Goal: Task Accomplishment & Management: Use online tool/utility

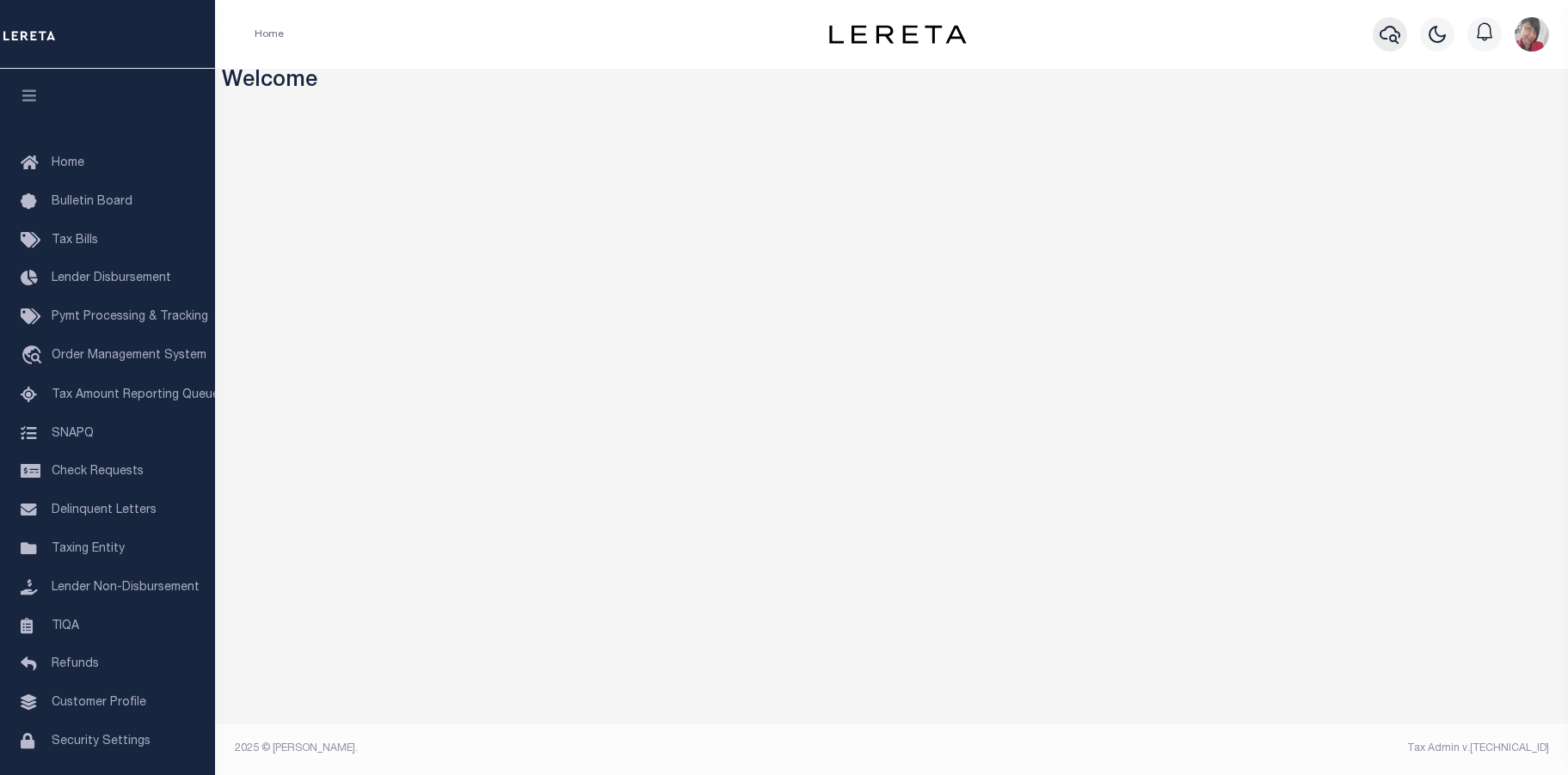
click at [1389, 33] on icon "button" at bounding box center [1389, 34] width 20 height 20
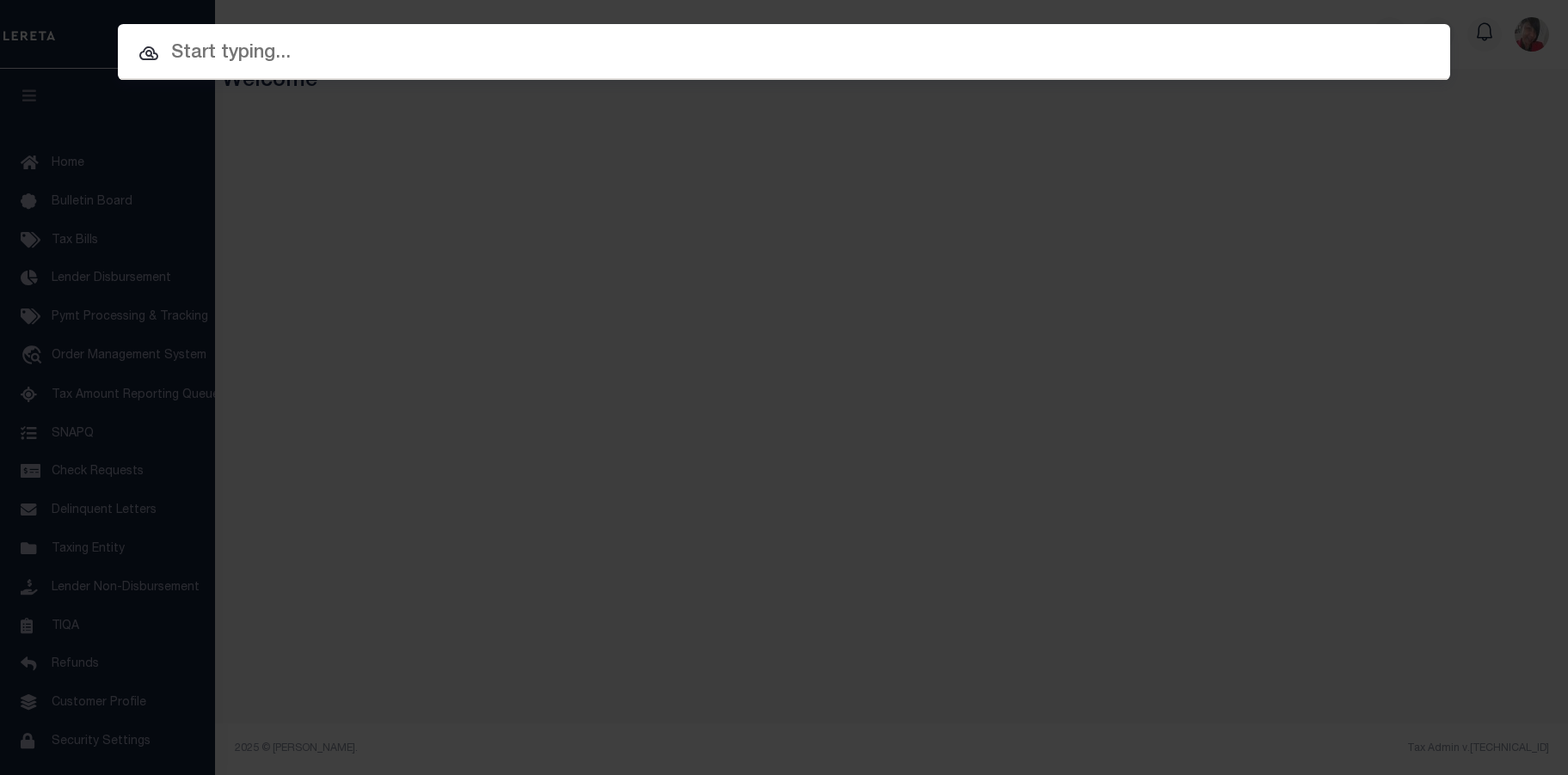
click at [361, 64] on input "text" at bounding box center [783, 53] width 1332 height 30
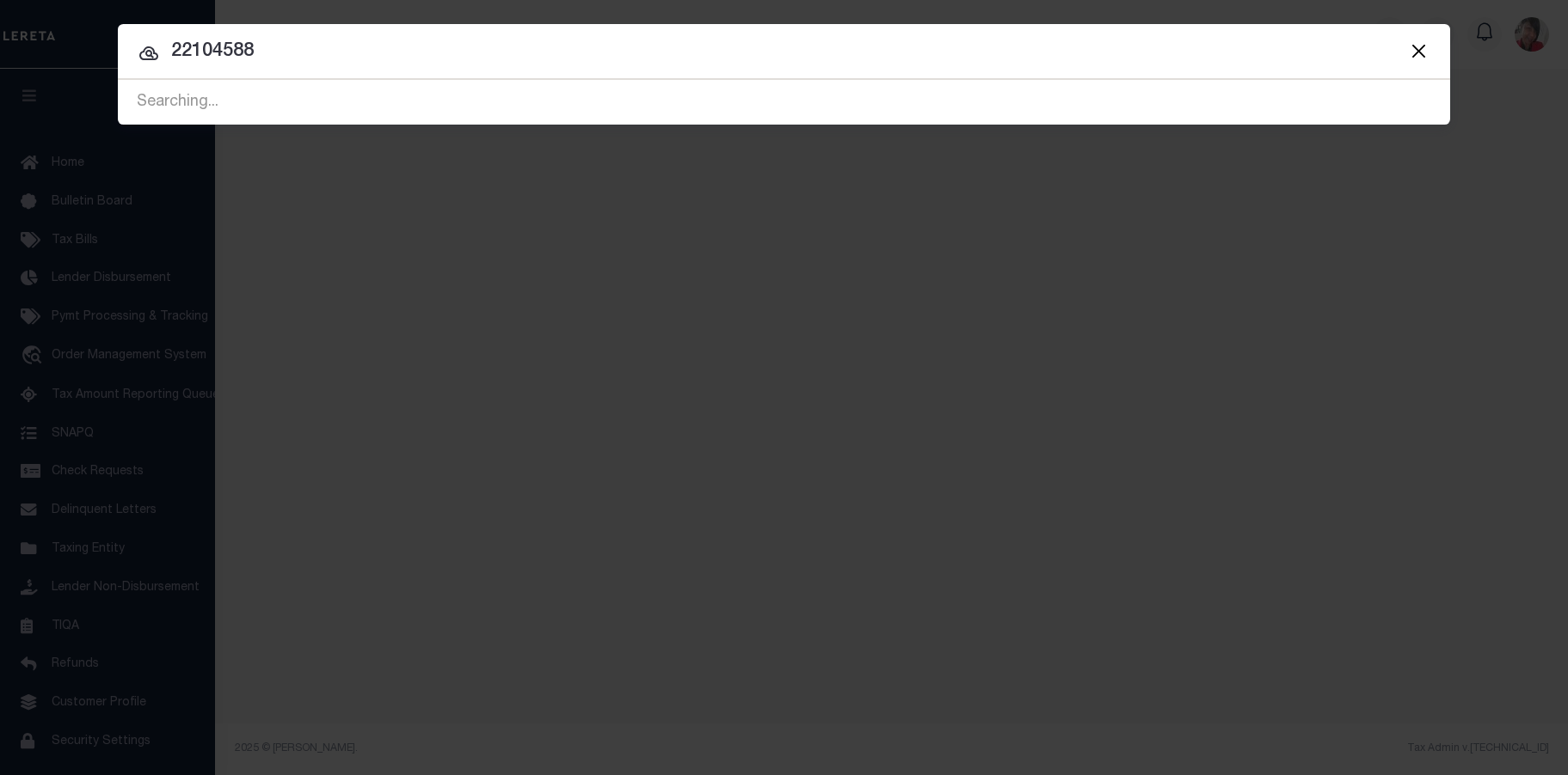
type input "22104588"
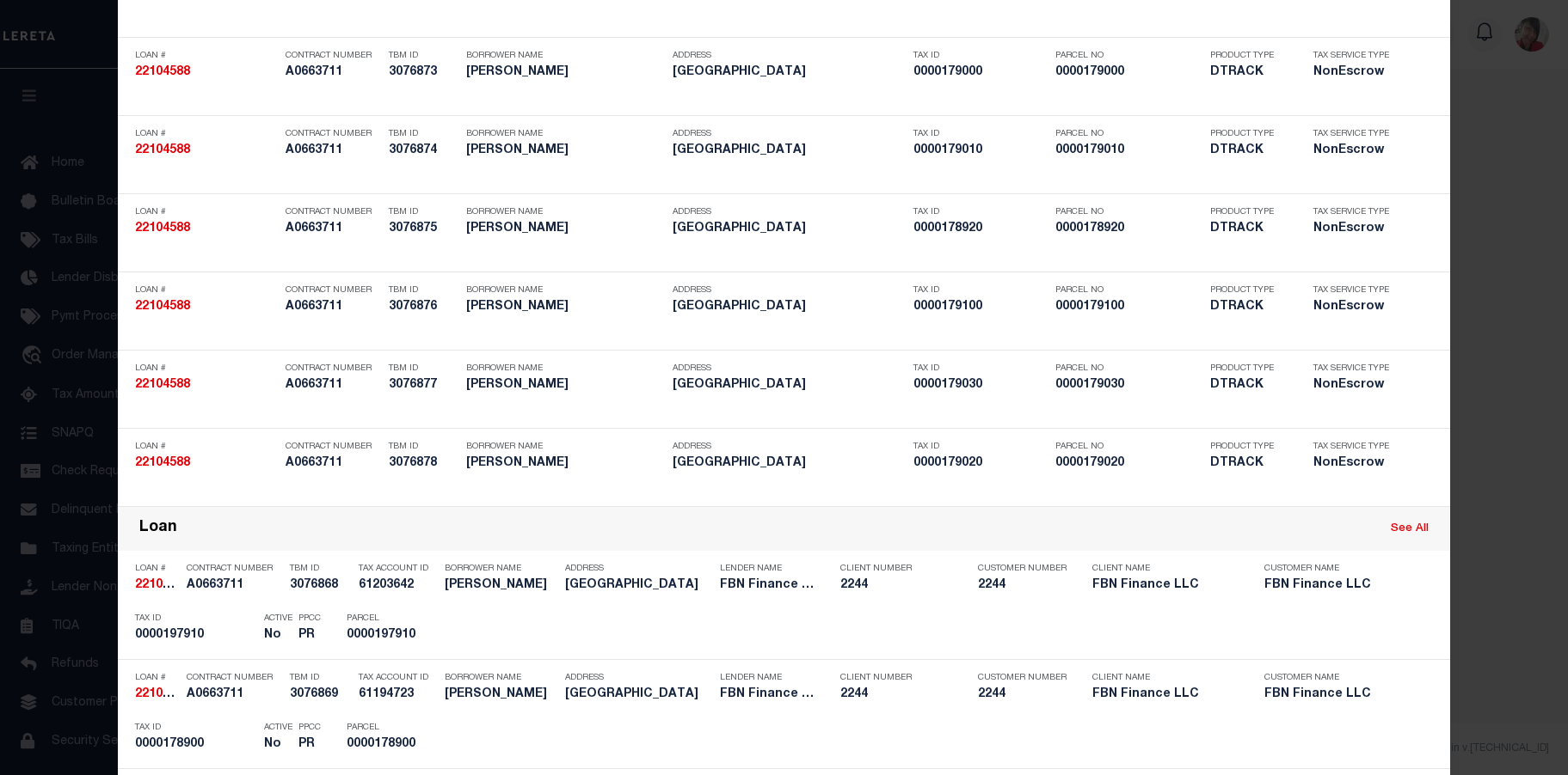
scroll to position [516, 0]
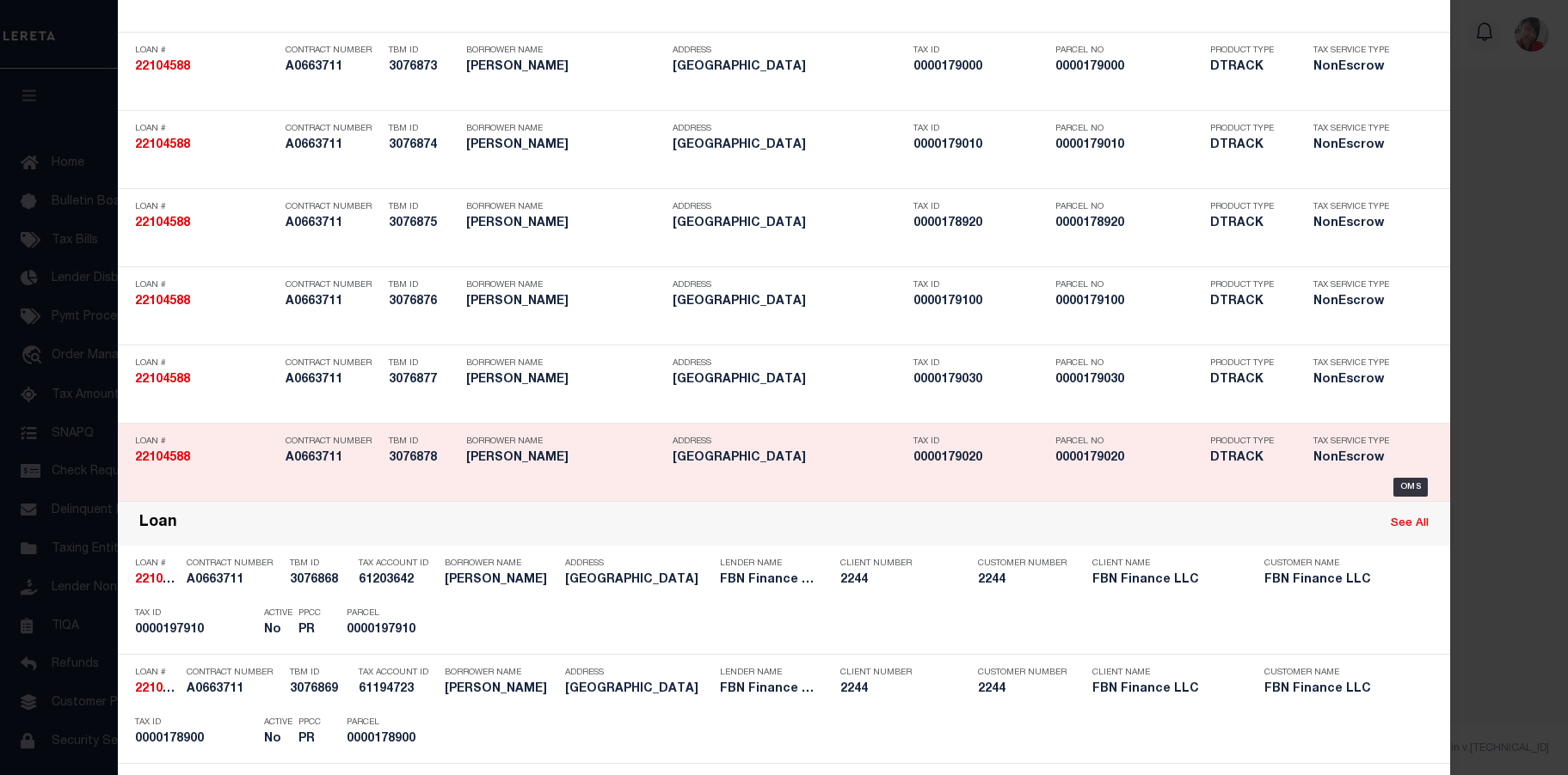
click at [738, 478] on div "Address 16 SE Malta Malta, MT 59538" at bounding box center [788, 453] width 232 height 50
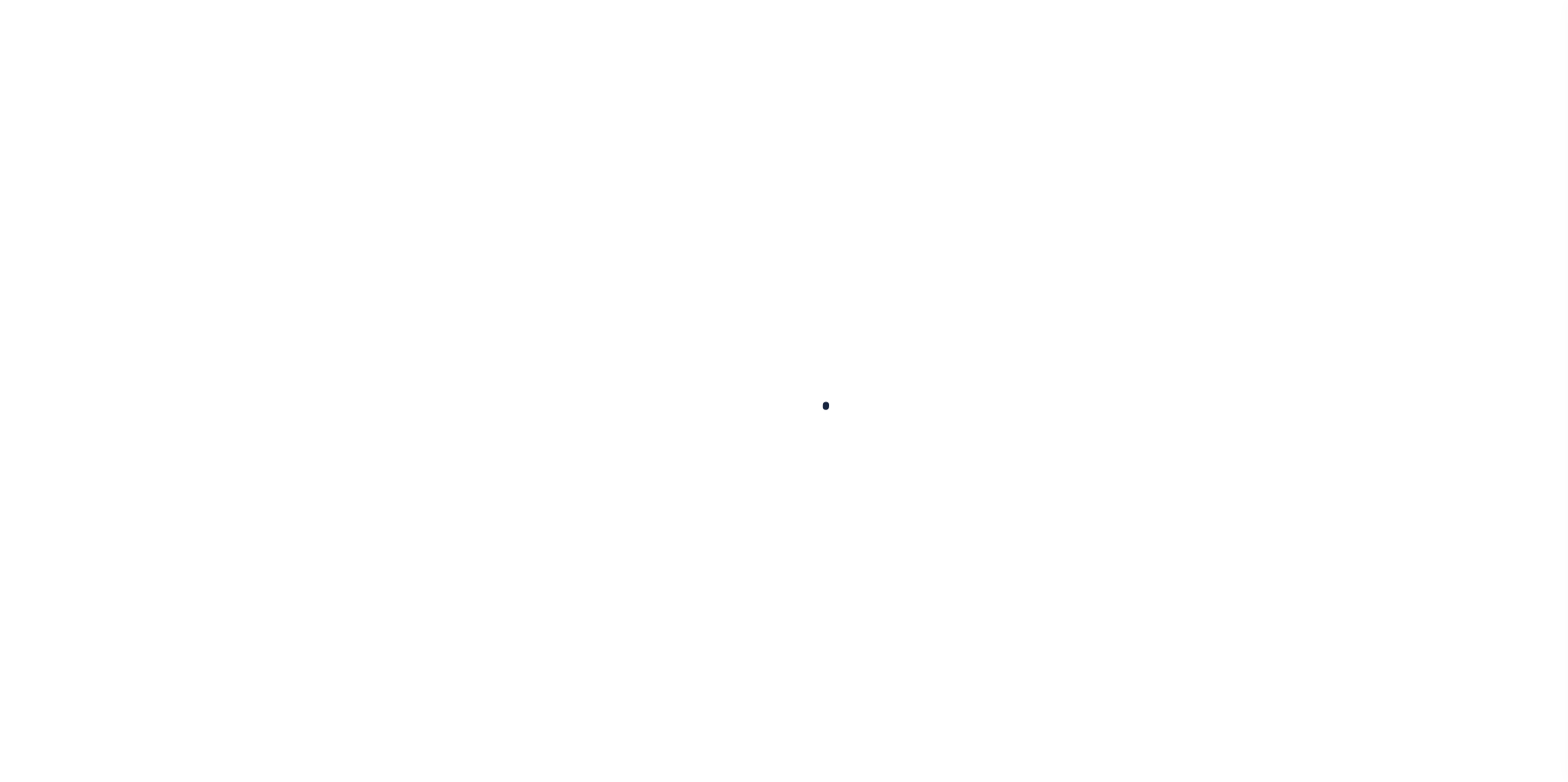
type input "22104588"
type input "Clifford J Merriman"
select select "False"
select select
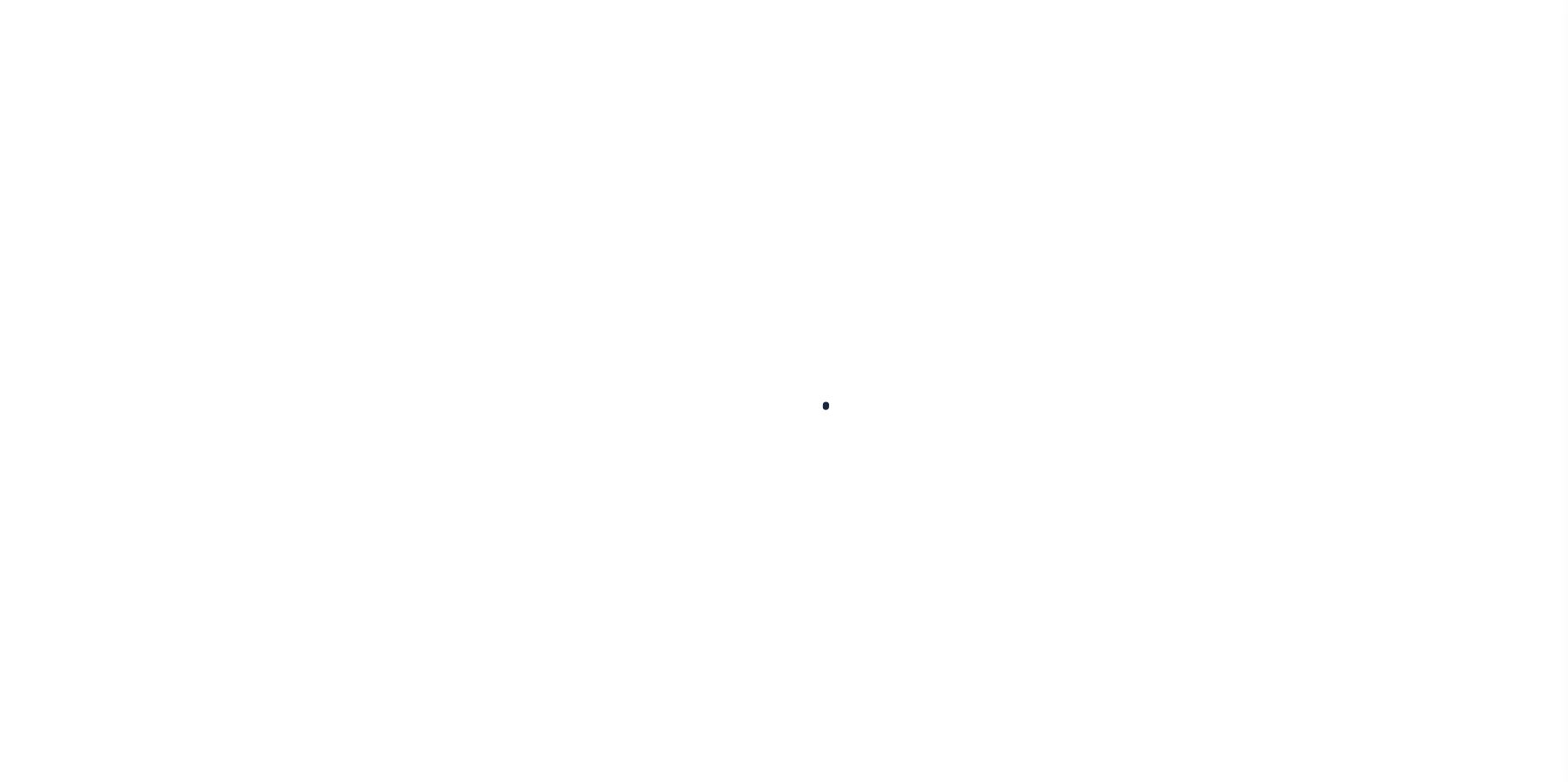
select select
select select "NonEscrow"
type input "16 SE Malta"
type input "179020"
select select
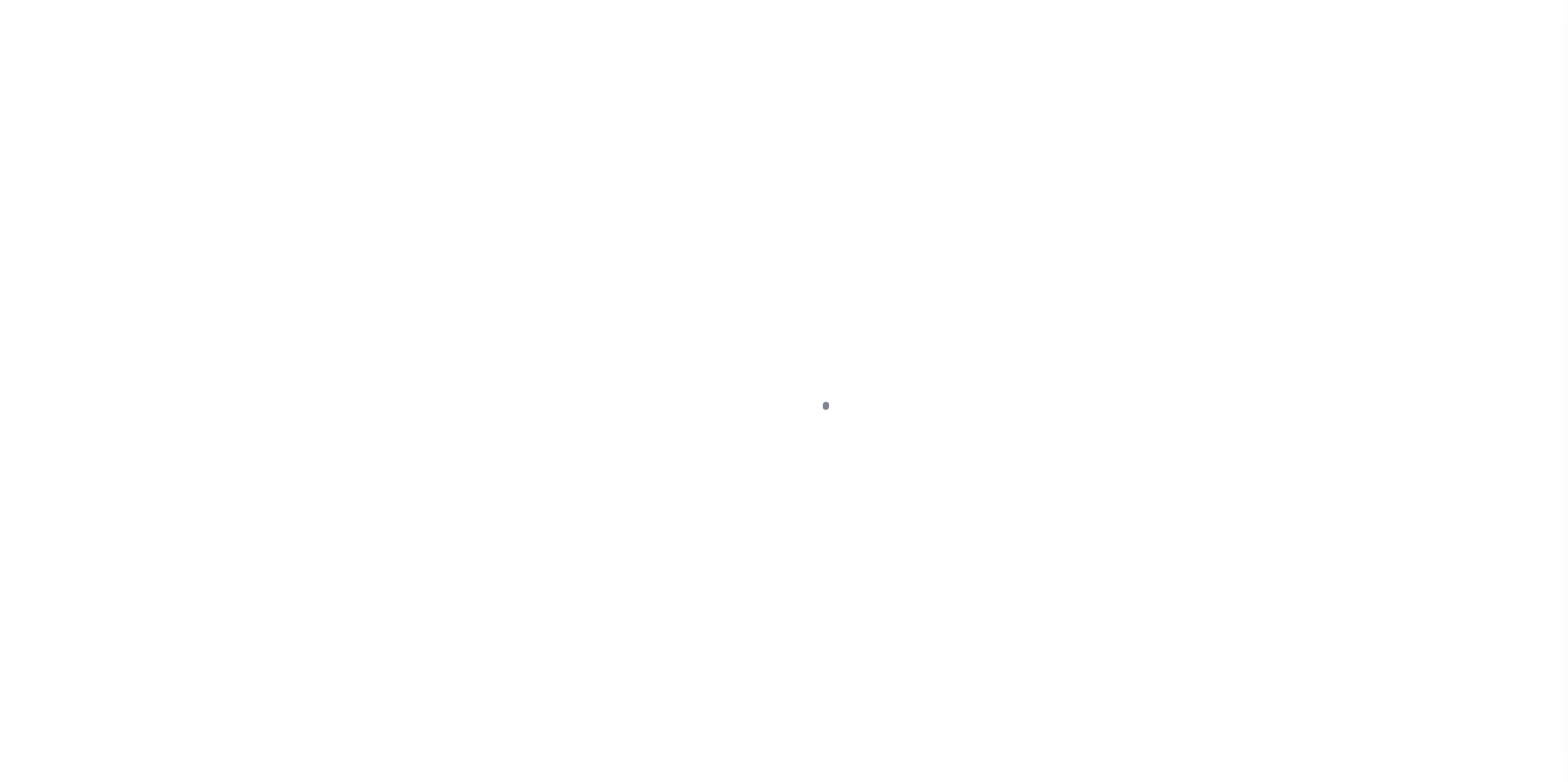
type input "Malta, MT 59538"
type input "FBN"
type input "MT"
select select
select select "14078"
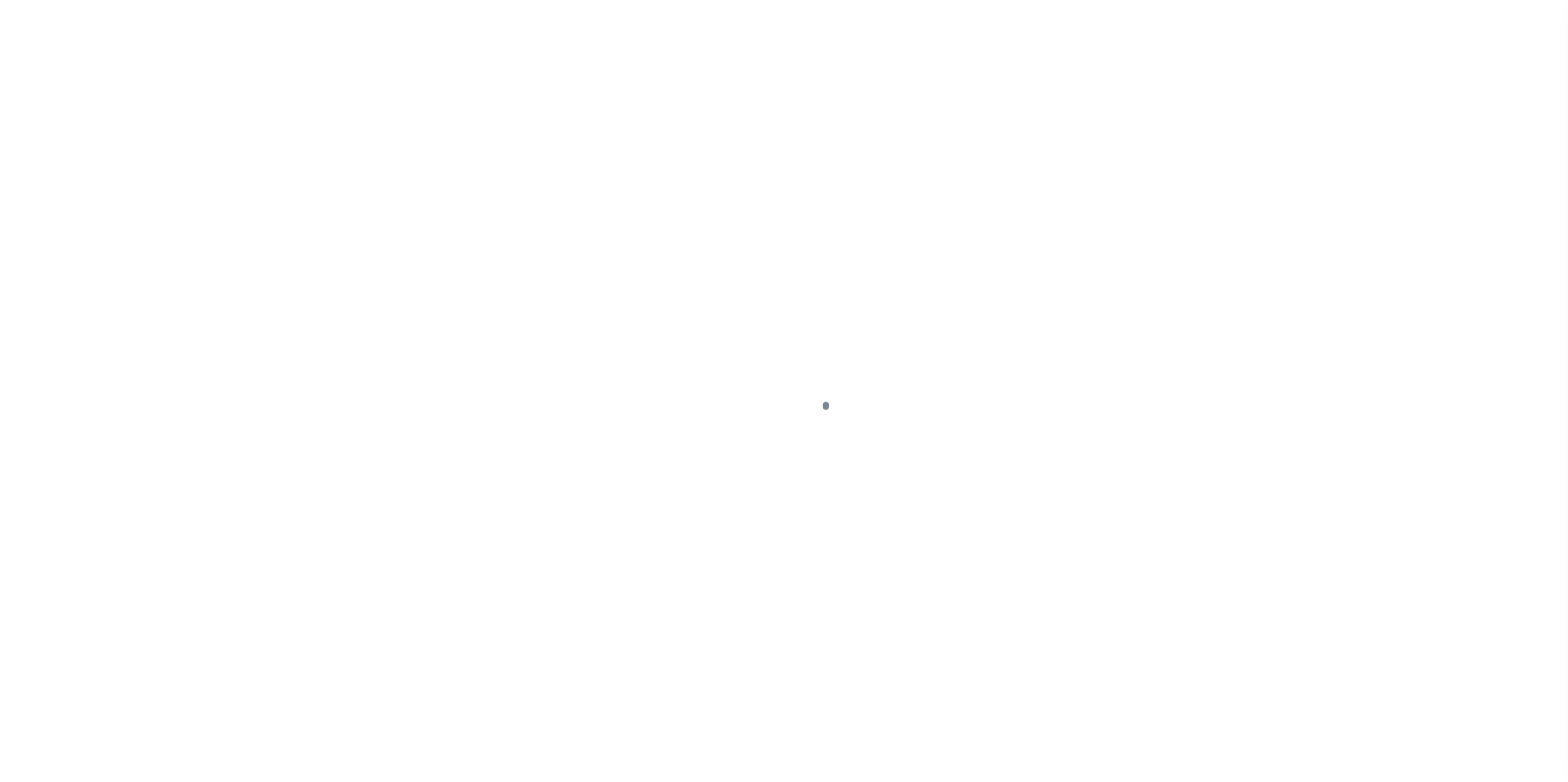
select select "5510"
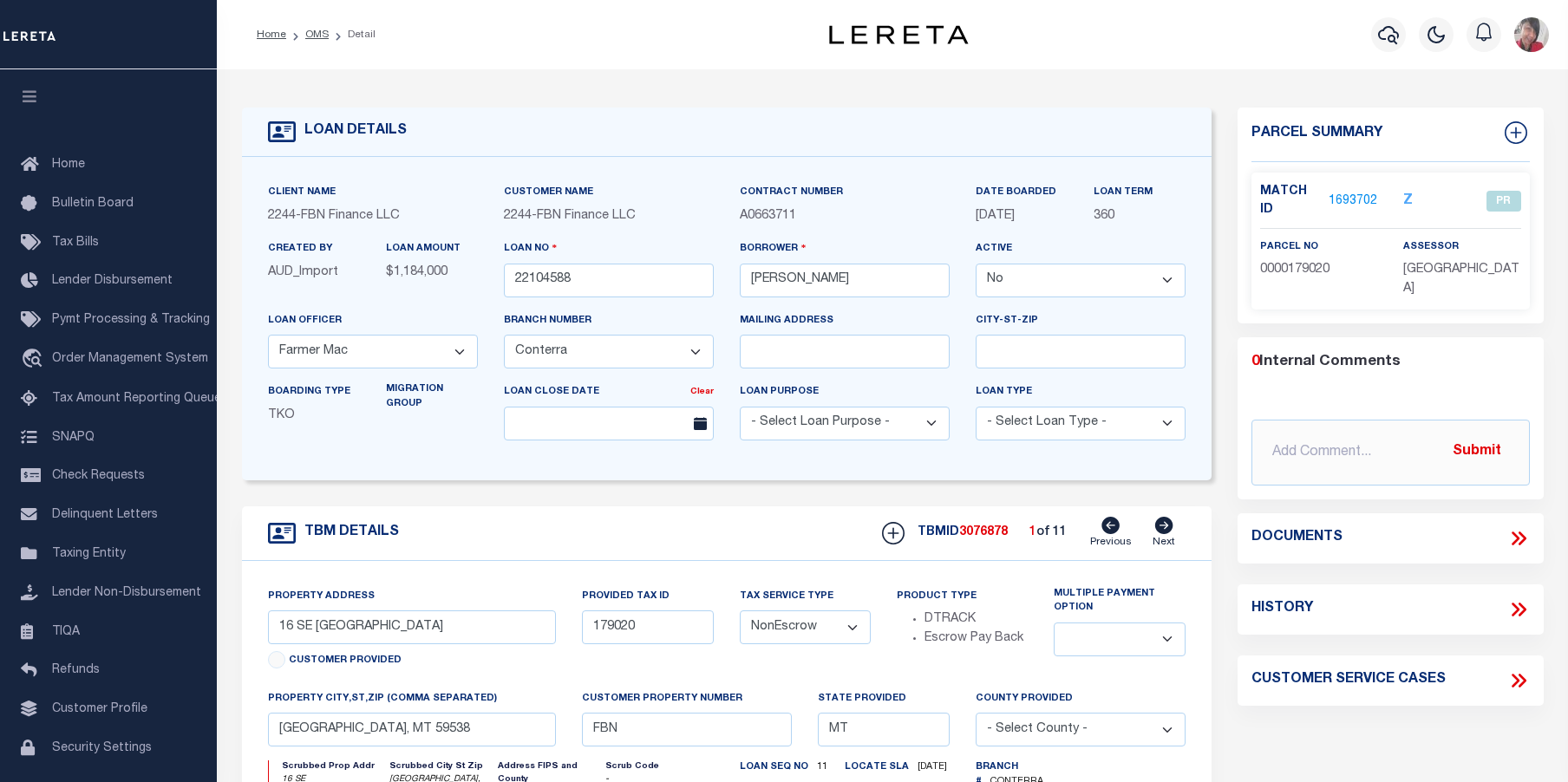
click at [1358, 195] on link "1693702" at bounding box center [1353, 201] width 49 height 18
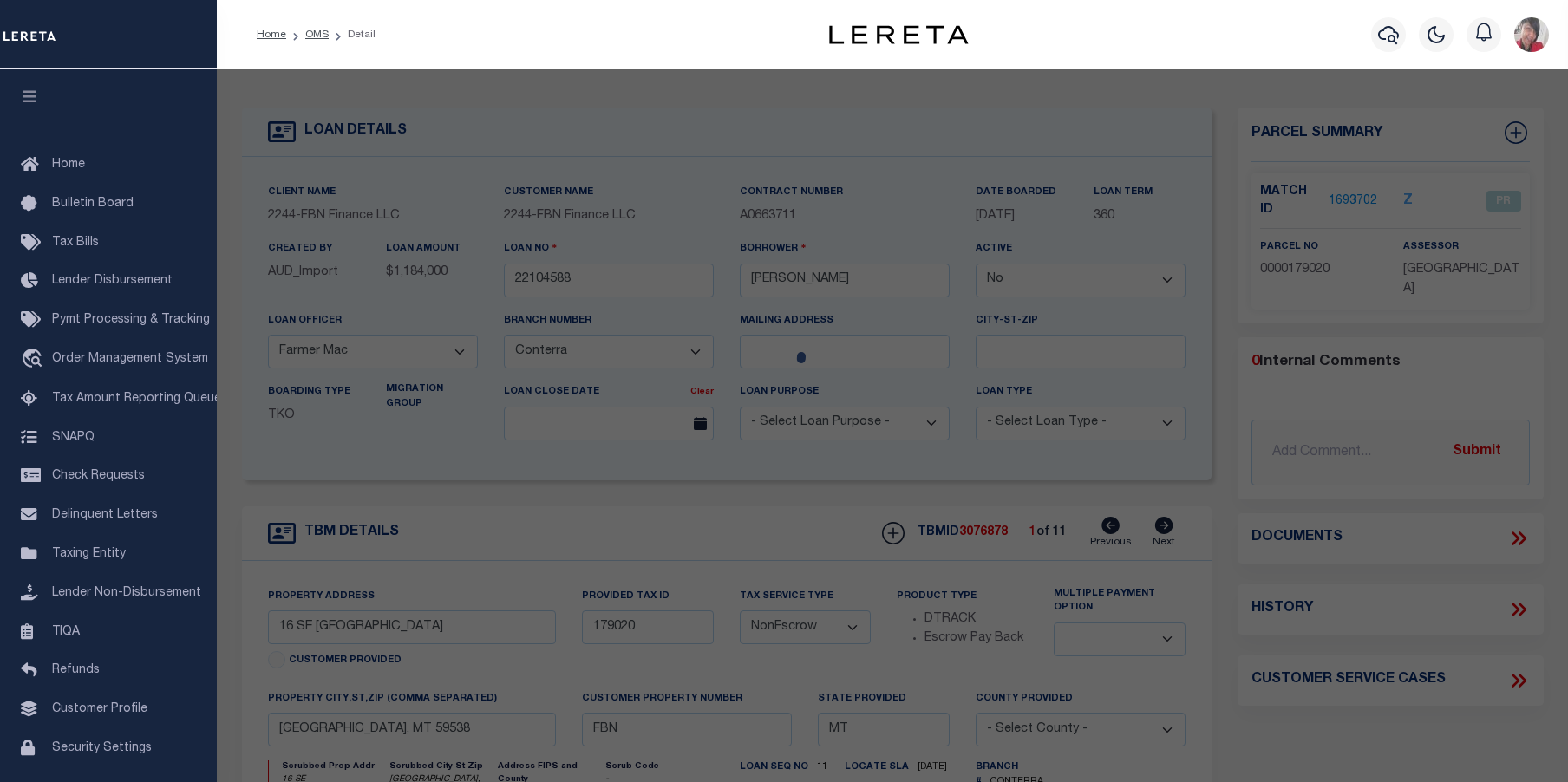
checkbox input "false"
select select "PR"
type input "MERRIMAN CLIFFORD J & ANNA"
type input "11-4022-27-1-01-01-0000"
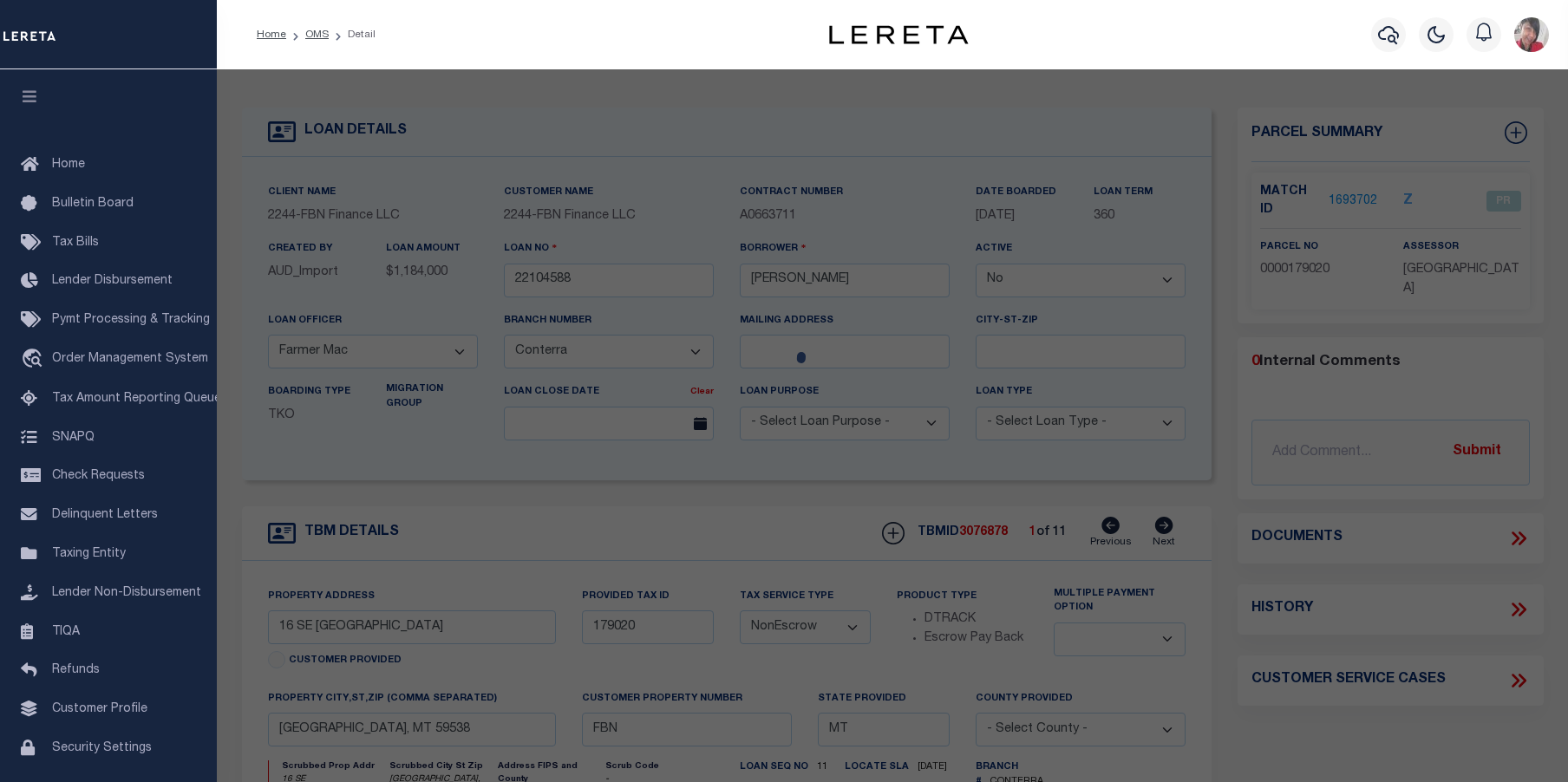
select select
checkbox input "false"
type input "MT"
type textarea "S27, T28 N, R31 E, NE4, NW4SE4"
type textarea "Located at loan level for parcel provided."
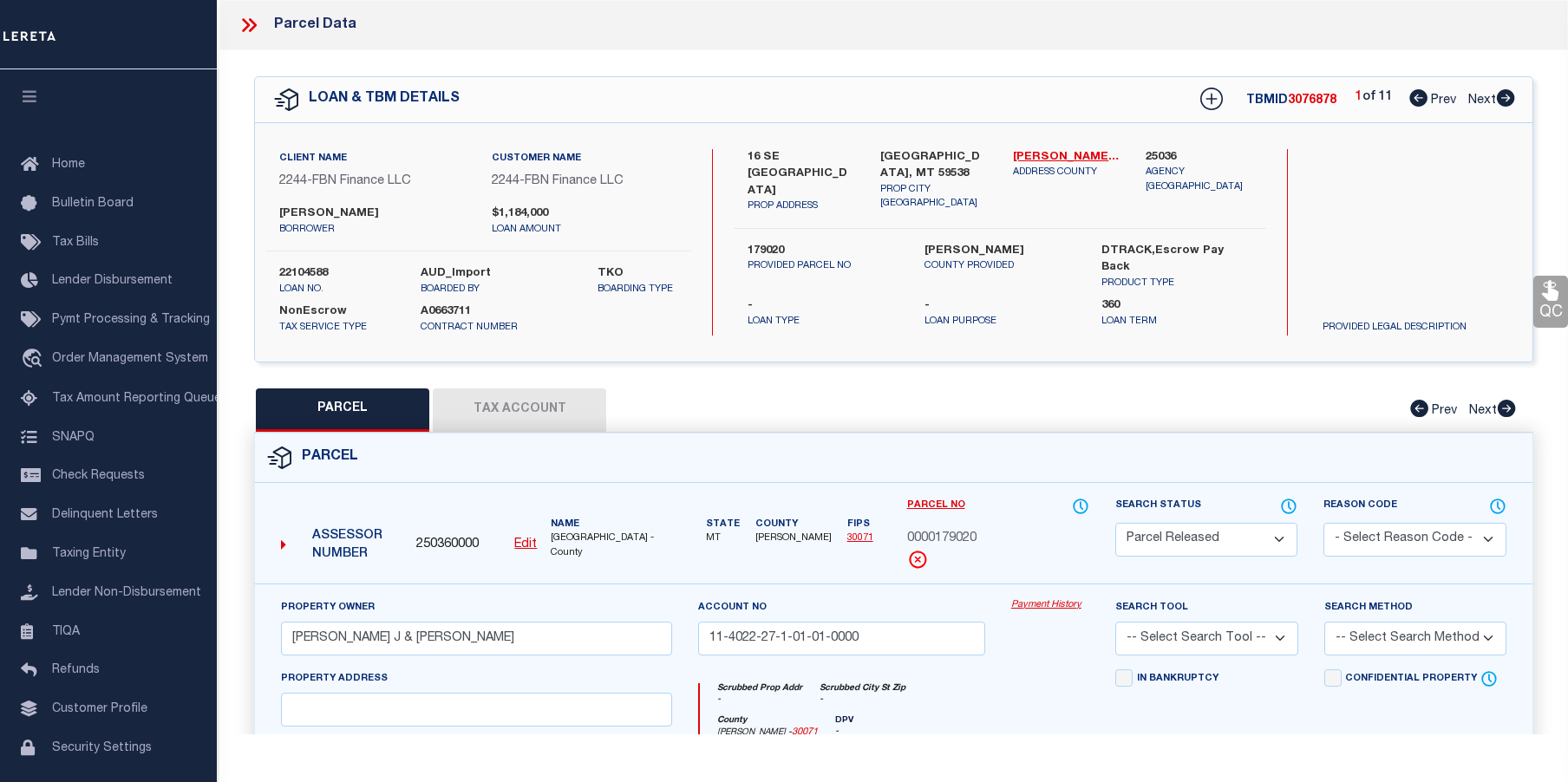
click at [1040, 598] on link "Payment History" at bounding box center [1050, 605] width 78 height 15
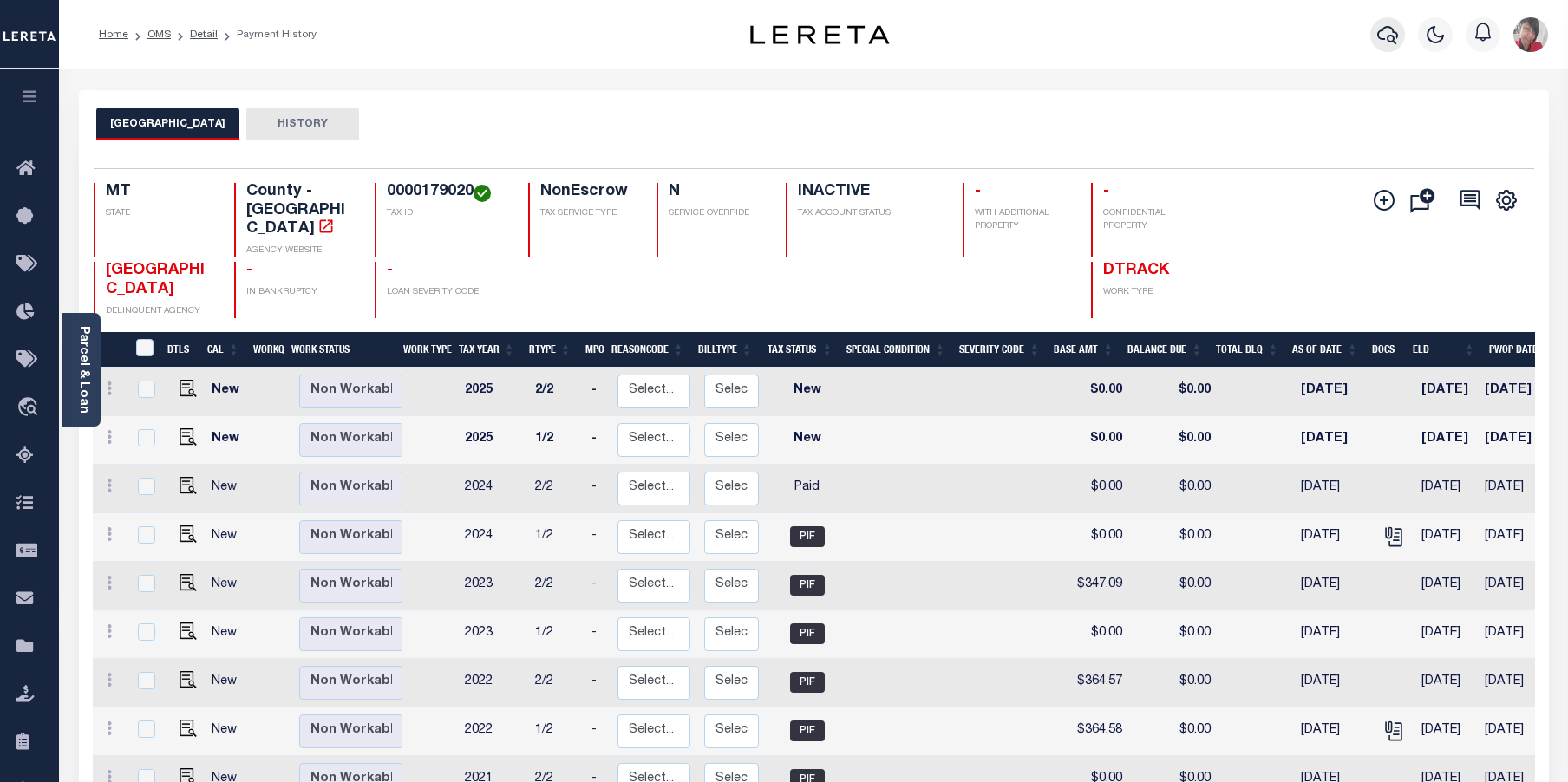
click at [1377, 31] on button "button" at bounding box center [1388, 35] width 35 height 35
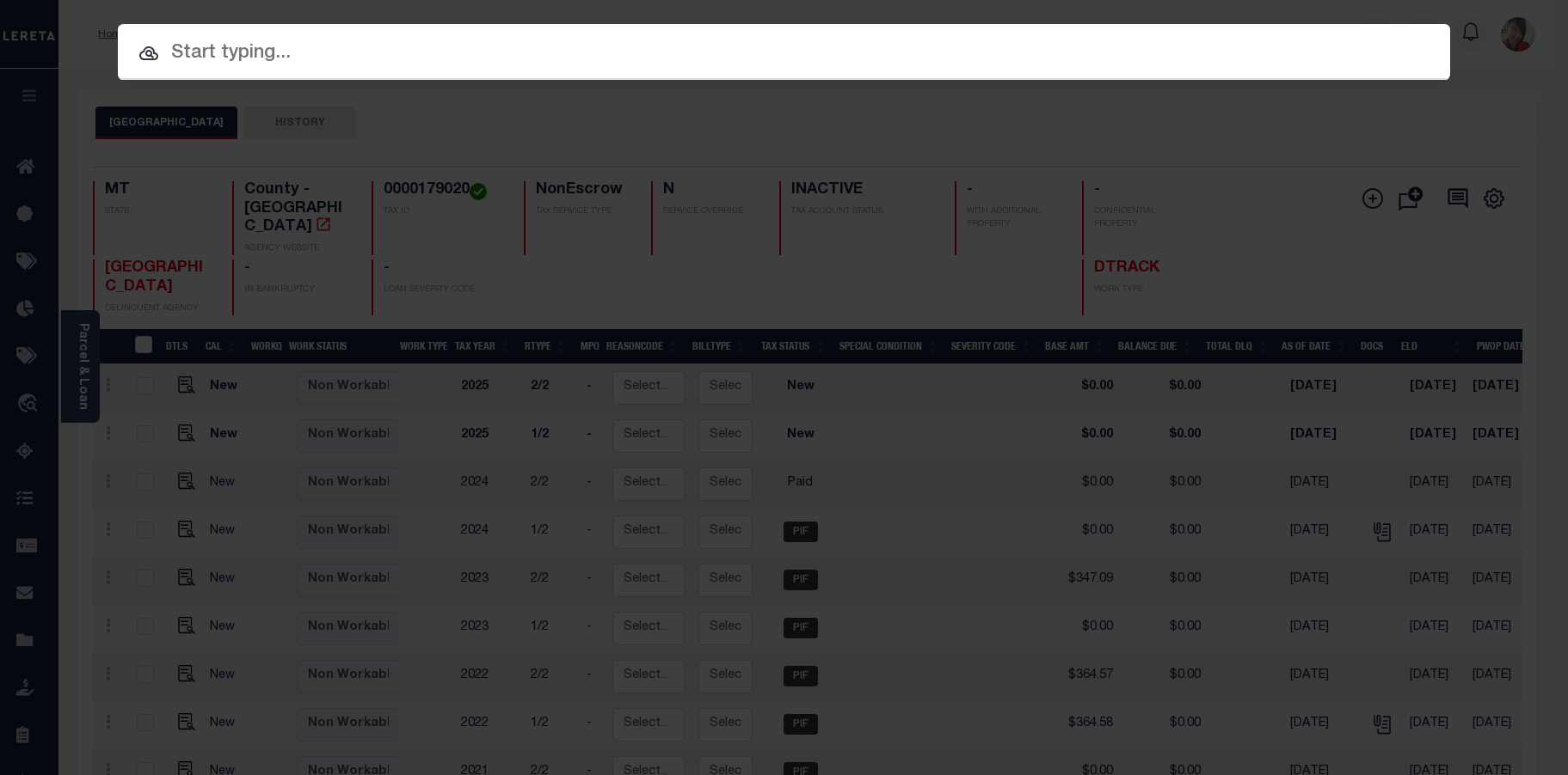
drag, startPoint x: 664, startPoint y: 44, endPoint x: 596, endPoint y: 63, distance: 70.6
click at [638, 51] on input "text" at bounding box center [783, 53] width 1332 height 30
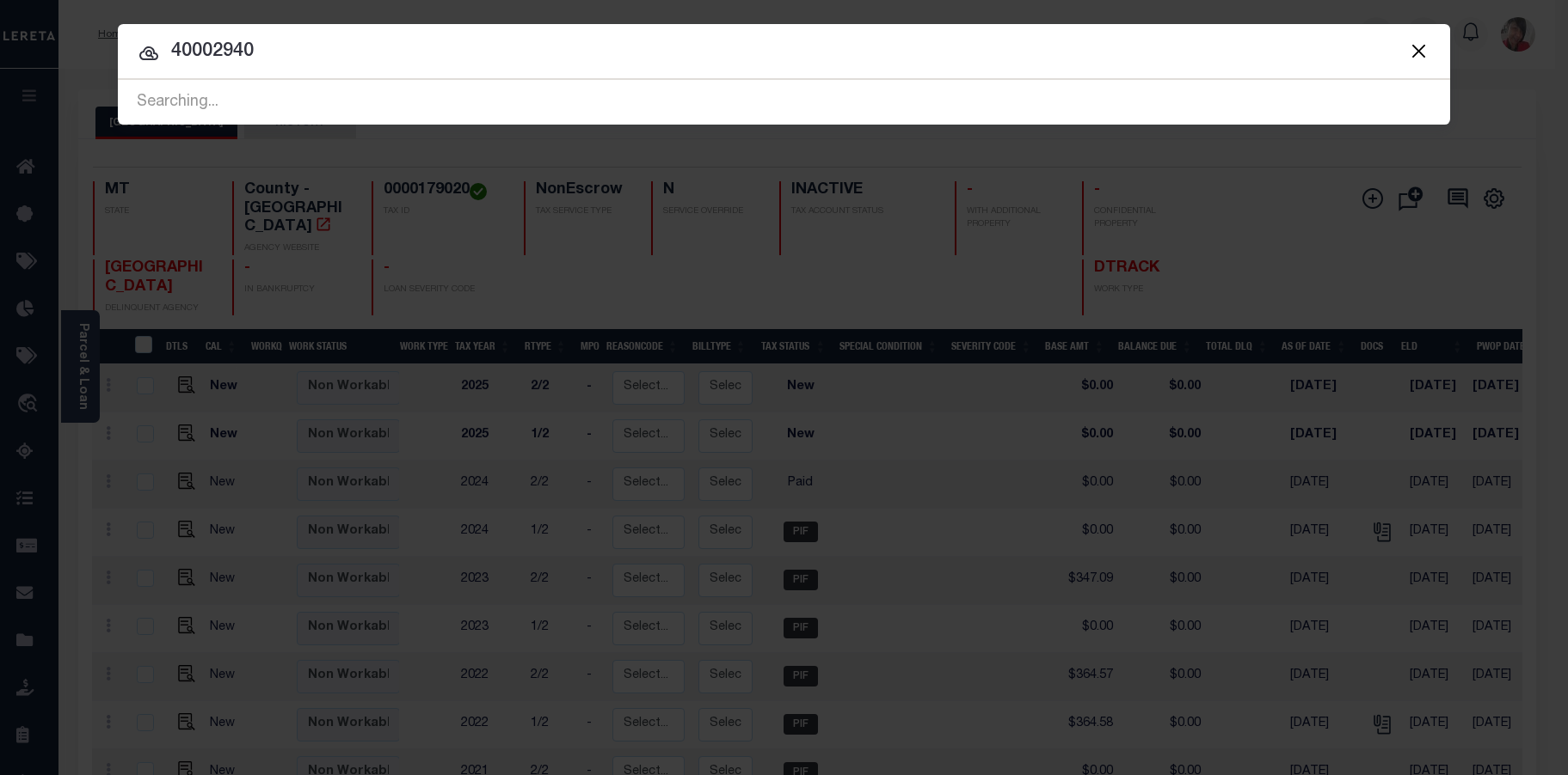
type input "40002940"
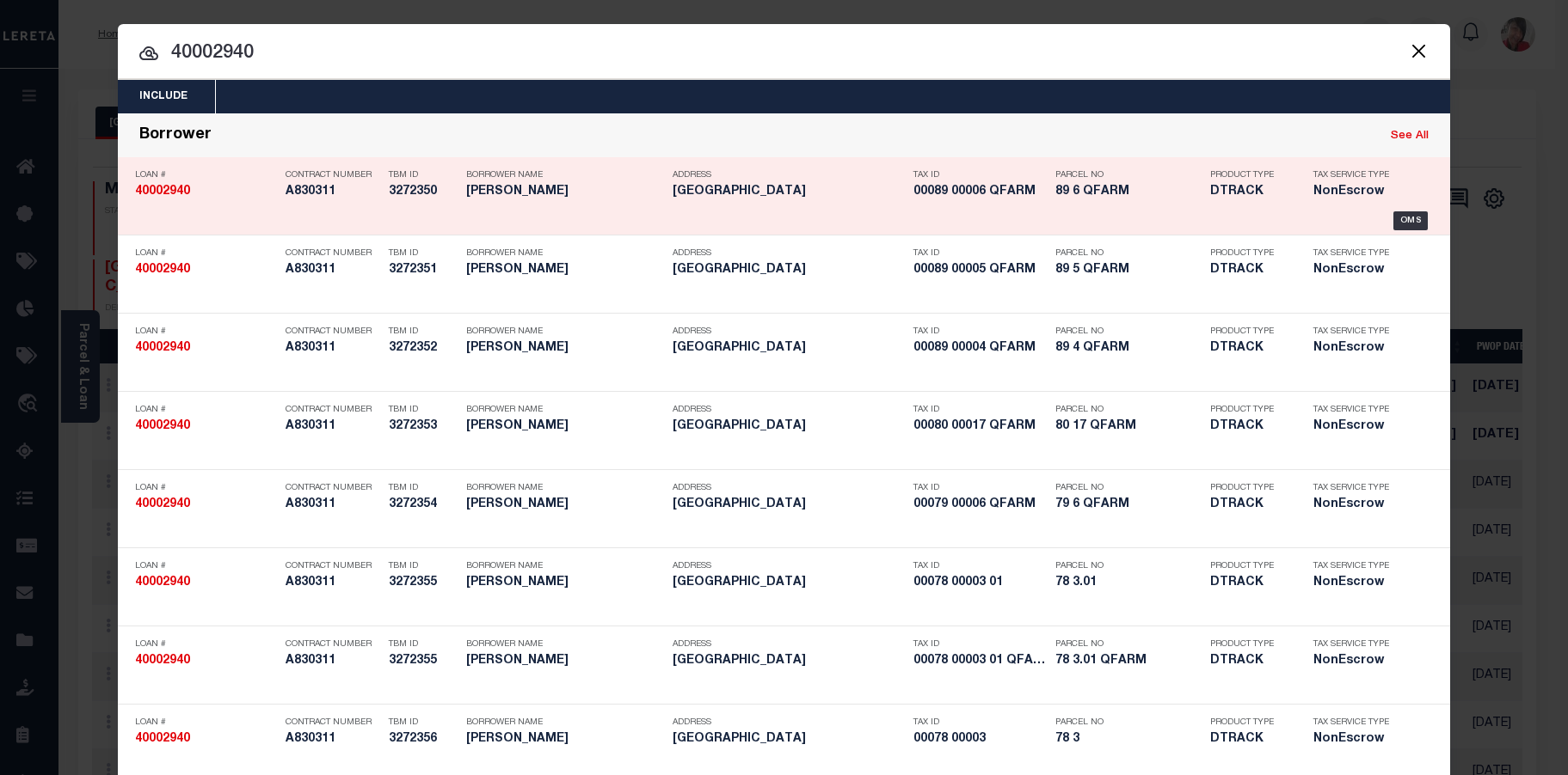
click at [1073, 194] on h5 "89 6 QFARM" at bounding box center [1128, 192] width 146 height 14
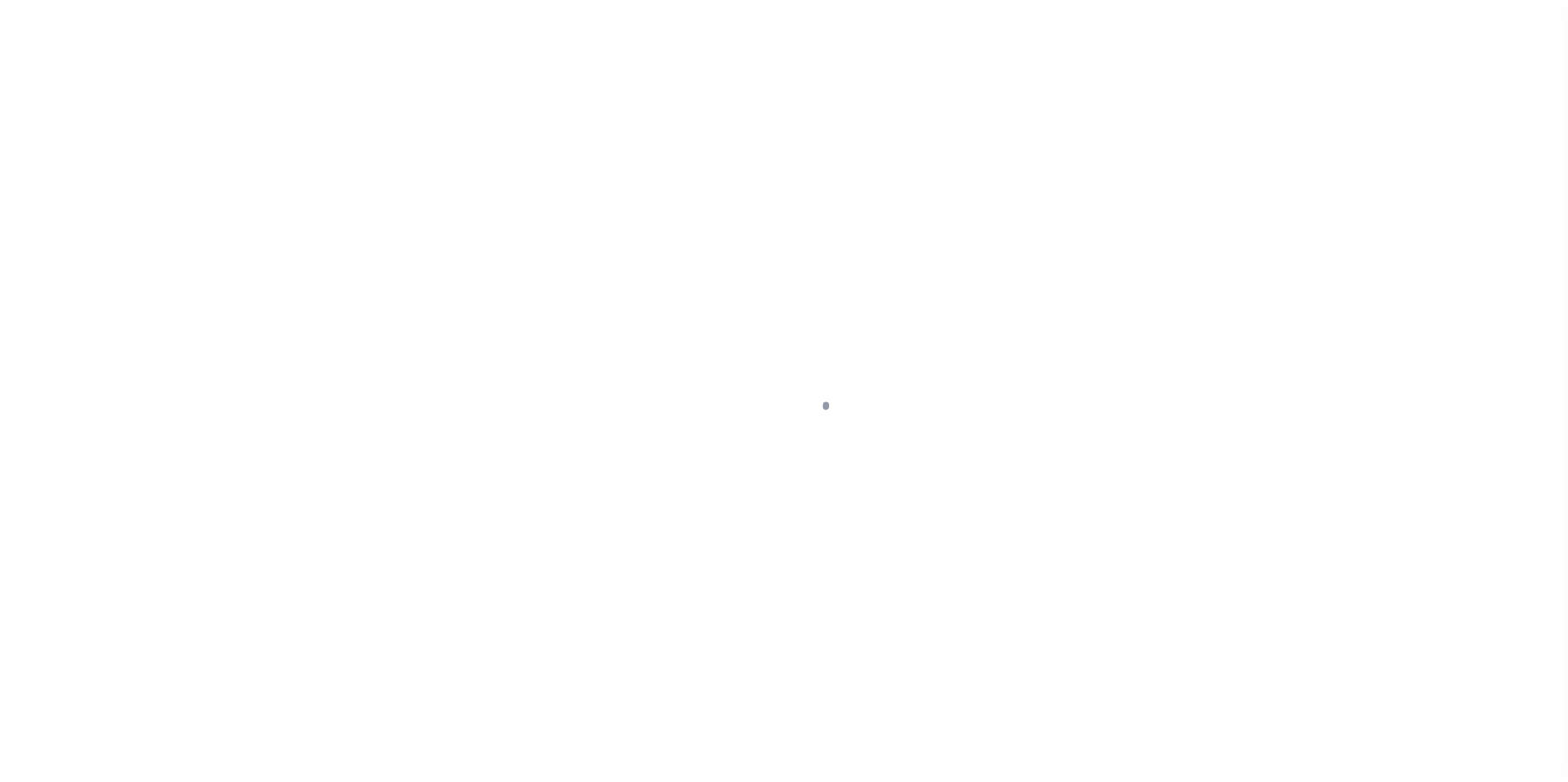
select select "NonEscrow"
type input "89 6"
select select
type input "[GEOGRAPHIC_DATA]"
type input "FBN"
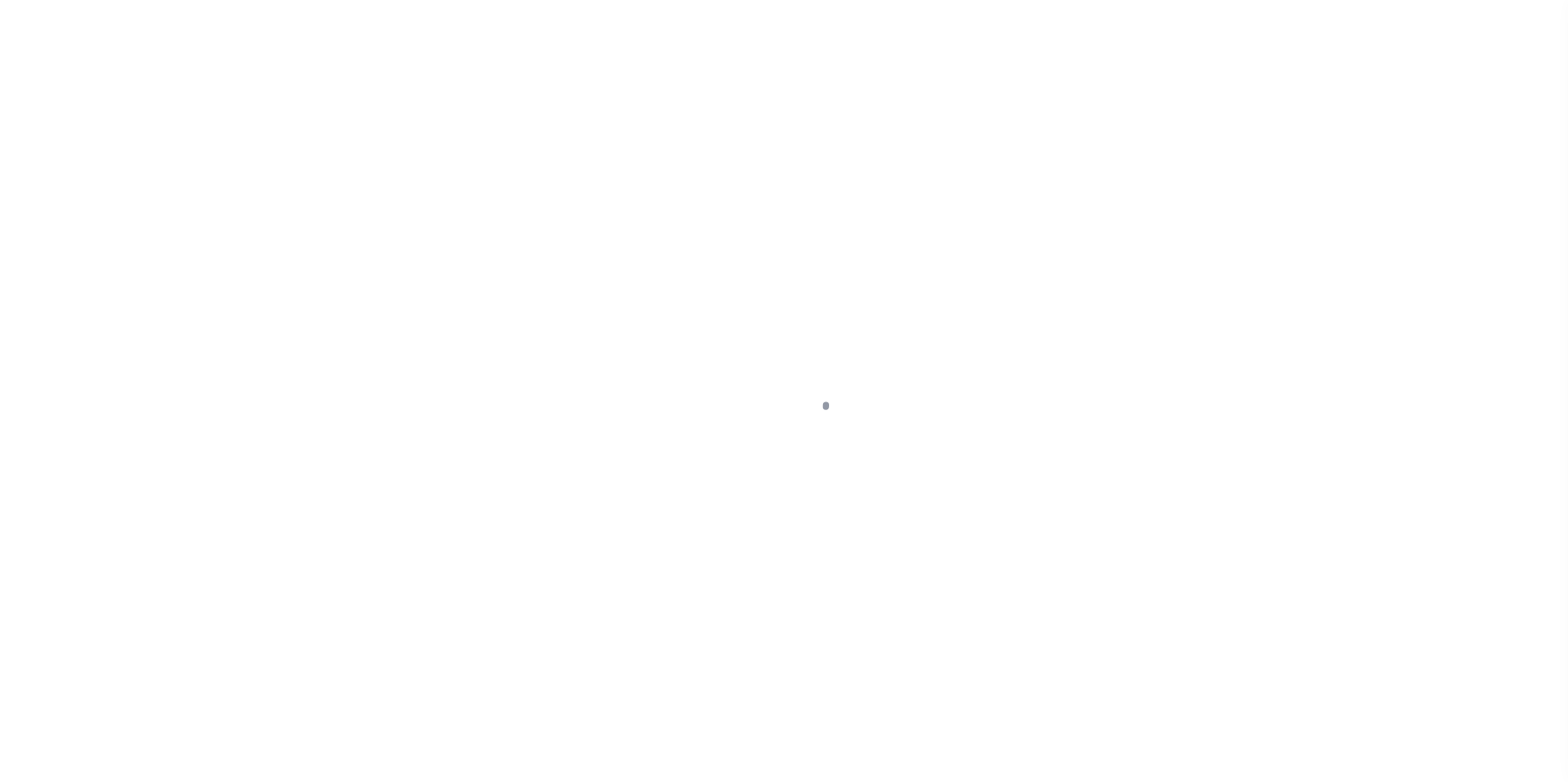
type input "NJ"
select select
select select "14078"
select select "7651"
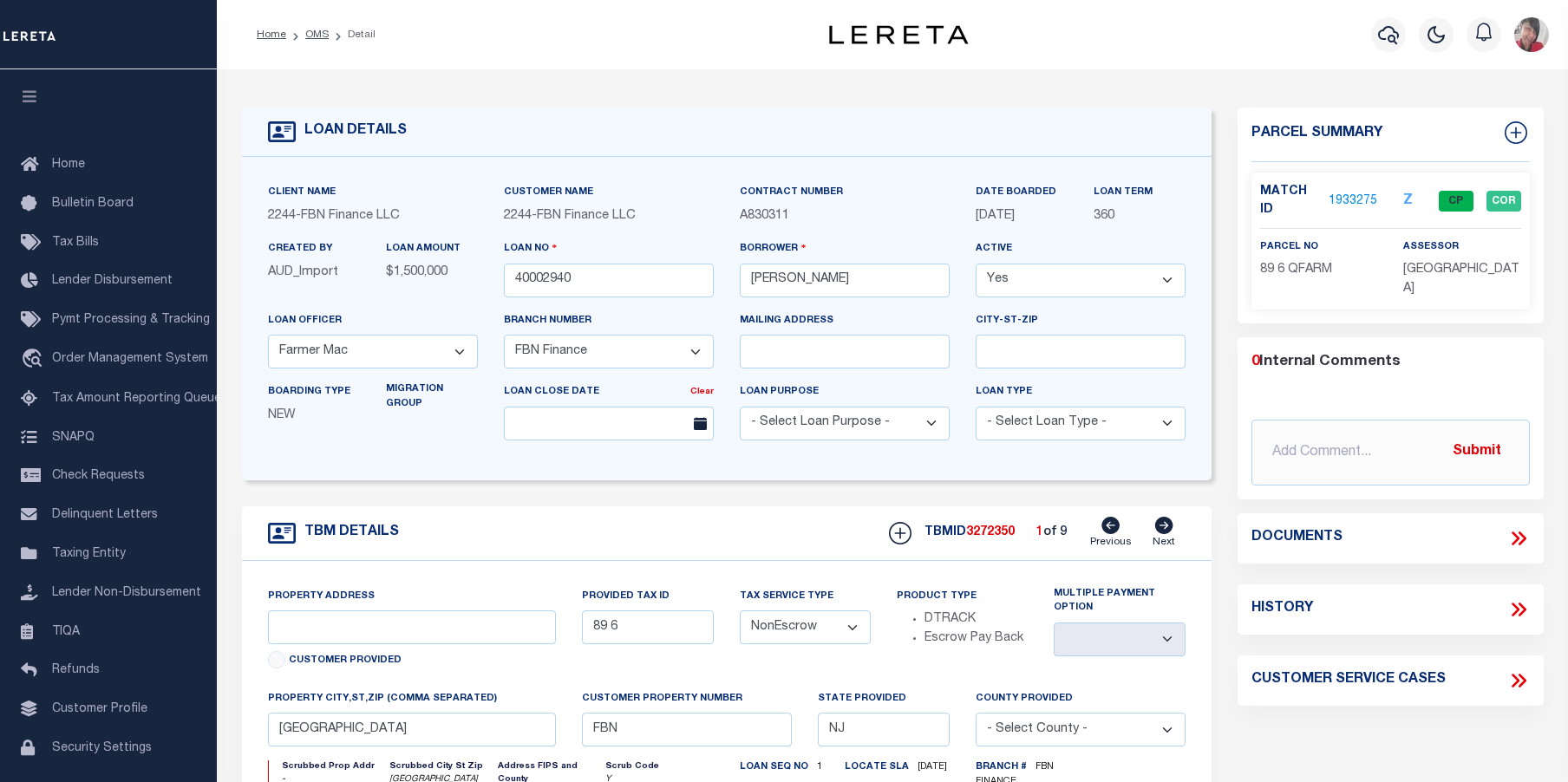
click at [1372, 197] on link "1933275" at bounding box center [1353, 201] width 49 height 18
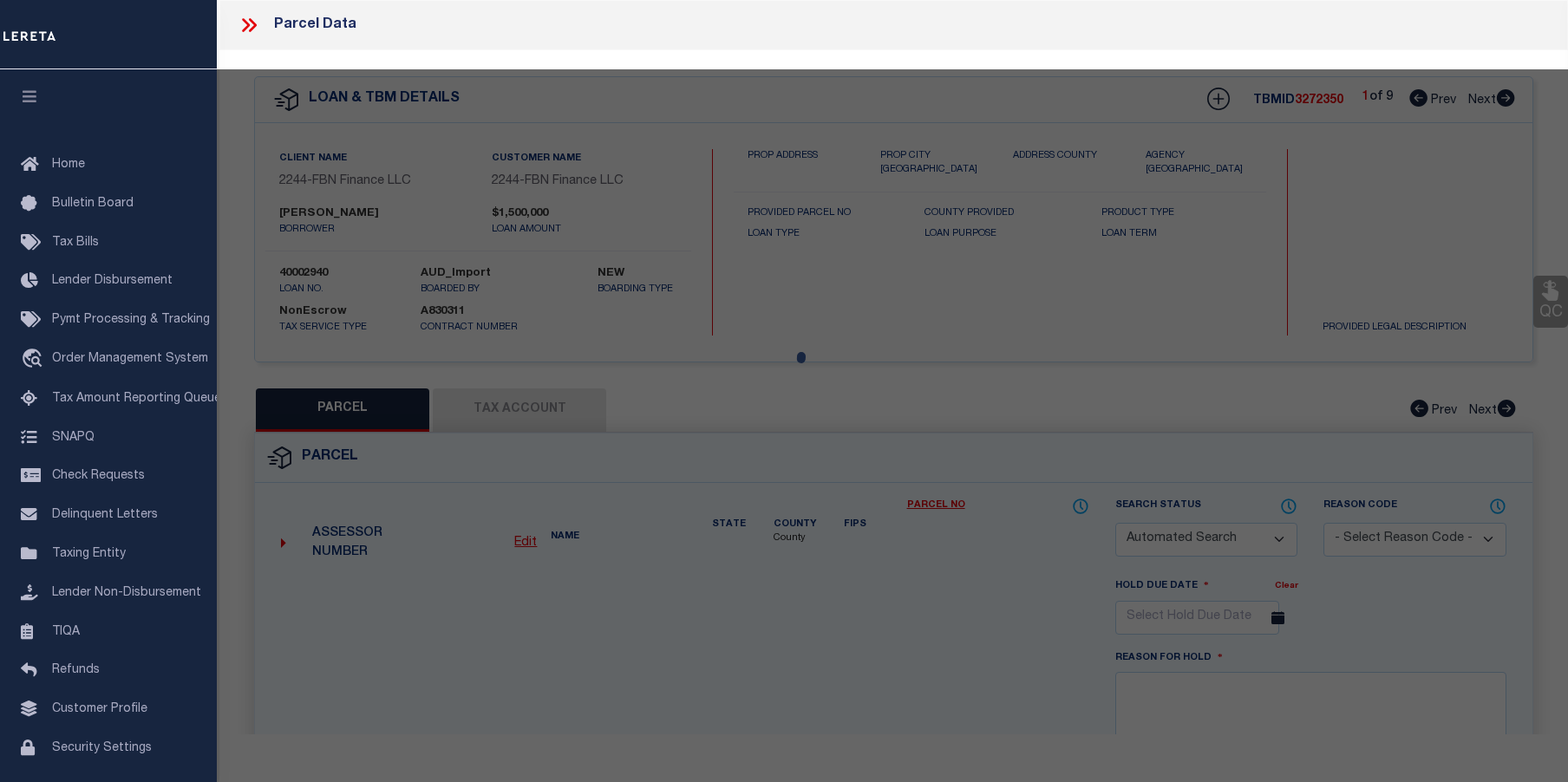
checkbox input "false"
select select "CP"
type input "[PERSON_NAME] & [PERSON_NAME]"
type input "02040006"
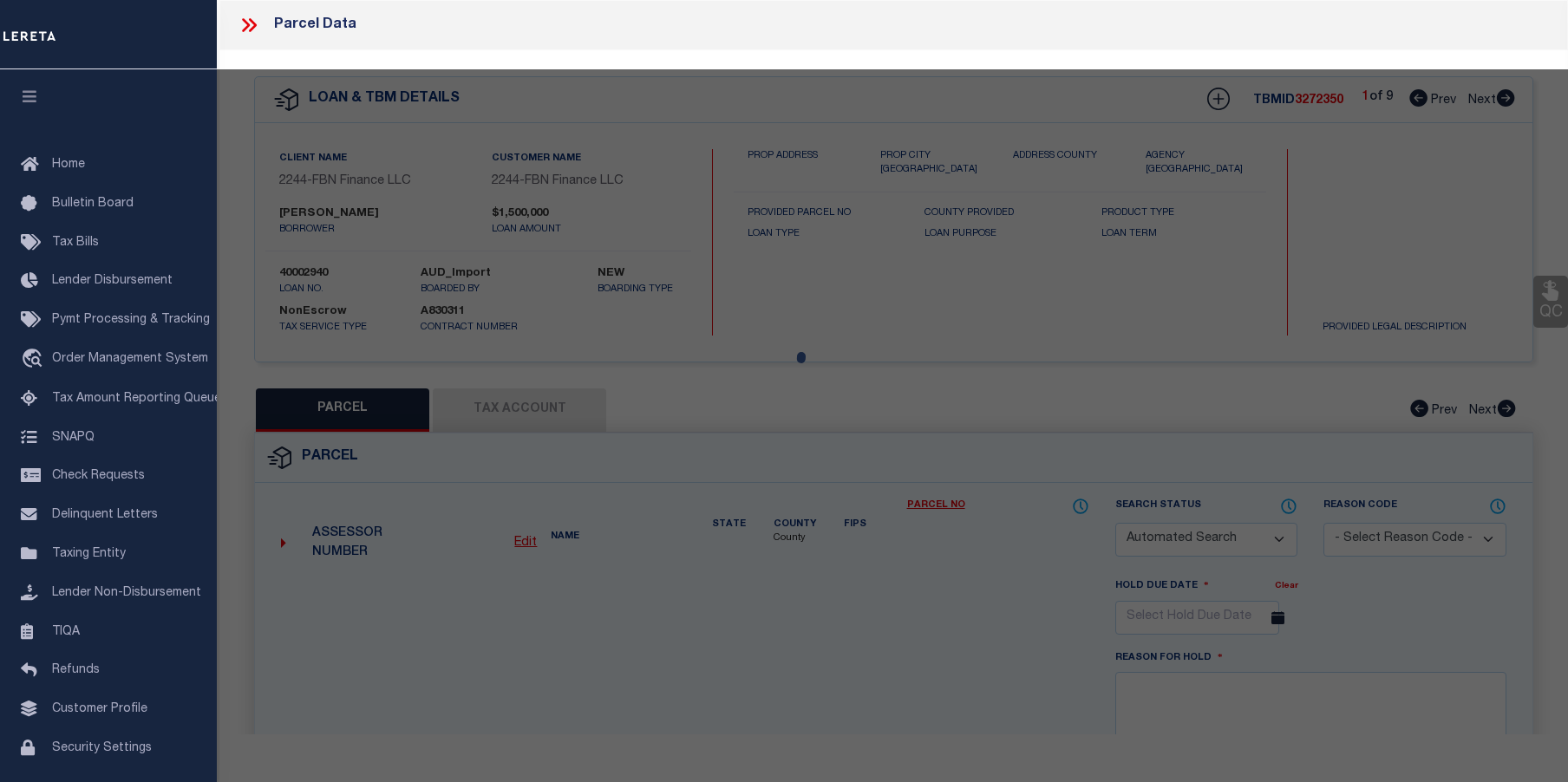
select select
type input "[GEOGRAPHIC_DATA]"
checkbox input "false"
type input "[GEOGRAPHIC_DATA]"
type textarea "Block:89 Lot:6 Qual: QFARM"
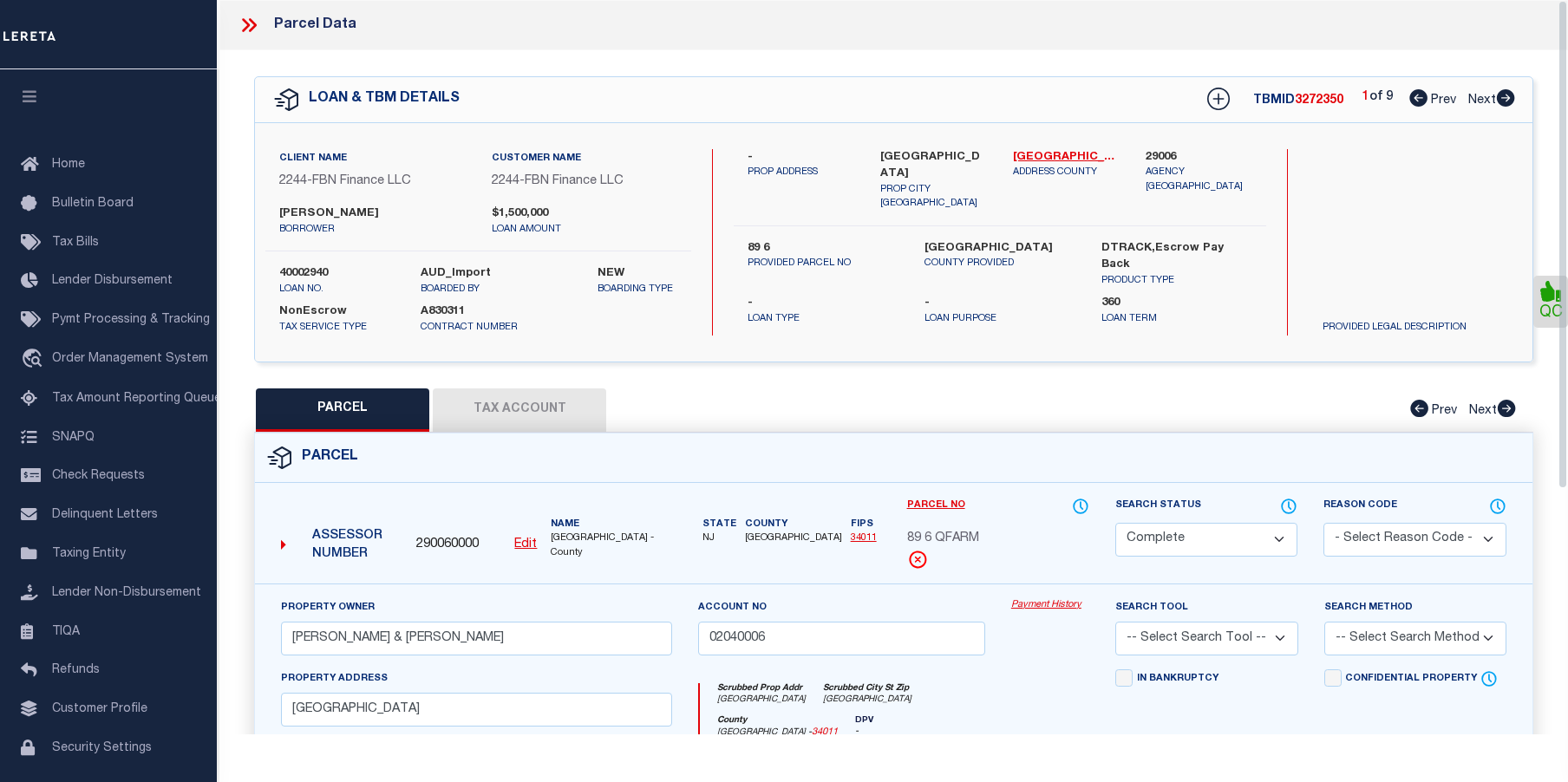
click at [1047, 603] on link "Payment History" at bounding box center [1050, 605] width 78 height 15
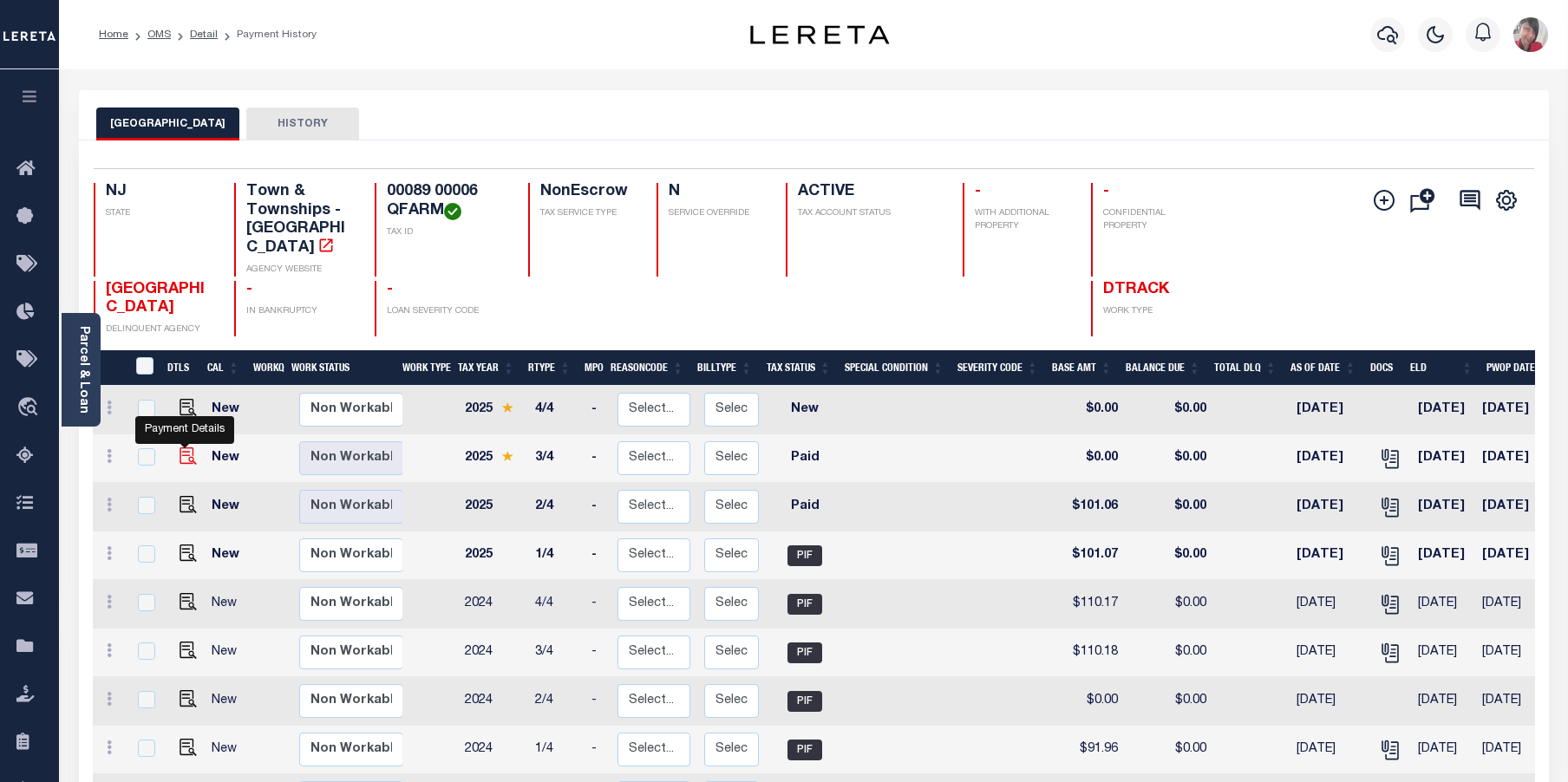
click at [181, 448] on img "" at bounding box center [188, 457] width 17 height 17
checkbox input "true"
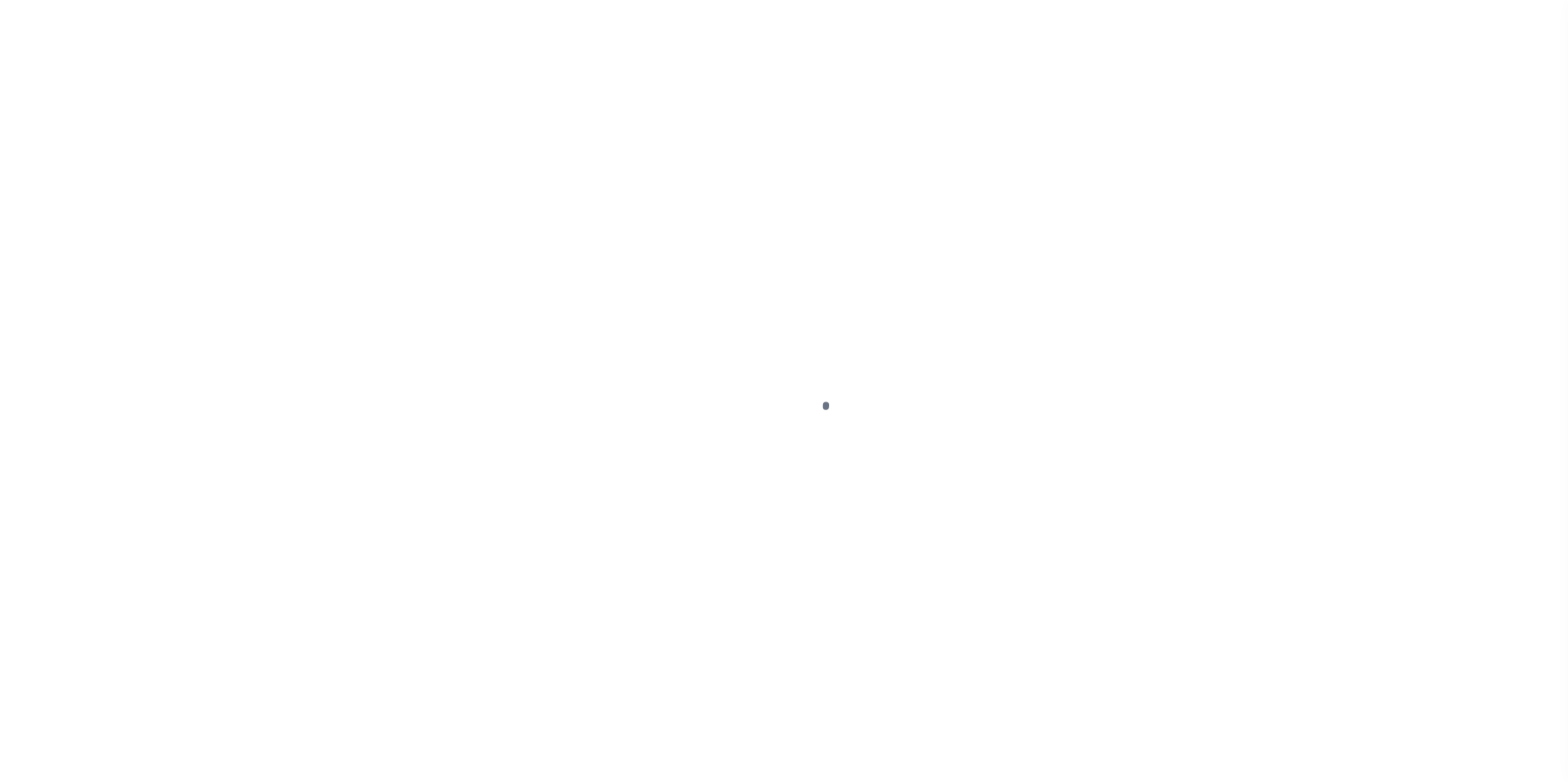
select select "PYD"
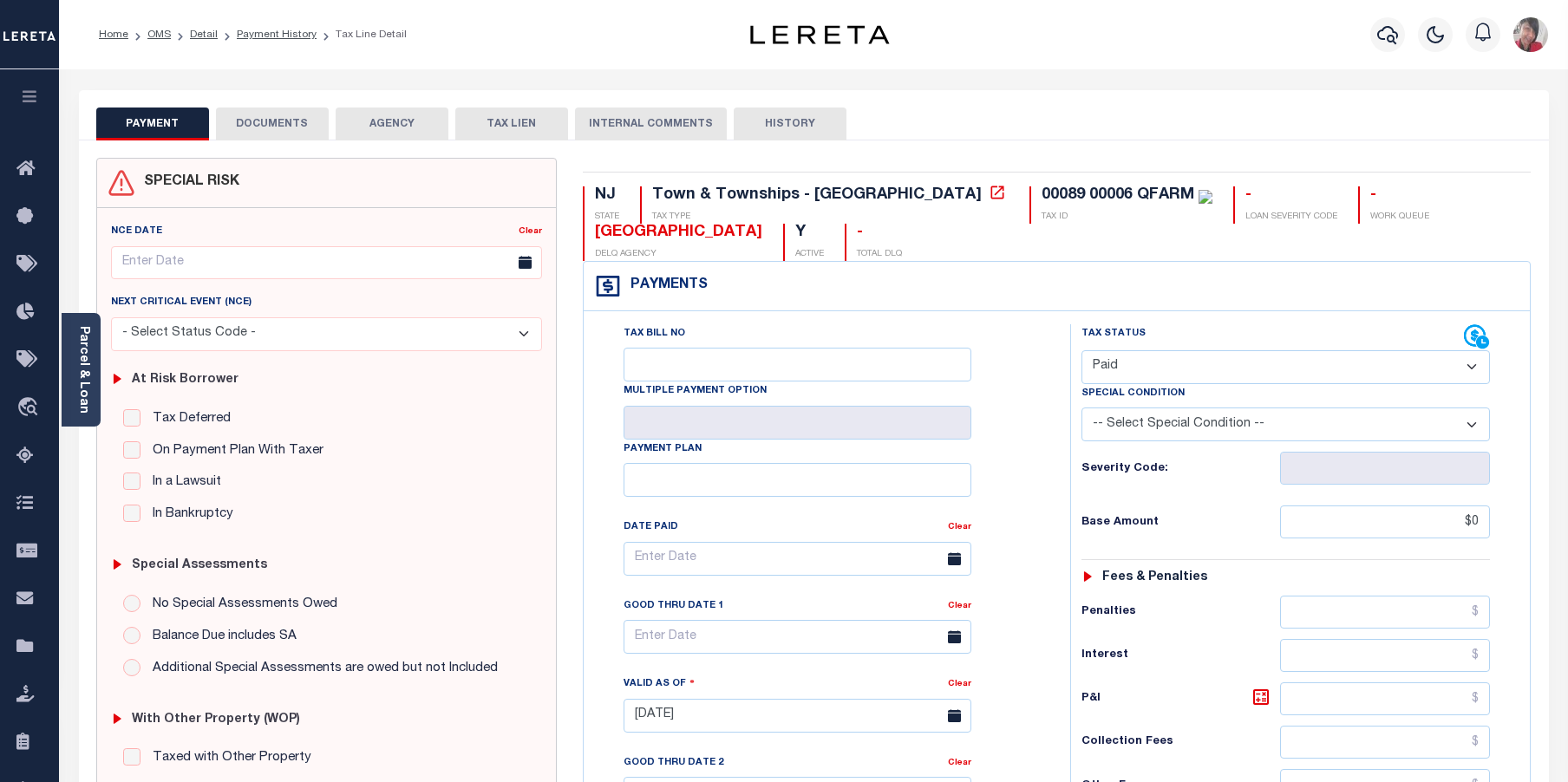
drag, startPoint x: 197, startPoint y: 34, endPoint x: 445, endPoint y: 95, distance: 255.4
click at [197, 36] on link "Detail" at bounding box center [204, 34] width 28 height 11
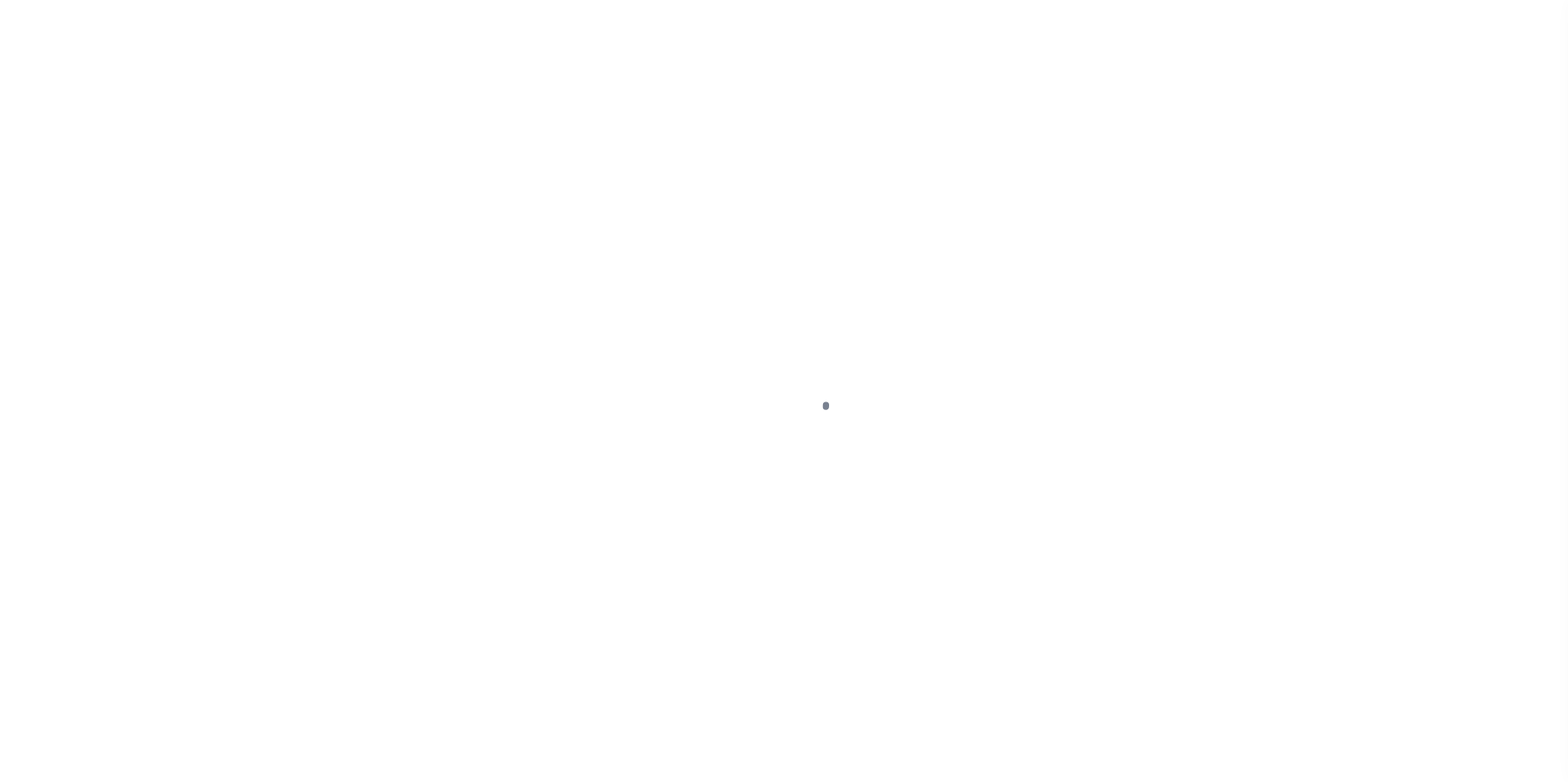
select select "NonEscrow"
type input "89 6"
select select
type input "[GEOGRAPHIC_DATA]"
type input "FBN"
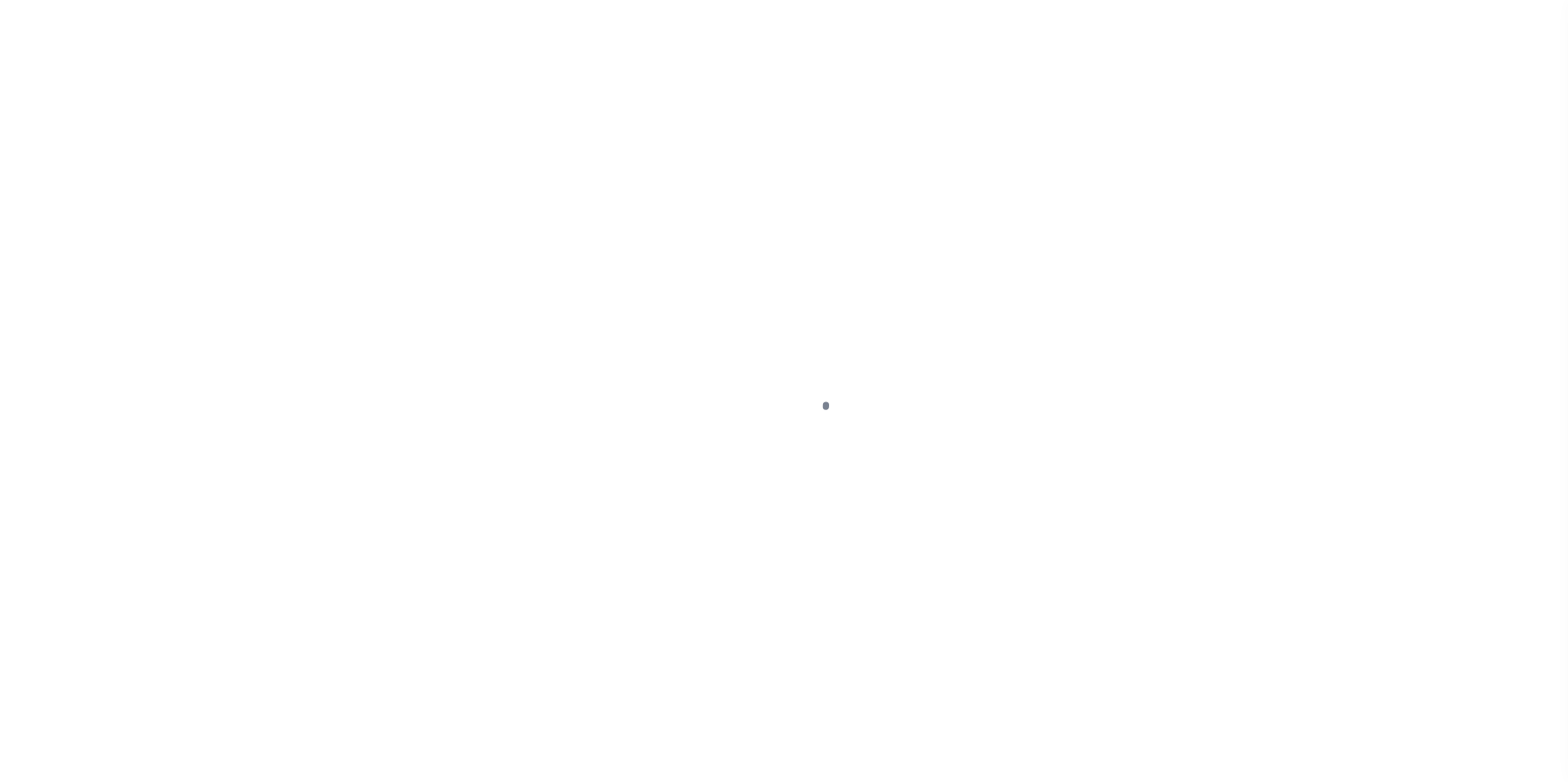
type input "NJ"
select select
select select "14078"
select select "7651"
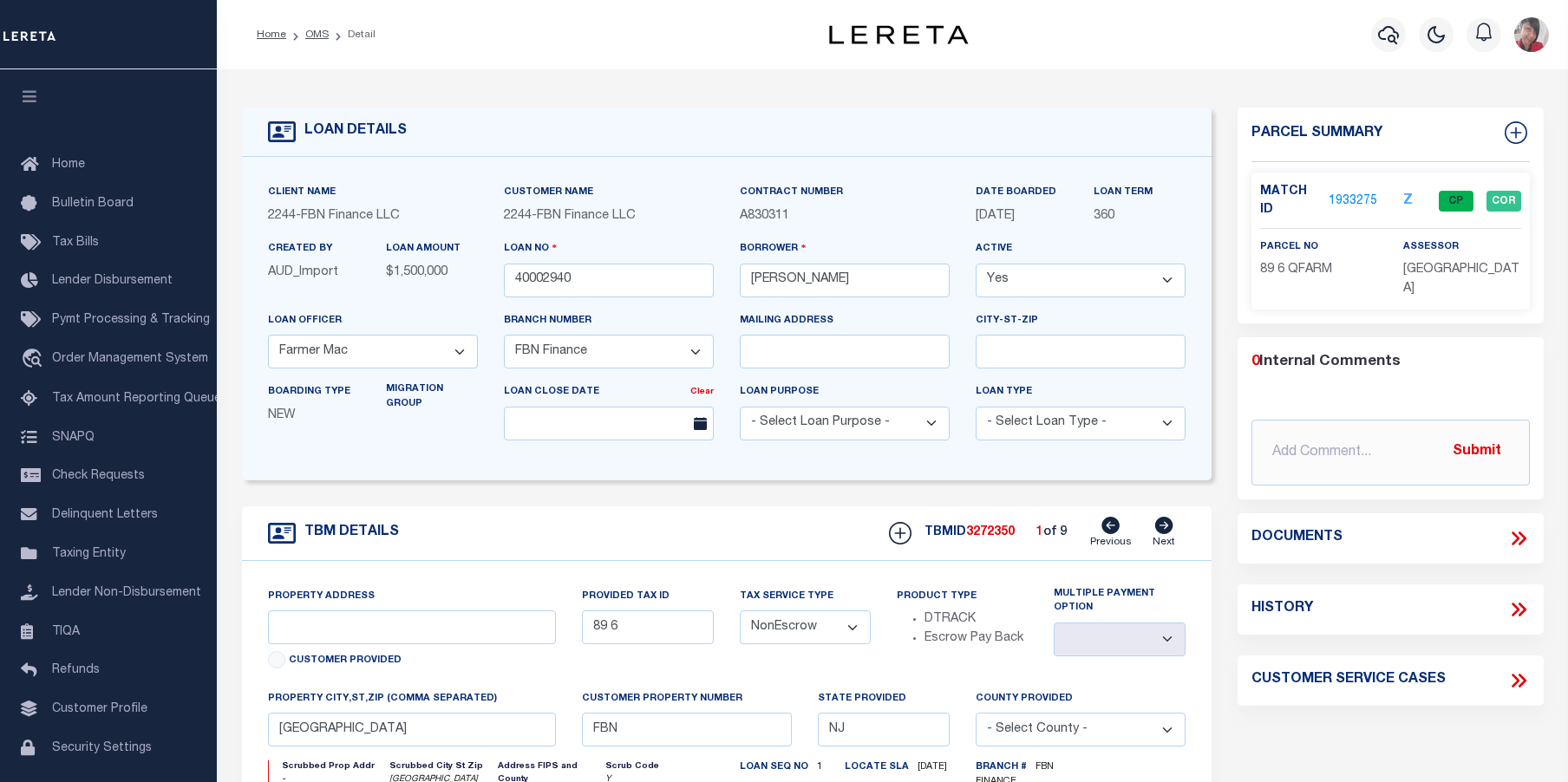
click at [1165, 532] on icon at bounding box center [1164, 526] width 19 height 17
type input "89 5"
select select
click at [1348, 202] on link "1933276" at bounding box center [1353, 201] width 49 height 18
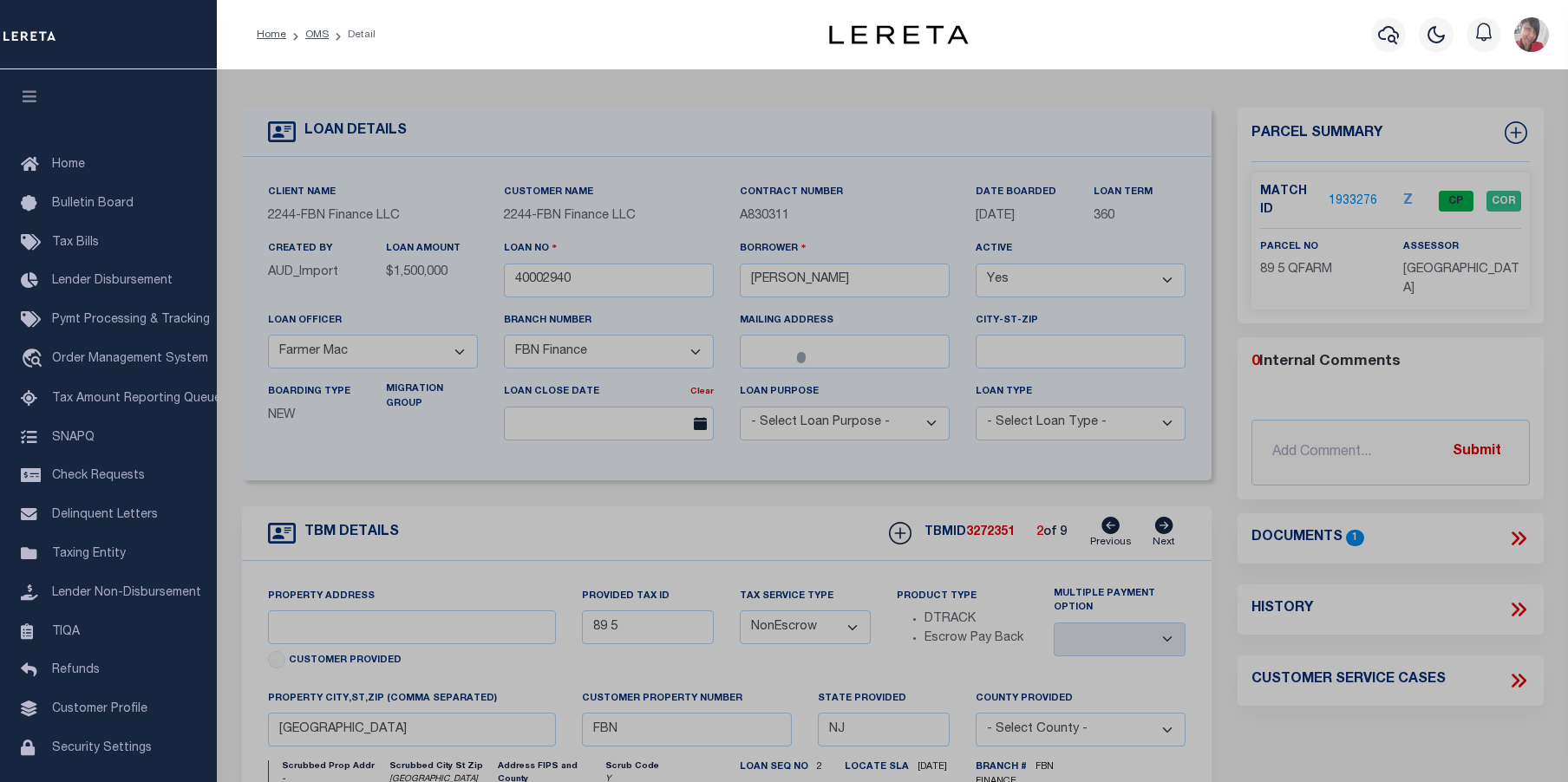
checkbox input "false"
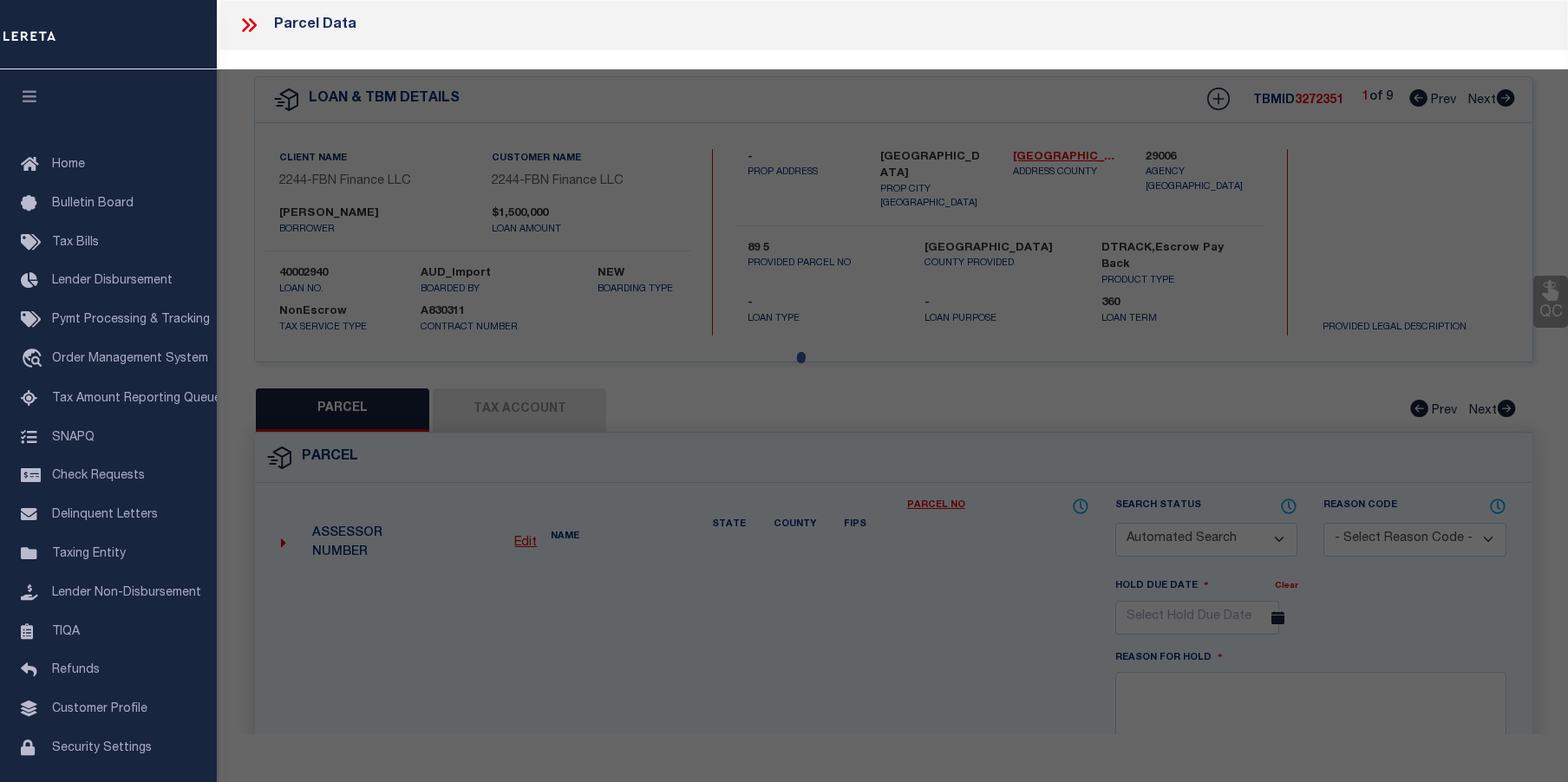
select select "CP"
type input "FRALINGER, ROBERT & MARY ANNE"
select select
type input "SHEPPARDS MILL RD"
checkbox input "false"
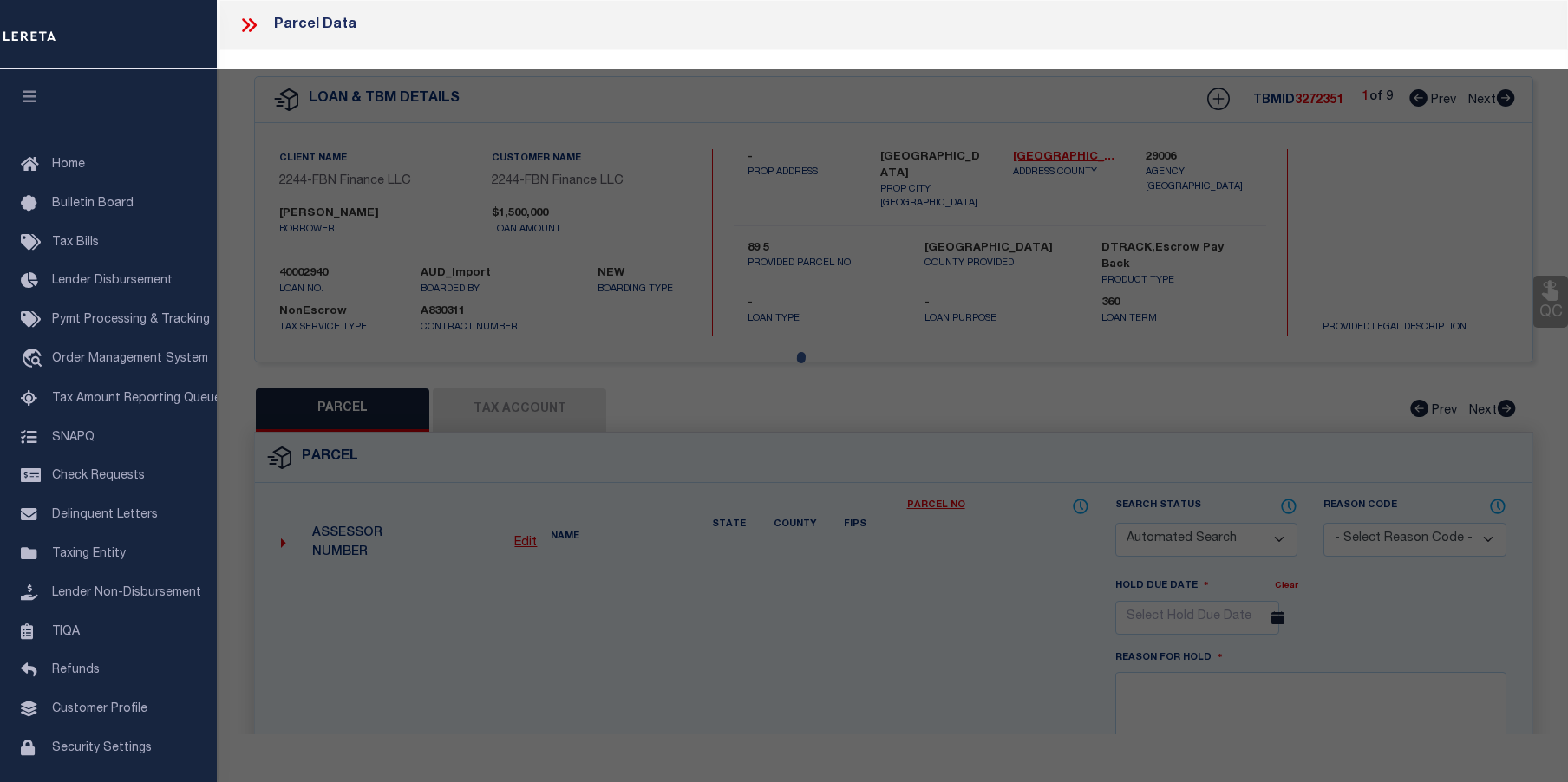
type input "[GEOGRAPHIC_DATA]"
type textarea "Block:89 Lot:5 Qual:QFARM"
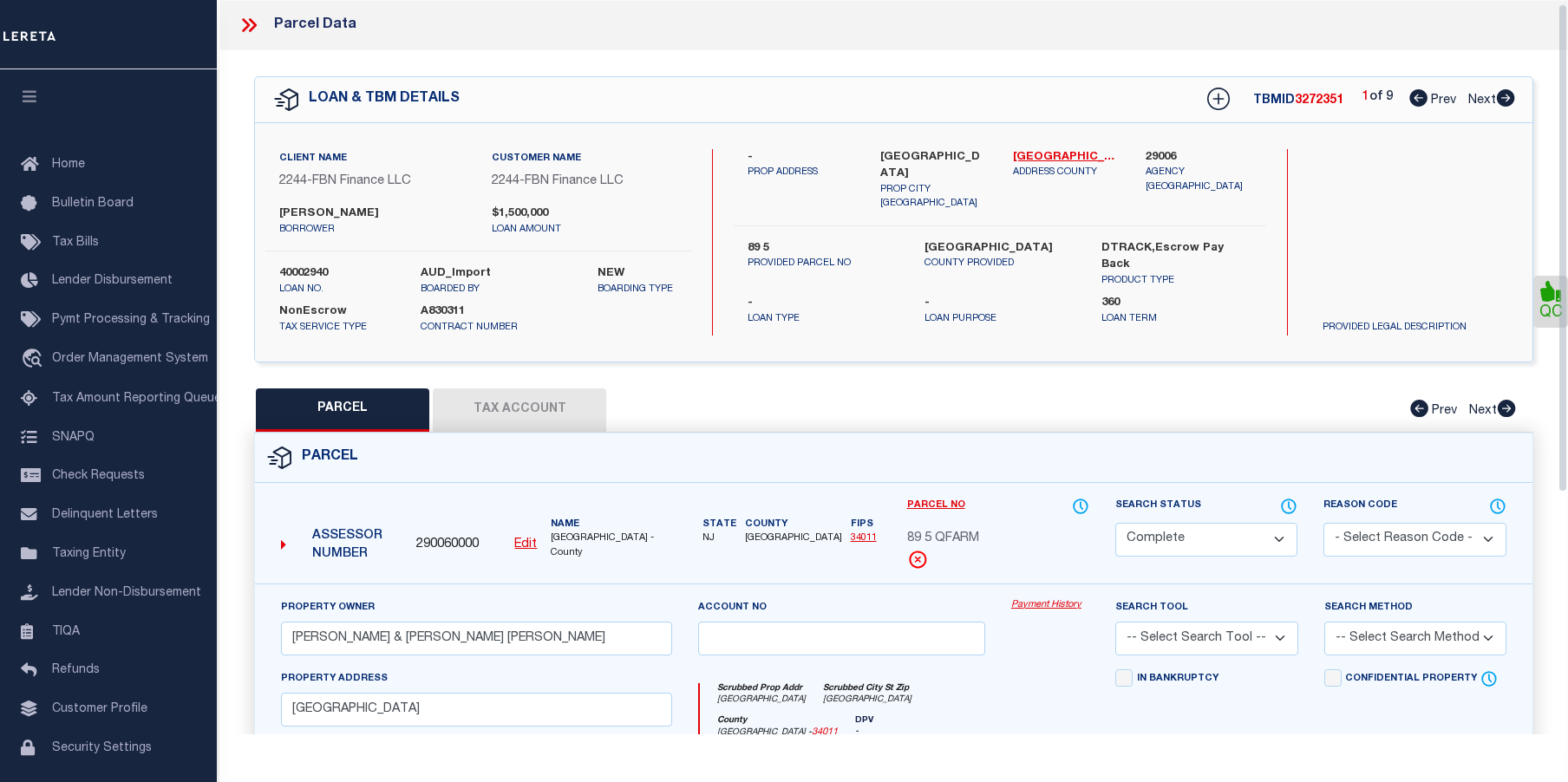
scroll to position [86, 0]
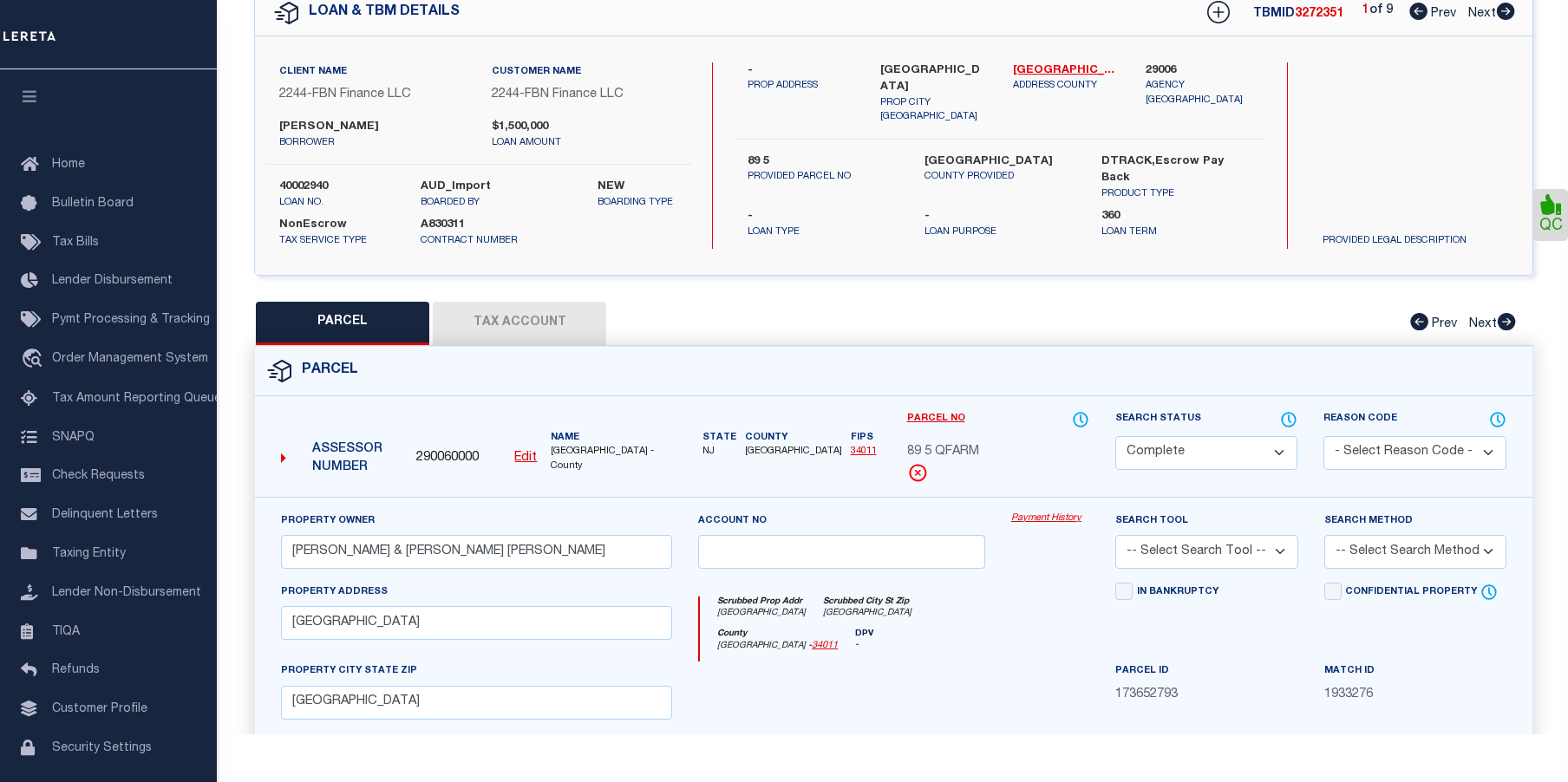
click at [1060, 514] on link "Payment History" at bounding box center [1050, 519] width 78 height 15
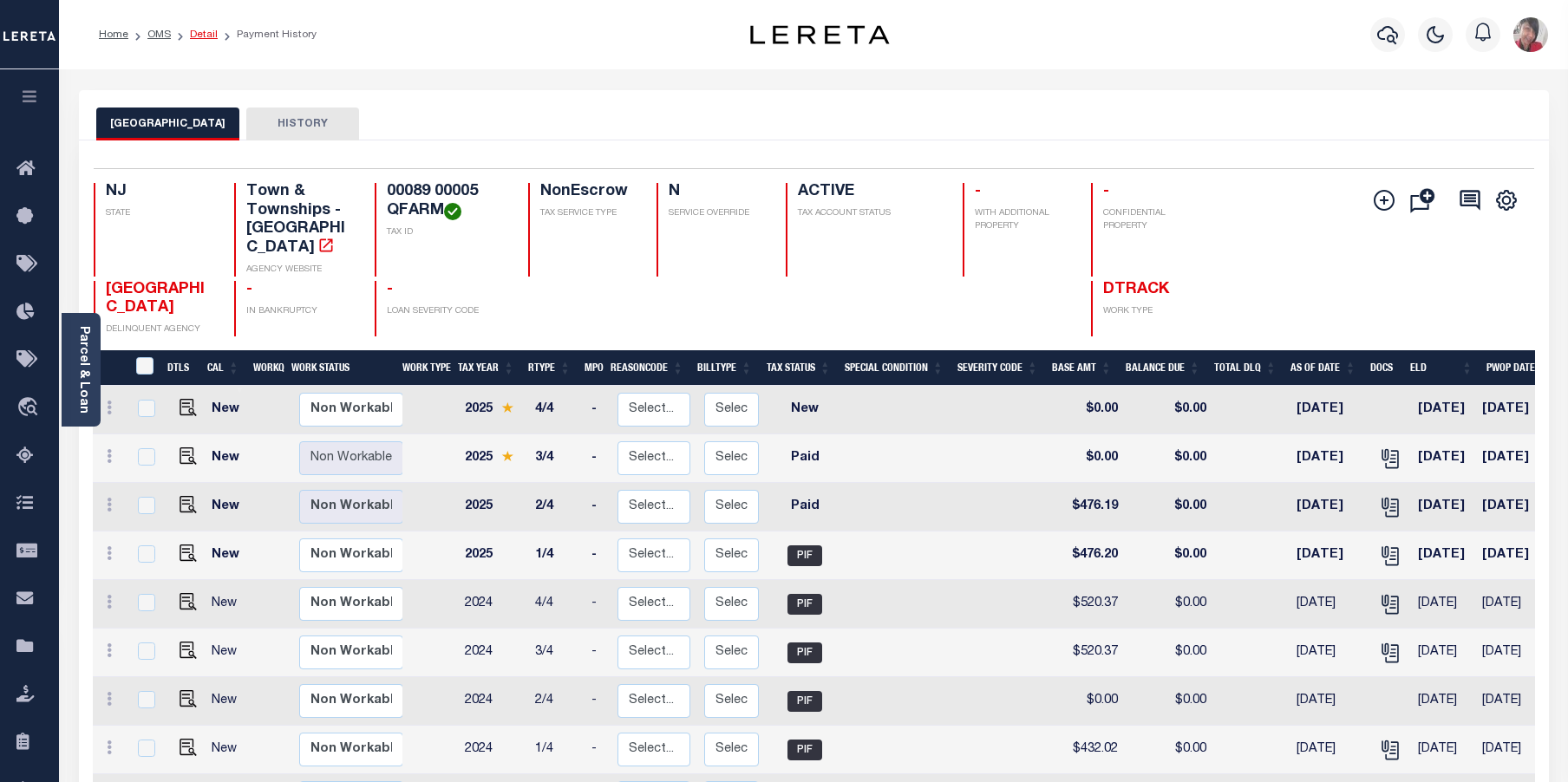
click at [200, 36] on link "Detail" at bounding box center [204, 34] width 28 height 11
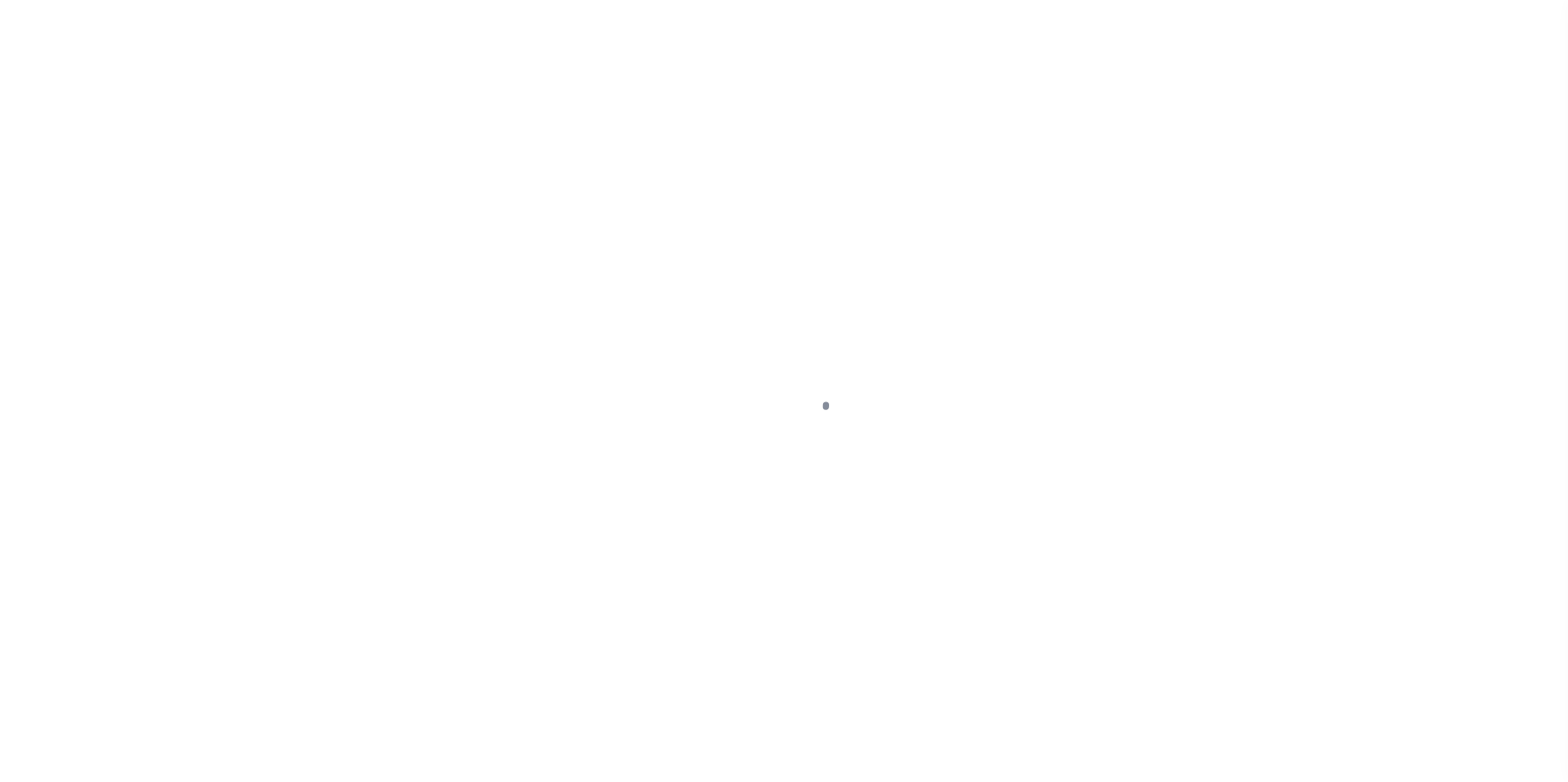
select select "NonEscrow"
type input "89 5"
select select
type input "[GEOGRAPHIC_DATA]"
type input "FBN"
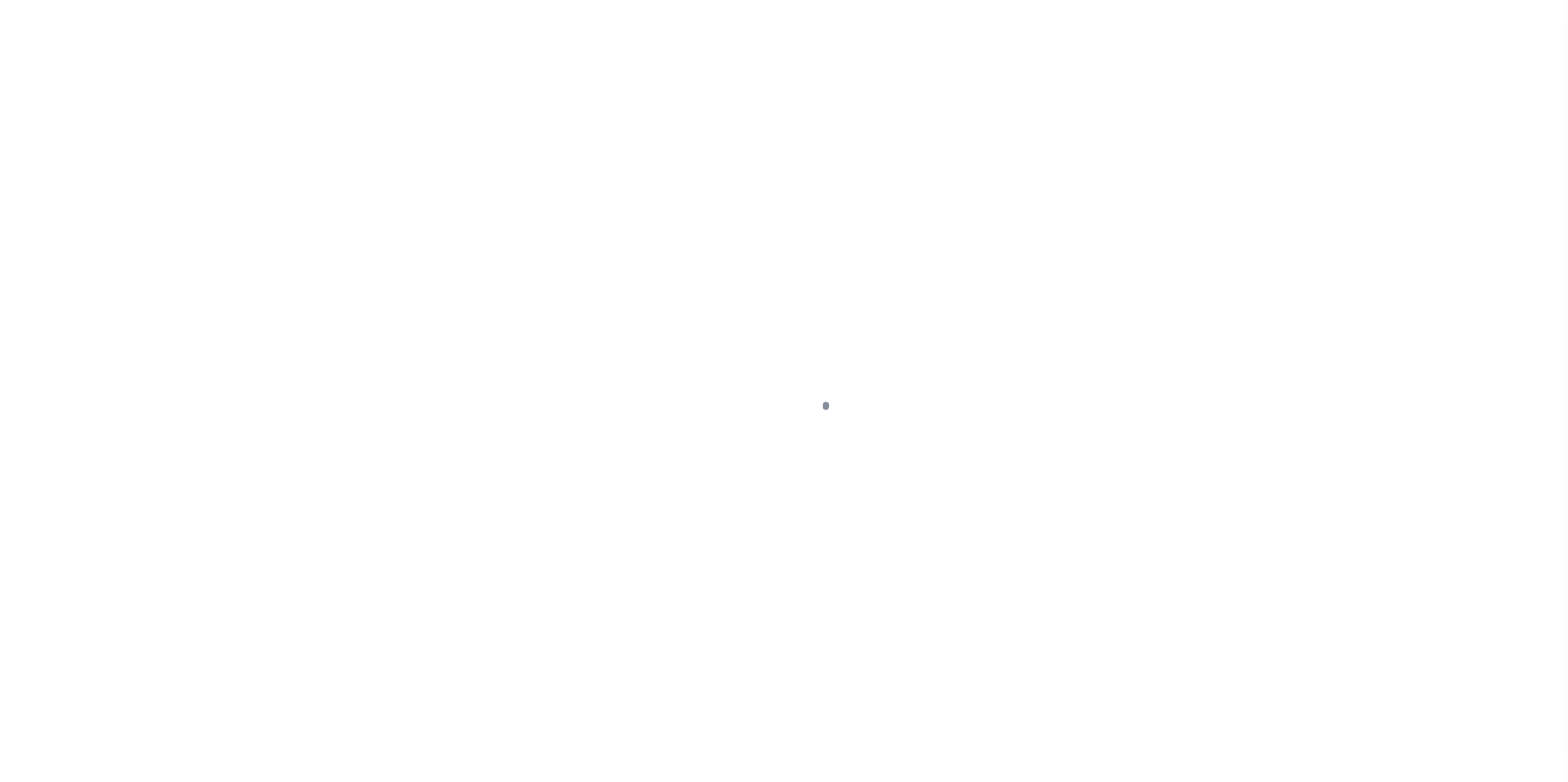
type input "NJ"
select select
select select "14078"
select select "7651"
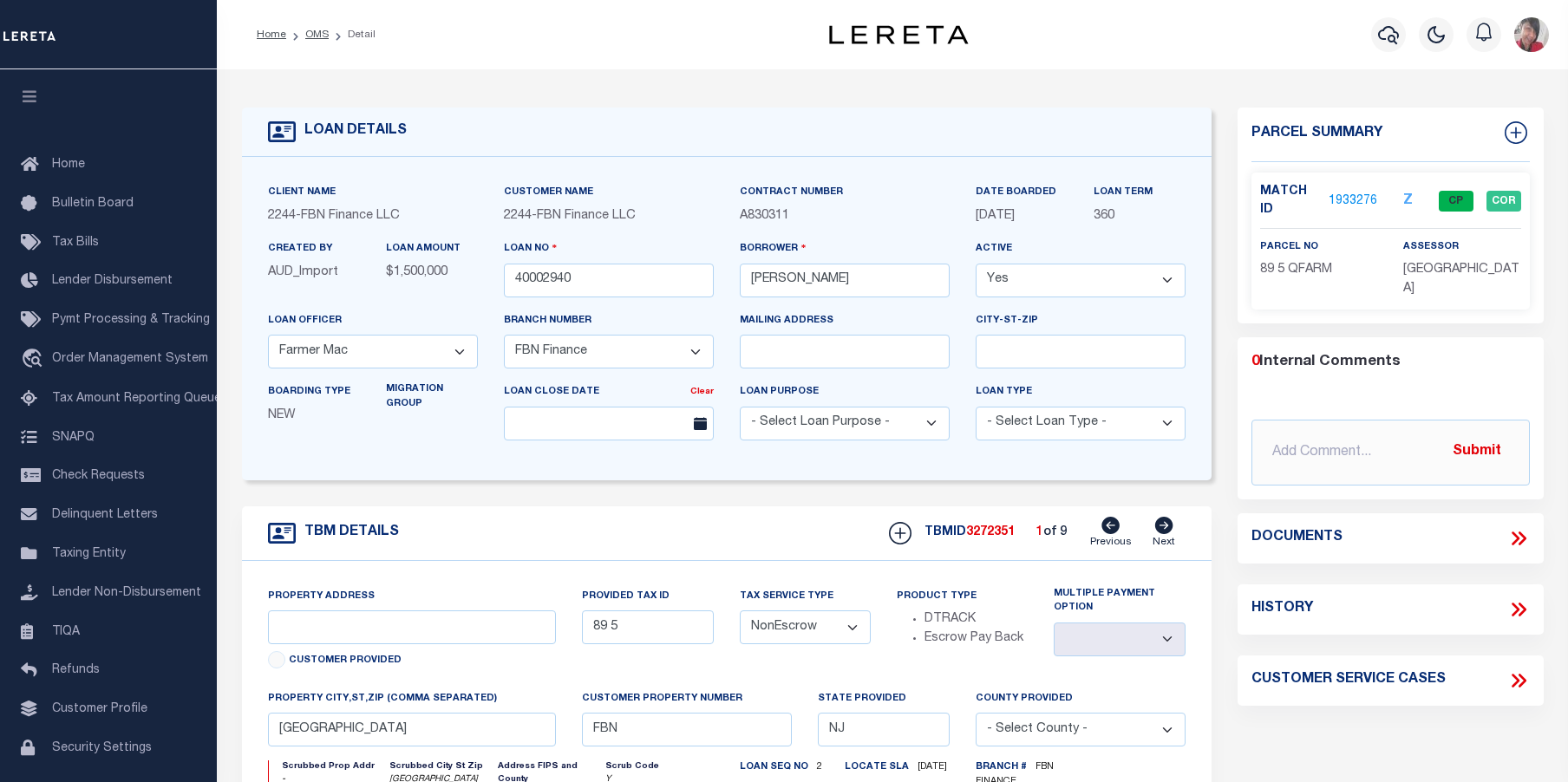
click at [1171, 530] on icon at bounding box center [1164, 526] width 18 height 17
type input "89 6"
select select
click at [1171, 530] on icon at bounding box center [1164, 526] width 18 height 17
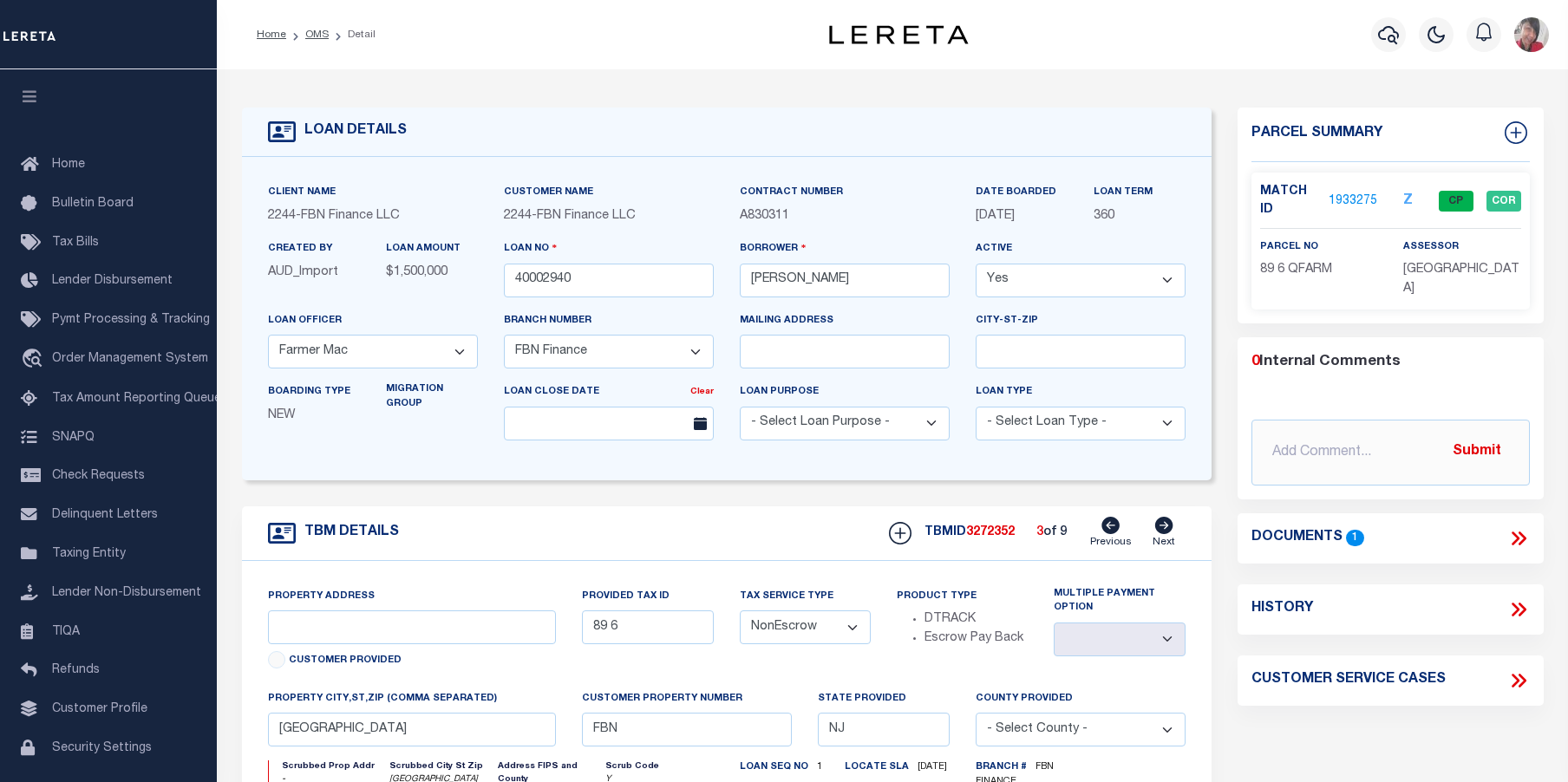
type input "89 4"
select select
click at [1346, 195] on link "1933271" at bounding box center [1353, 201] width 49 height 18
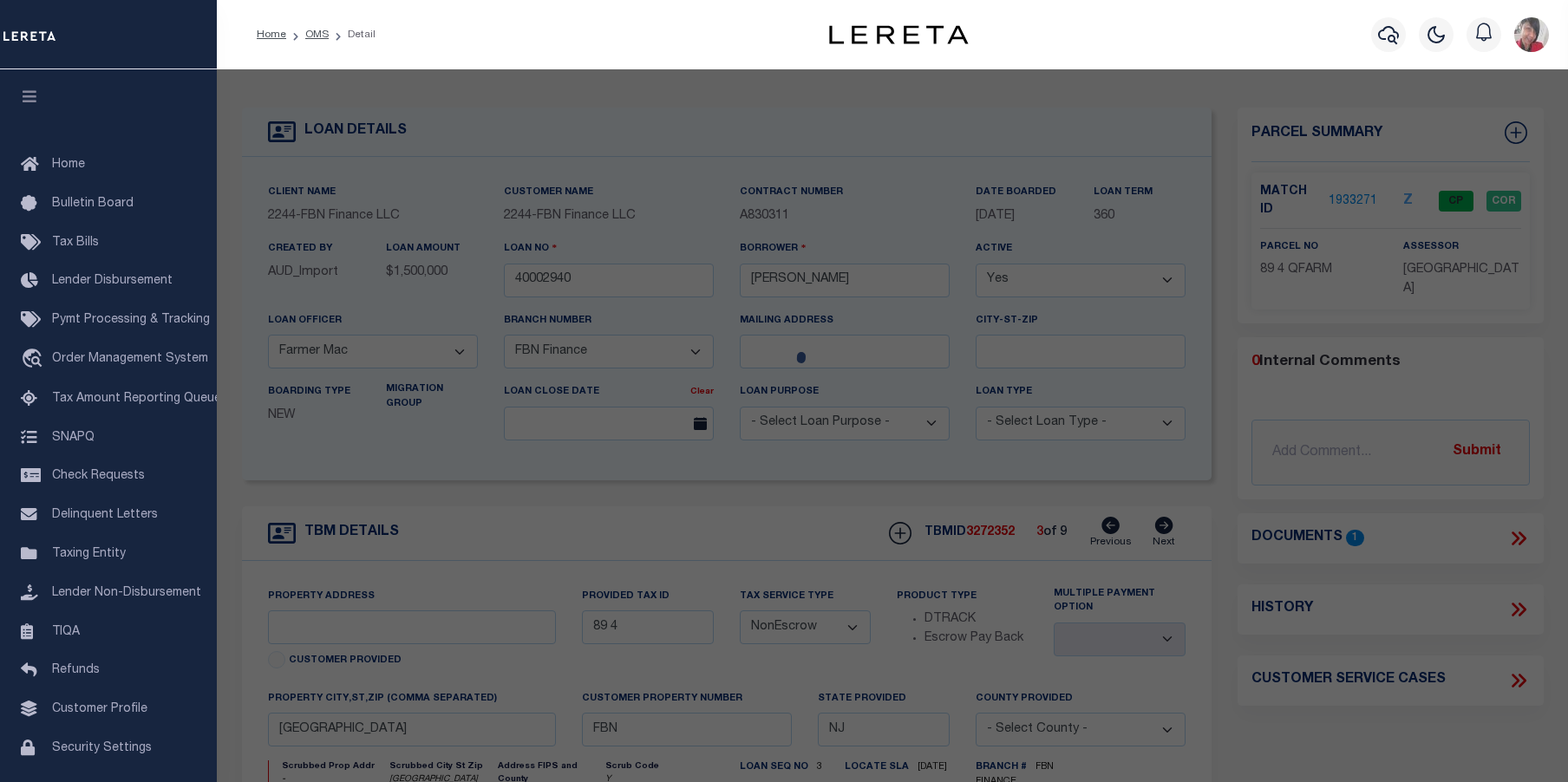
checkbox input "false"
select select "CP"
type input "FRALINGER, ROBERT & MARY ANNE"
select select
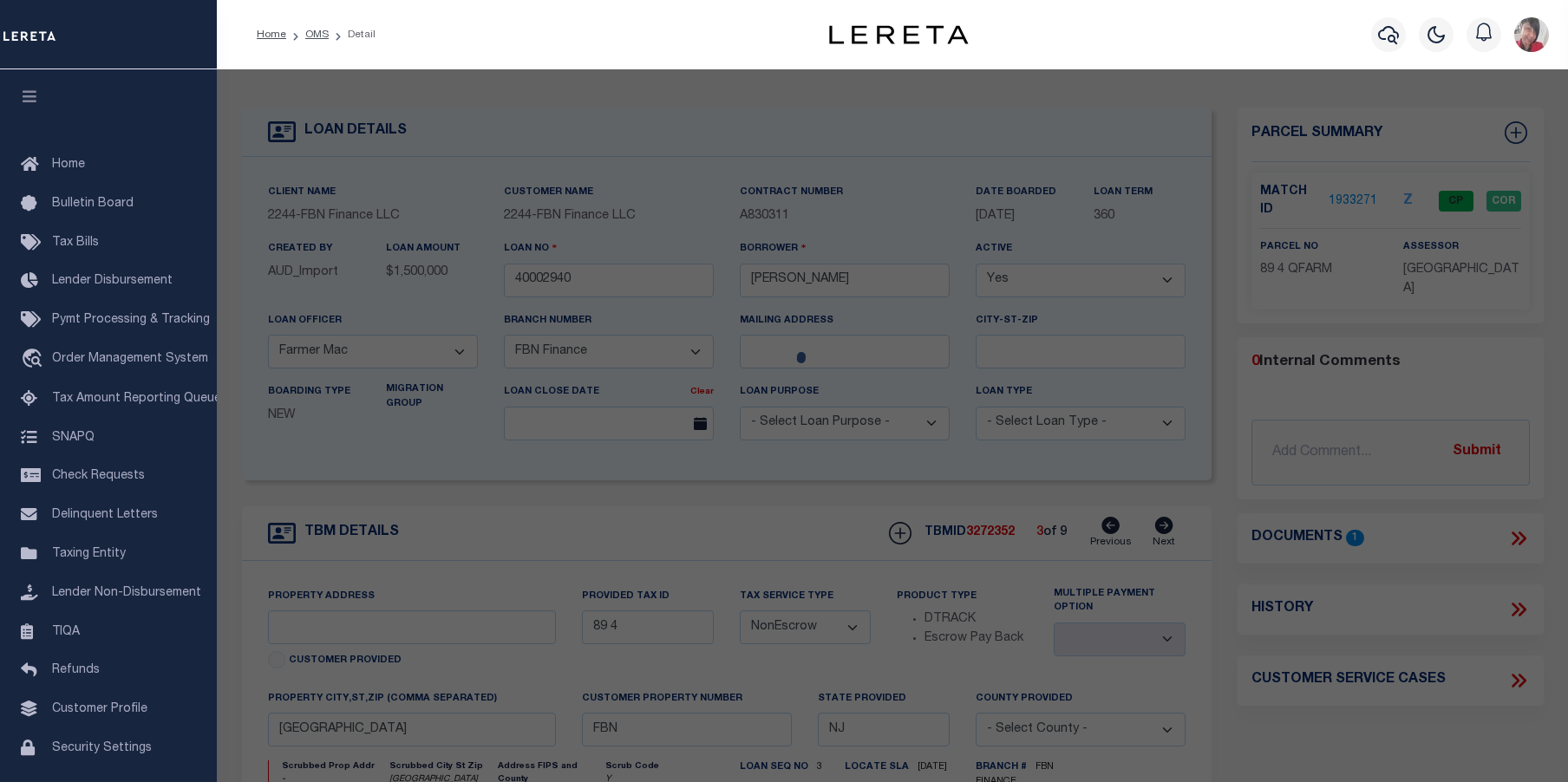
type input "SHEPPARDS MILL RD"
checkbox input "false"
type textarea "Block: 89 Lot: 4 Qual: QFARM"
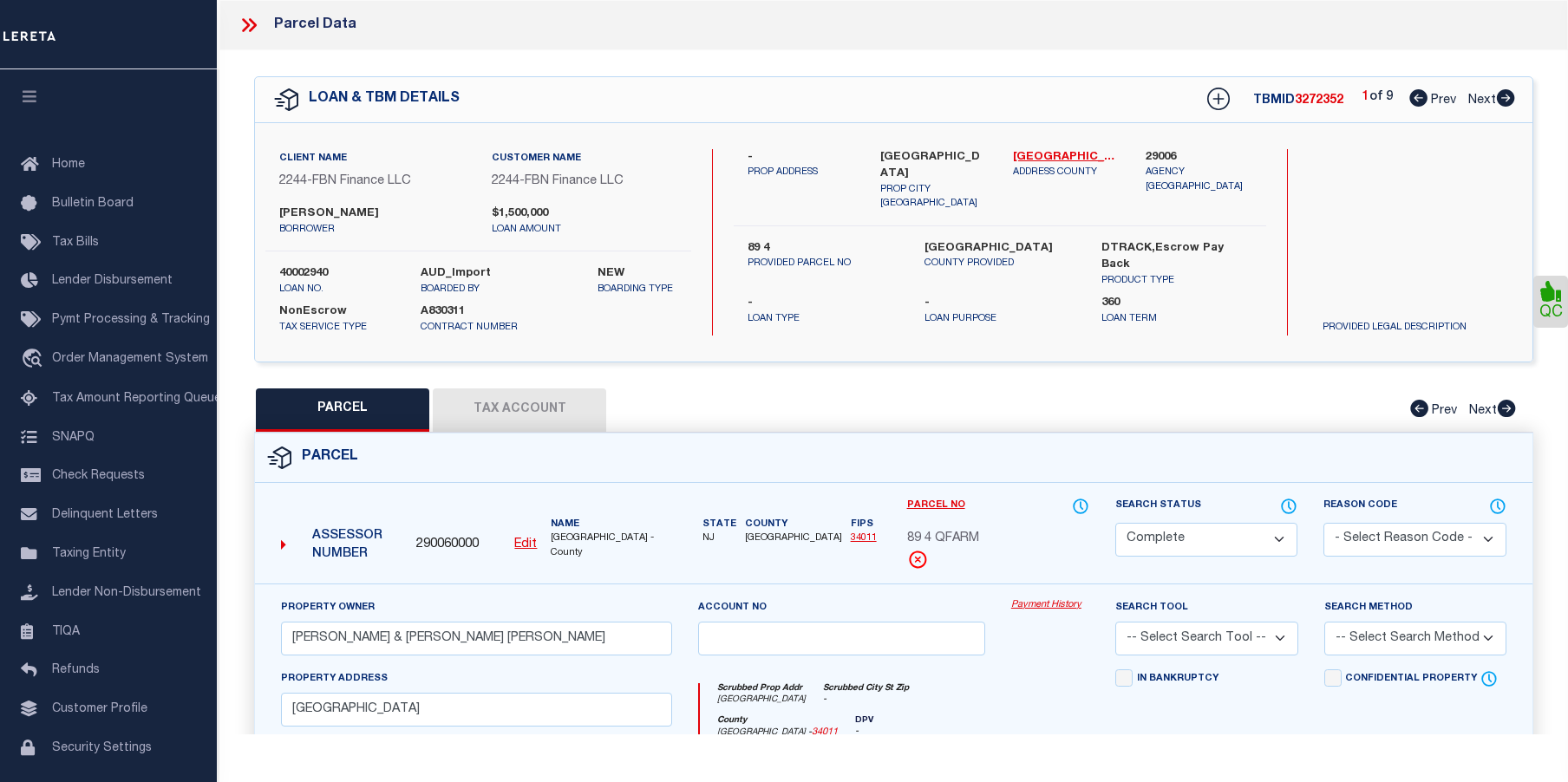
click at [1046, 607] on link "Payment History" at bounding box center [1050, 605] width 78 height 15
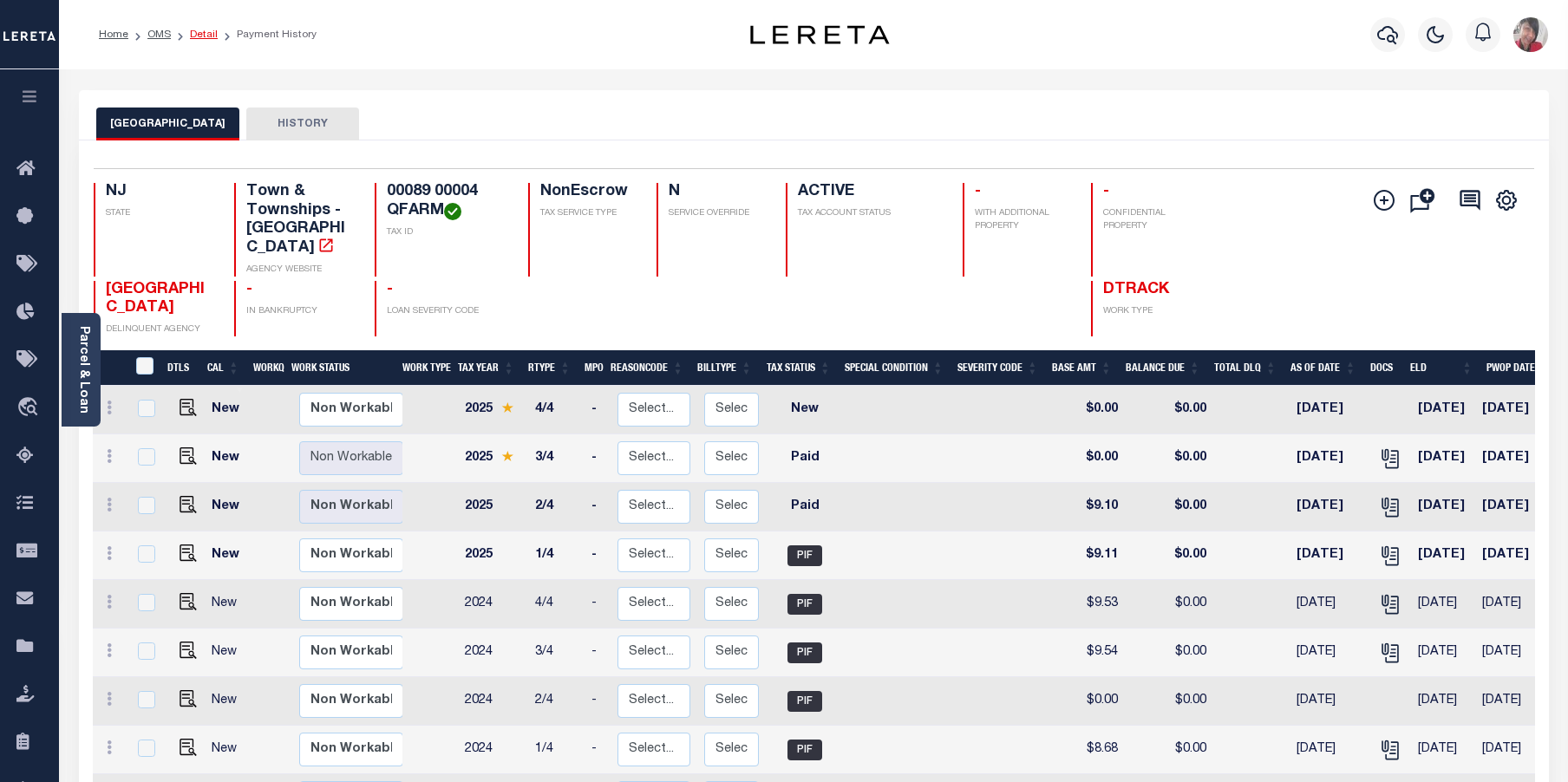
click at [196, 31] on link "Detail" at bounding box center [204, 34] width 28 height 11
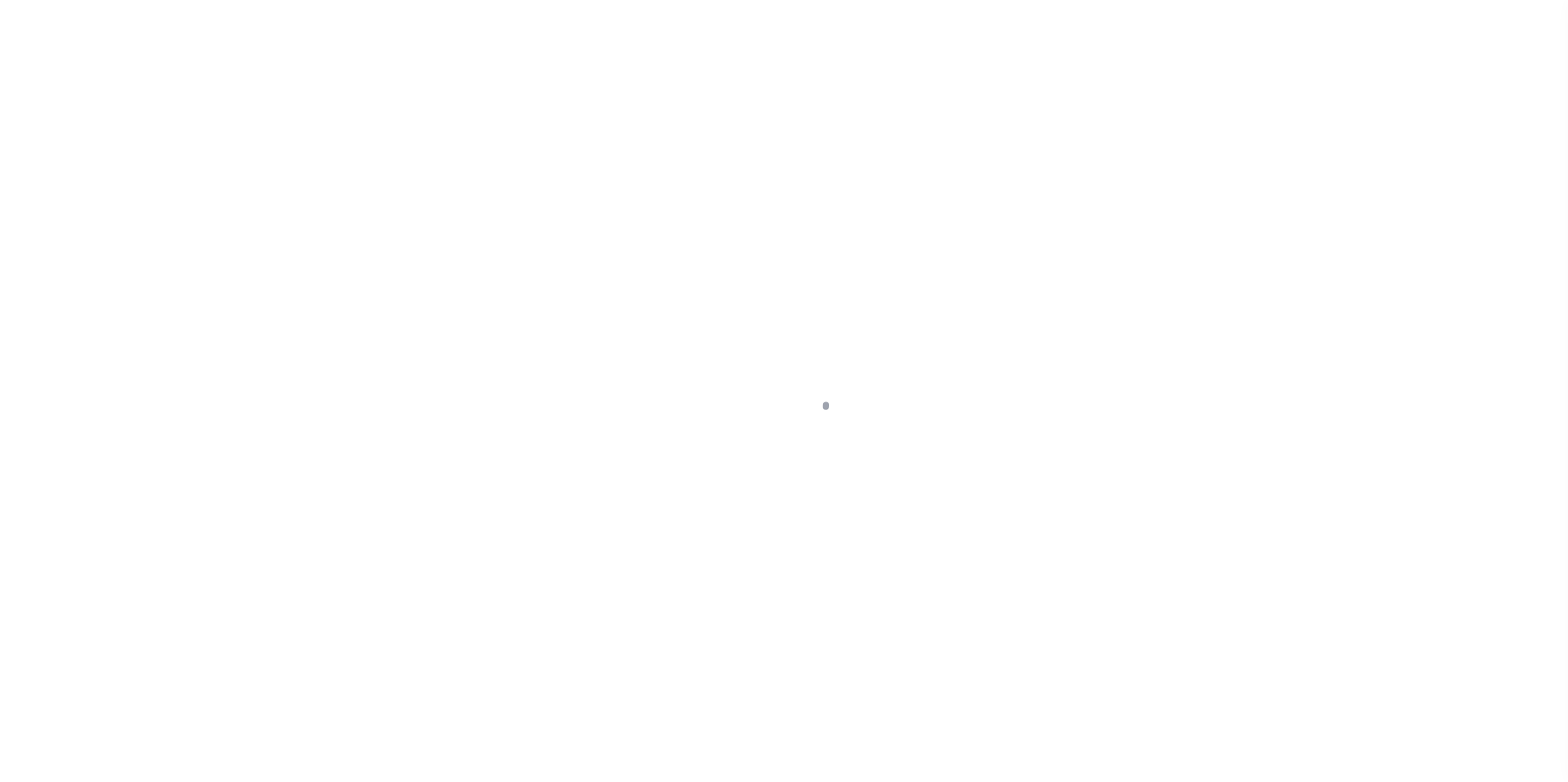
select select "14078"
select select "7651"
select select "NonEscrow"
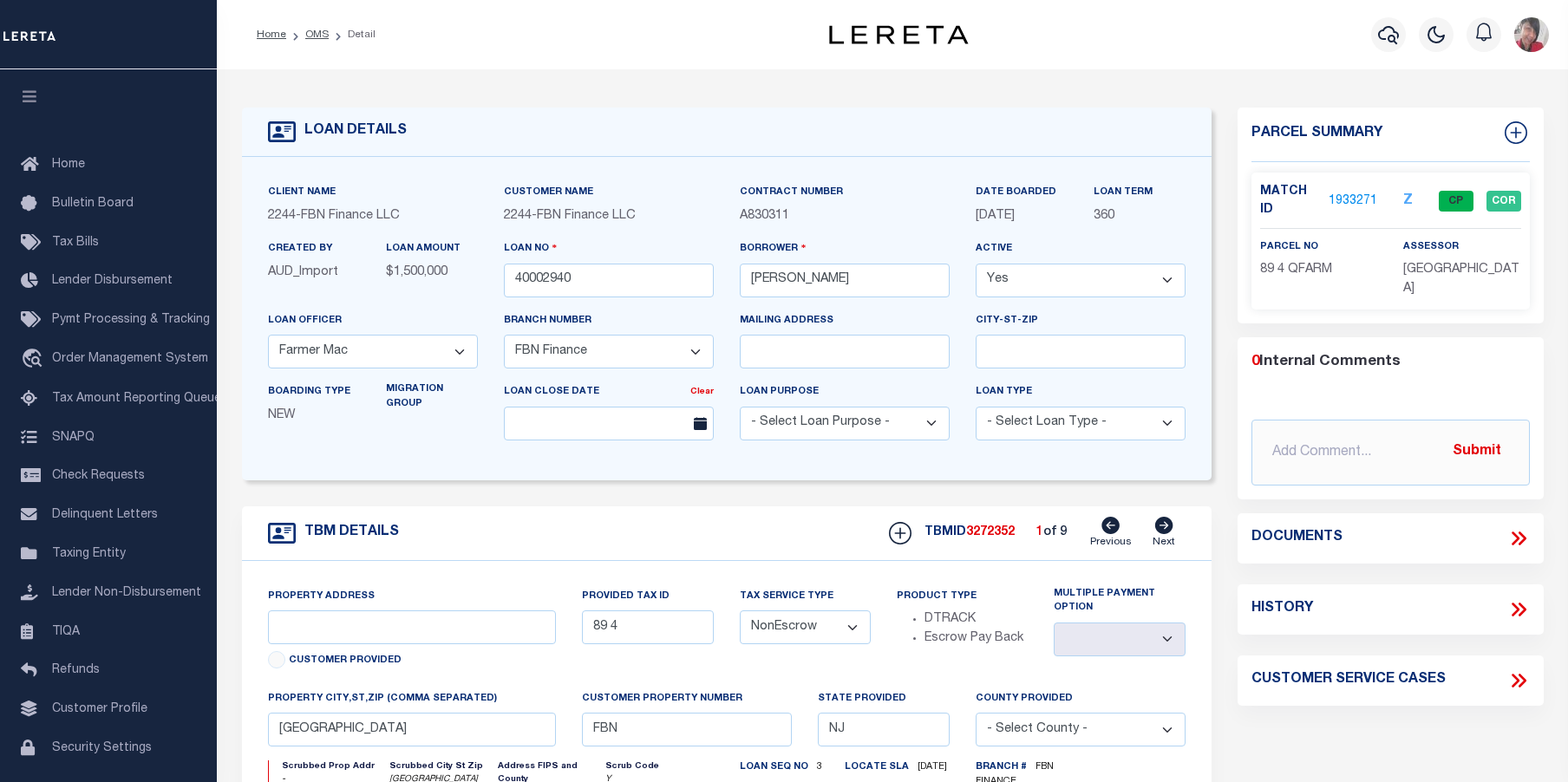
click at [1163, 521] on icon at bounding box center [1164, 526] width 18 height 17
type input "89 5"
select select
click at [1163, 521] on icon at bounding box center [1164, 526] width 18 height 17
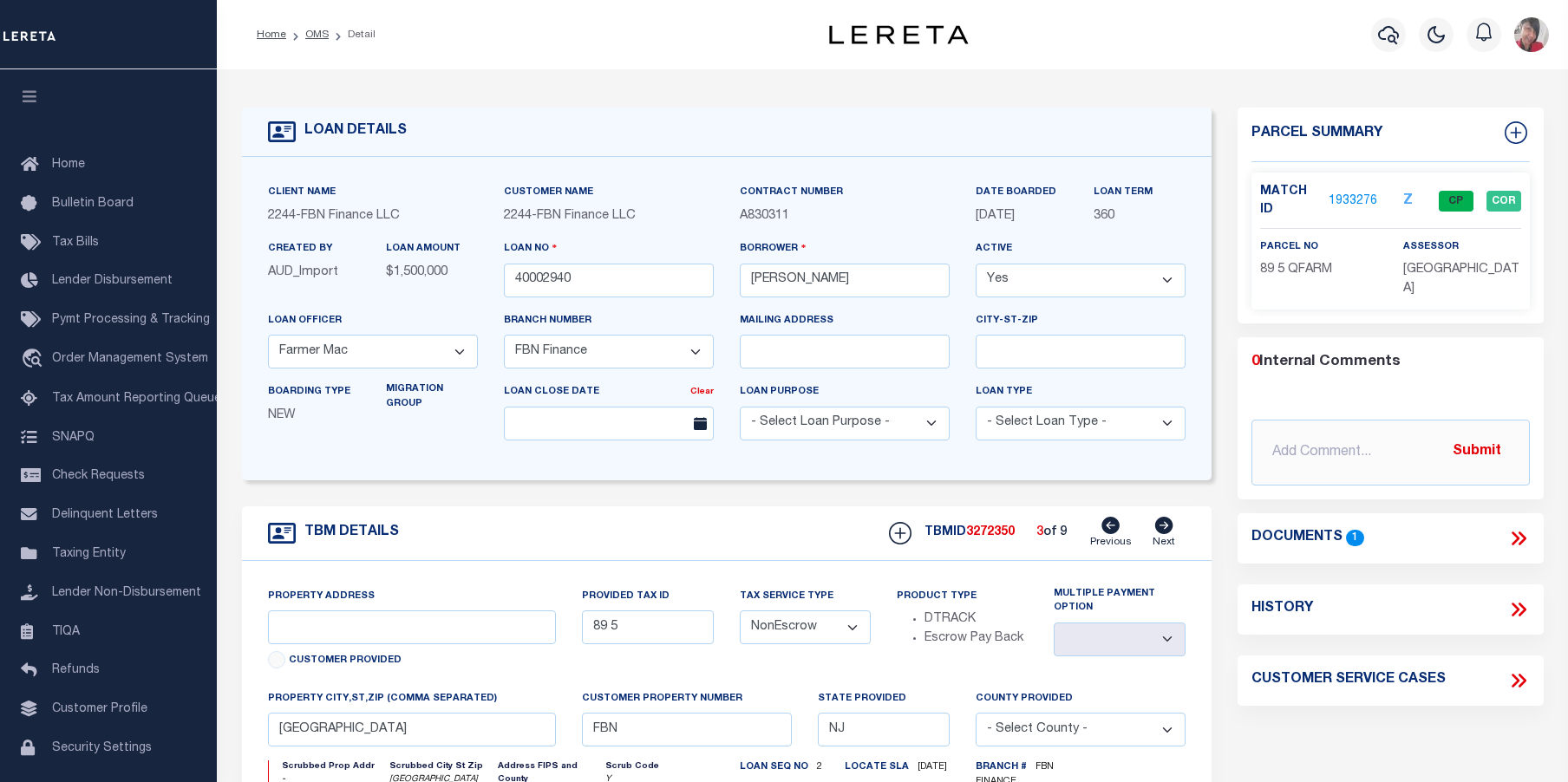
type input "89 6"
select select
click at [1163, 521] on icon at bounding box center [1164, 526] width 18 height 17
type input "80 17"
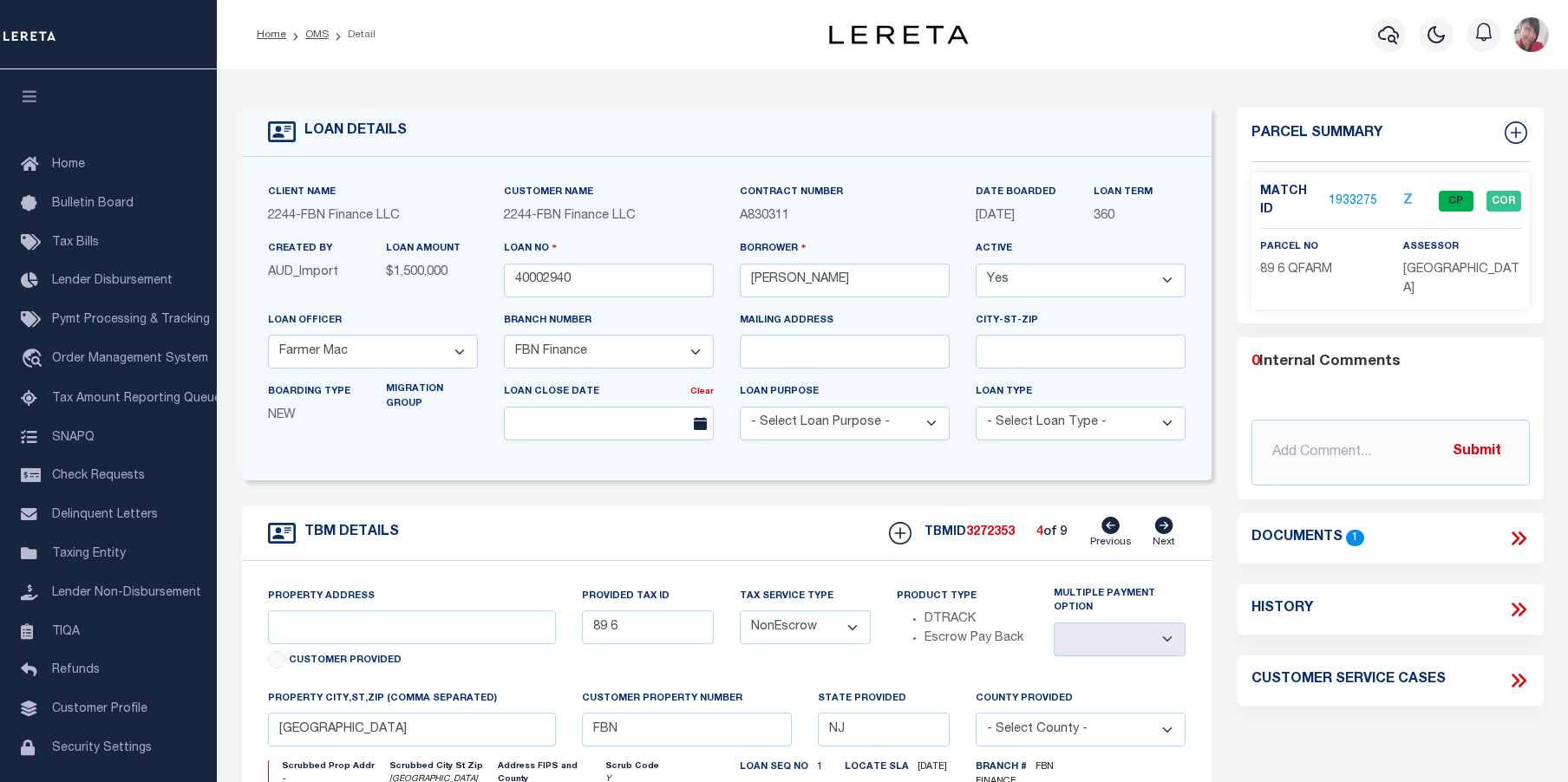
select select
click at [1352, 198] on link "1933280" at bounding box center [1353, 201] width 49 height 18
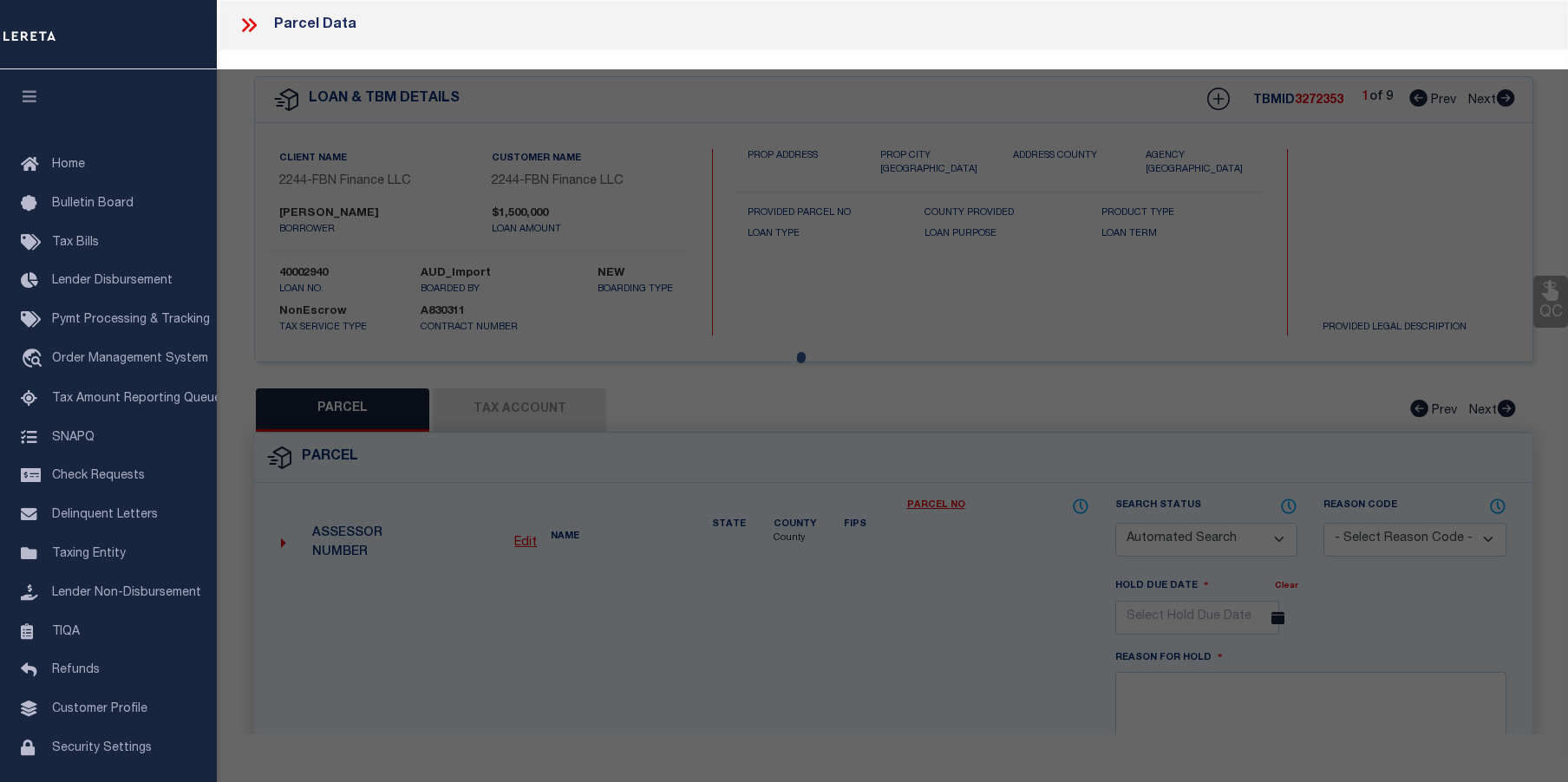
checkbox input "false"
select select "CP"
type input "FRALINGER, MARYANNE E"
select select
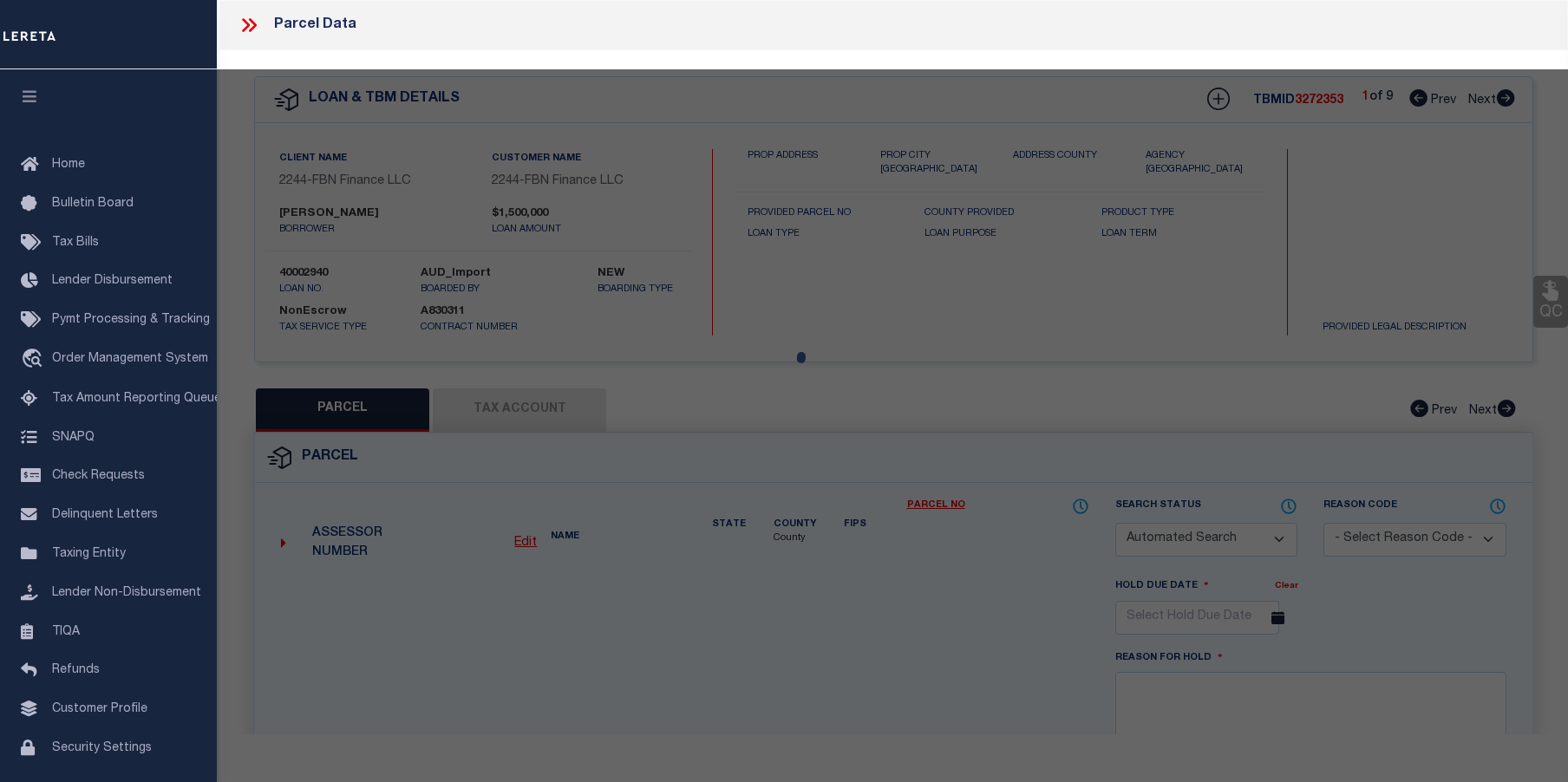
type input "BARRETTS RUN ROAD"
checkbox input "false"
type input "Hopewell NJ 08302"
type textarea "Block:80 Lot:17 Qual:QFARM"
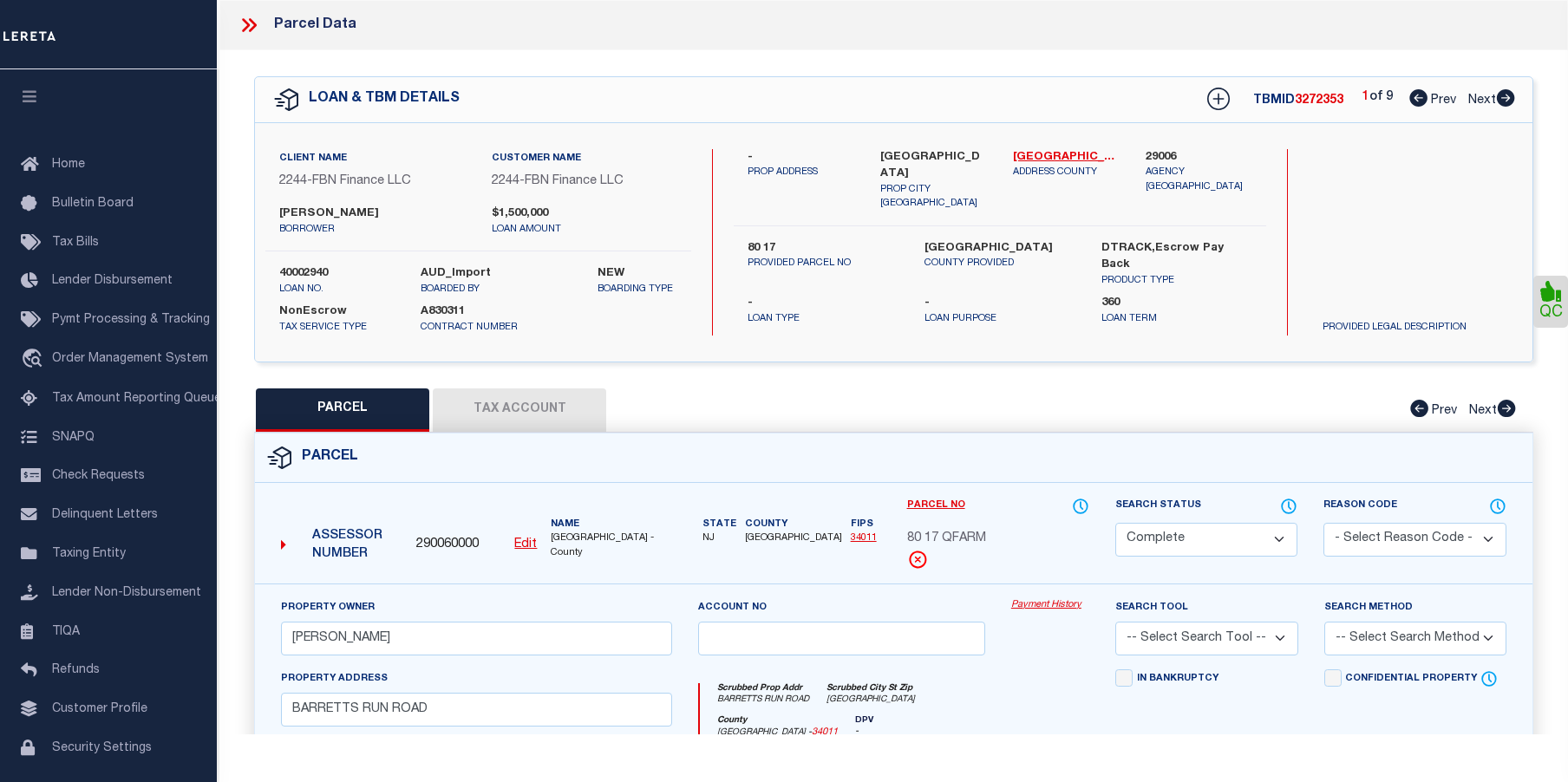
click at [1038, 603] on link "Payment History" at bounding box center [1050, 605] width 78 height 15
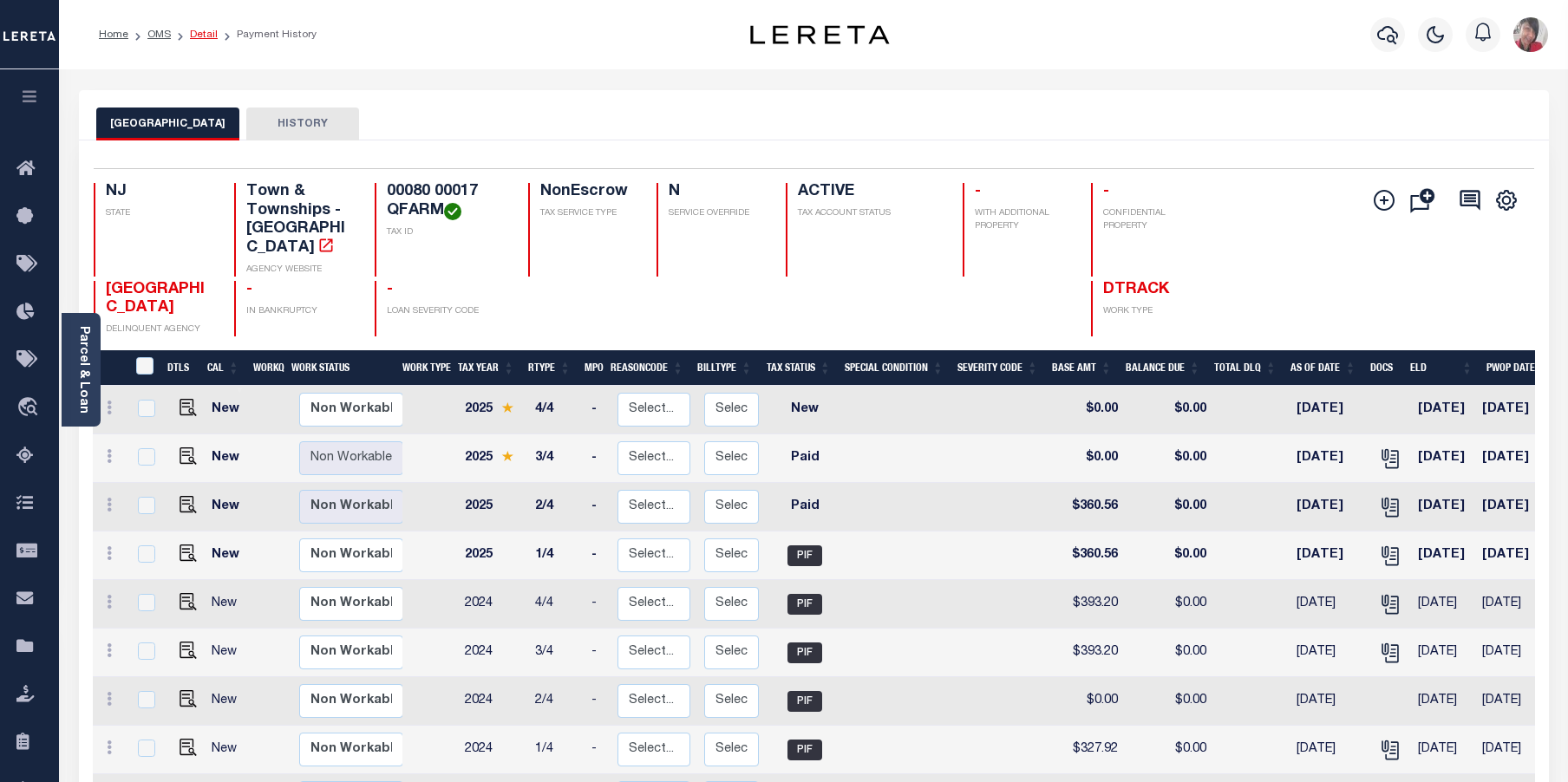
click at [205, 37] on link "Detail" at bounding box center [204, 34] width 28 height 11
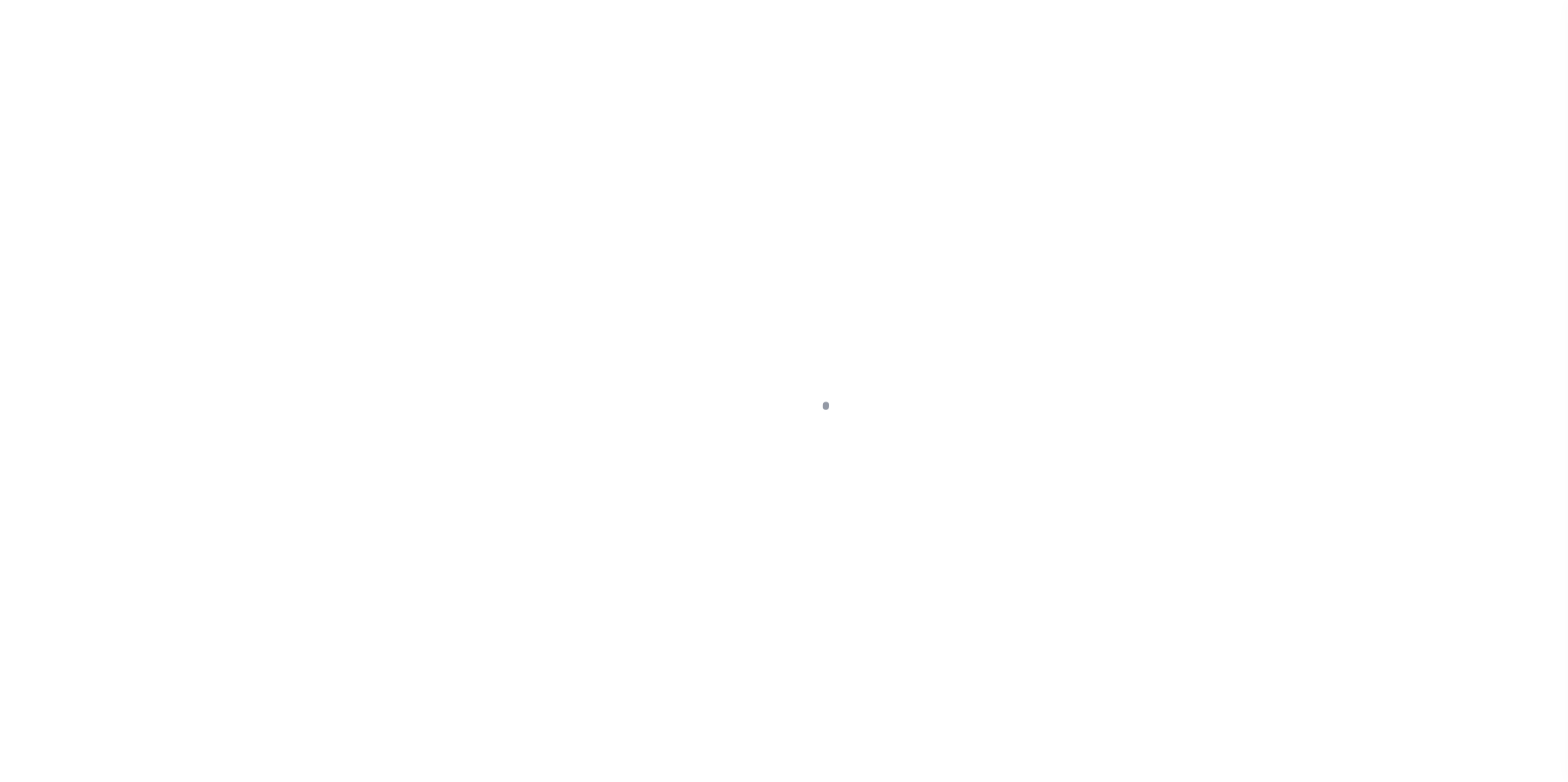
select select "14078"
select select "7651"
select select "NonEscrow"
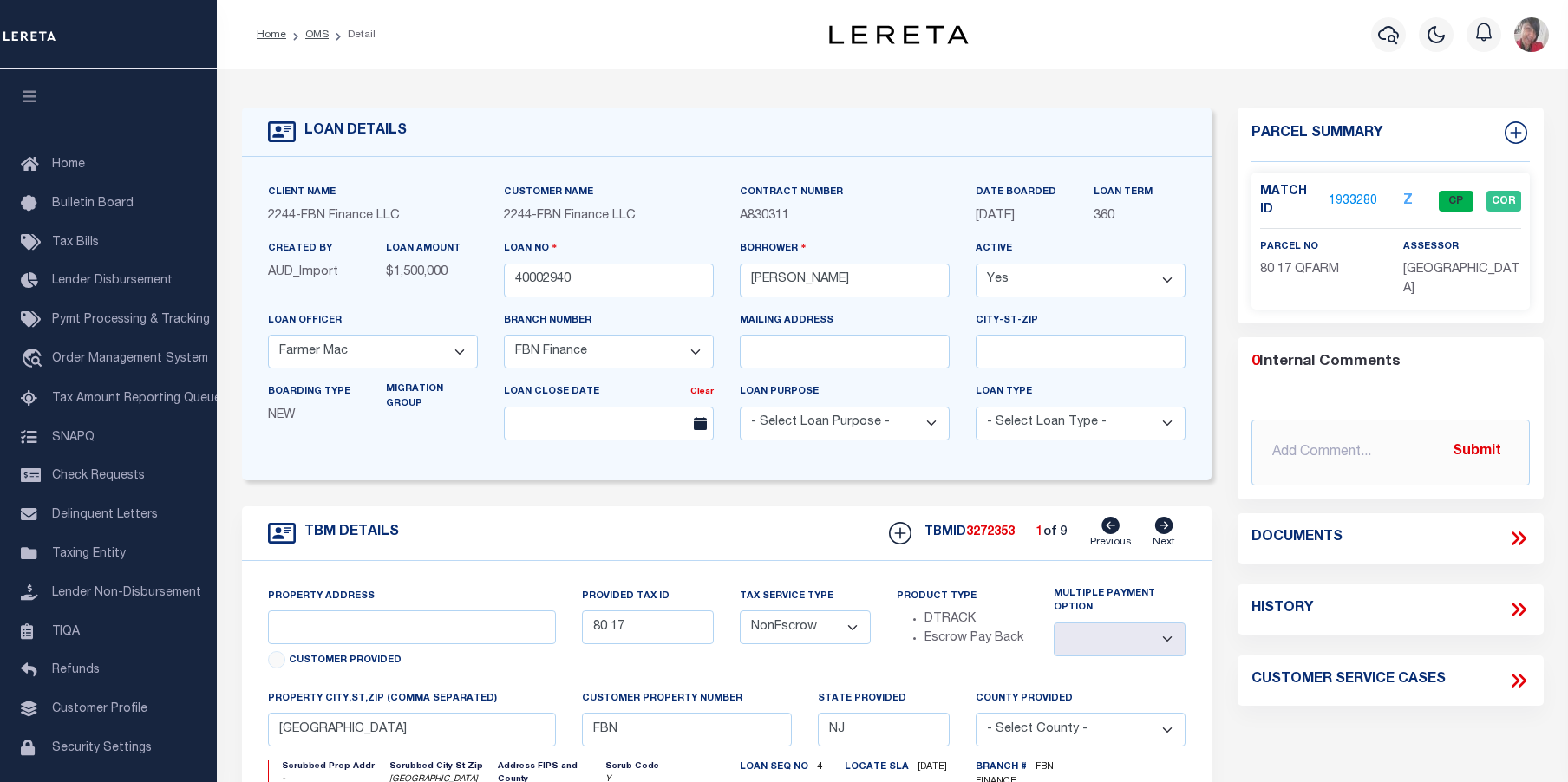
click at [1169, 528] on icon at bounding box center [1164, 526] width 19 height 17
type input "89 5"
select select
click at [1169, 528] on icon at bounding box center [1164, 526] width 19 height 17
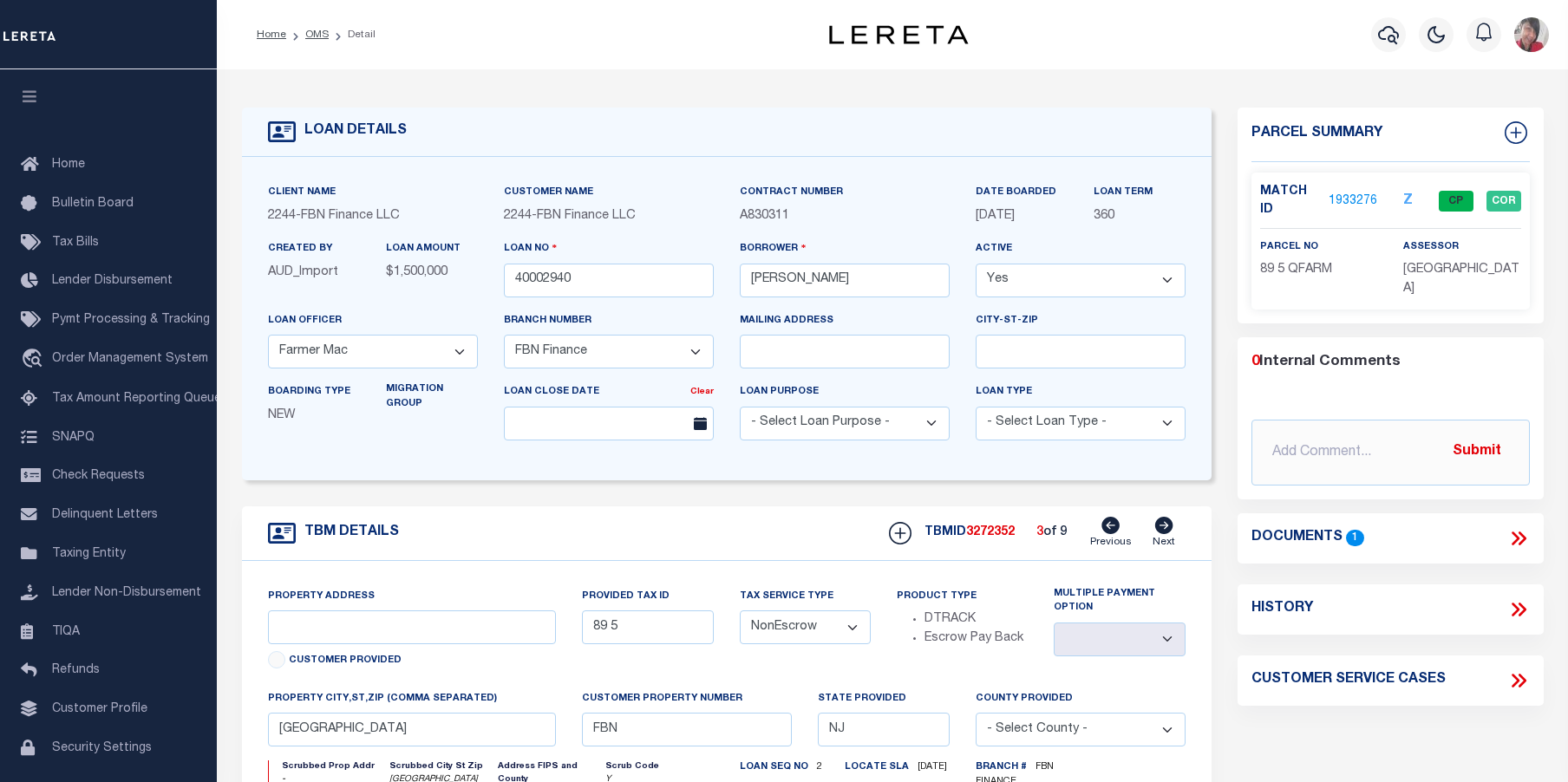
type input "89 4"
select select
click at [1169, 528] on icon at bounding box center [1164, 526] width 19 height 17
type input "89 6"
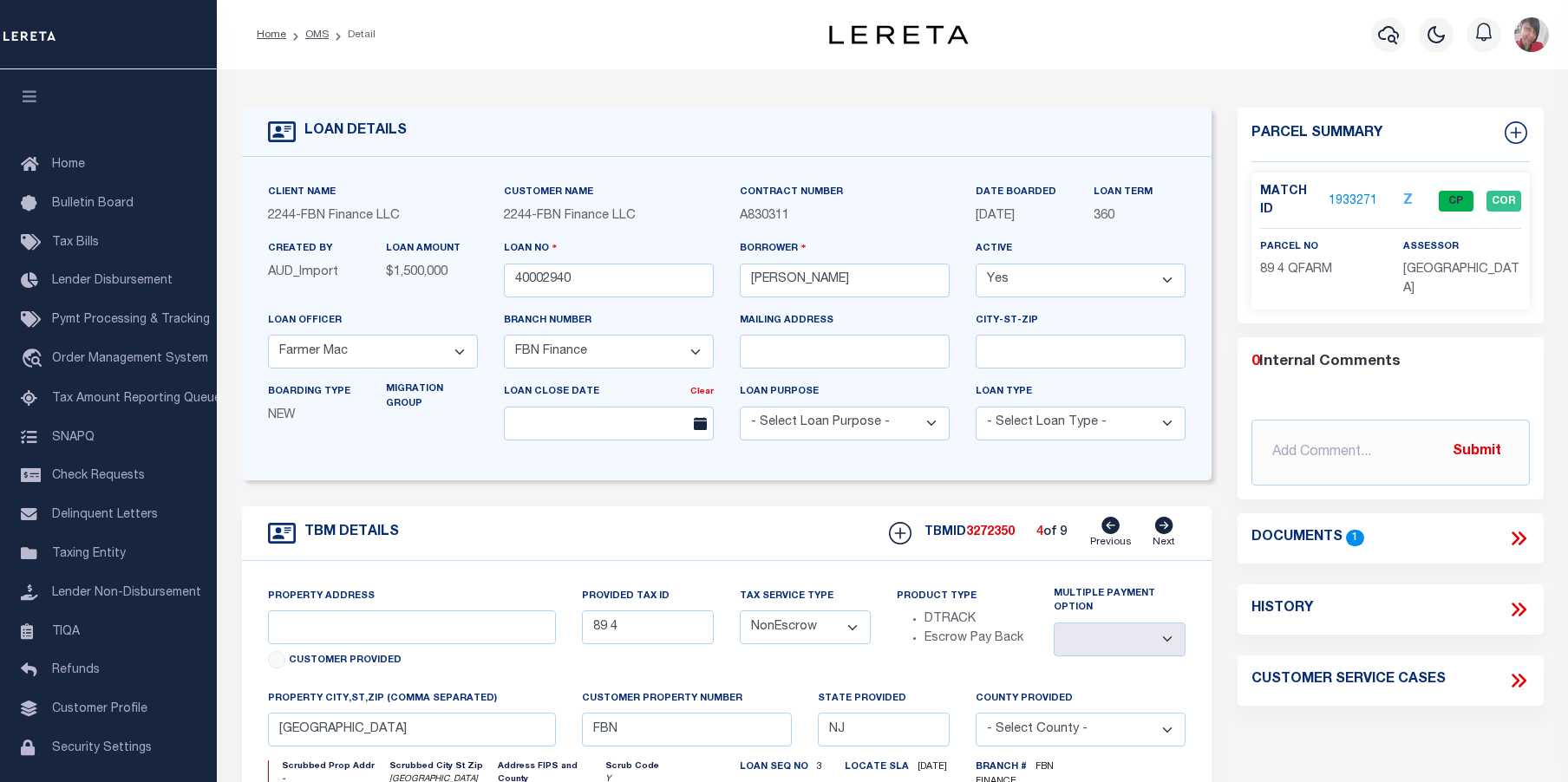
select select
click at [1169, 528] on icon at bounding box center [1164, 526] width 19 height 17
type input "79 6"
select select
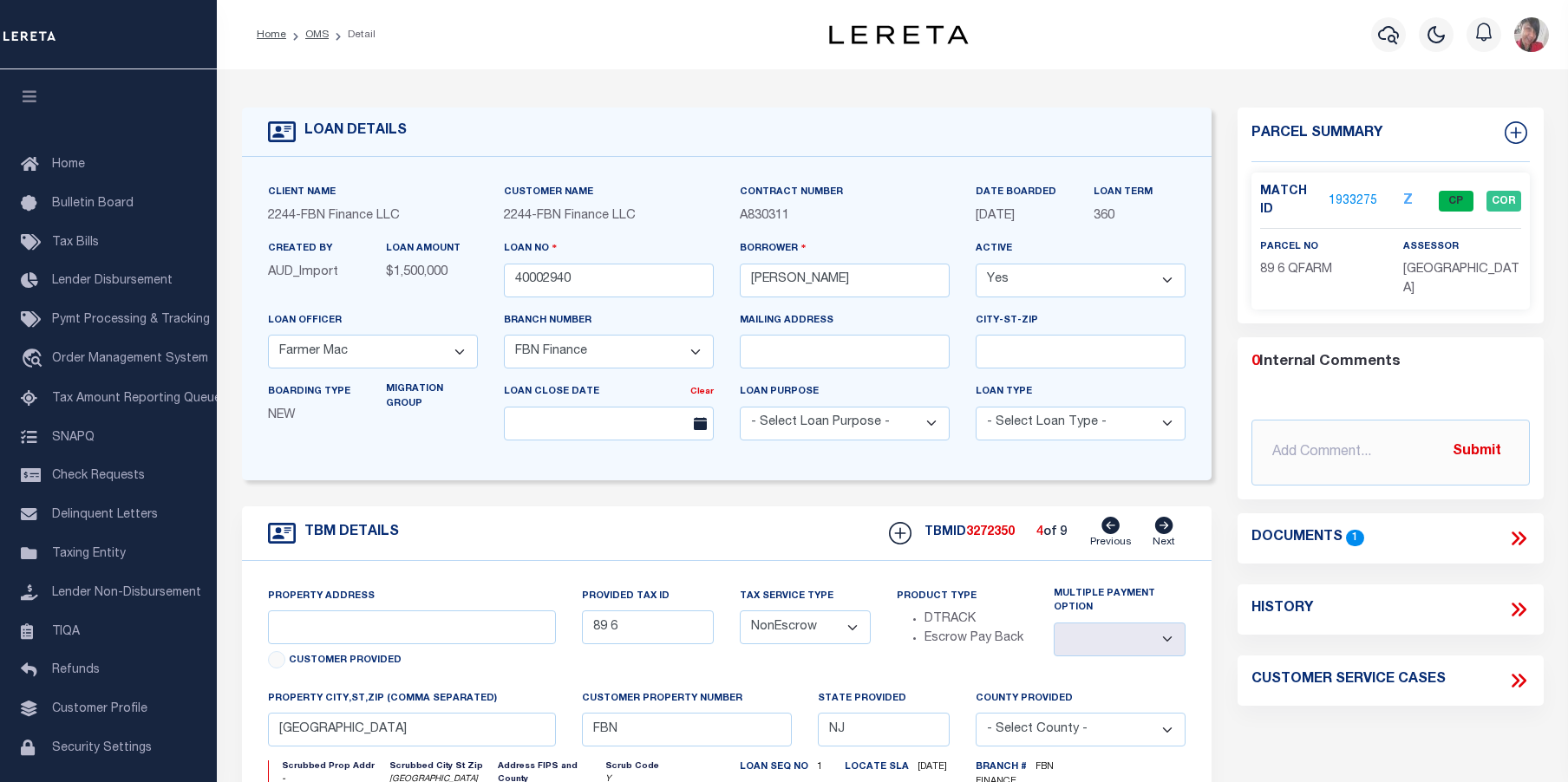
select select
click at [1361, 200] on link "1933272" at bounding box center [1353, 201] width 49 height 18
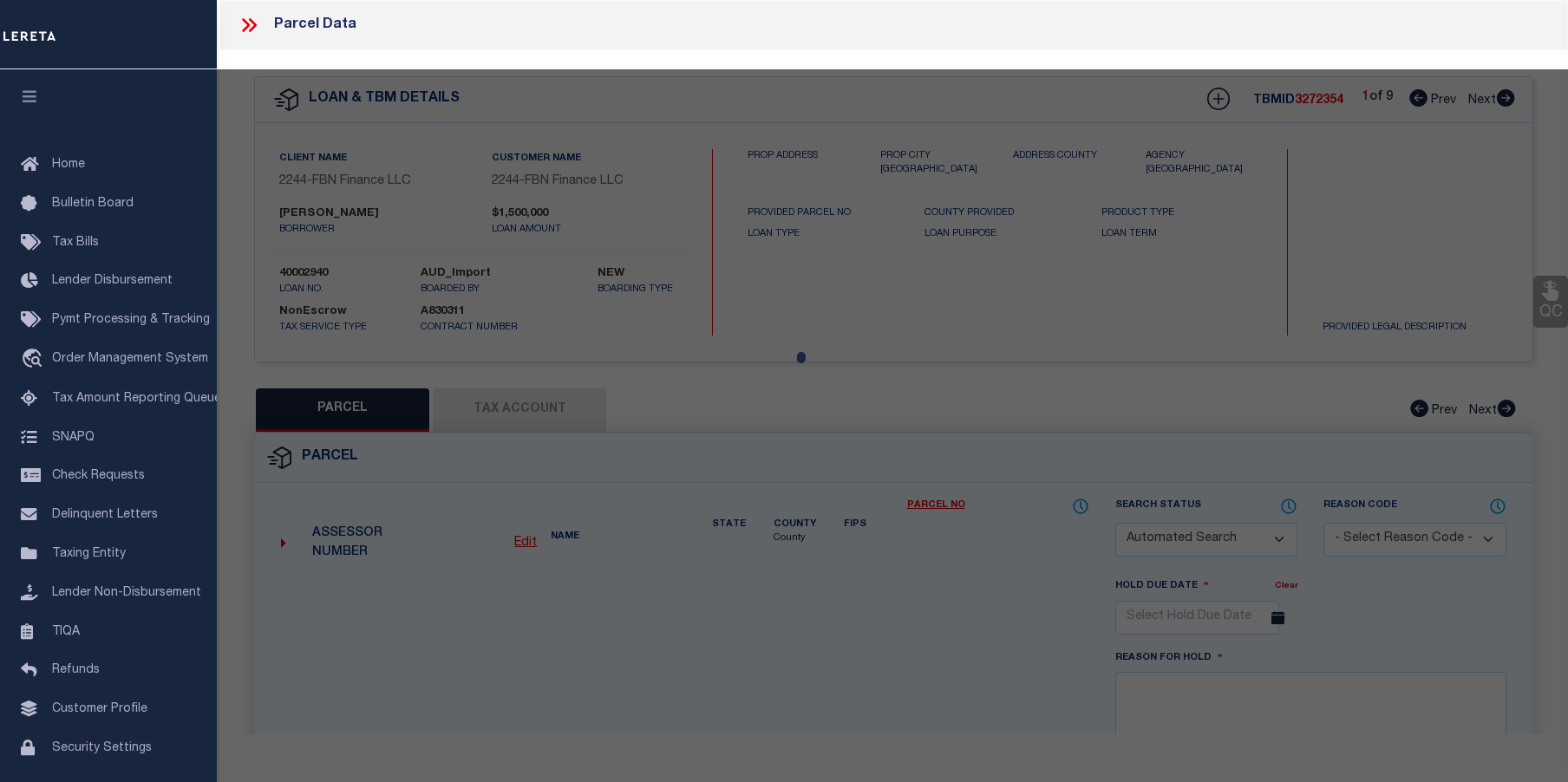
checkbox input "false"
select select "CP"
type input "FRALINGER, ROBERT E JR & MARYANNE E"
select select
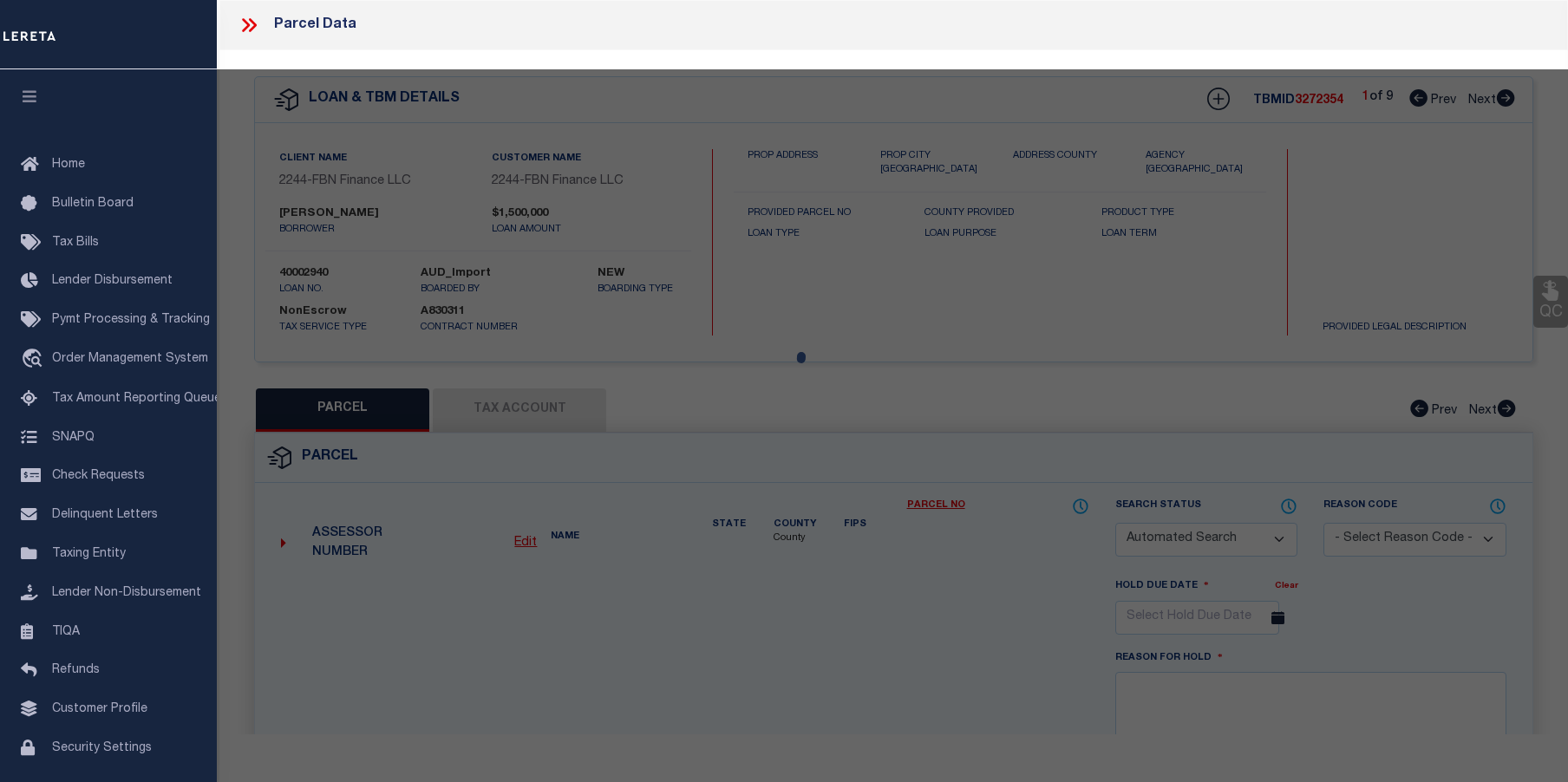
type input "CUBBY HOLLOW RD"
checkbox input "false"
type input "[GEOGRAPHIC_DATA]"
type textarea "Block:79 Lot:6 Qual: QFARM"
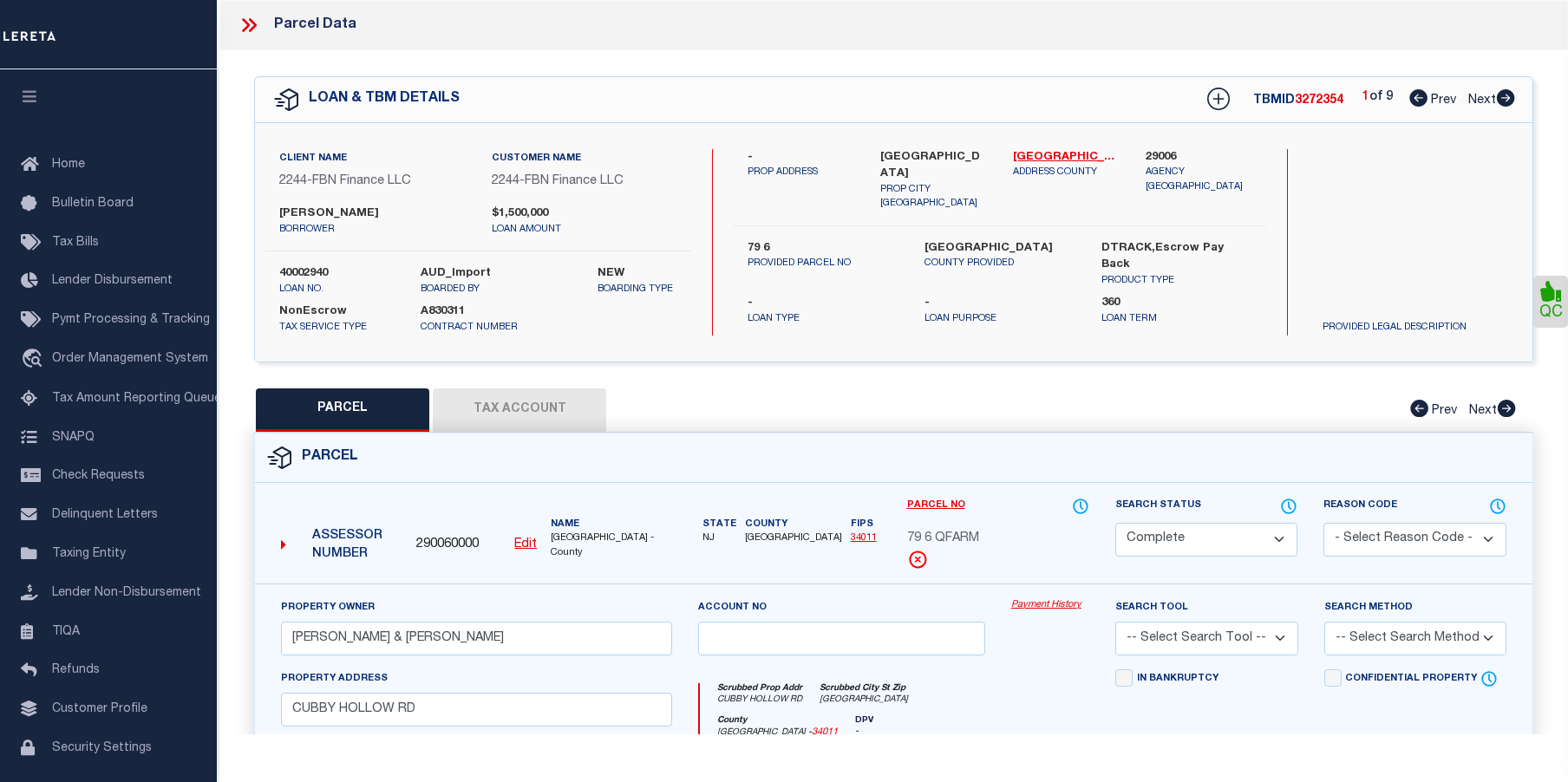
click at [1025, 602] on link "Payment History" at bounding box center [1050, 605] width 78 height 15
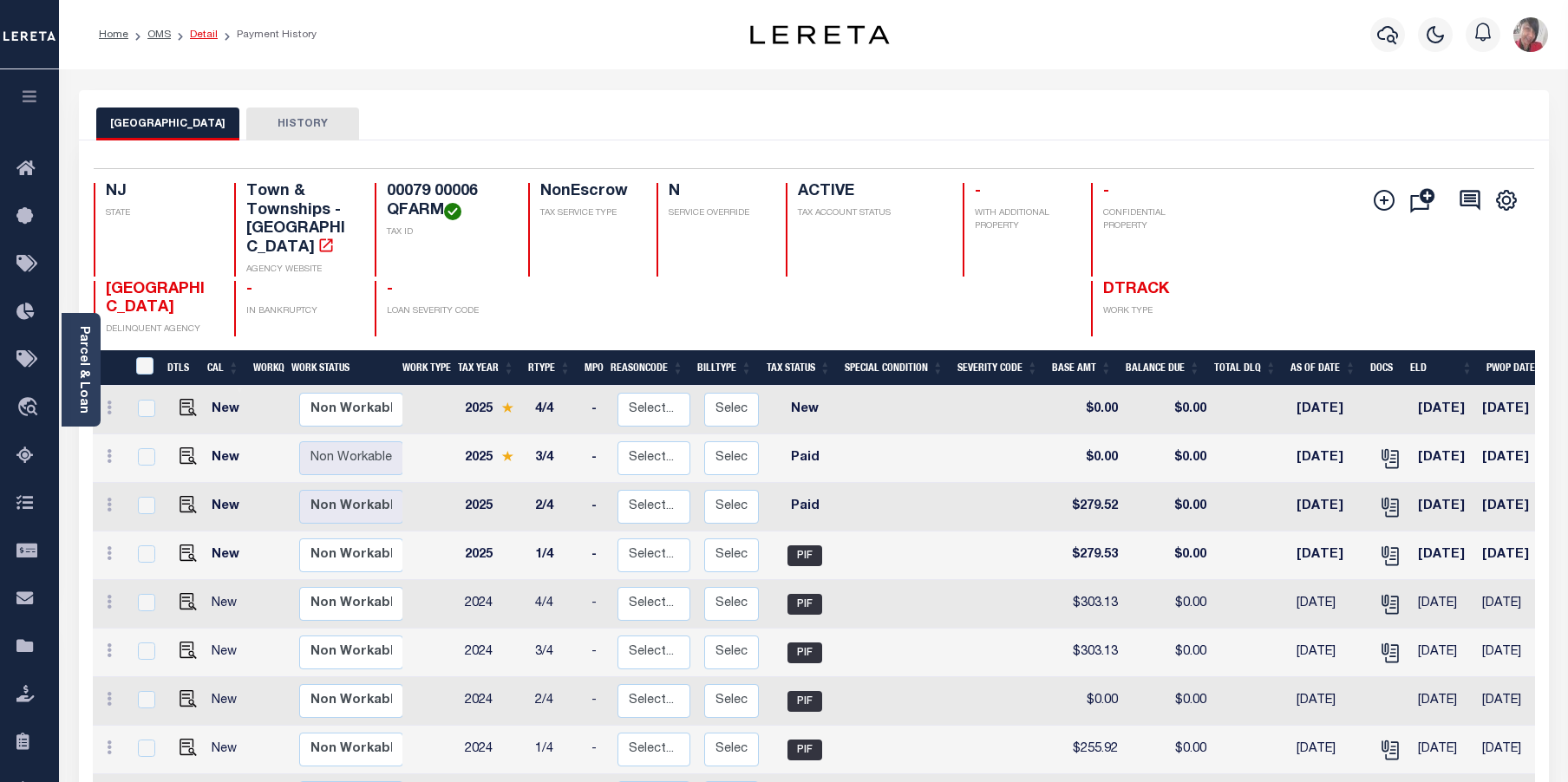
click at [198, 29] on link "Detail" at bounding box center [204, 34] width 28 height 11
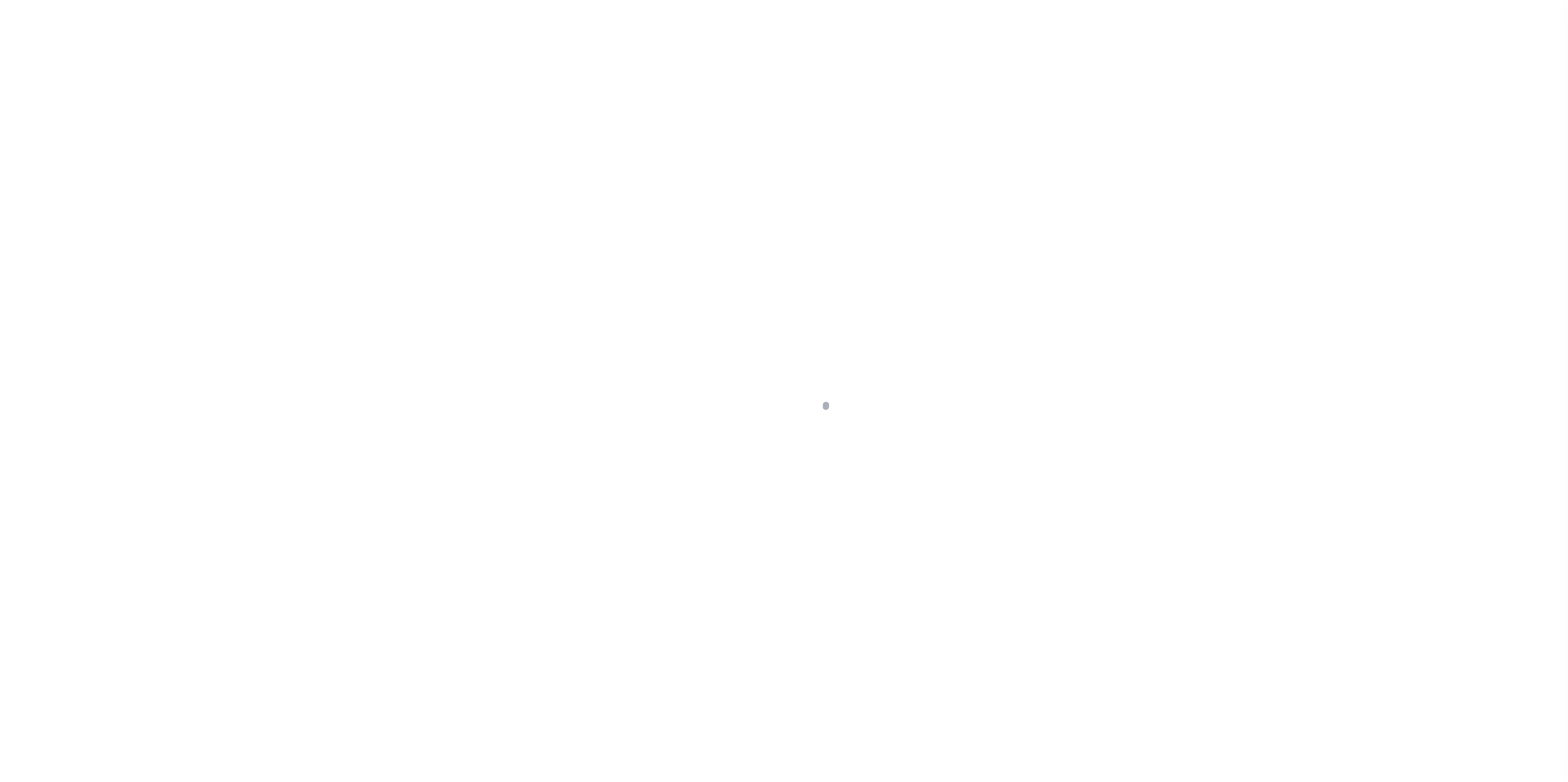
select select "14078"
select select "7651"
select select "NonEscrow"
type input "79 6"
select select
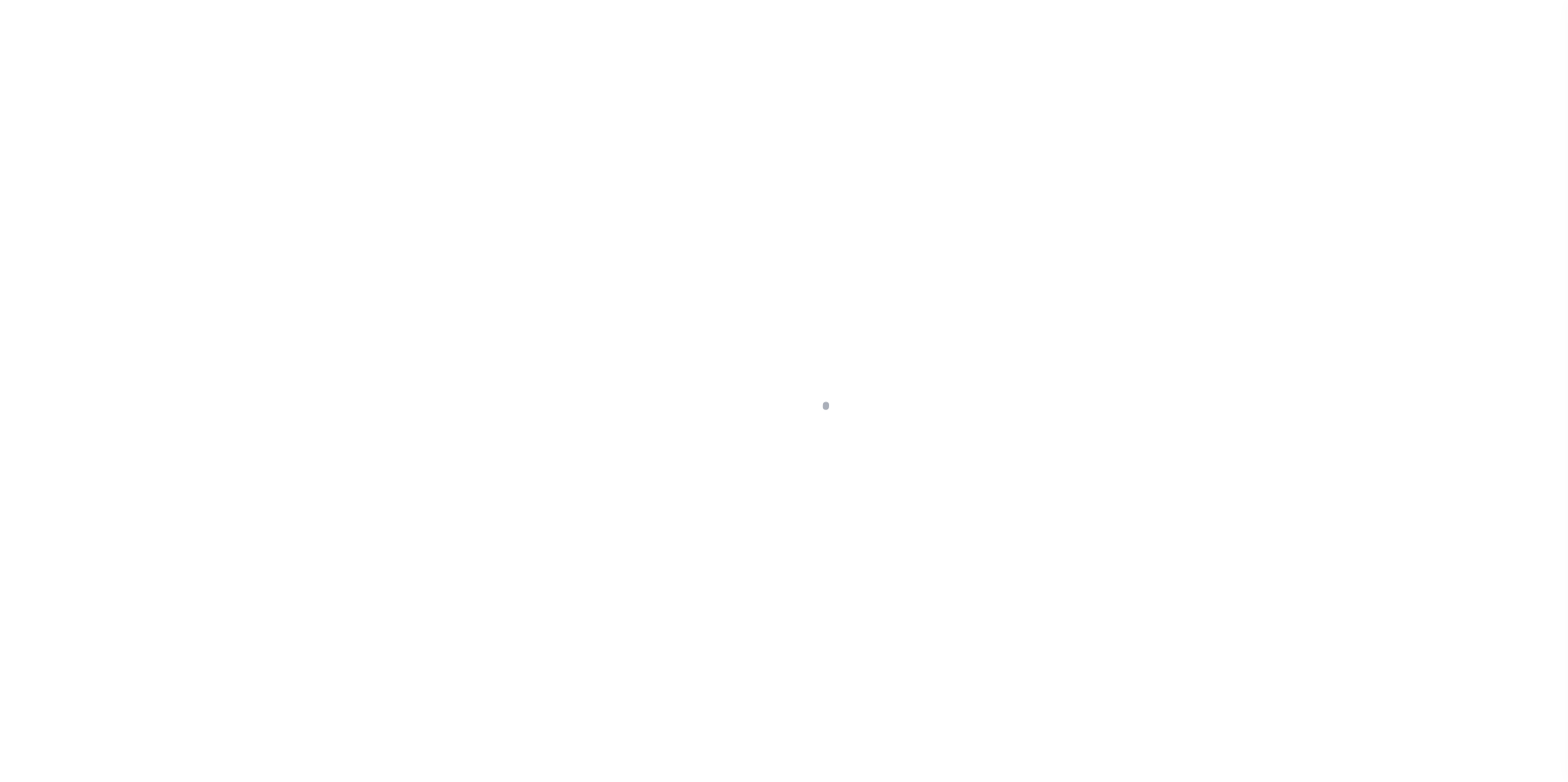
type input "[GEOGRAPHIC_DATA]"
type input "FBN"
type input "NJ"
select select
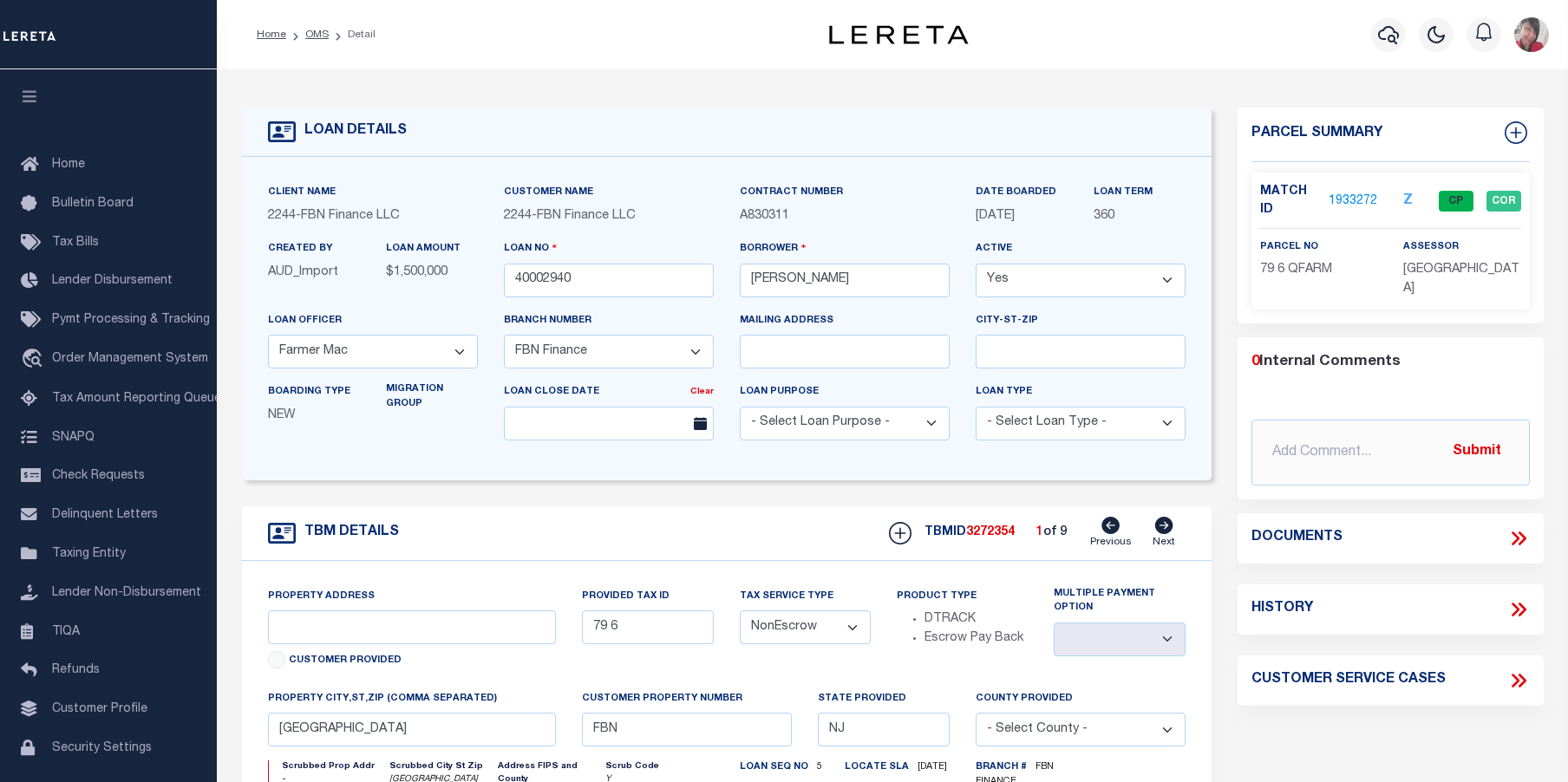
click at [1165, 530] on icon at bounding box center [1164, 526] width 18 height 17
type input "89 5"
select select
click at [1165, 530] on icon at bounding box center [1164, 526] width 18 height 17
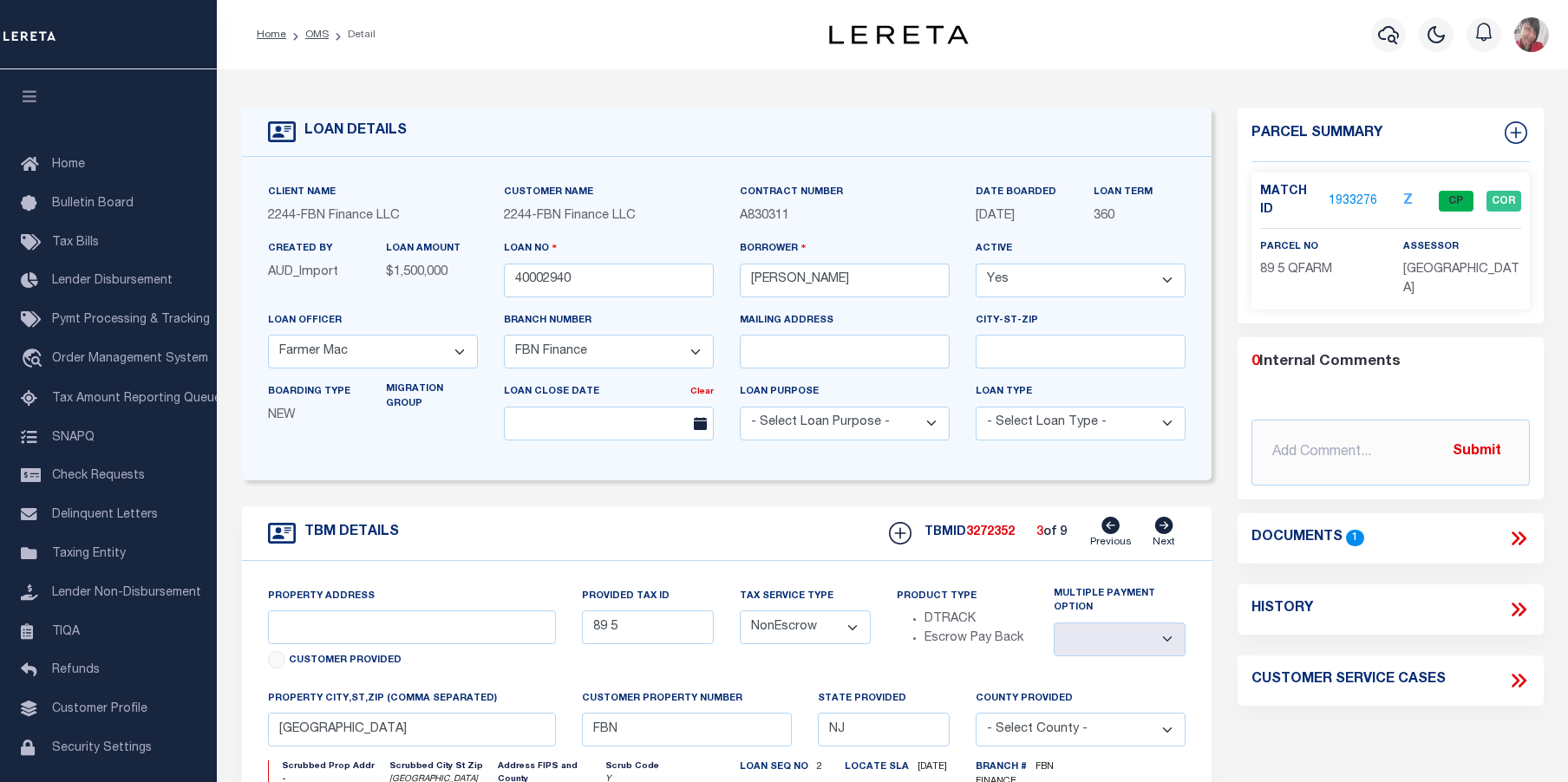
type input "89 4"
select select
click at [1165, 530] on icon at bounding box center [1164, 526] width 18 height 17
type input "80 17"
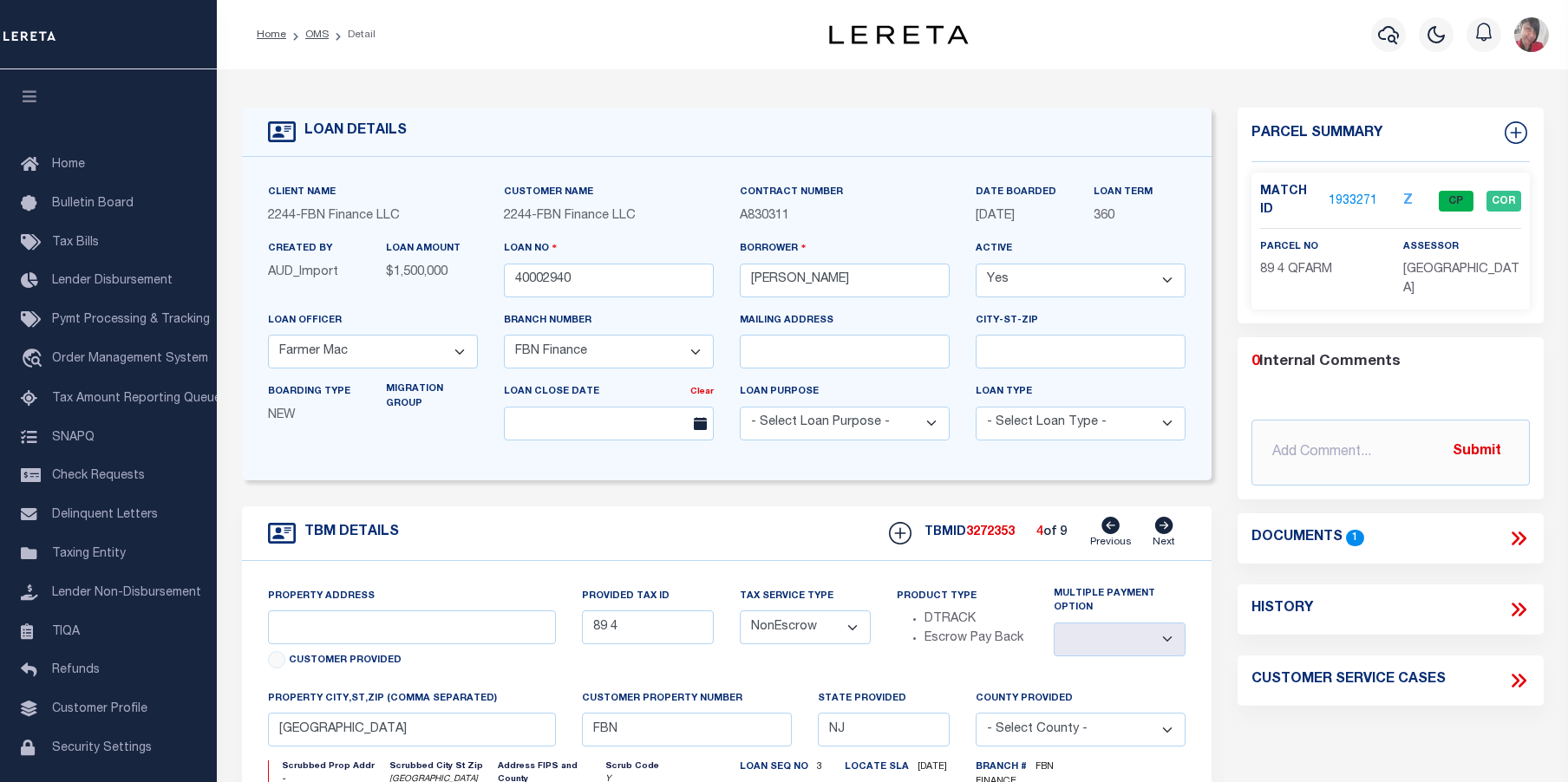
select select
click at [1165, 530] on icon at bounding box center [1164, 526] width 18 height 17
type input "89 6"
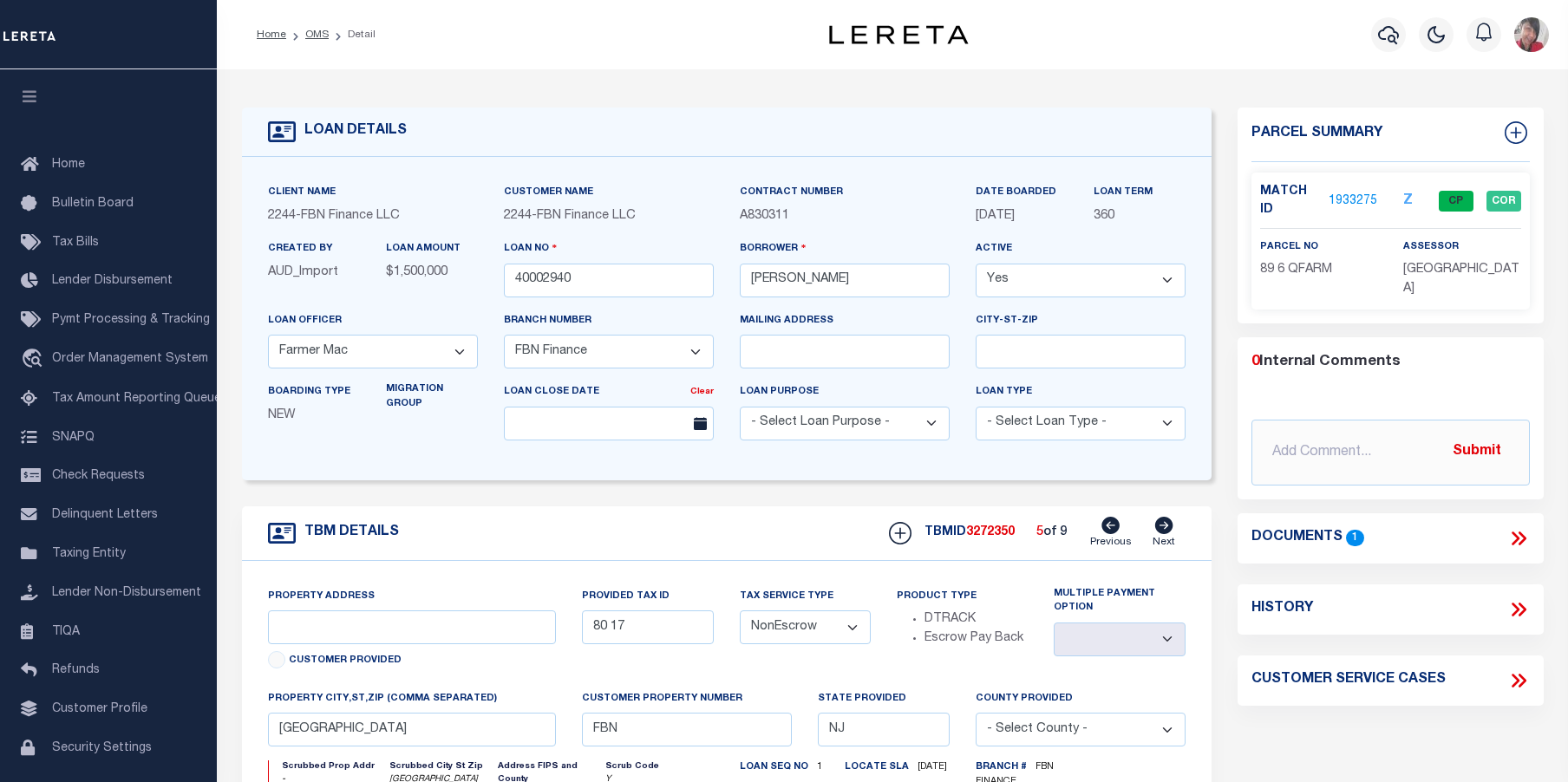
select select
type input "78 3.01"
select select
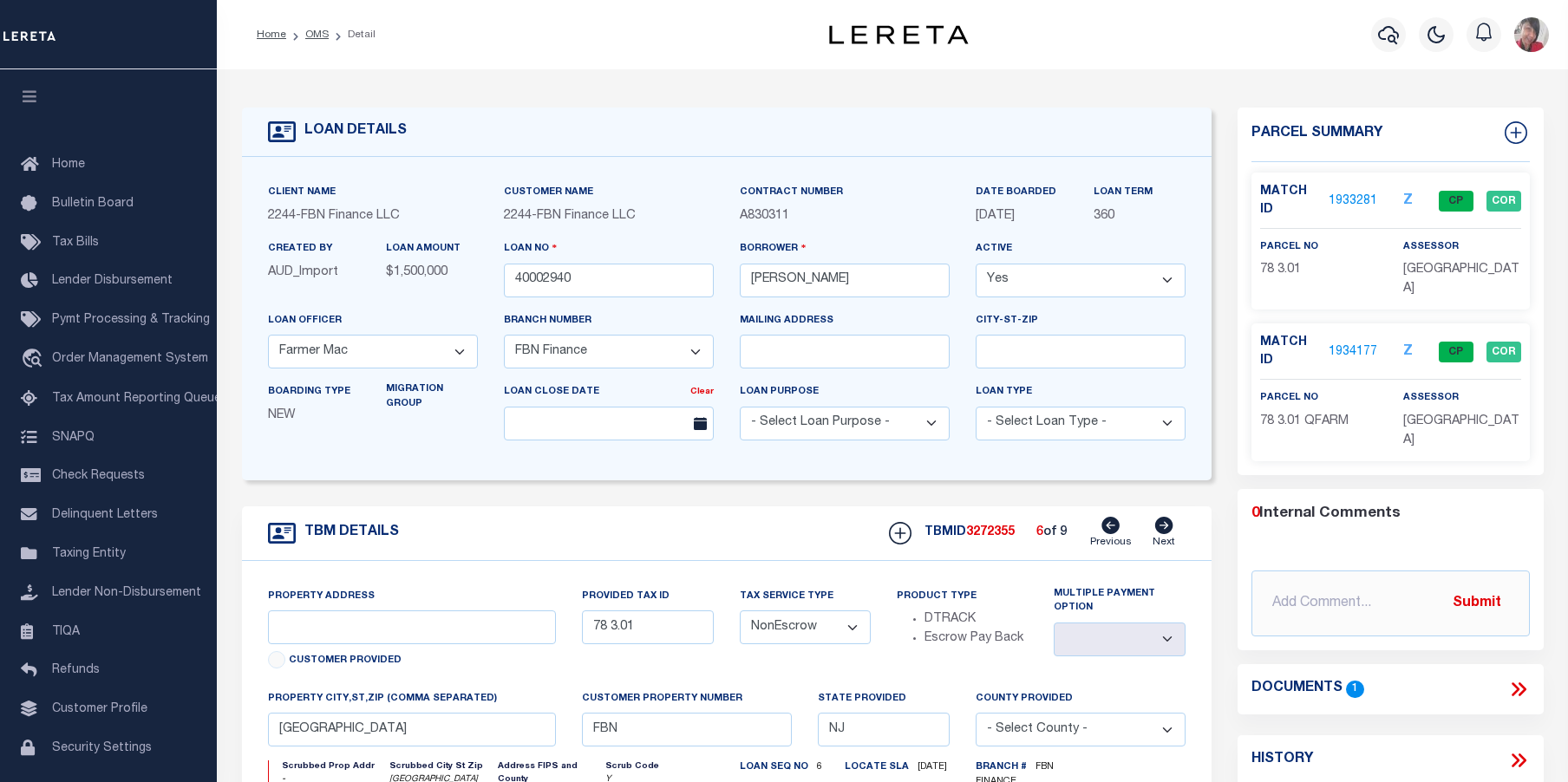
click at [1346, 203] on link "1933281" at bounding box center [1353, 201] width 49 height 18
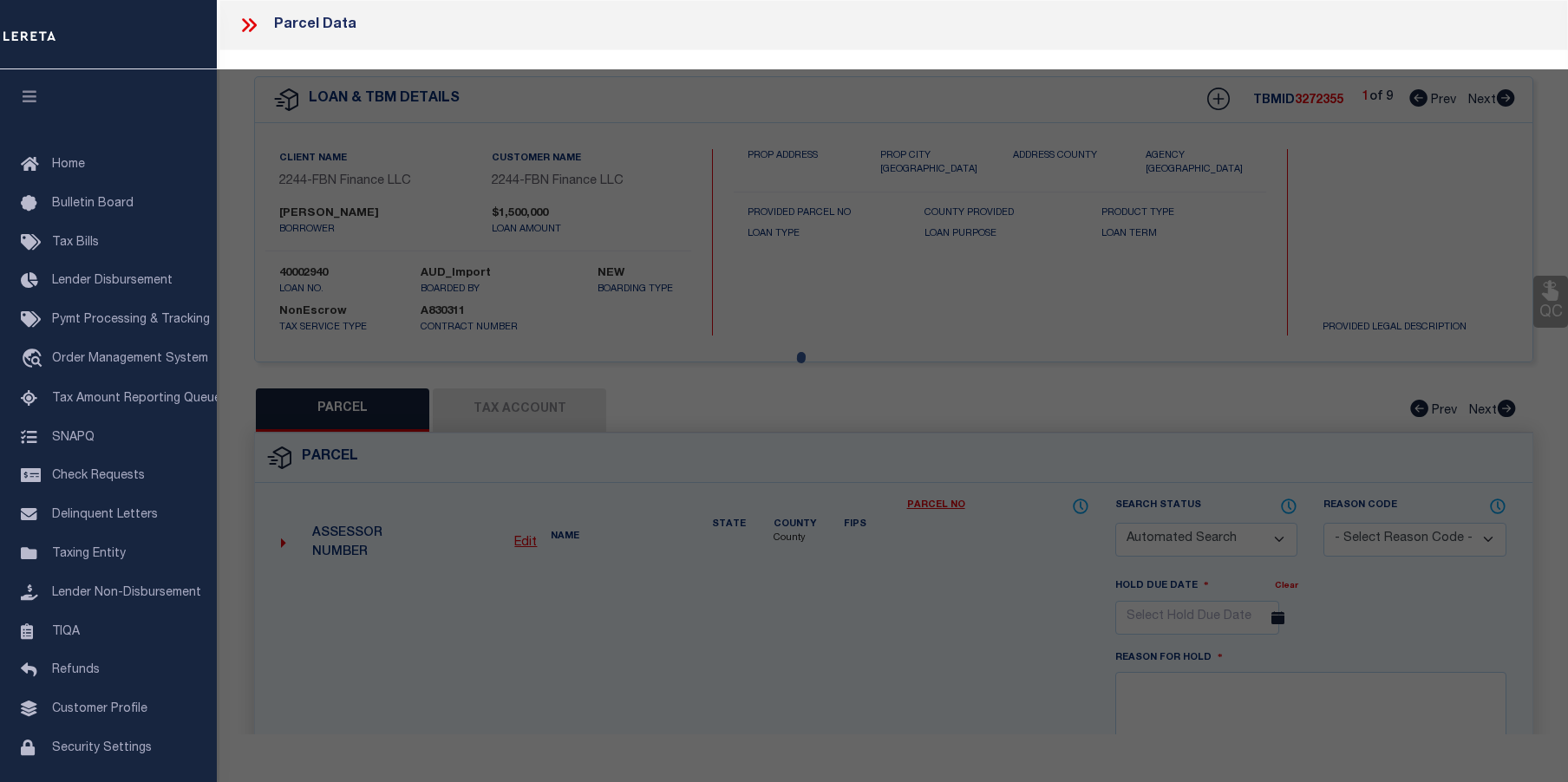
checkbox input "false"
select select "CP"
type input "[PERSON_NAME] & [PERSON_NAME]"
select select
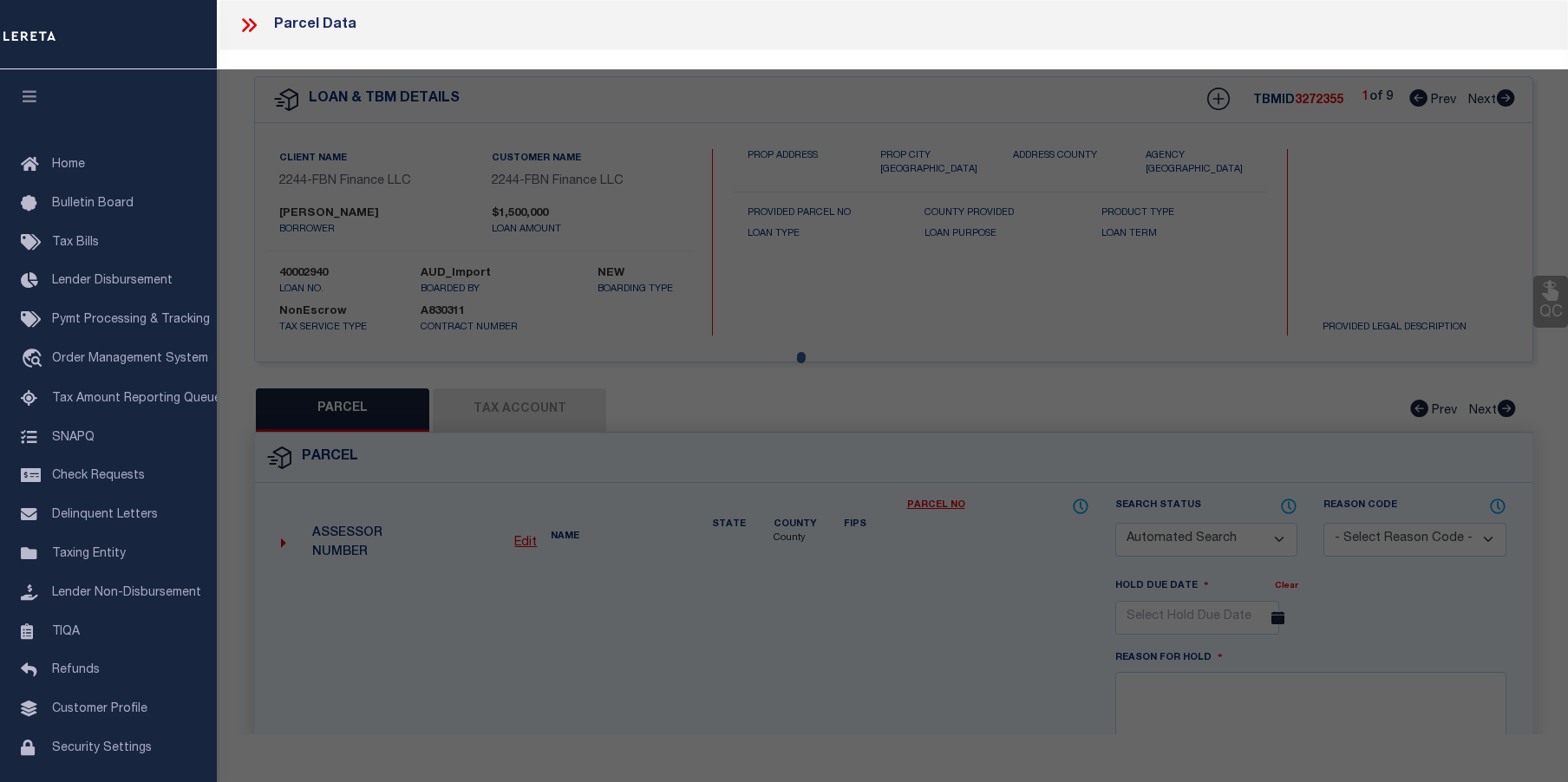
type input "[STREET_ADDRESS][PERSON_NAME]"
checkbox input "false"
type input "[GEOGRAPHIC_DATA]"
type textarea "Block:78 Lot:3.01"
type textarea "legal call for Block 78 - Lot 3.01 QFARM AND Block 78 - Lot 3.0"
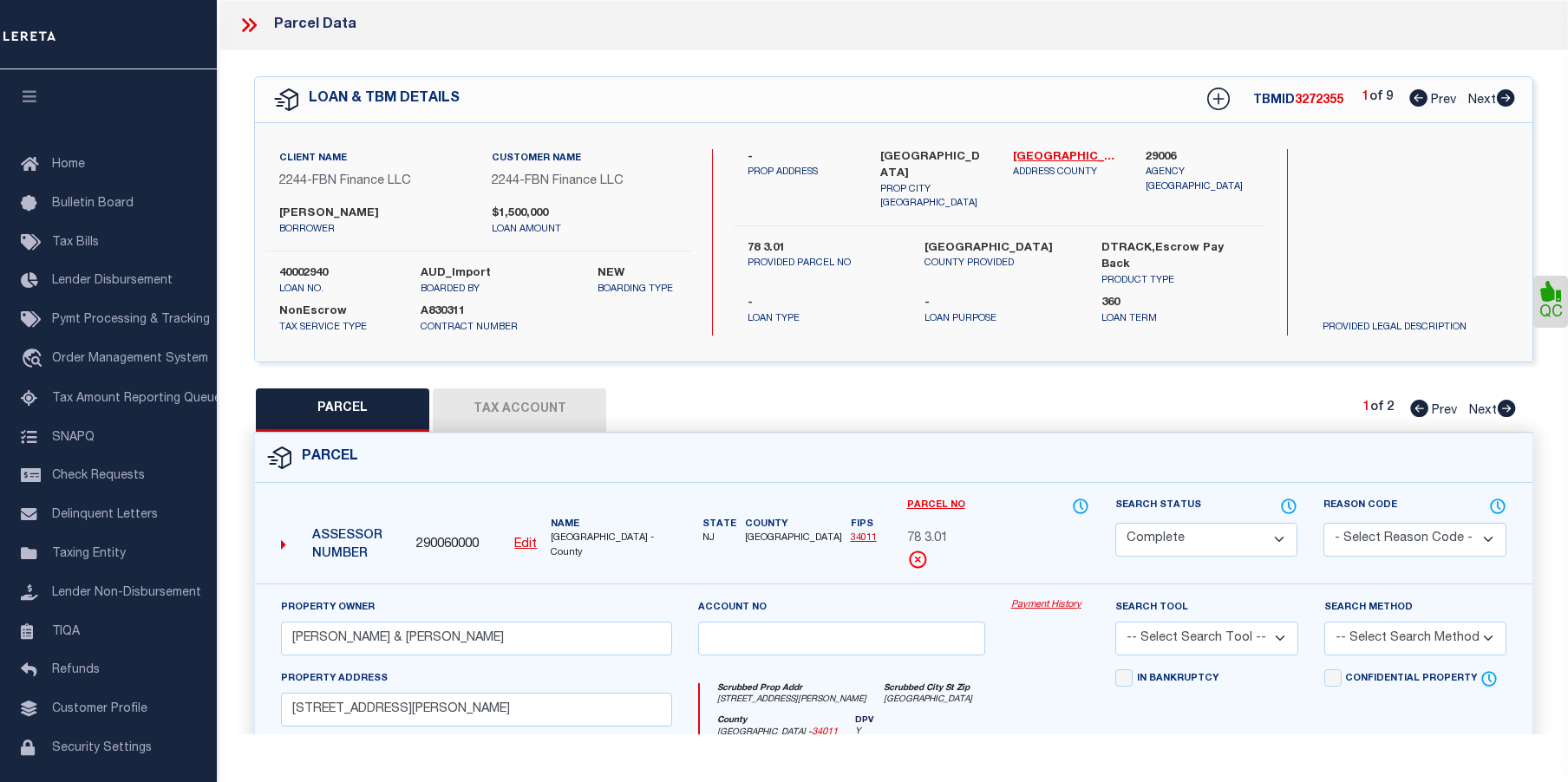
click at [1035, 610] on link "Payment History" at bounding box center [1050, 605] width 78 height 15
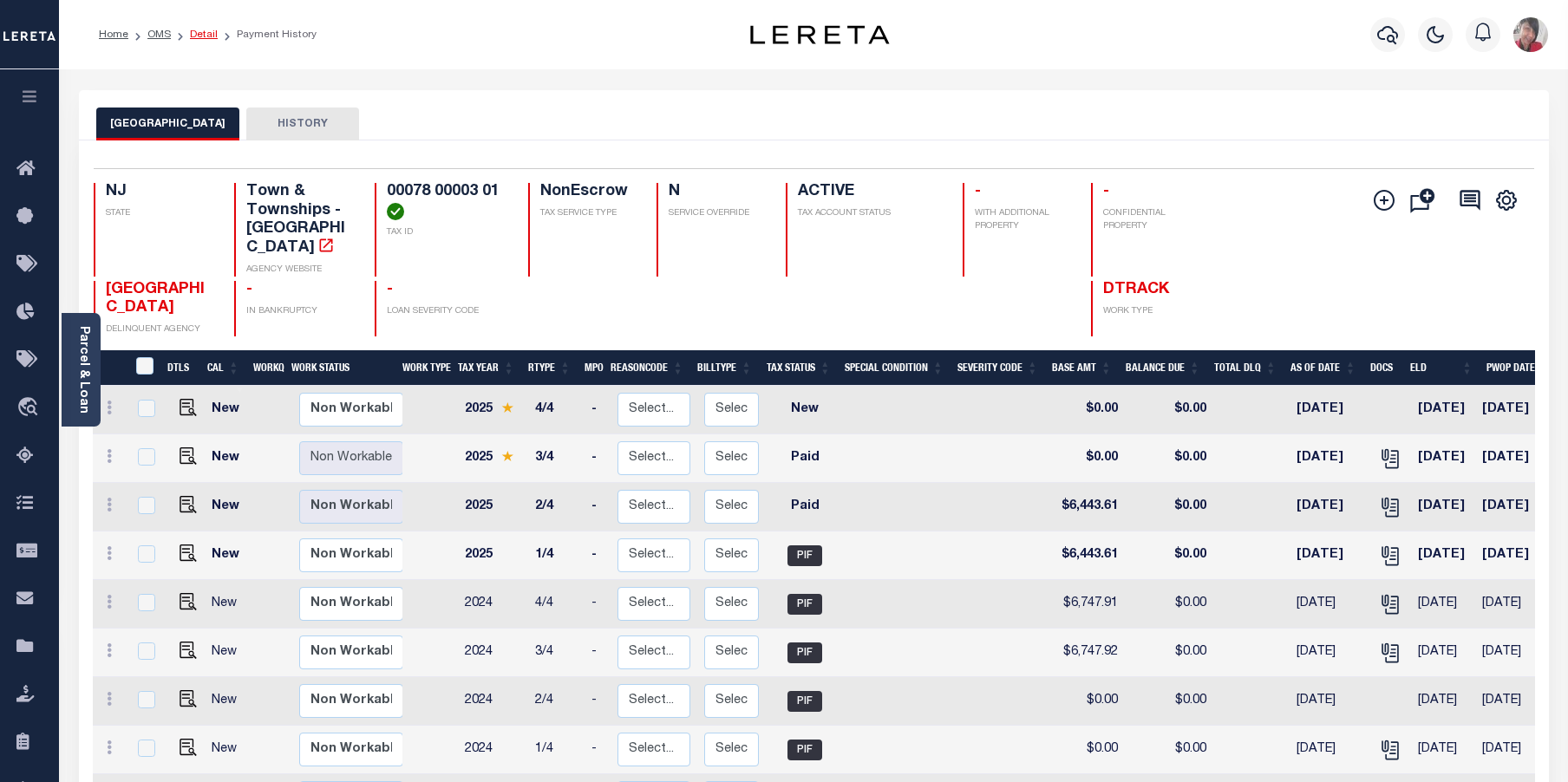
click at [196, 38] on link "Detail" at bounding box center [204, 34] width 28 height 11
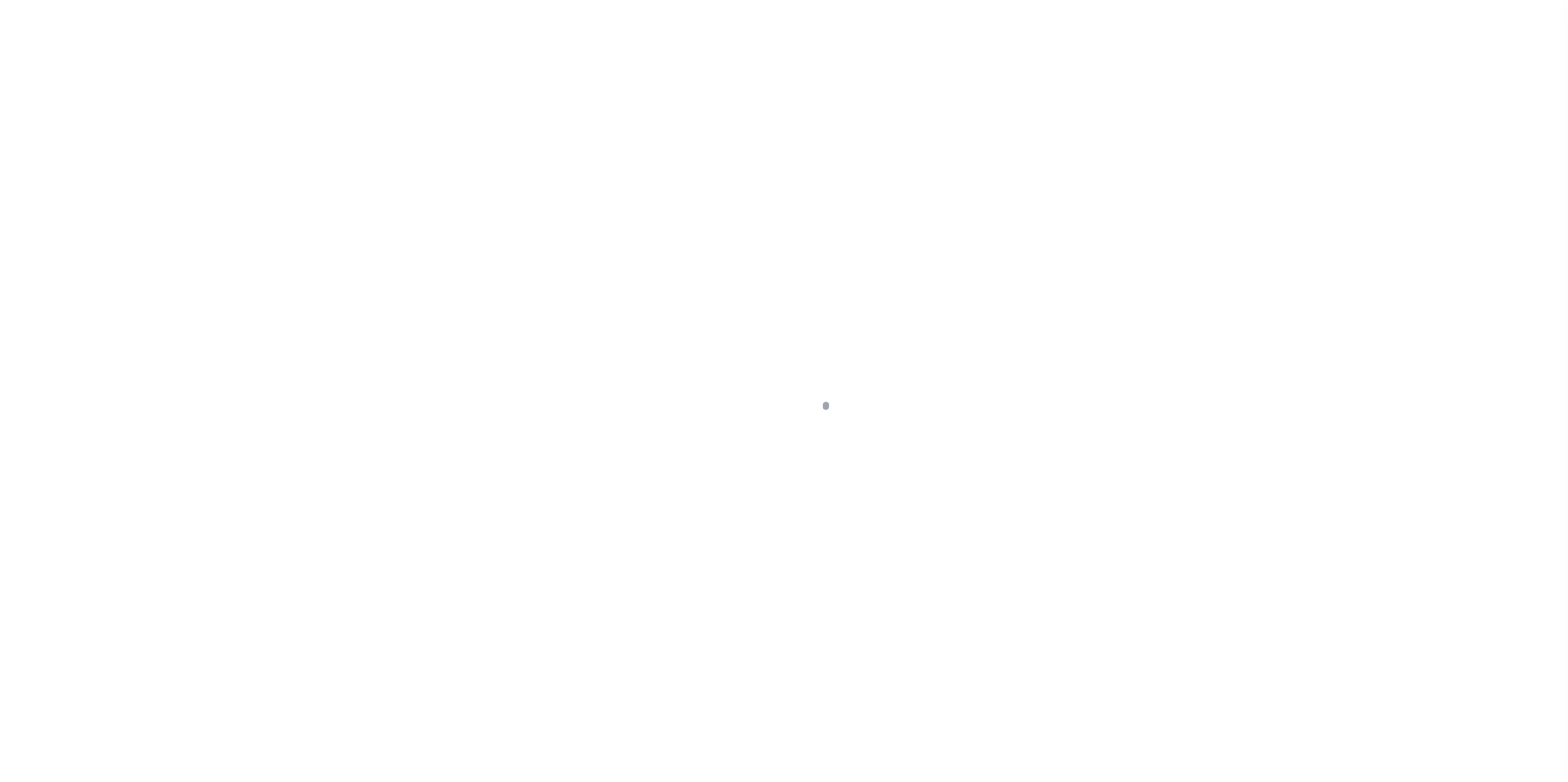
select select "NonEscrow"
type input "78 3.01"
select select
type input "[GEOGRAPHIC_DATA]"
type input "FBN"
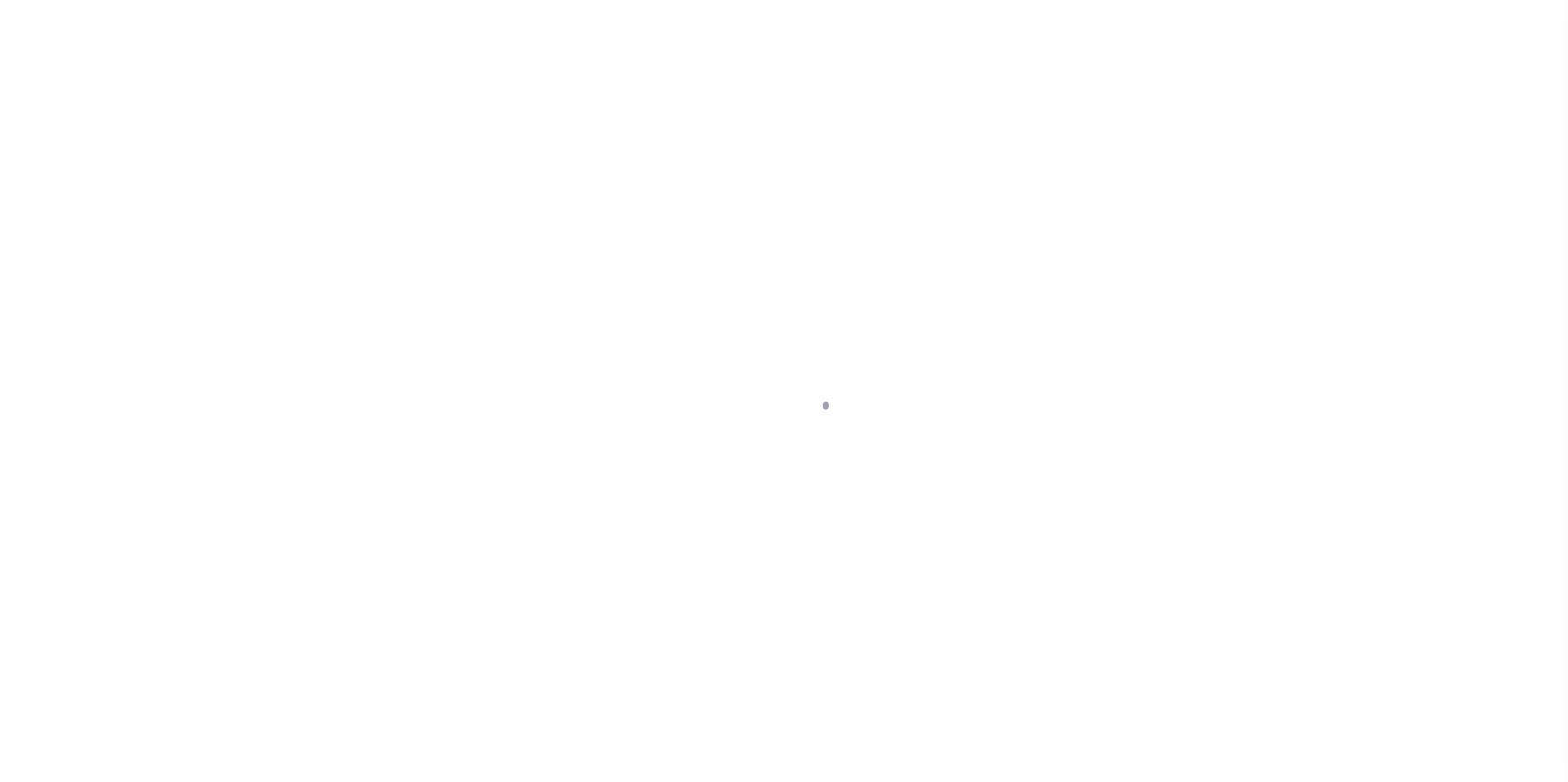
type input "NJ"
select select
select select "14078"
select select "7651"
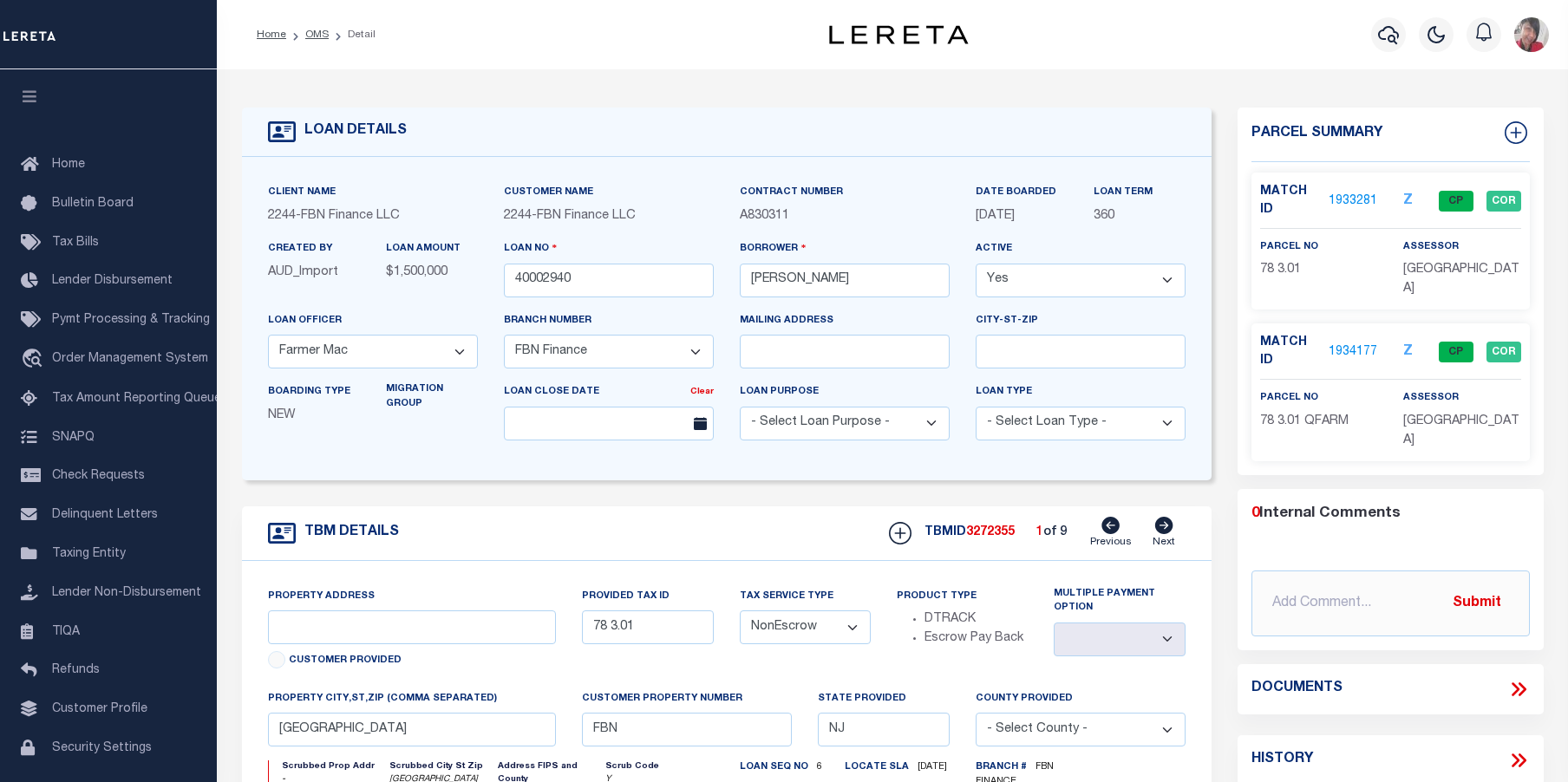
click at [1167, 530] on icon at bounding box center [1164, 526] width 19 height 17
type input "89 5"
select select
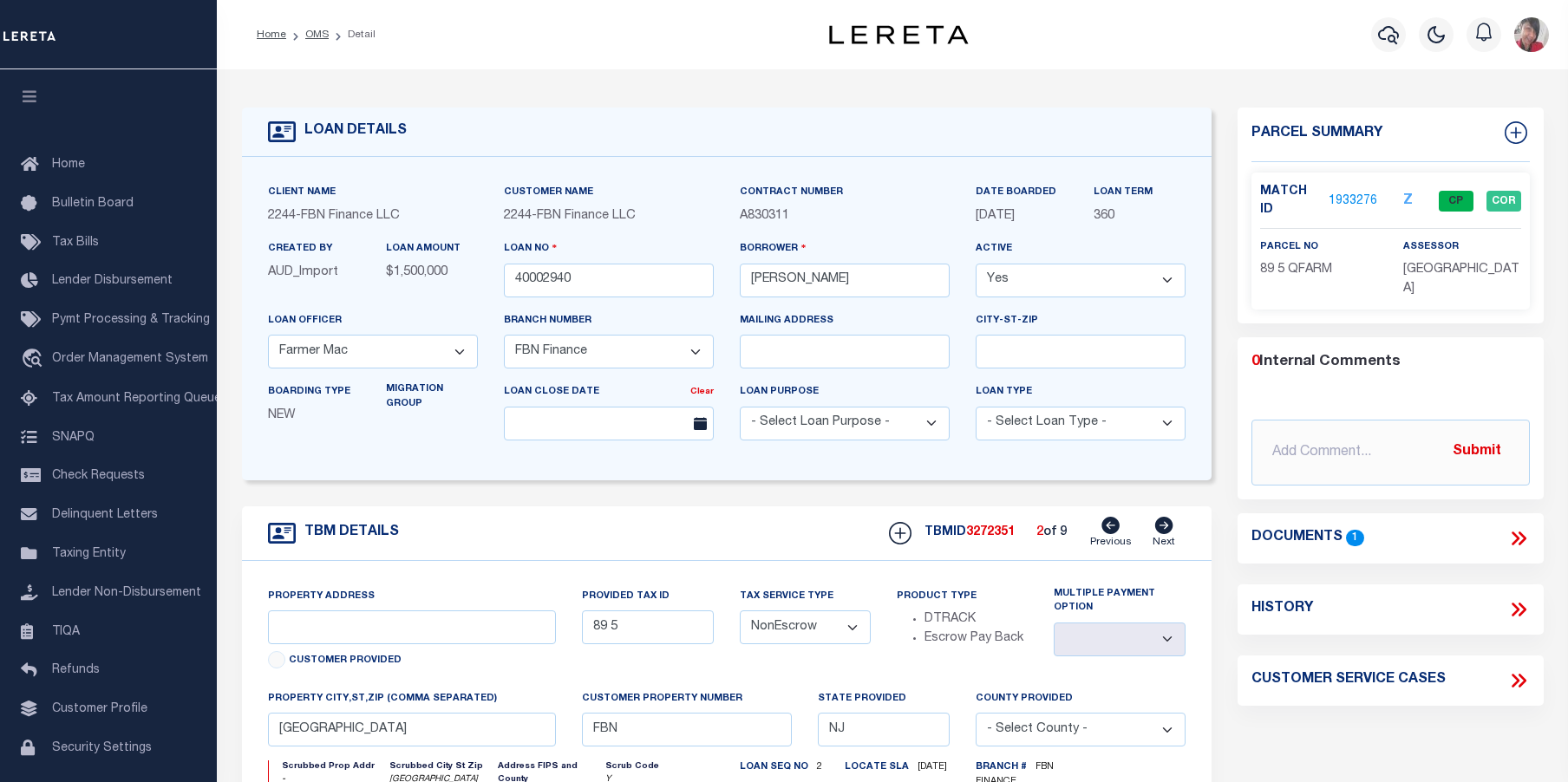
click at [1167, 530] on icon at bounding box center [1164, 526] width 19 height 17
type input "89 4"
select select
click at [1167, 530] on icon at bounding box center [1164, 526] width 19 height 17
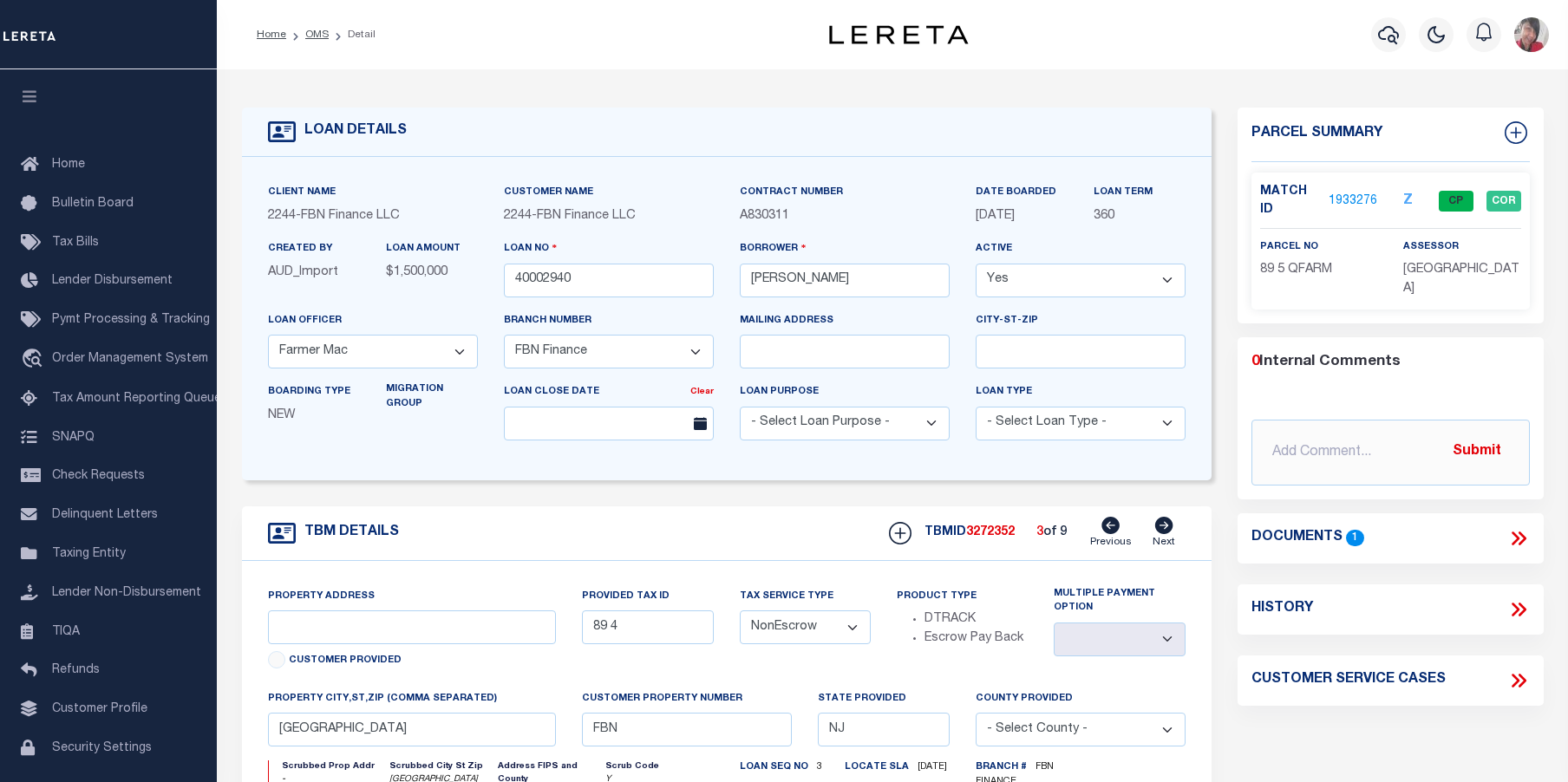
type input "80 17"
select select
click at [1167, 530] on icon at bounding box center [1164, 526] width 19 height 17
type input "79 6"
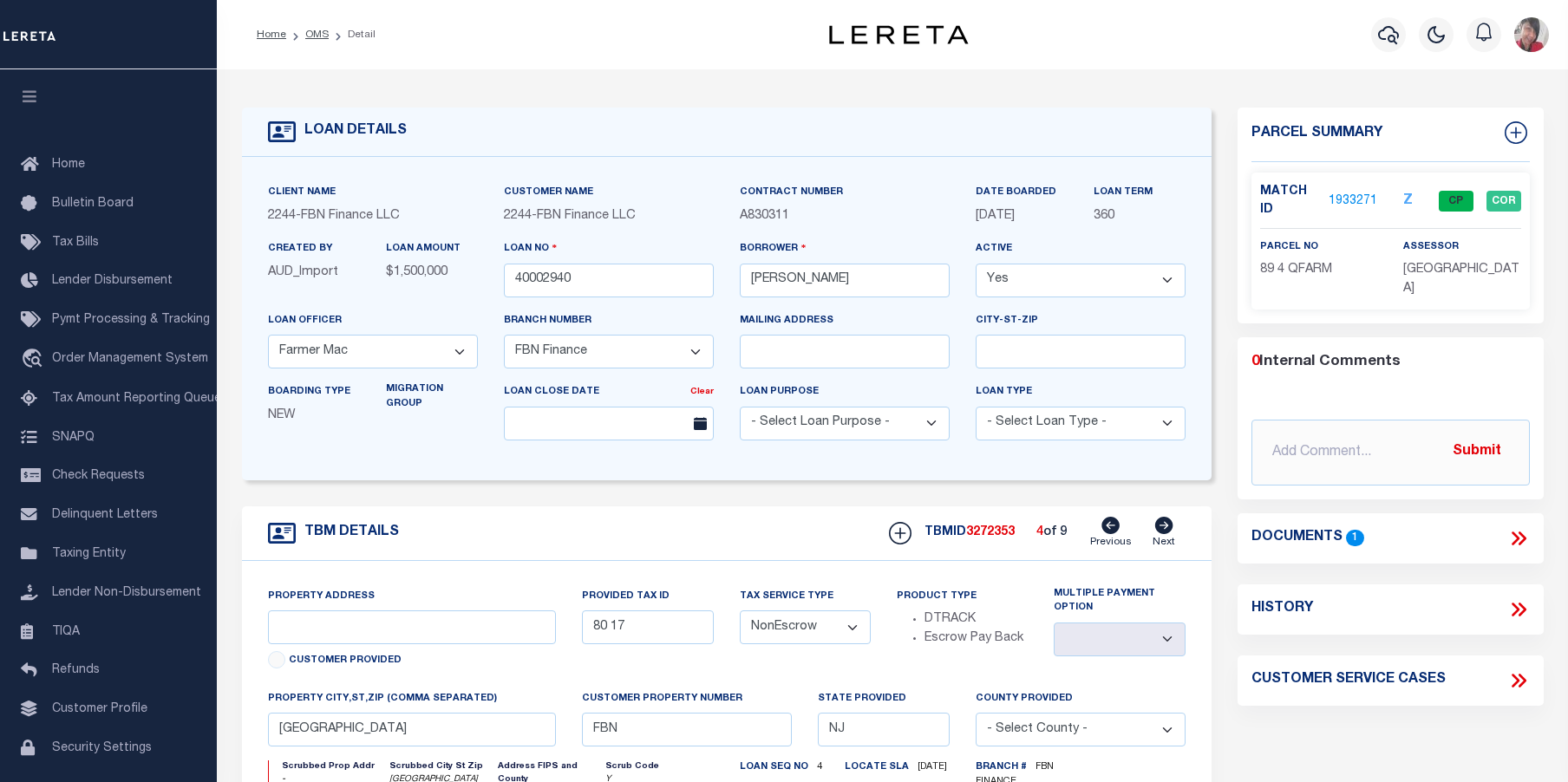
select select
click at [1167, 530] on icon at bounding box center [1164, 526] width 19 height 17
type input "89 6"
select select
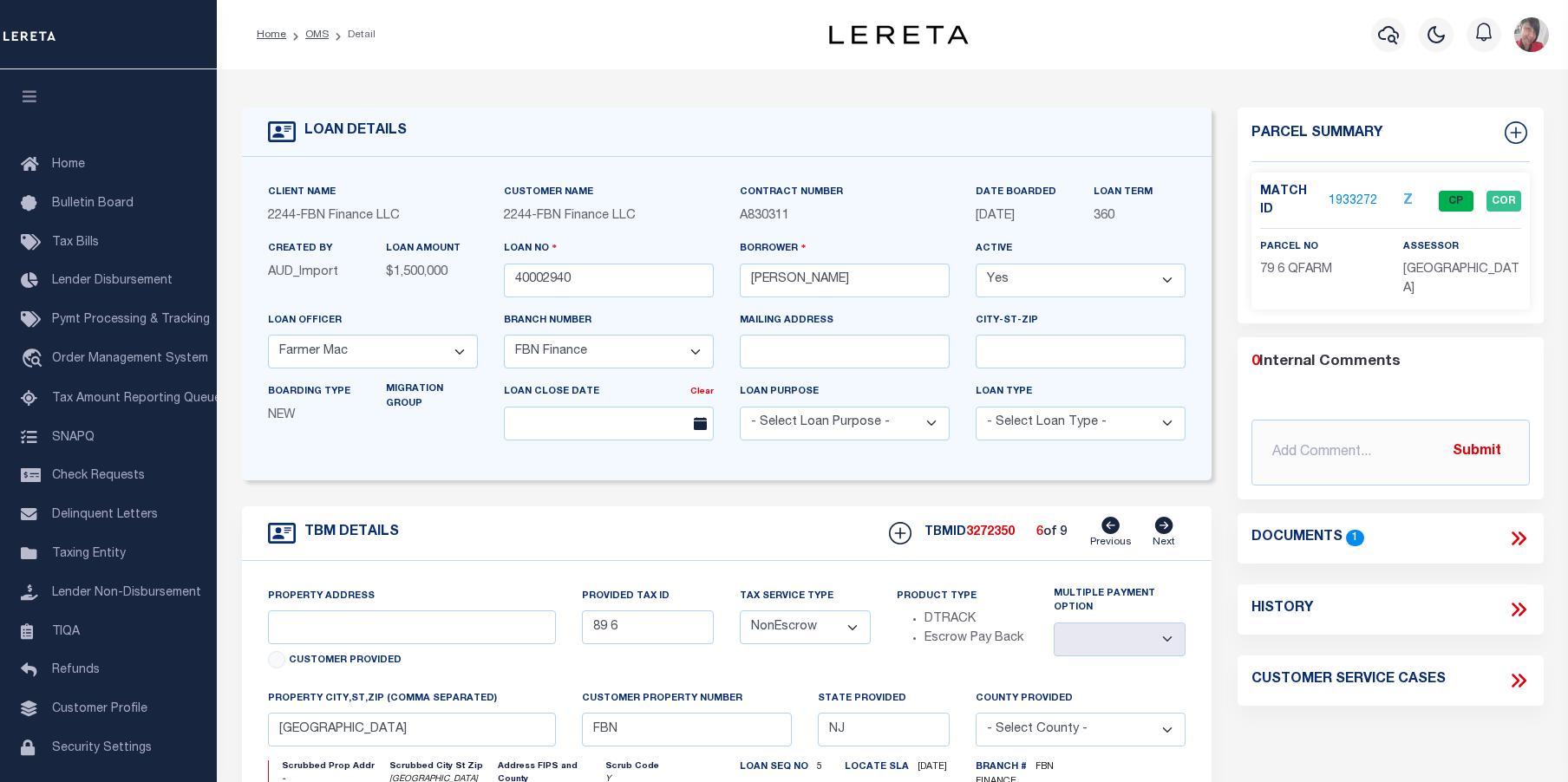
select select
click at [1167, 530] on icon at bounding box center [1164, 526] width 19 height 17
type input "78 3"
select select
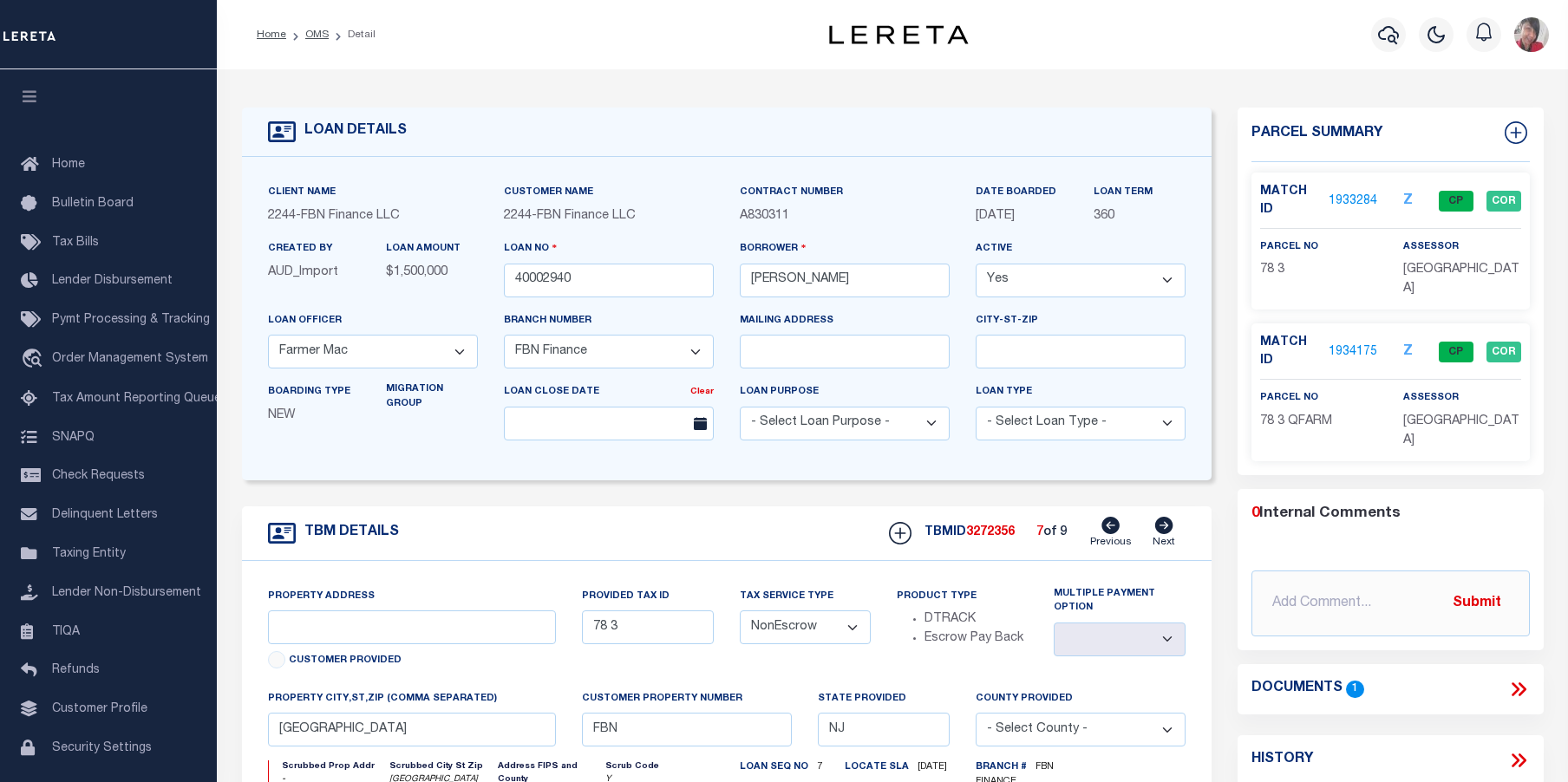
click at [1117, 527] on icon at bounding box center [1111, 526] width 18 height 17
type input "89 6"
select select
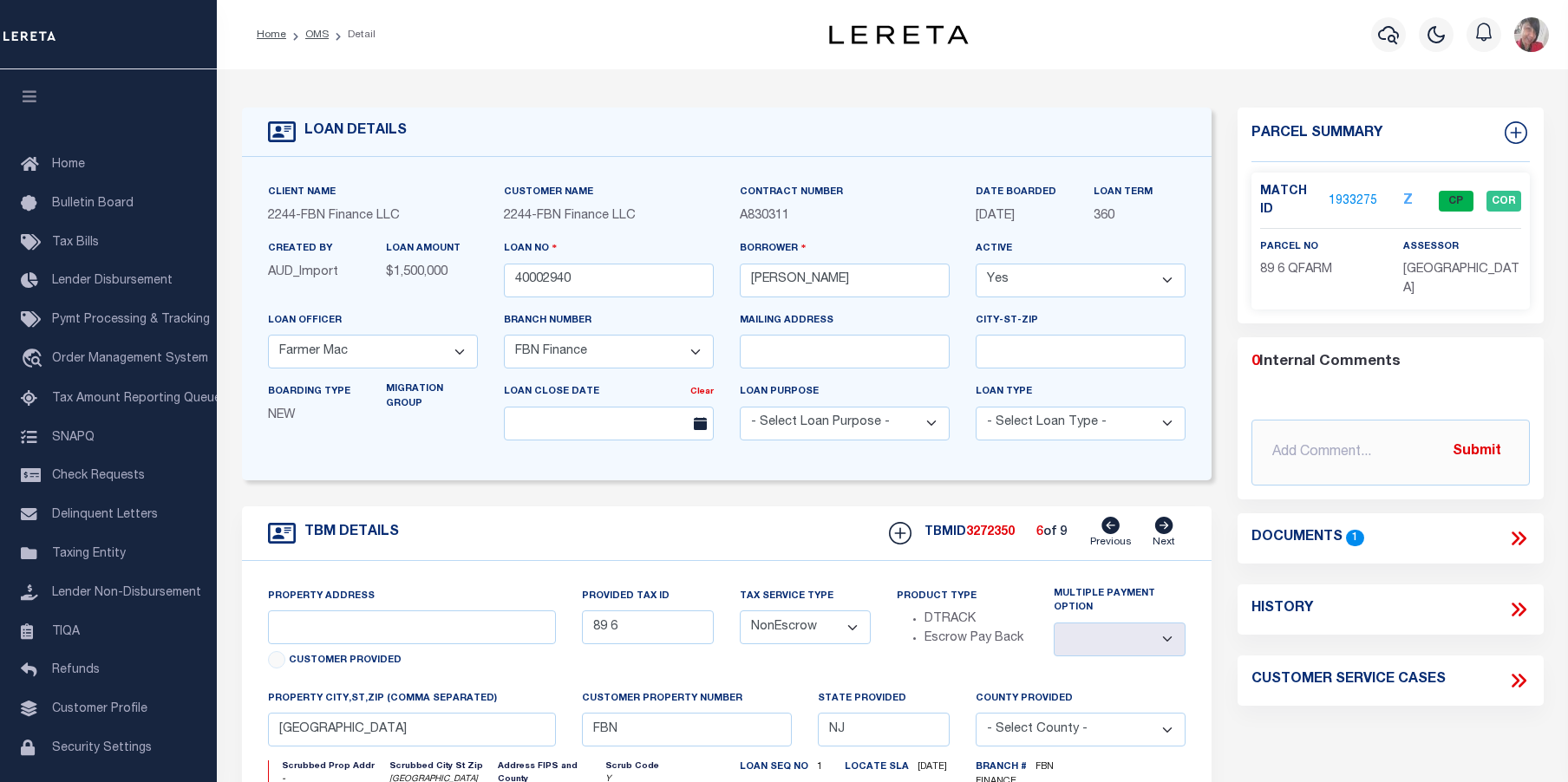
click at [1161, 527] on icon at bounding box center [1164, 526] width 18 height 17
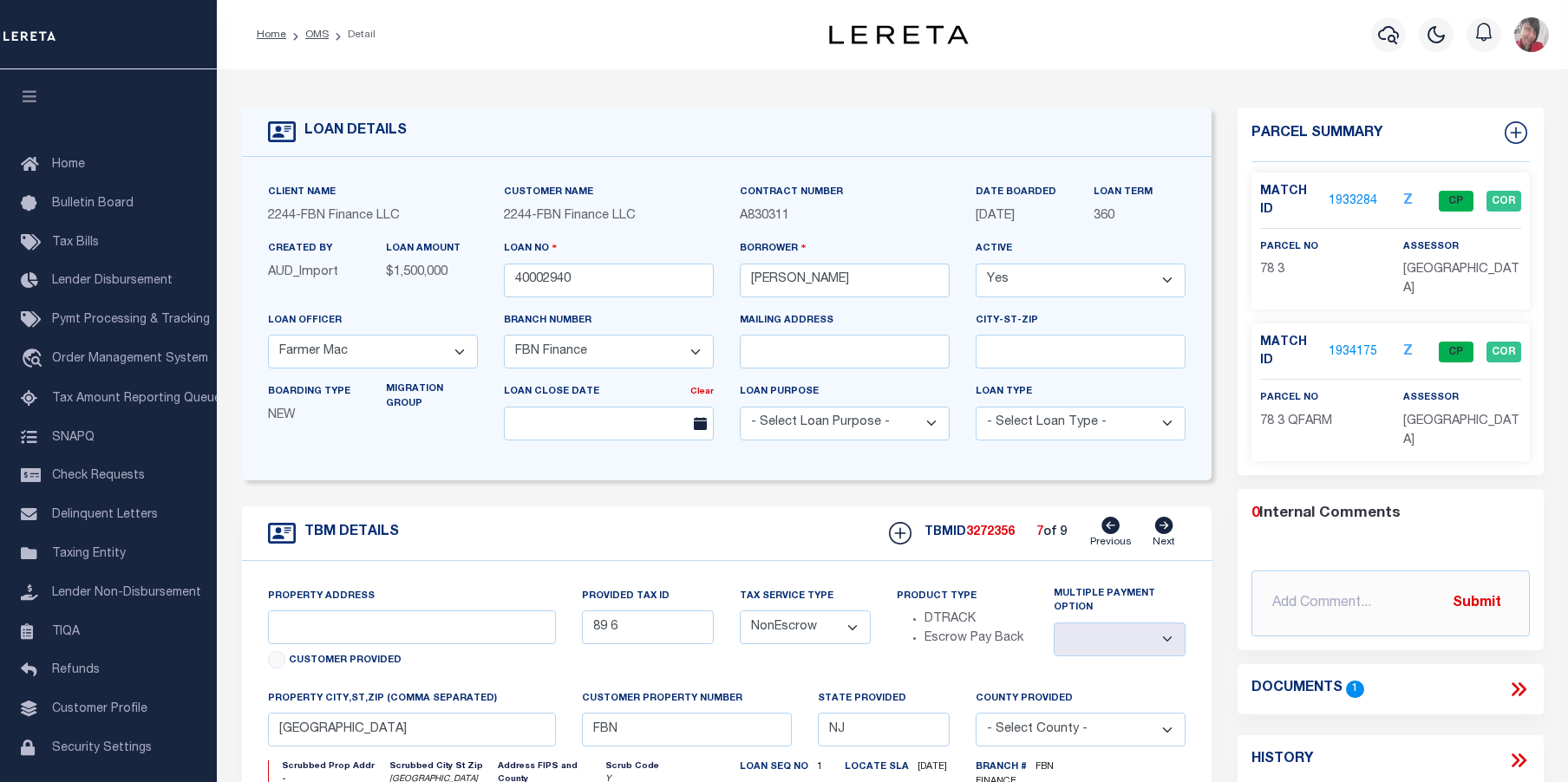
type input "78 3"
select select
click at [1364, 346] on link "1934175" at bounding box center [1353, 353] width 49 height 18
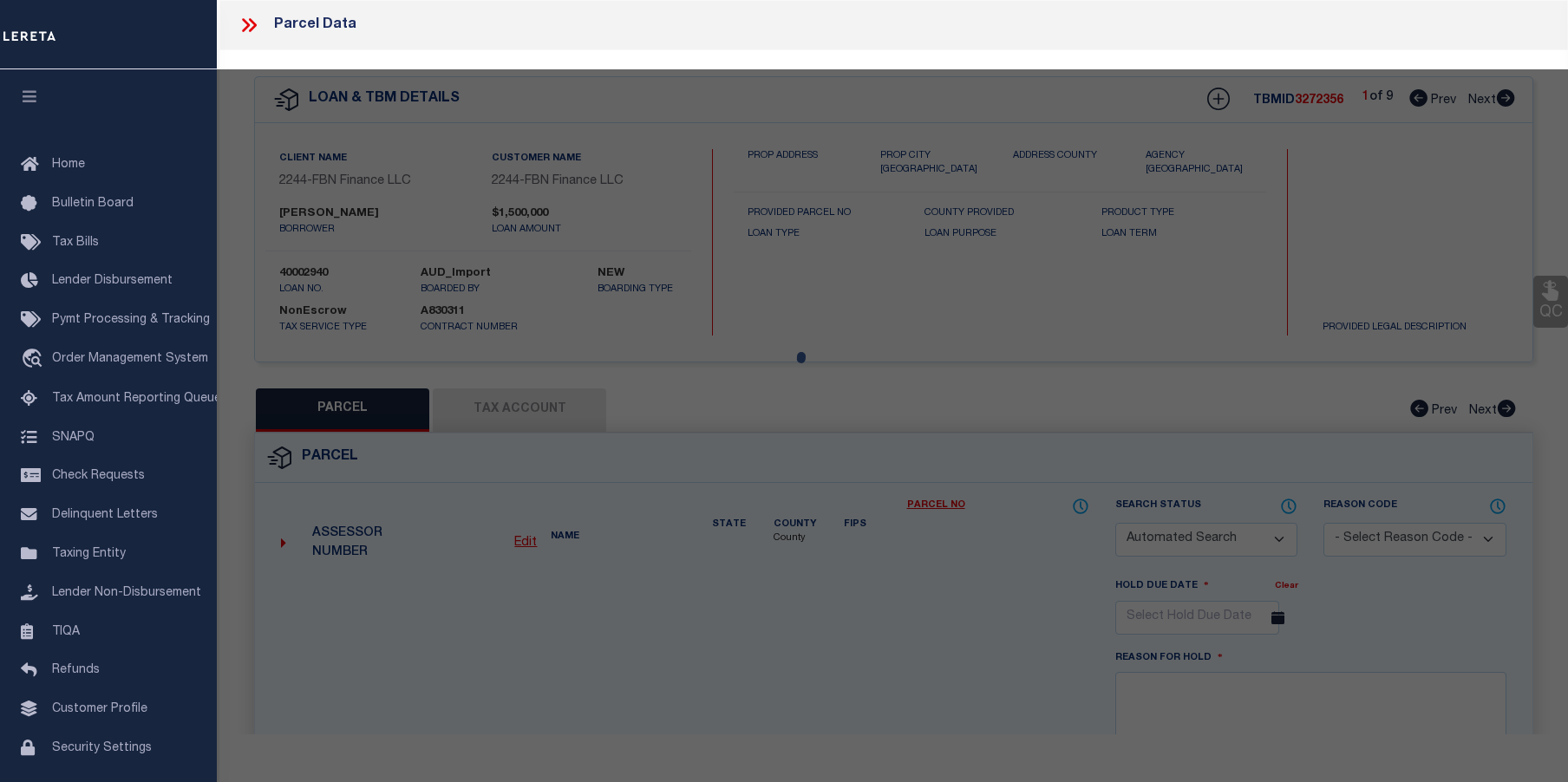
checkbox input "false"
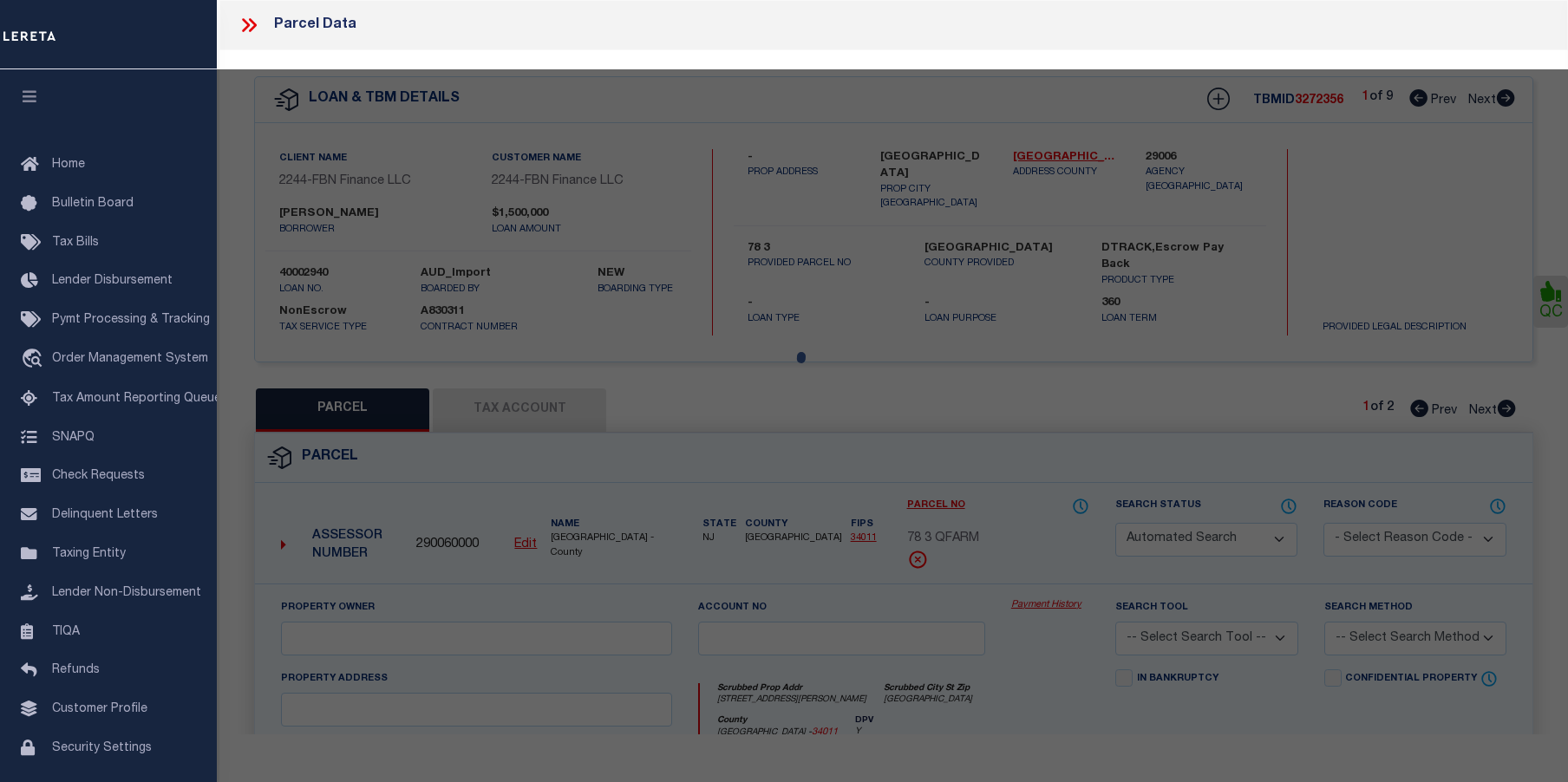
select select "CP"
type input "FRALINGER, ROBERT E JR & MARYANNE E"
type input "01752008"
select select
type input "31 SLADE LANE"
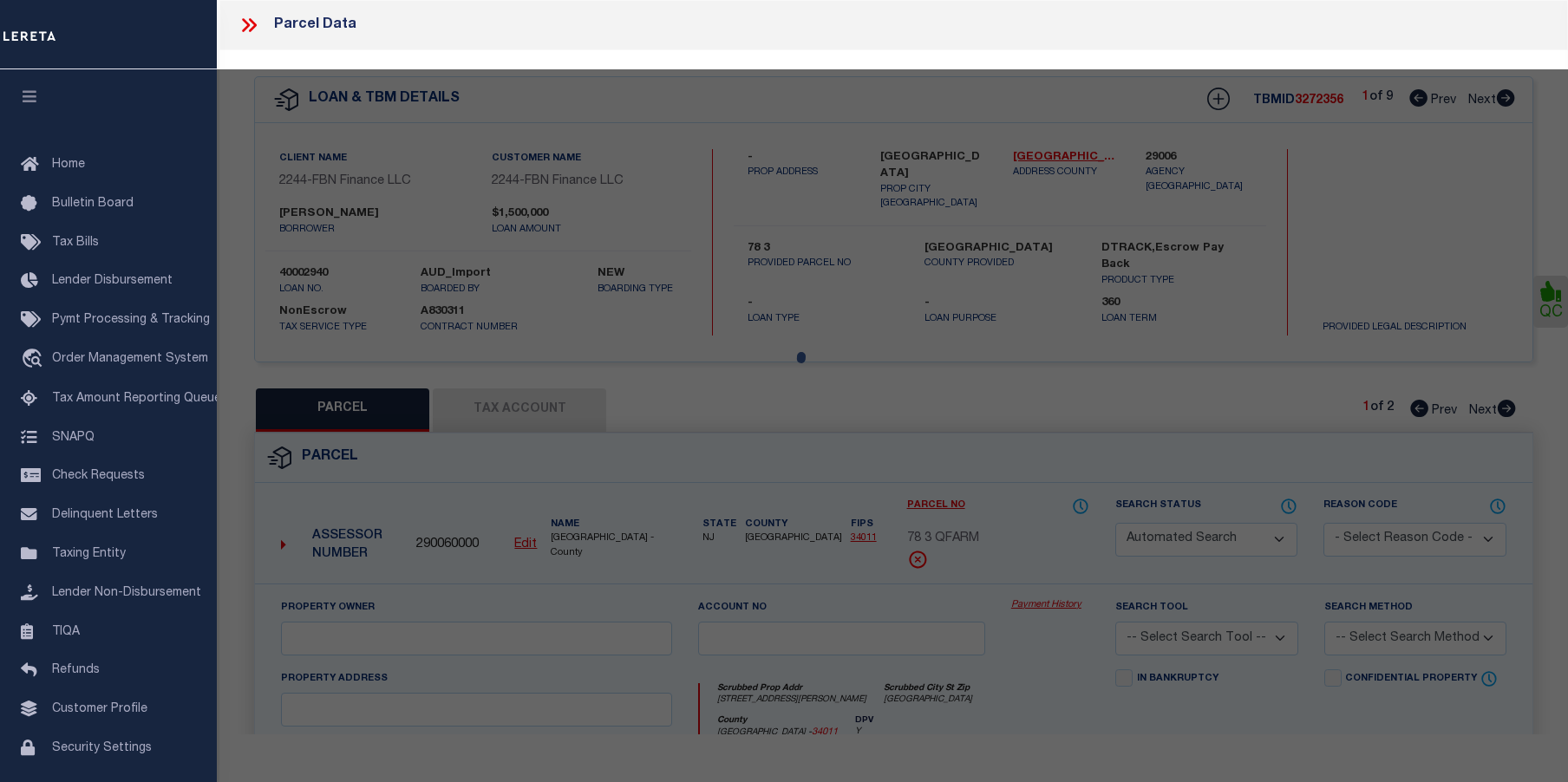
checkbox input "false"
type input "Hopewell NJ 08302"
type textarea "Block:78 Lot:3 Qual: QFARM"
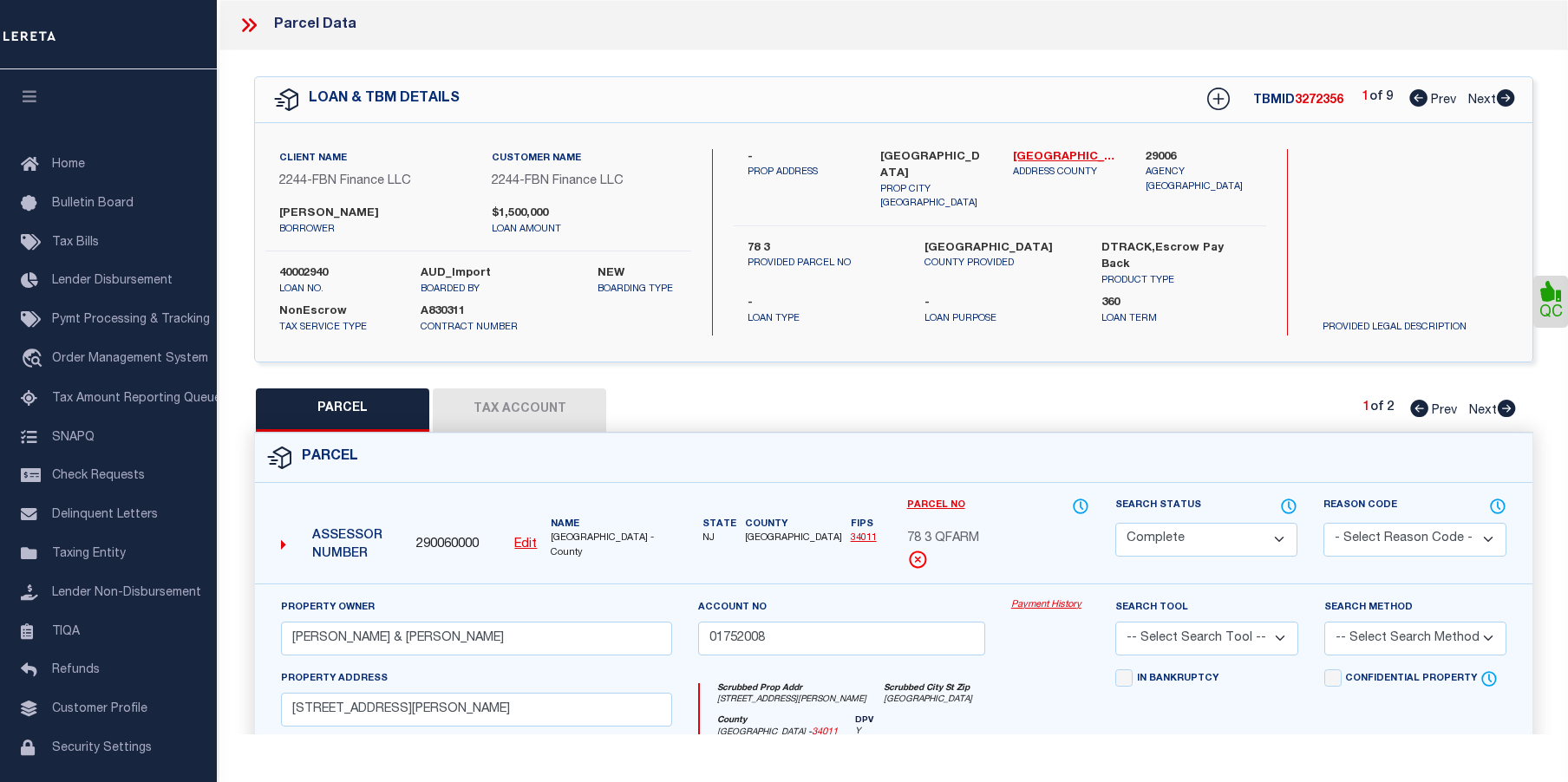
click at [1025, 600] on link "Payment History" at bounding box center [1050, 605] width 78 height 15
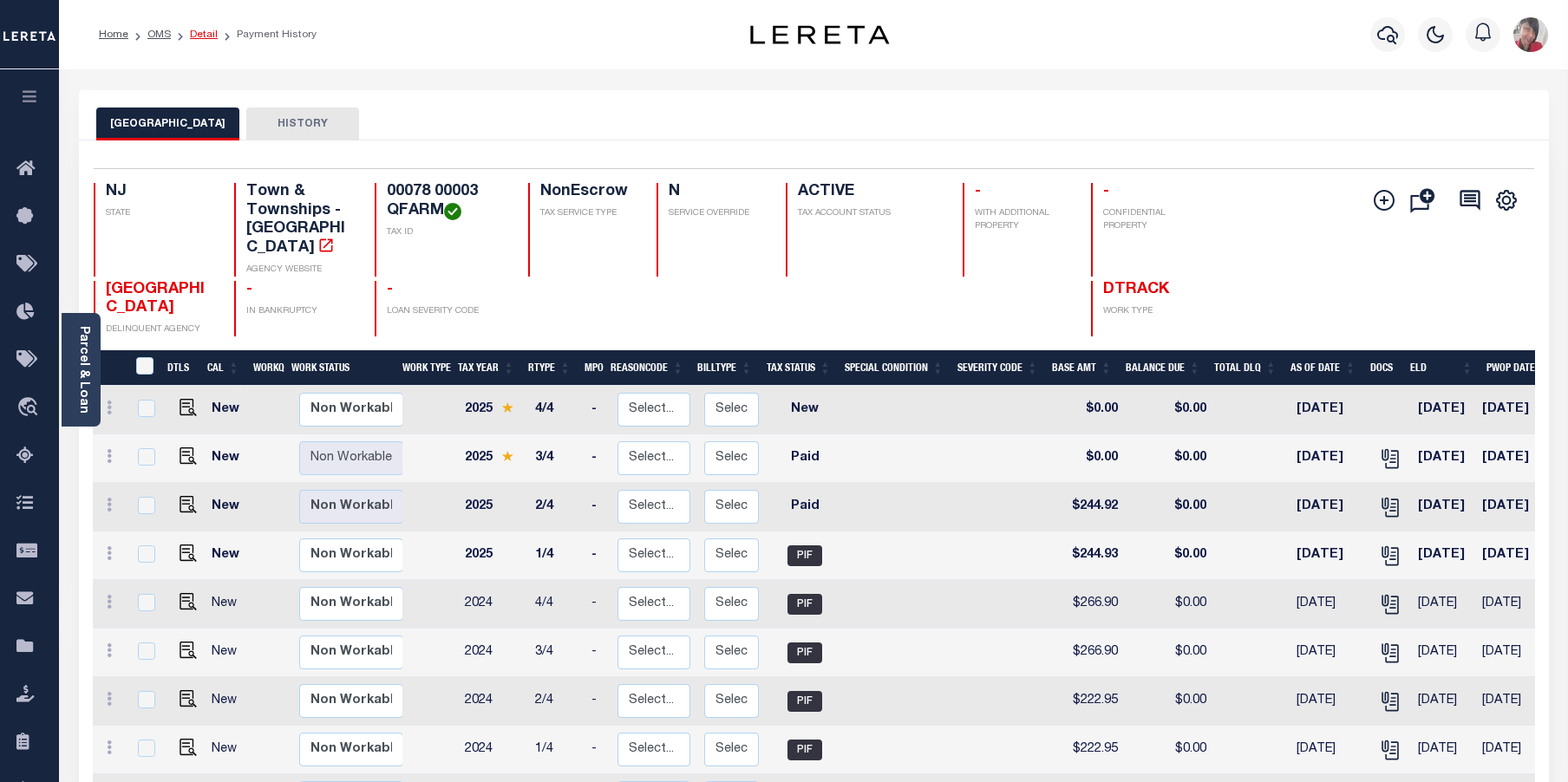
click at [199, 33] on link "Detail" at bounding box center [204, 34] width 28 height 11
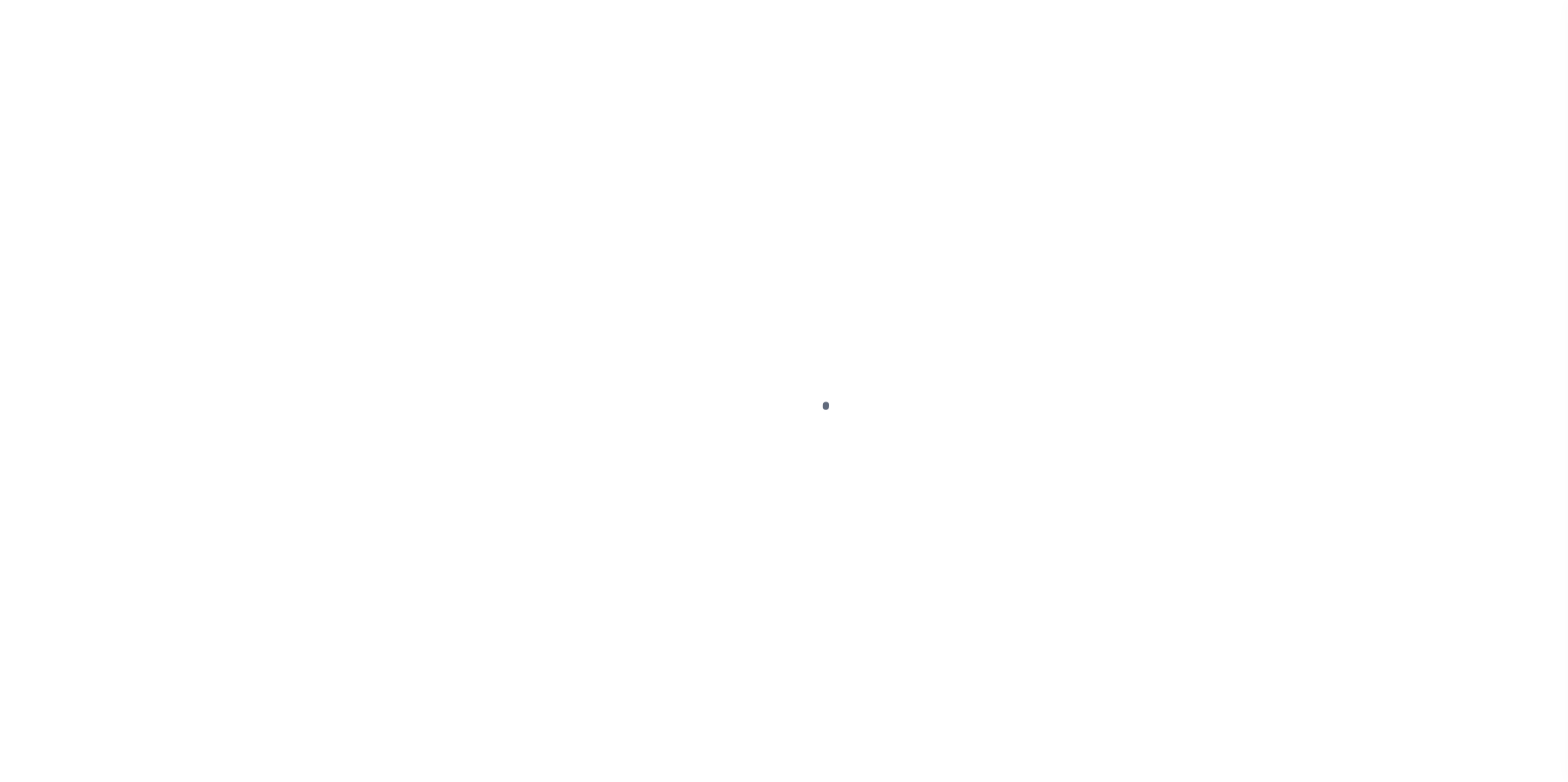
select select "14078"
select select "7651"
select select "NonEscrow"
type input "78 3"
select select
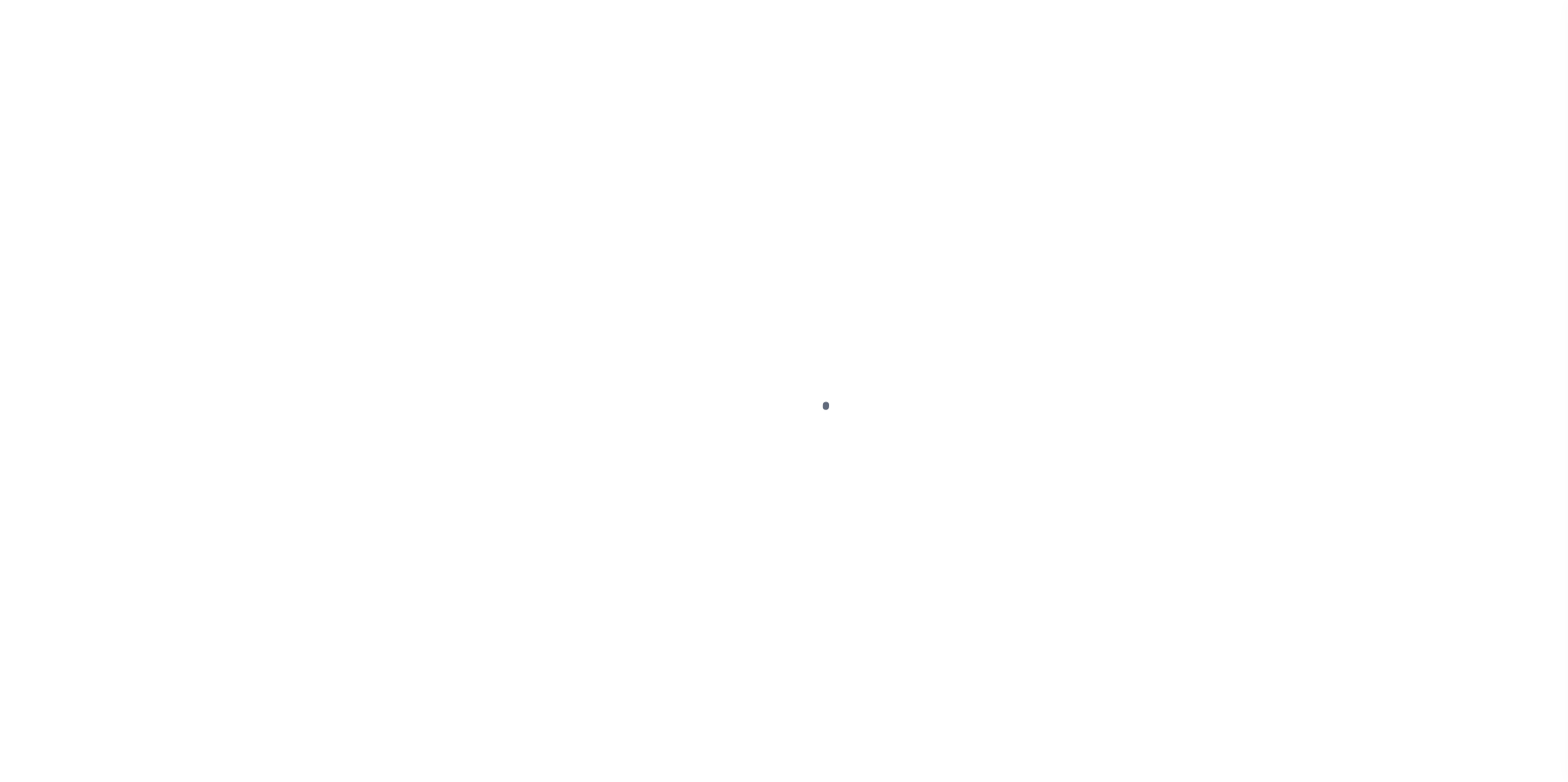
type input "[GEOGRAPHIC_DATA]"
type input "FBN"
type input "NJ"
select select
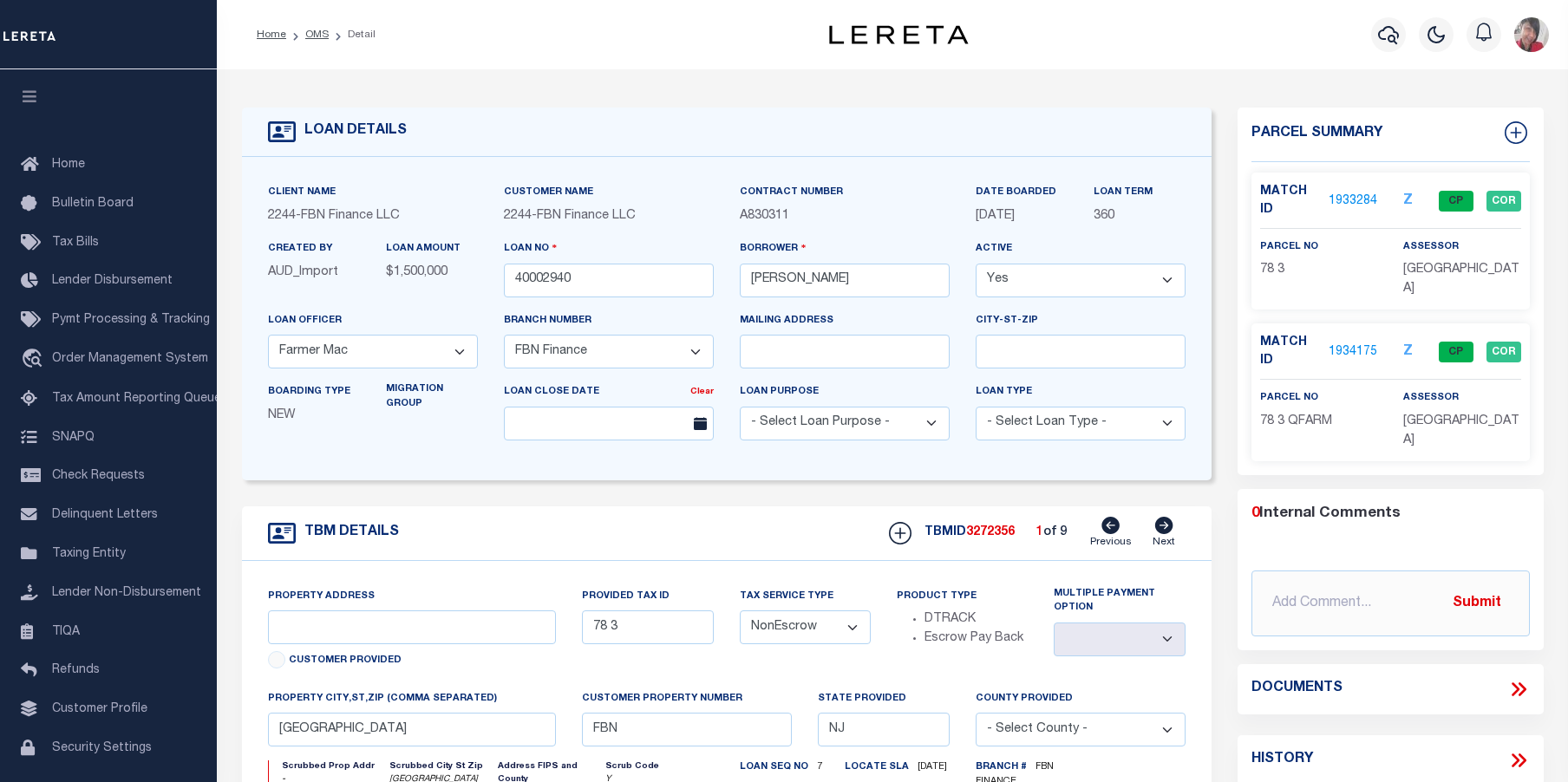
click at [1170, 527] on icon at bounding box center [1164, 526] width 18 height 17
type input "89 5"
select select
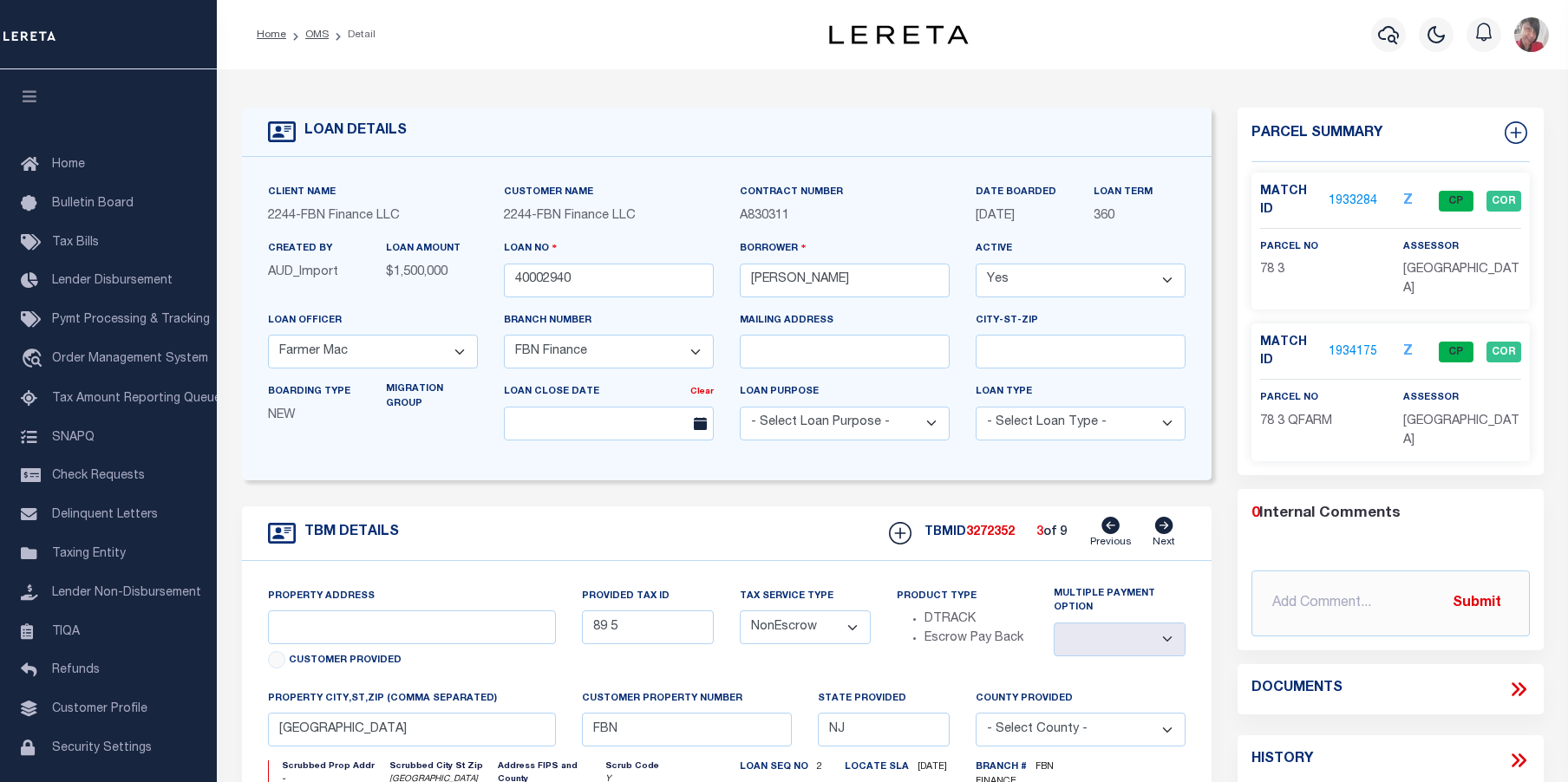
type input "89 4"
select select
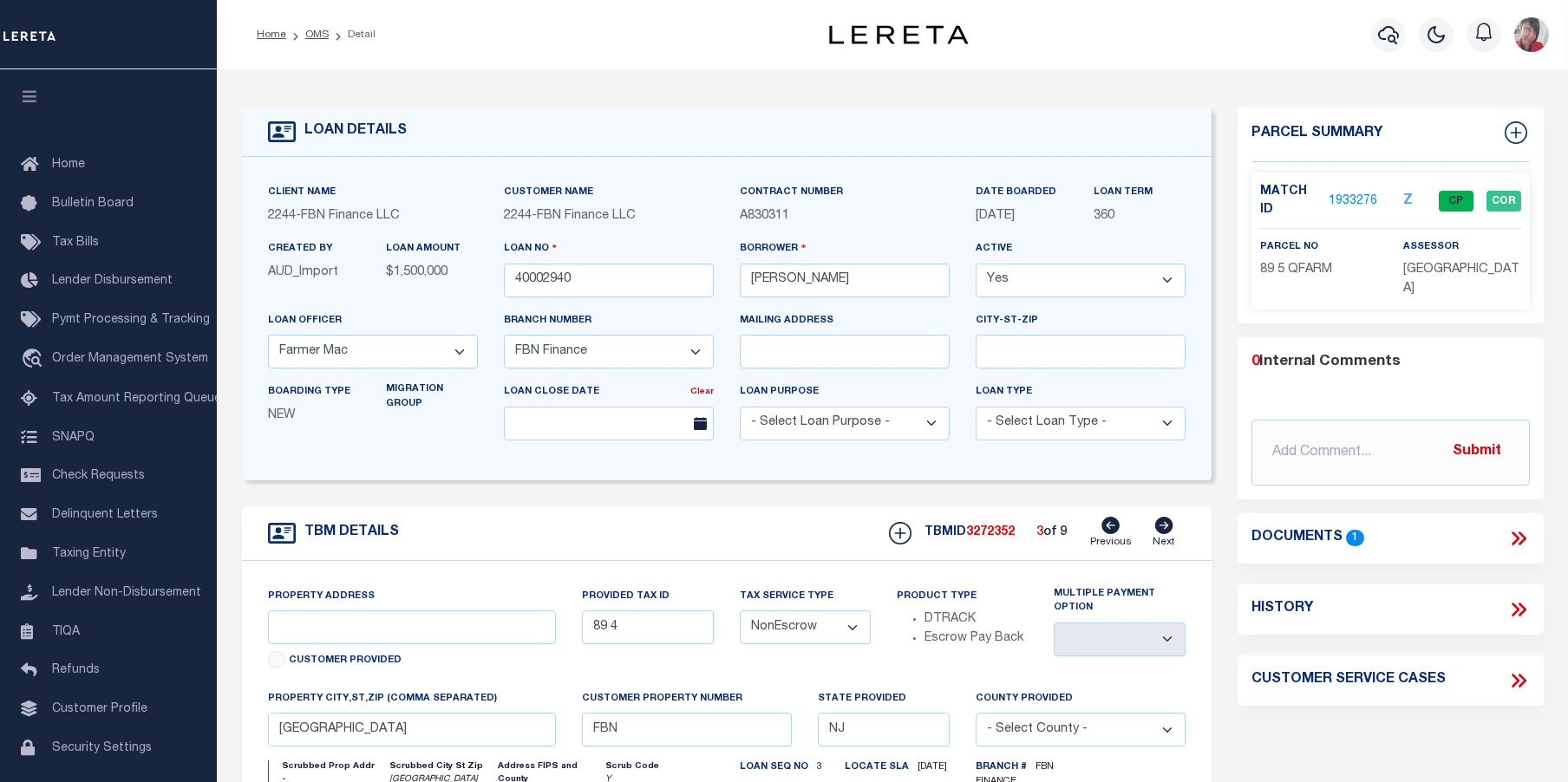
click at [1170, 527] on icon at bounding box center [1164, 526] width 18 height 17
type input "80 17"
select select
click at [1170, 527] on icon at bounding box center [1164, 526] width 18 height 17
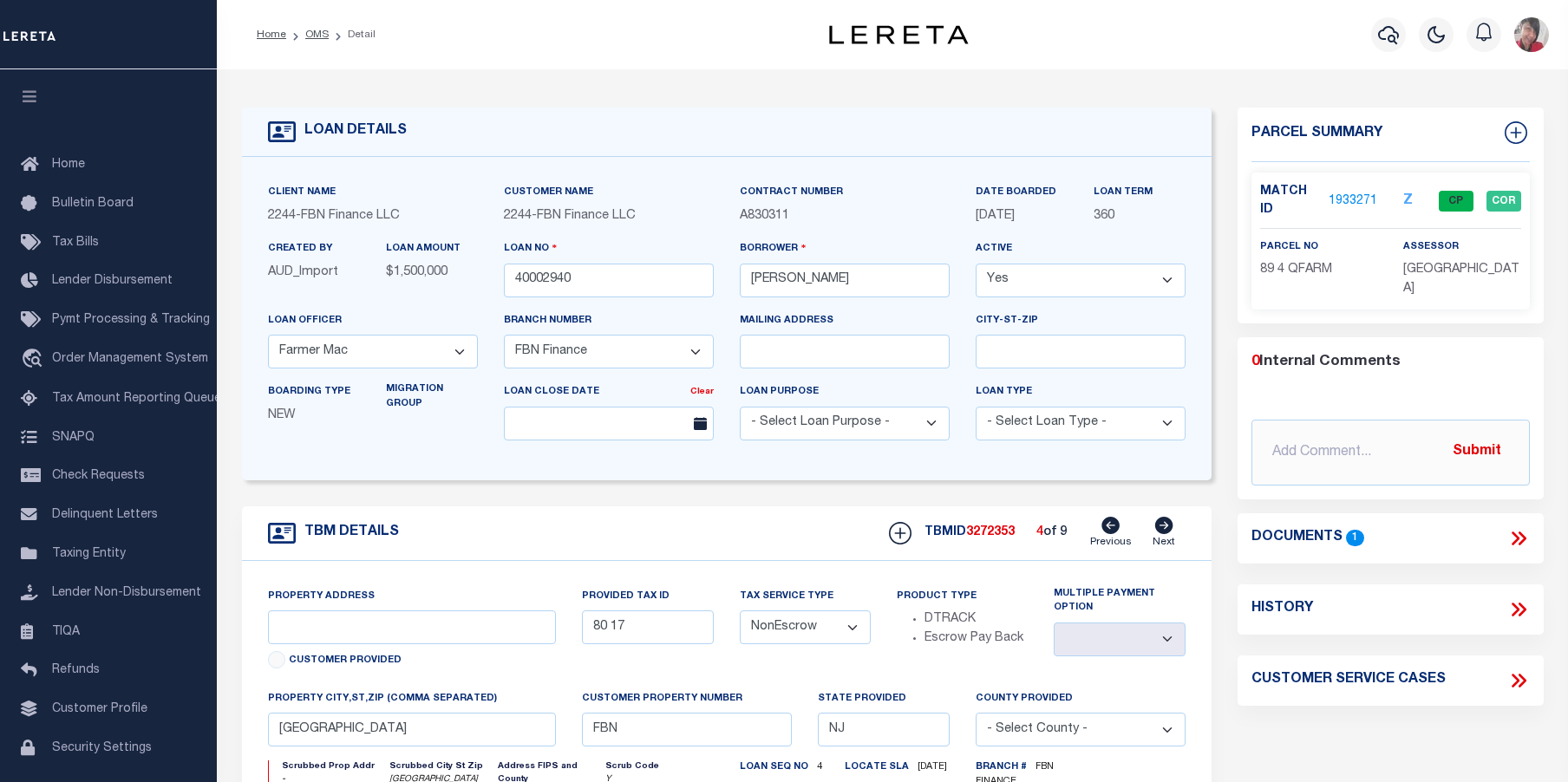
click at [1170, 527] on icon at bounding box center [1164, 526] width 18 height 17
type input "79 6"
select select
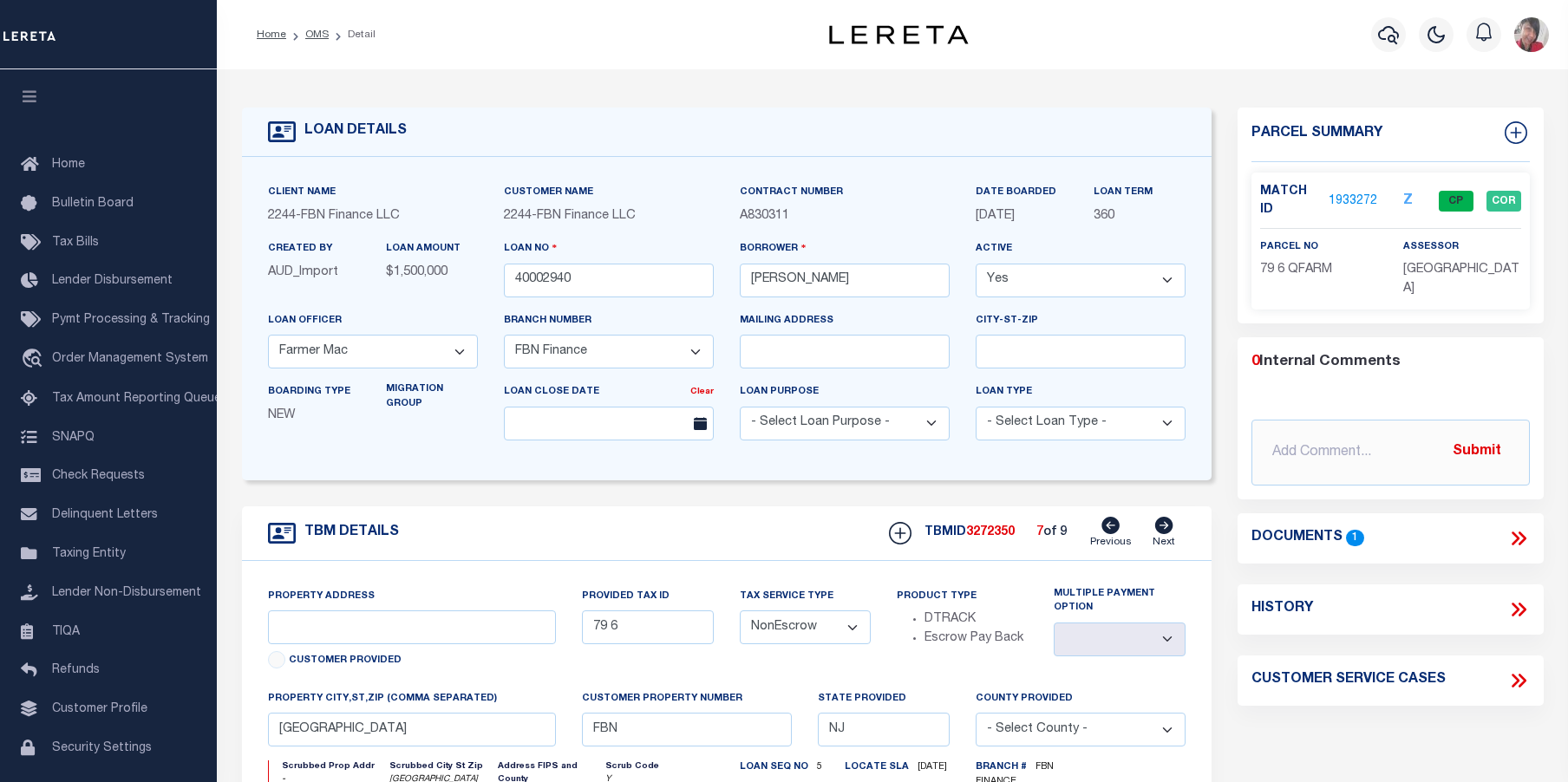
click at [1170, 527] on icon at bounding box center [1164, 526] width 18 height 17
type input "89 6"
select select
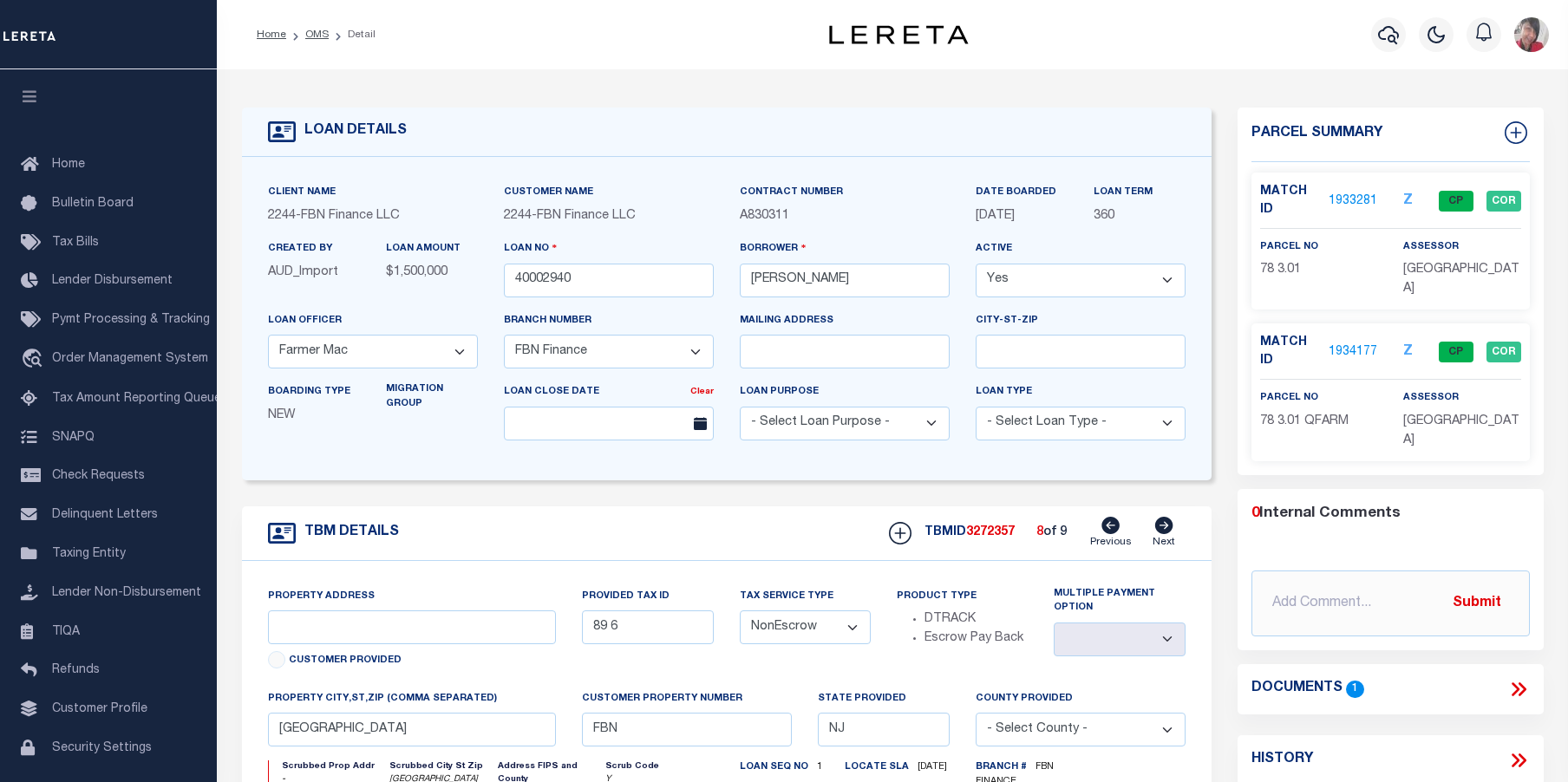
type input "78 13"
select select
click at [1359, 194] on link "1933273" at bounding box center [1353, 201] width 49 height 18
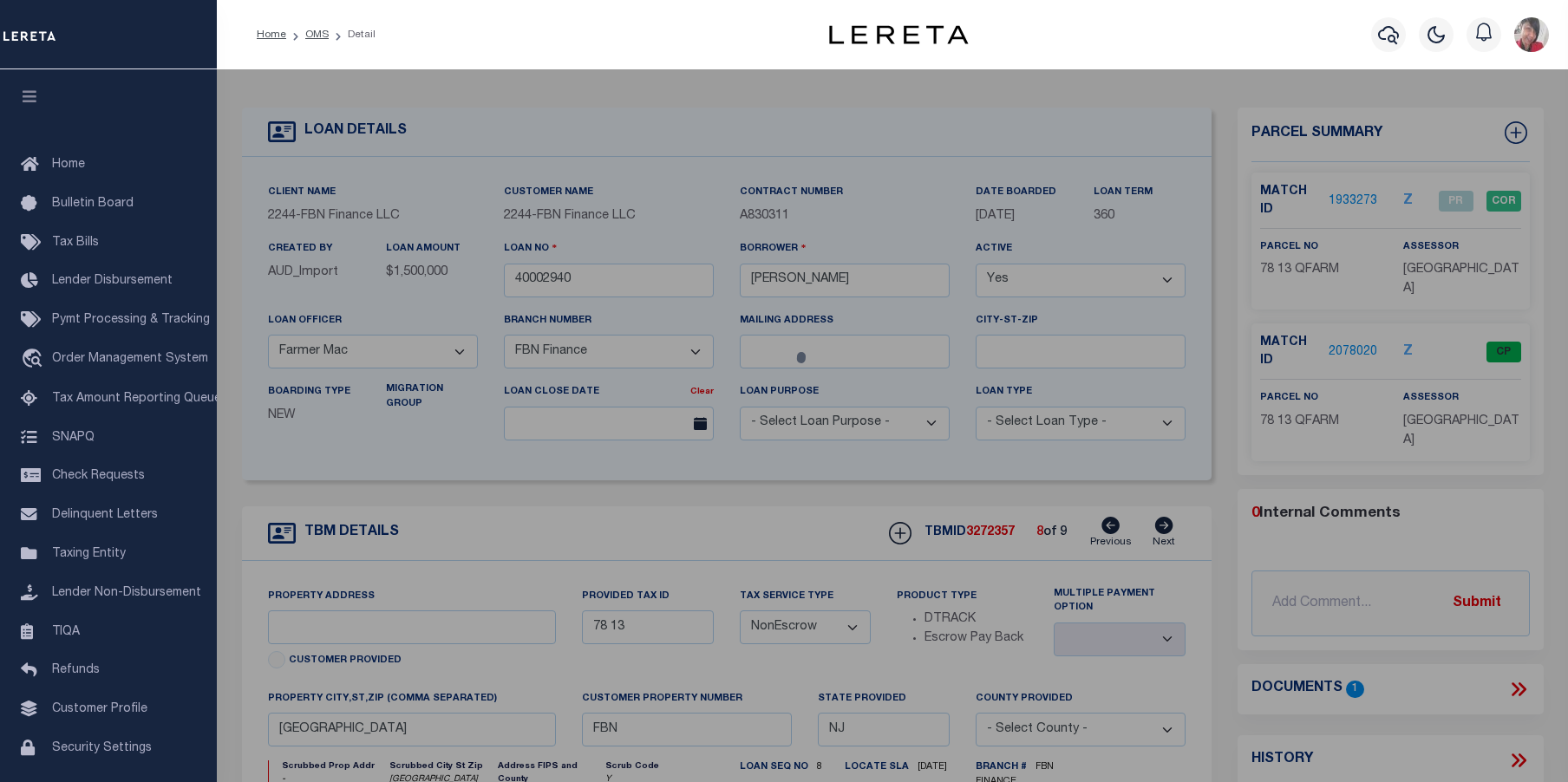
checkbox input "false"
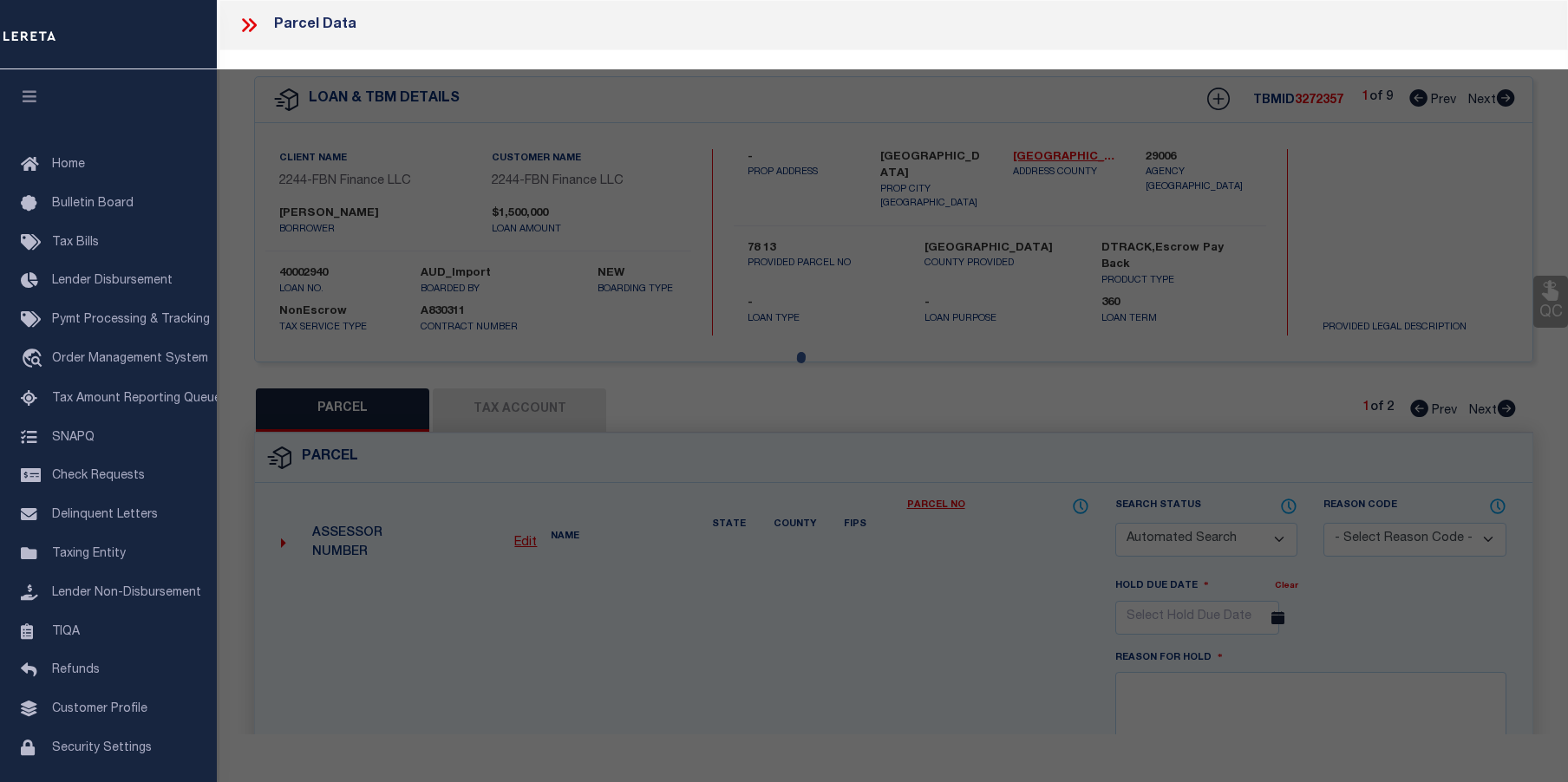
select select "PR"
type input "FRALINGER, ROBERT E JR & MARYANNE E"
select select
type input "SLADE LANE"
type textarea "Block:78 Lot:13 Qual: QFARM"
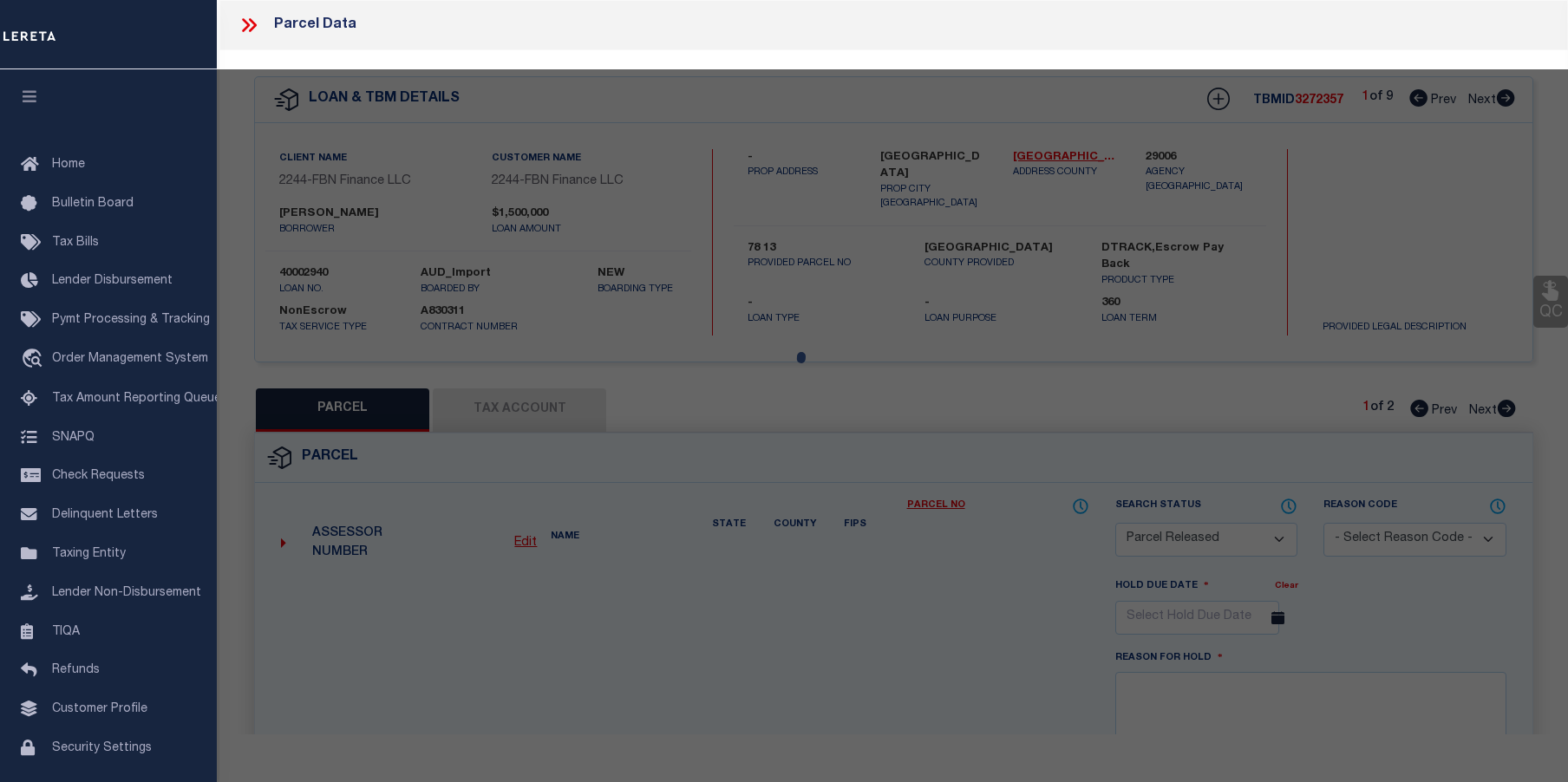
type textarea "called assessor no answer, (856) 451-9284 303"
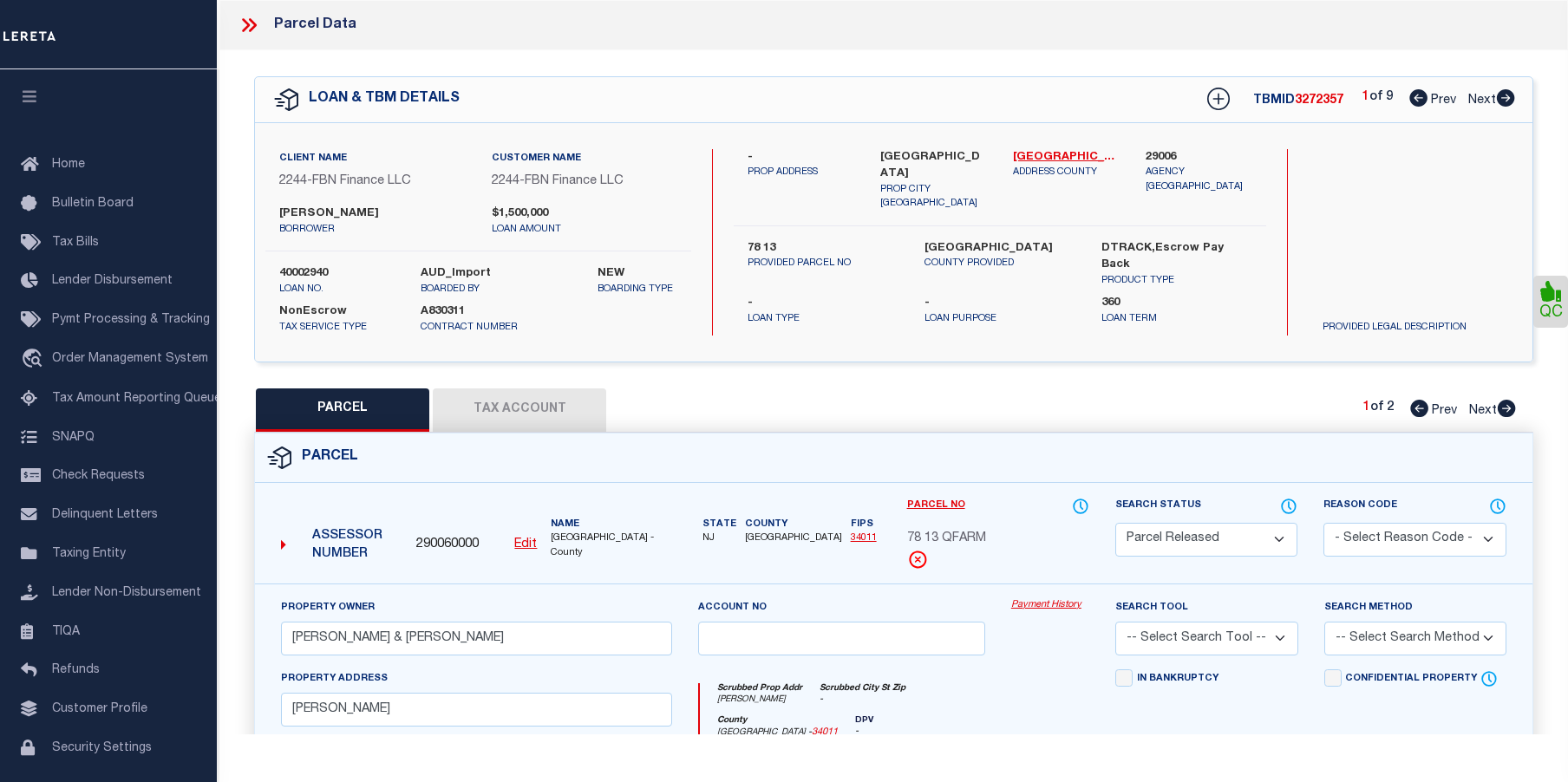
click at [1043, 607] on link "Payment History" at bounding box center [1050, 605] width 78 height 15
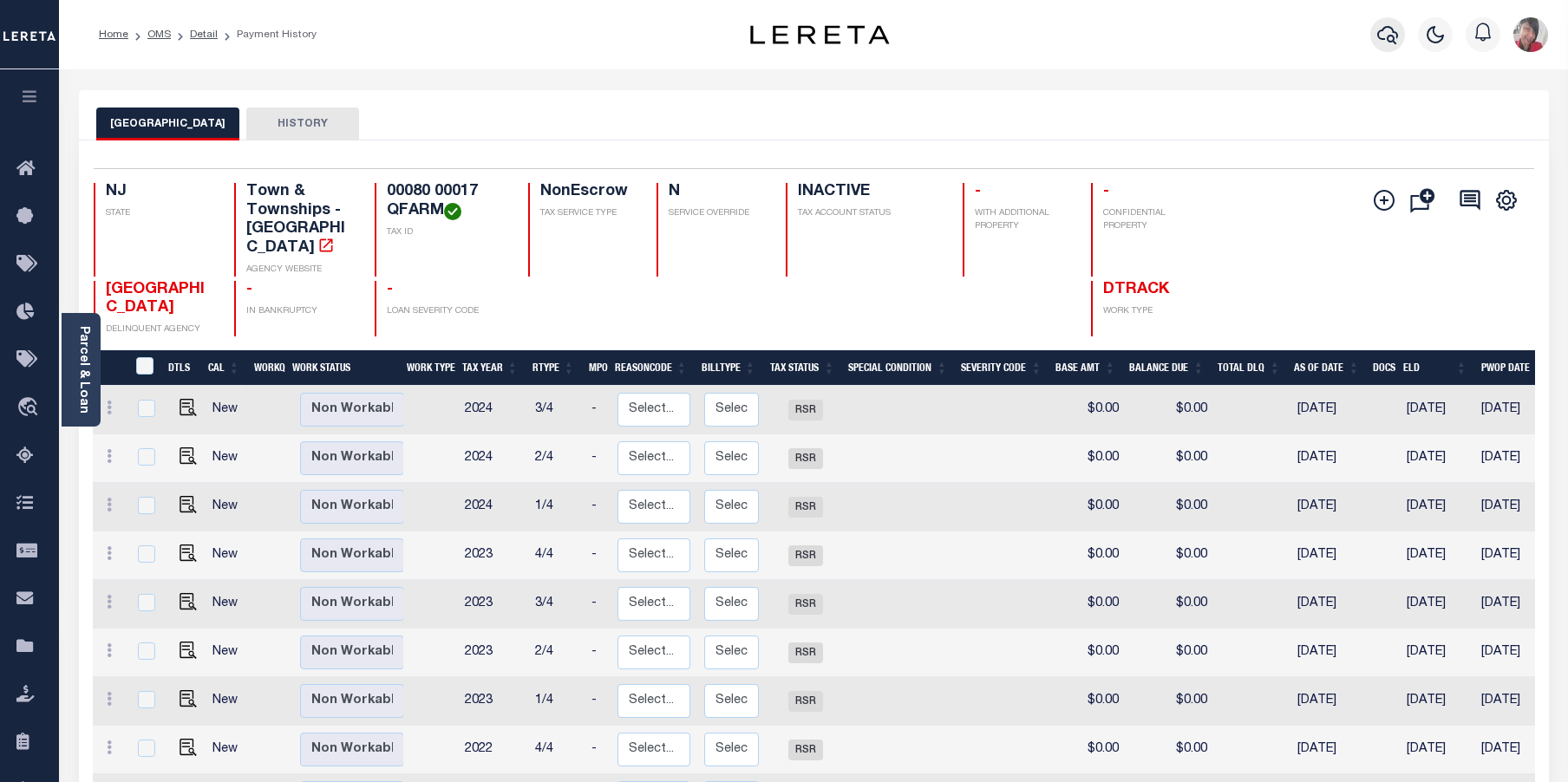
click at [1386, 37] on icon "button" at bounding box center [1387, 34] width 20 height 20
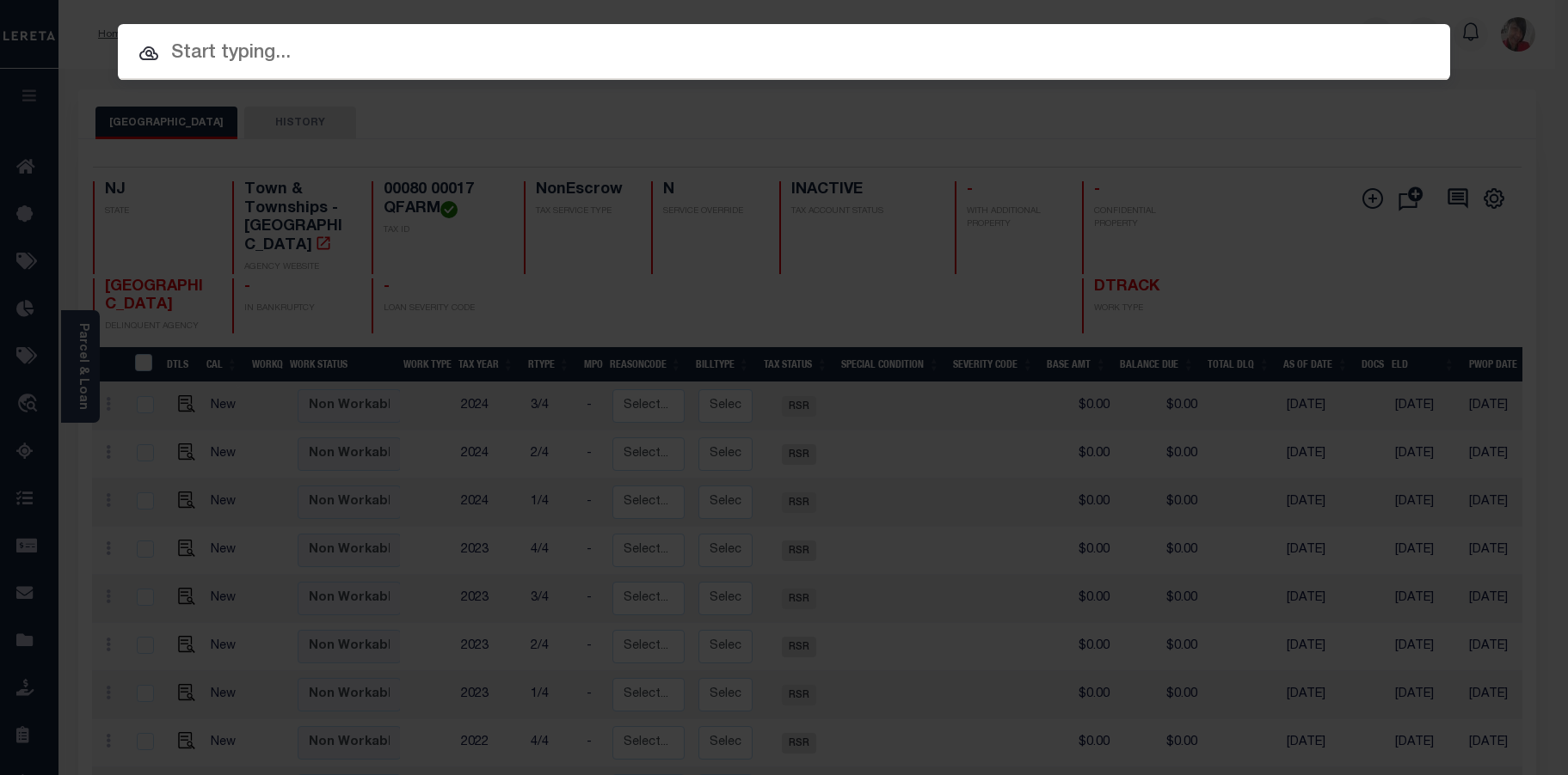
drag, startPoint x: 798, startPoint y: 51, endPoint x: 763, endPoint y: 61, distance: 36.4
click at [787, 52] on input "text" at bounding box center [783, 53] width 1332 height 30
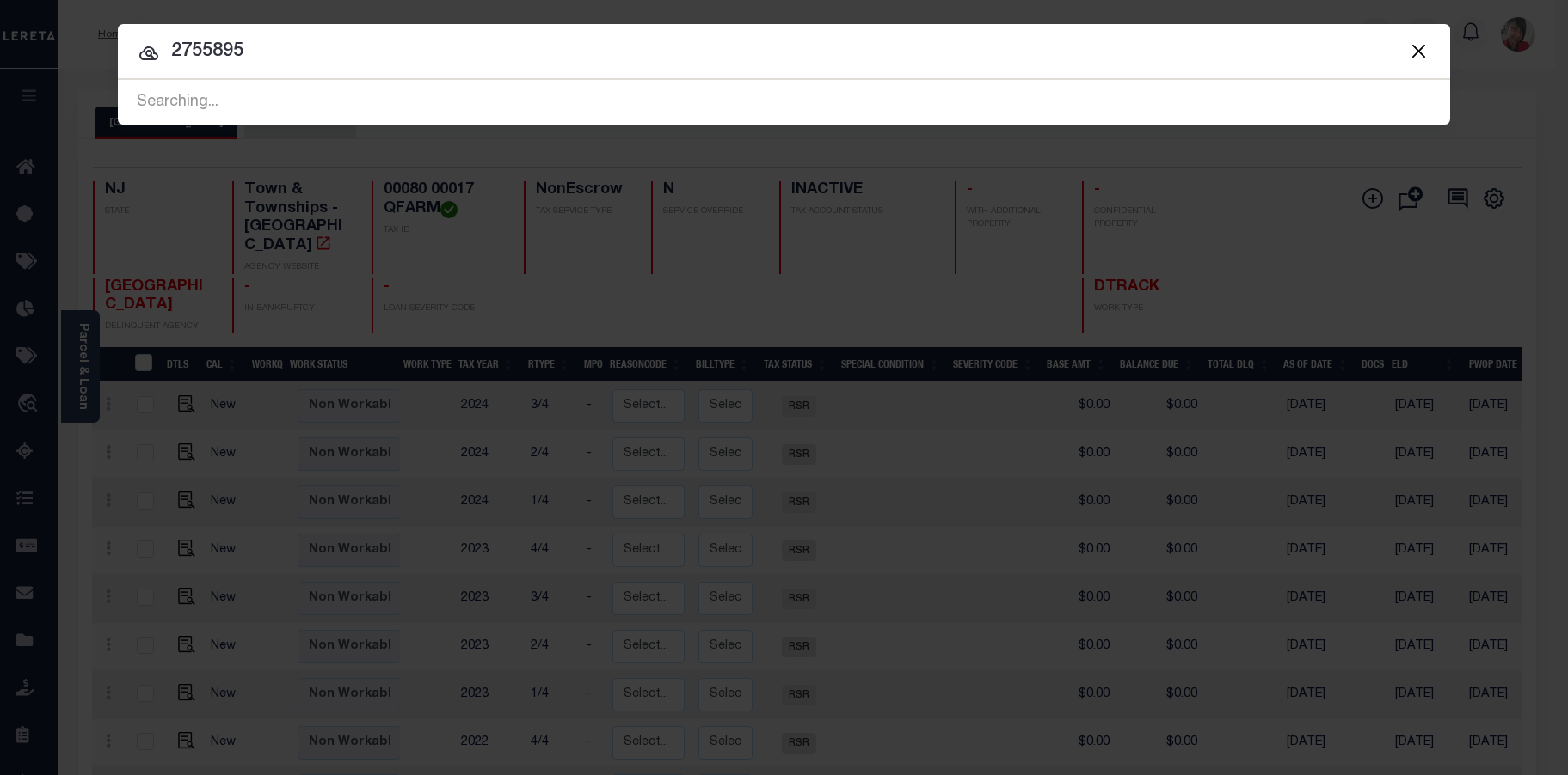
type input "2755895"
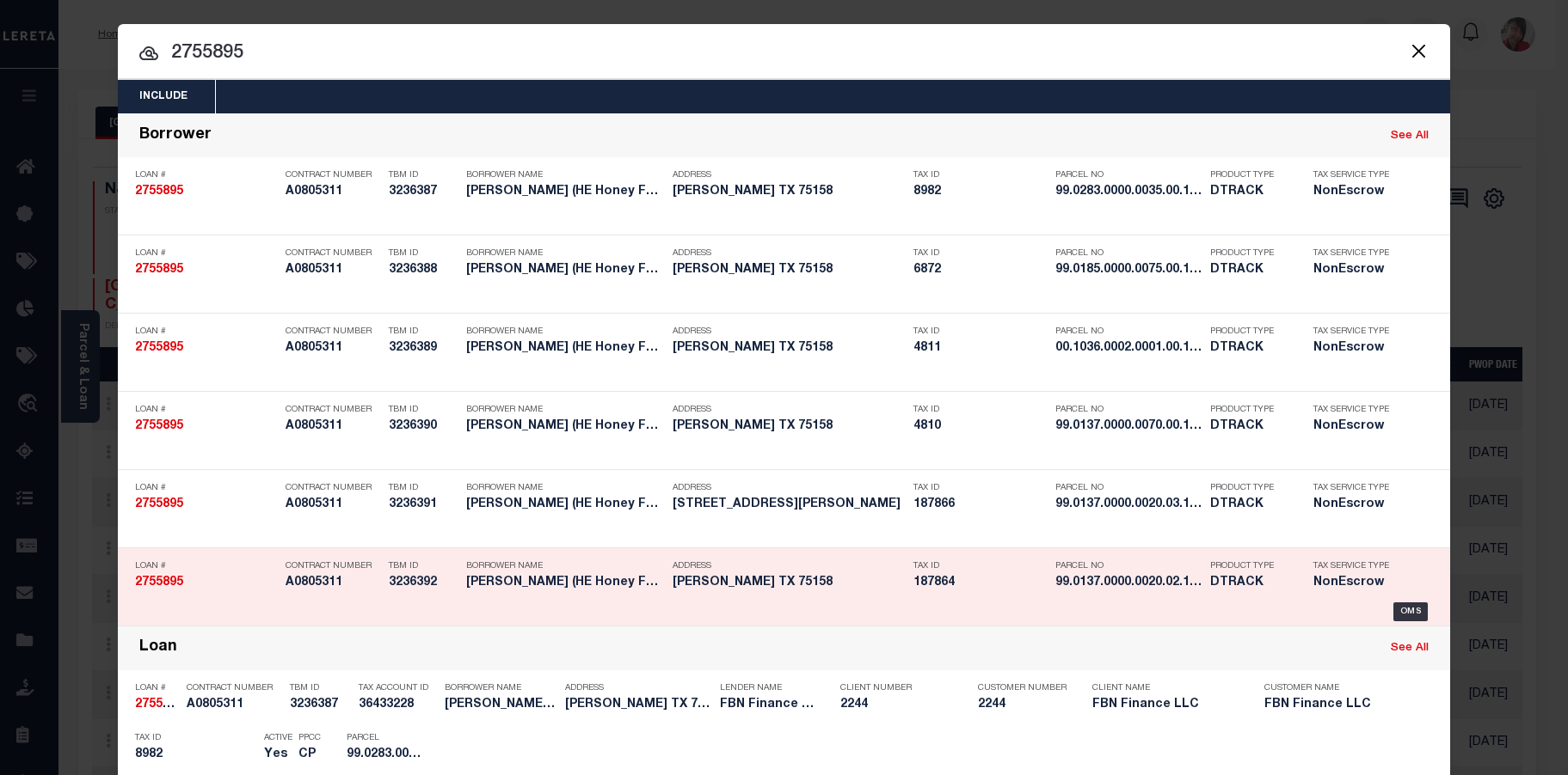
click at [887, 590] on h5 "[PERSON_NAME] TX 75158" at bounding box center [788, 582] width 232 height 14
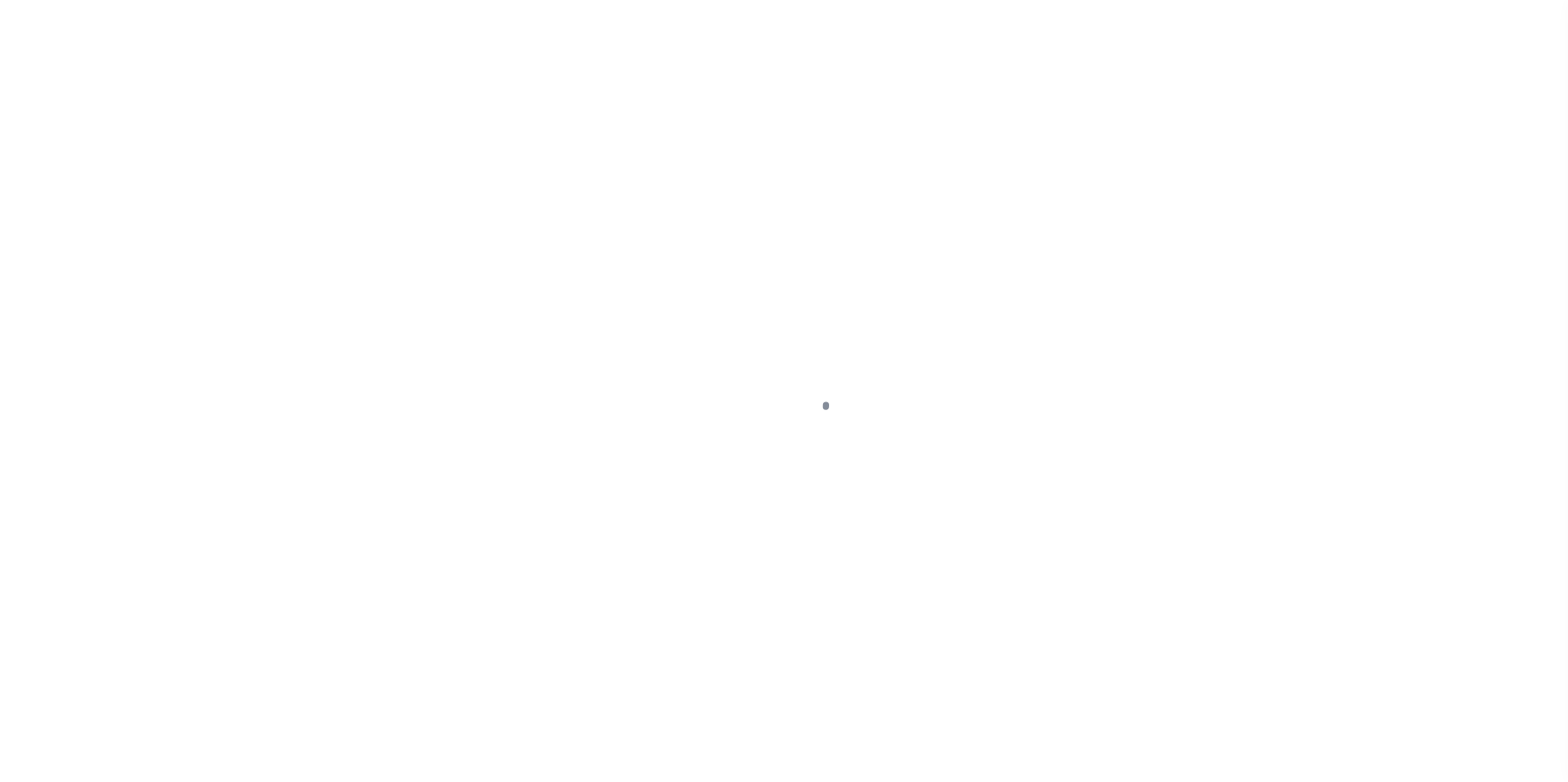
select select "NonEscrow"
type input "187864"
select select
type input "[PERSON_NAME] TX 75158"
type input "FBN"
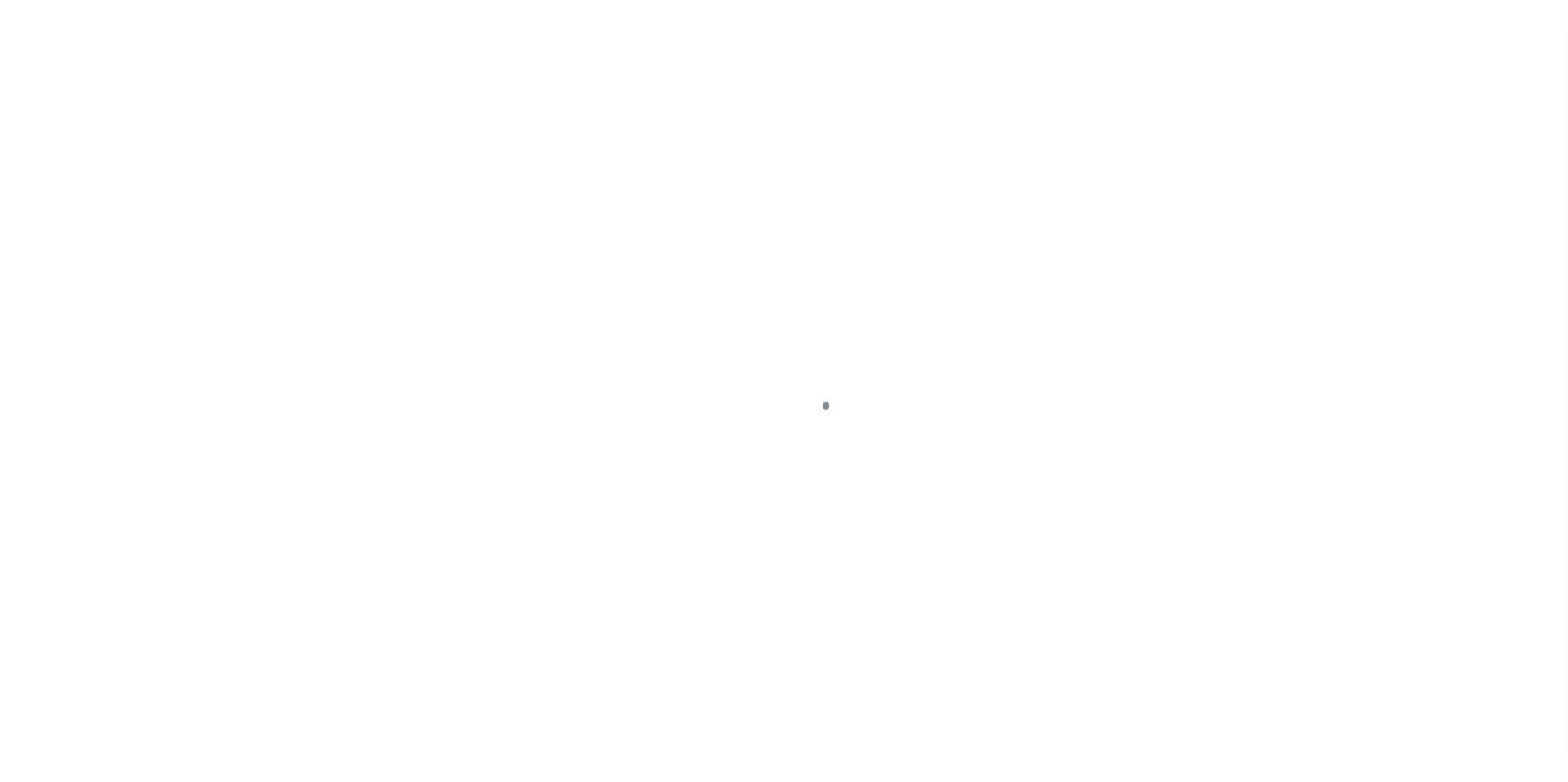
type input "[GEOGRAPHIC_DATA]"
select select
select select "14077"
select select "7651"
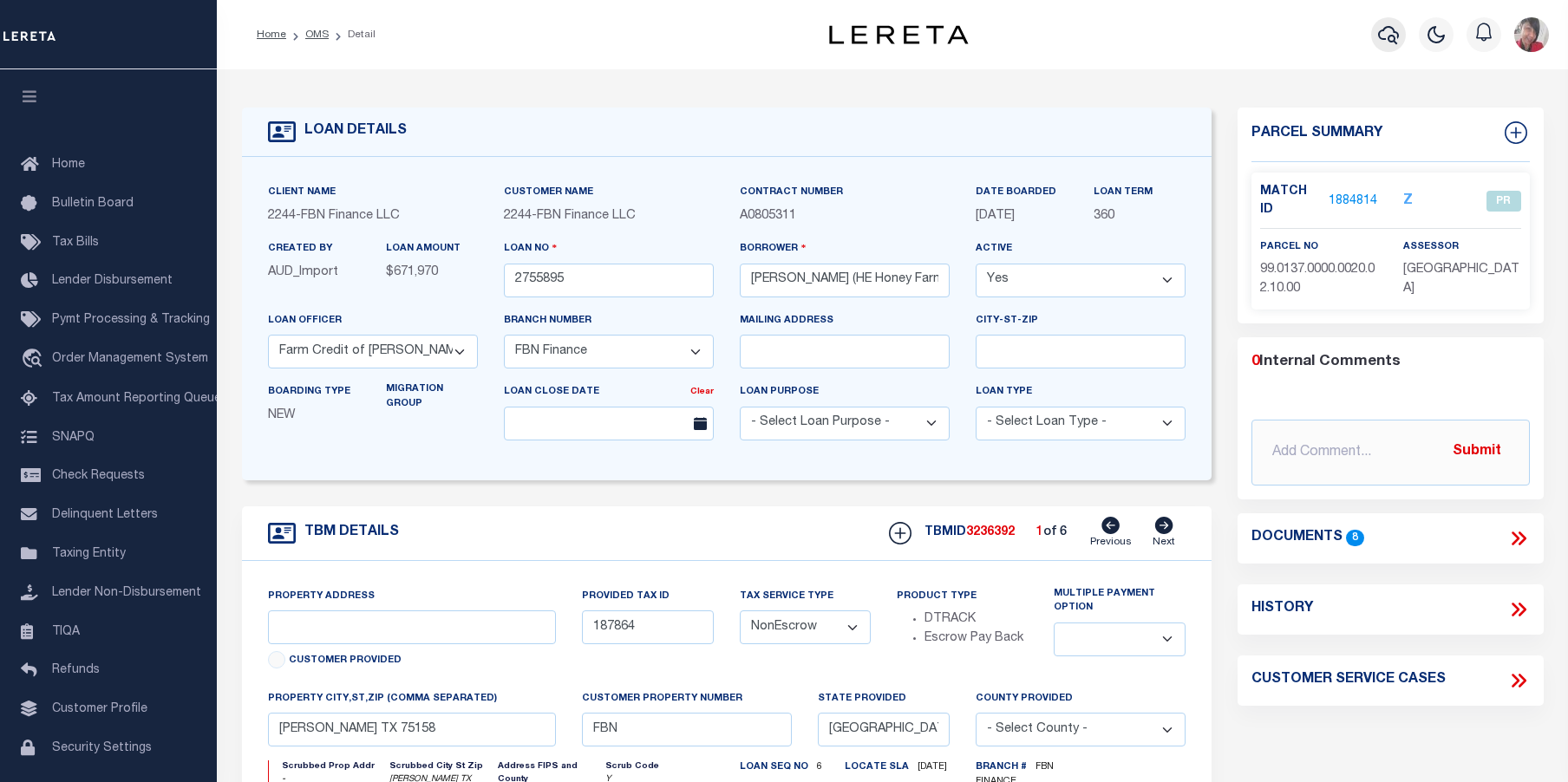
click at [1390, 37] on icon "button" at bounding box center [1388, 35] width 20 height 18
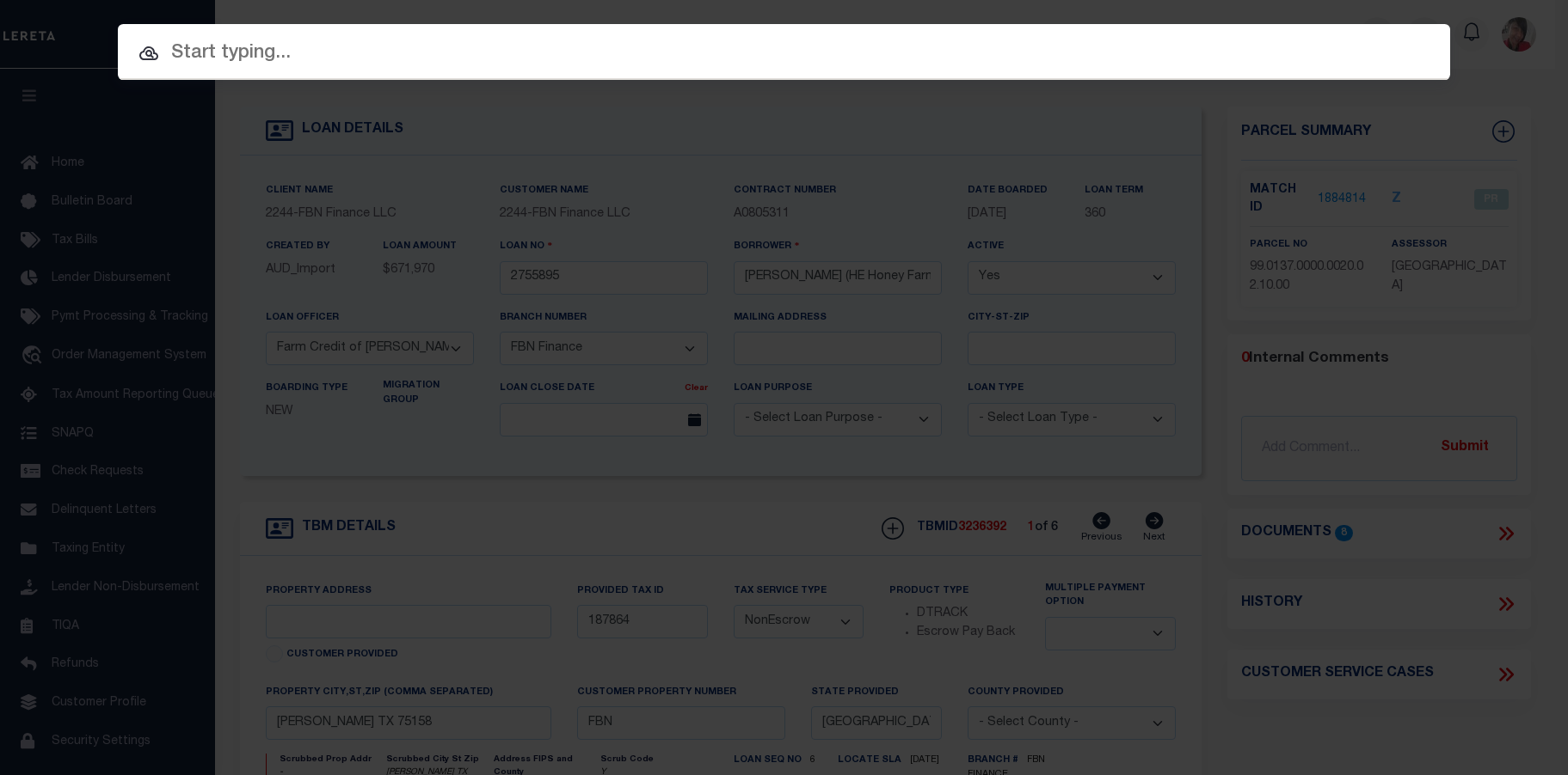
click at [753, 49] on input "text" at bounding box center [783, 53] width 1332 height 30
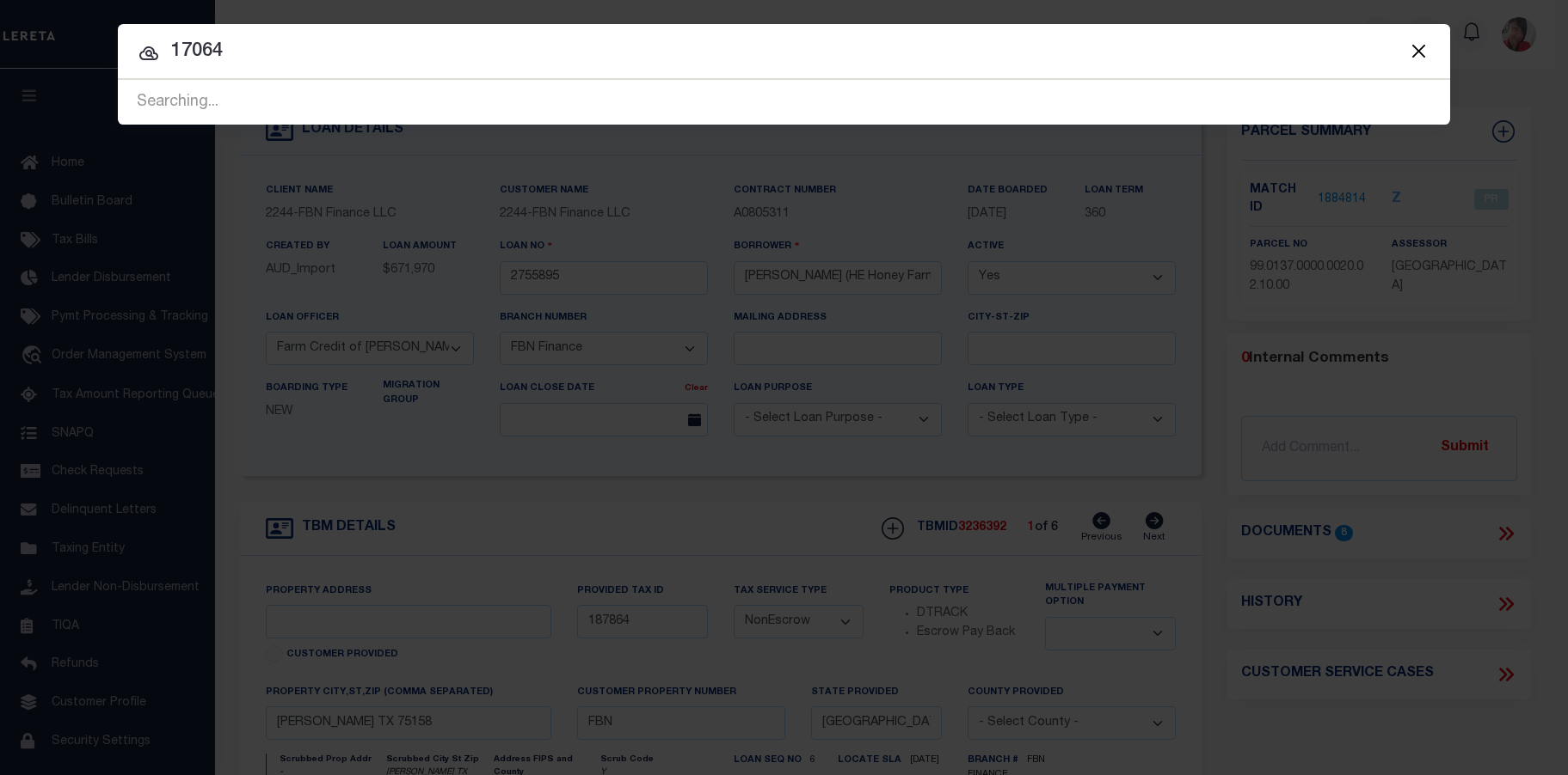
type input "17064"
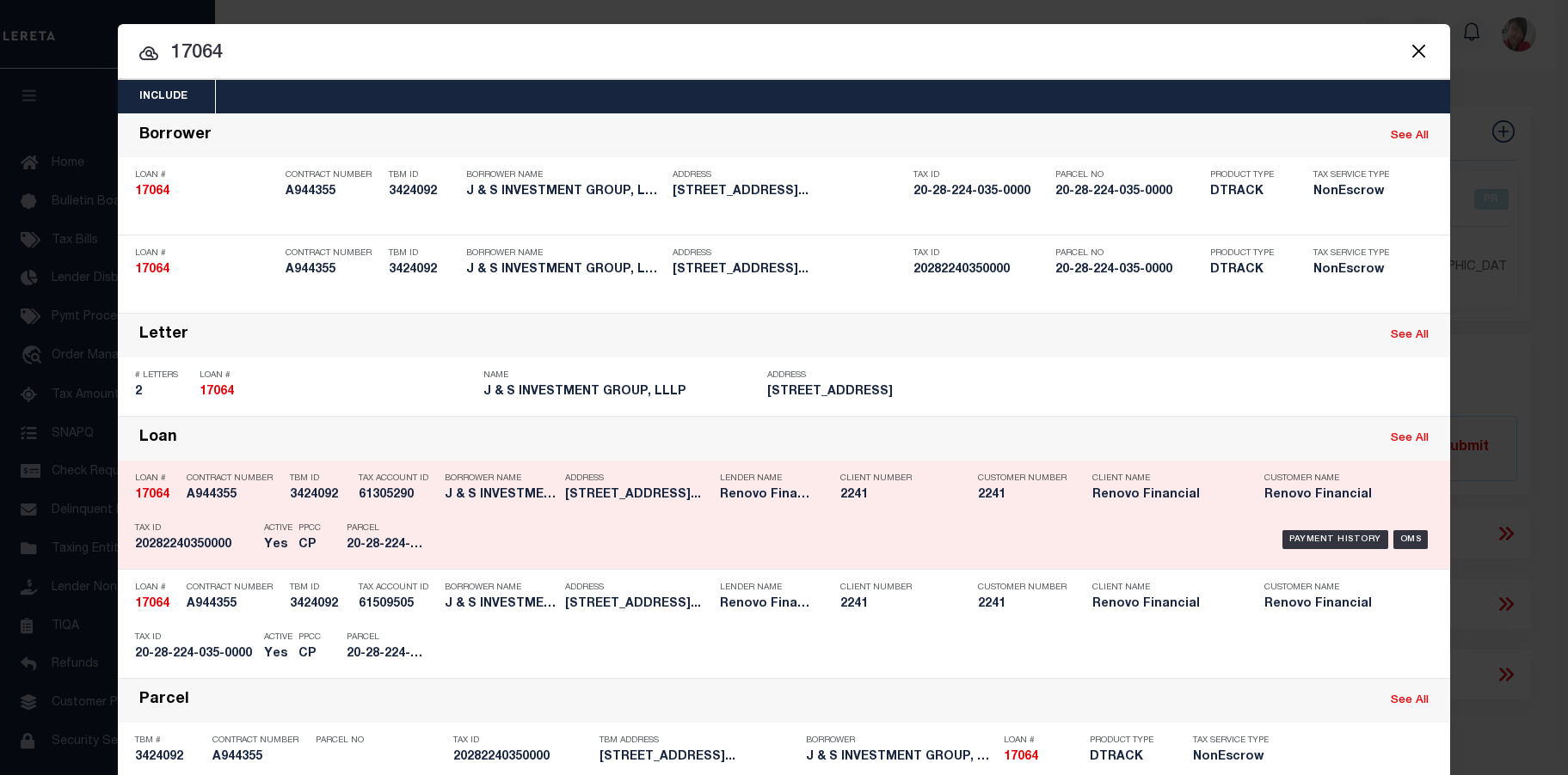
click at [377, 541] on h5 "20-28-224-035-0000" at bounding box center [385, 545] width 77 height 14
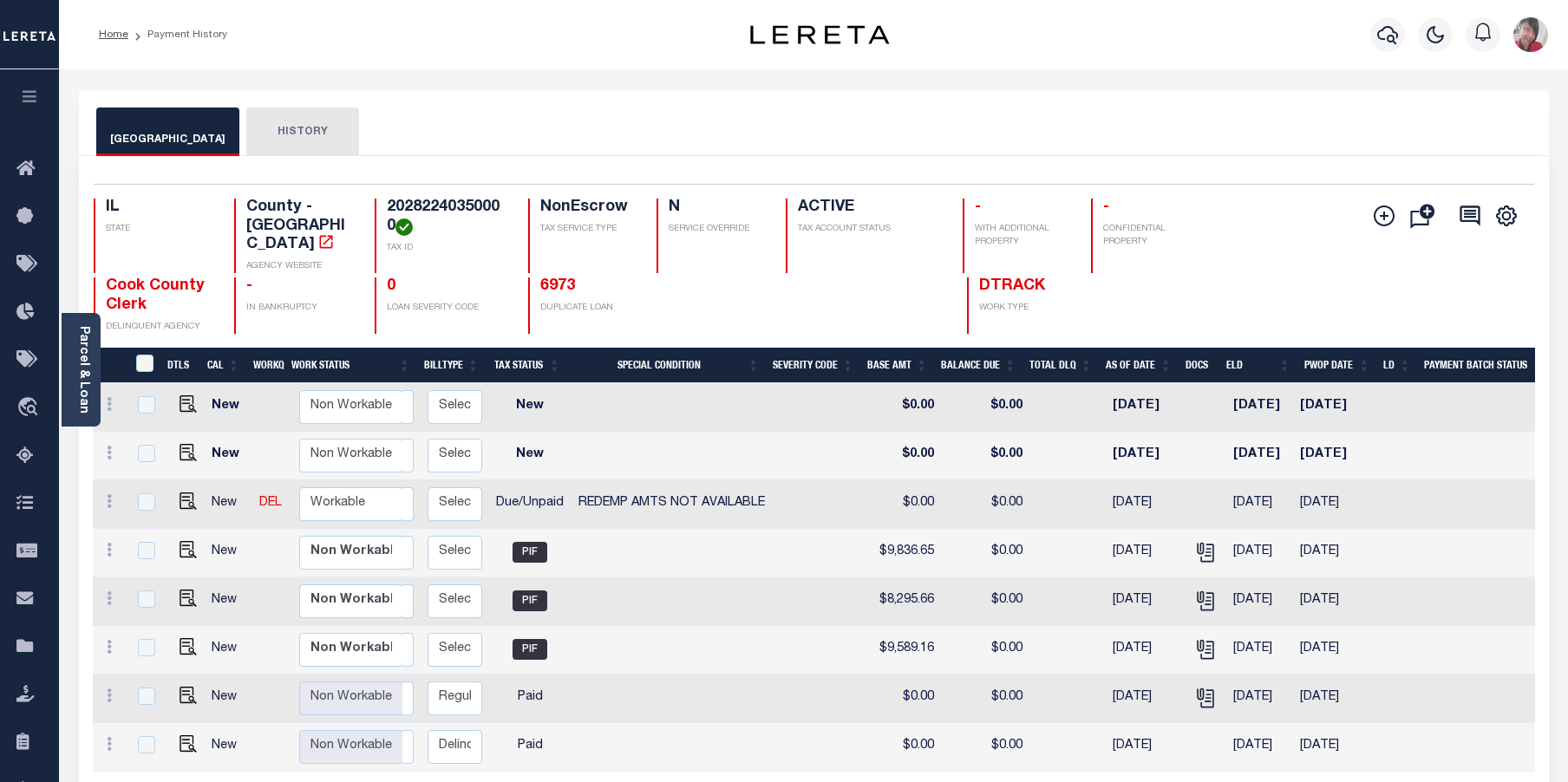
scroll to position [0, 239]
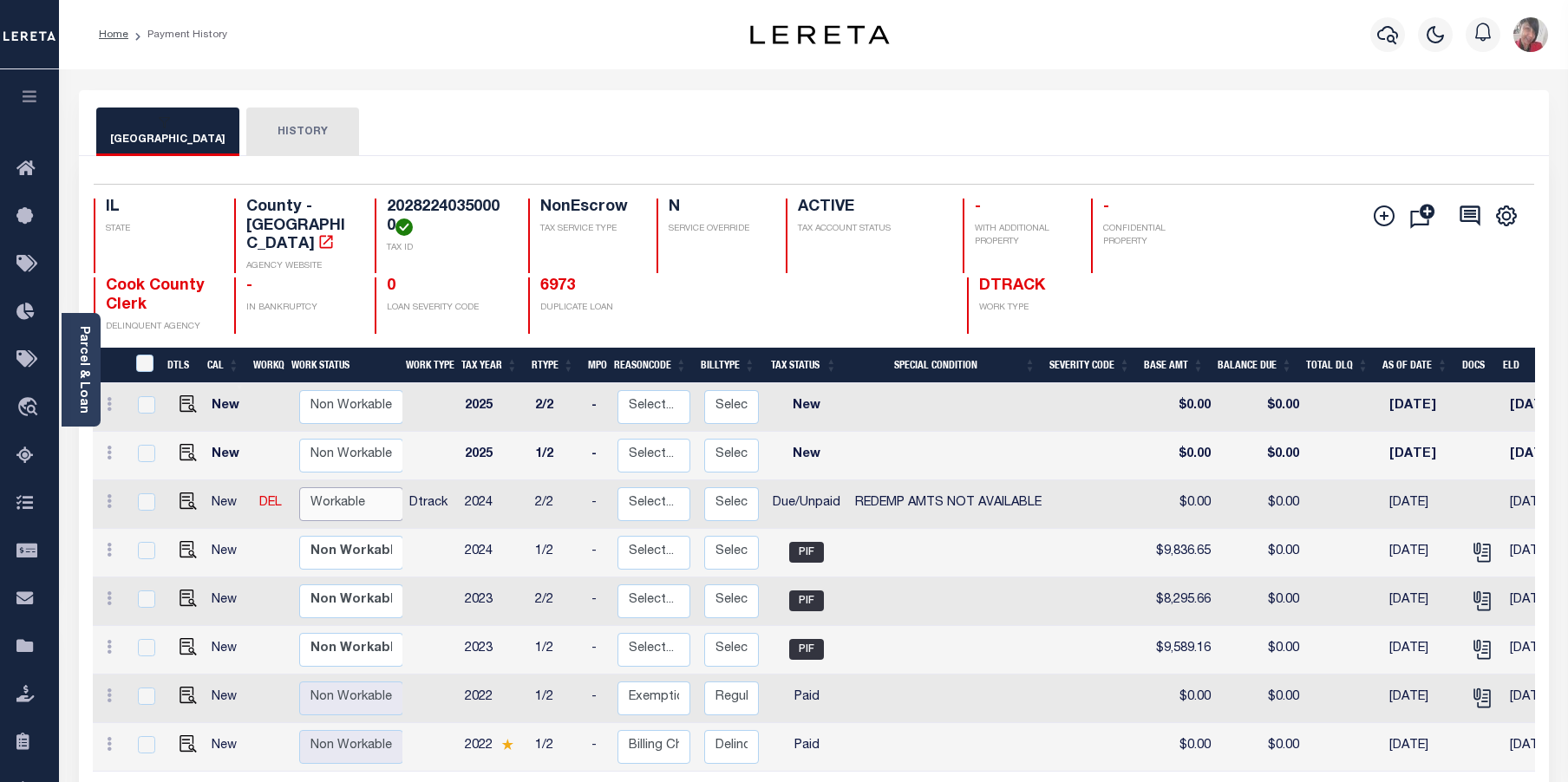
click at [320, 492] on select "Non Workable Workable" at bounding box center [351, 504] width 104 height 34
checkbox input "true"
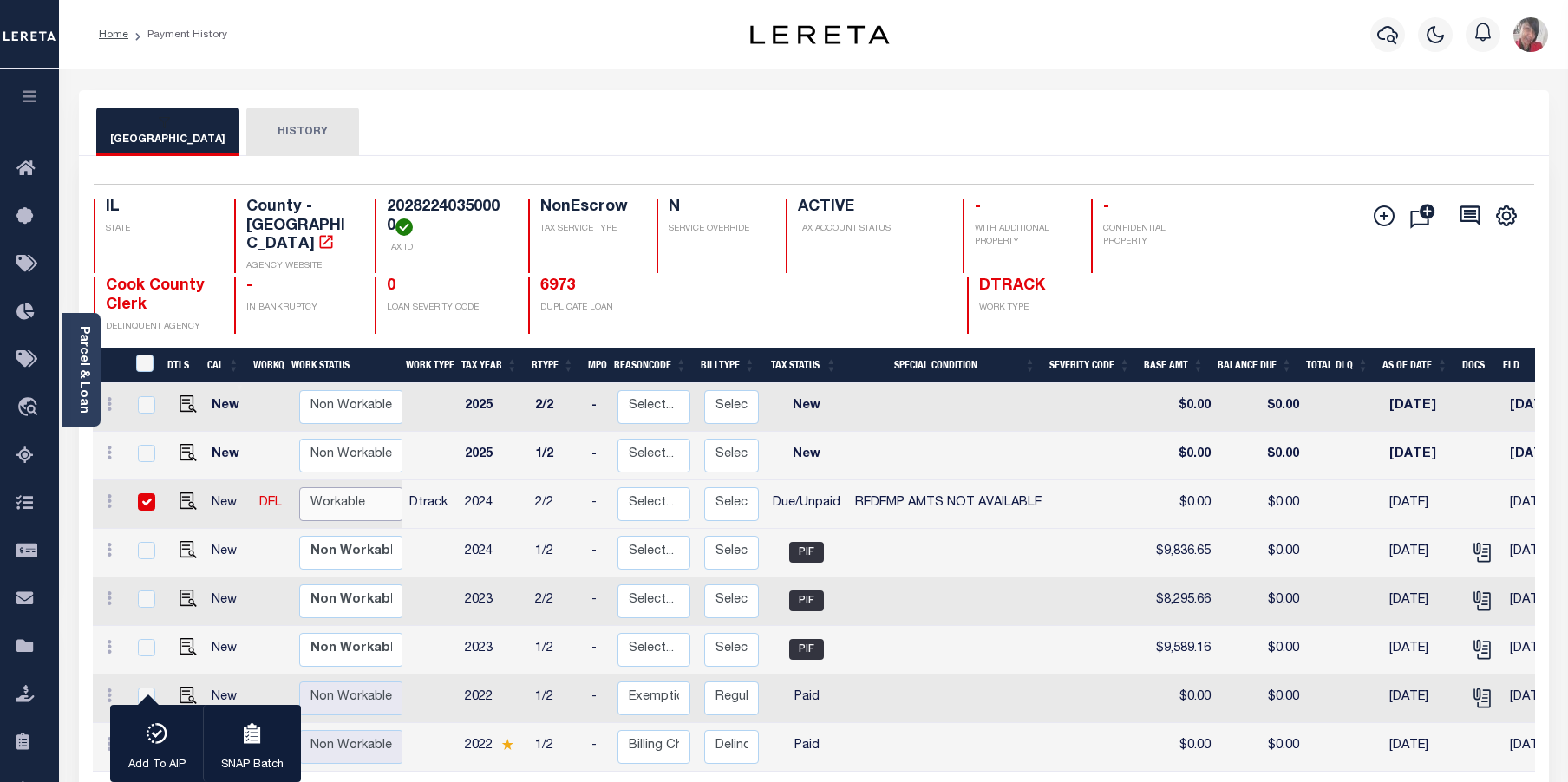
select select "true"
click at [299, 488] on select "Non Workable Workable" at bounding box center [351, 504] width 104 height 34
checkbox input "false"
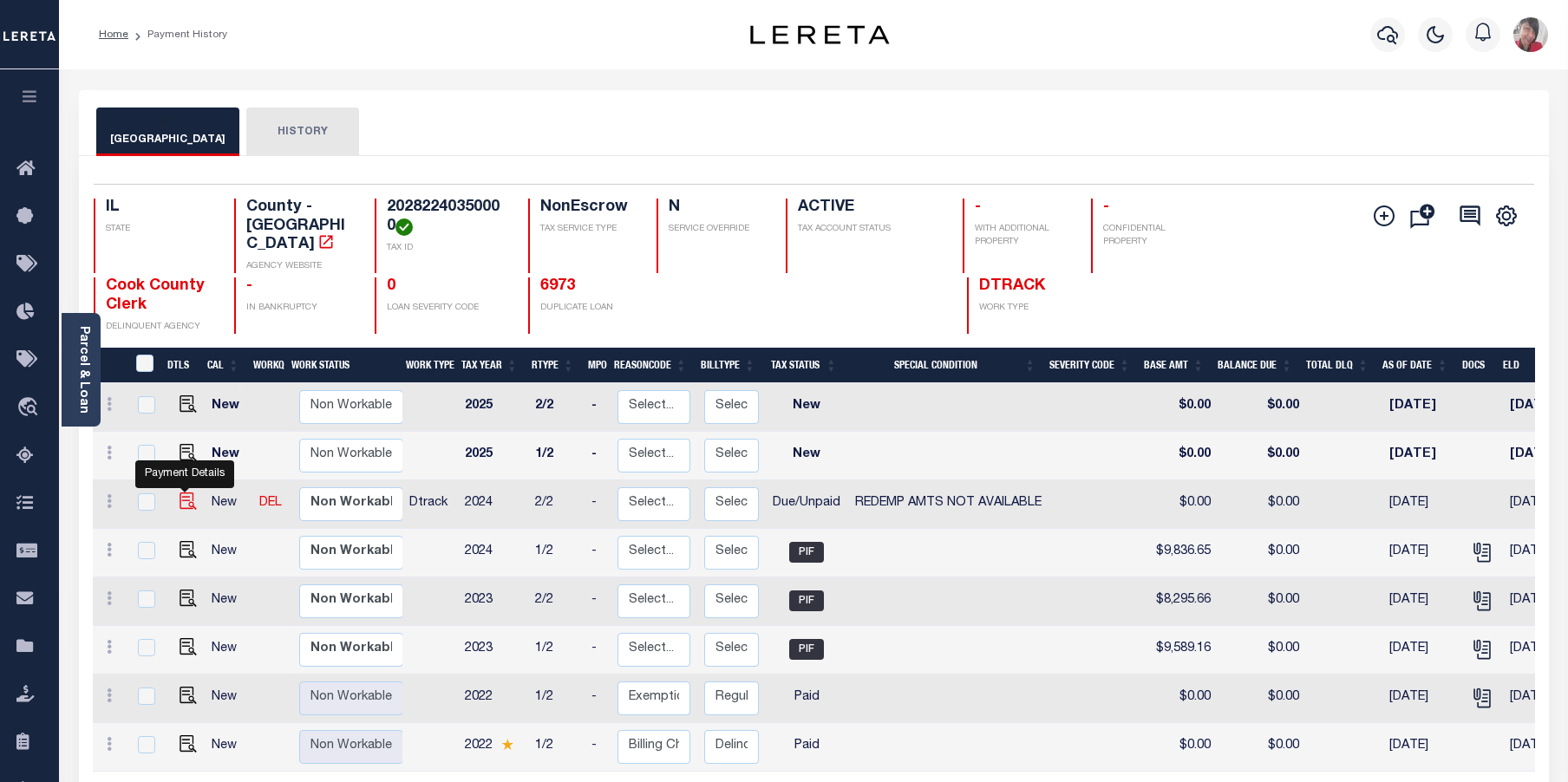
click at [186, 493] on img "" at bounding box center [188, 501] width 17 height 17
checkbox input "true"
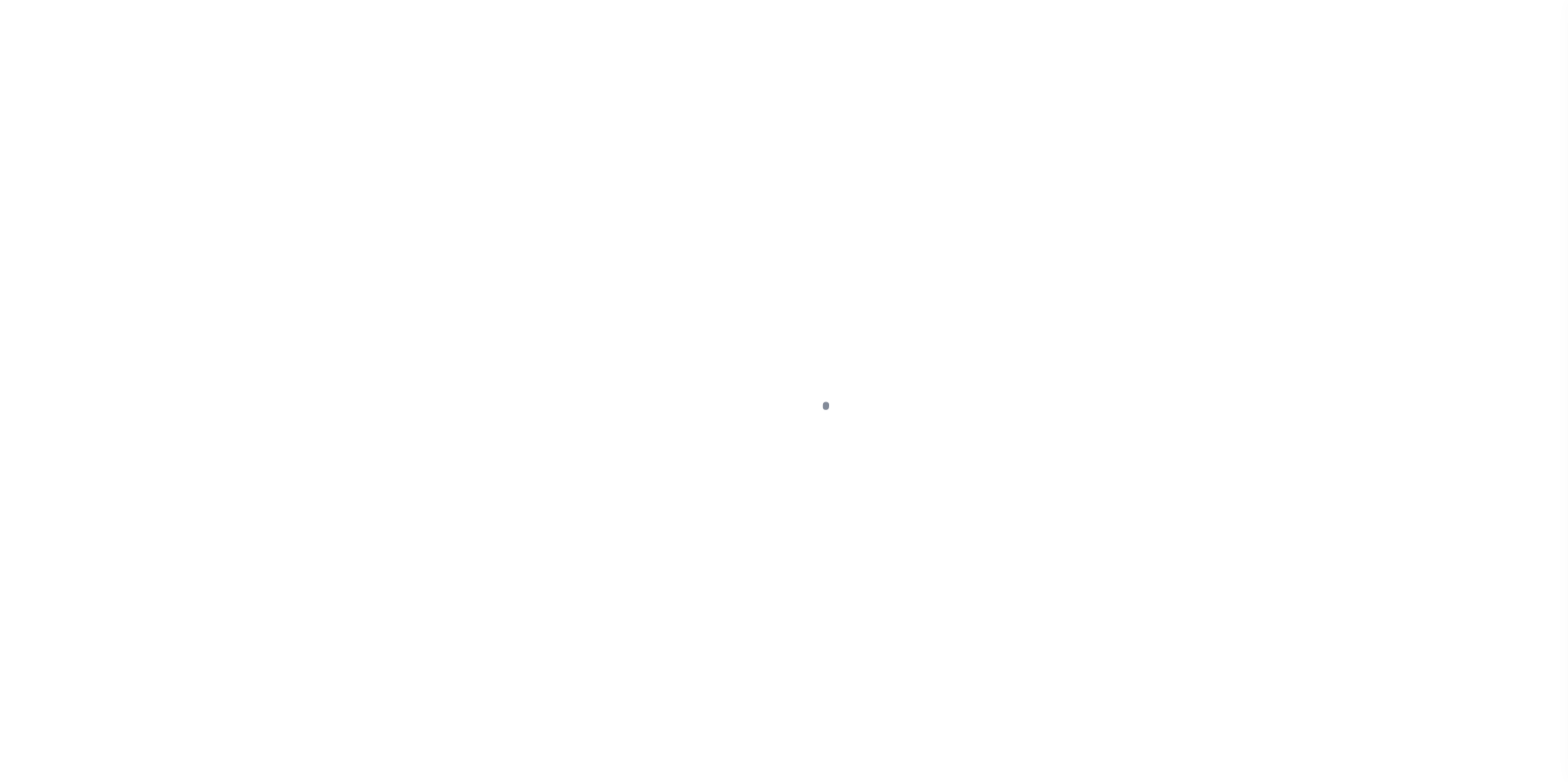
select select "DUE"
select select "24"
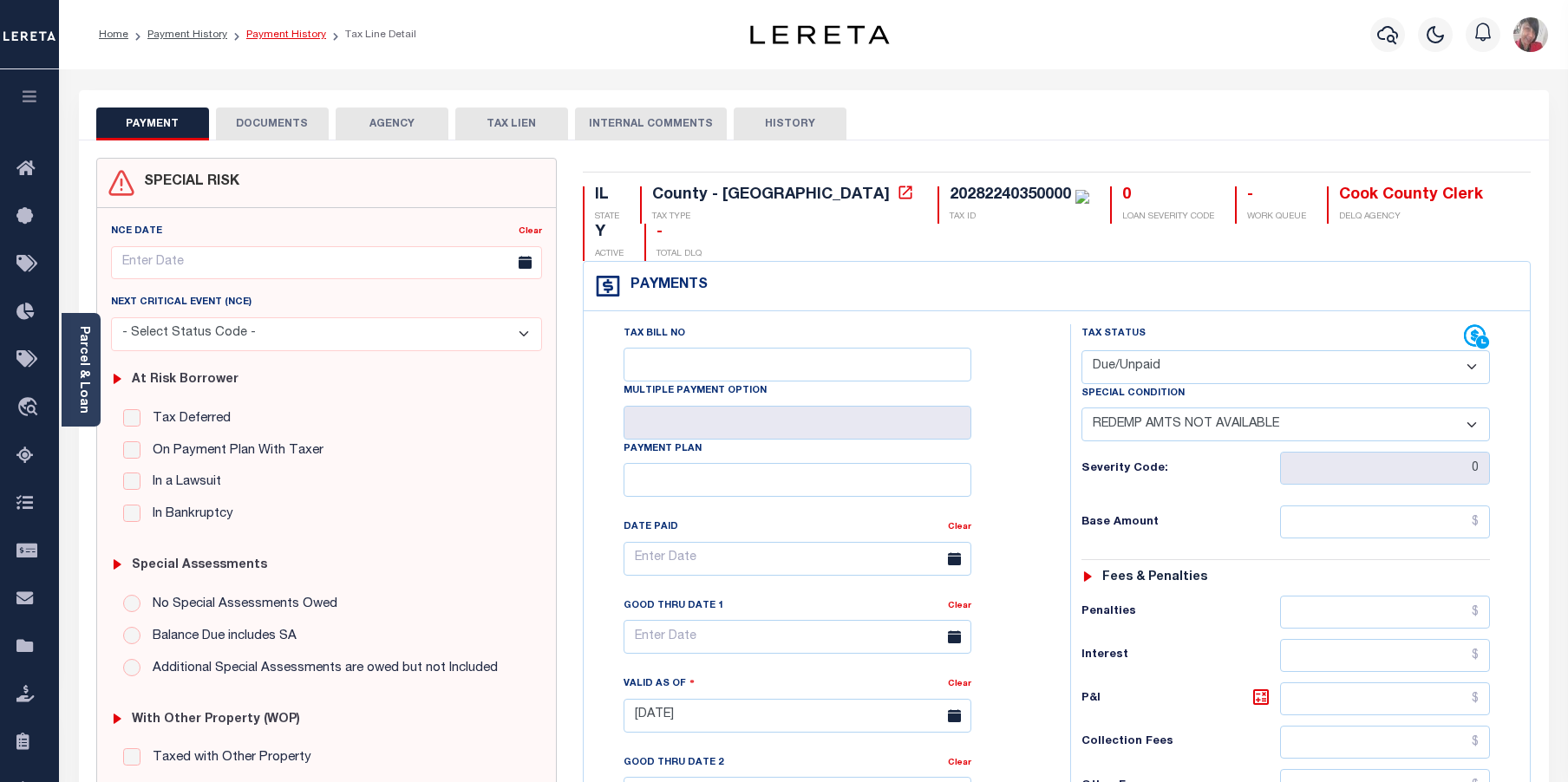
click at [292, 32] on link "Payment History" at bounding box center [287, 34] width 80 height 11
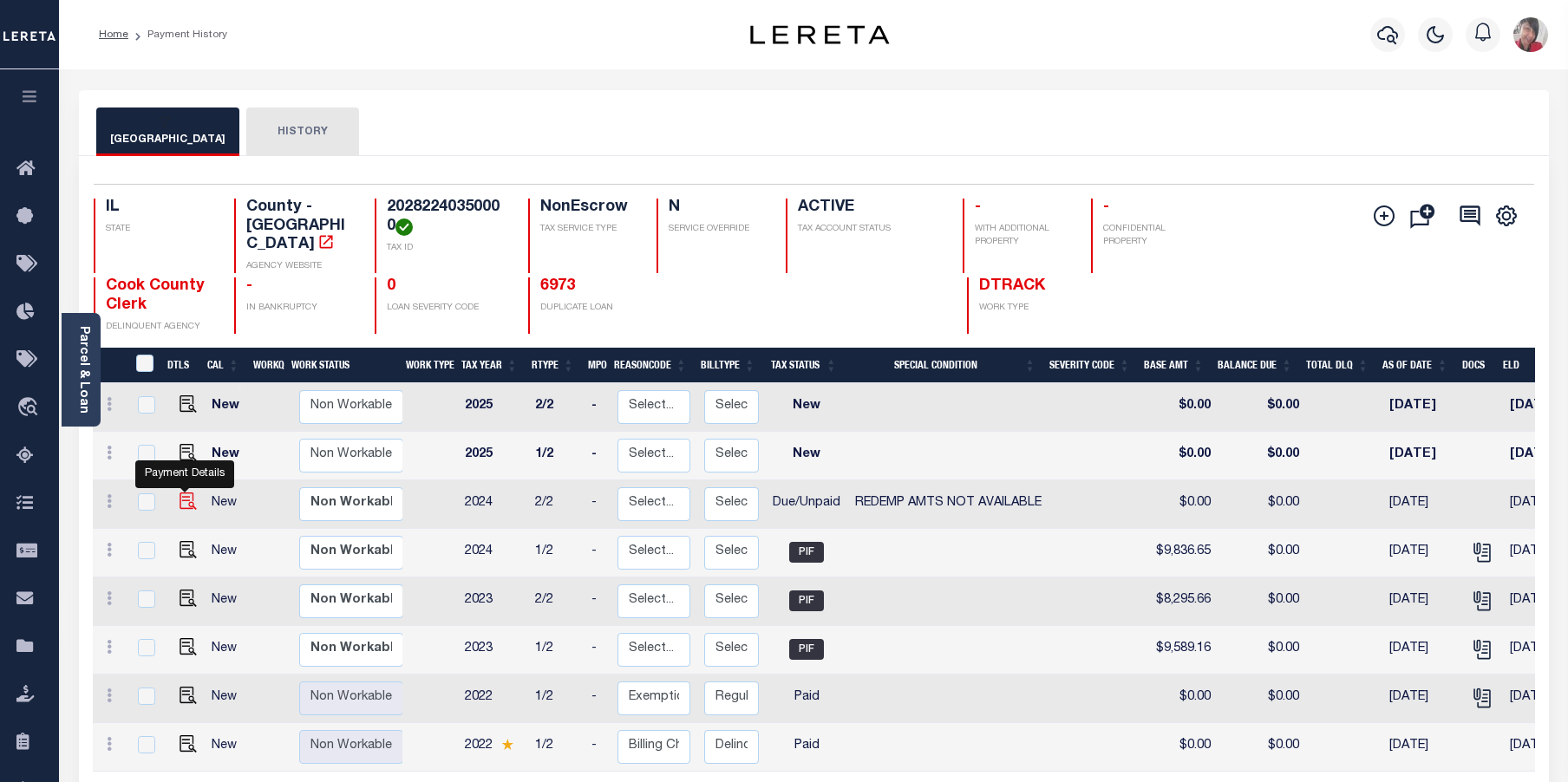
click at [180, 493] on img "" at bounding box center [188, 501] width 17 height 17
checkbox input "true"
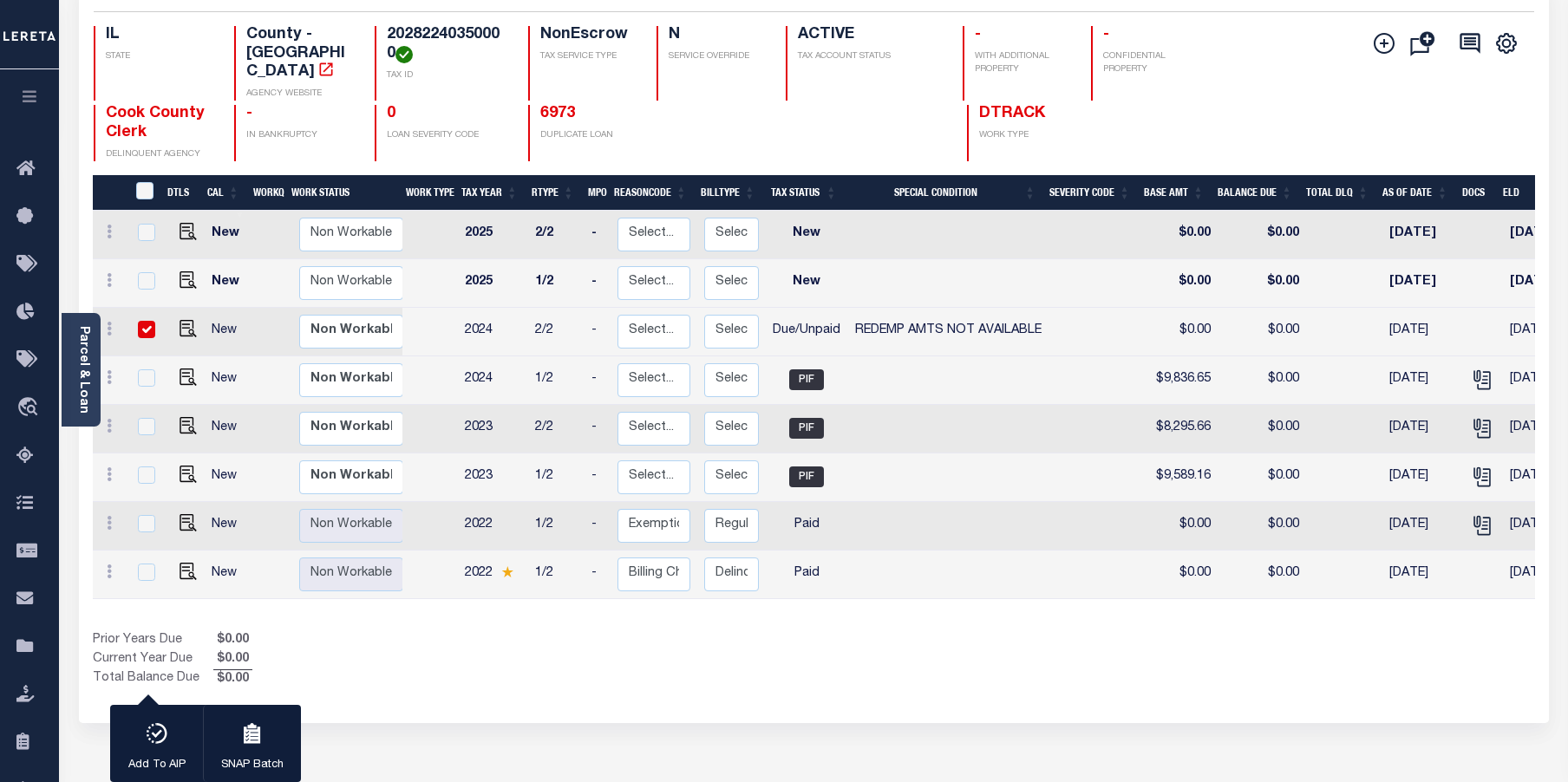
scroll to position [174, 0]
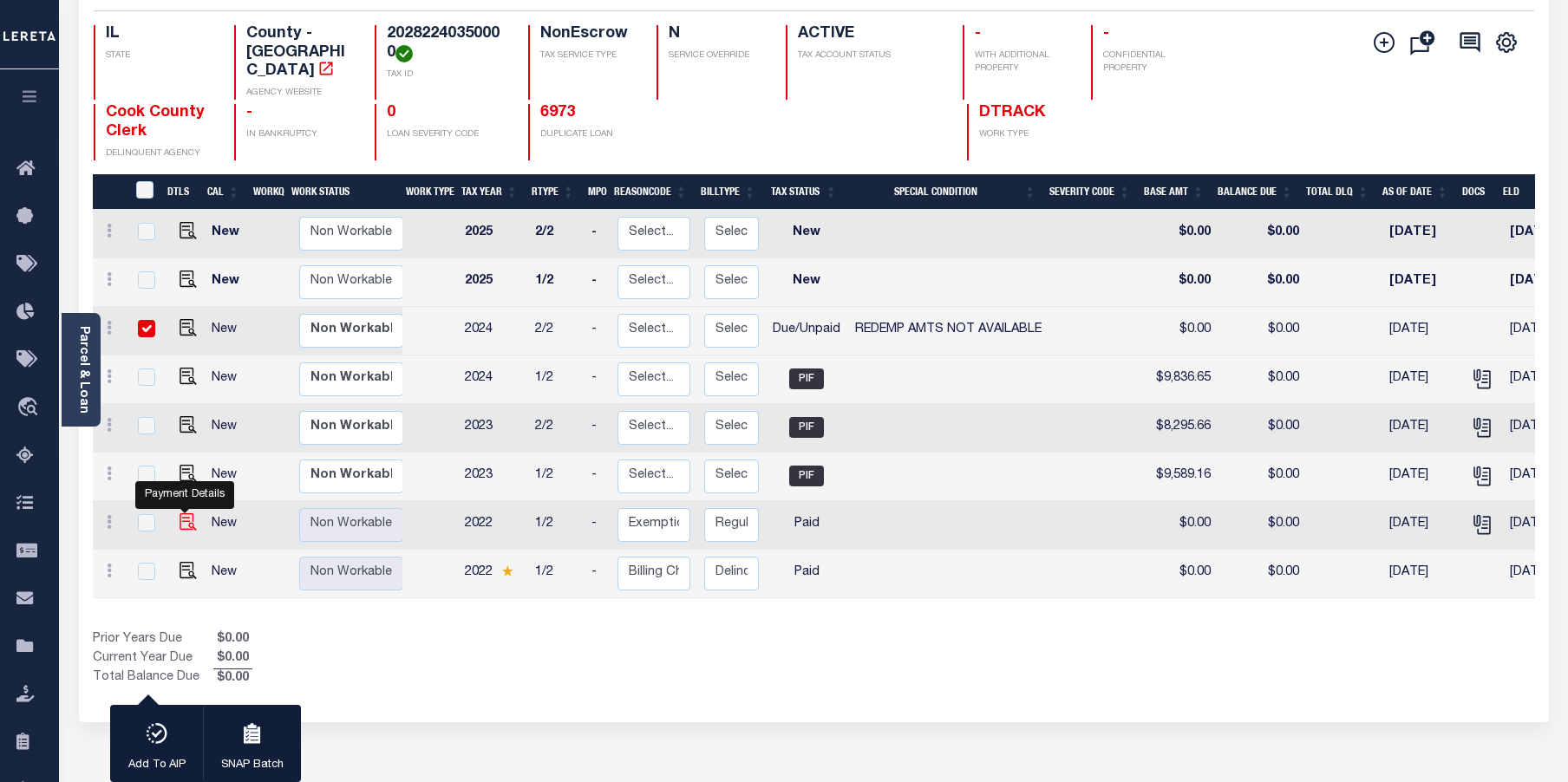
click at [183, 514] on img "" at bounding box center [188, 523] width 17 height 17
checkbox input "true"
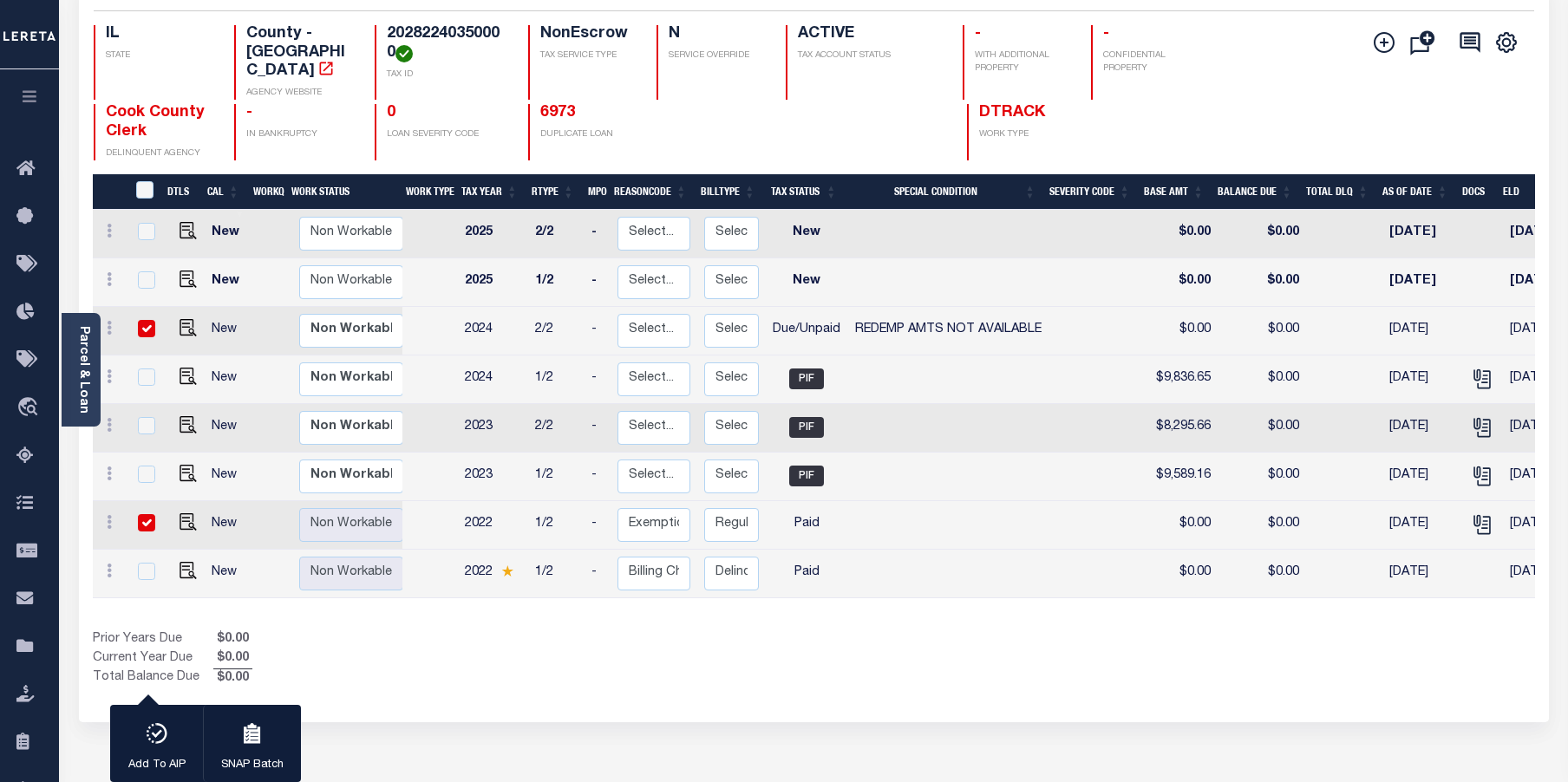
click at [146, 320] on input "checkbox" at bounding box center [147, 328] width 17 height 17
checkbox input "false"
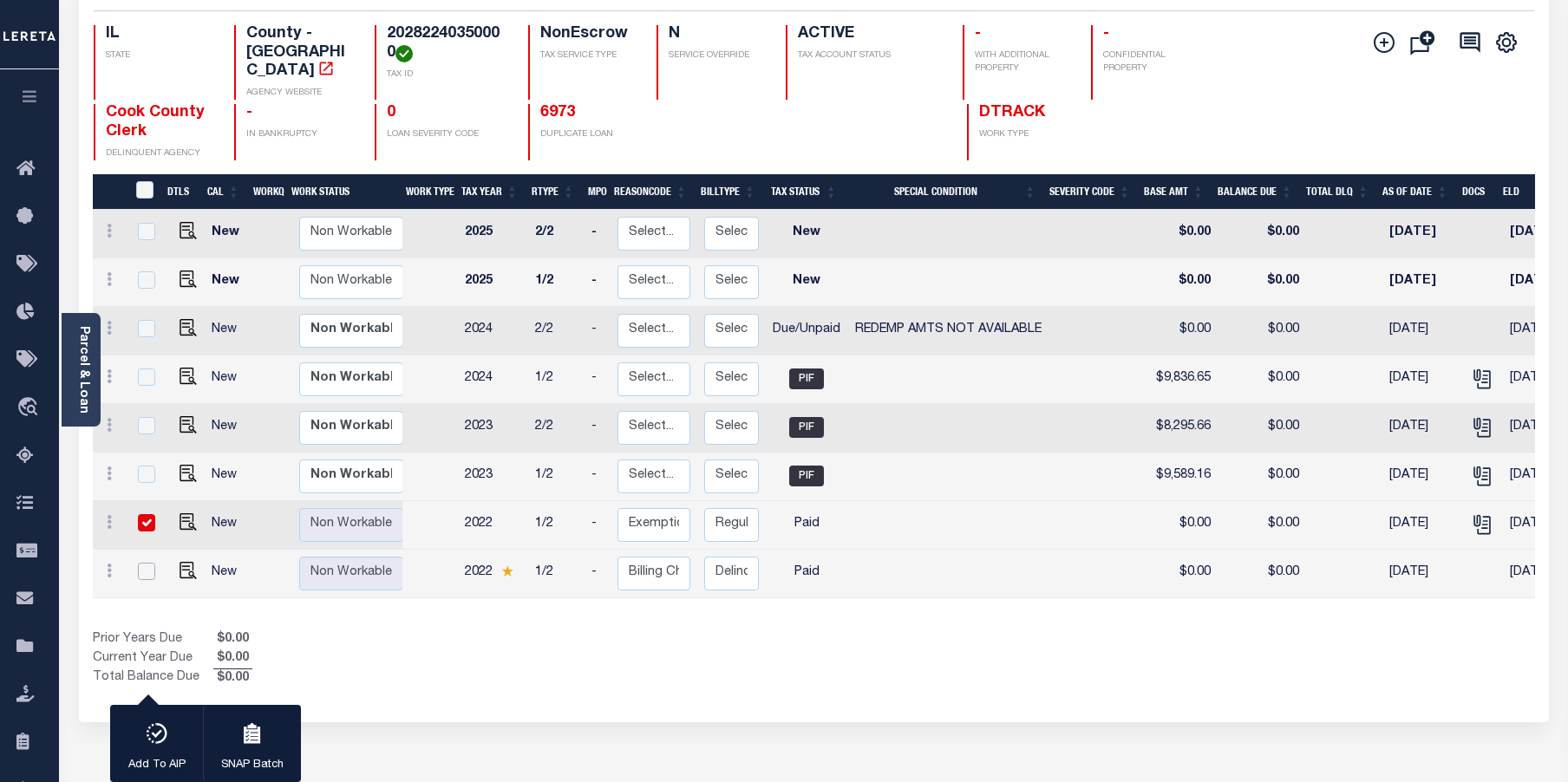
click at [153, 562] on input "checkbox" at bounding box center [147, 571] width 17 height 17
checkbox input "true"
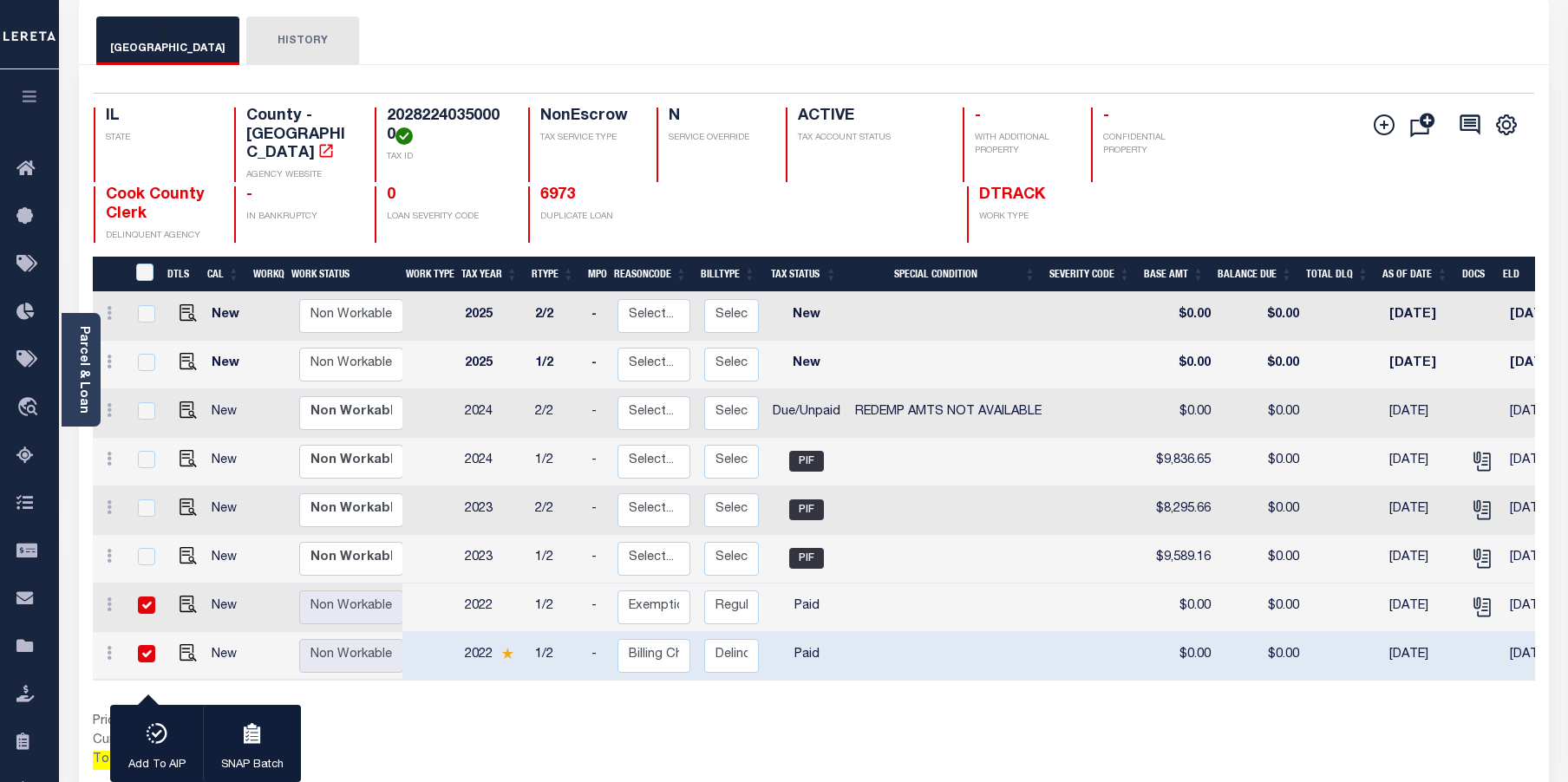
scroll to position [86, 0]
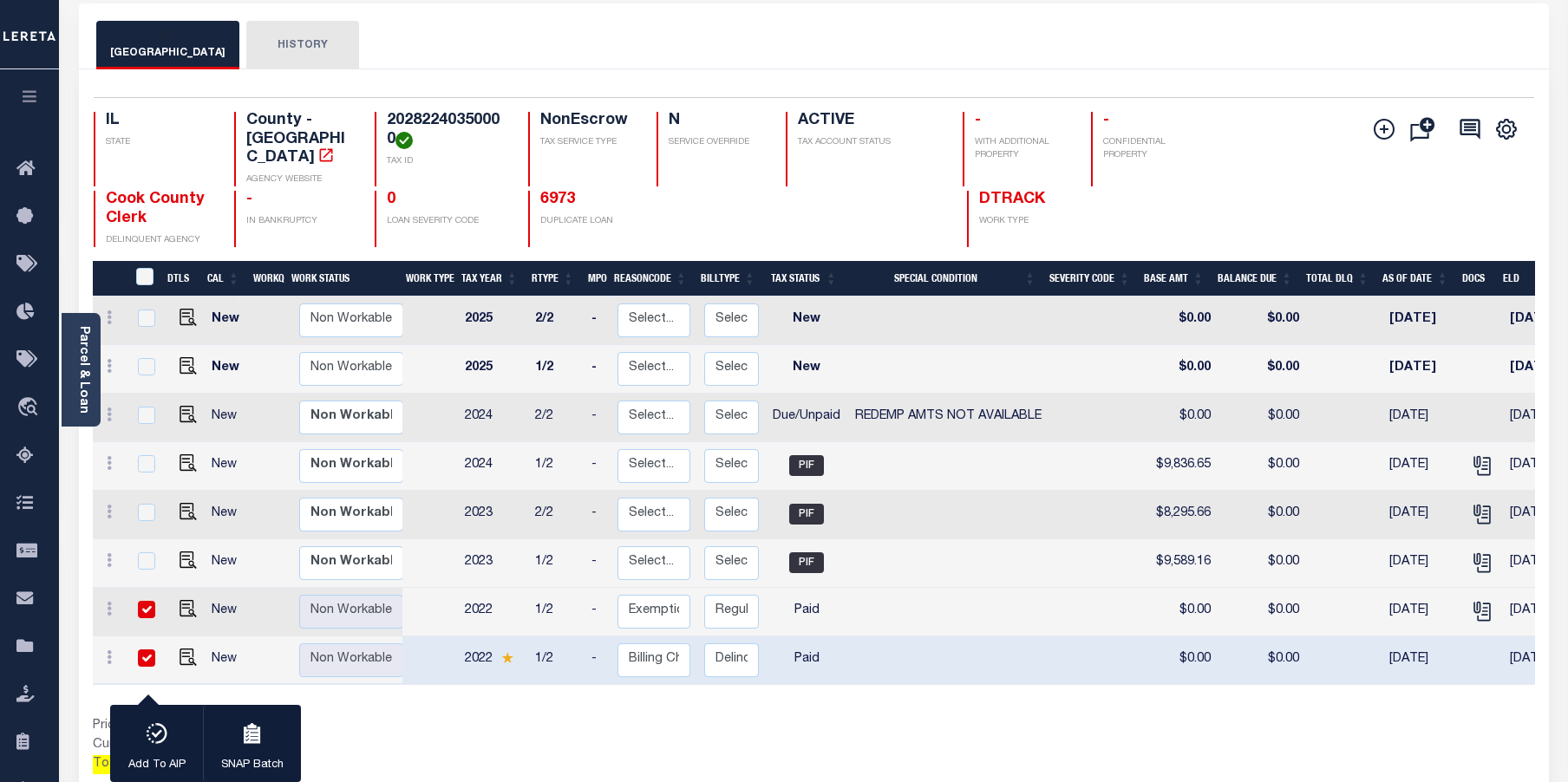
click at [83, 397] on link "Parcel & Loan" at bounding box center [83, 370] width 12 height 87
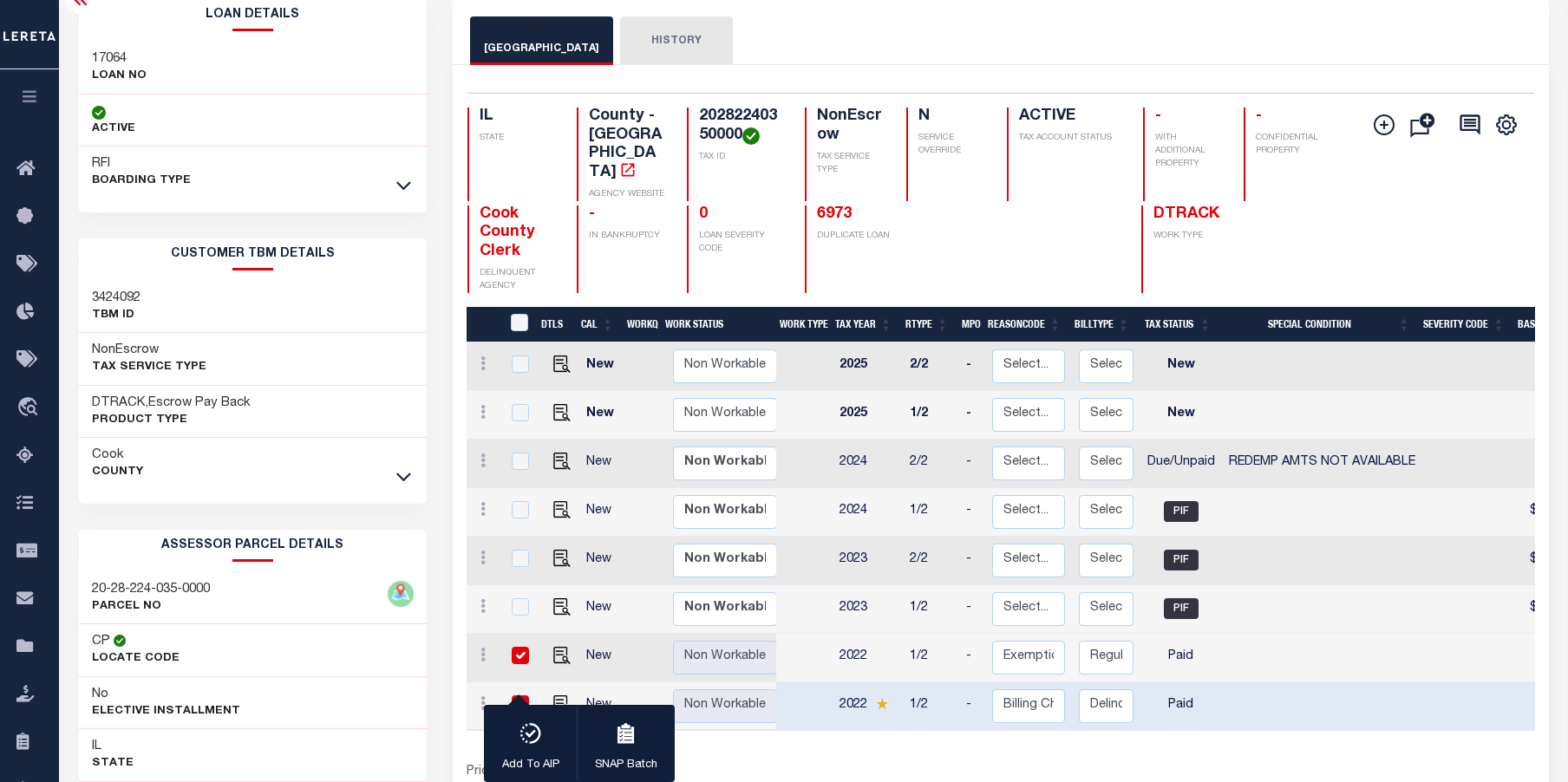
scroll to position [86, 0]
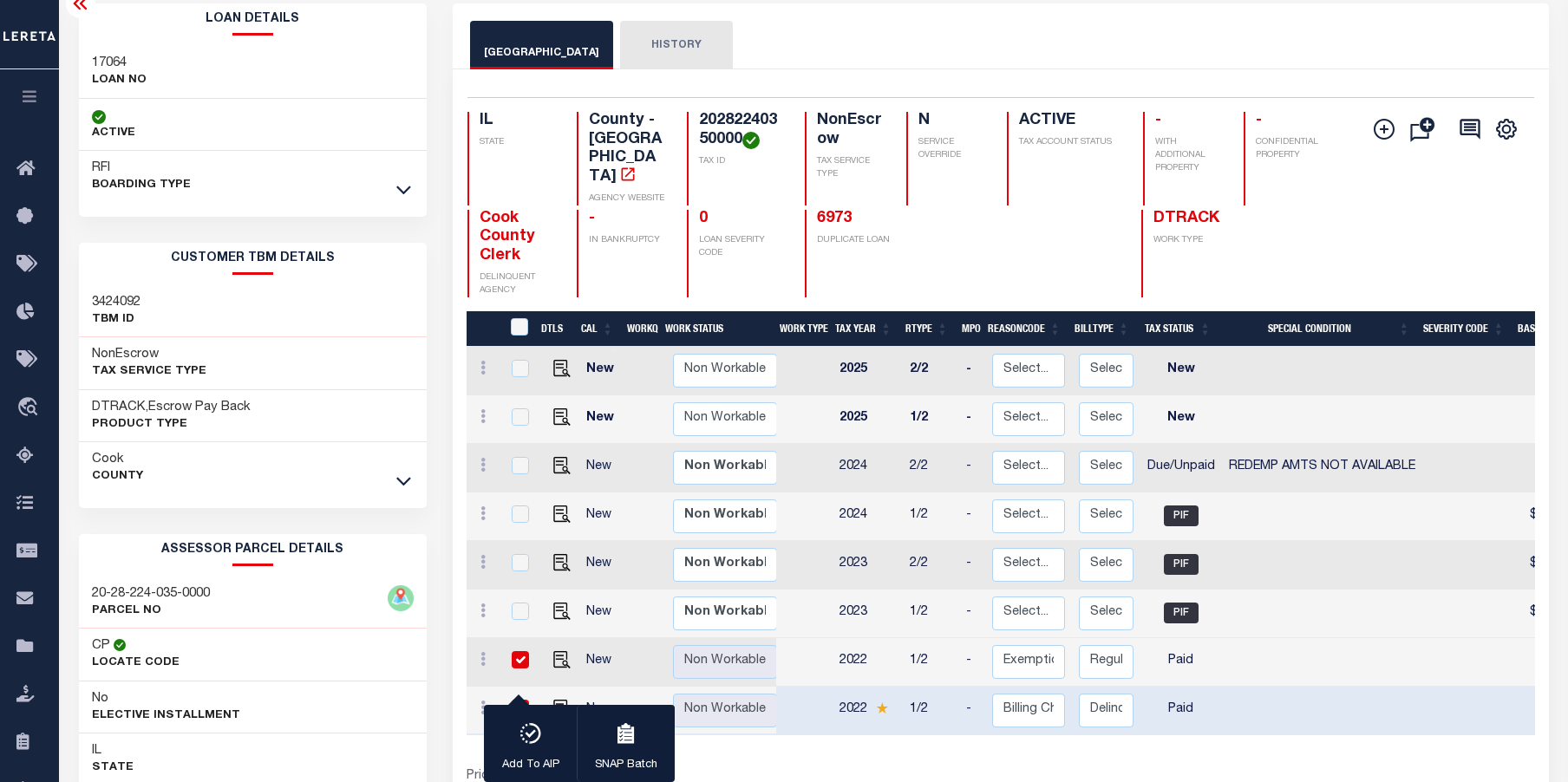
click at [518, 652] on input "checkbox" at bounding box center [521, 661] width 17 height 17
checkbox input "false"
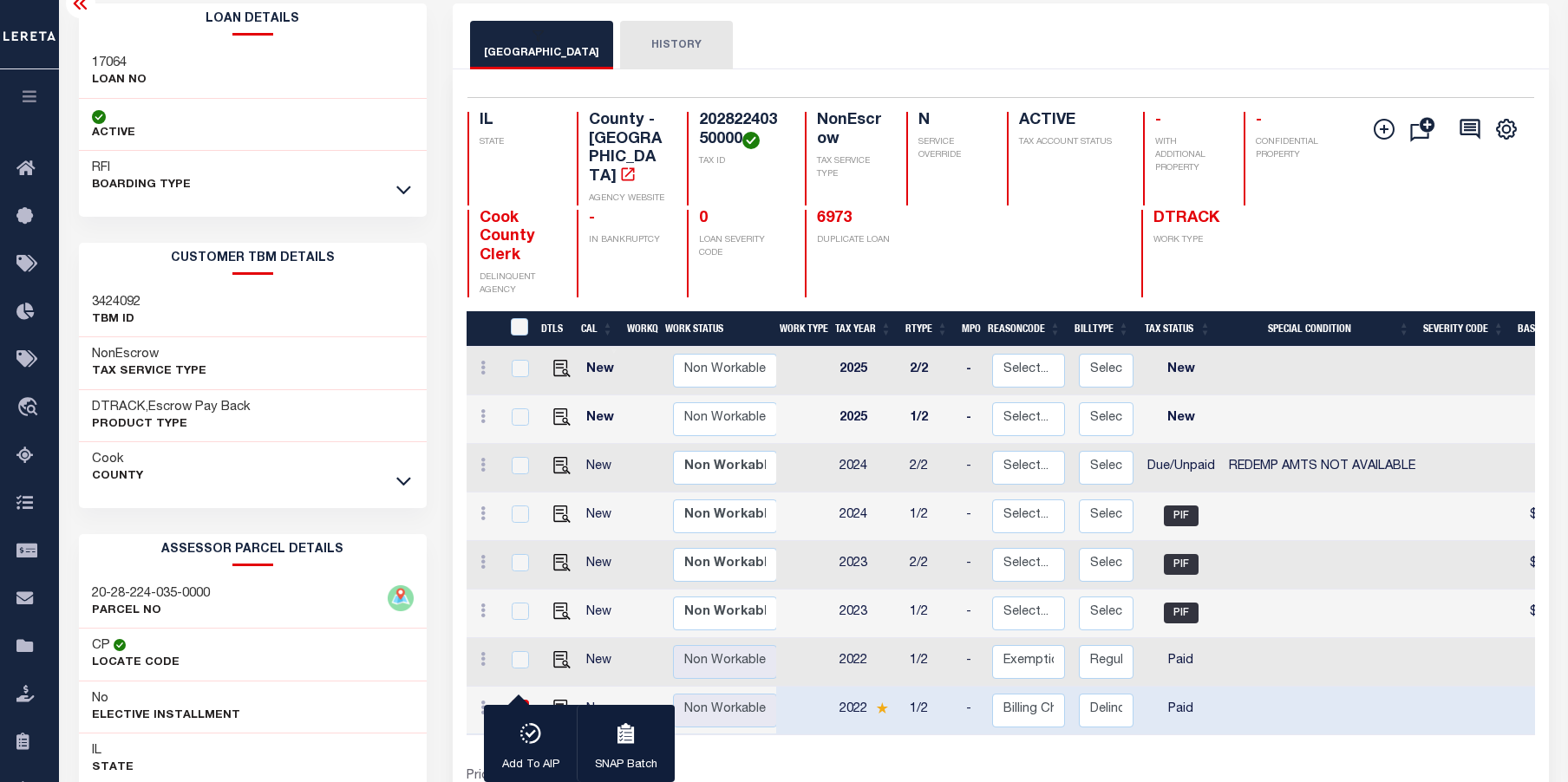
click at [516, 687] on td at bounding box center [518, 711] width 36 height 49
checkbox input "false"
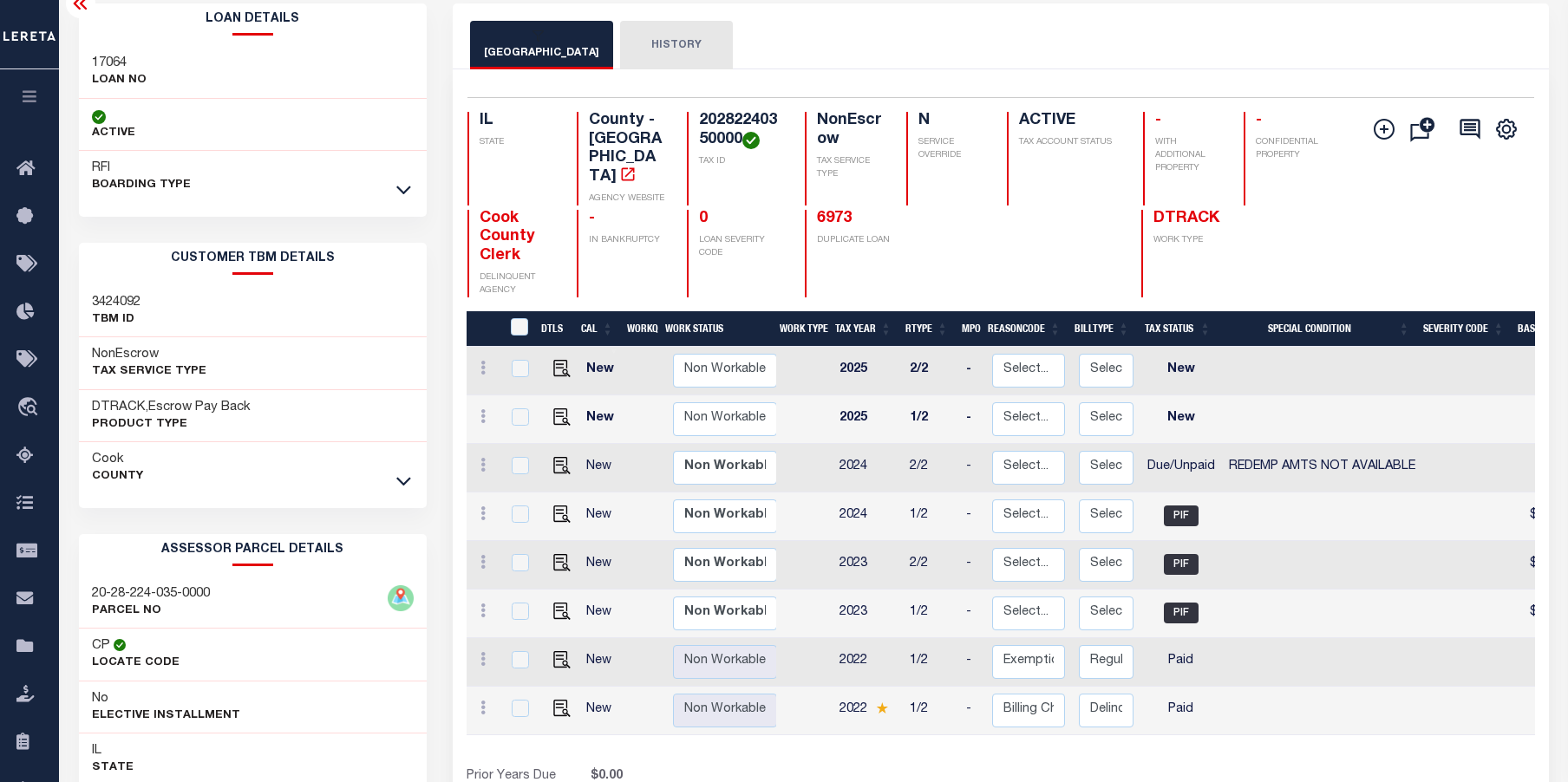
click at [958, 739] on div "DTLS CAL WorkQ Work Status Work Type Tax Year RType MPO ReasonCode BillType Tax…" at bounding box center [1001, 568] width 1069 height 514
click at [555, 652] on img "" at bounding box center [562, 661] width 17 height 17
checkbox input "true"
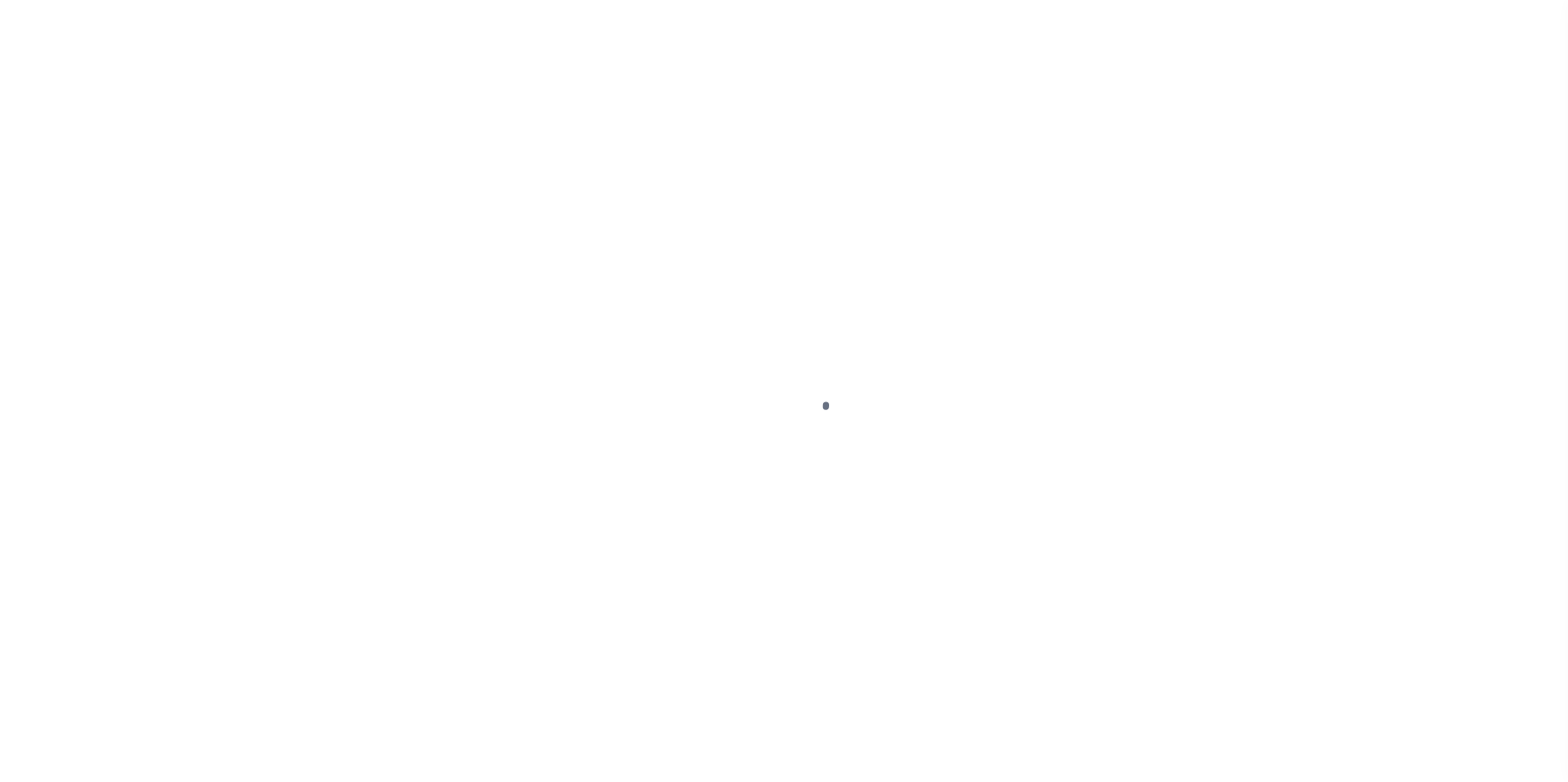
select select "DUE"
select select "24"
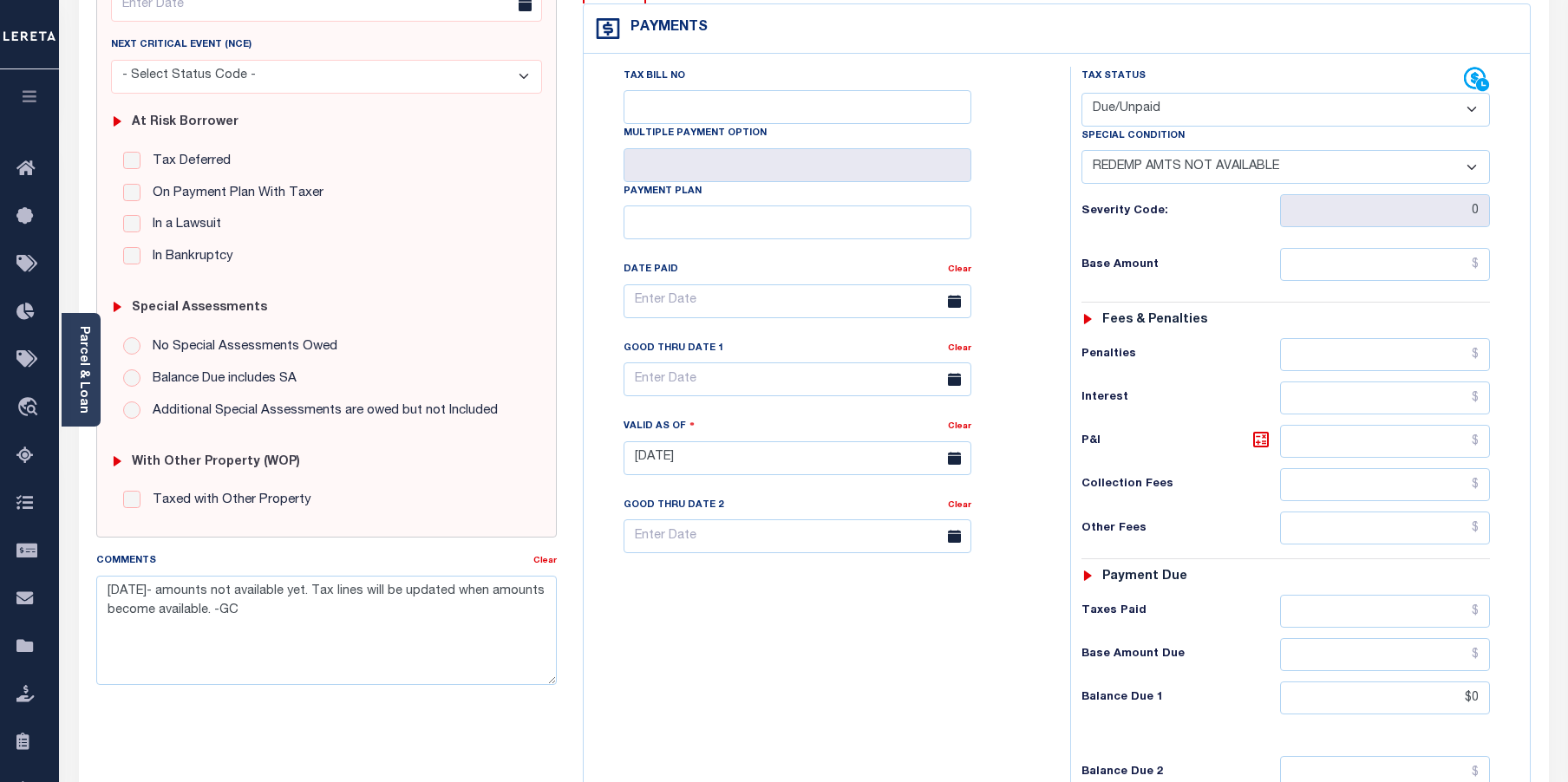
scroll to position [260, 0]
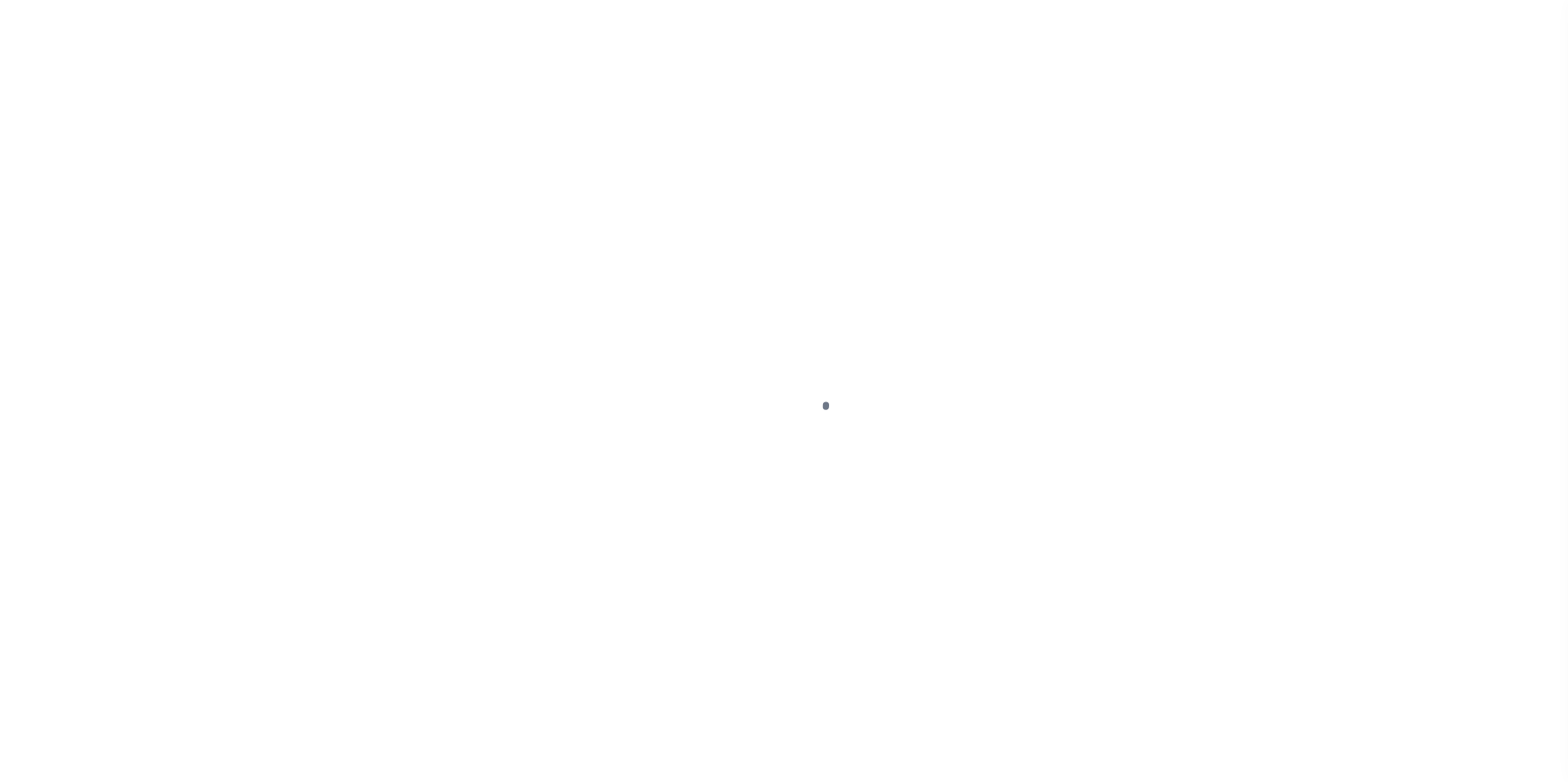
select select "PYD"
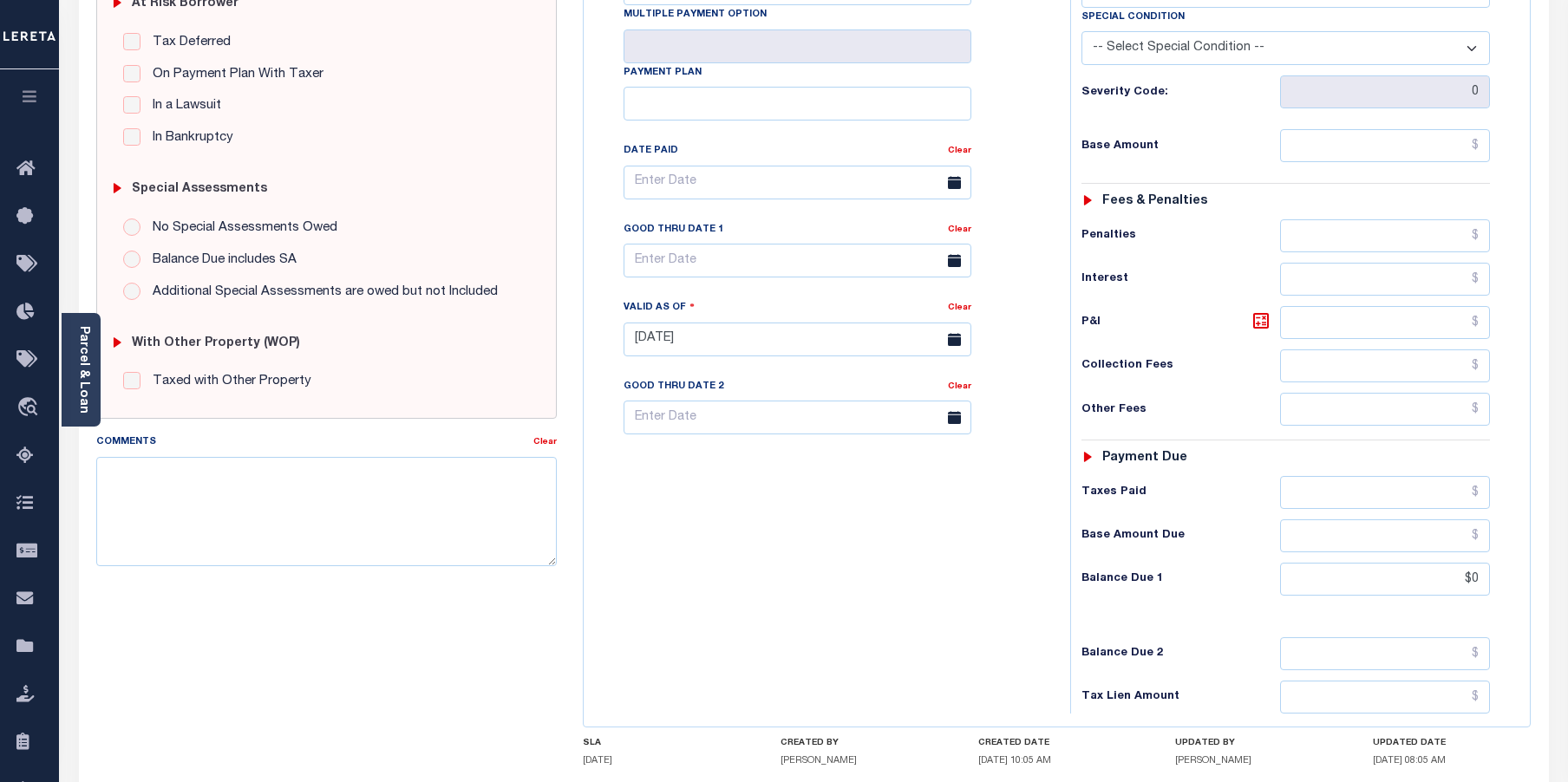
scroll to position [408, 0]
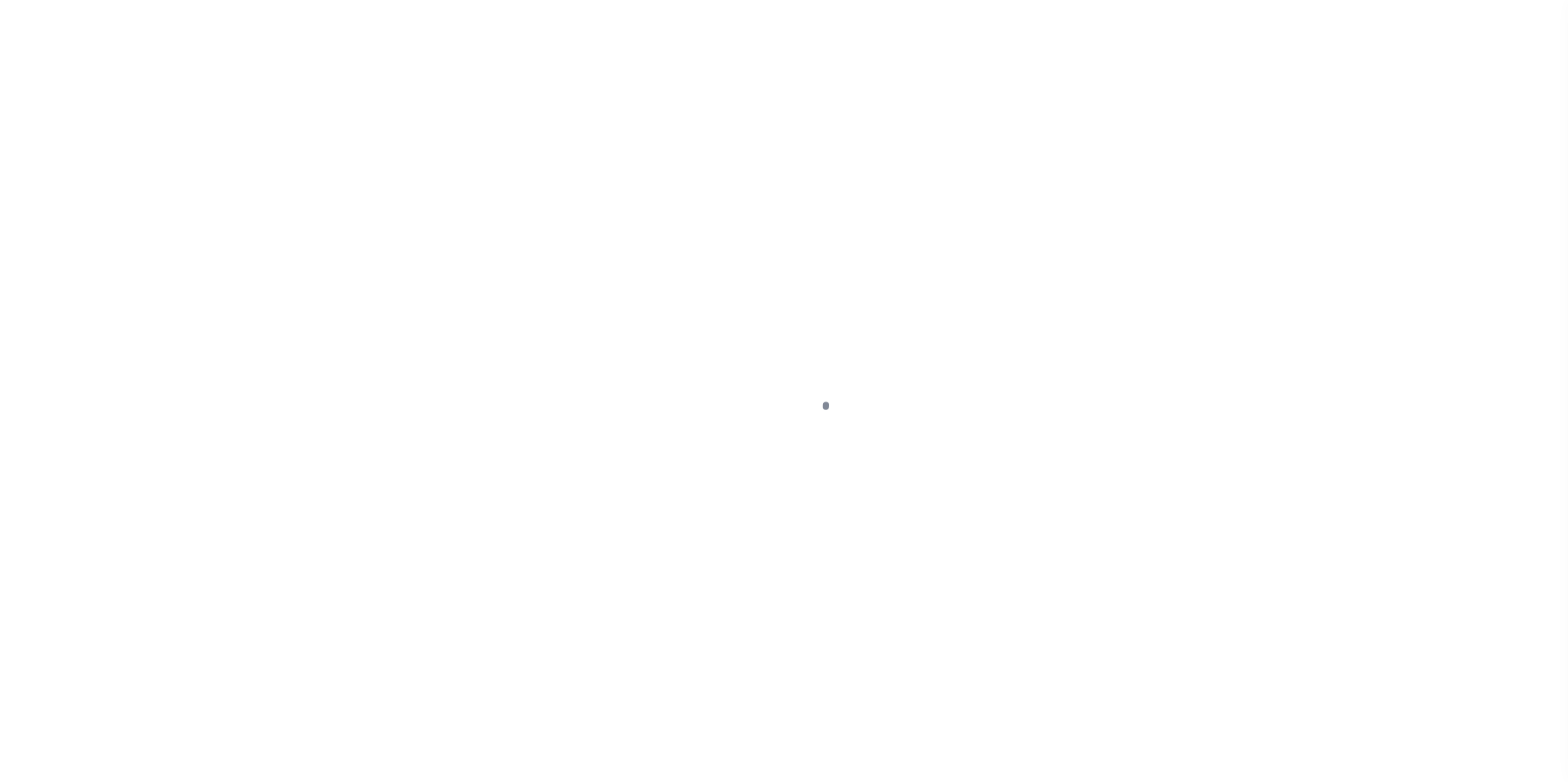
select select "PYD"
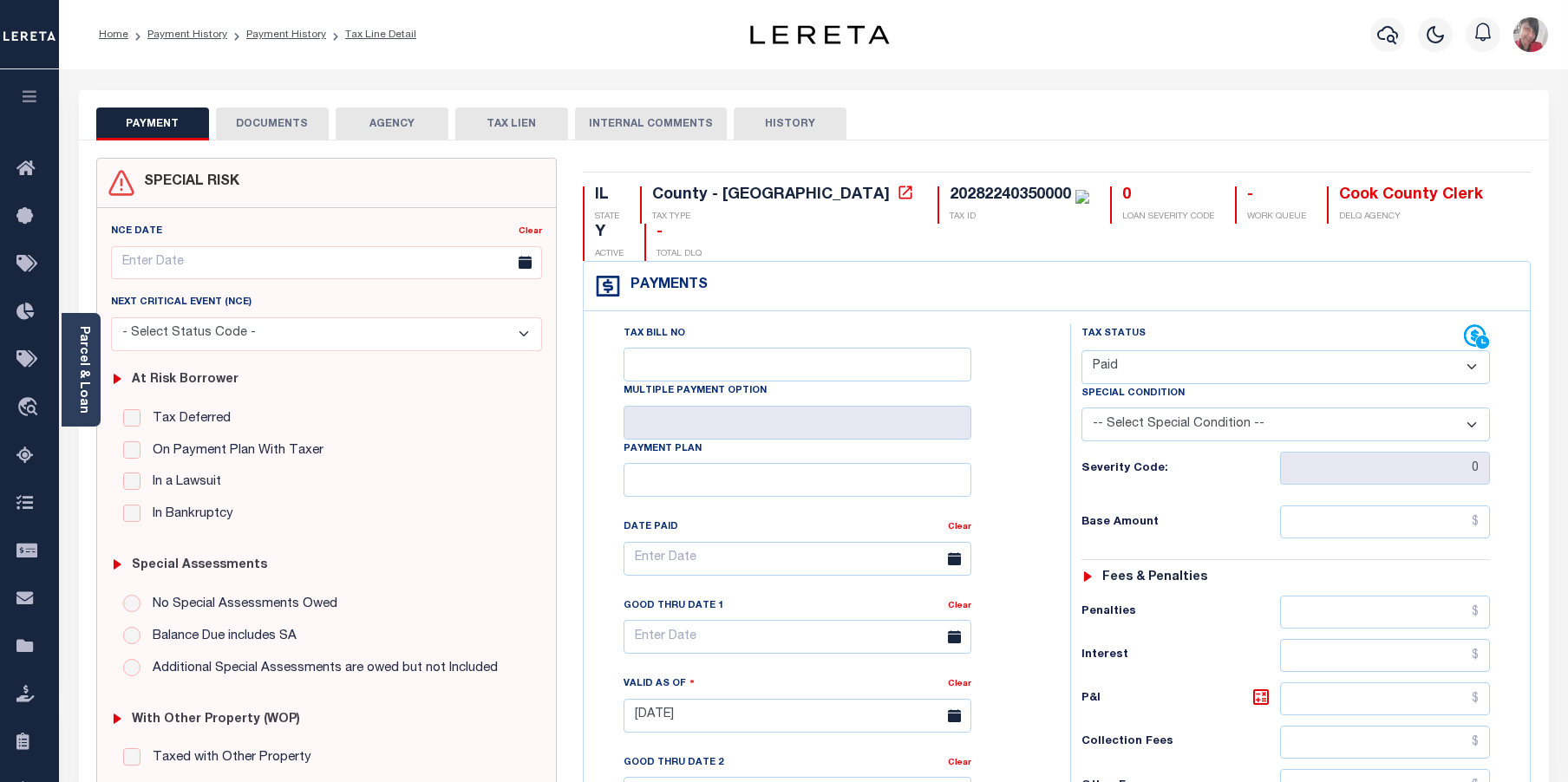
click at [1210, 769] on div "Other Fees" at bounding box center [1285, 786] width 409 height 33
click at [295, 109] on button "DOCUMENTS" at bounding box center [272, 124] width 113 height 33
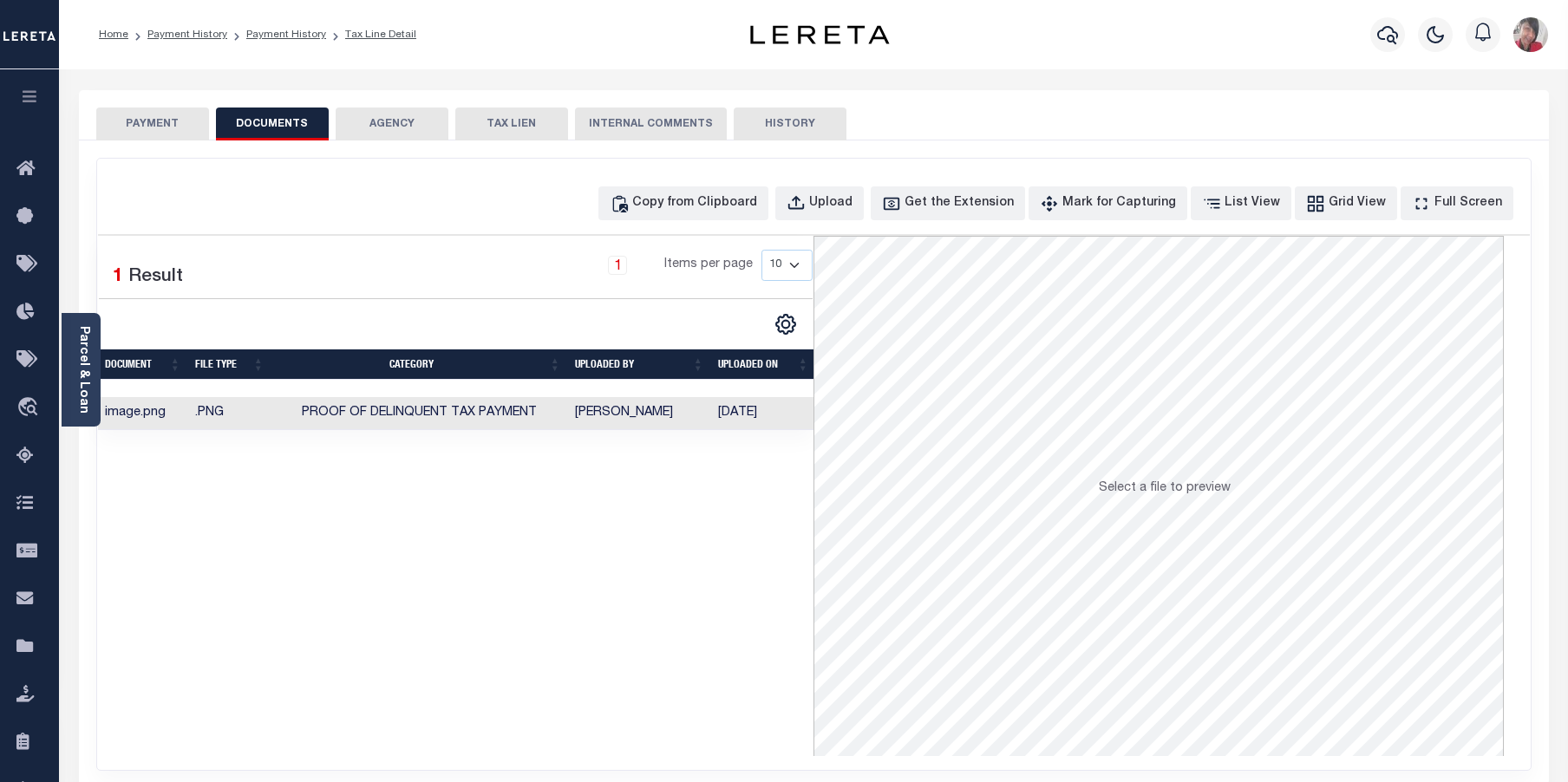
click at [671, 423] on td "[PERSON_NAME]" at bounding box center [639, 414] width 143 height 34
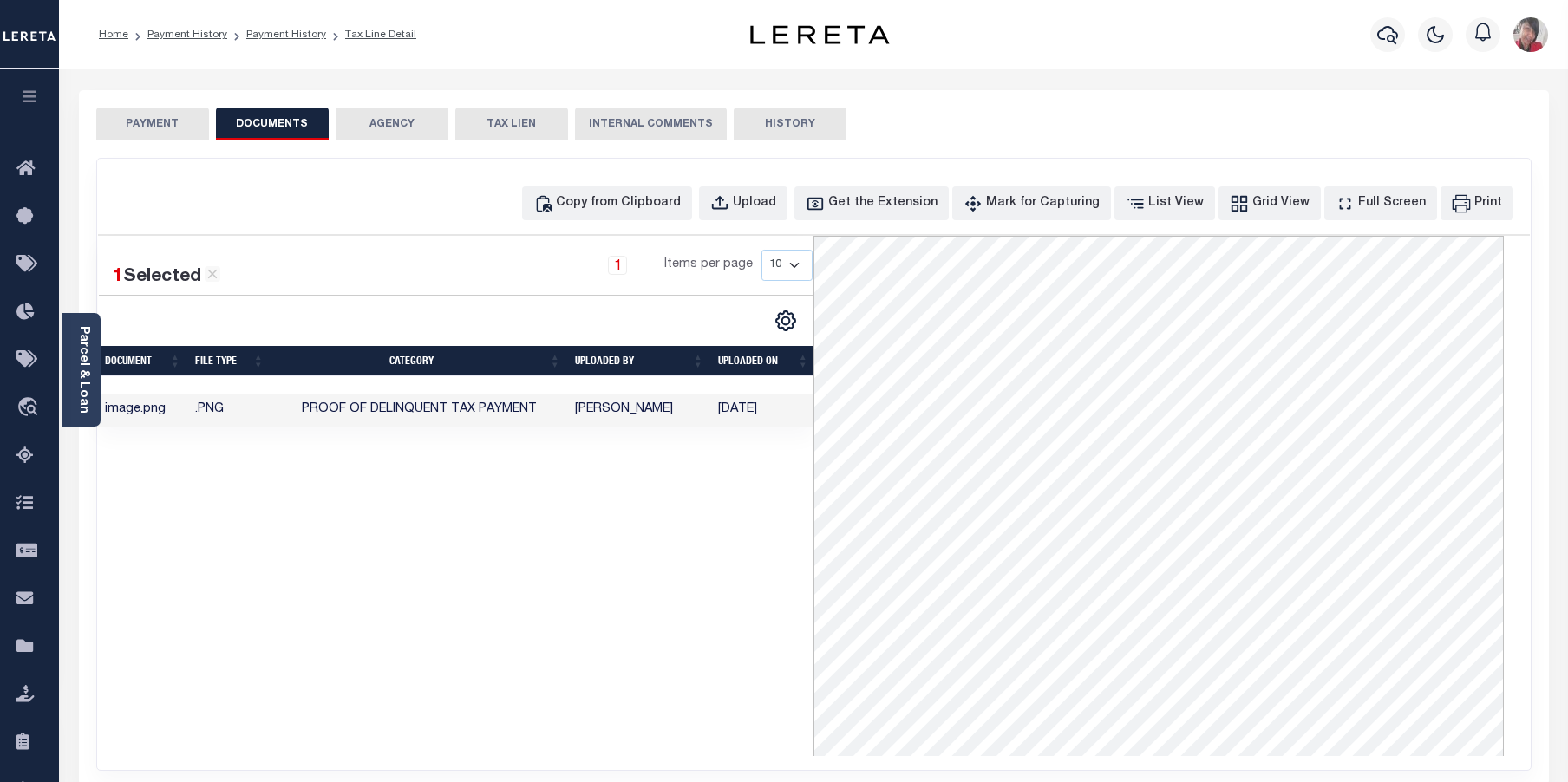
click at [169, 114] on button "PAYMENT" at bounding box center [153, 124] width 113 height 33
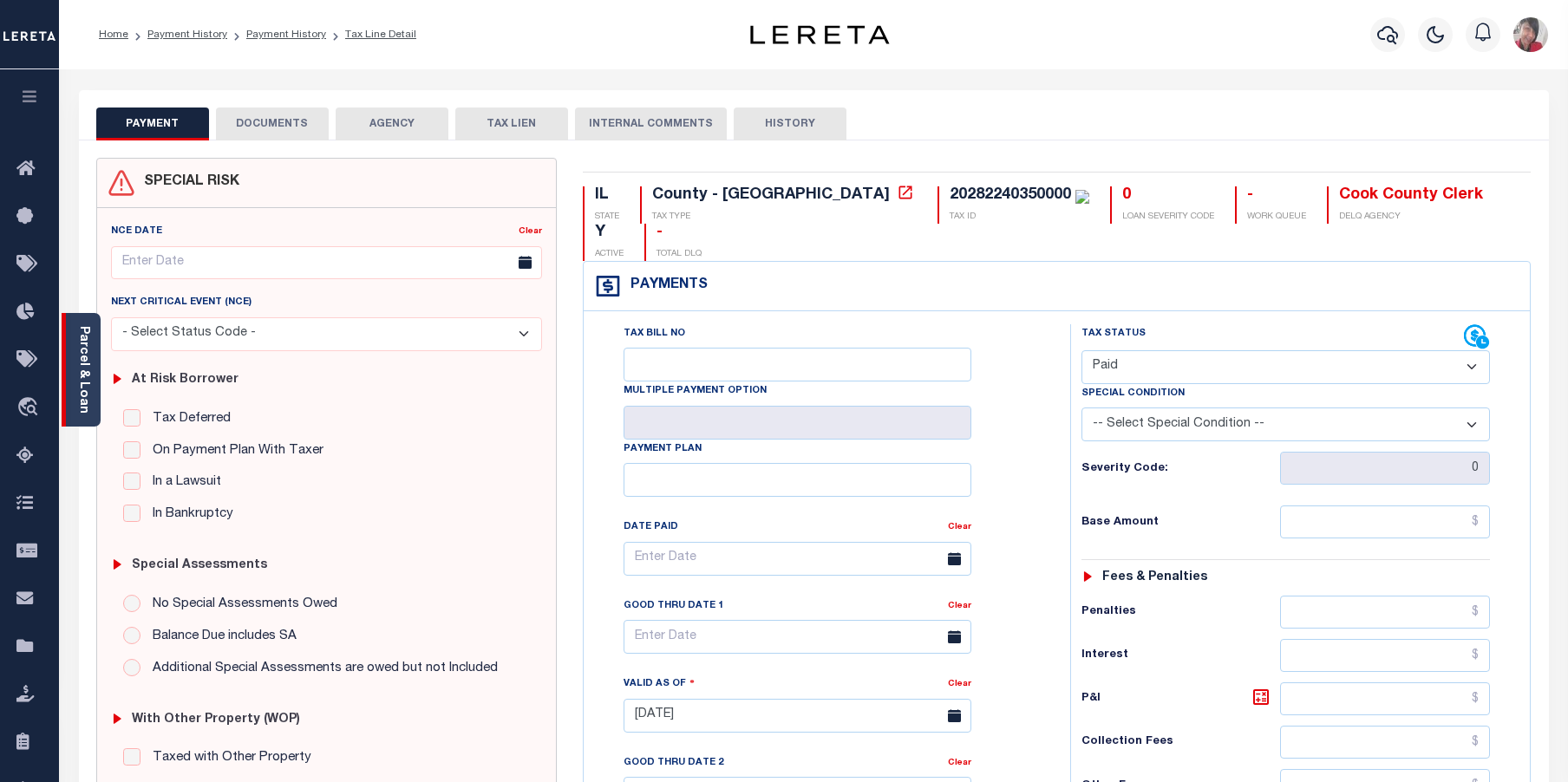
click at [81, 357] on link "Parcel & Loan" at bounding box center [83, 370] width 12 height 87
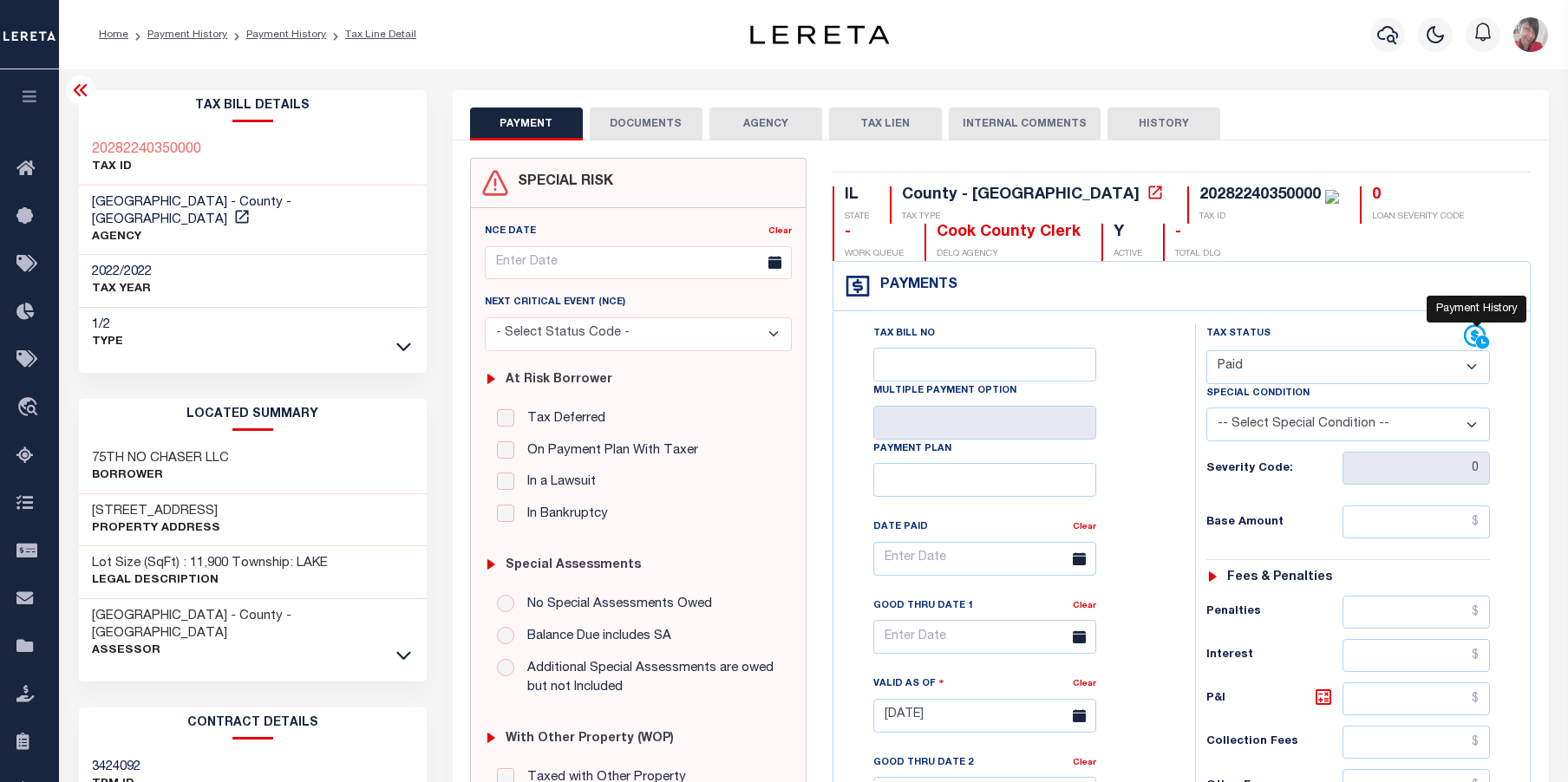
click at [1475, 337] on icon at bounding box center [1477, 337] width 26 height 26
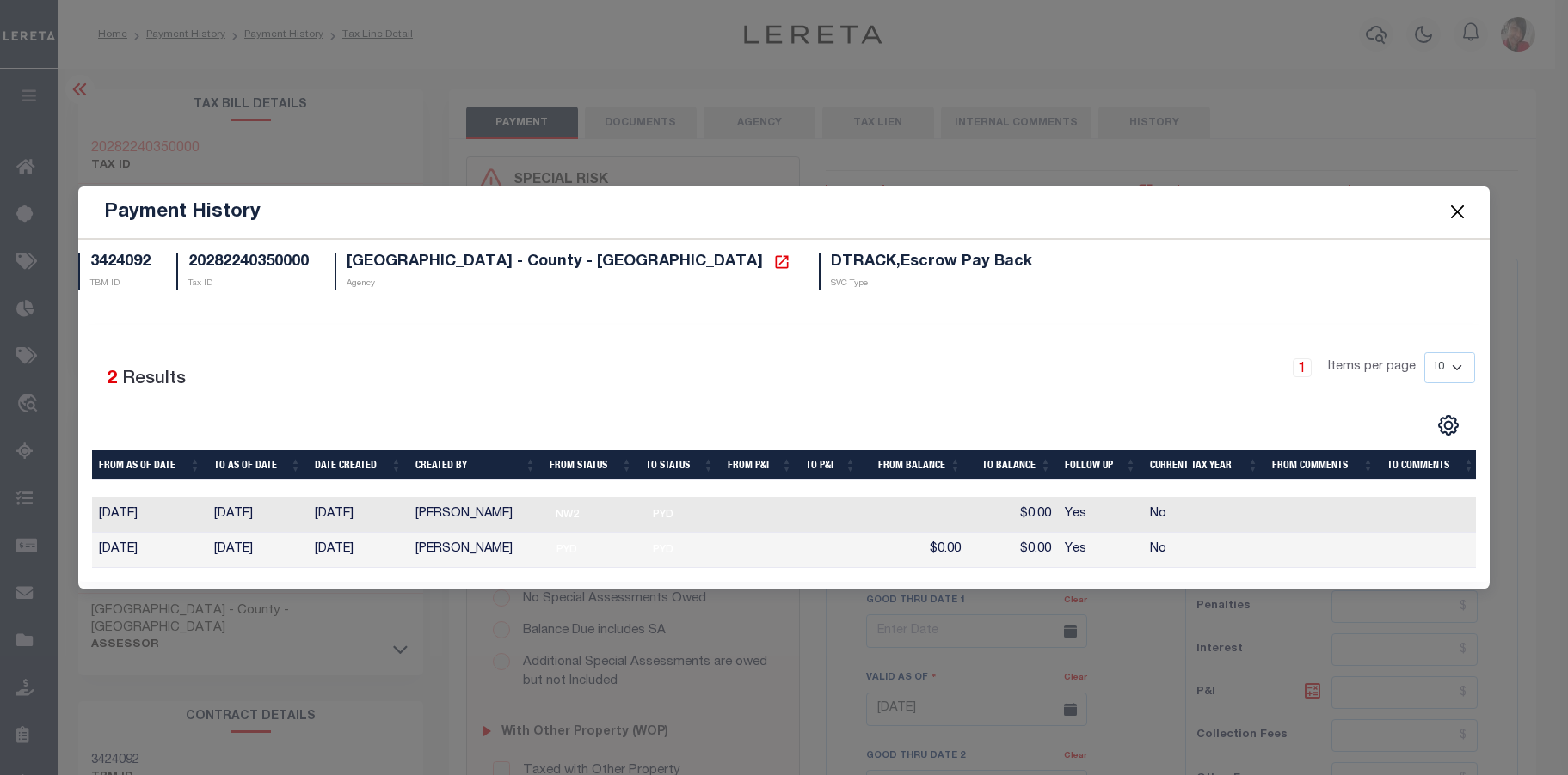
click at [1456, 205] on button "Close" at bounding box center [1457, 212] width 22 height 22
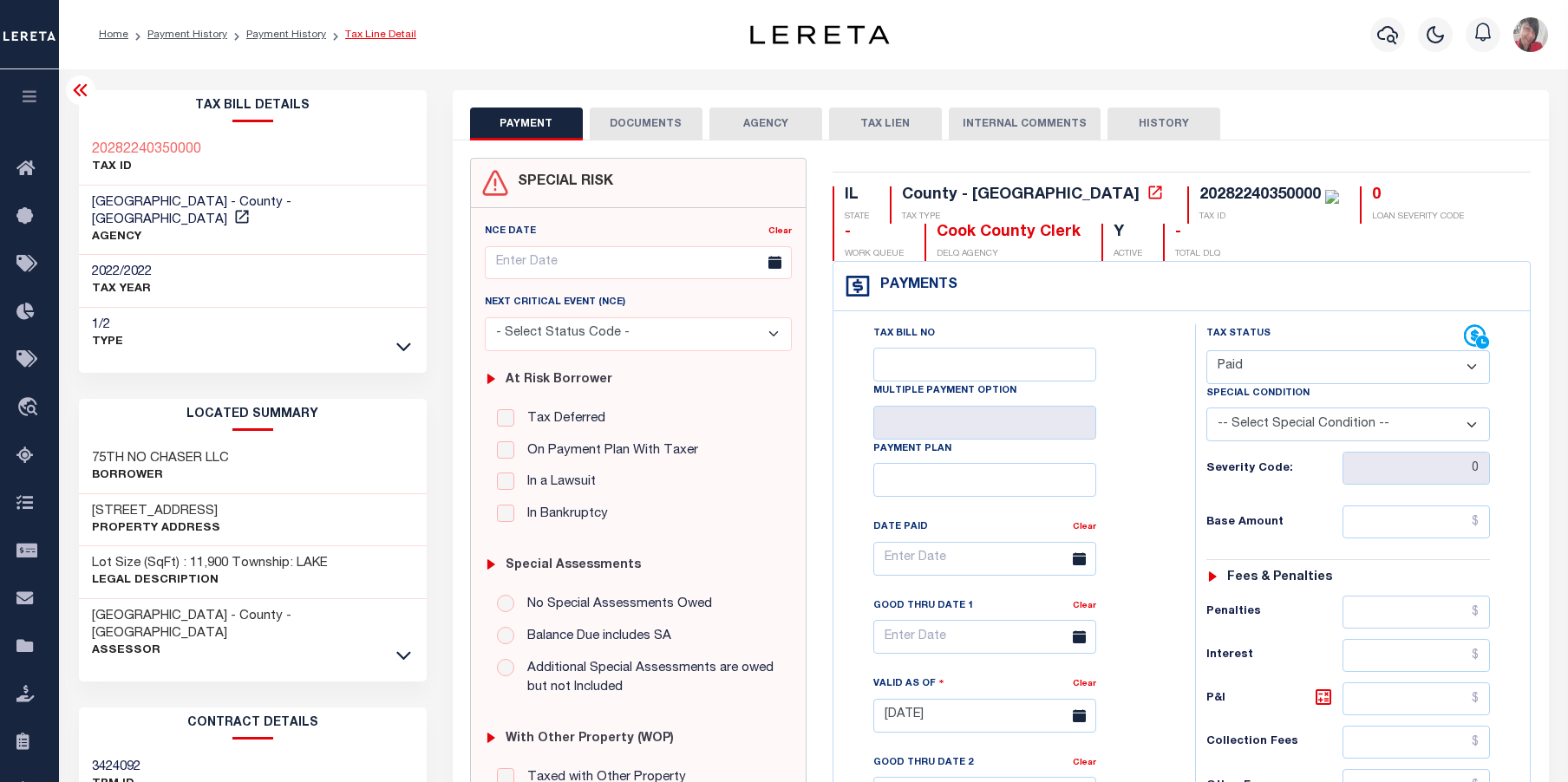
click at [349, 30] on link "Tax Line Detail" at bounding box center [380, 34] width 71 height 11
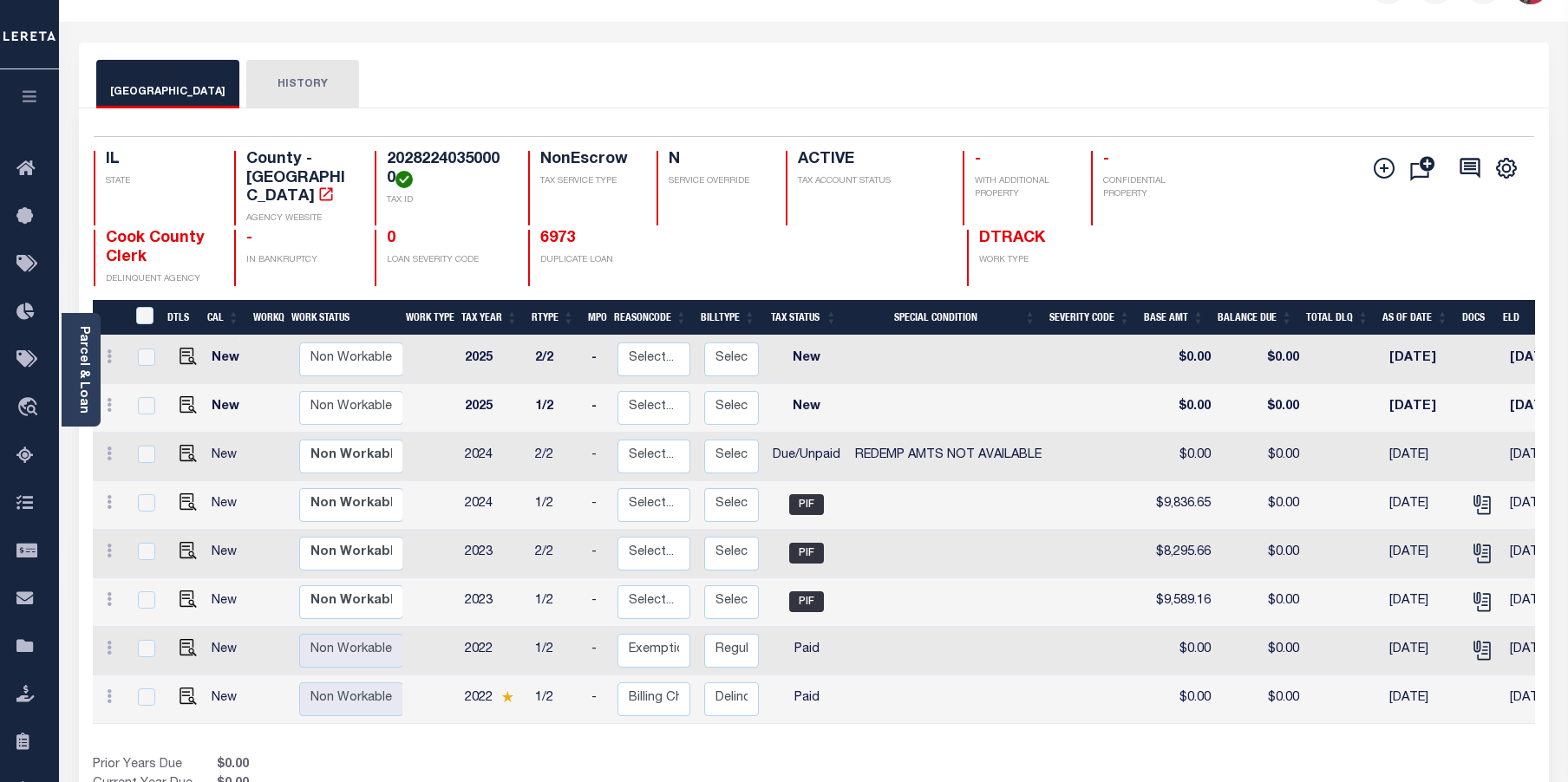
scroll to position [86, 0]
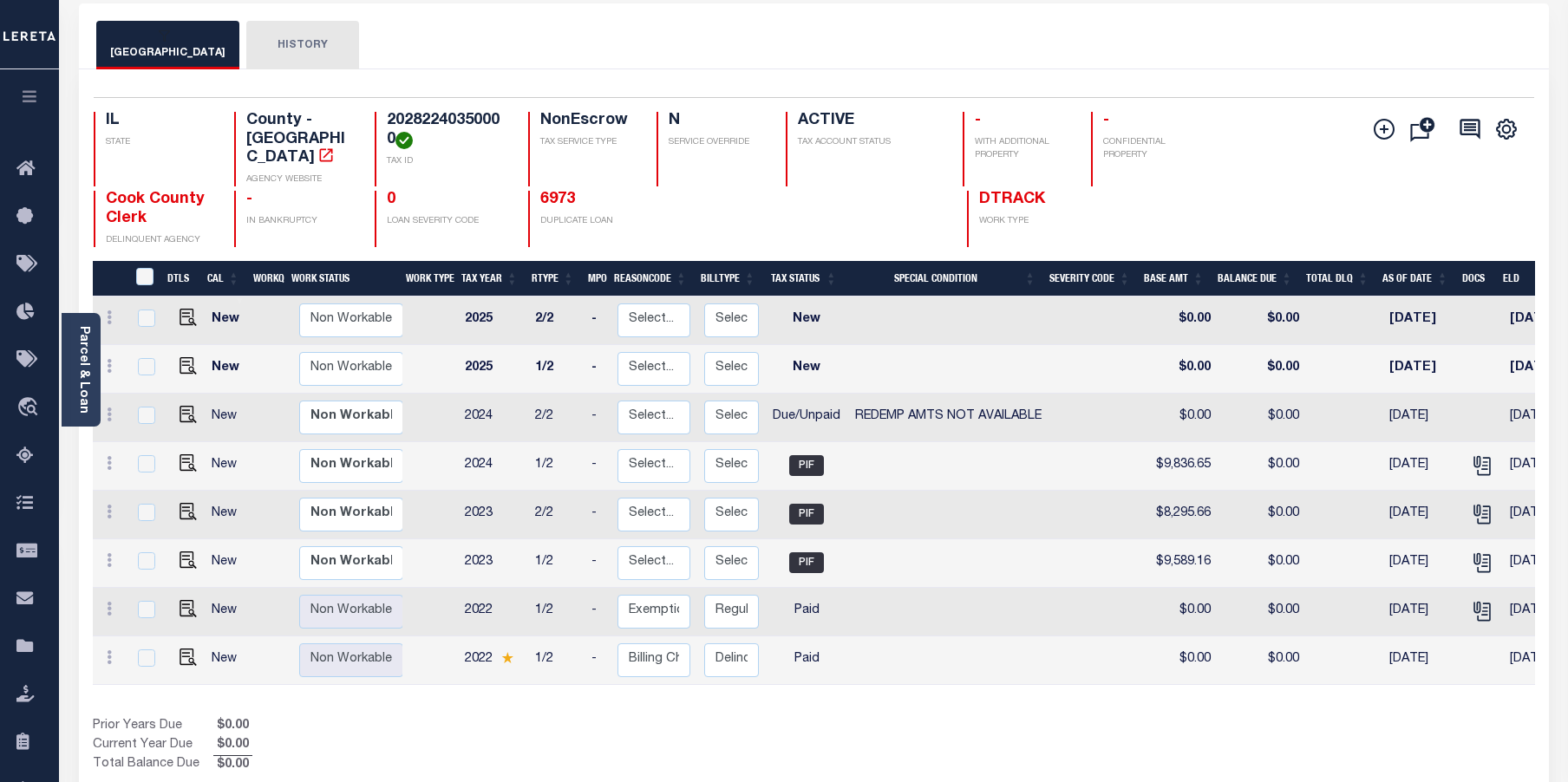
drag, startPoint x: 267, startPoint y: 47, endPoint x: 276, endPoint y: 52, distance: 10.3
click at [267, 46] on button "HISTORY" at bounding box center [303, 45] width 113 height 49
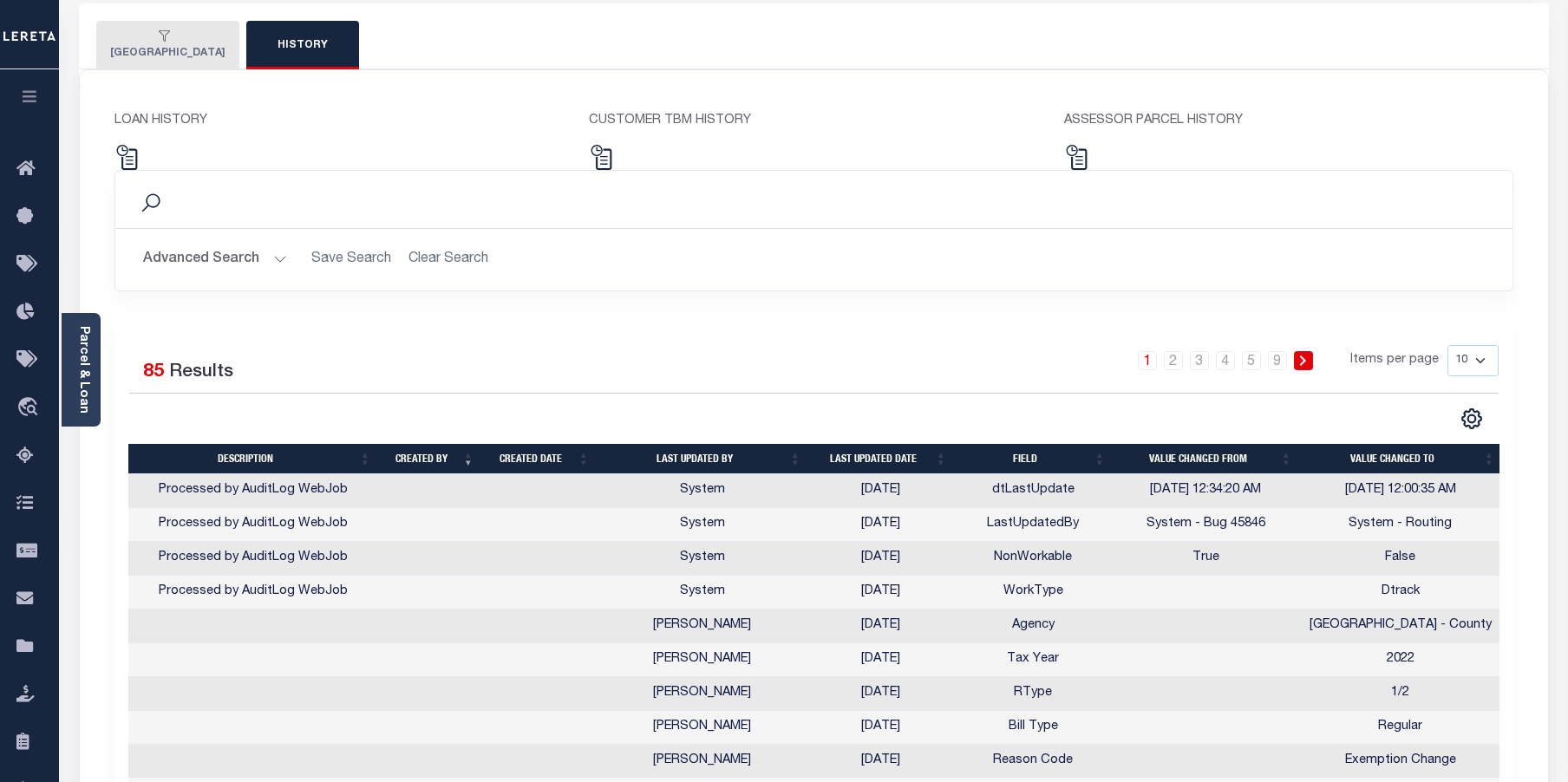
click at [167, 57] on button "COOK COUNTY" at bounding box center [167, 45] width 143 height 49
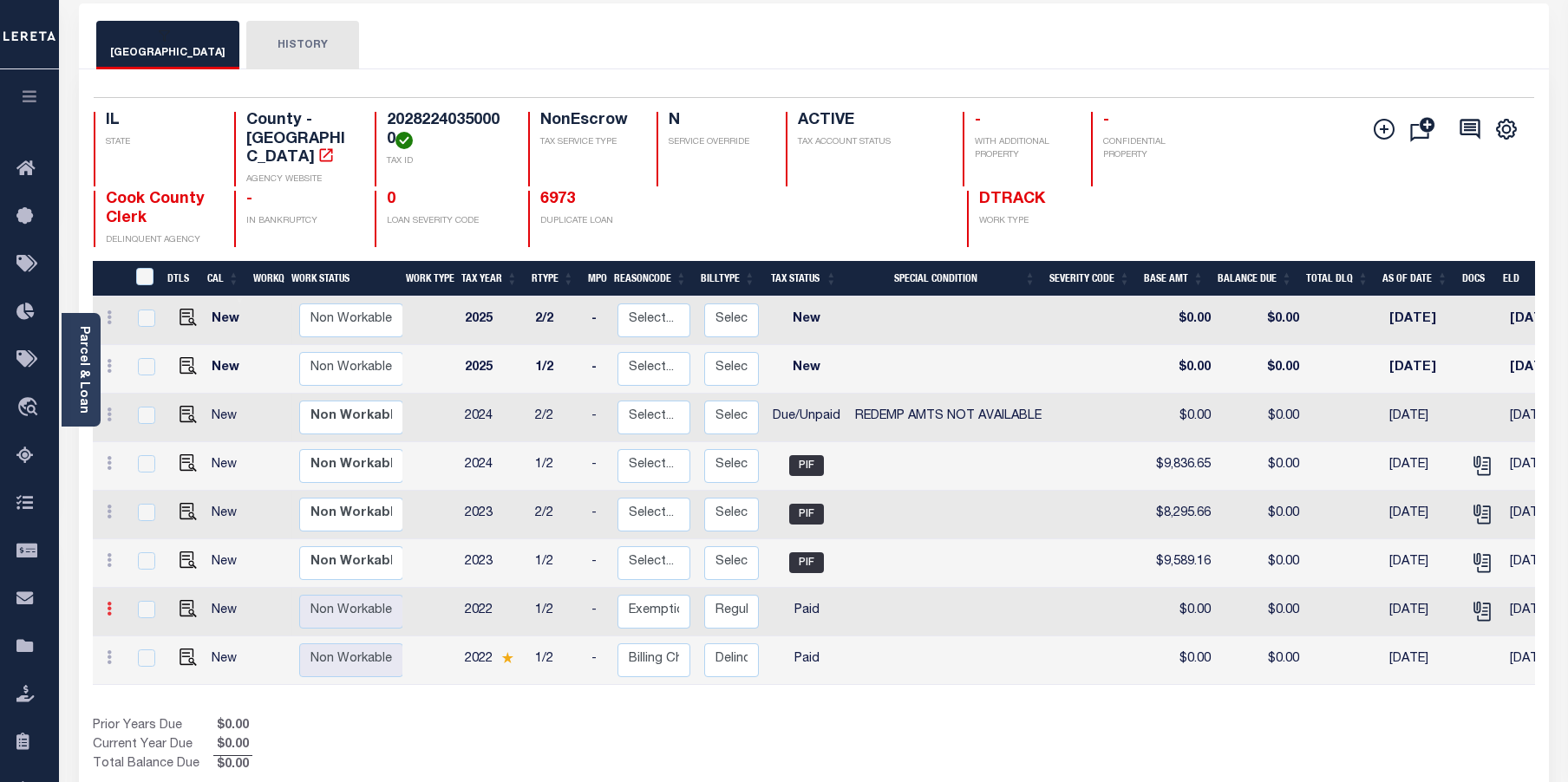
click at [110, 602] on icon at bounding box center [109, 609] width 5 height 14
click at [361, 699] on div "DTLS CAL WorkQ Work Status Work Type Tax Year RType MPO ReasonCode BillType Tax…" at bounding box center [814, 518] width 1443 height 514
click at [143, 601] on input "checkbox" at bounding box center [147, 610] width 17 height 17
checkbox input "true"
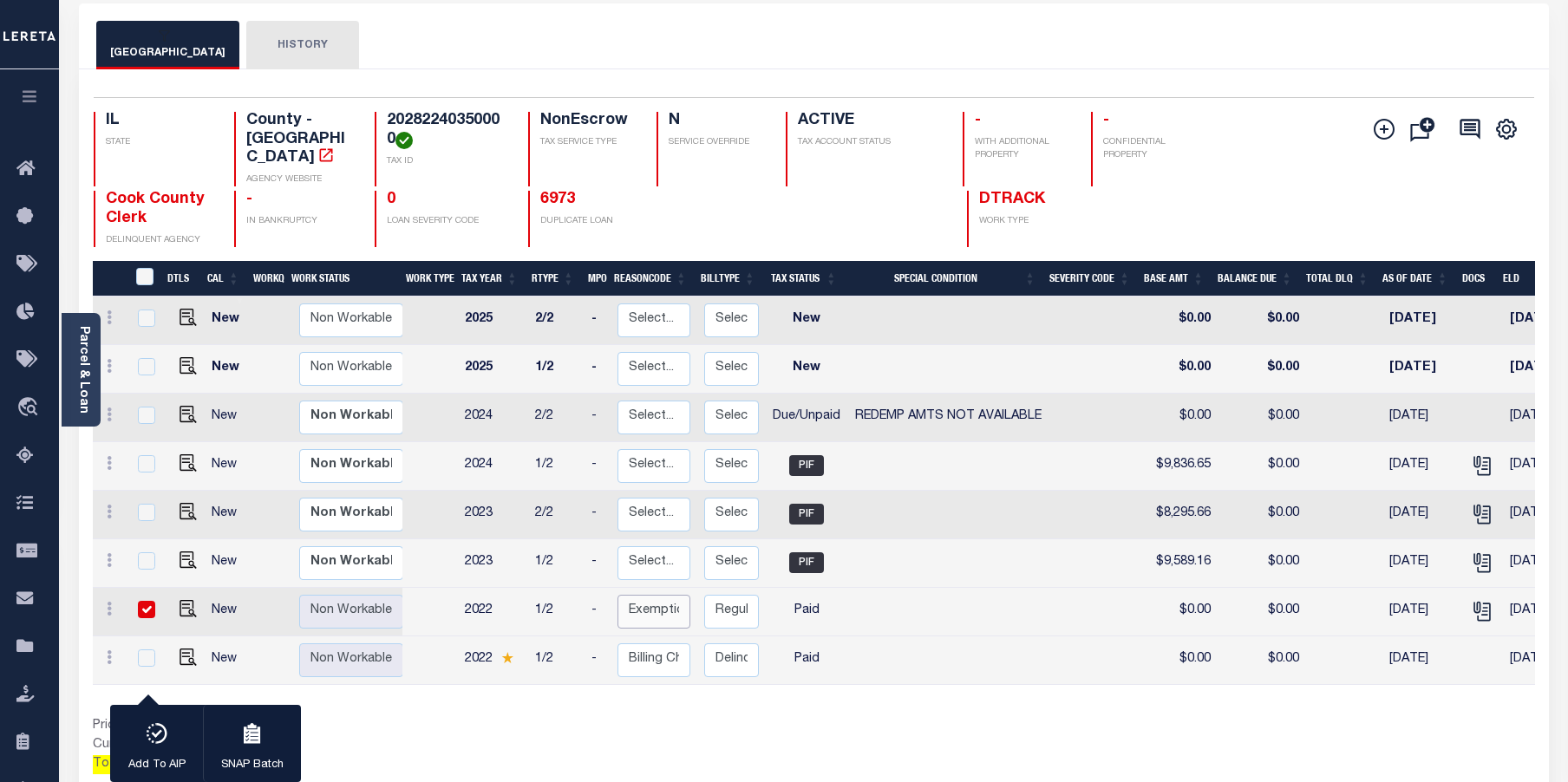
click at [658, 595] on select "Select... Payment Reversal Taxable Value Change Assessment Change Occupancy Tax…" at bounding box center [654, 611] width 73 height 34
checkbox input "false"
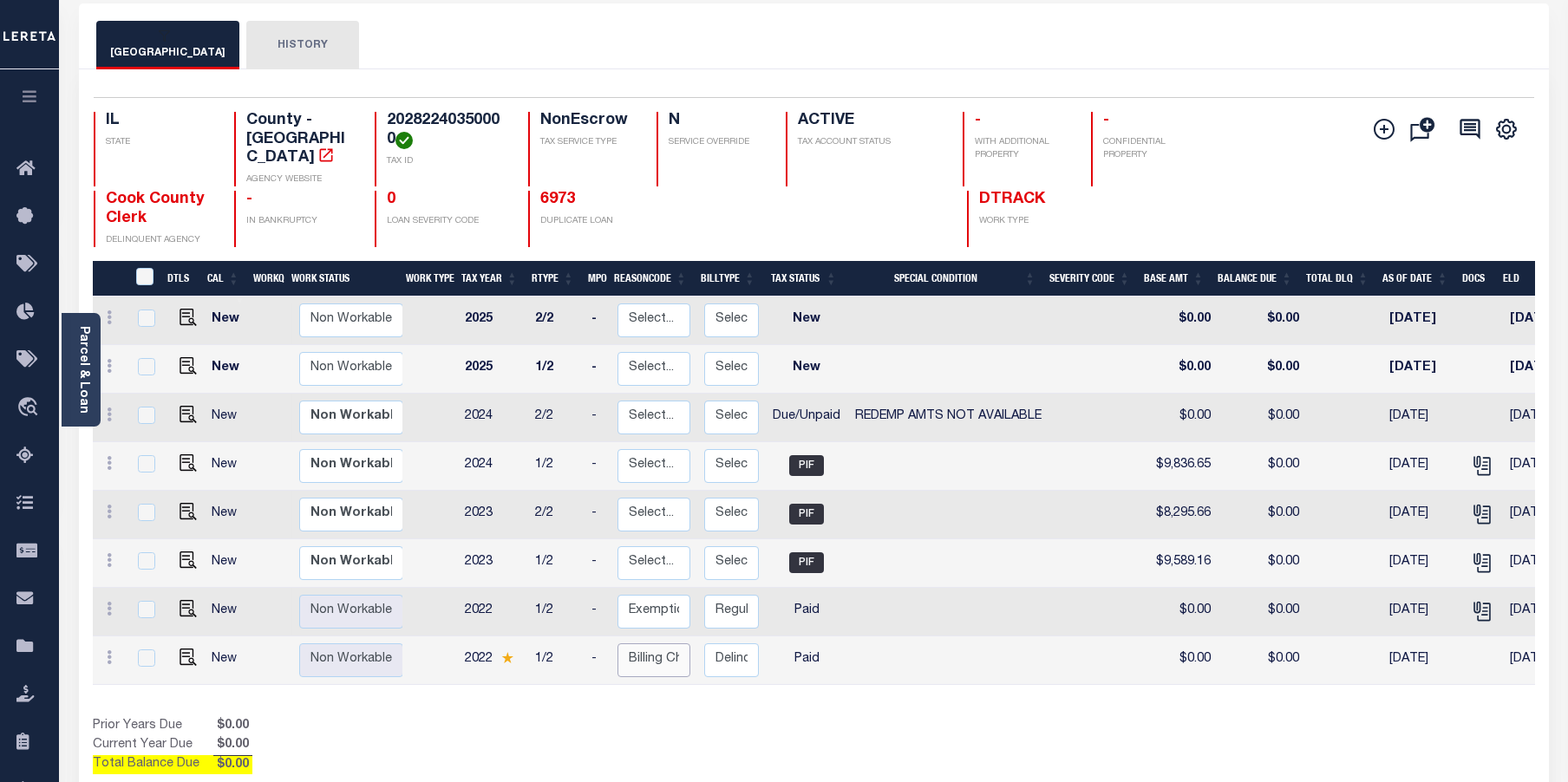
click at [656, 647] on select "Select... Payment Reversal Taxable Value Change Assessment Change Occupancy Tax…" at bounding box center [654, 660] width 73 height 34
checkbox input "true"
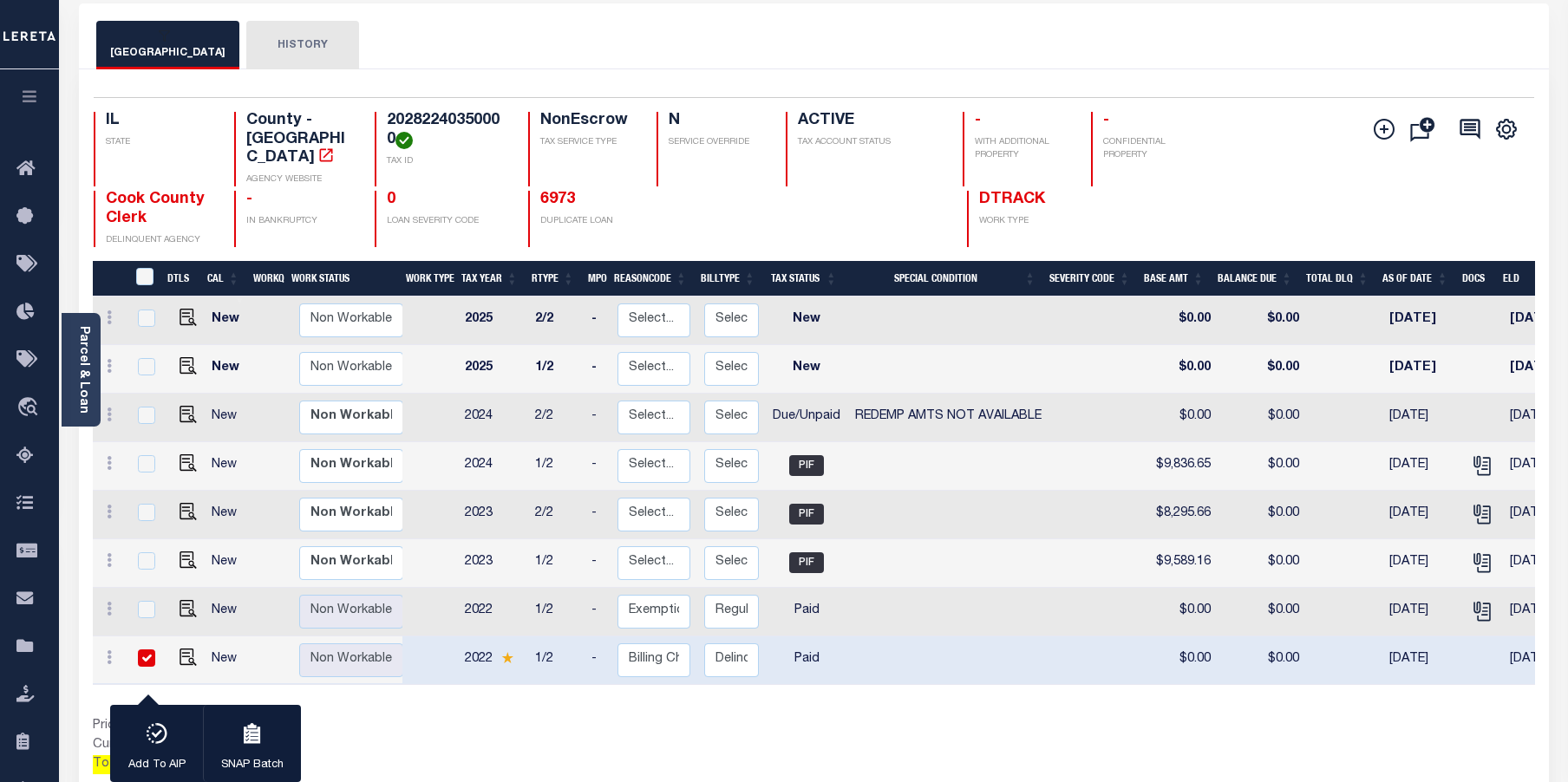
click at [662, 689] on div "DTLS CAL WorkQ Work Status Work Type Tax Year RType MPO ReasonCode BillType Tax…" at bounding box center [814, 518] width 1443 height 514
click at [661, 595] on select "Select... Payment Reversal Taxable Value Change Assessment Change Occupancy Tax…" at bounding box center [654, 611] width 73 height 34
checkbox input "true"
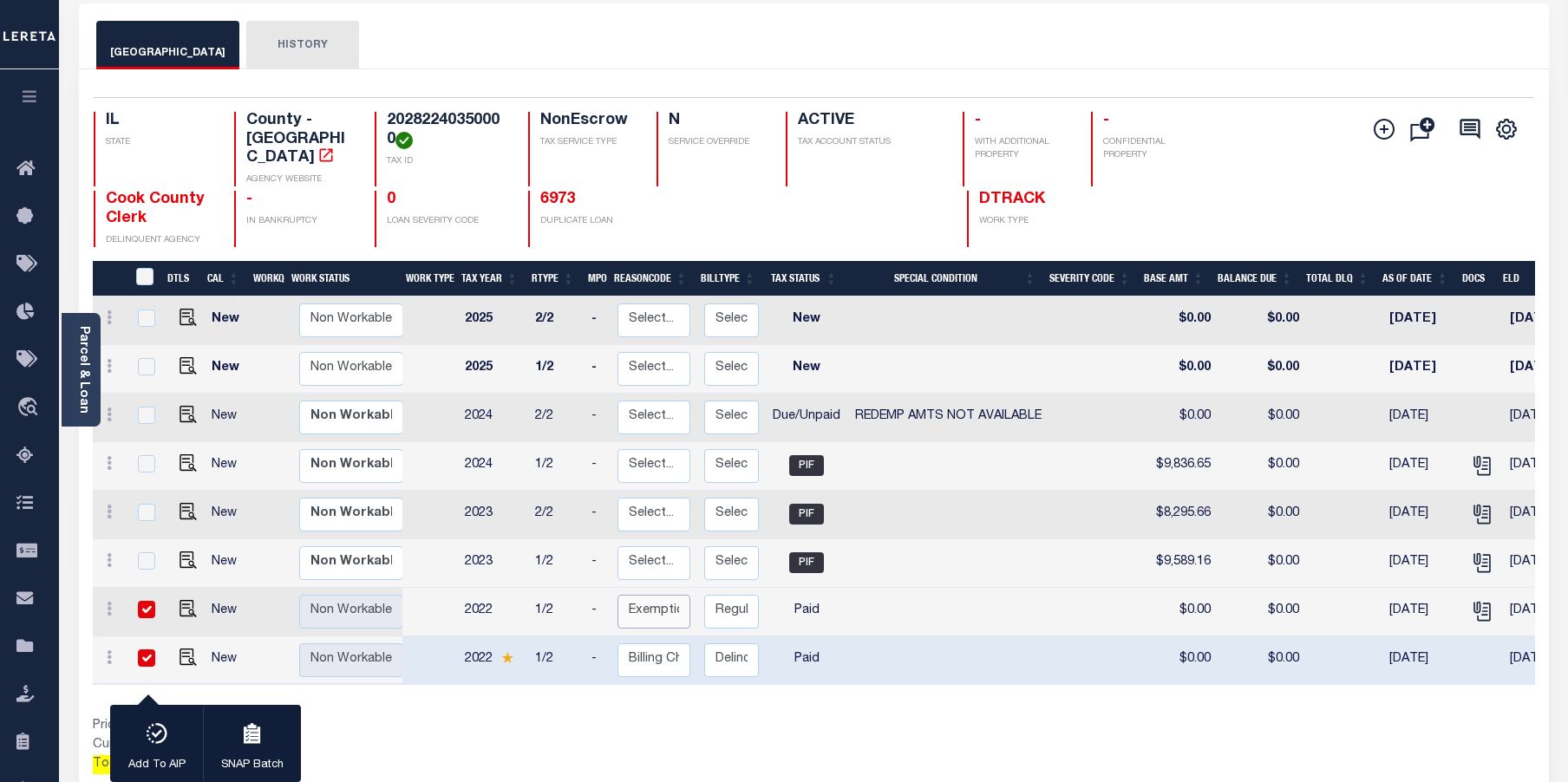
select select "6"
click at [618, 595] on select "Select... Payment Reversal Taxable Value Change Assessment Change Occupancy Tax…" at bounding box center [654, 611] width 73 height 34
checkbox input "false"
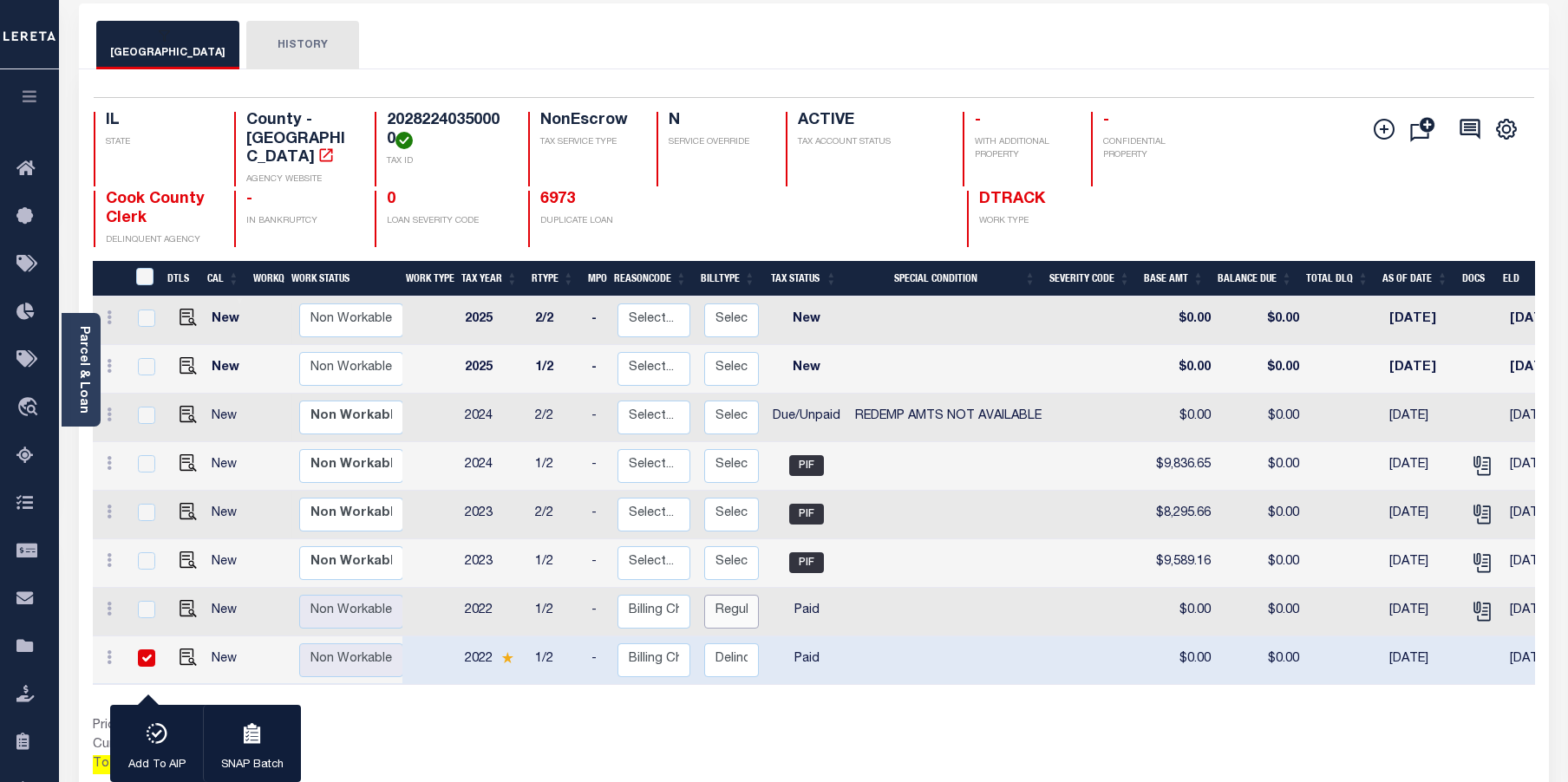
click at [726, 600] on select "Select... Regular Delinquent Supplemental Corrected/Adjusted Bill - Re-Report C…" at bounding box center [732, 611] width 54 height 34
checkbox input "true"
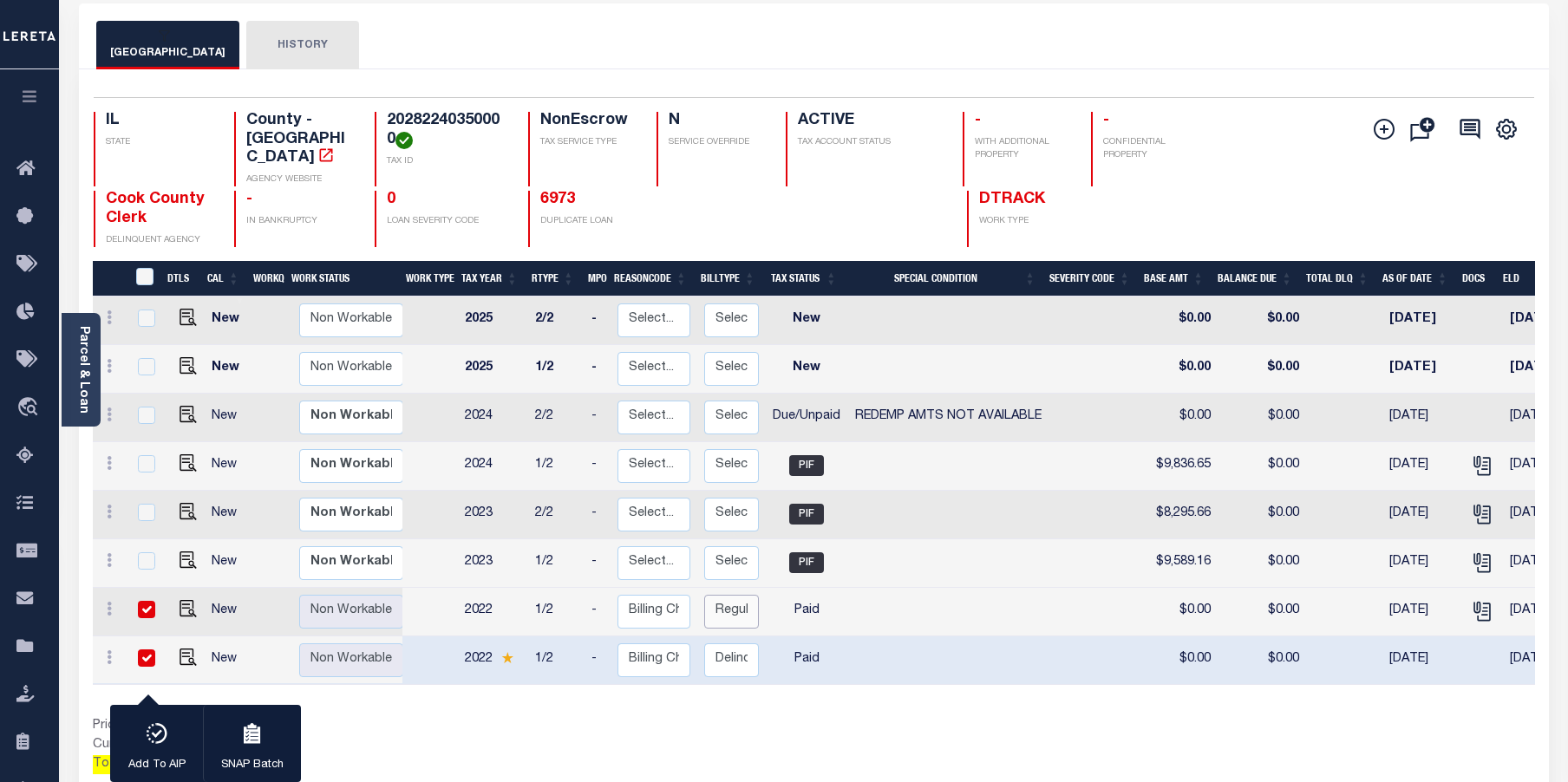
select select "2"
click at [704, 595] on select "Select... Regular Delinquent Supplemental Corrected/Adjusted Bill - Re-Report C…" at bounding box center [732, 611] width 54 height 34
checkbox input "false"
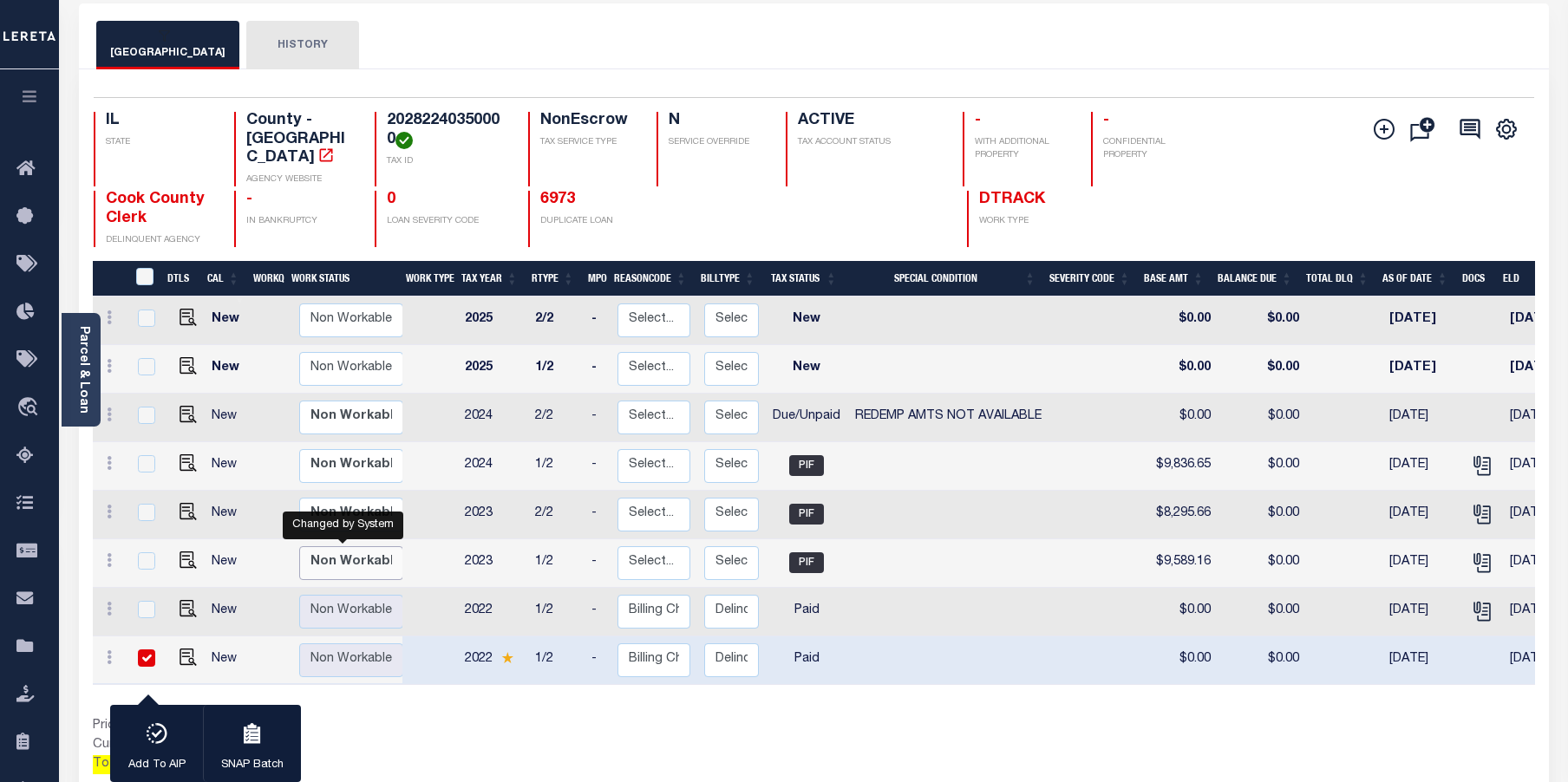
click at [333, 546] on select "Non Workable Workable" at bounding box center [351, 562] width 104 height 34
checkbox input "true"
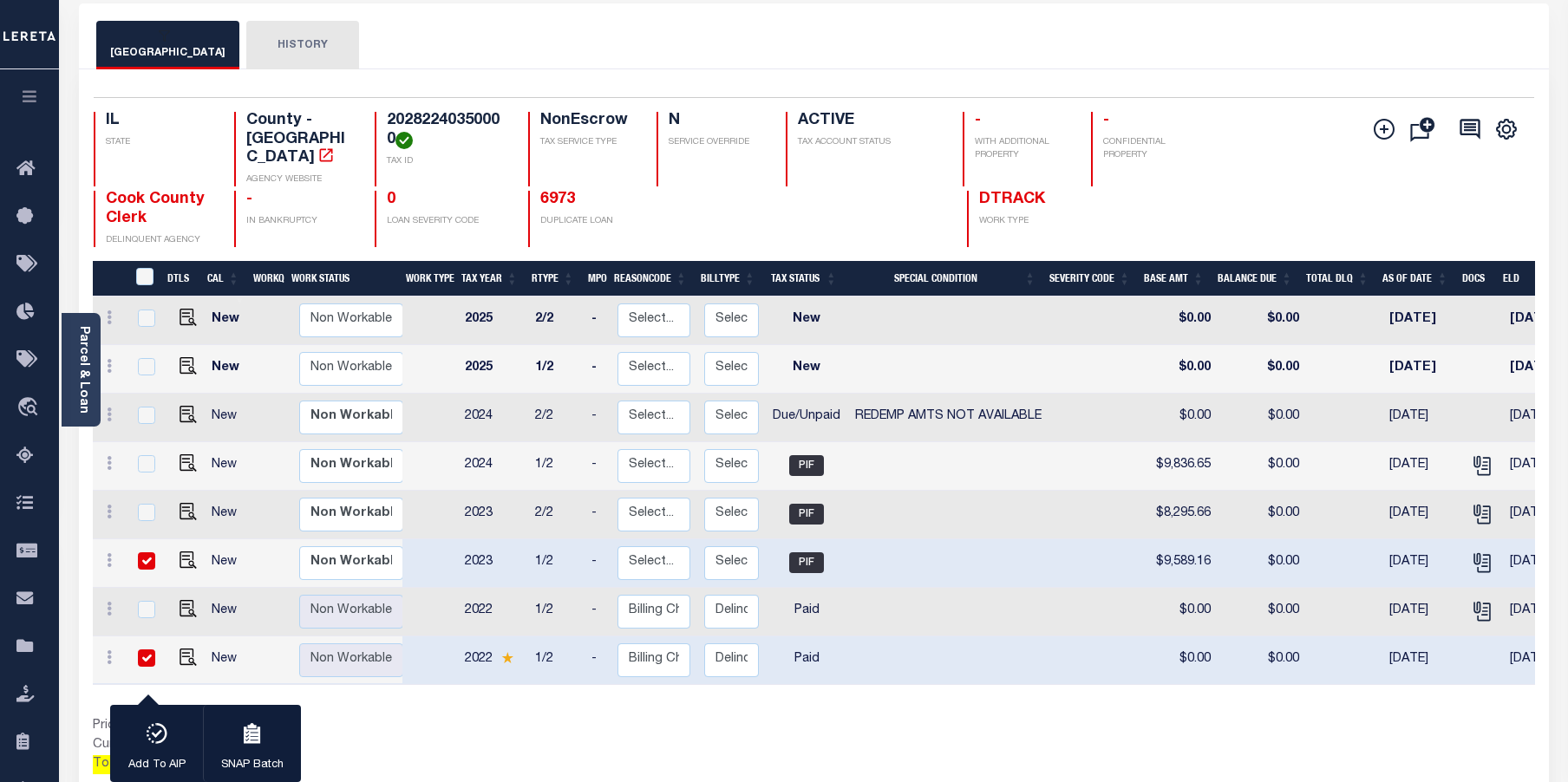
click at [152, 553] on input "checkbox" at bounding box center [147, 561] width 17 height 17
checkbox input "false"
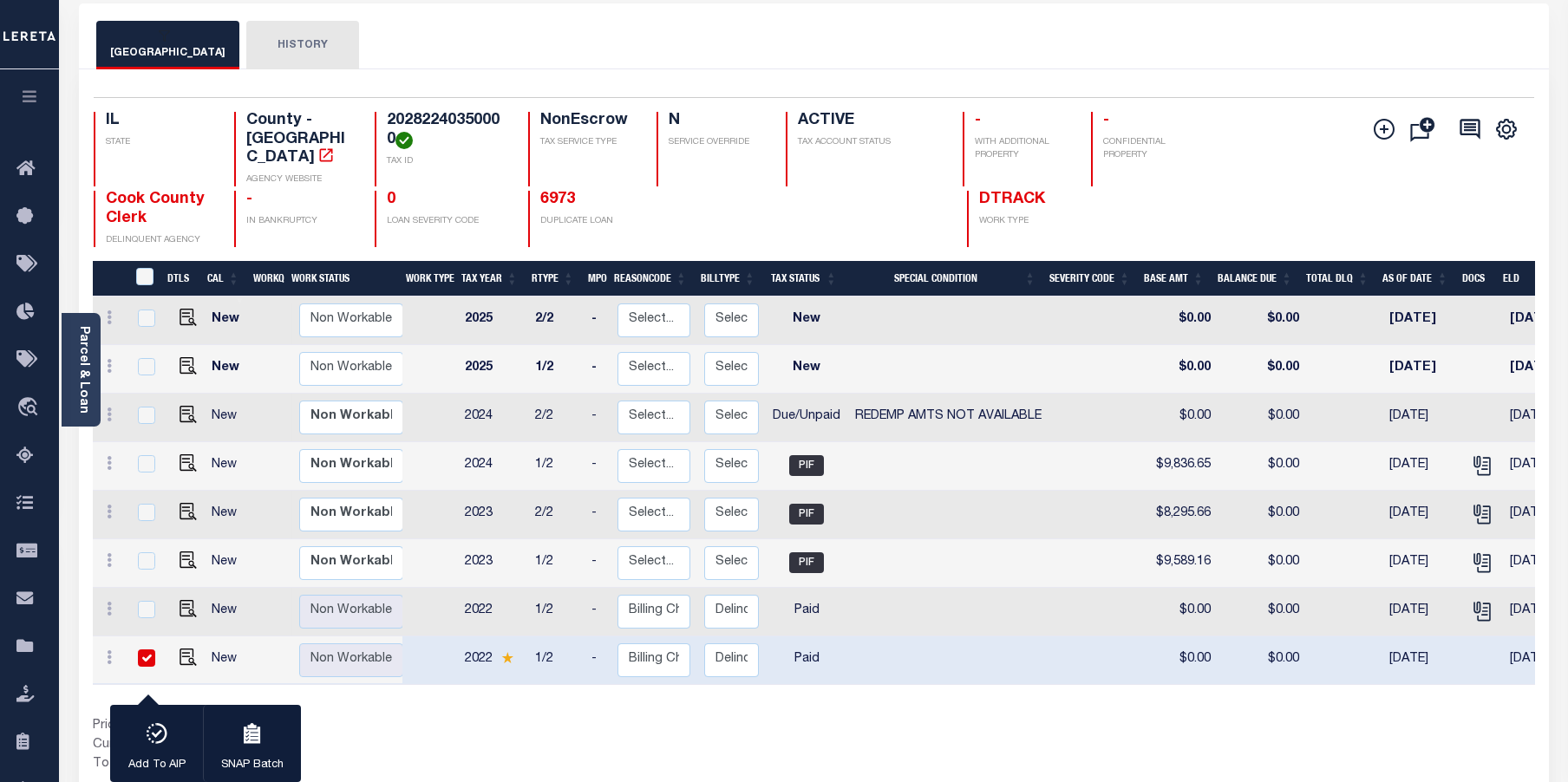
click at [144, 650] on input "checkbox" at bounding box center [147, 659] width 17 height 17
checkbox input "false"
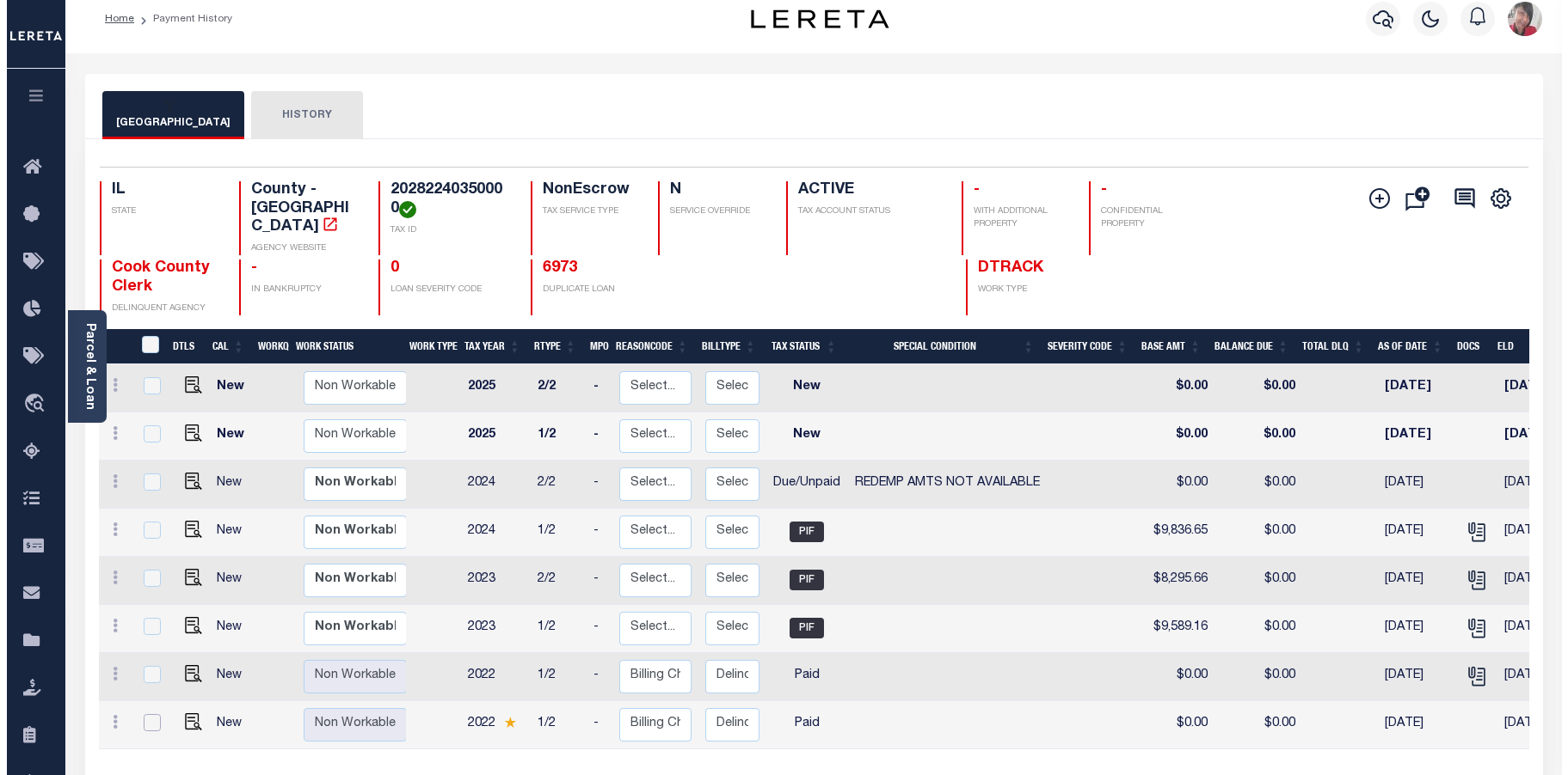
scroll to position [0, 0]
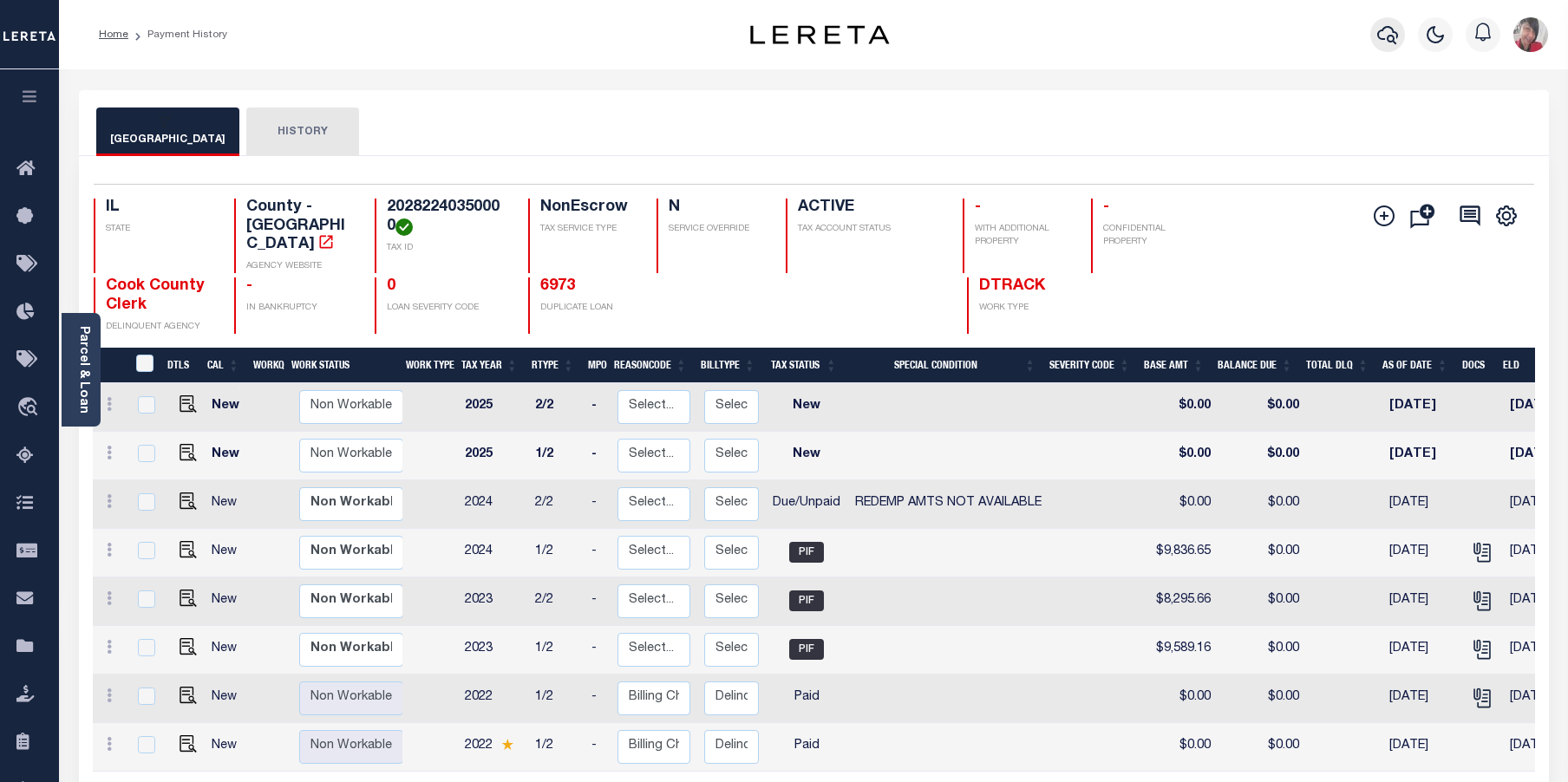
click at [1388, 38] on icon "button" at bounding box center [1387, 35] width 20 height 18
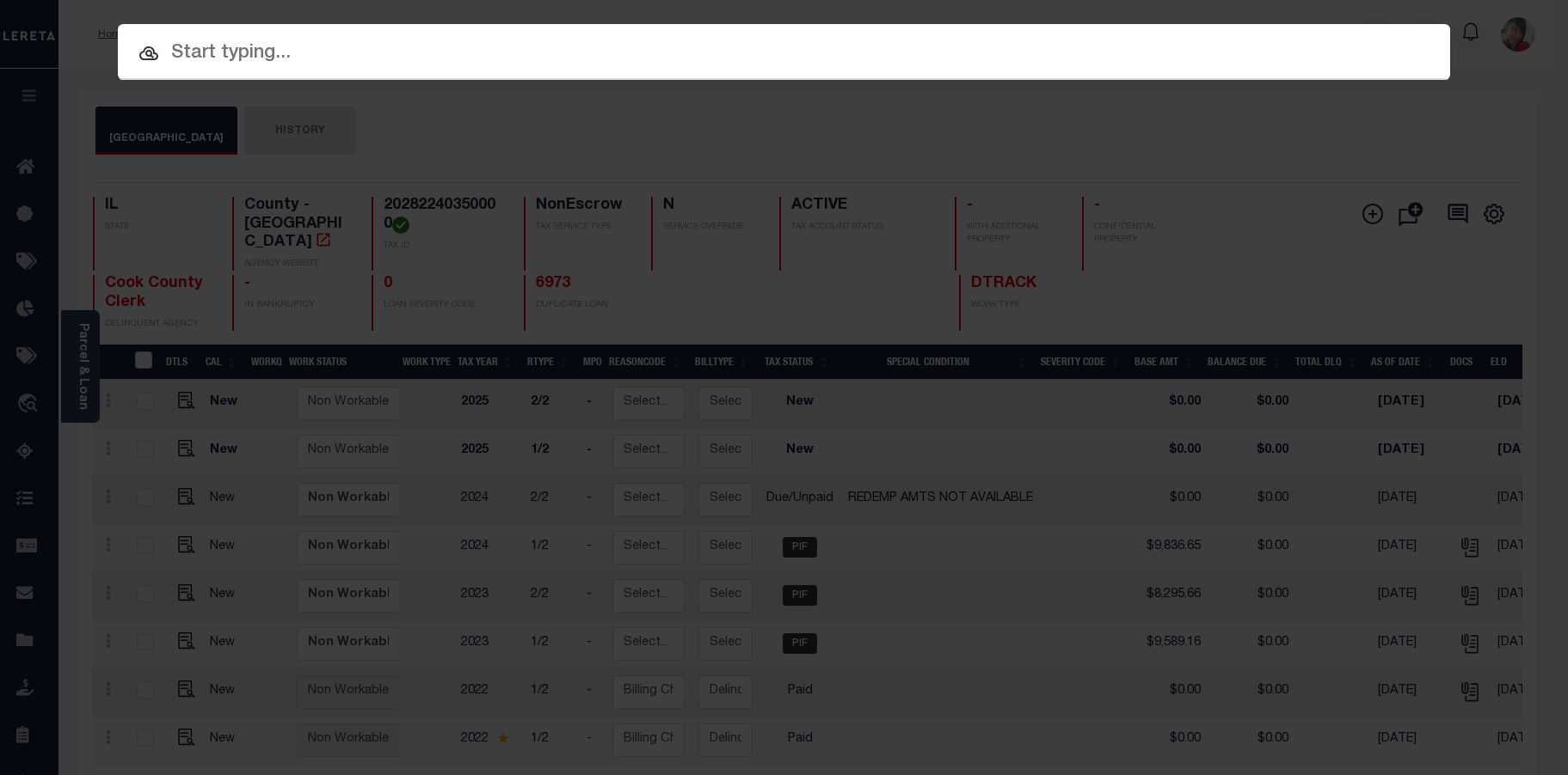
drag, startPoint x: 703, startPoint y: 52, endPoint x: 695, endPoint y: 63, distance: 13.6
click at [702, 51] on input "text" at bounding box center [783, 53] width 1332 height 30
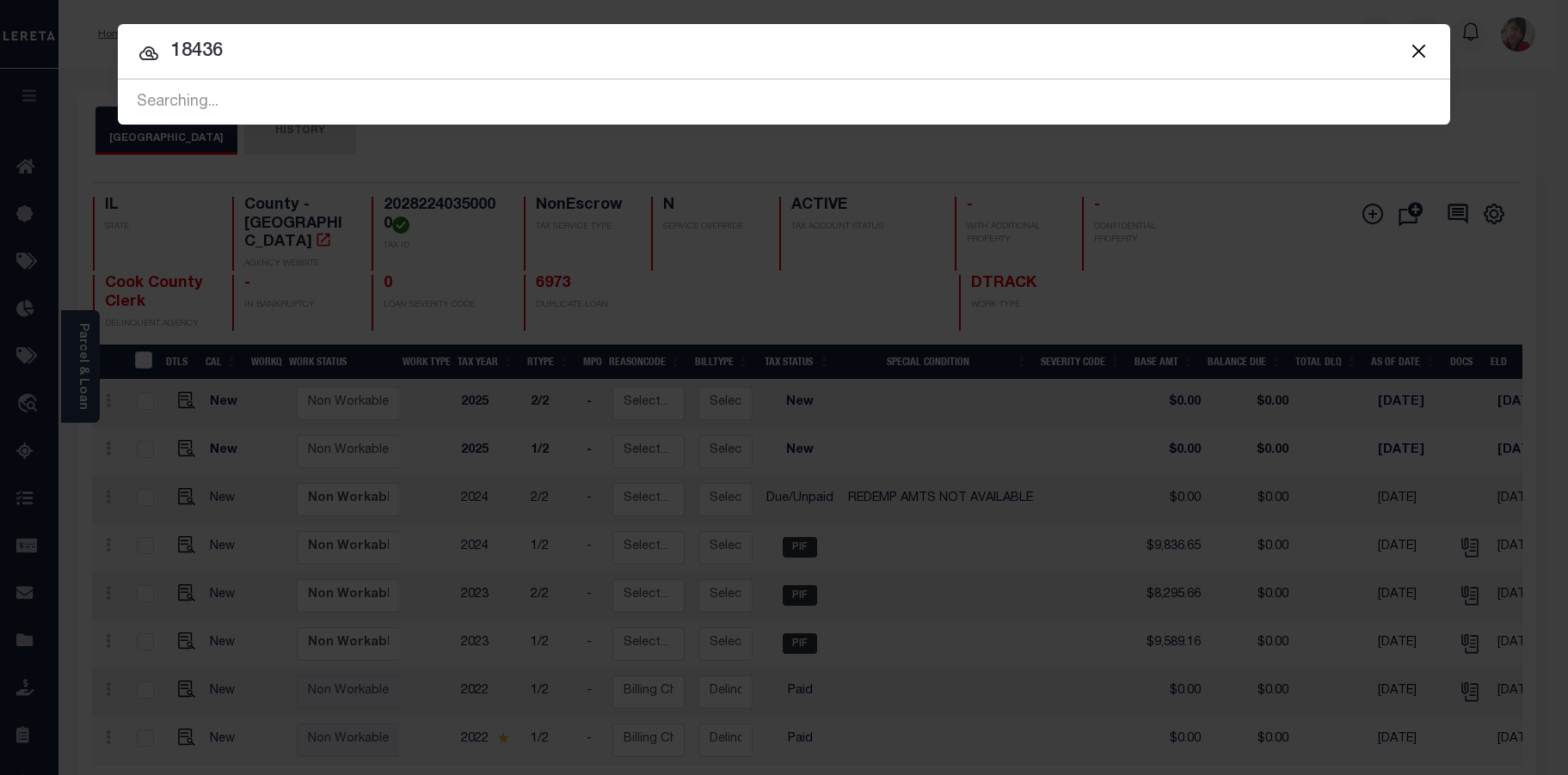
type input "18436"
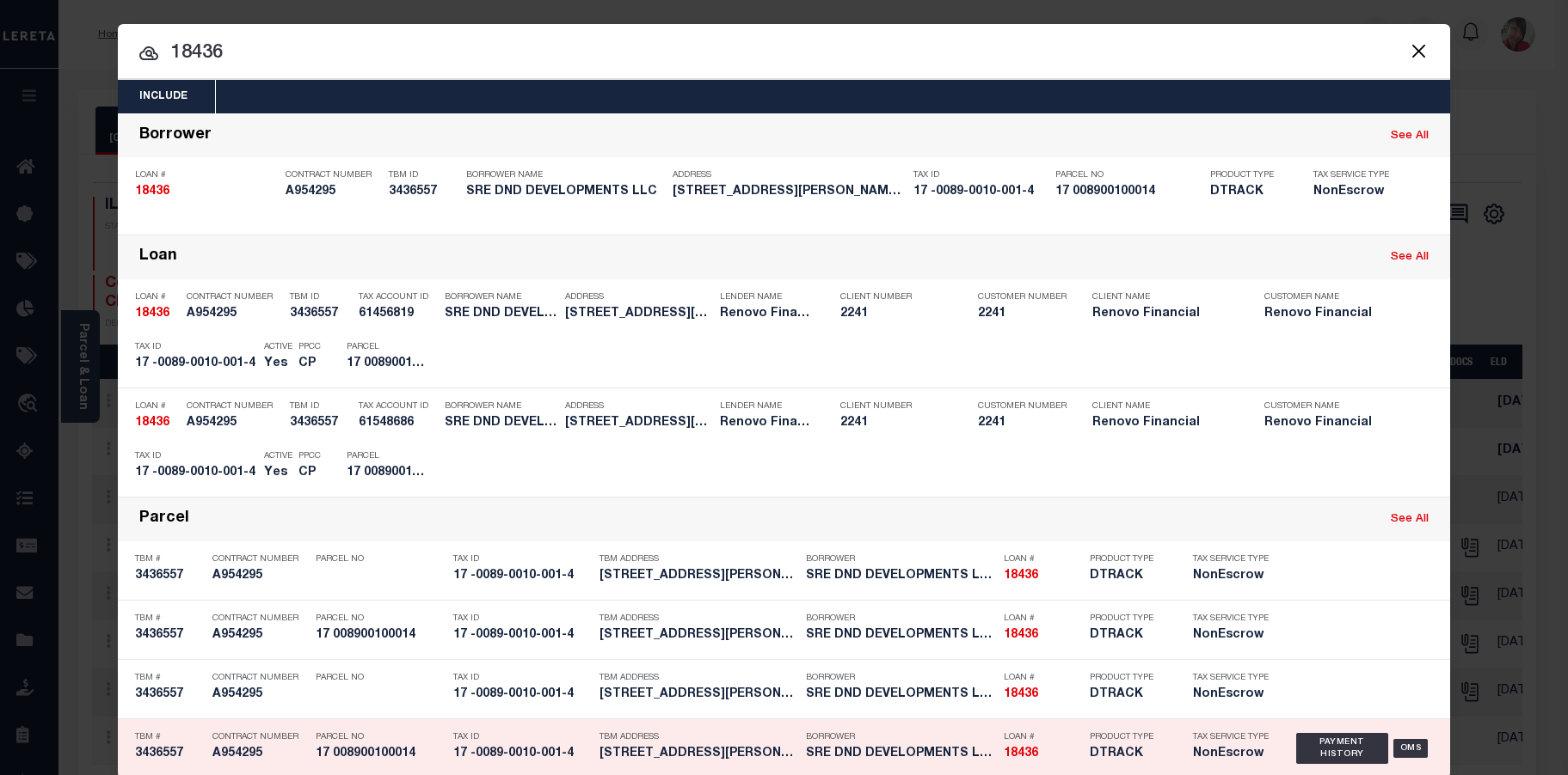
scroll to position [30, 0]
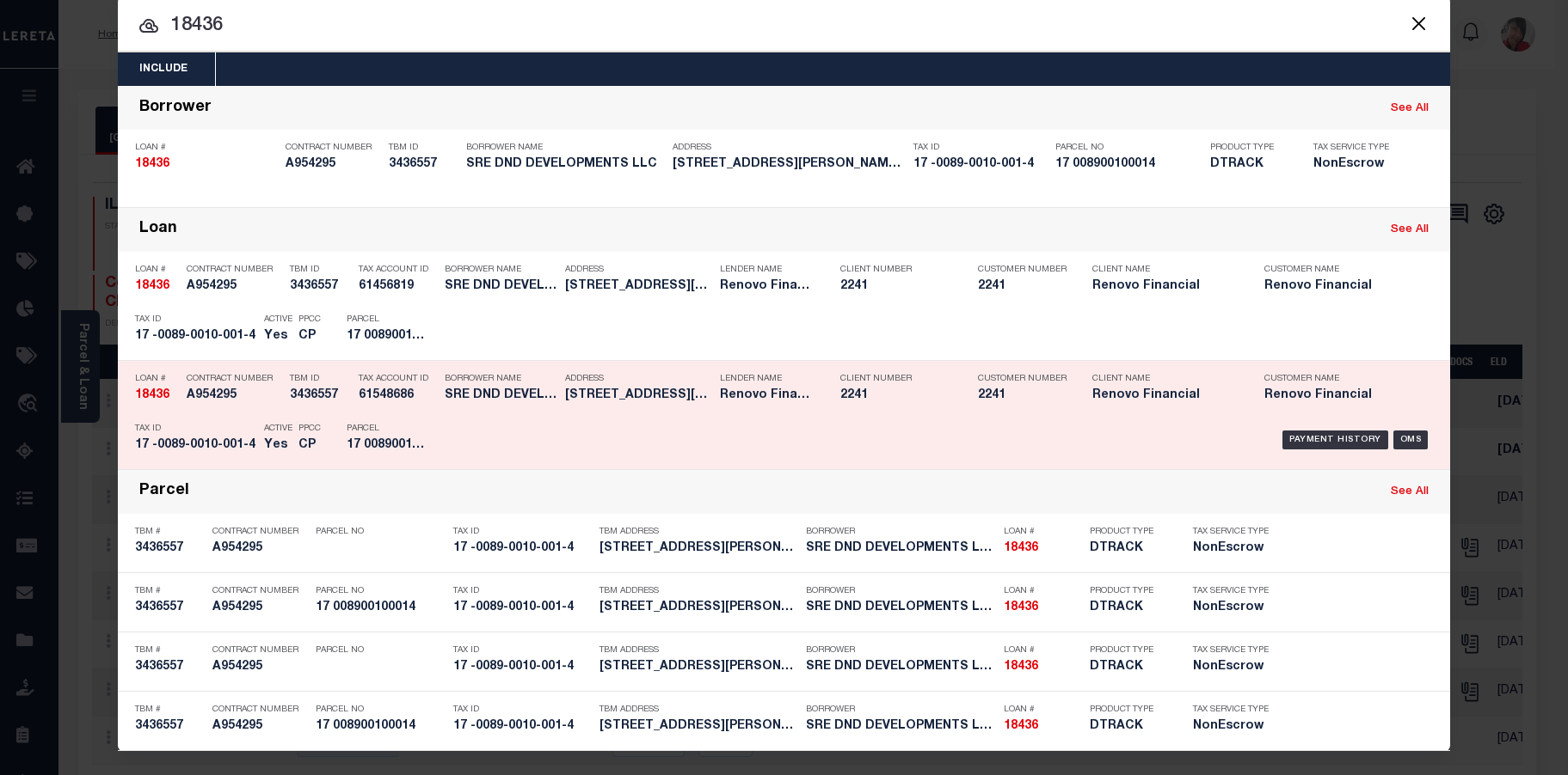
click at [405, 429] on p "Parcel" at bounding box center [385, 428] width 77 height 11
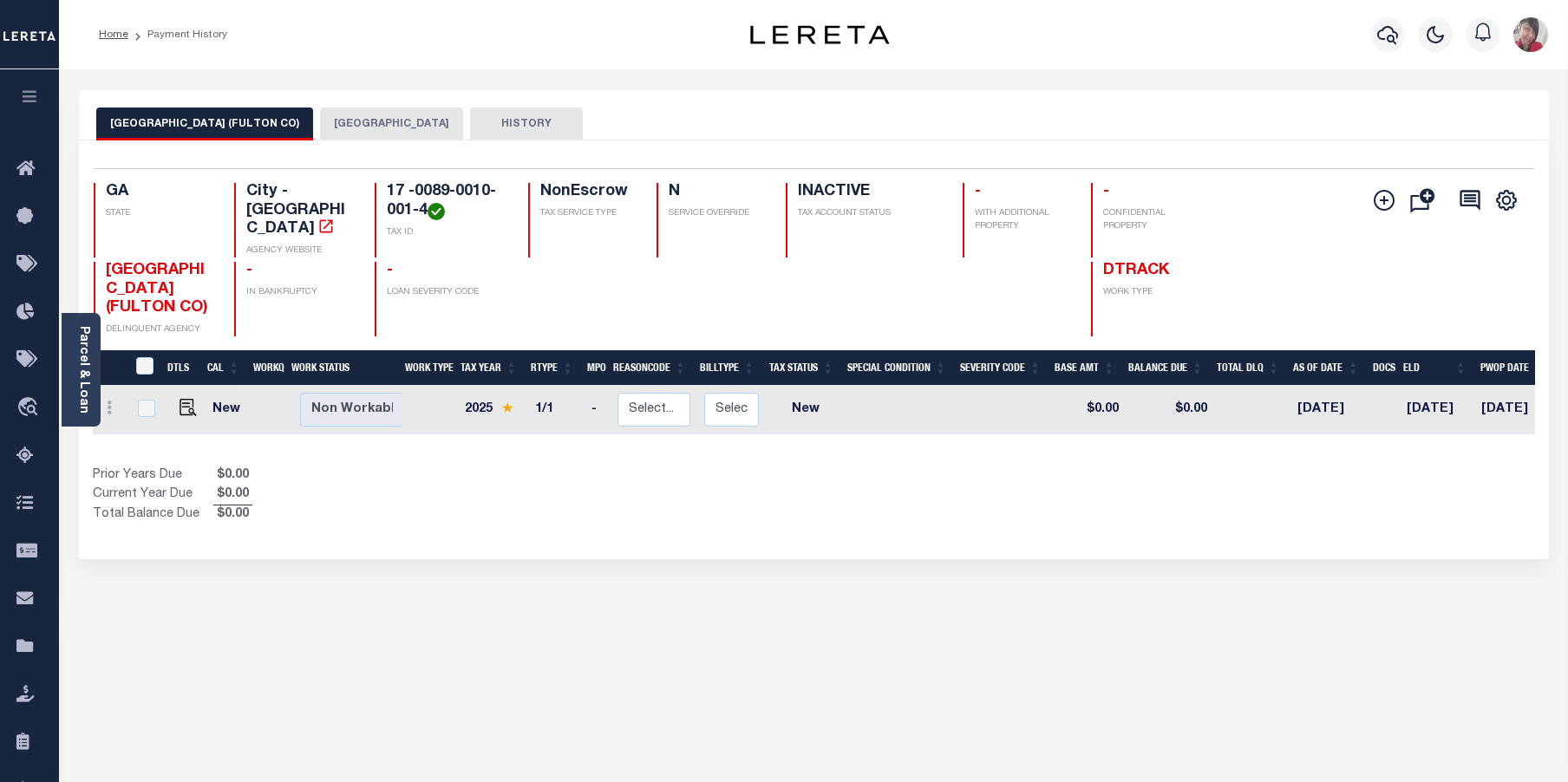
click at [334, 128] on button "[GEOGRAPHIC_DATA]" at bounding box center [391, 124] width 143 height 33
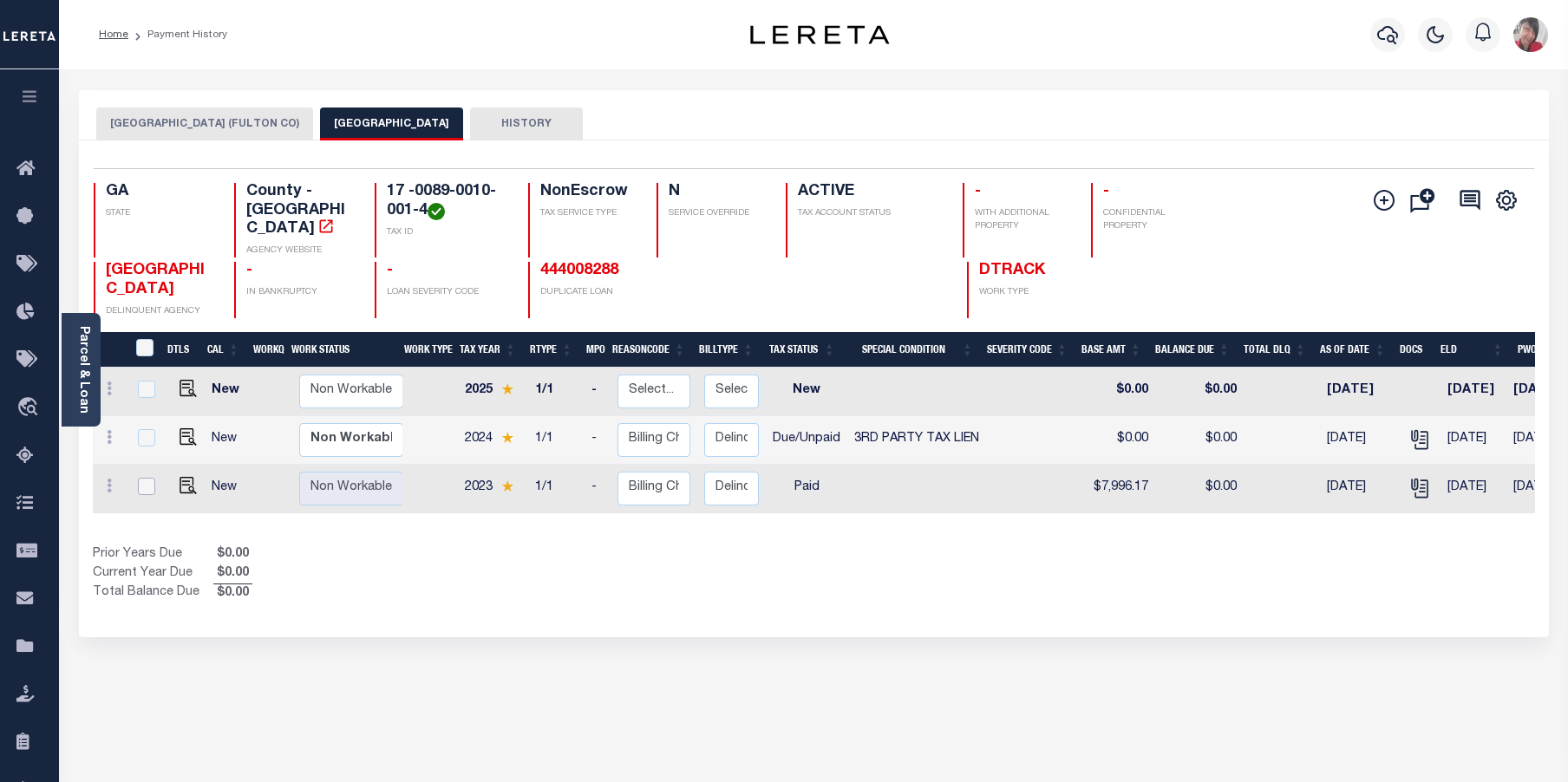
click at [142, 478] on input "checkbox" at bounding box center [147, 487] width 17 height 17
checkbox input "true"
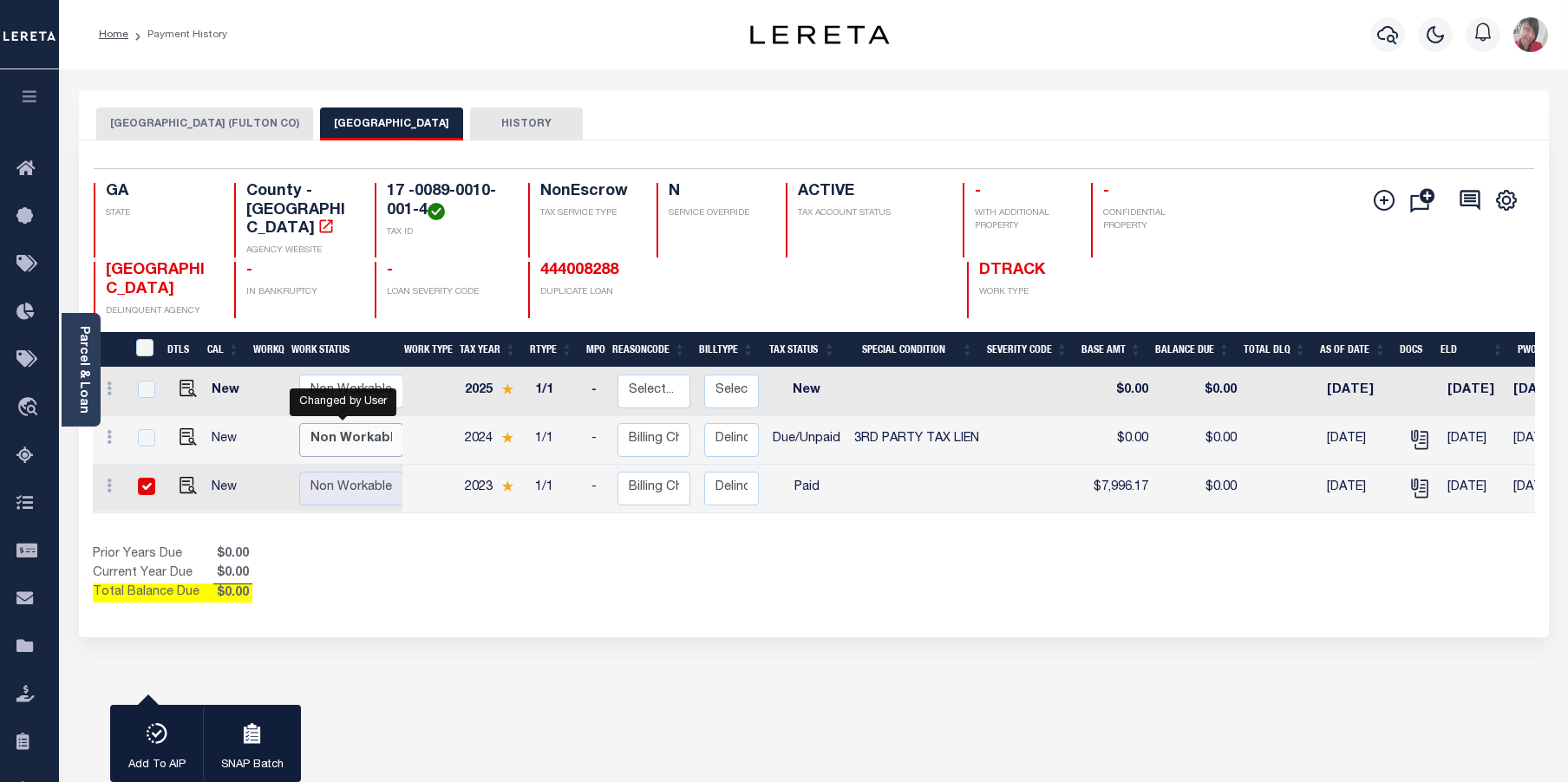
click at [346, 424] on select "Non Workable Workable" at bounding box center [351, 440] width 104 height 34
checkbox input "true"
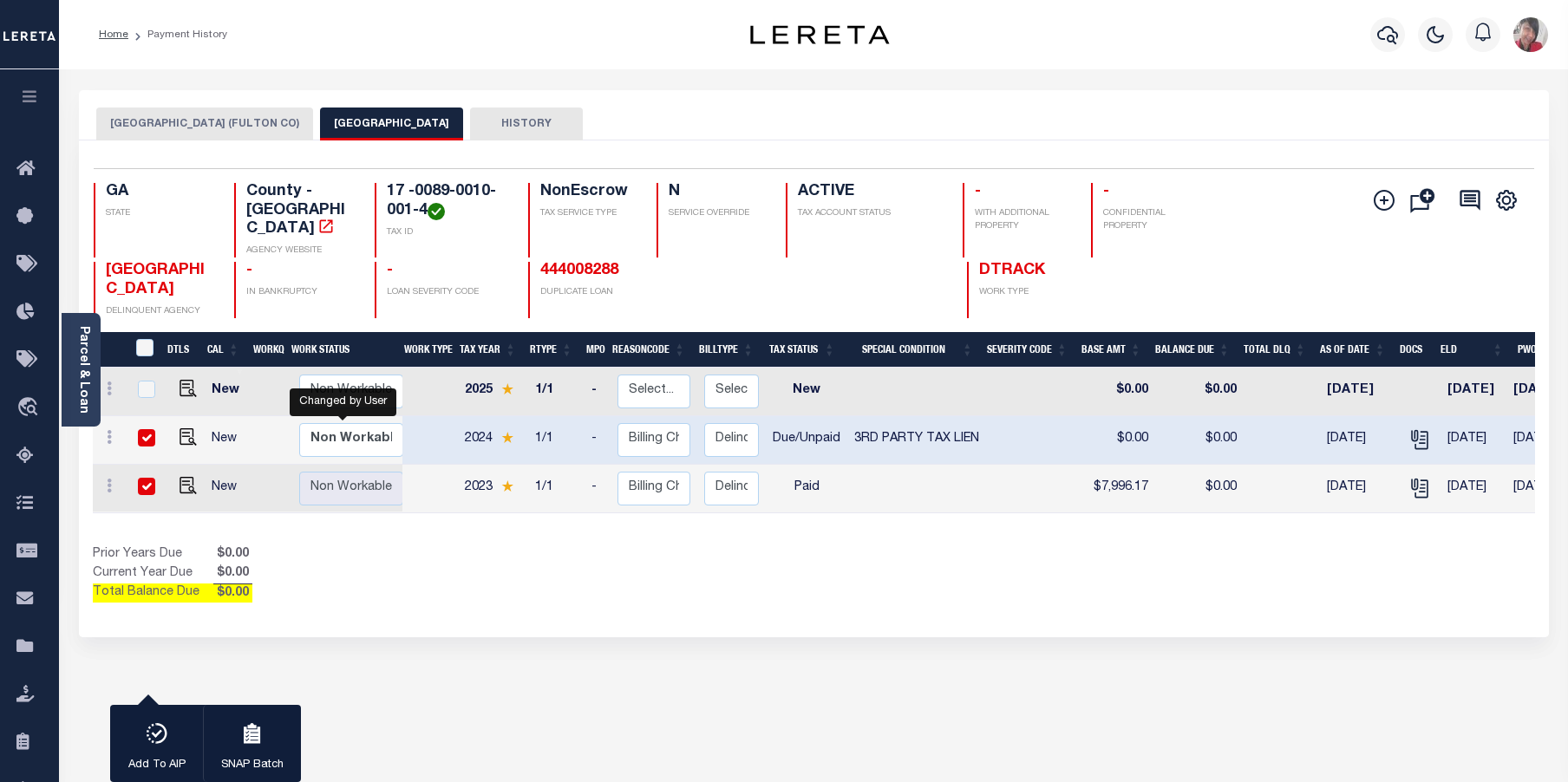
click at [150, 429] on input "checkbox" at bounding box center [147, 438] width 17 height 17
checkbox input "false"
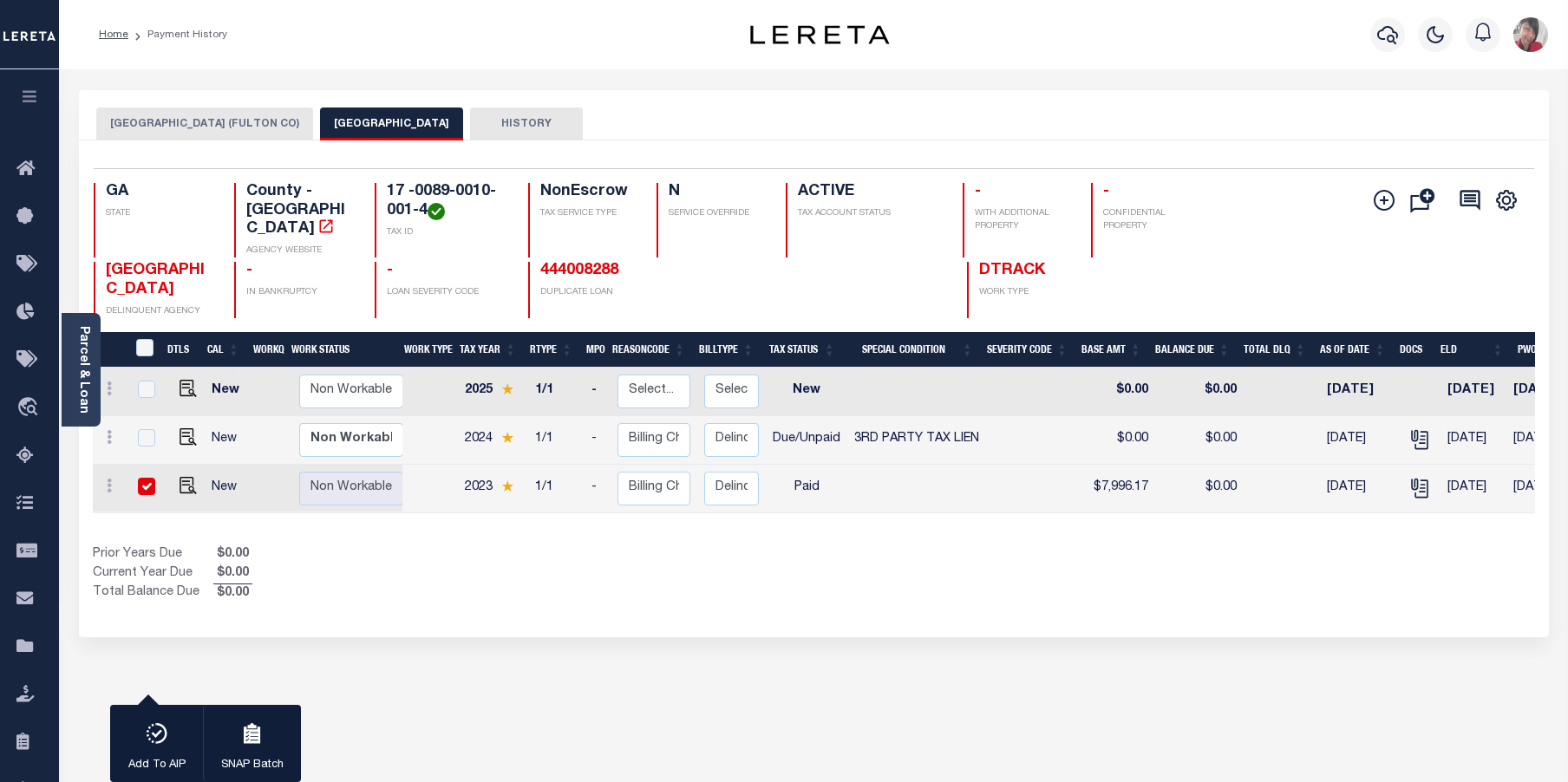
click at [149, 478] on input "checkbox" at bounding box center [147, 487] width 17 height 17
checkbox input "false"
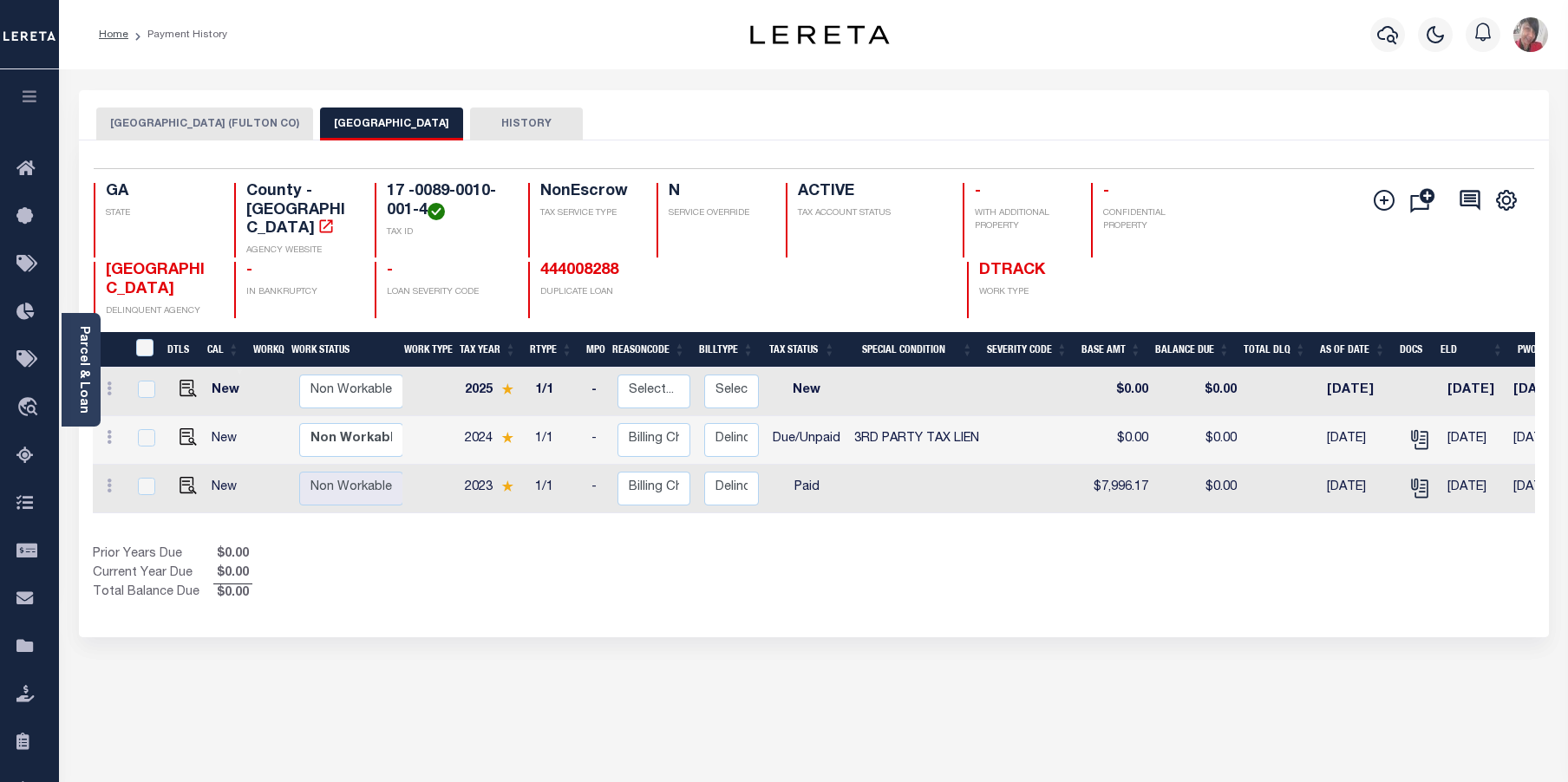
click at [171, 125] on button "ATLANTA CITY (FULTON CO)" at bounding box center [204, 124] width 217 height 33
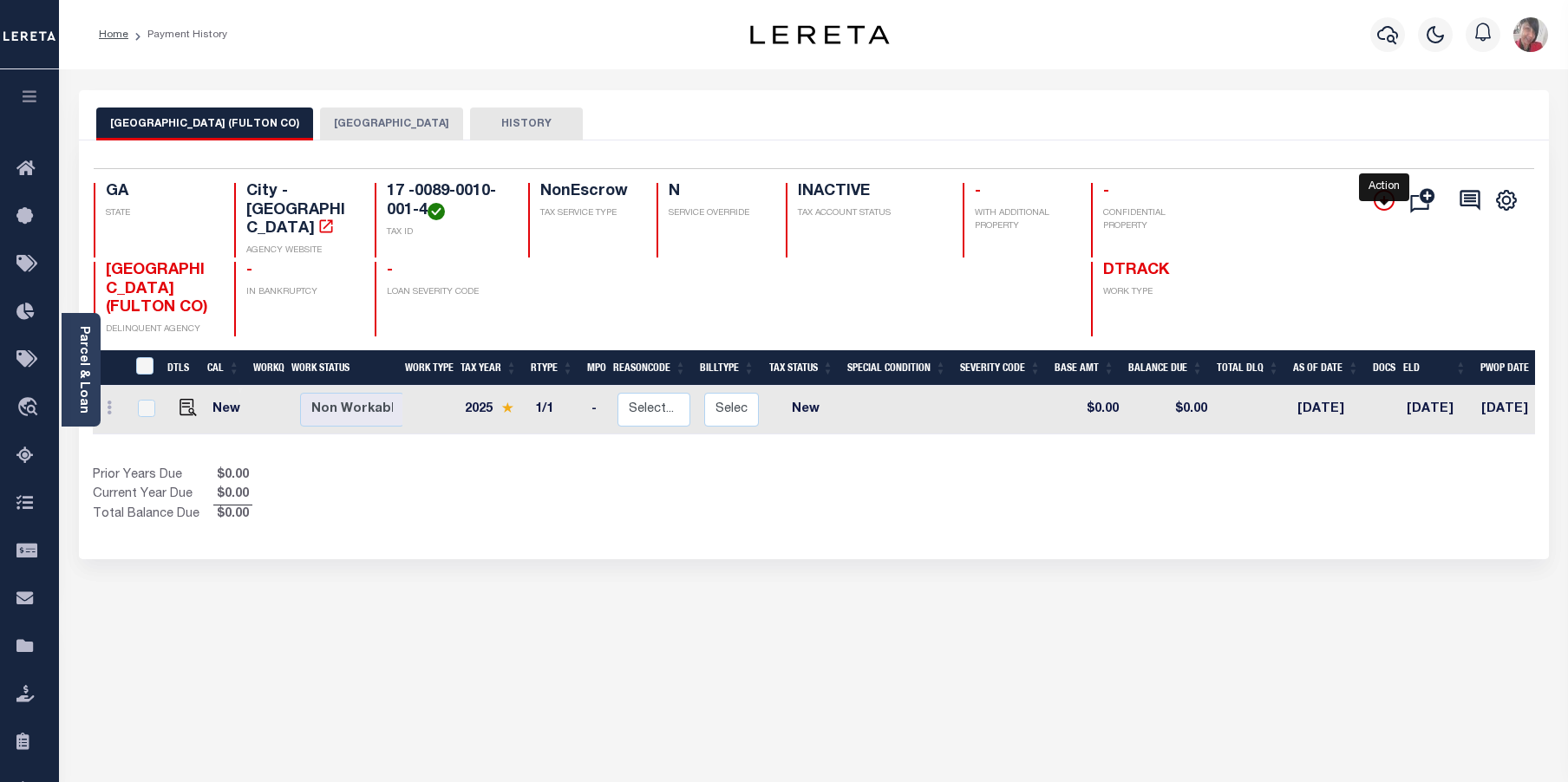
click at [1386, 199] on icon "" at bounding box center [1383, 200] width 20 height 20
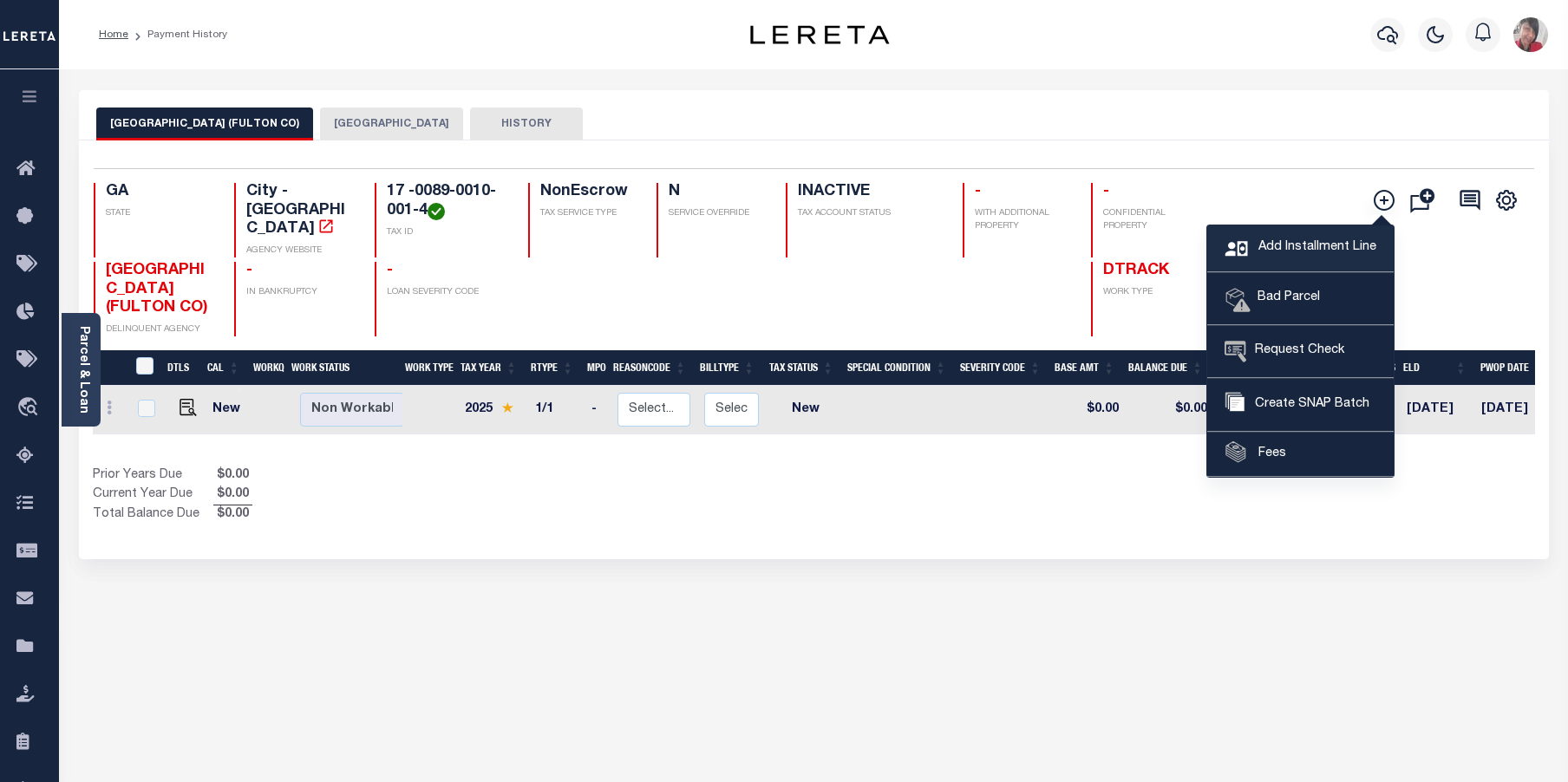
click at [1312, 248] on span "Add Installment Line" at bounding box center [1315, 249] width 122 height 19
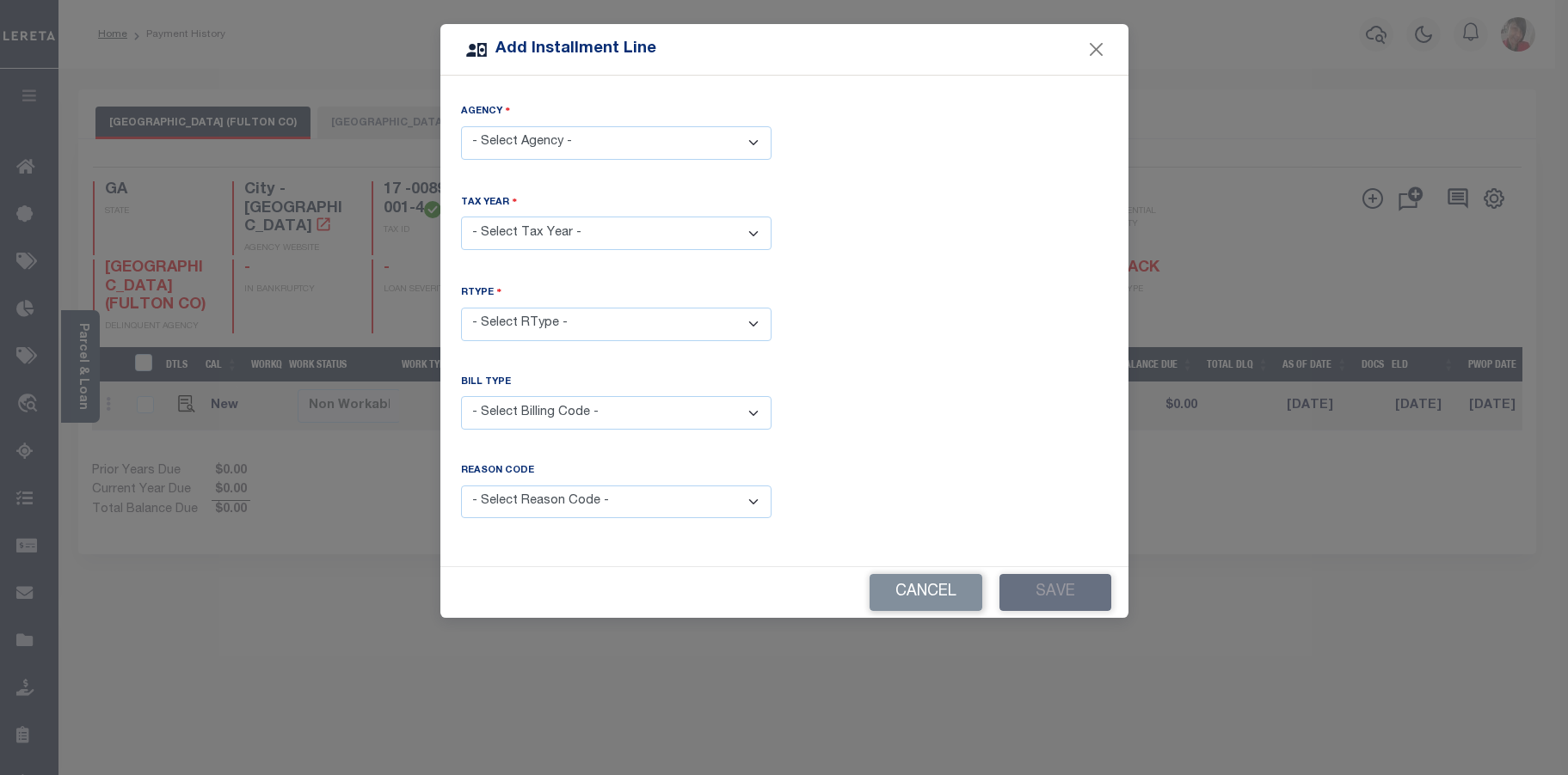
click at [756, 147] on select "- Select Agency - ATLANTA CITY (FULTON CO) - City FULTON COUNTY - County" at bounding box center [616, 142] width 310 height 34
select select "1312101000"
click at [461, 126] on select "- Select Agency - ATLANTA CITY (FULTON CO) - City FULTON COUNTY - County" at bounding box center [616, 142] width 310 height 34
click at [741, 237] on select "- Select Year - 2005 2006 2007 2008 2009 2010 2011 2012 2013 2014 2015 2016 201…" at bounding box center [616, 233] width 310 height 34
select select "2024"
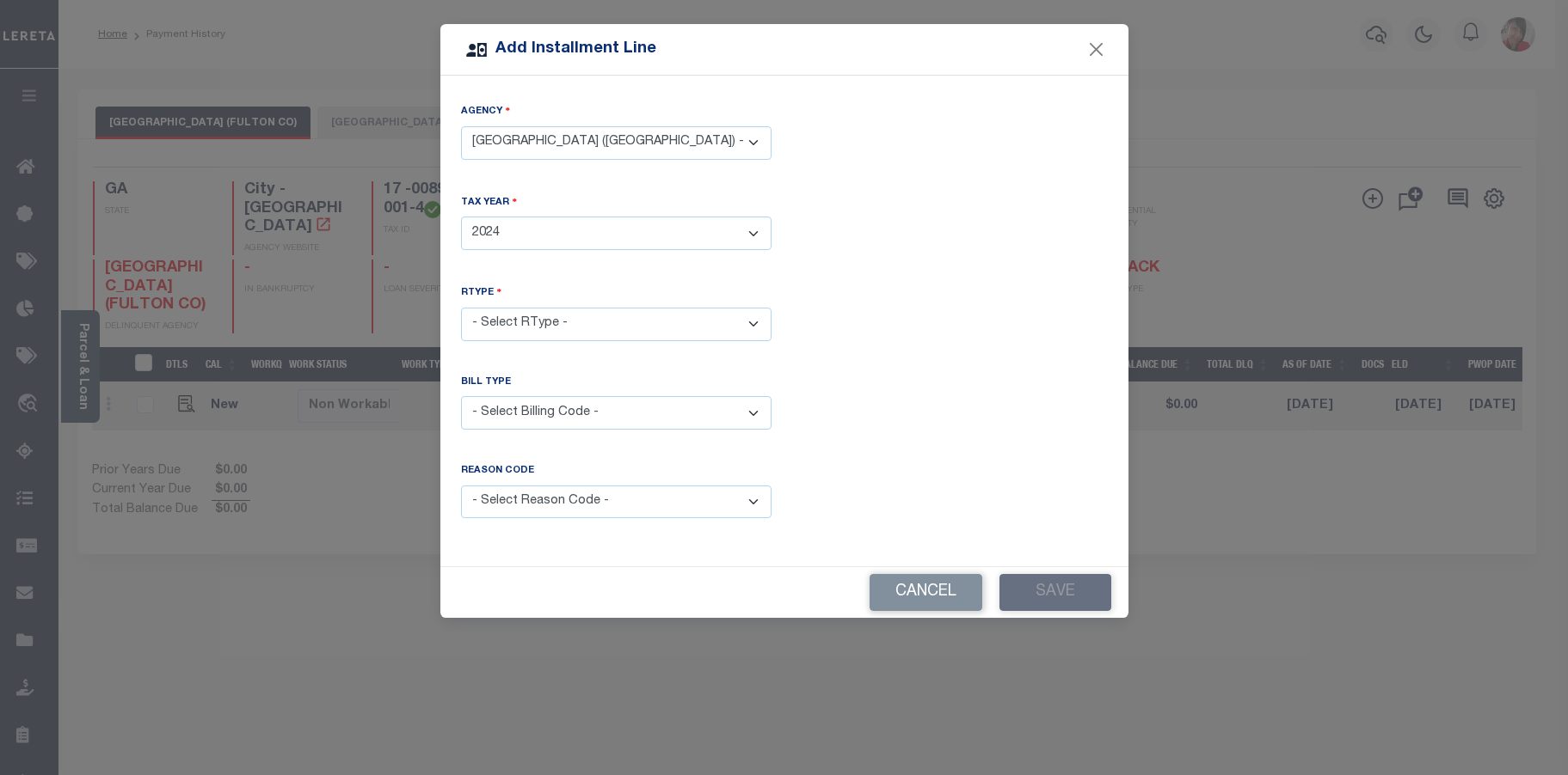
click at [461, 217] on select "- Select Year - 2005 2006 2007 2008 2009 2010 2011 2012 2013 2014 2015 2016 201…" at bounding box center [616, 233] width 310 height 34
click at [667, 308] on select "- Select RType - 1/1" at bounding box center [616, 324] width 310 height 34
select select "0"
click at [461, 308] on select "- Select RType - 1/1" at bounding box center [616, 324] width 310 height 34
click at [568, 412] on select "- Select Billing Code - Regular Delinquent Supplemental Corrected/Adjusted Bill…" at bounding box center [616, 413] width 310 height 34
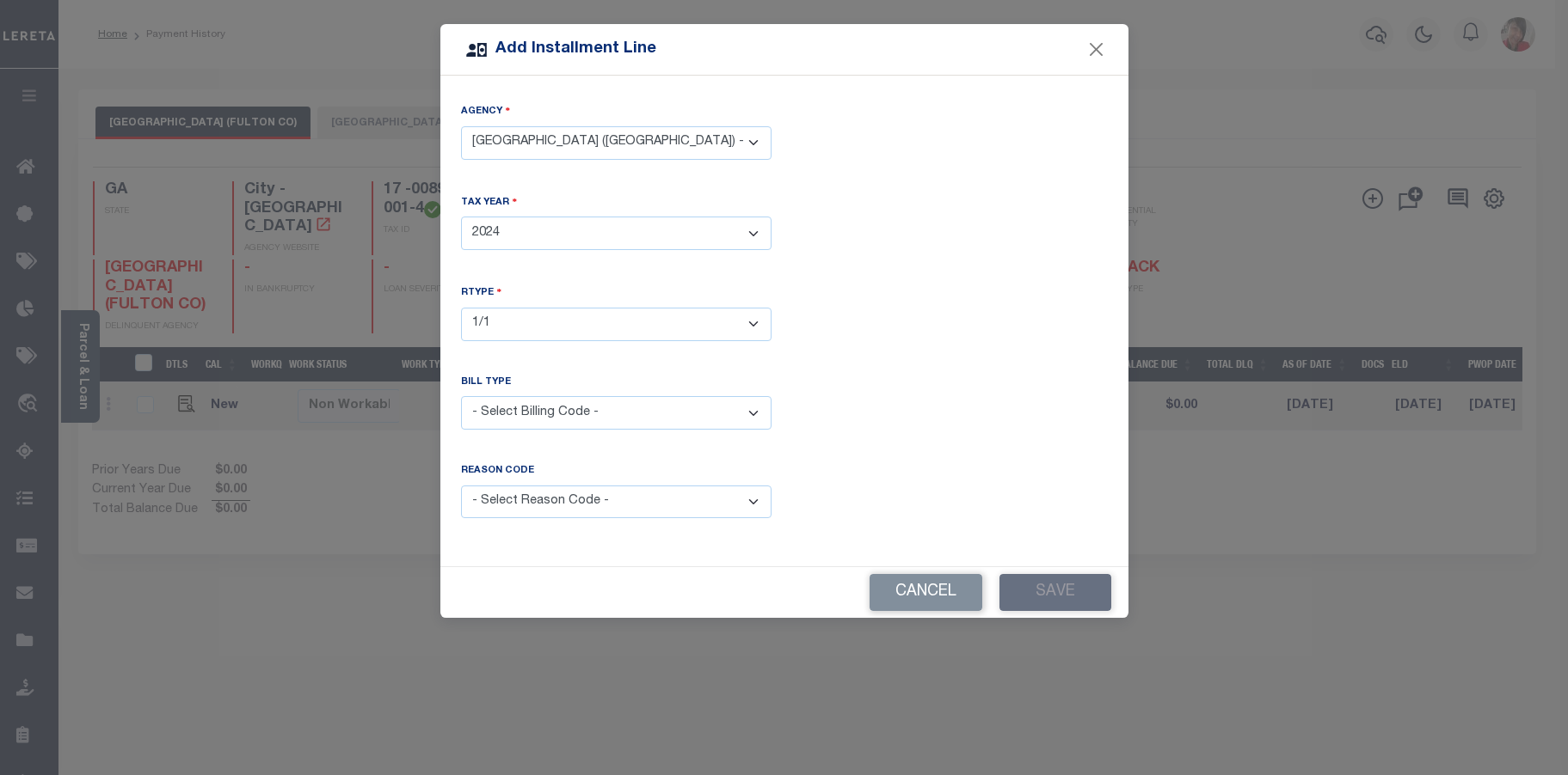
select select "2"
click at [461, 397] on select "- Select Billing Code - Regular Delinquent Supplemental Corrected/Adjusted Bill…" at bounding box center [616, 413] width 310 height 34
click at [567, 500] on select "- Select Reason Code - Payment Reversal Taxable Value Change Assessment Change …" at bounding box center [616, 502] width 310 height 34
select select "6"
click at [461, 485] on select "- Select Reason Code - Payment Reversal Taxable Value Change Assessment Change …" at bounding box center [616, 502] width 310 height 34
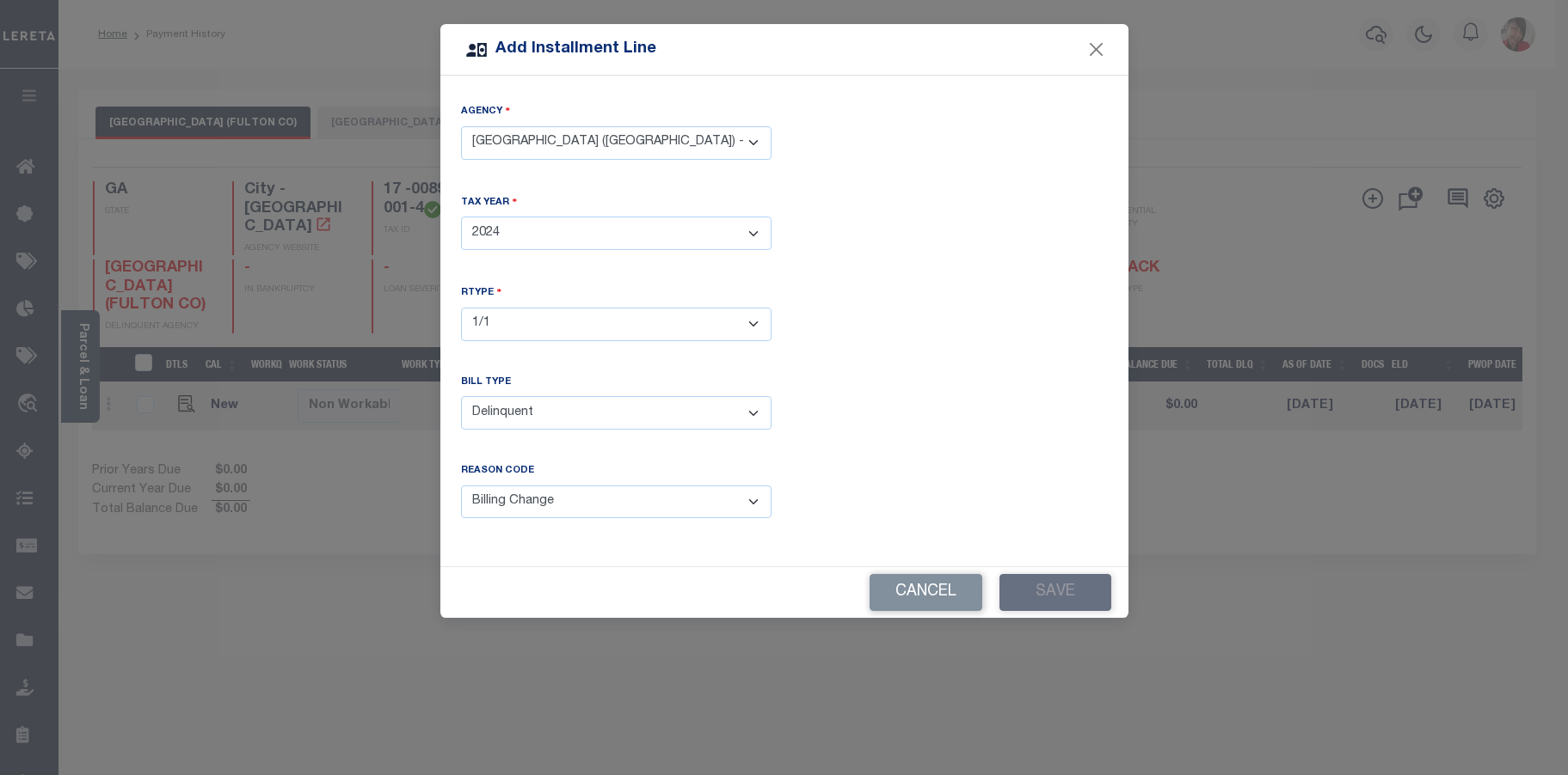
click at [917, 698] on div "Add Installment Line Agency - Select Agency - ATLANTA CITY (FULTON CO) - City F…" at bounding box center [784, 387] width 1568 height 775
click at [937, 586] on button "Cancel" at bounding box center [926, 592] width 113 height 37
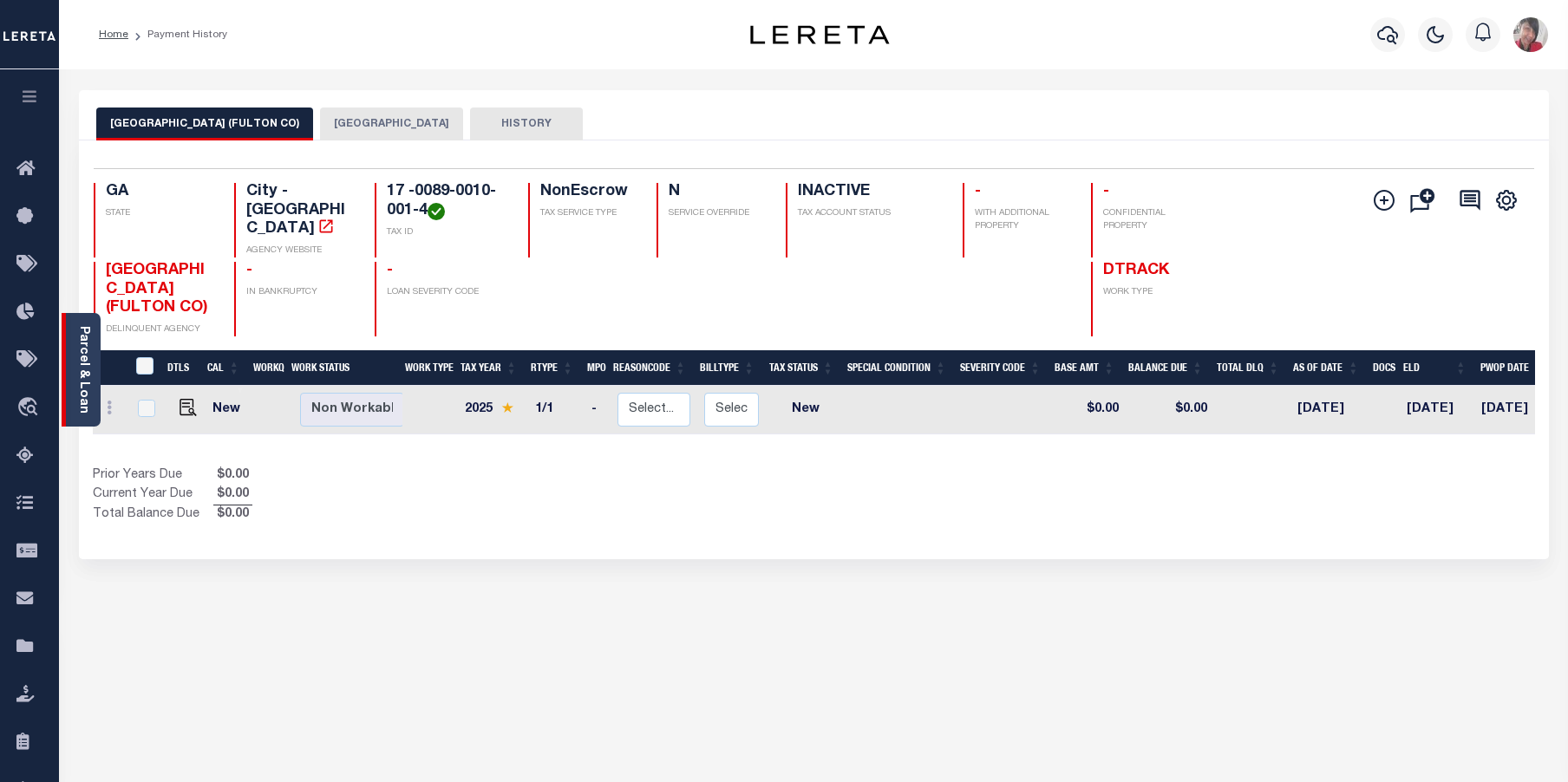
click at [84, 369] on link "Parcel & Loan" at bounding box center [83, 370] width 12 height 87
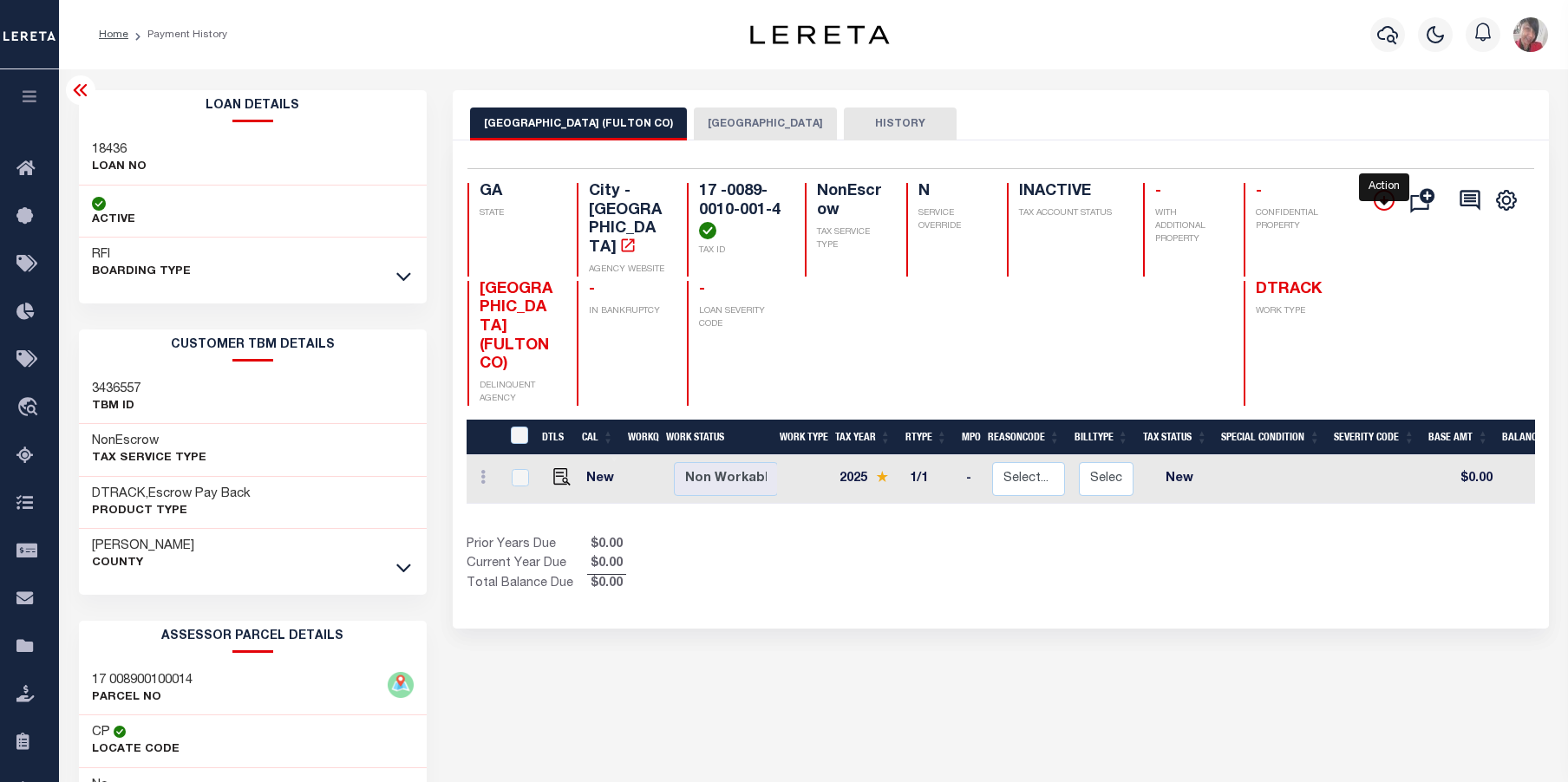
click at [1380, 206] on icon "" at bounding box center [1383, 200] width 20 height 20
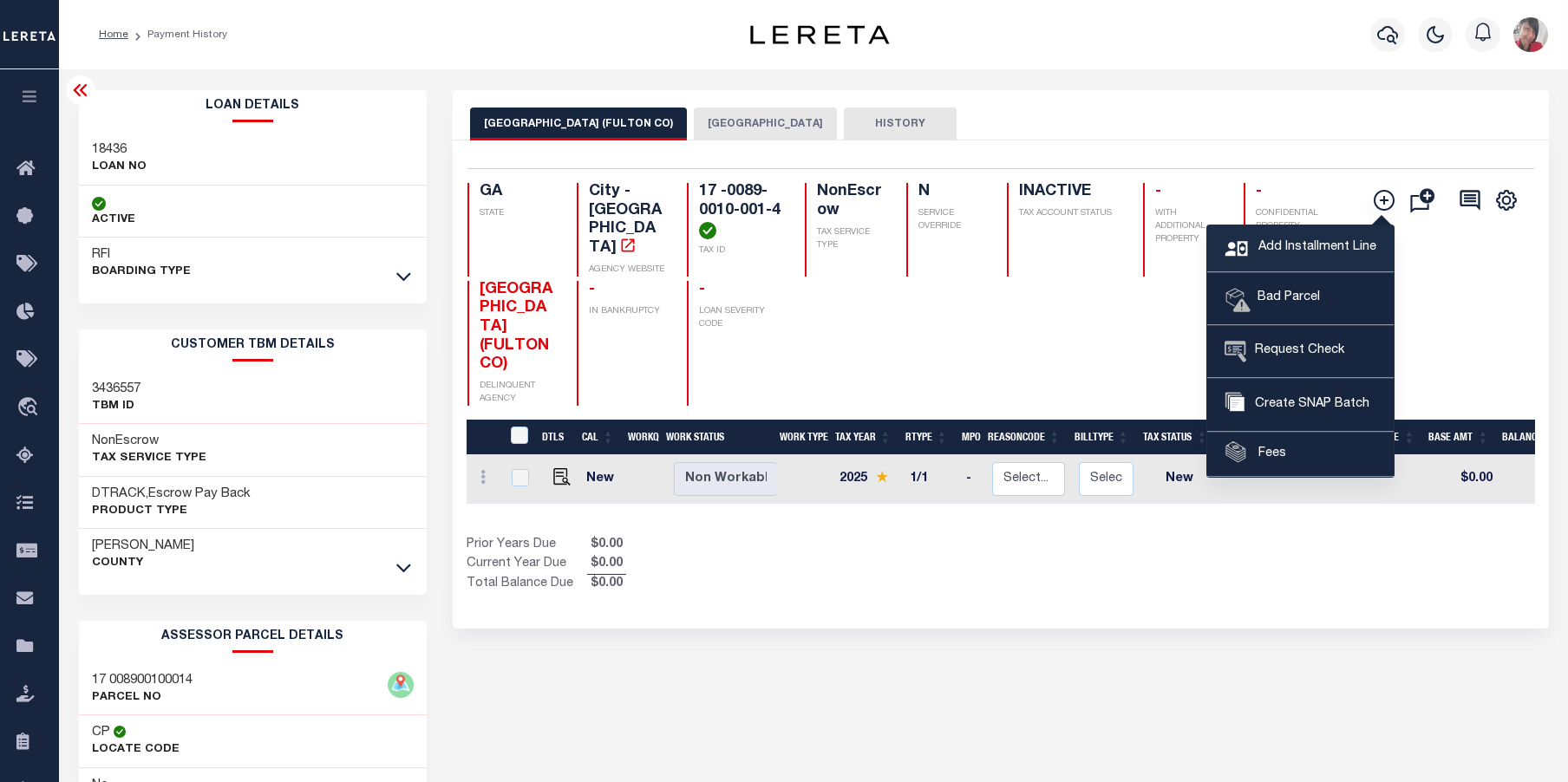
click at [1254, 249] on icon at bounding box center [1240, 255] width 29 height 32
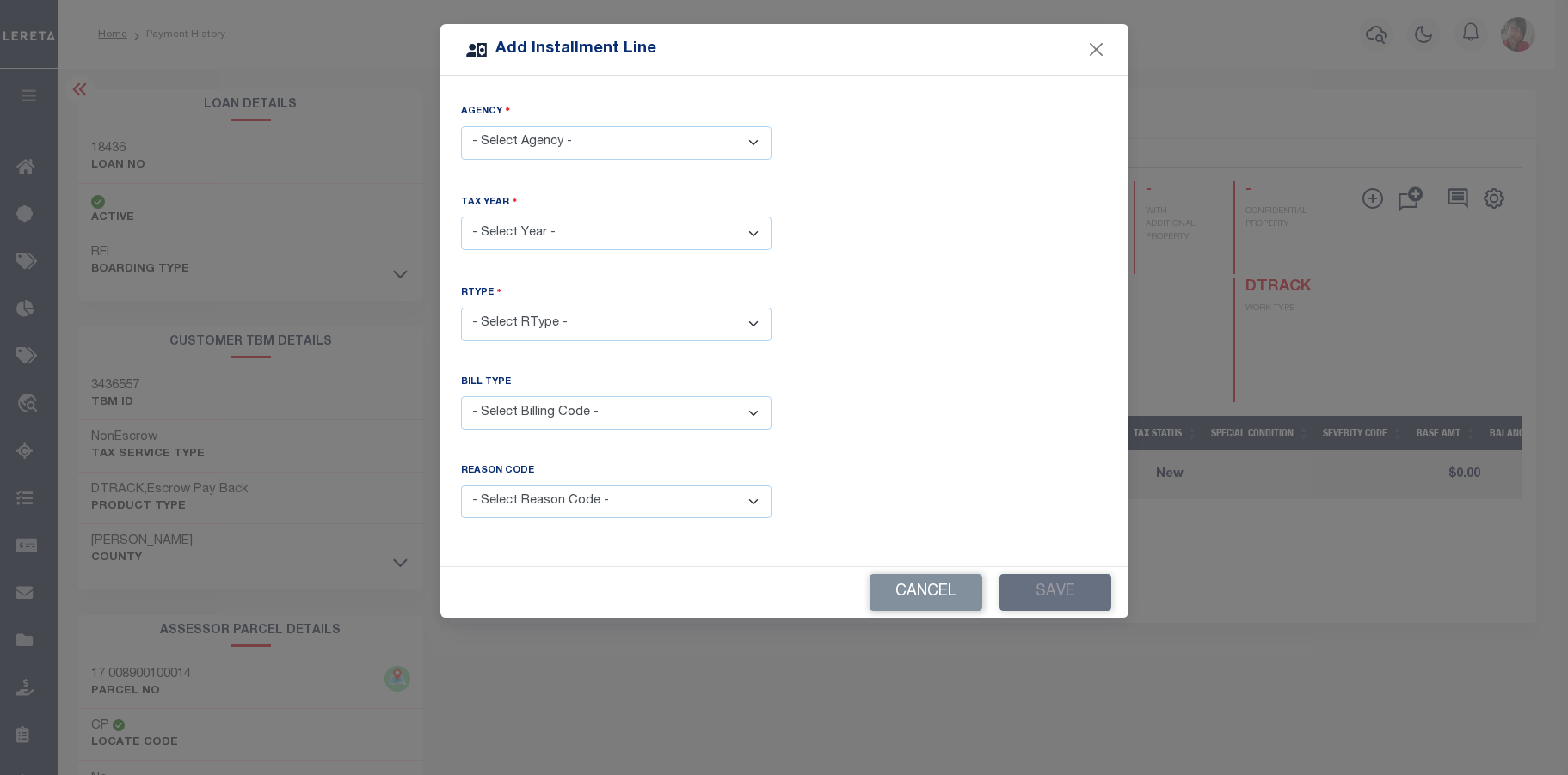
click at [744, 148] on select "- Select Agency - ATLANTA CITY (FULTON CO) - City FULTON COUNTY - County" at bounding box center [616, 142] width 310 height 34
select select "1312101000"
click at [461, 126] on select "- Select Agency - ATLANTA CITY (FULTON CO) - City FULTON COUNTY - County" at bounding box center [616, 142] width 310 height 34
click at [582, 226] on select "- Select Year - 2005 2006 2007 2008 2009 2010 2011 2012 2013 2014 2015 2016 201…" at bounding box center [616, 233] width 310 height 34
select select "2024"
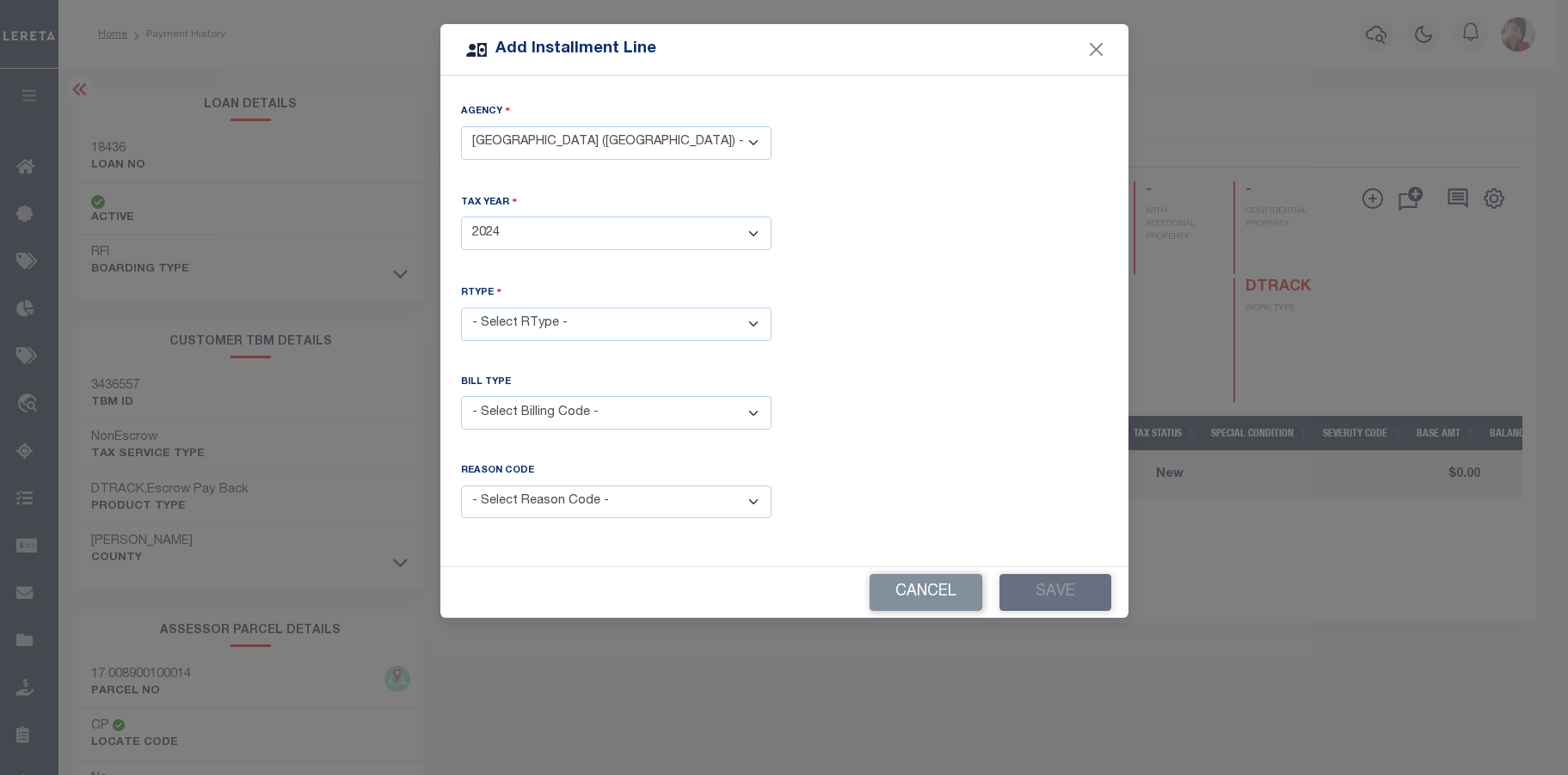
click at [461, 217] on select "- Select Year - 2005 2006 2007 2008 2009 2010 2011 2012 2013 2014 2015 2016 201…" at bounding box center [616, 233] width 310 height 34
click at [619, 315] on select "- Select RType - 1/1" at bounding box center [616, 324] width 310 height 34
select select "0"
click at [461, 308] on select "- Select RType - 1/1" at bounding box center [616, 324] width 310 height 34
click at [552, 406] on select "- Select Billing Code - Regular Delinquent Supplemental Corrected/Adjusted Bill…" at bounding box center [616, 413] width 310 height 34
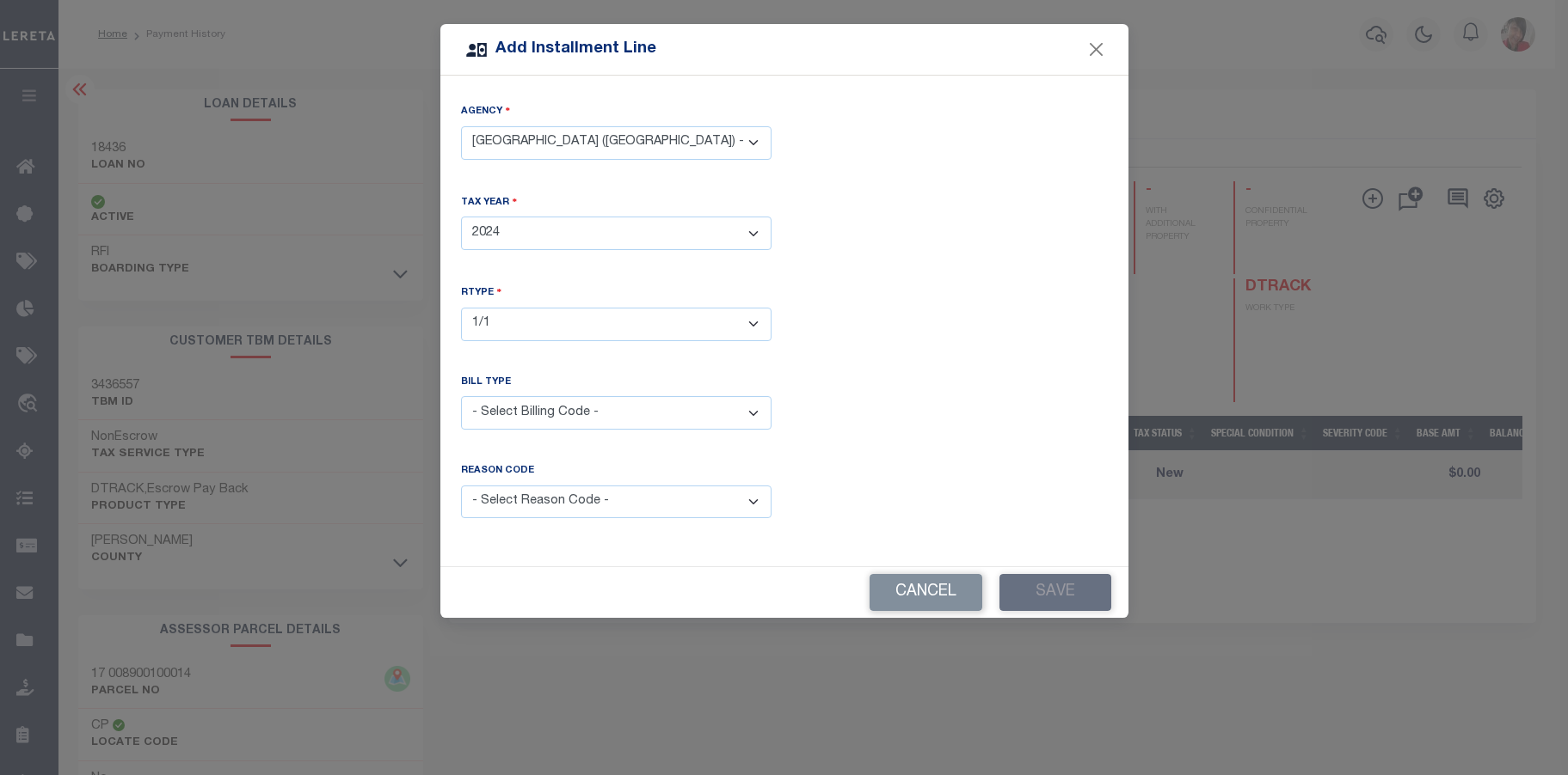
select select "2"
click at [461, 397] on select "- Select Billing Code - Regular Delinquent Supplemental Corrected/Adjusted Bill…" at bounding box center [616, 413] width 310 height 34
click at [561, 487] on select "- Select Reason Code - Payment Reversal Taxable Value Change Assessment Change …" at bounding box center [616, 502] width 310 height 34
select select "6"
click at [461, 485] on select "- Select Reason Code - Payment Reversal Taxable Value Change Assessment Change …" at bounding box center [616, 502] width 310 height 34
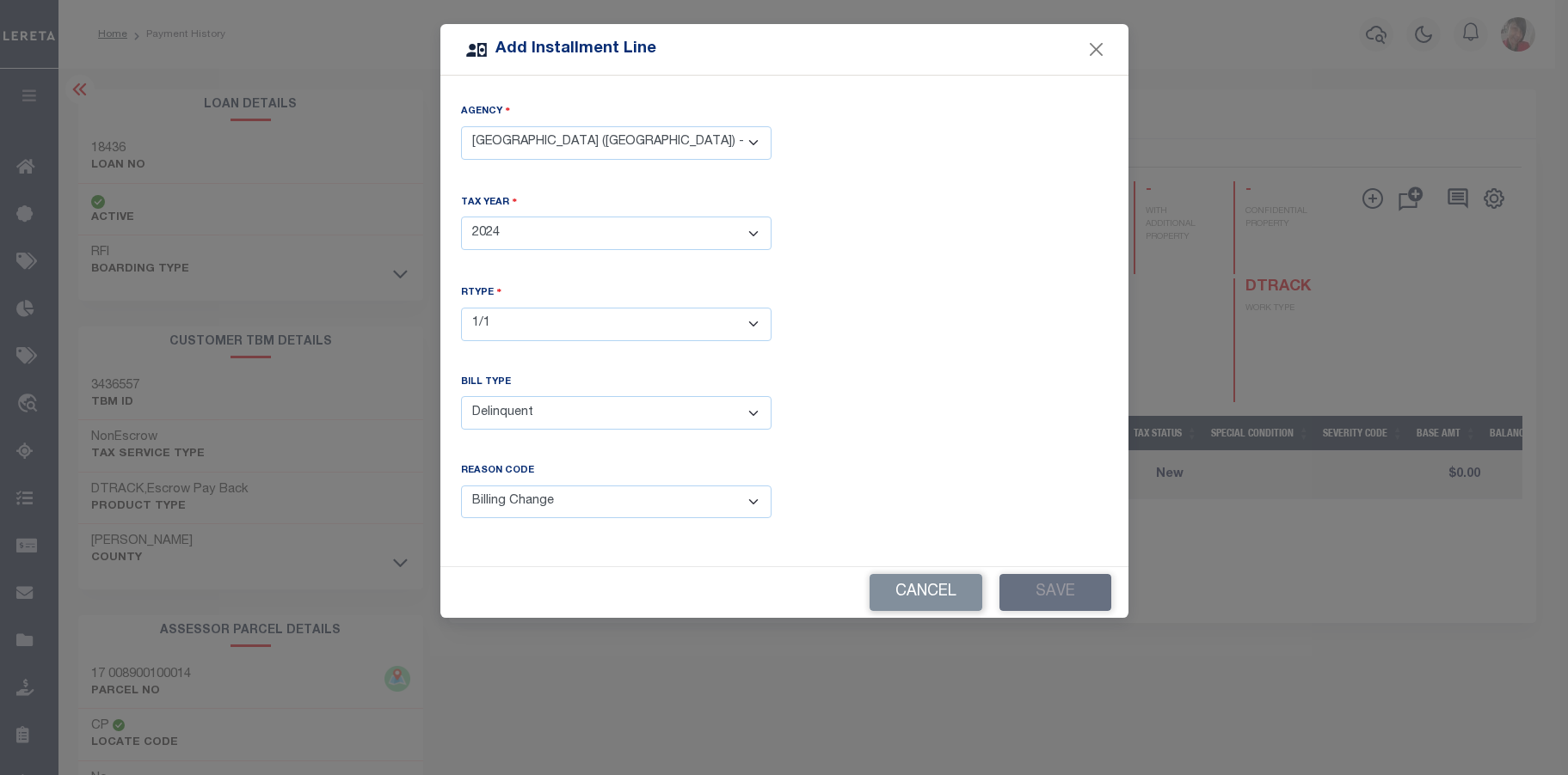
click at [1144, 639] on div "Add Installment Line Agency - Select Agency - ATLANTA CITY (FULTON CO) - City F…" at bounding box center [784, 387] width 1568 height 775
click at [623, 611] on div "Cancel Save" at bounding box center [784, 592] width 688 height 51
click at [1106, 40] on button "Close" at bounding box center [1095, 49] width 22 height 22
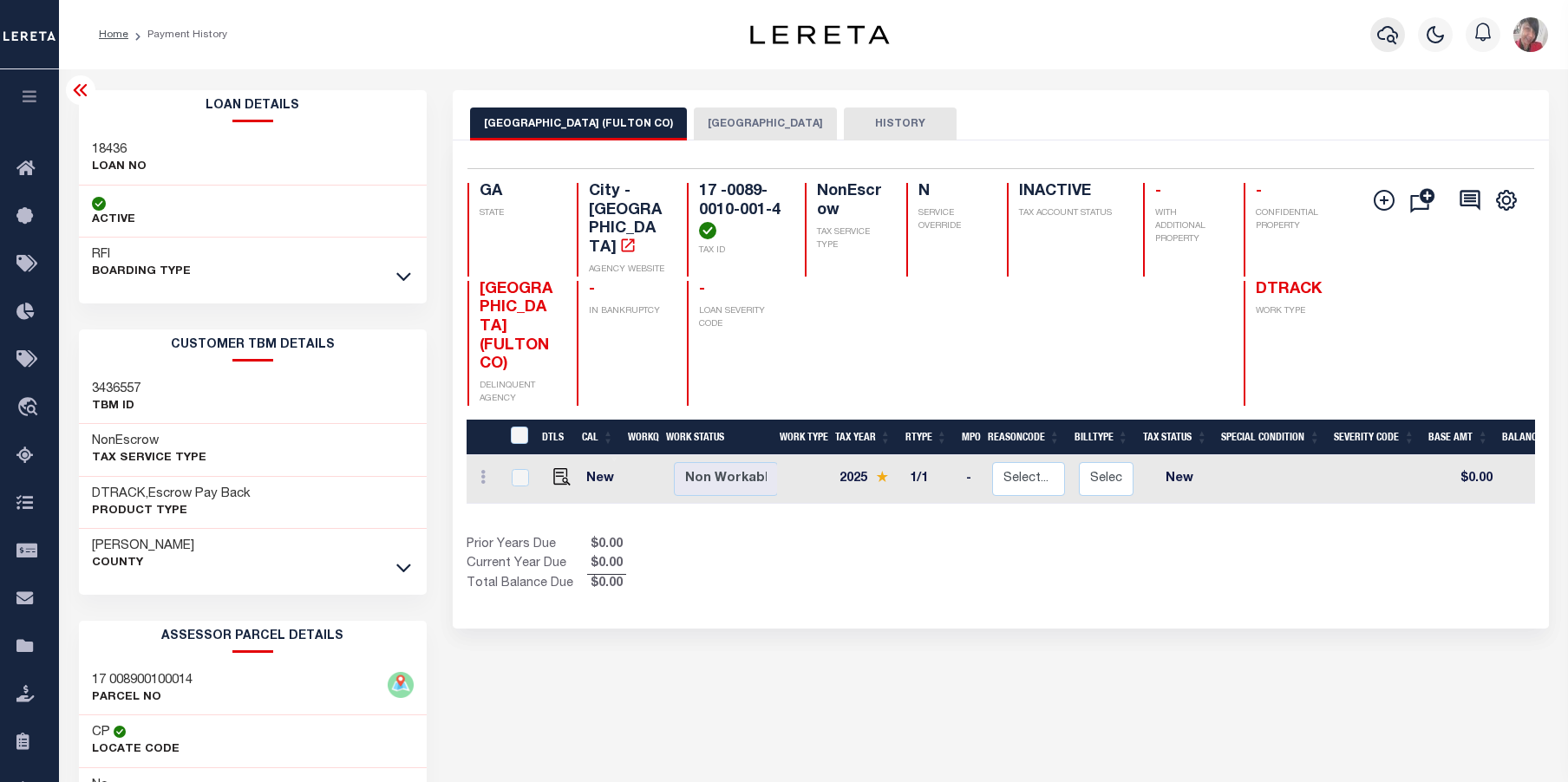
click at [1389, 35] on icon "button" at bounding box center [1387, 34] width 20 height 20
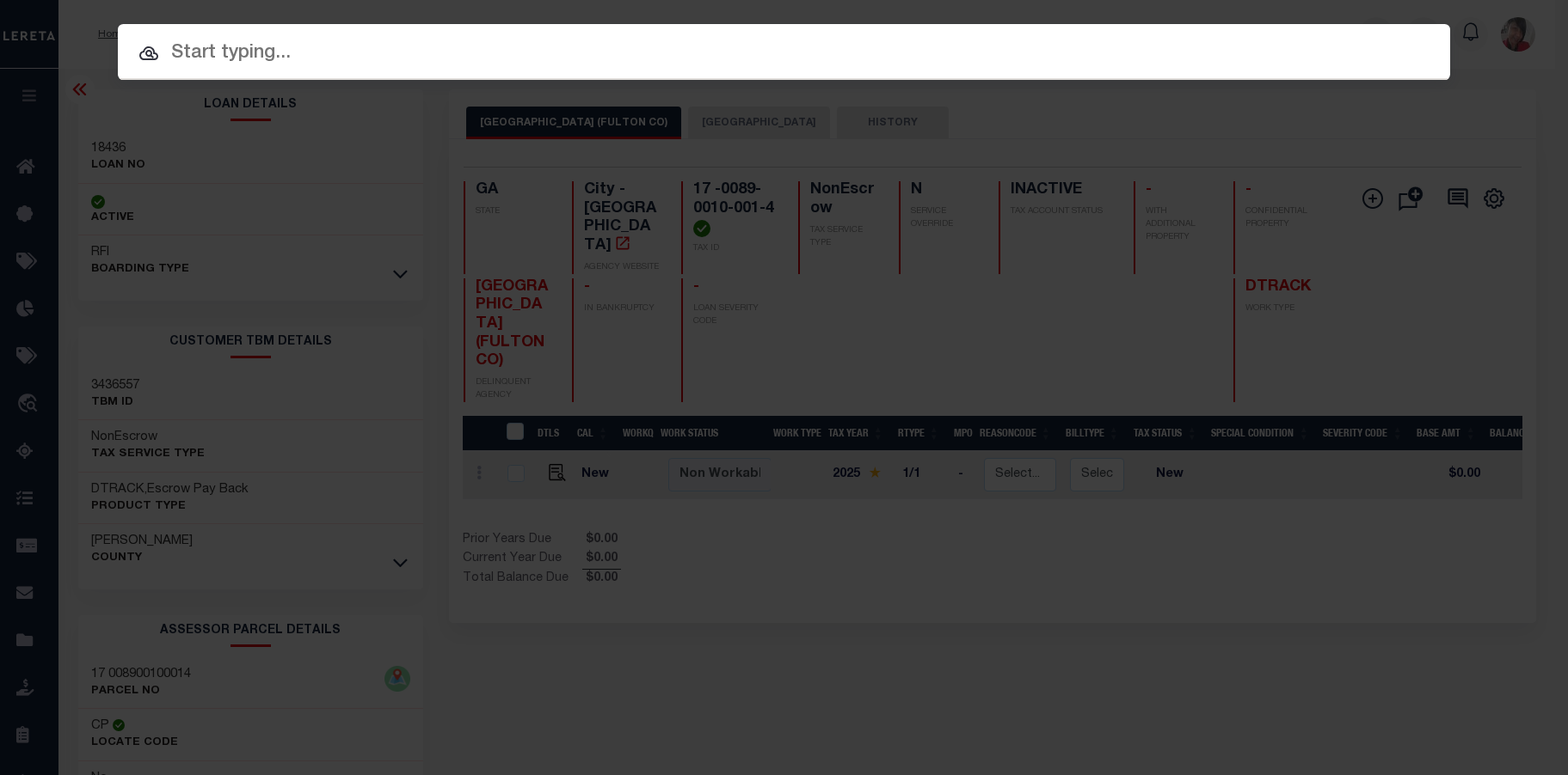
click at [1039, 51] on input "text" at bounding box center [783, 53] width 1332 height 30
paste input "19117"
type input "19117"
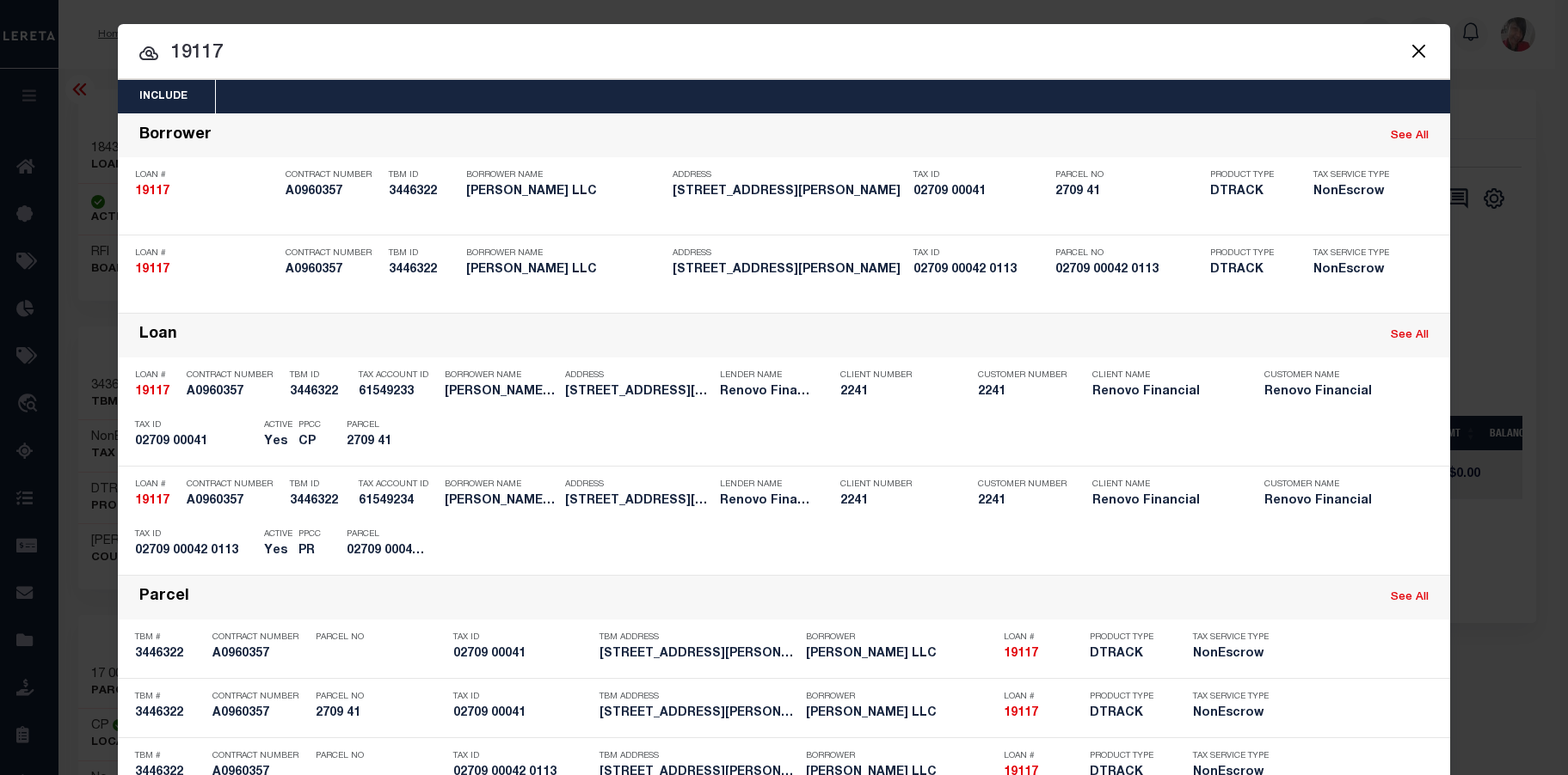
click at [652, 90] on div "Include Loans TBM Customers Borrowers Payments (Lender Non-Disb) Payments (Lend…" at bounding box center [783, 468] width 1332 height 777
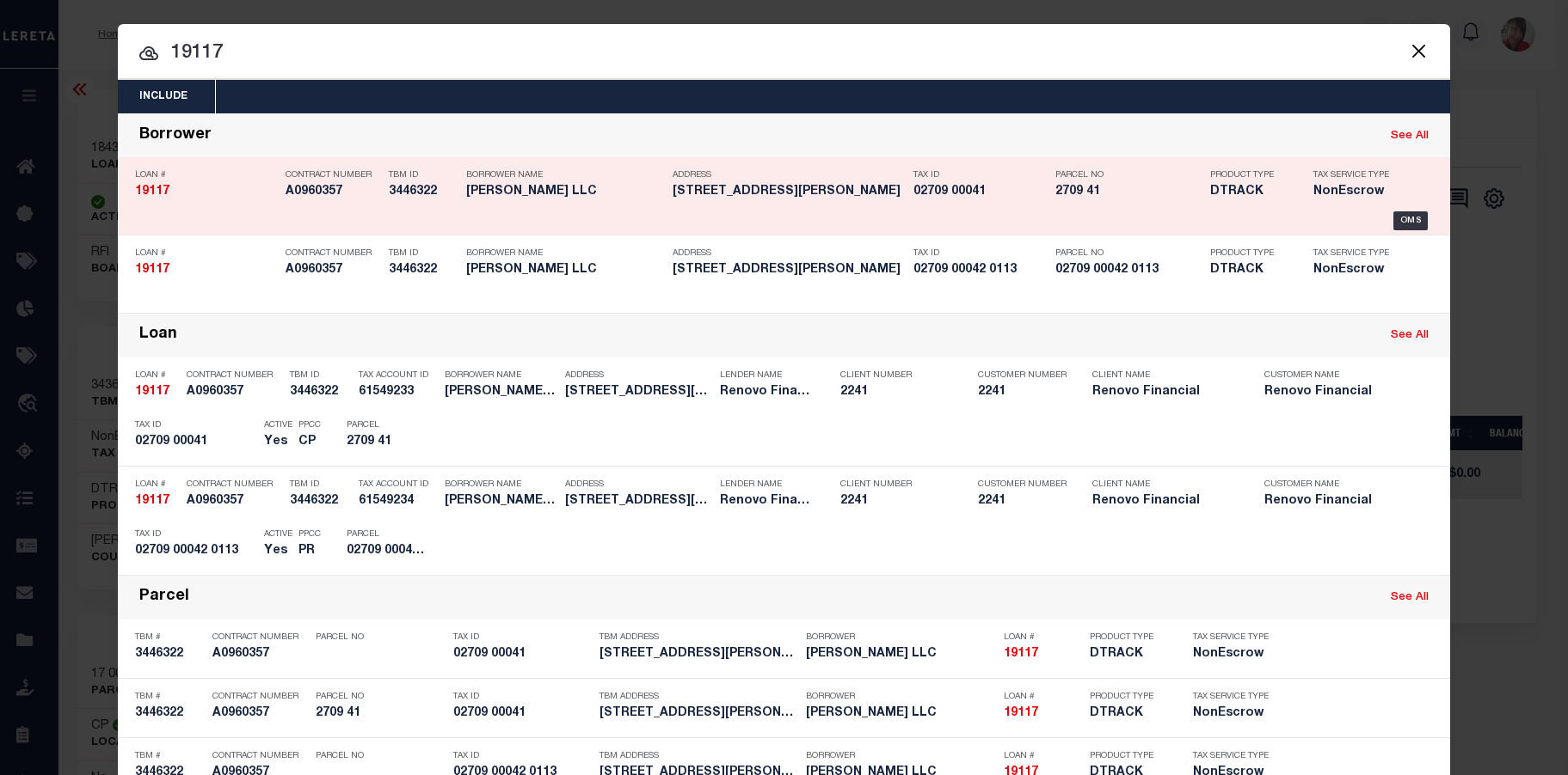
click at [559, 196] on h5 "TIMOTHY TONCZYCZYN LLC" at bounding box center [564, 192] width 197 height 14
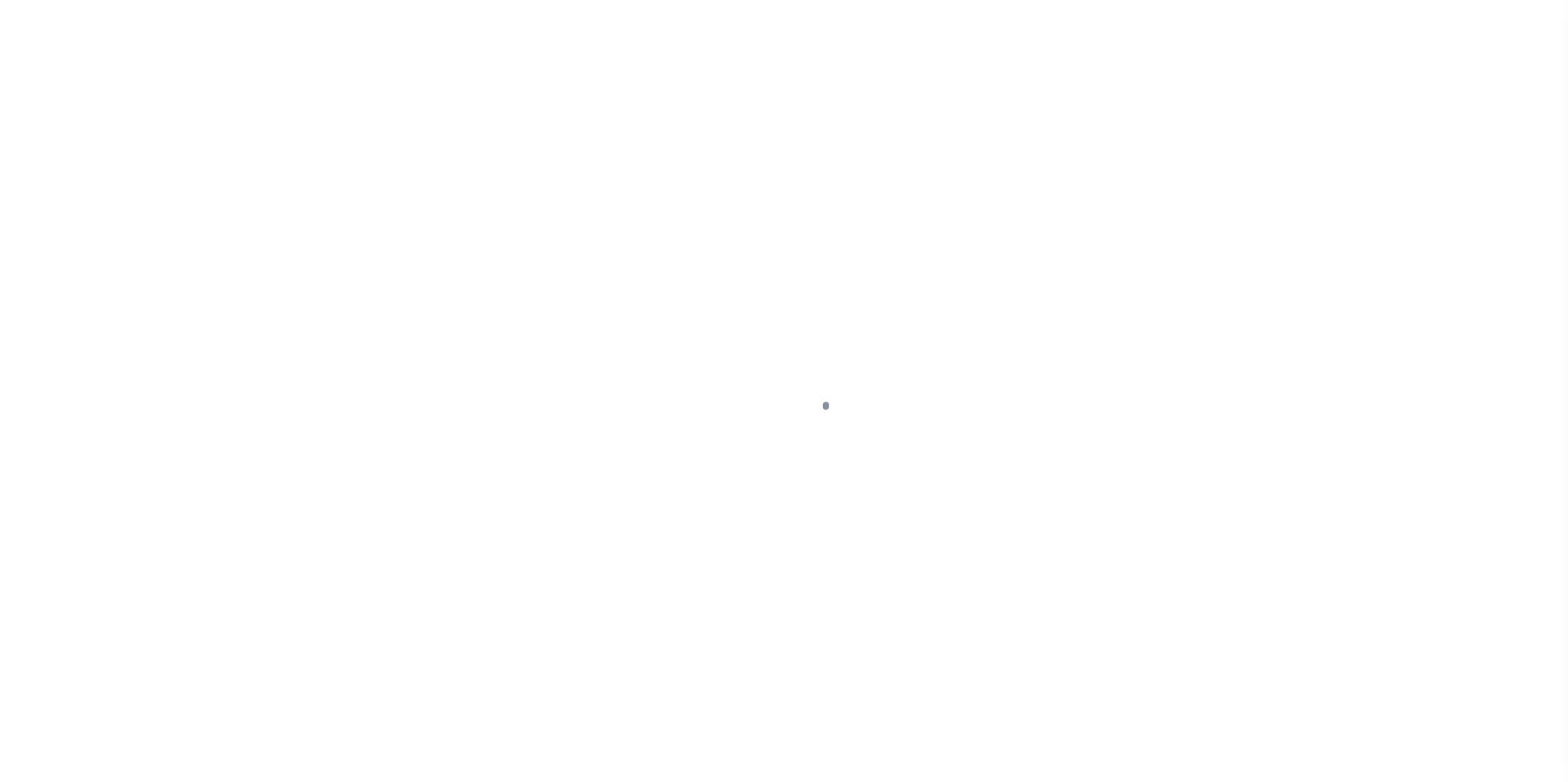
select select "10"
select select "NonEscrow"
type input "[STREET_ADDRESS][PERSON_NAME]"
select select
type input "[GEOGRAPHIC_DATA]"
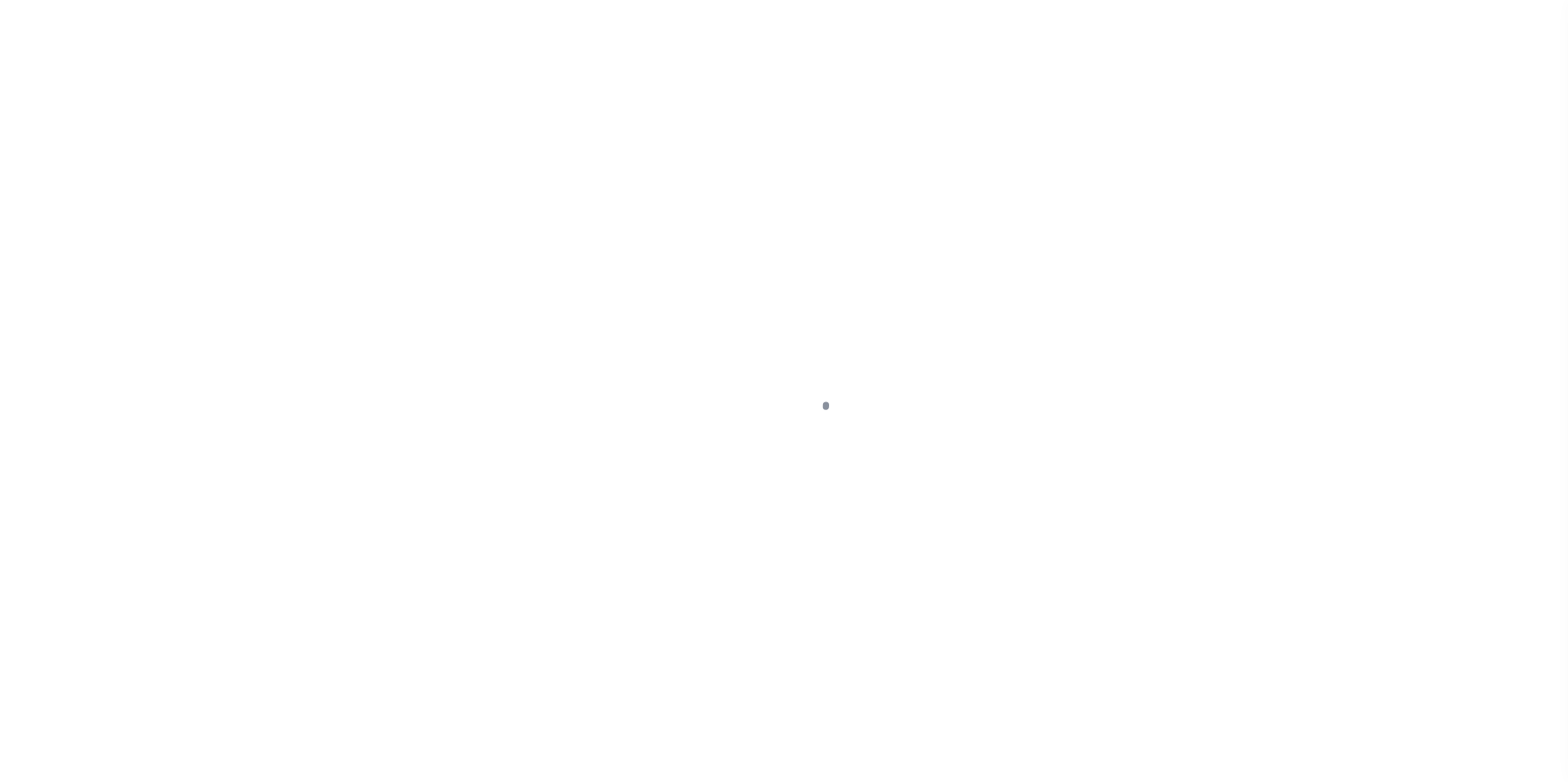
type input "a0kUS00000BIVlO"
type input "NJ"
select select
type textarea "LEGAL REQUIRED"
select select "25066"
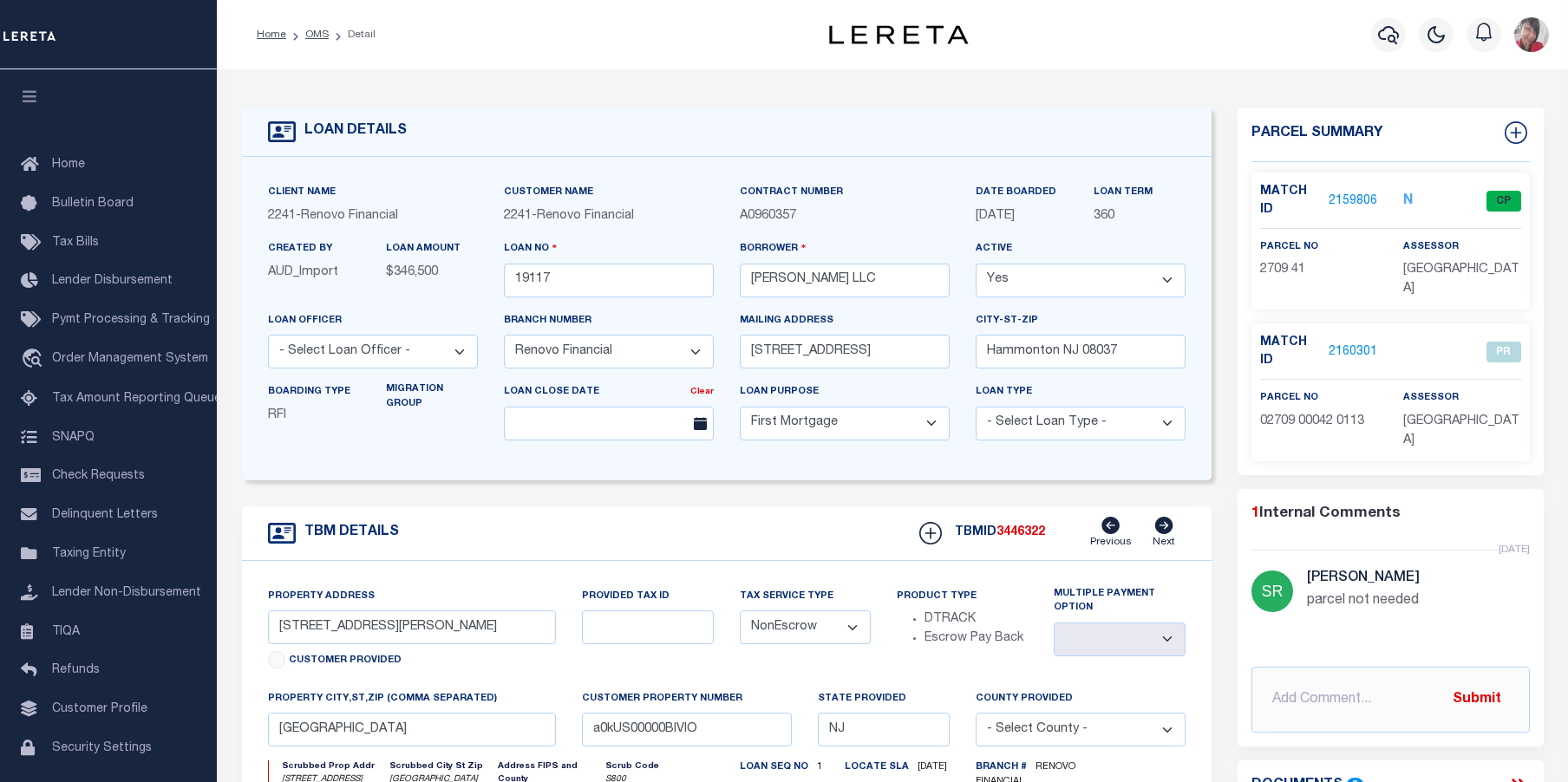
click at [1359, 198] on link "2159806" at bounding box center [1353, 201] width 49 height 18
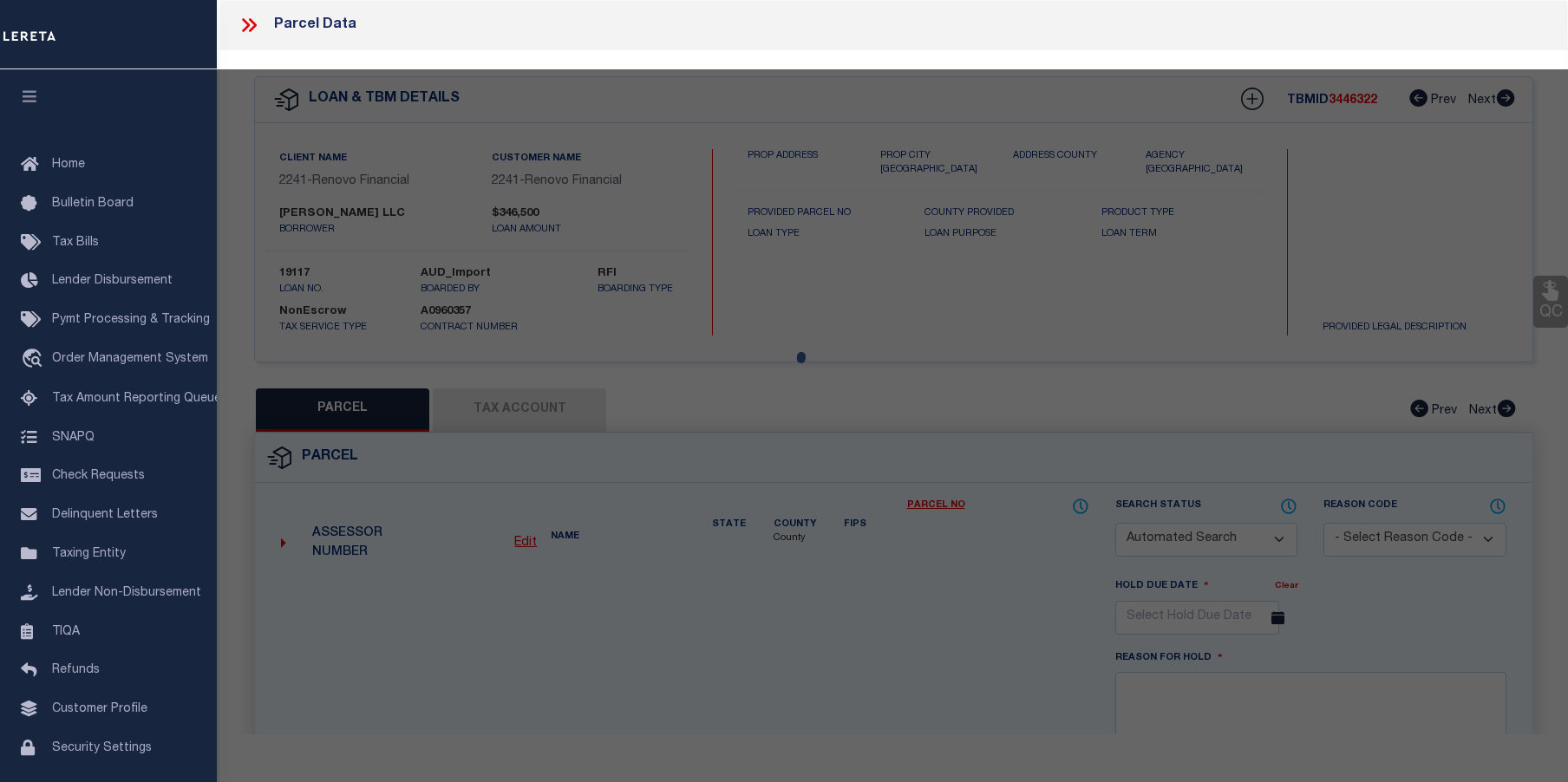
checkbox input "false"
select select "CP"
type input "400 N PACKARD LLC"
select select "AGW"
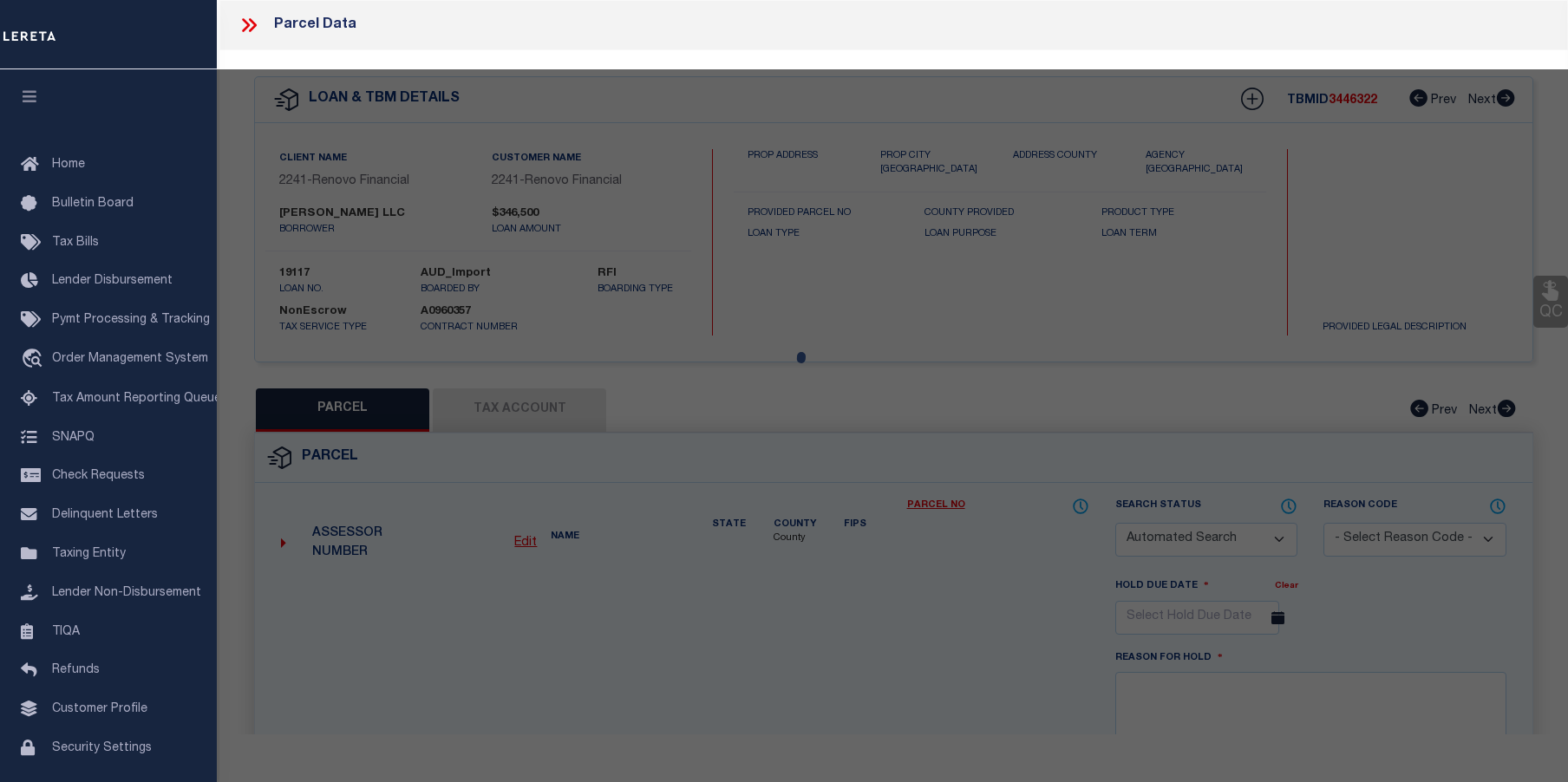
select select "LEG"
type input "413 Pratt St"
checkbox input "false"
type input "HAMMONTON, NJ 08037"
type textarea "lot 41 blk 2709"
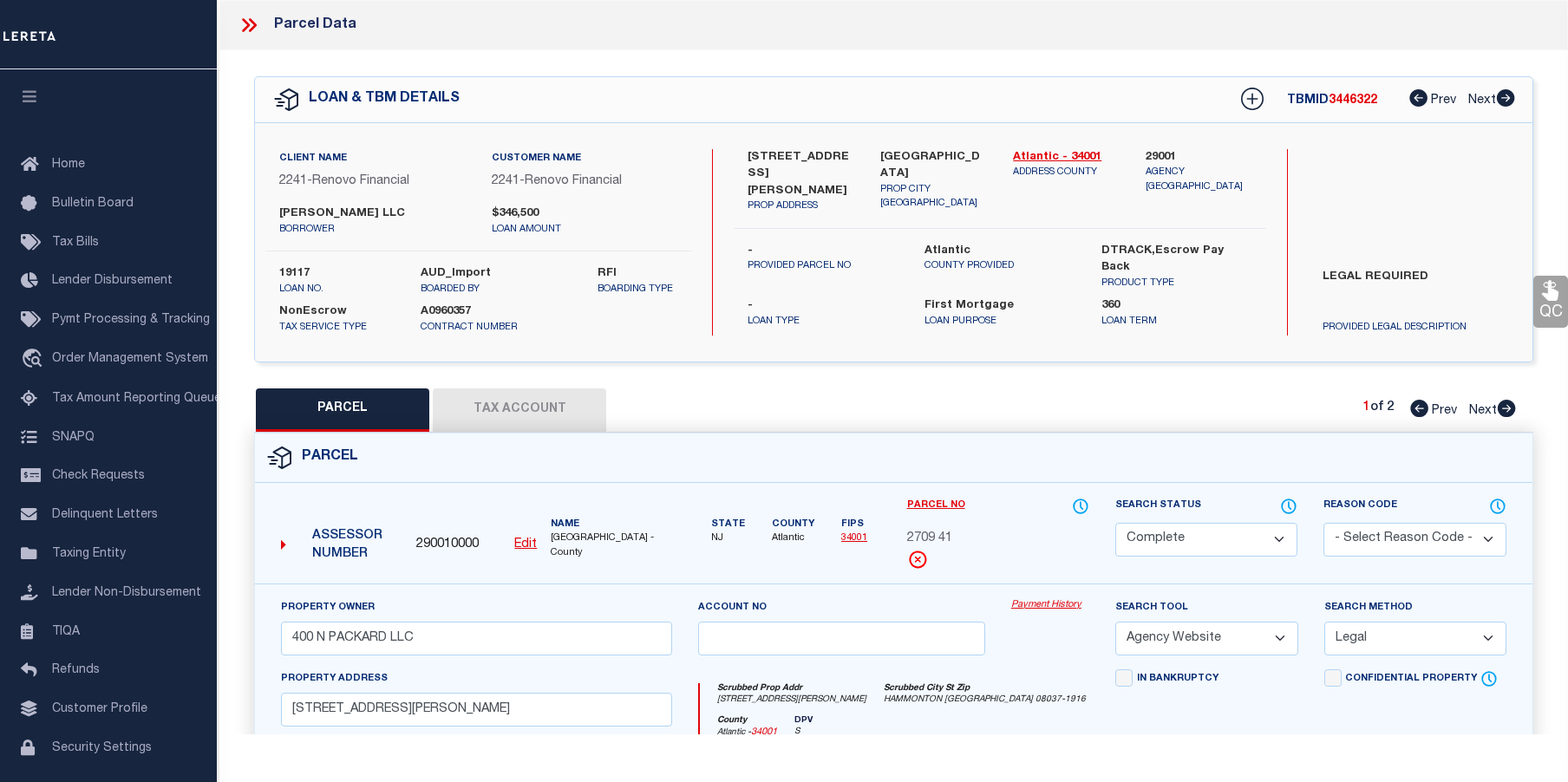
click at [1048, 601] on link "Payment History" at bounding box center [1050, 605] width 78 height 15
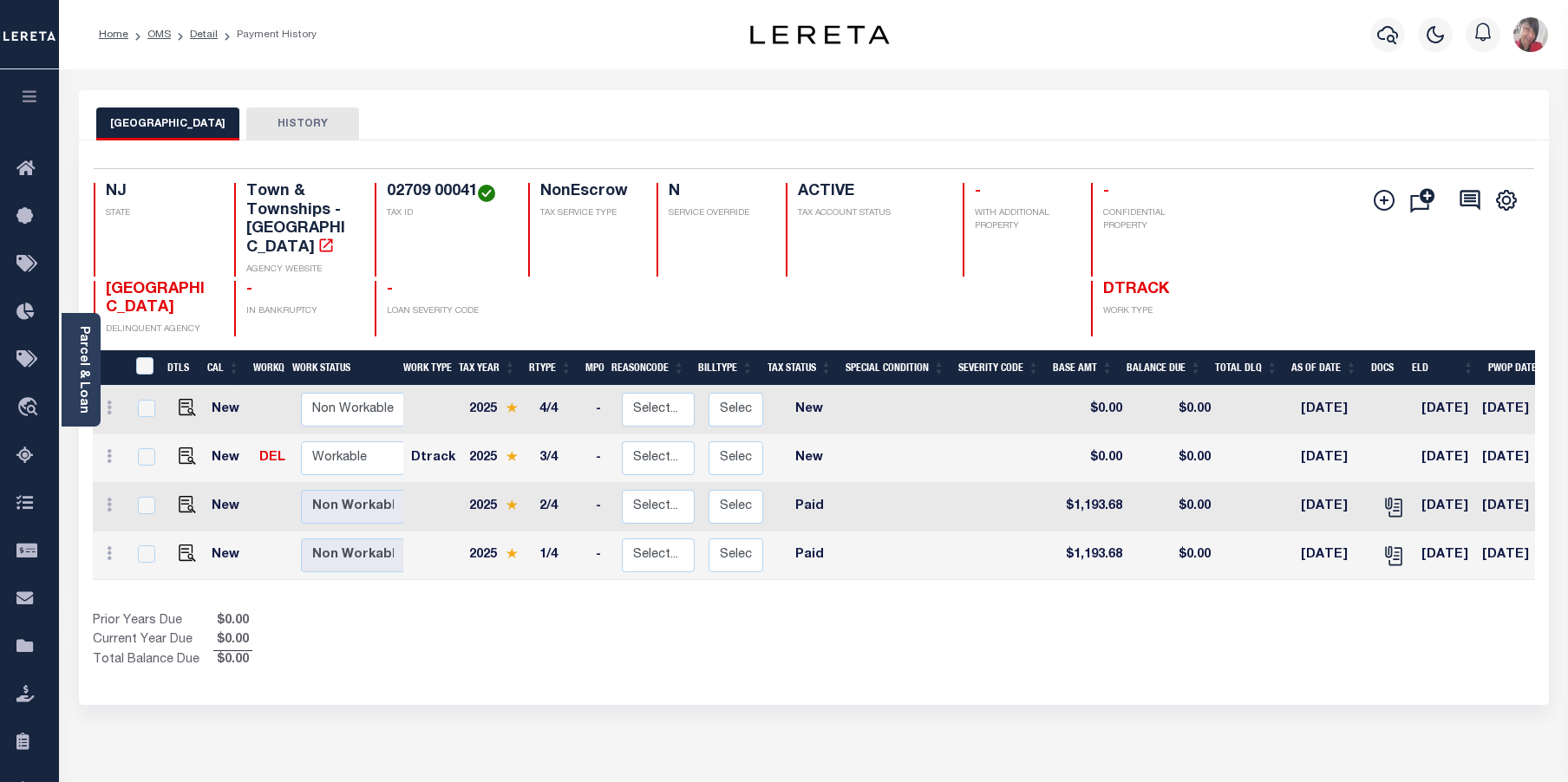
click at [317, 133] on button "HISTORY" at bounding box center [303, 124] width 113 height 33
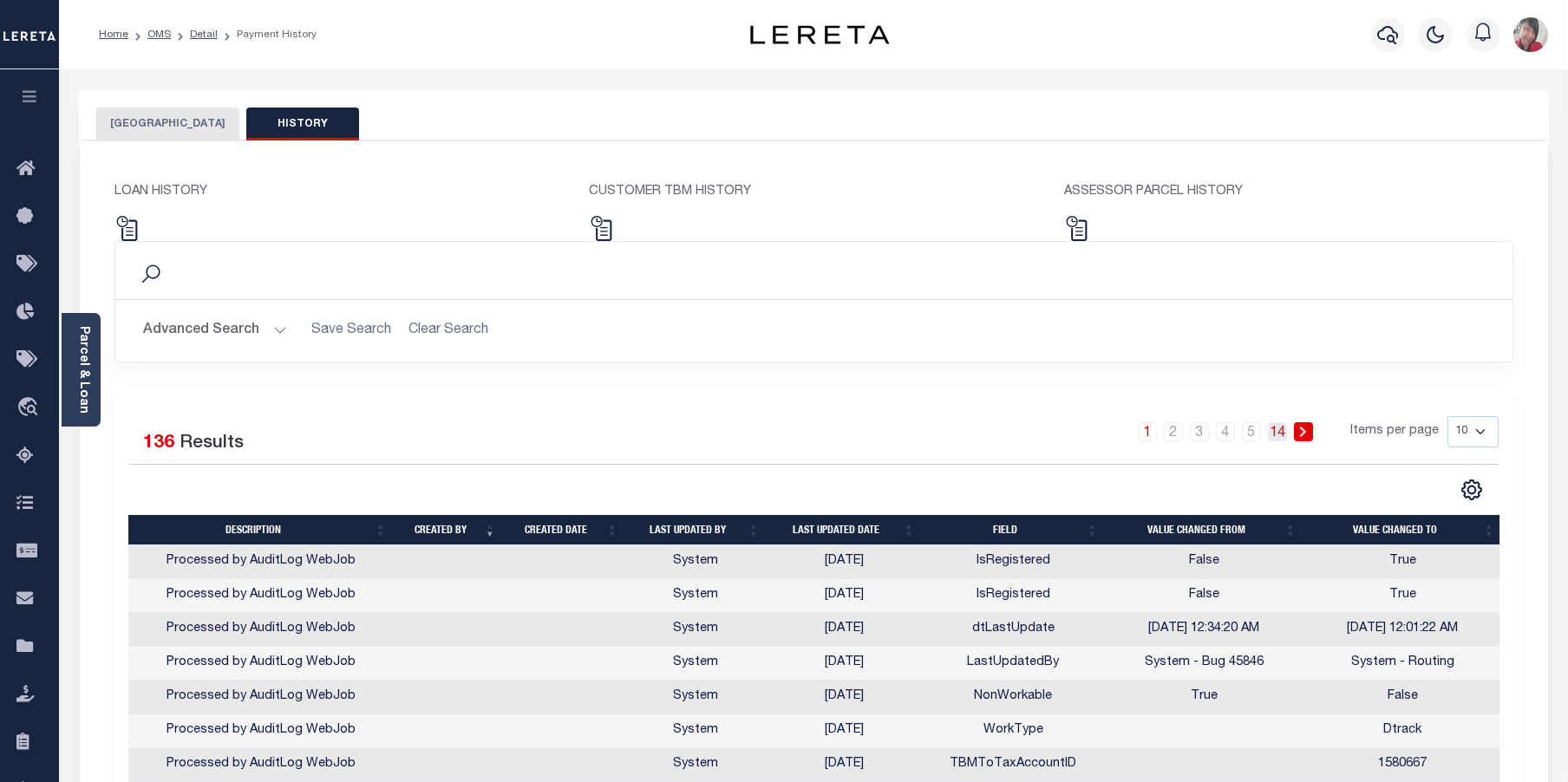
click at [1280, 433] on link "14" at bounding box center [1278, 432] width 19 height 19
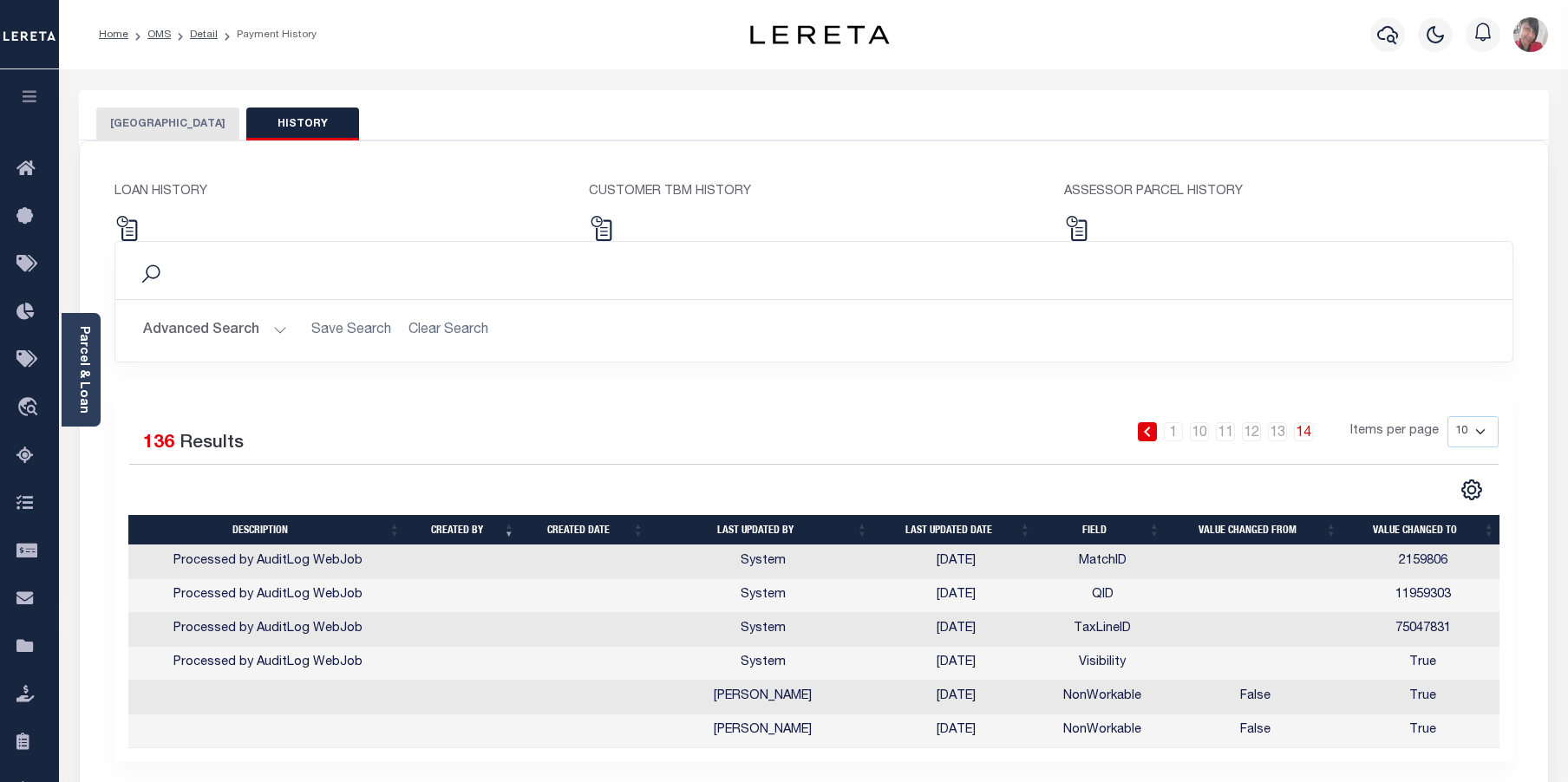
drag, startPoint x: 187, startPoint y: 120, endPoint x: 236, endPoint y: 131, distance: 50.2
click at [187, 120] on button "HAMMONTON TOWNSHIP" at bounding box center [167, 124] width 143 height 33
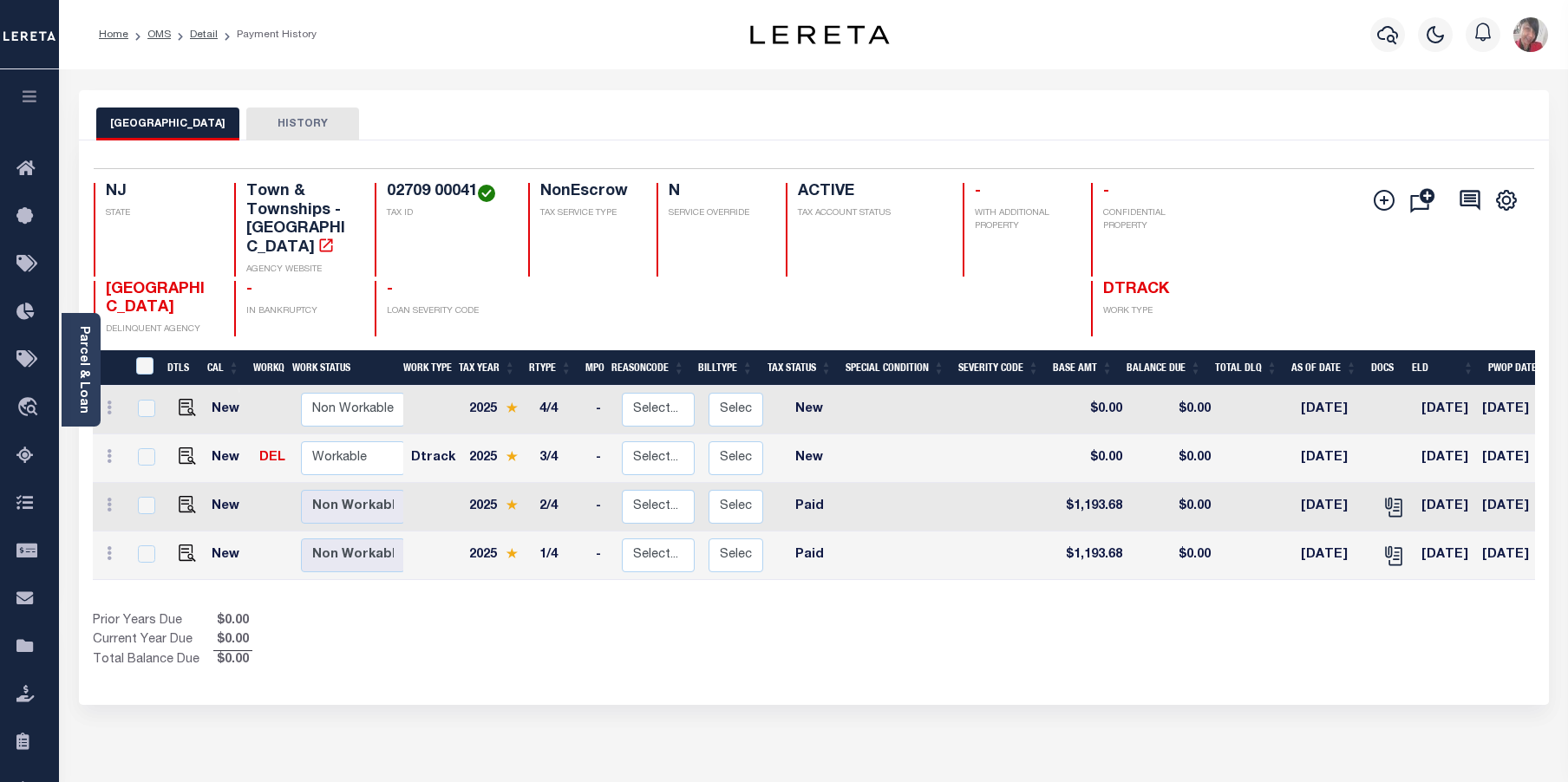
click at [85, 368] on link "Parcel & Loan" at bounding box center [83, 370] width 12 height 87
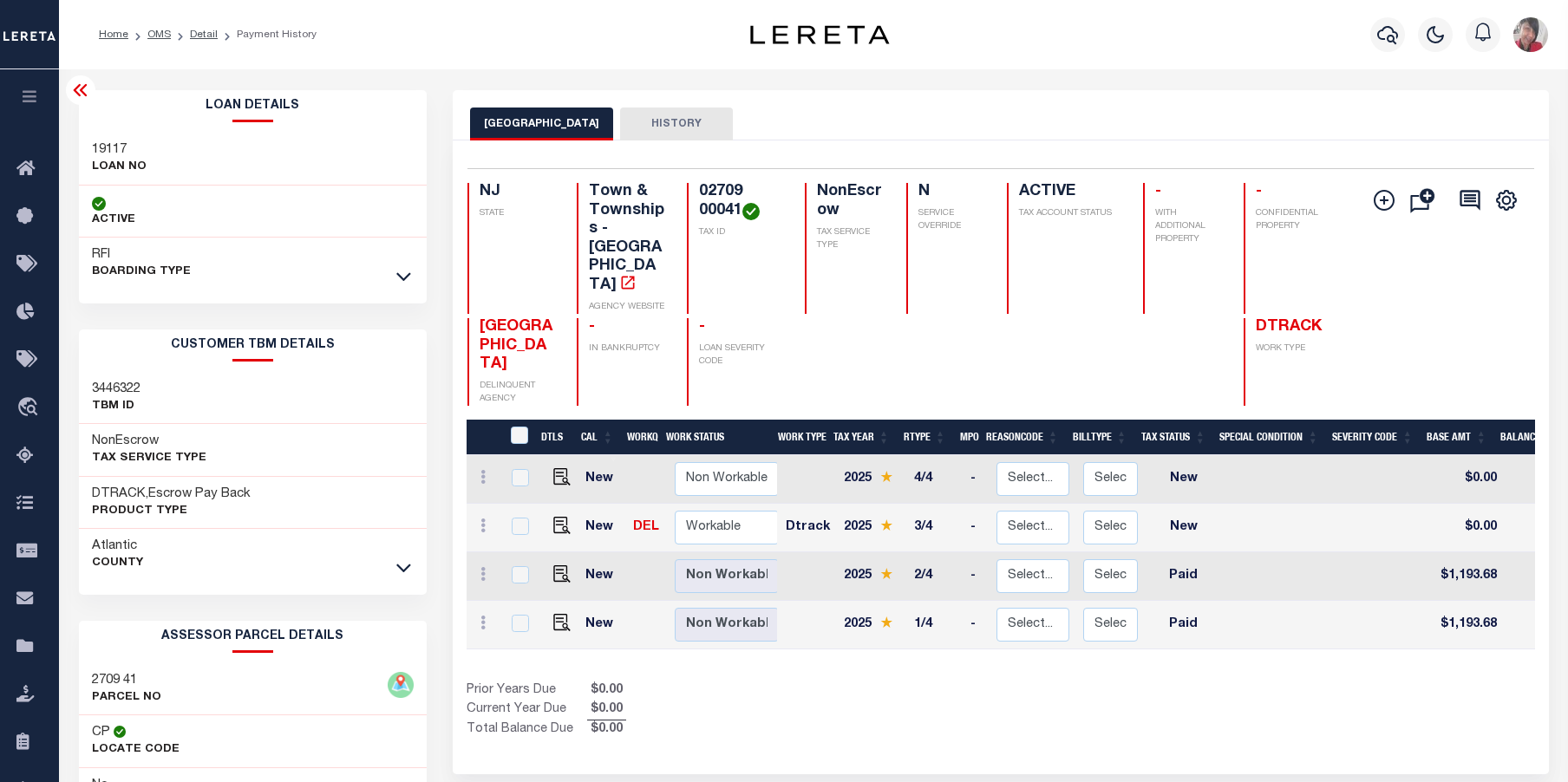
click at [841, 682] on div "Prior Years Due $0.00 Current Year Due $0.00 Total Balance Due $0.00" at bounding box center [733, 711] width 534 height 58
click at [557, 565] on img "" at bounding box center [562, 574] width 17 height 17
checkbox input "true"
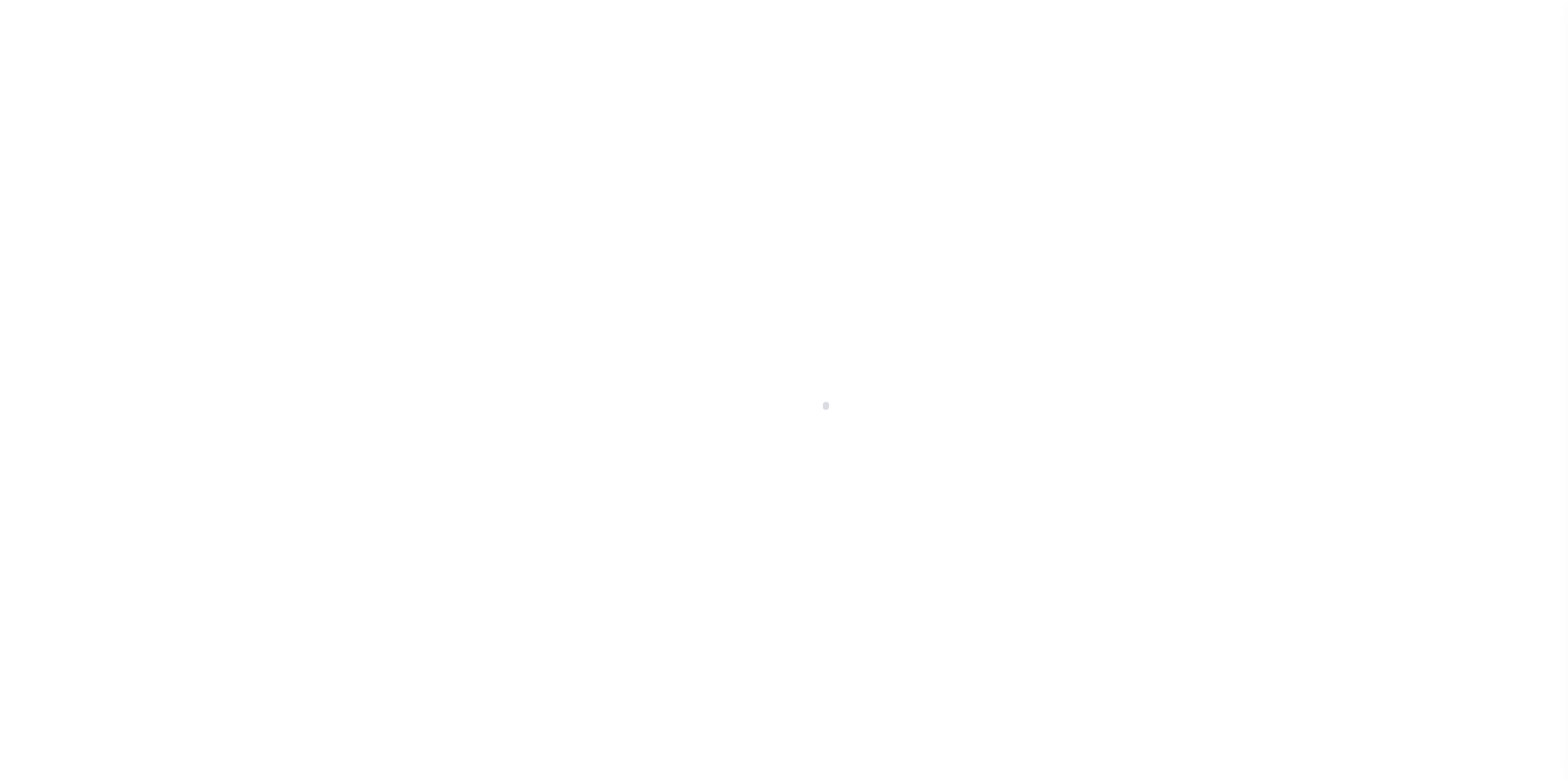
select select "PYD"
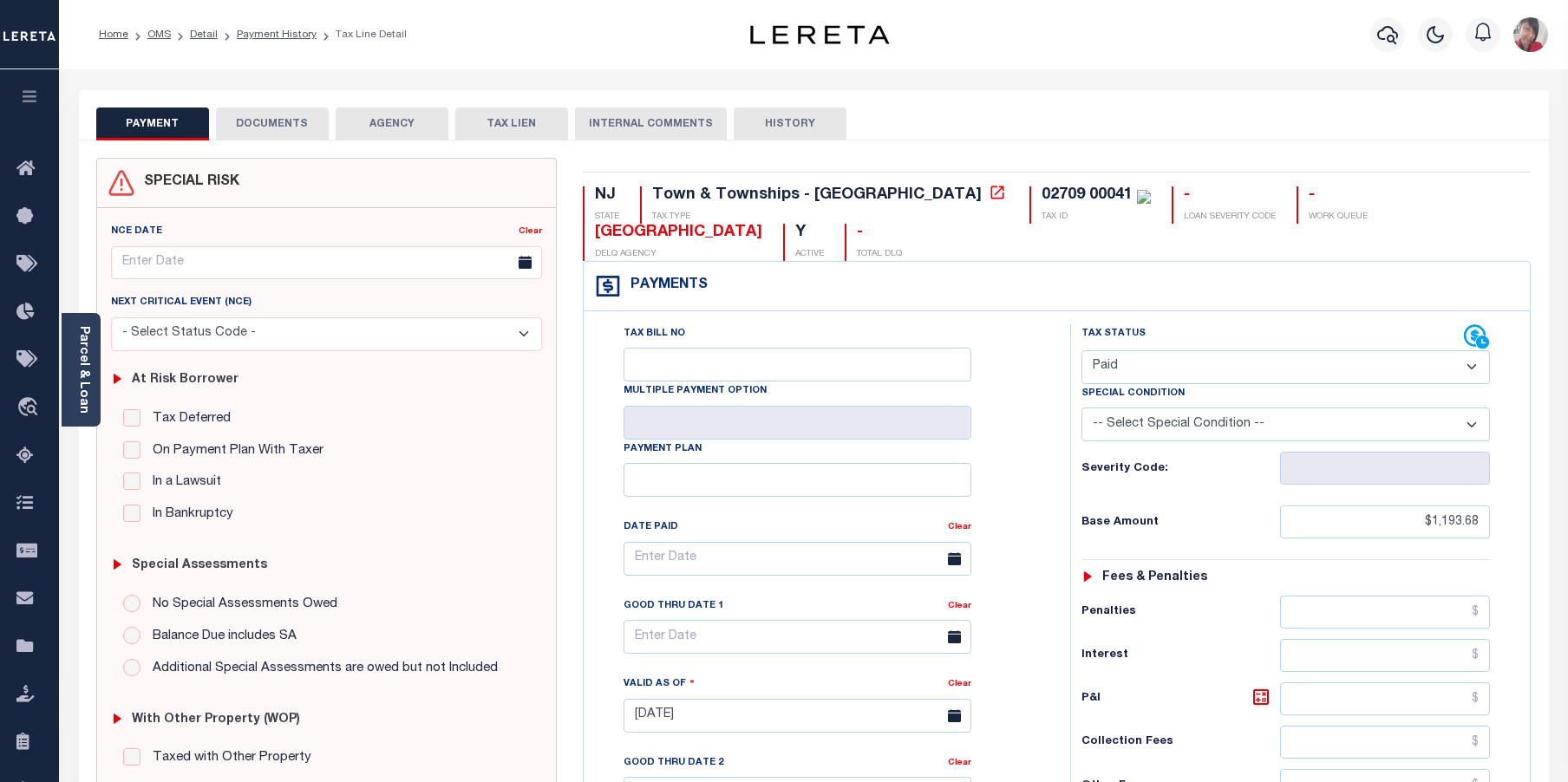
click at [292, 125] on button "DOCUMENTS" at bounding box center [272, 124] width 113 height 33
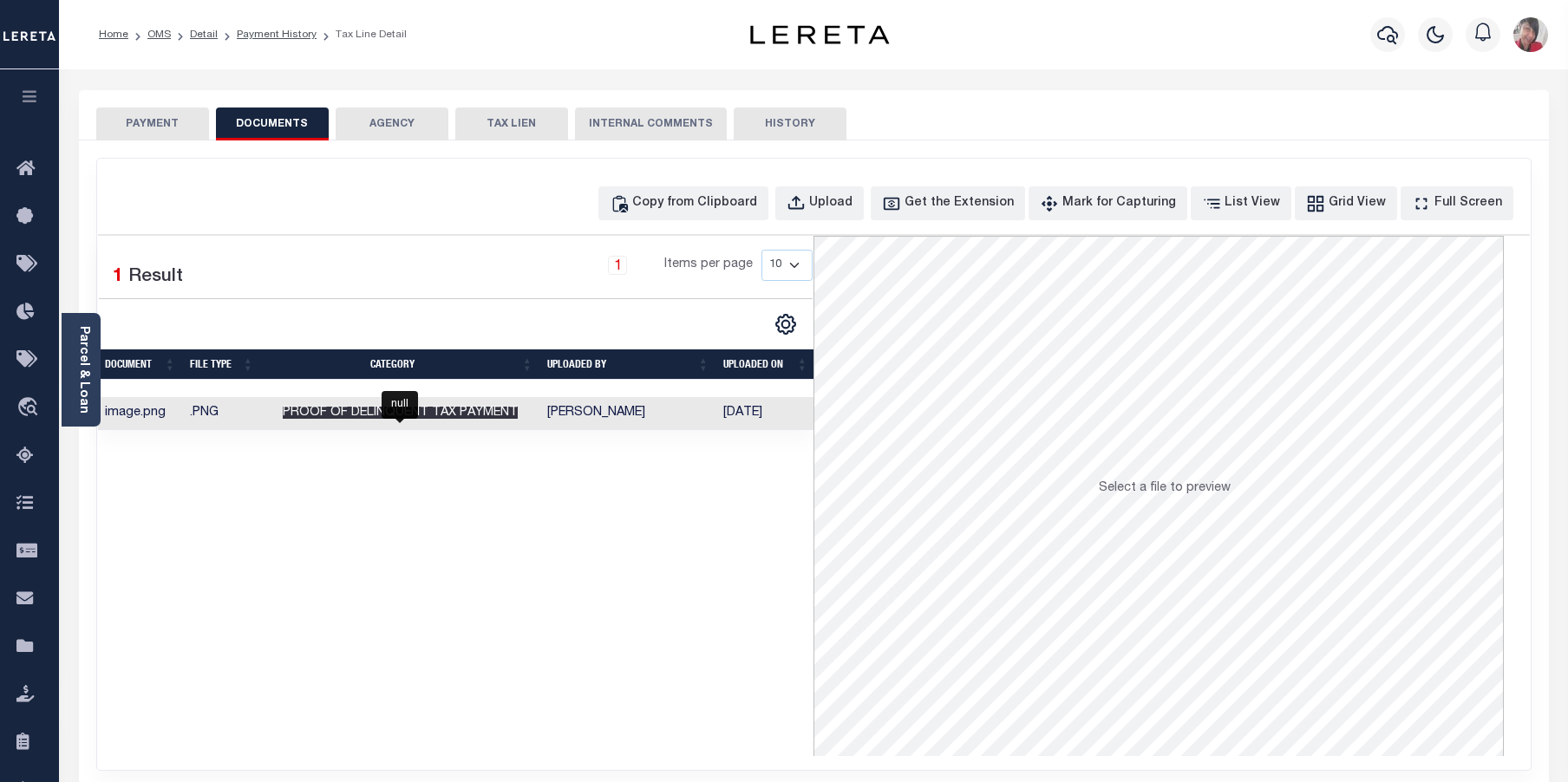
click at [450, 415] on span "Proof of Delinquent Tax Payment" at bounding box center [400, 413] width 235 height 12
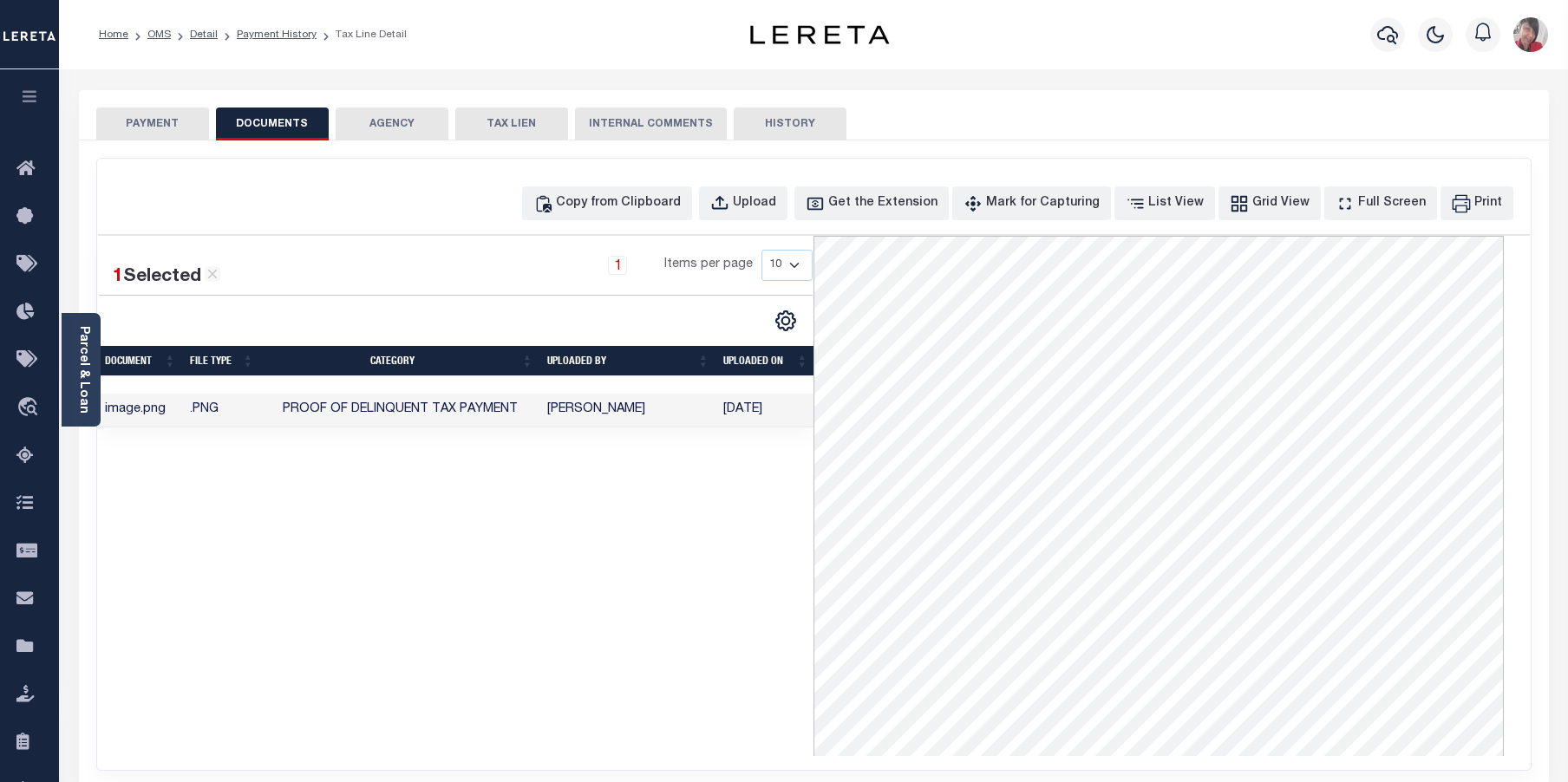
click at [286, 41] on li "Payment History" at bounding box center [267, 35] width 99 height 16
click at [262, 32] on link "Payment History" at bounding box center [277, 34] width 80 height 11
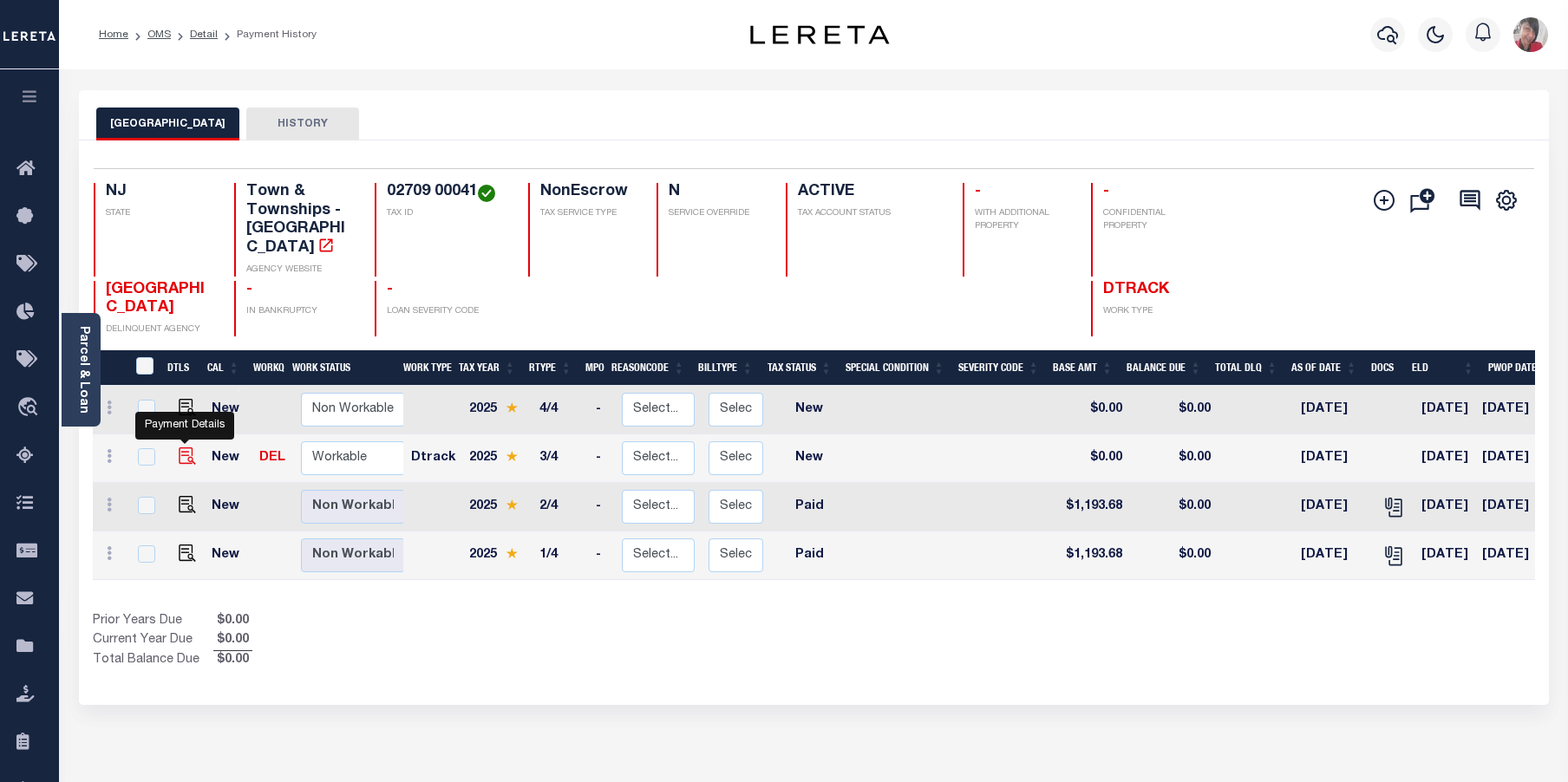
click at [184, 448] on img "" at bounding box center [187, 457] width 17 height 17
checkbox input "true"
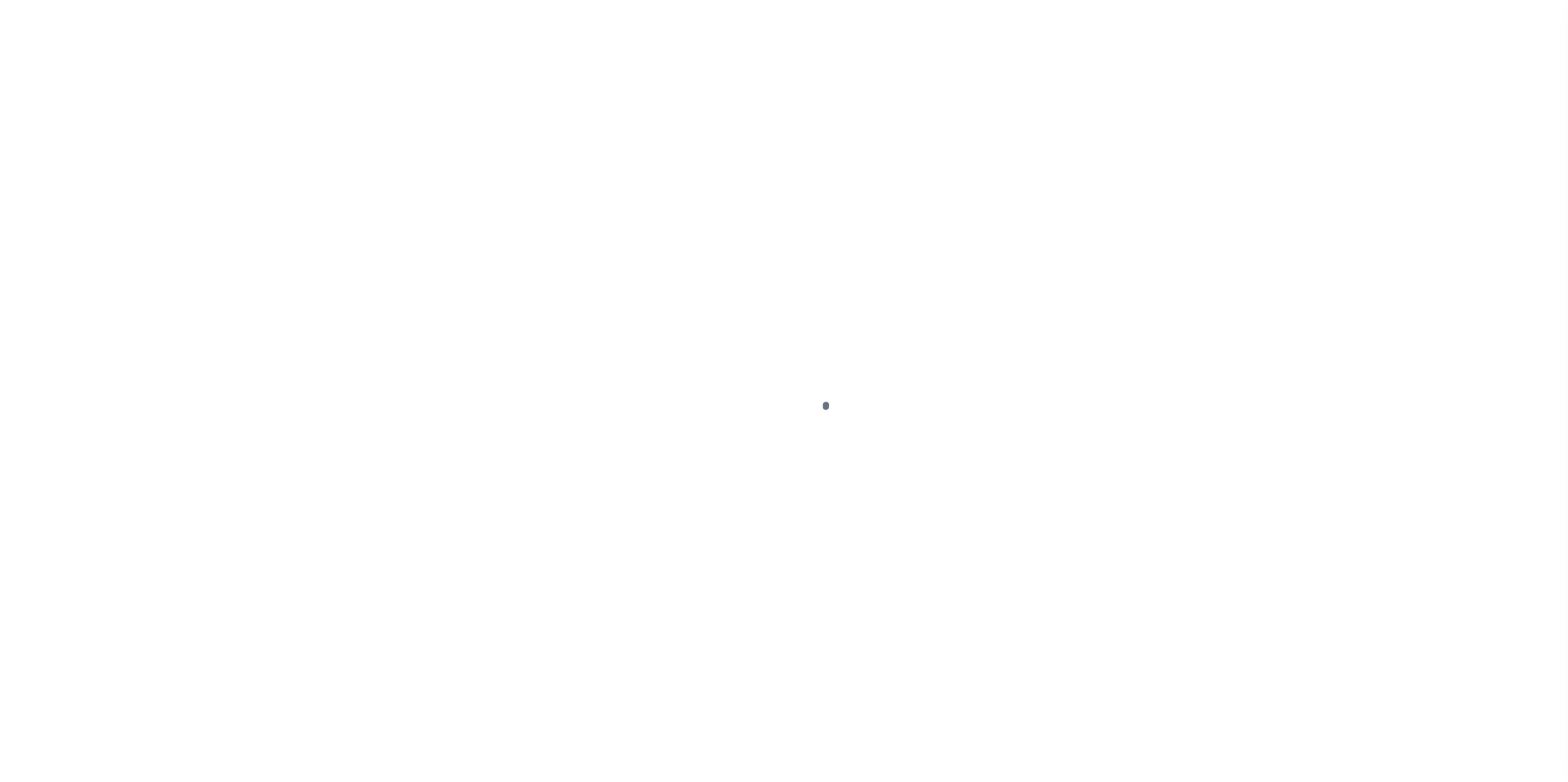
select select "NW2"
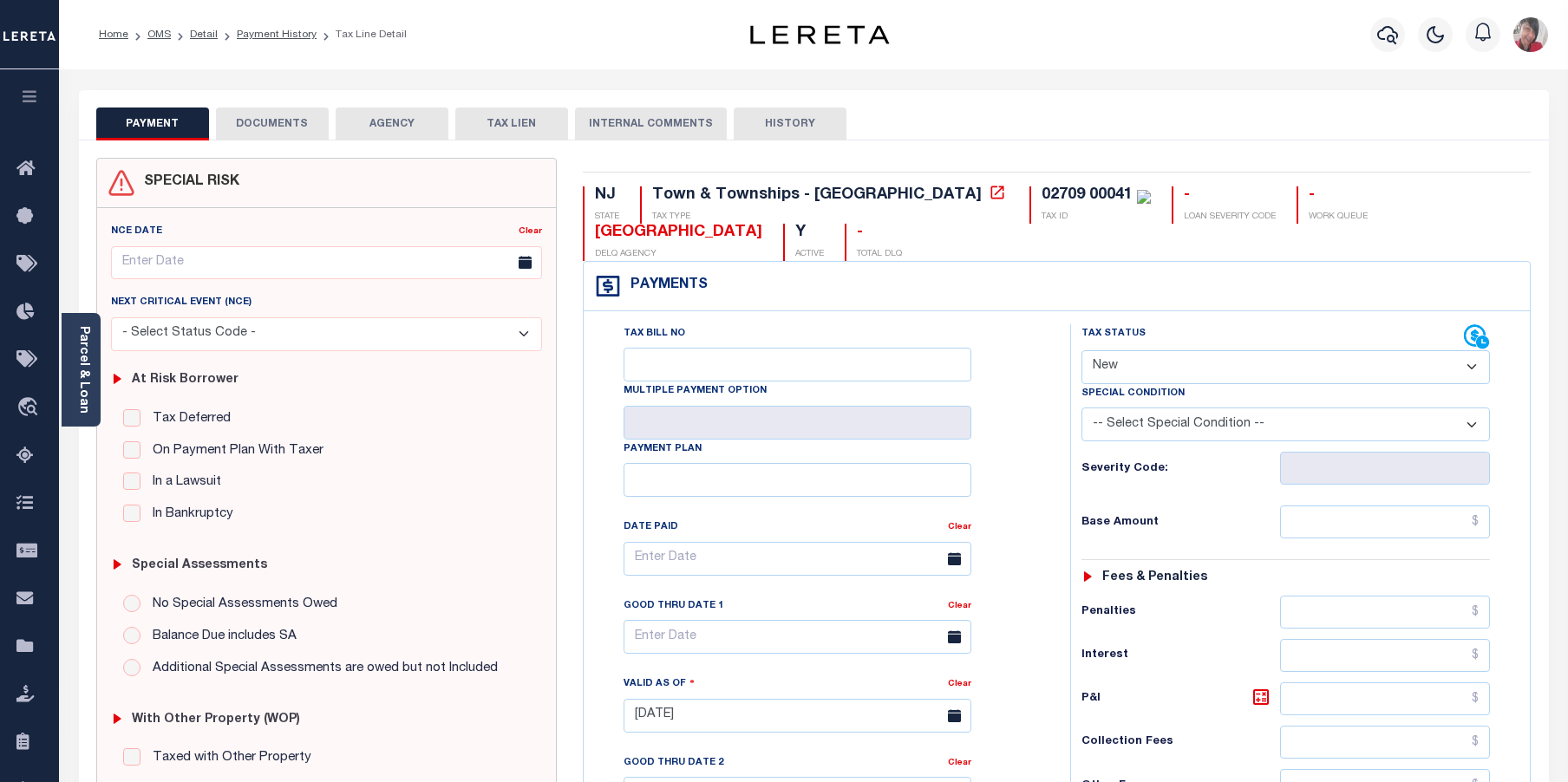
click at [290, 119] on button "DOCUMENTS" at bounding box center [272, 124] width 113 height 33
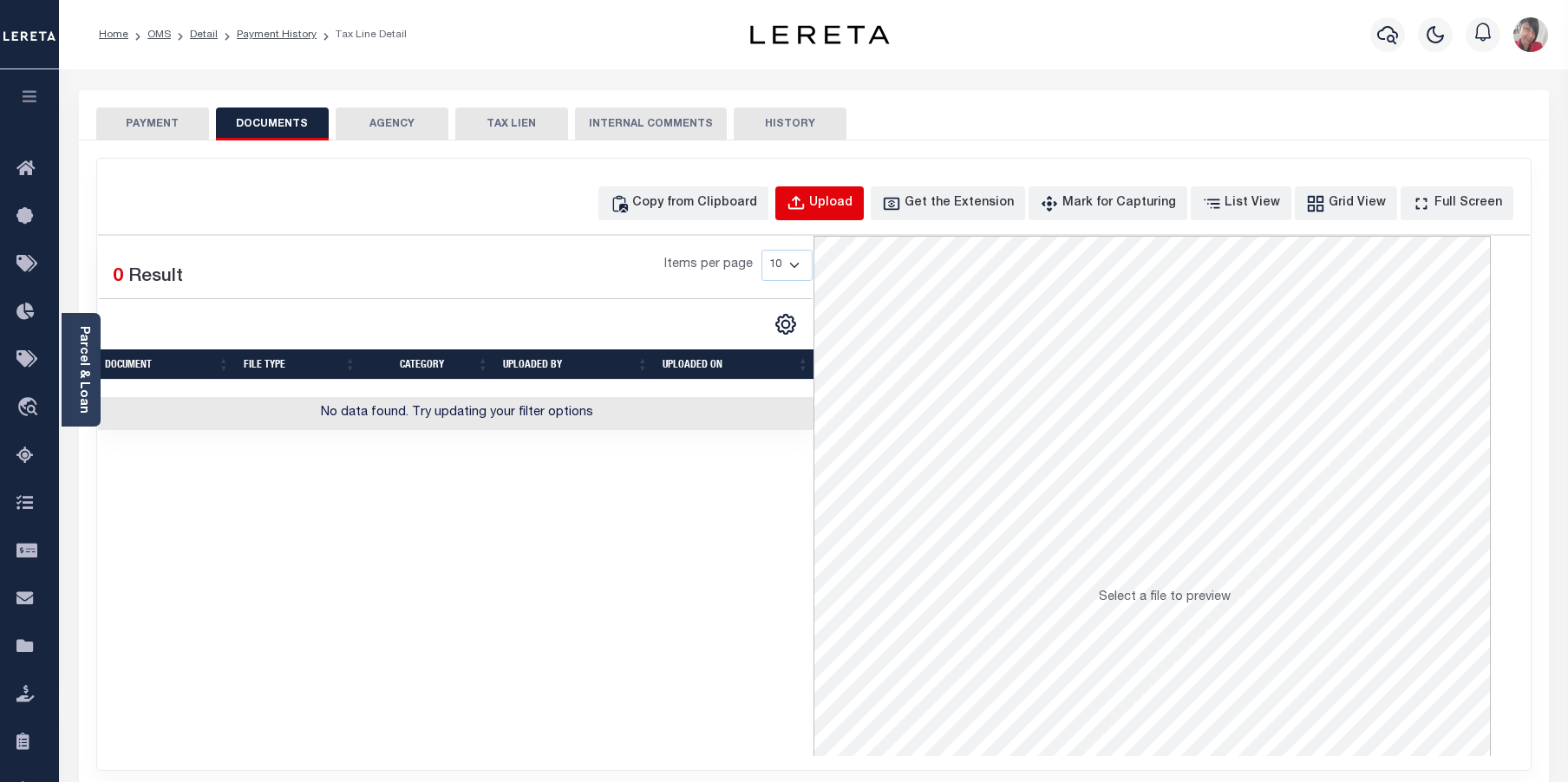
click at [853, 211] on div "Upload" at bounding box center [831, 204] width 44 height 19
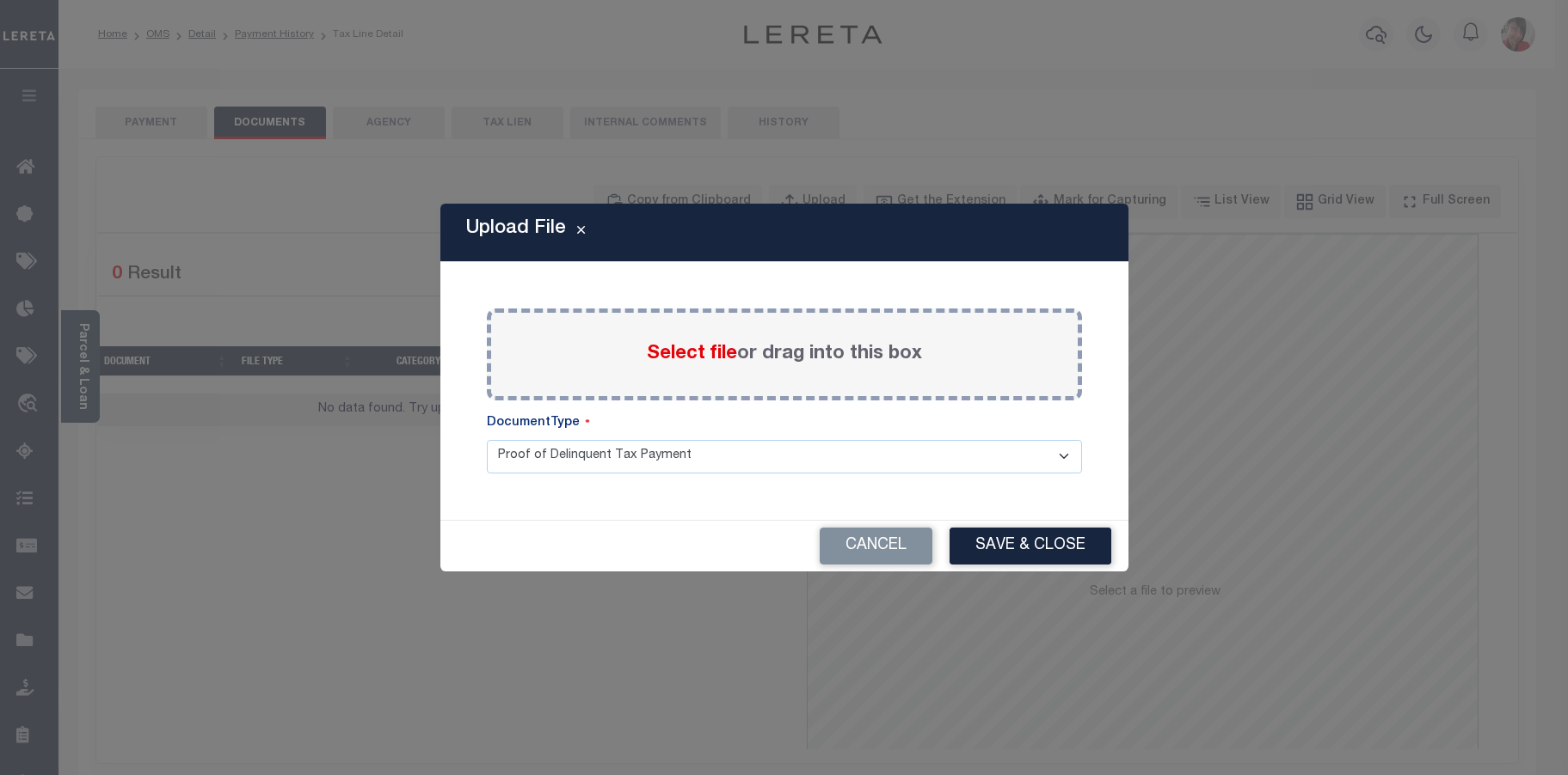
click at [713, 358] on span "Select file" at bounding box center [692, 354] width 91 height 19
click at [0, 0] on input "Select file or drag into this box" at bounding box center [0, 0] width 0 height 0
drag, startPoint x: 322, startPoint y: 509, endPoint x: 331, endPoint y: 502, distance: 11.4
click at [321, 508] on div "Upload File Paste copied image or file into this box Select file or drag into t…" at bounding box center [784, 387] width 1568 height 775
click at [886, 553] on button "Cancel" at bounding box center [875, 546] width 113 height 37
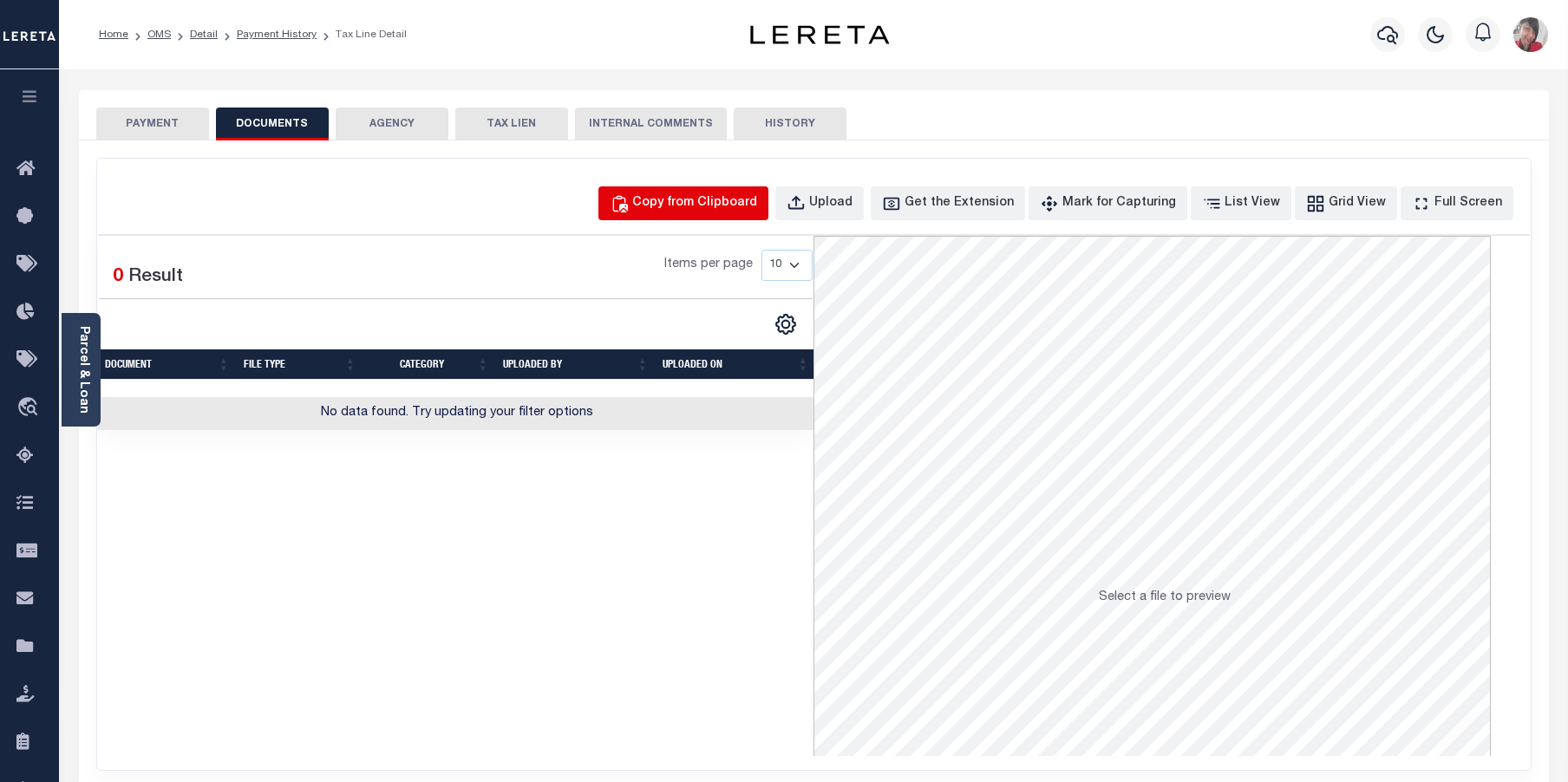
click at [739, 202] on div "Copy from Clipboard" at bounding box center [695, 204] width 125 height 19
select select "POP"
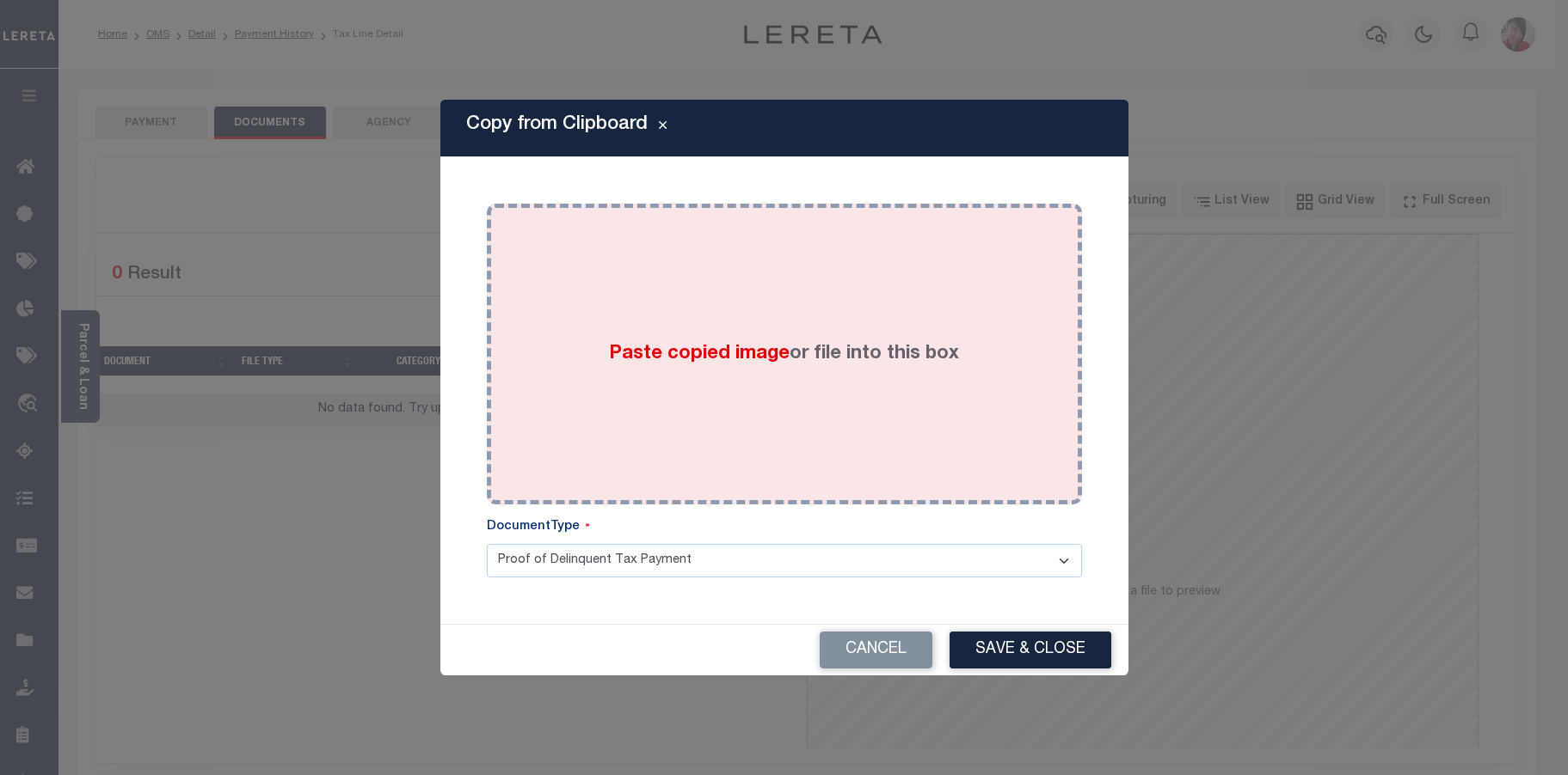
drag, startPoint x: 782, startPoint y: 359, endPoint x: 780, endPoint y: 368, distance: 9.2
click at [780, 365] on label "Paste copied image or file into this box" at bounding box center [783, 354] width 350 height 28
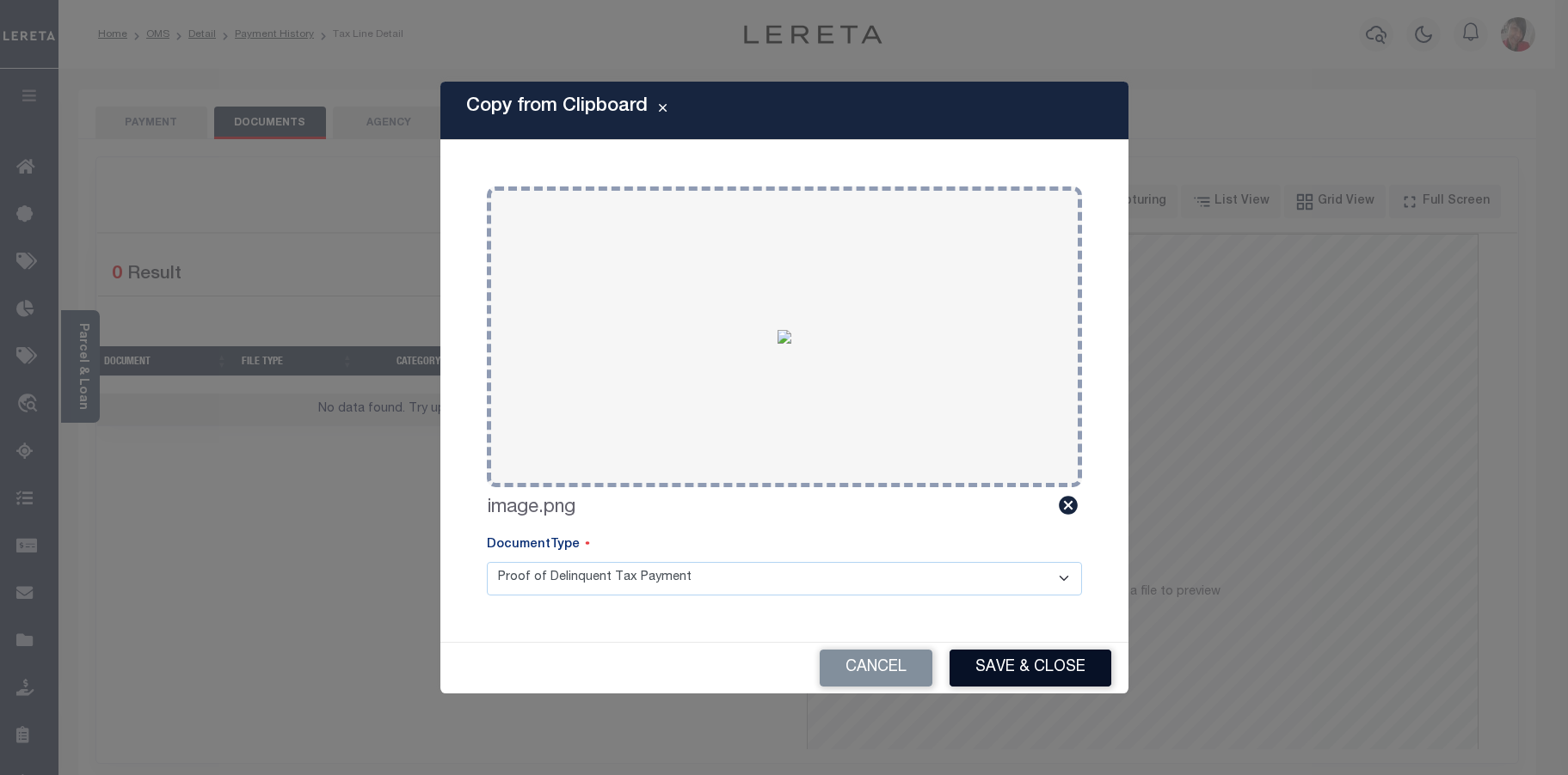
click at [1048, 666] on button "Save & Close" at bounding box center [1031, 668] width 162 height 37
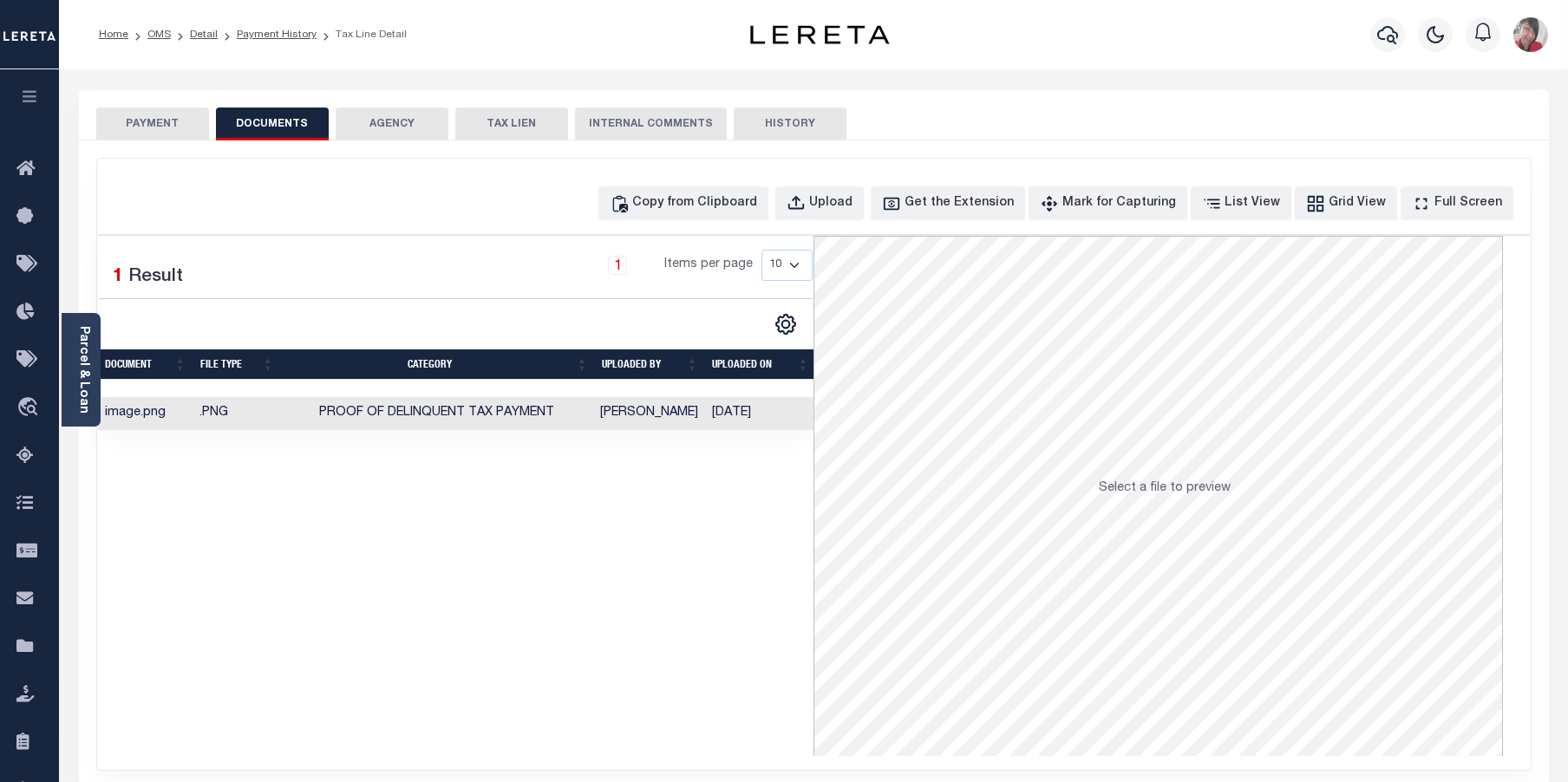
drag, startPoint x: 176, startPoint y: 112, endPoint x: 167, endPoint y: 123, distance: 14.2
click at [172, 118] on button "PAYMENT" at bounding box center [153, 124] width 113 height 33
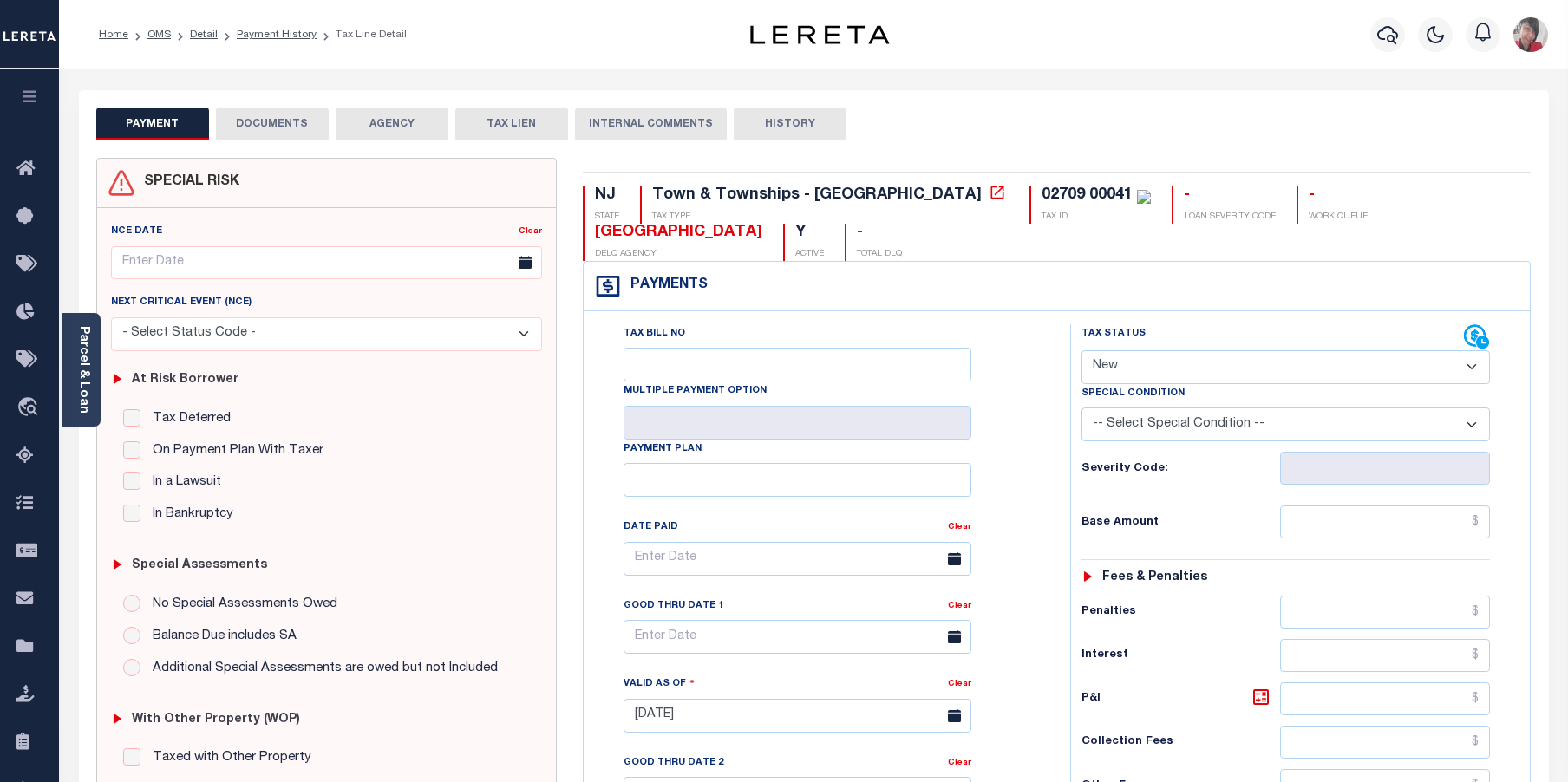
click at [1312, 376] on select "- Select Status Code - Open Due/Unpaid Paid Incomplete No Tax Due Internal Refu…" at bounding box center [1285, 367] width 409 height 34
select select "DUE"
click at [1081, 352] on select "- Select Status Code - Open Due/Unpaid Paid Incomplete No Tax Due Internal Refu…" at bounding box center [1285, 367] width 409 height 34
type input "[DATE]"
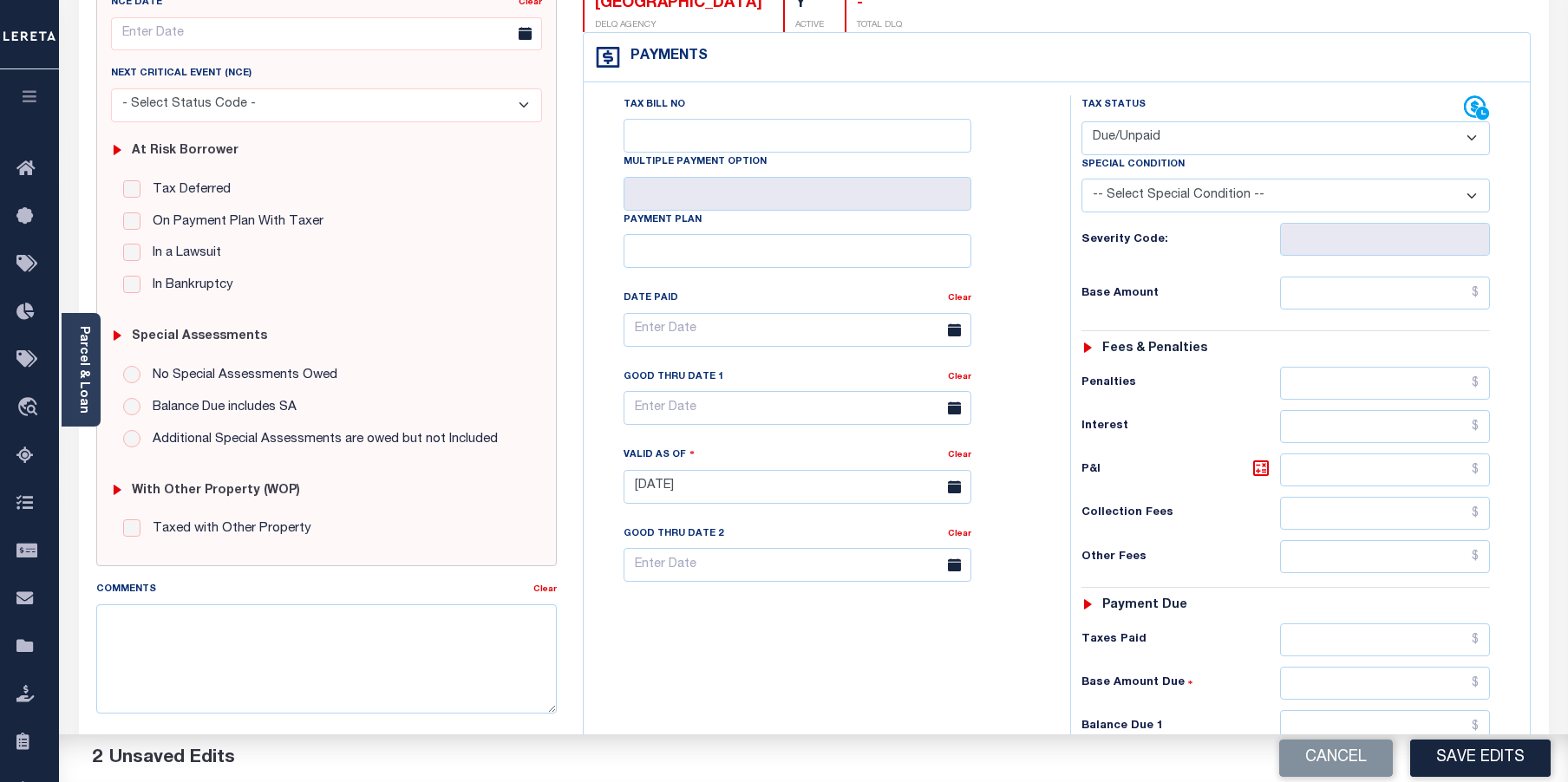
scroll to position [260, 0]
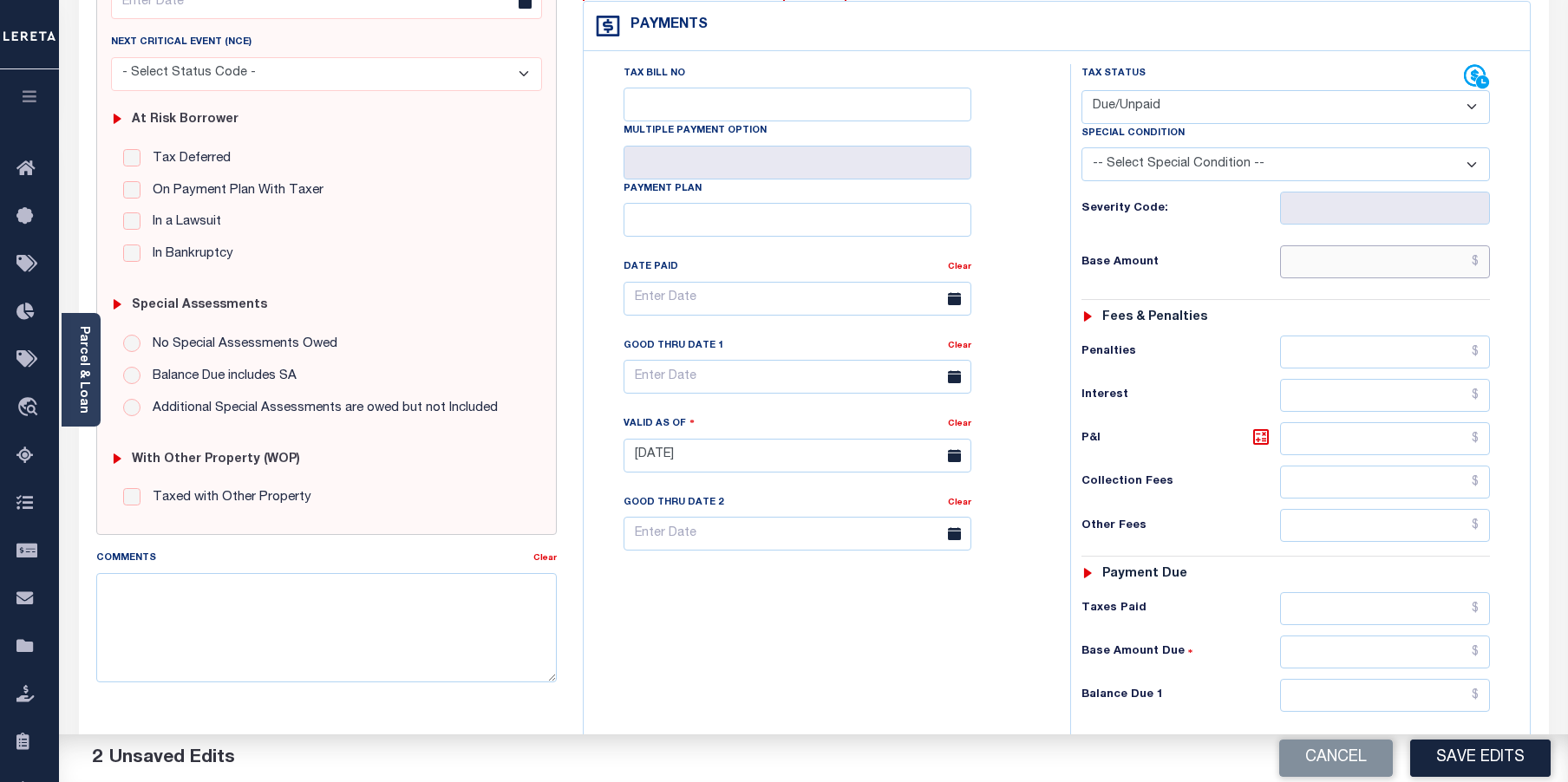
click at [1311, 259] on input "text" at bounding box center [1385, 262] width 211 height 33
type input "$1,250.07"
click at [1446, 697] on input "text" at bounding box center [1385, 696] width 211 height 33
type input "$1,218.17"
click at [1266, 442] on icon at bounding box center [1260, 436] width 20 height 20
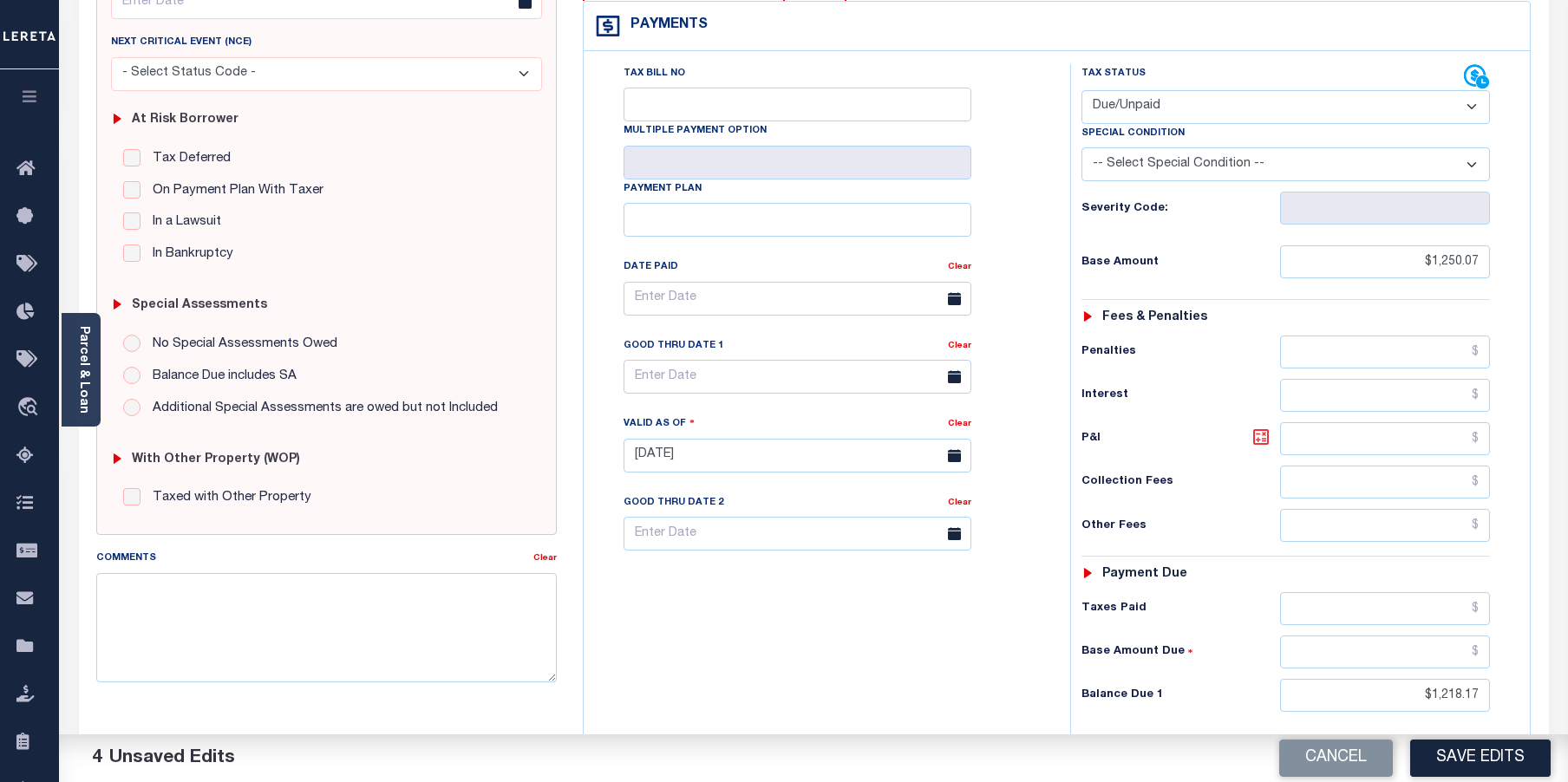
type input "$31.90"
click at [1463, 762] on button "Save Edits" at bounding box center [1481, 759] width 141 height 37
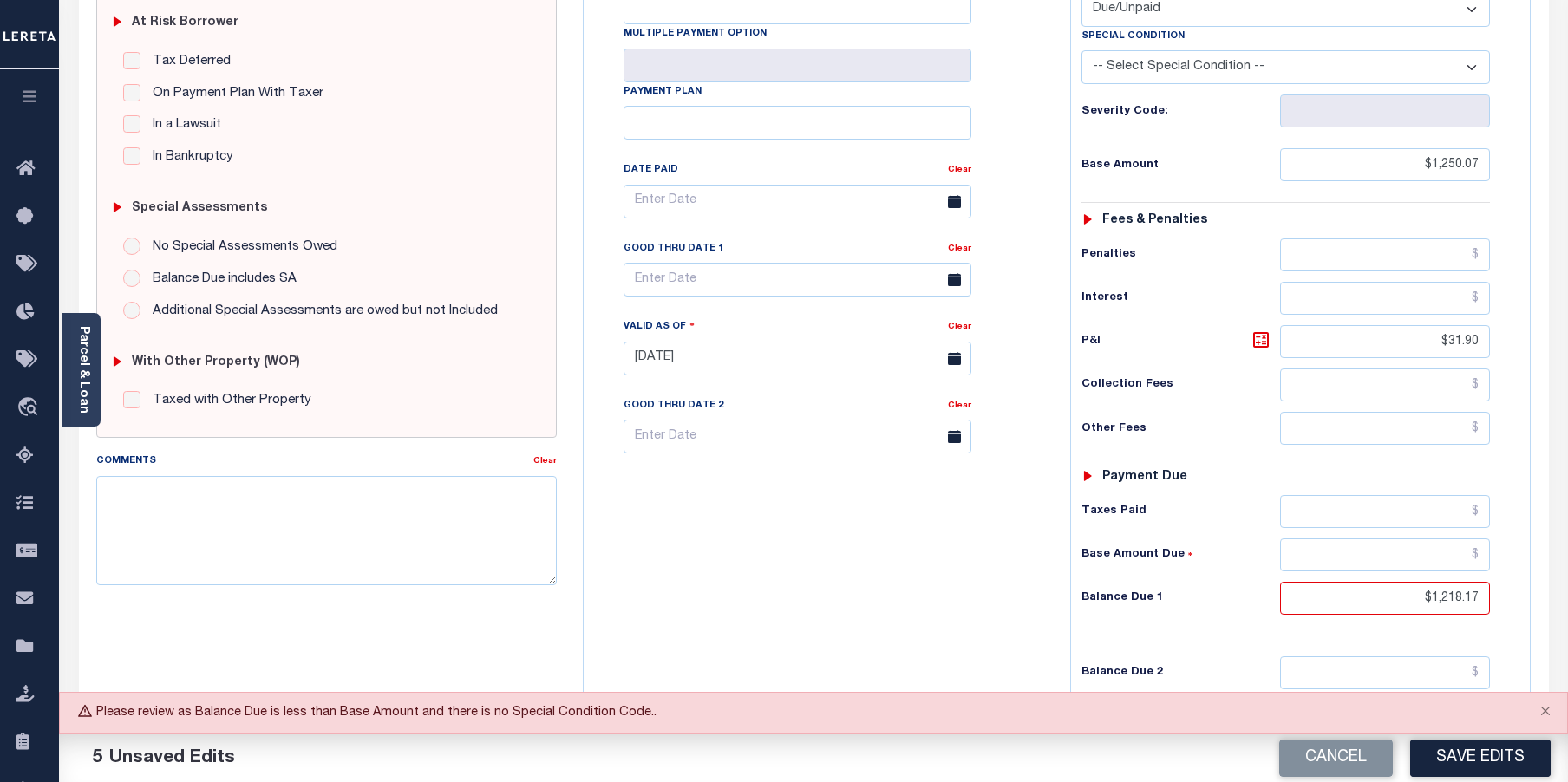
scroll to position [433, 0]
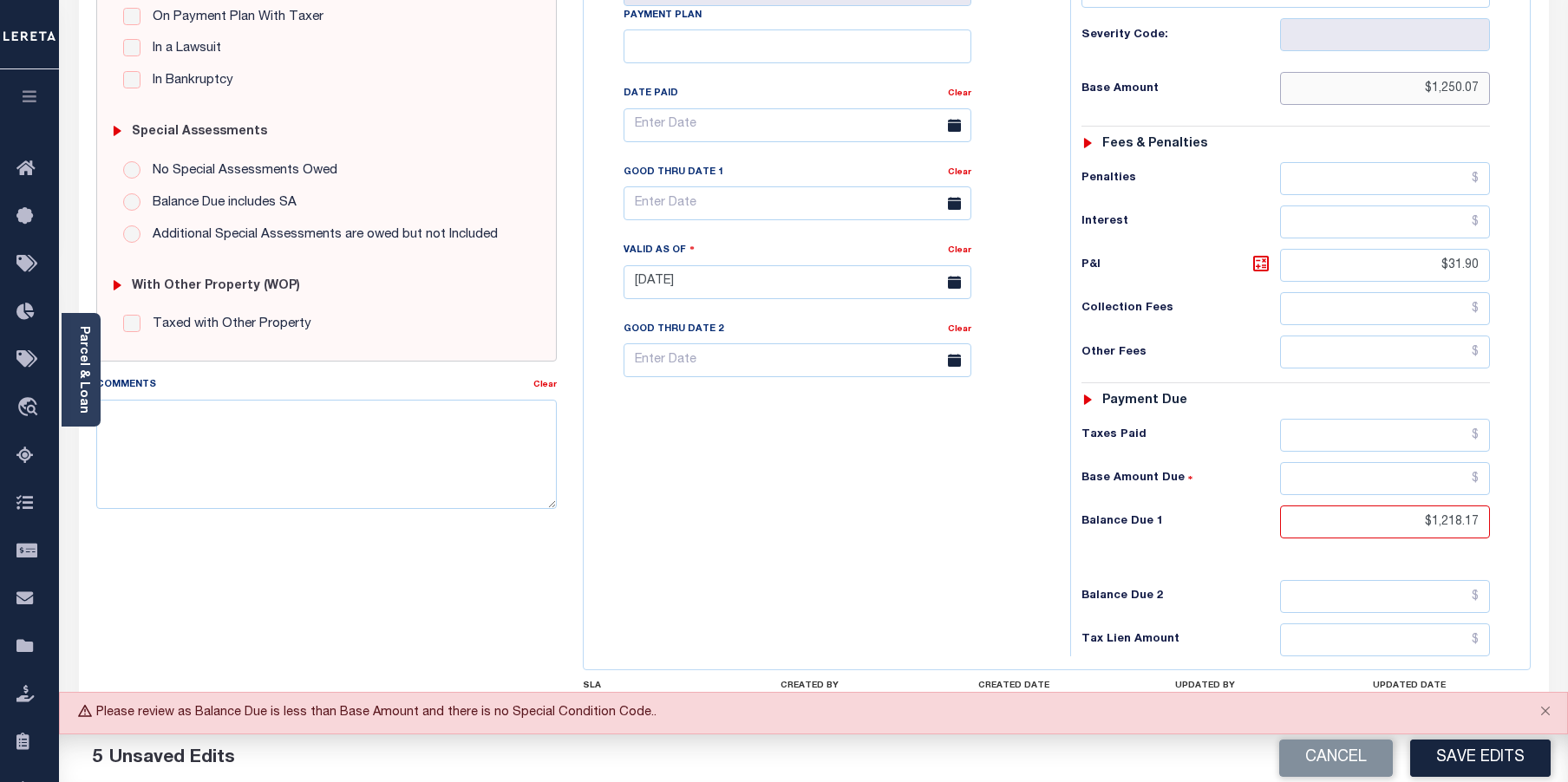
drag, startPoint x: 1430, startPoint y: 92, endPoint x: 1499, endPoint y: 91, distance: 69.0
click at [1499, 91] on div "Tax Status Status - Select Status Code -" at bounding box center [1292, 274] width 443 height 765
type input "$1,250.07"
click at [1380, 437] on input "text" at bounding box center [1385, 435] width 211 height 33
click at [1429, 469] on input "text" at bounding box center [1385, 479] width 211 height 33
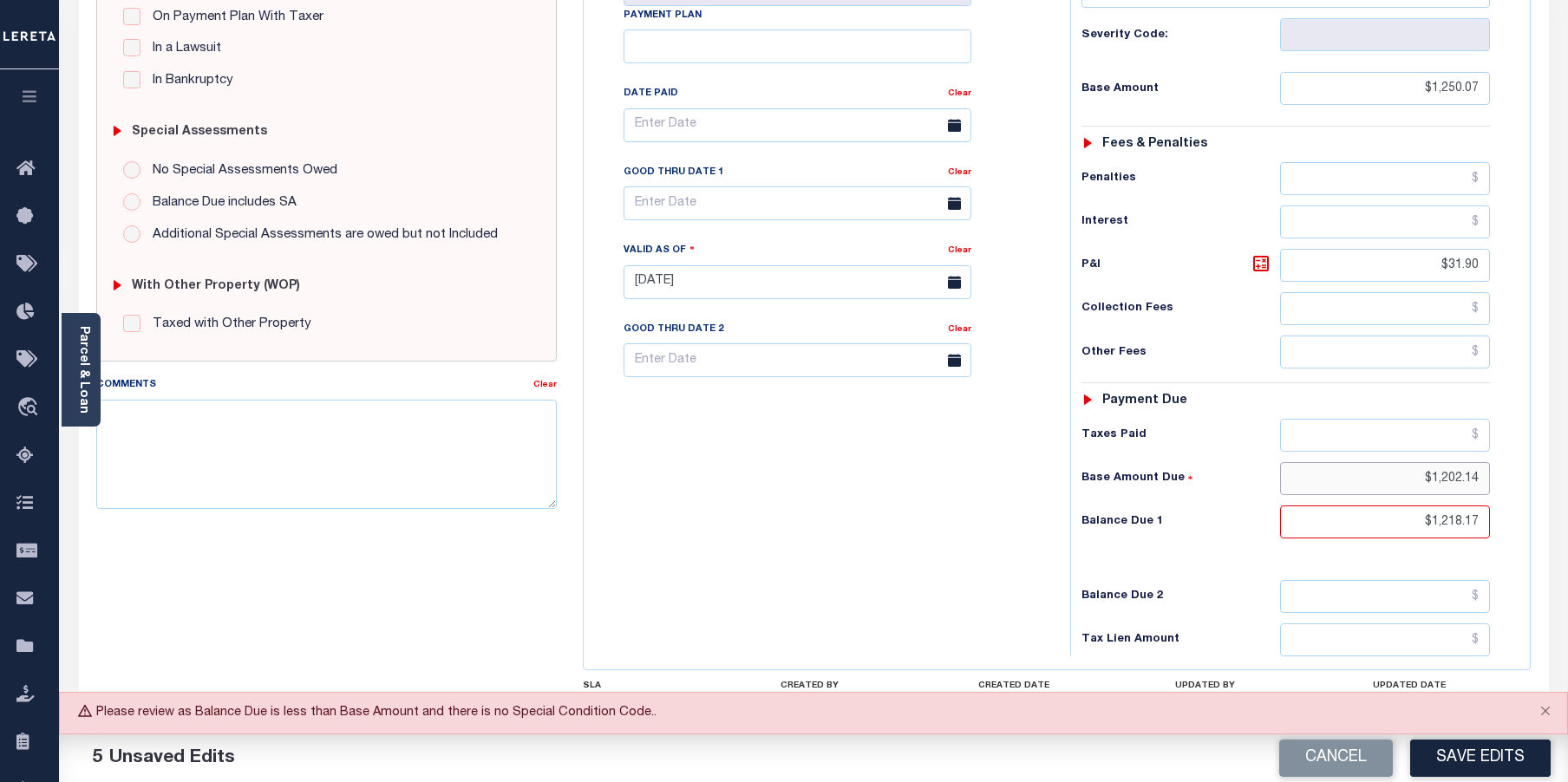
type input "$1,202.14"
drag, startPoint x: 1439, startPoint y: 269, endPoint x: 1575, endPoint y: 262, distance: 136.2
click at [1567, 262] on html "Home OMS Detail Payment History Tax Line Detail" at bounding box center [784, 220] width 1568 height 1307
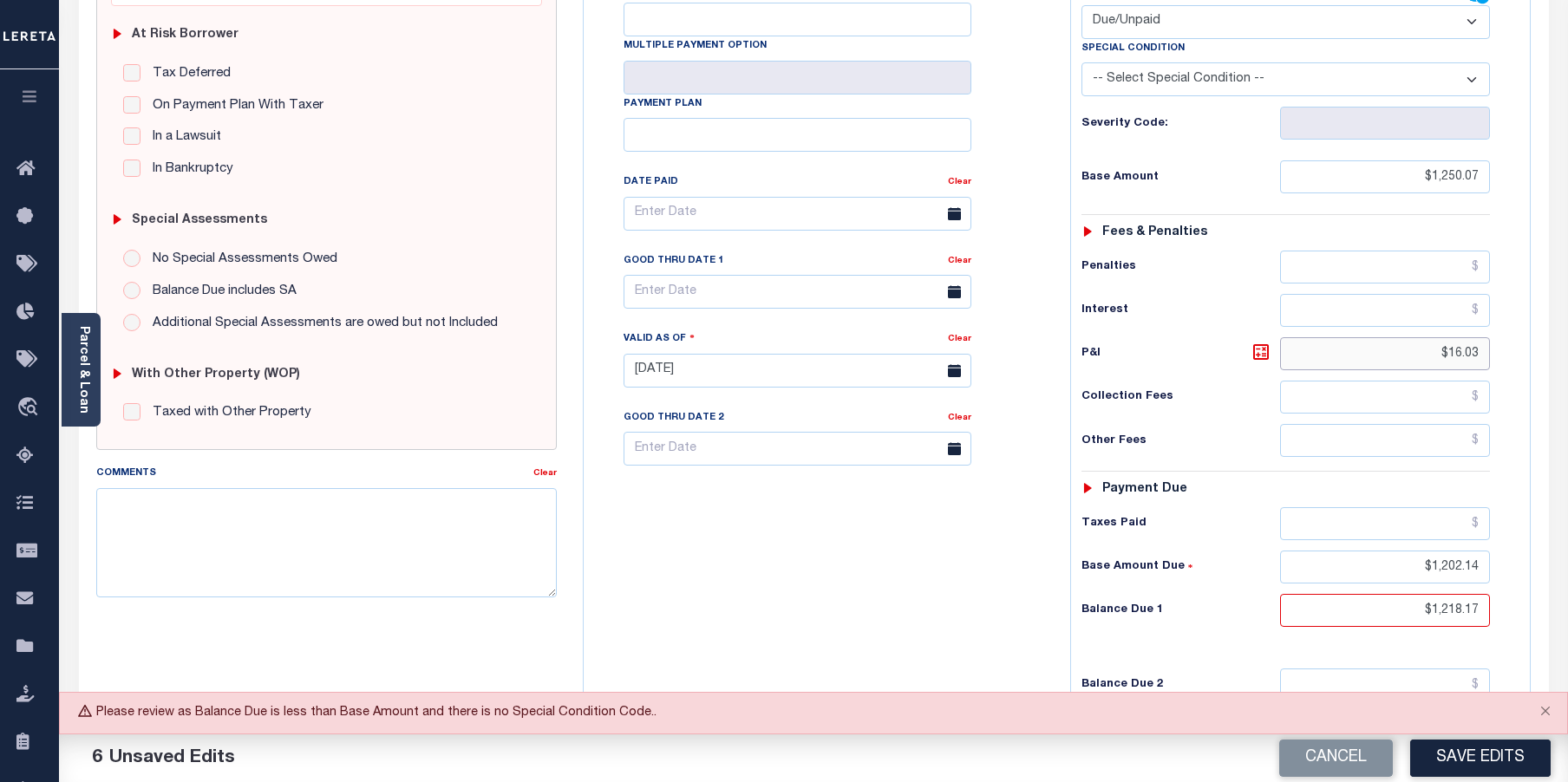
scroll to position [174, 0]
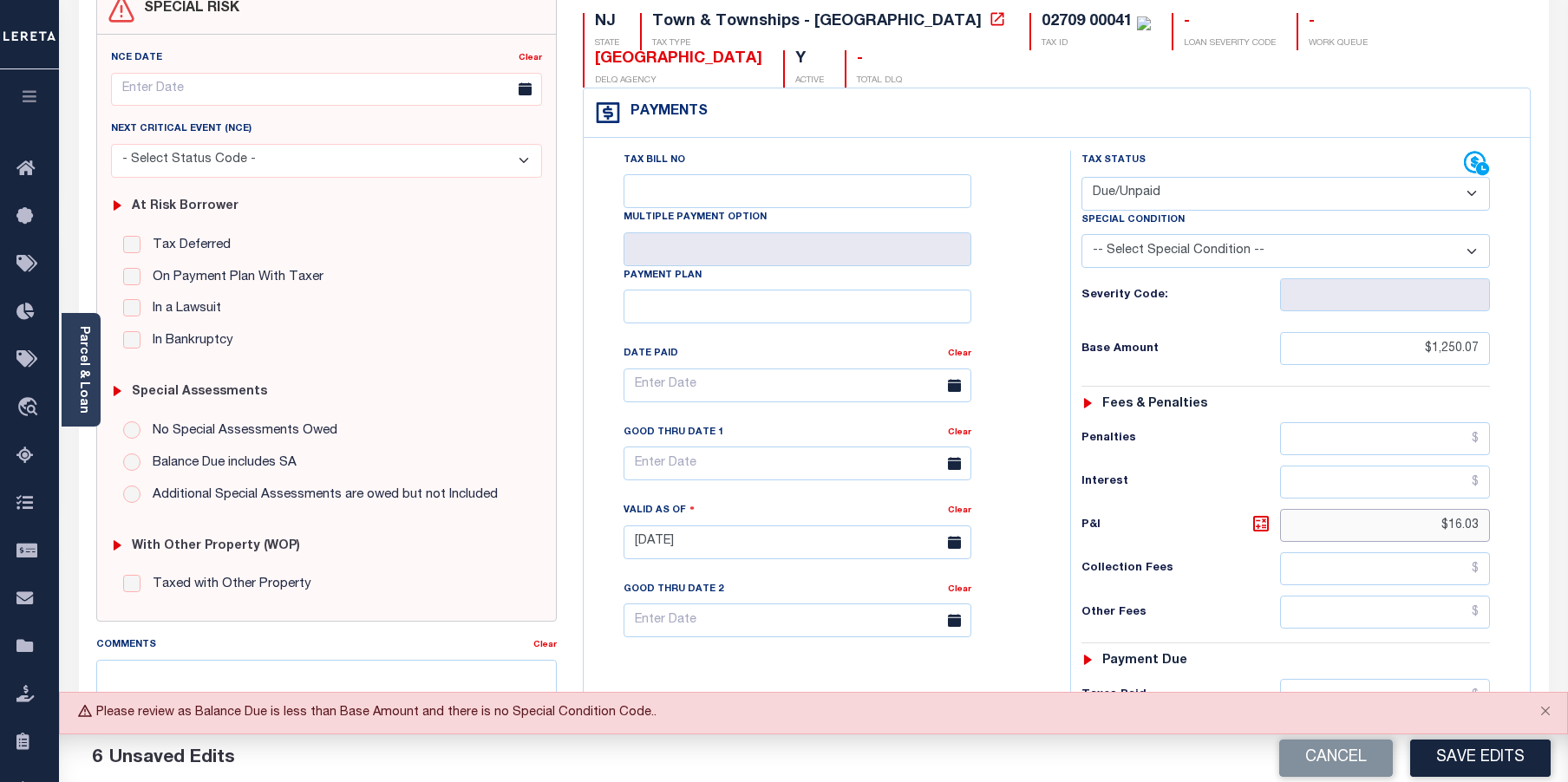
type input "$16.03"
click at [1476, 254] on select "-- Select Special Condition -- 3RD PARTY TAX LIEN AGENCY TAX LIEN (A.K.A Inside…" at bounding box center [1285, 251] width 409 height 34
select select "15"
click at [1081, 236] on select "-- Select Special Condition -- 3RD PARTY TAX LIEN AGENCY TAX LIEN (A.K.A Inside…" at bounding box center [1285, 251] width 409 height 34
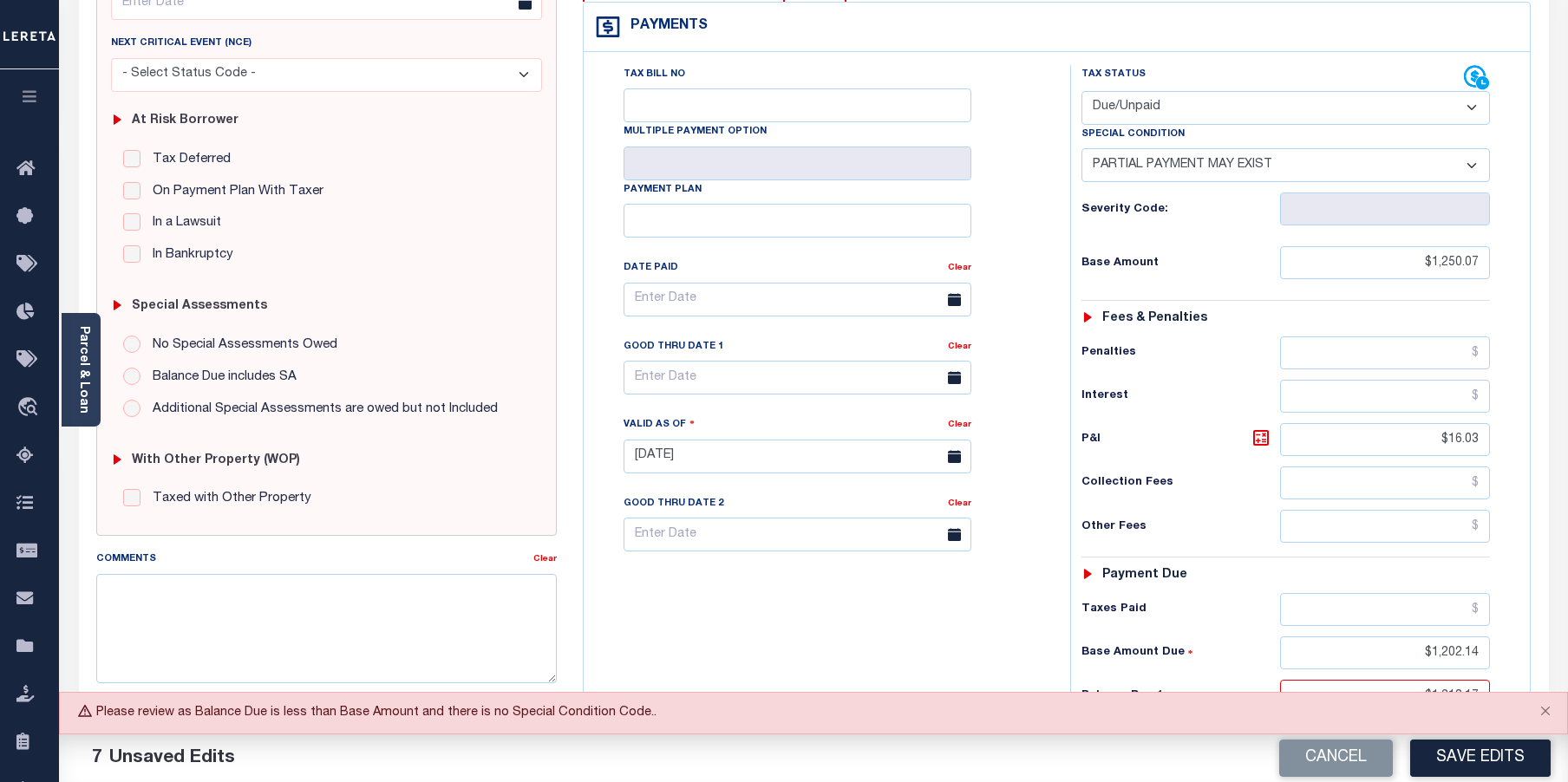
scroll to position [260, 0]
click at [1418, 601] on input "text" at bounding box center [1385, 609] width 211 height 33
type input "$47.93"
click at [1553, 712] on button "Close" at bounding box center [1546, 711] width 44 height 38
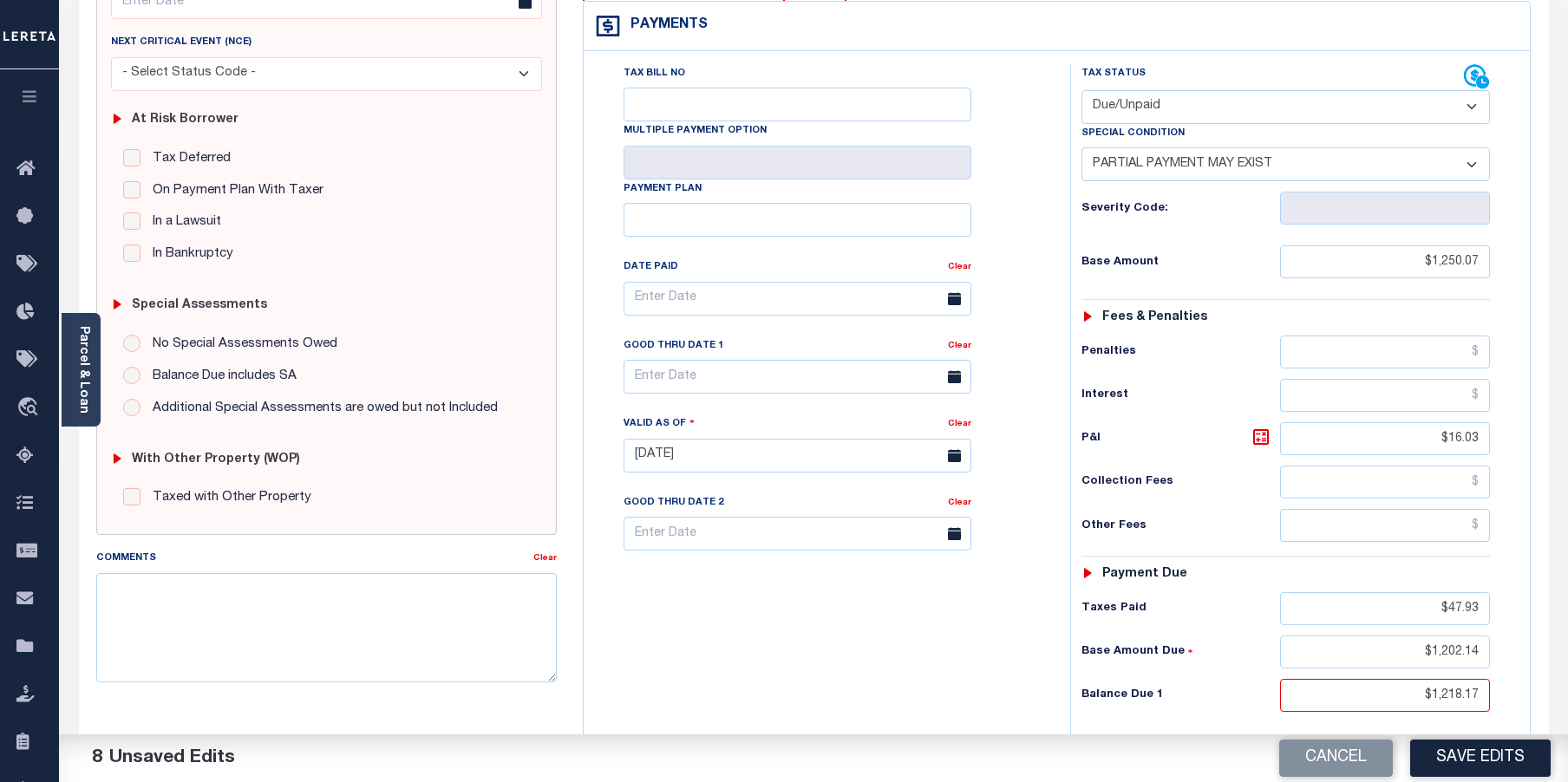
click at [1495, 753] on button "Save Edits" at bounding box center [1481, 759] width 141 height 37
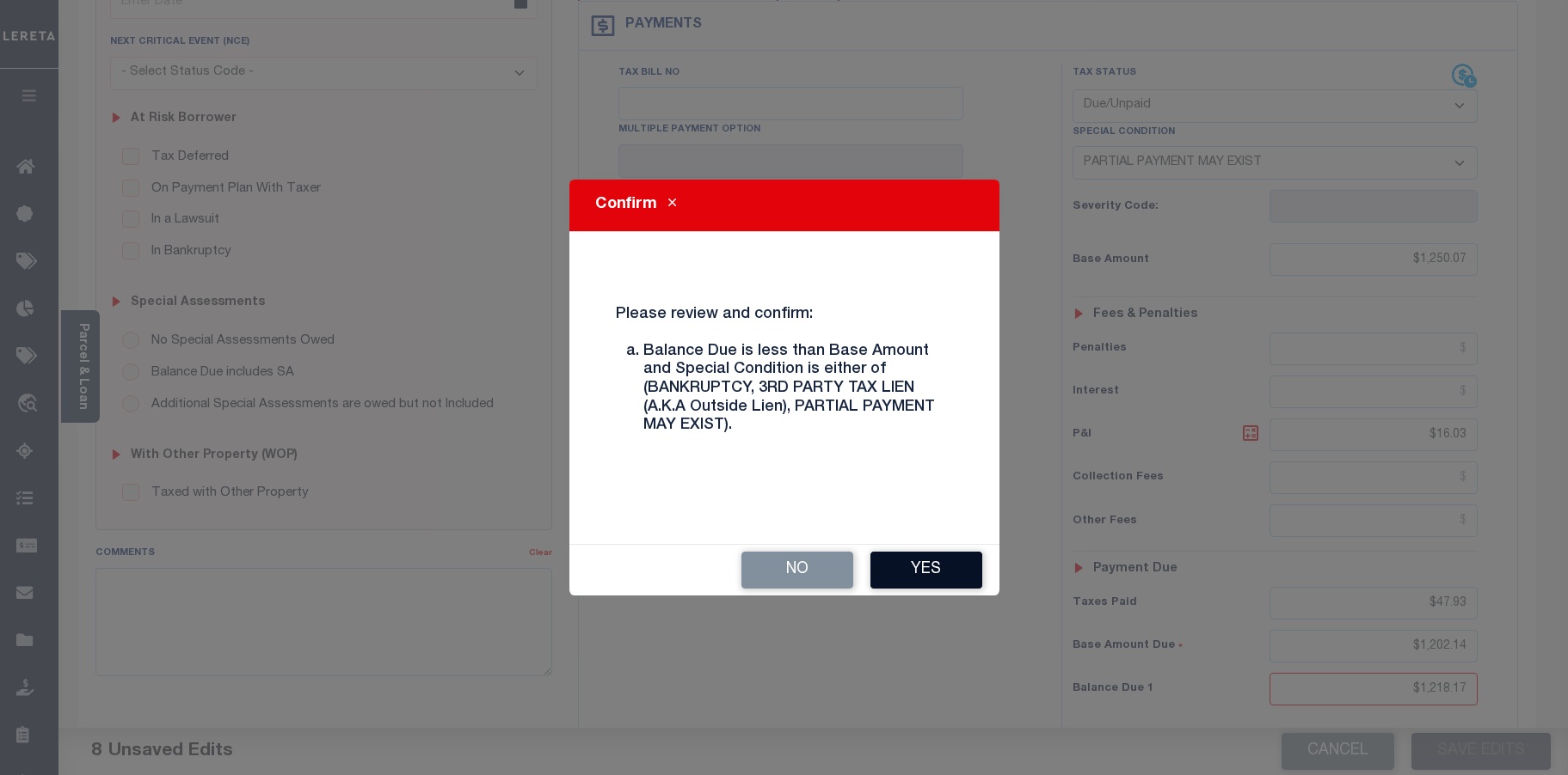
click at [904, 573] on button "Yes" at bounding box center [927, 570] width 112 height 37
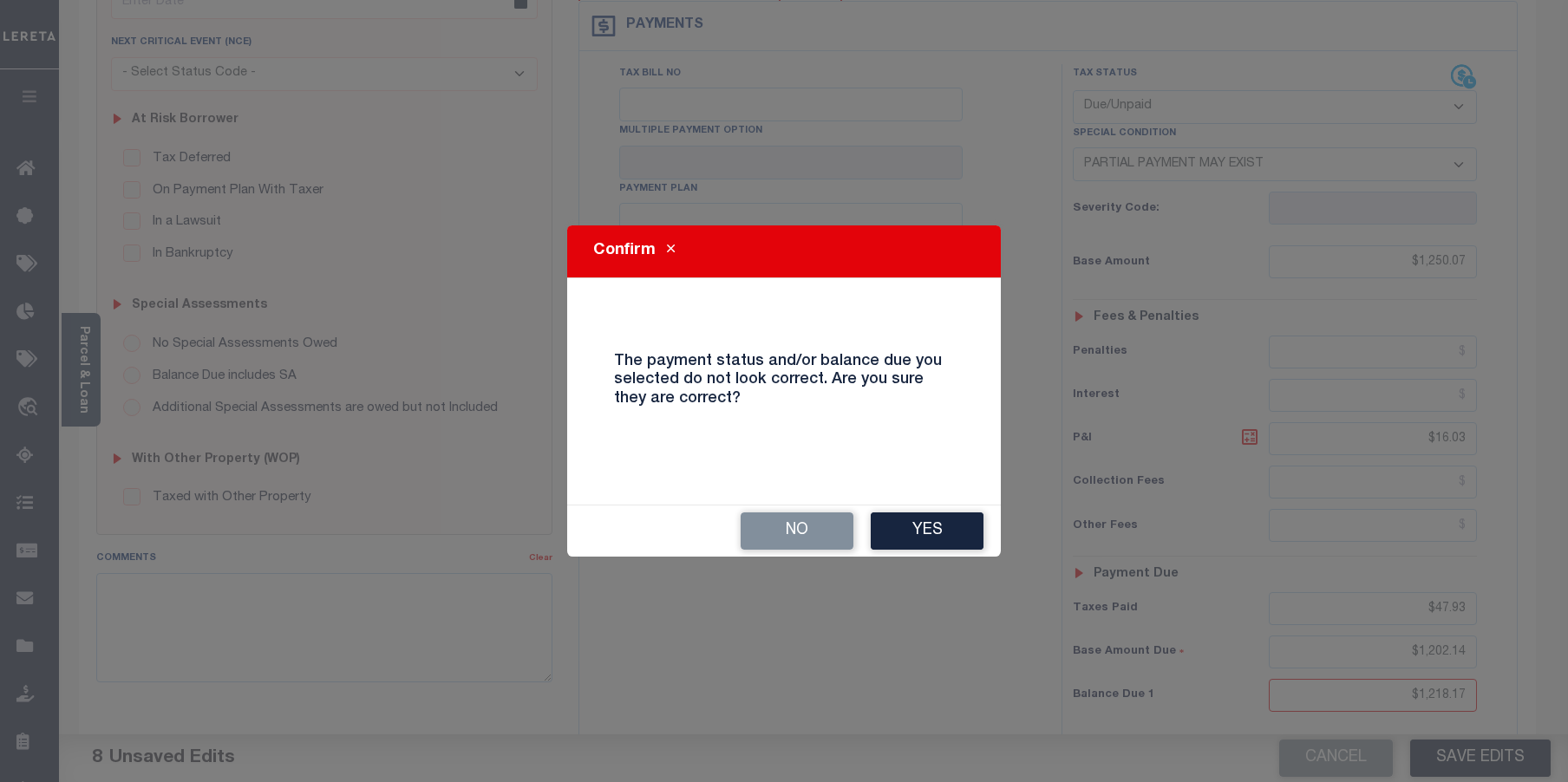
click at [932, 543] on button "Yes" at bounding box center [927, 531] width 113 height 37
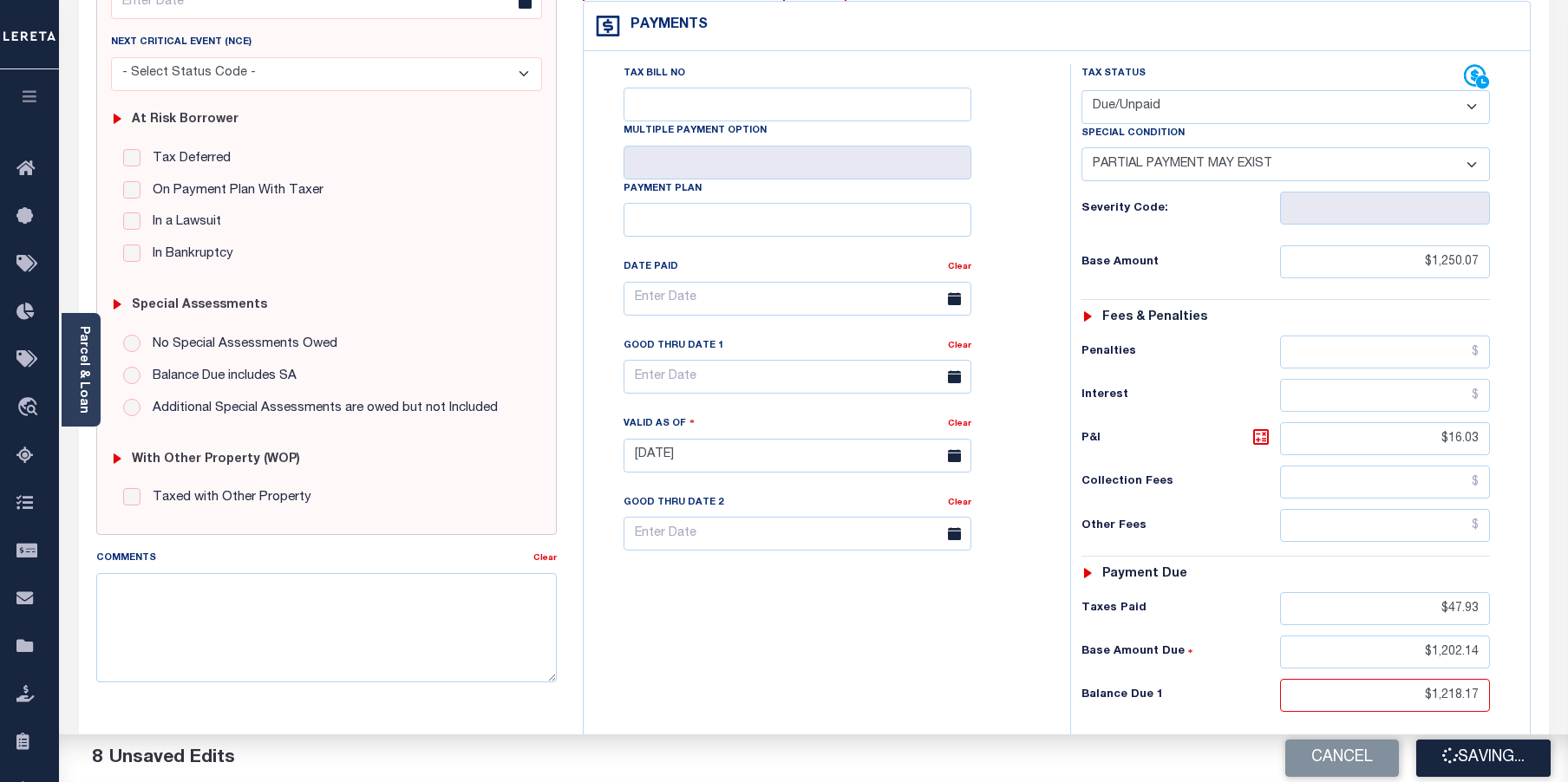
checkbox input "false"
type input "$1,250.07"
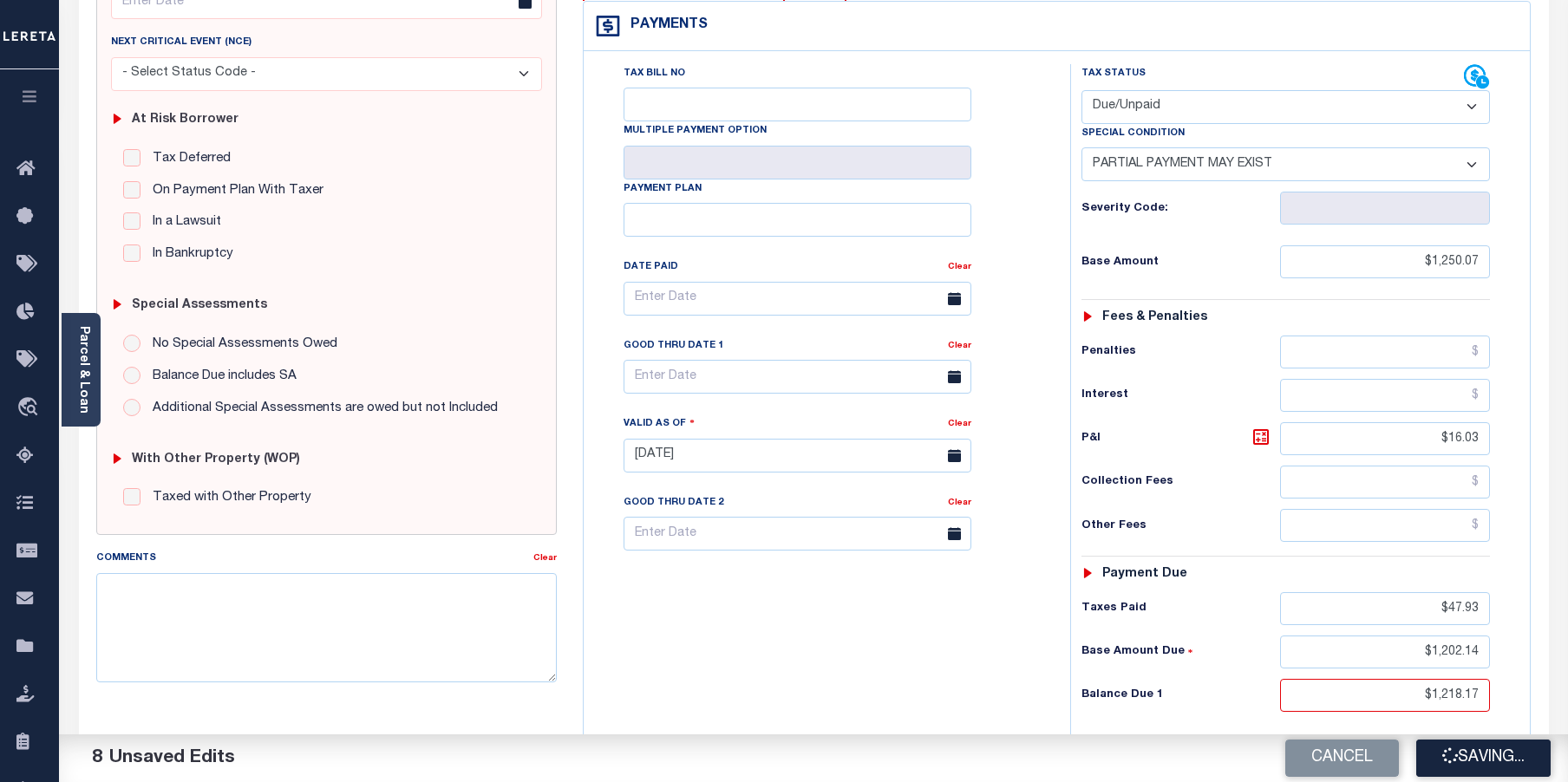
type input "$16.03"
type input "$47.93"
type input "$1,202.14"
type input "$1,218.17"
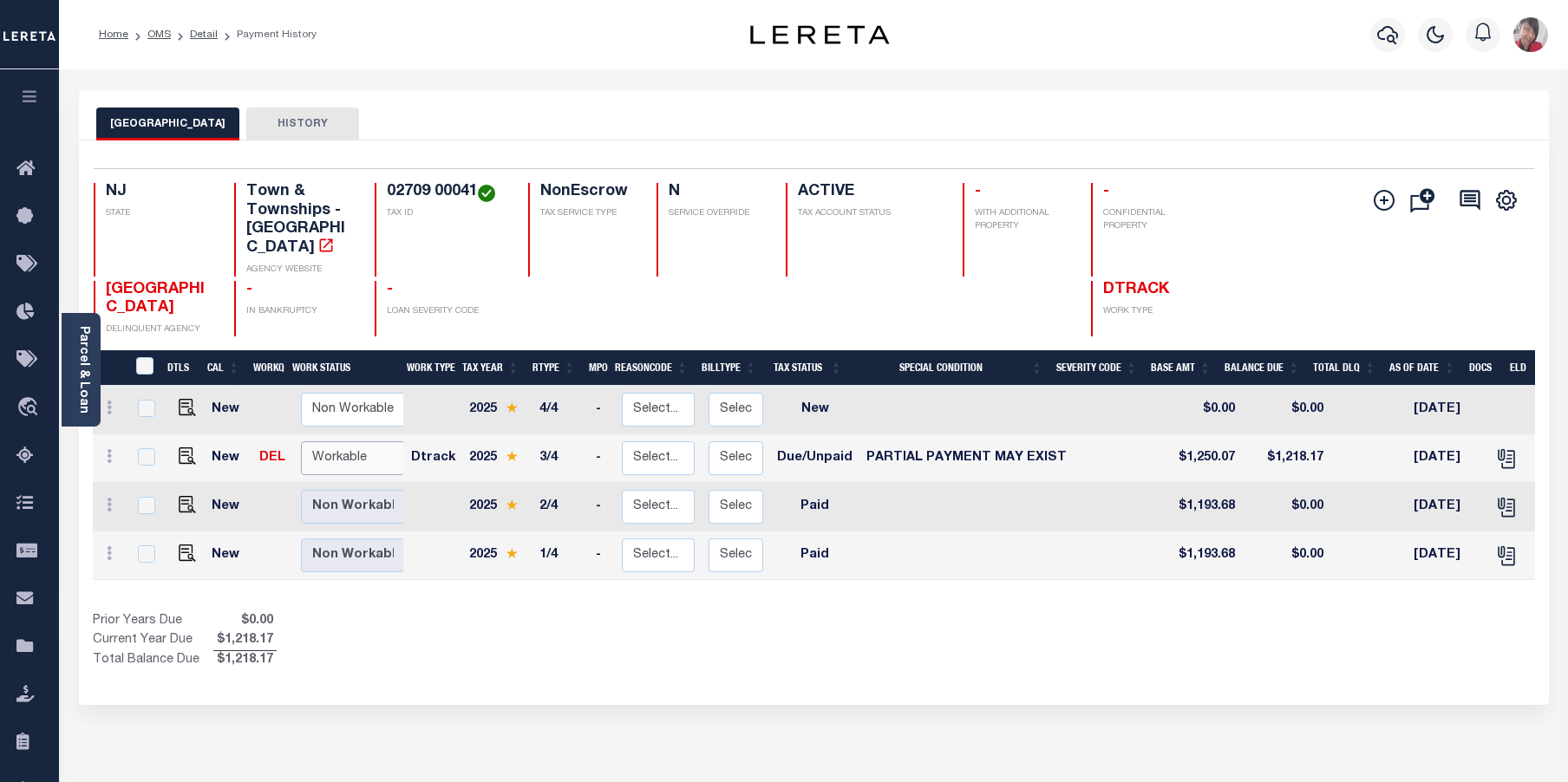
click at [348, 441] on select "Non Workable Workable" at bounding box center [353, 458] width 104 height 34
checkbox input "true"
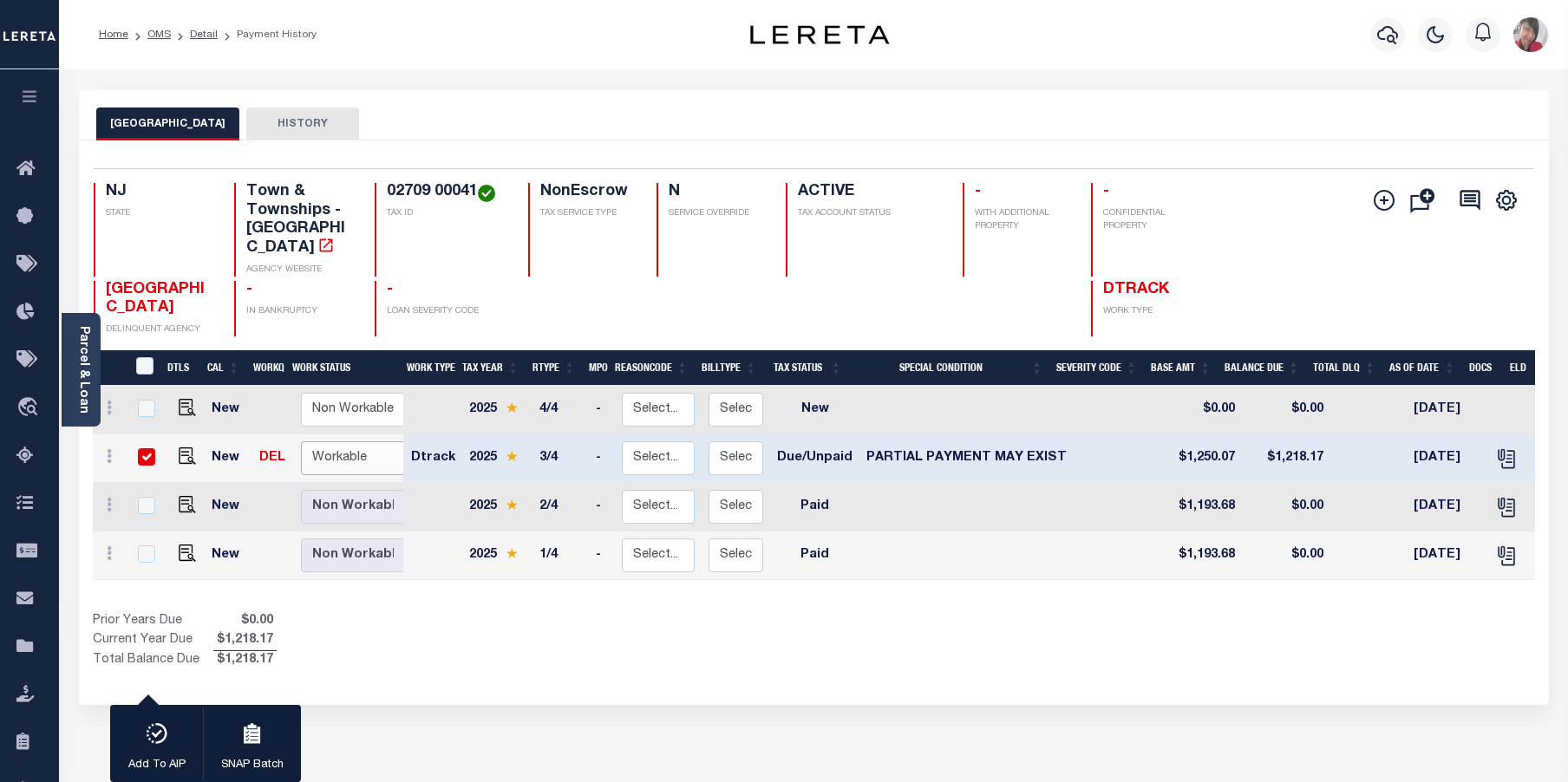
select select "true"
click at [301, 441] on select "Non Workable Workable" at bounding box center [353, 458] width 104 height 34
checkbox input "false"
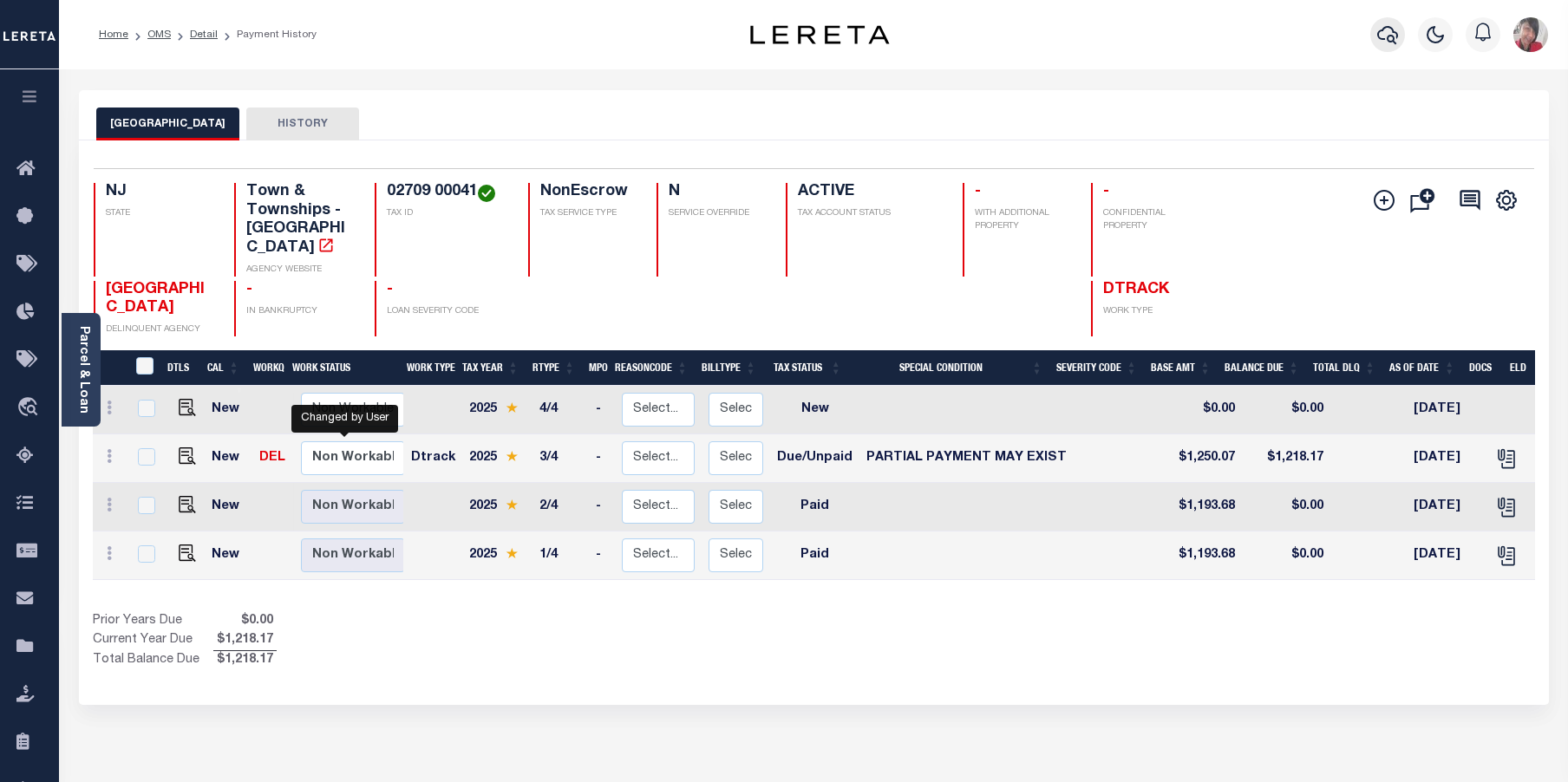
click at [1388, 36] on icon "button" at bounding box center [1387, 34] width 20 height 20
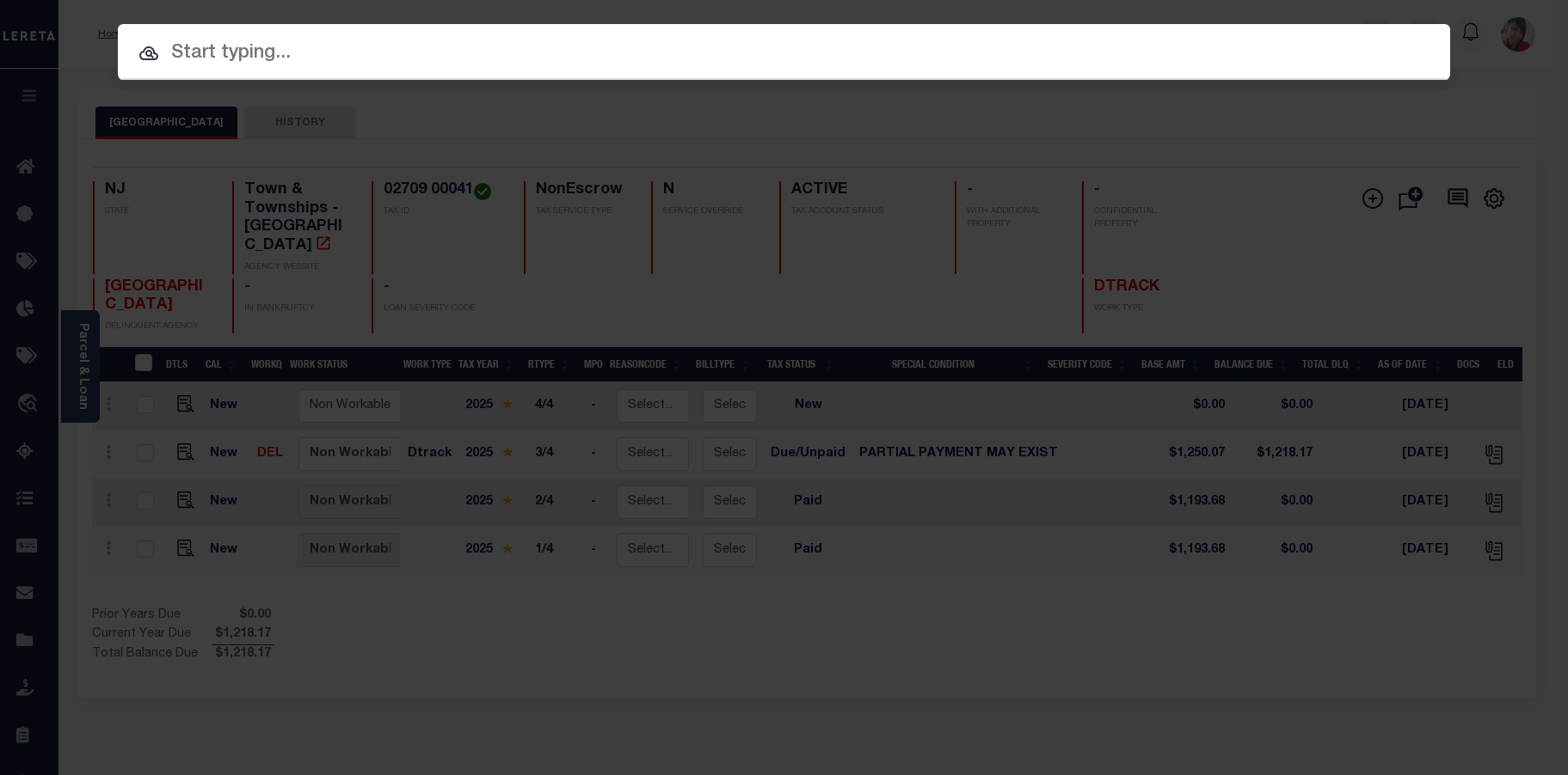
click at [1064, 52] on input "text" at bounding box center [783, 53] width 1332 height 30
paste input "18180"
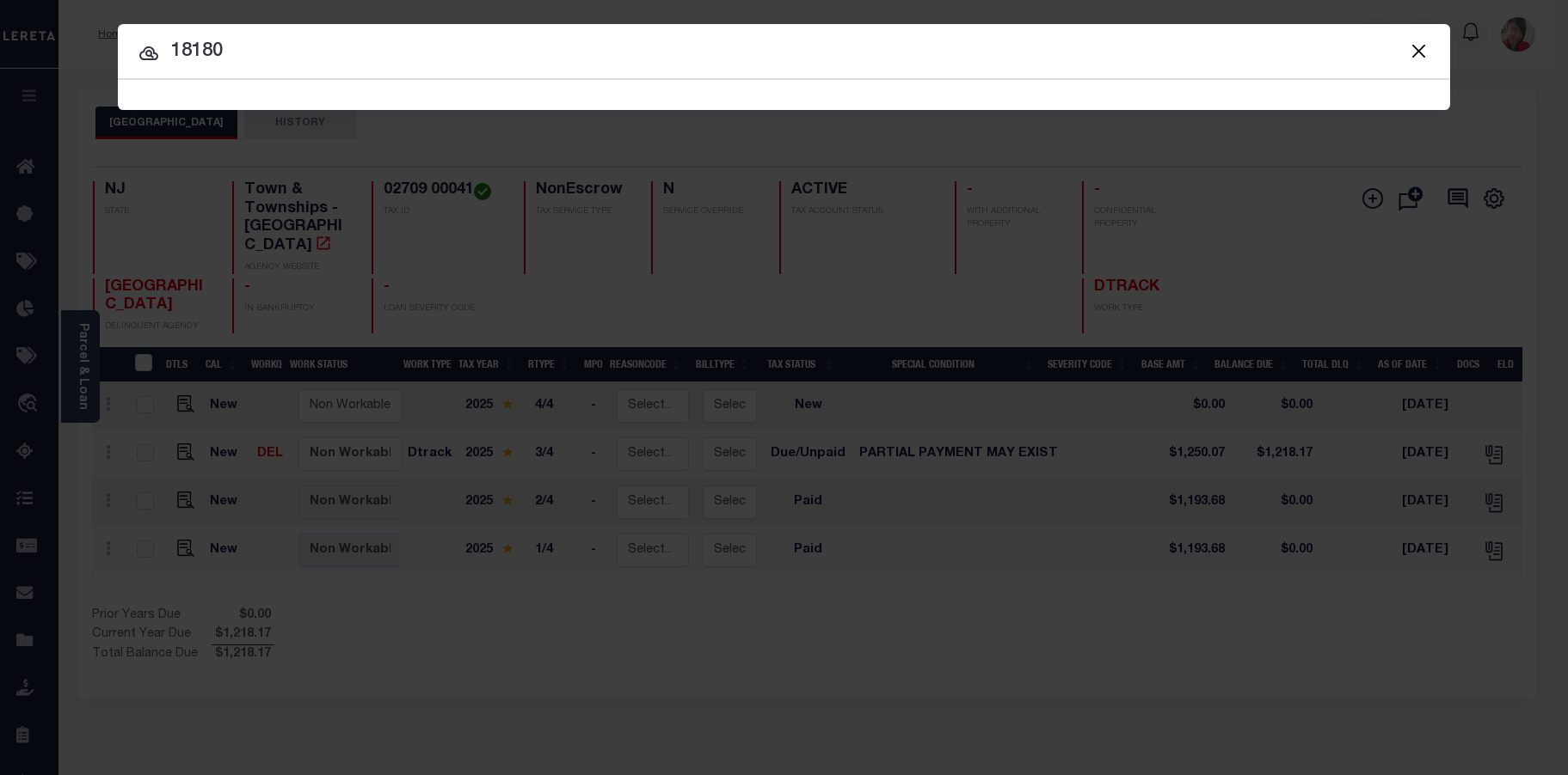
type input "18180"
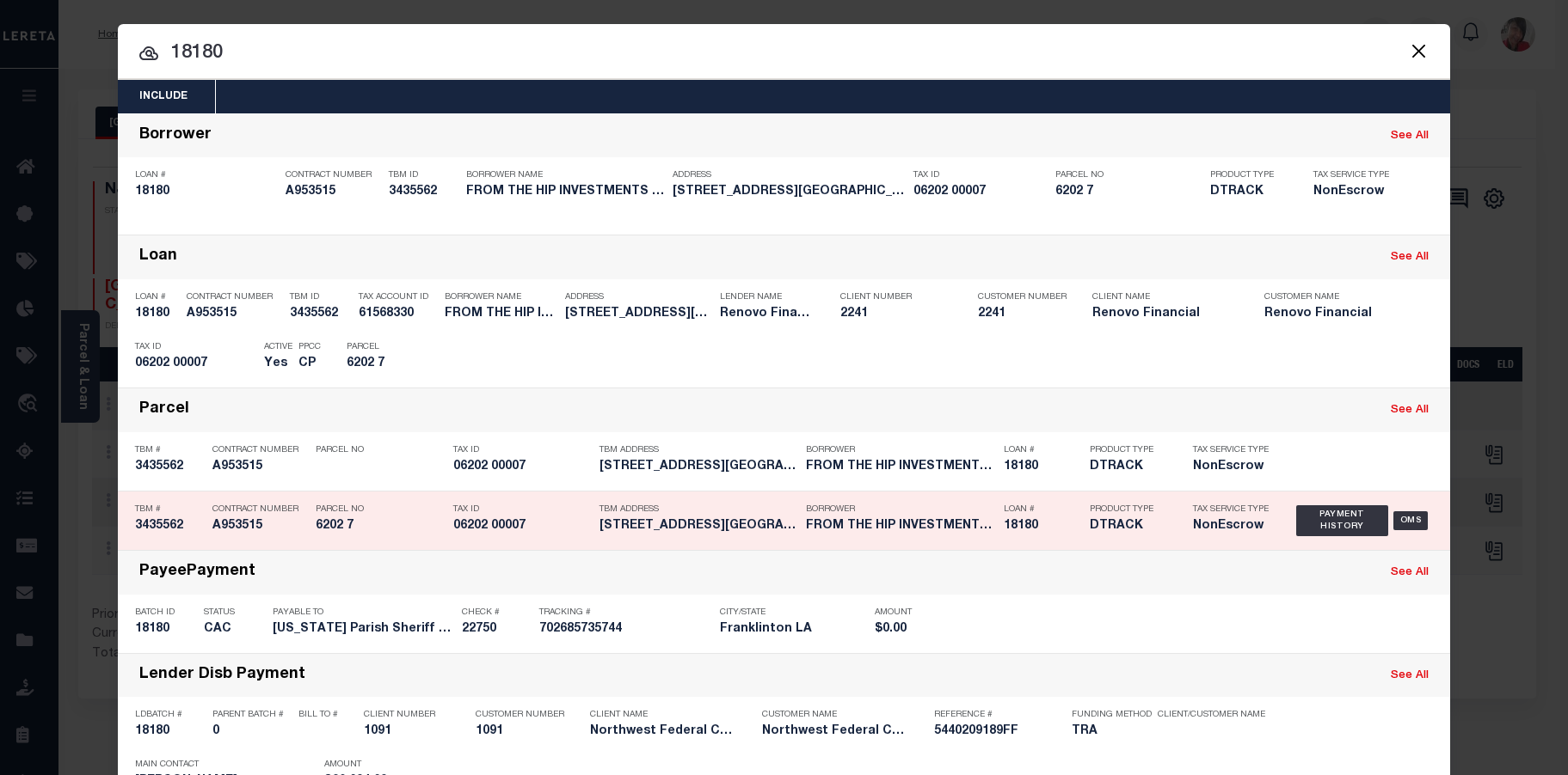
click at [535, 522] on h5 "06202 00007" at bounding box center [522, 526] width 138 height 14
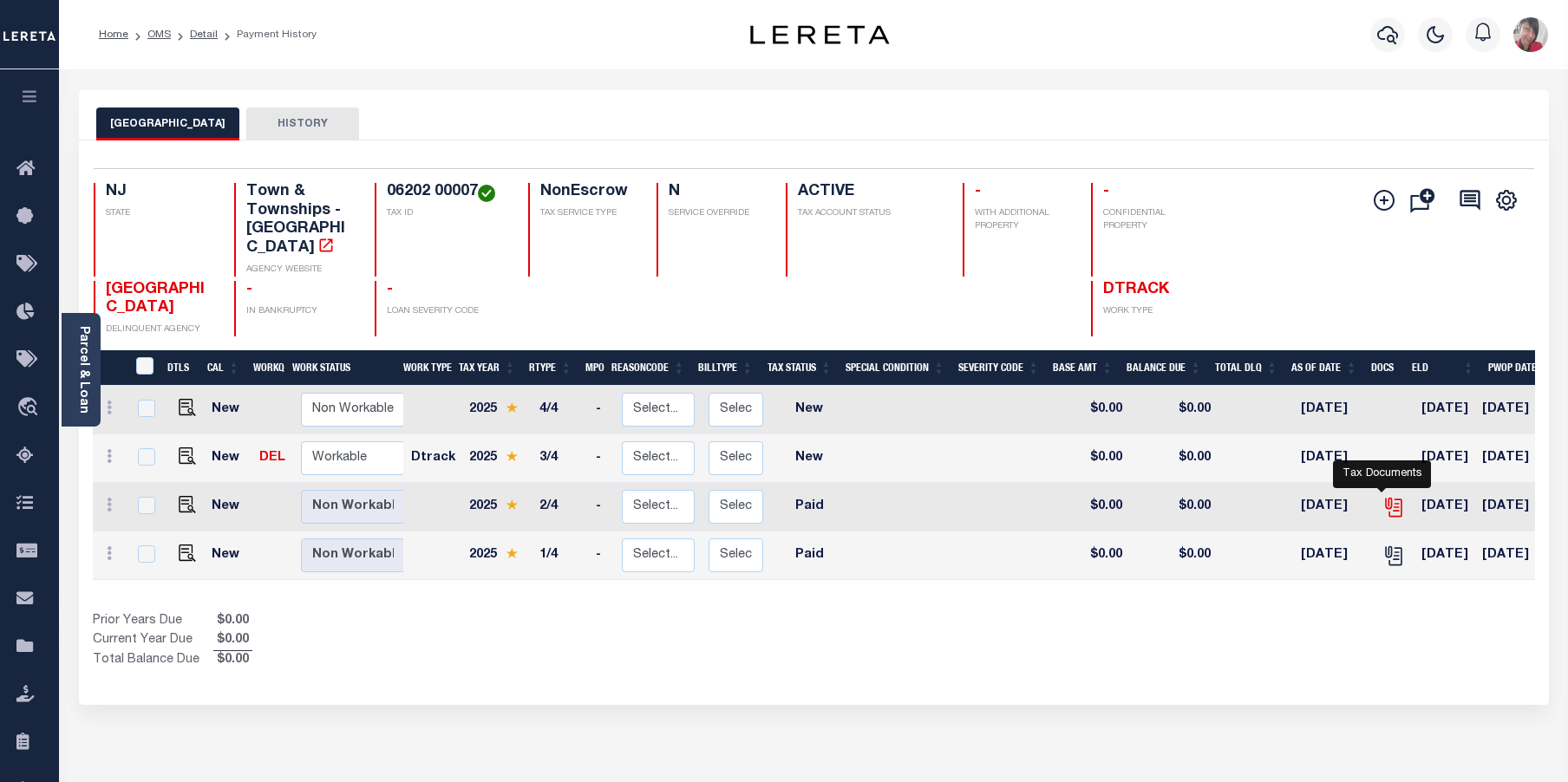
click at [1388, 496] on icon "" at bounding box center [1393, 507] width 22 height 22
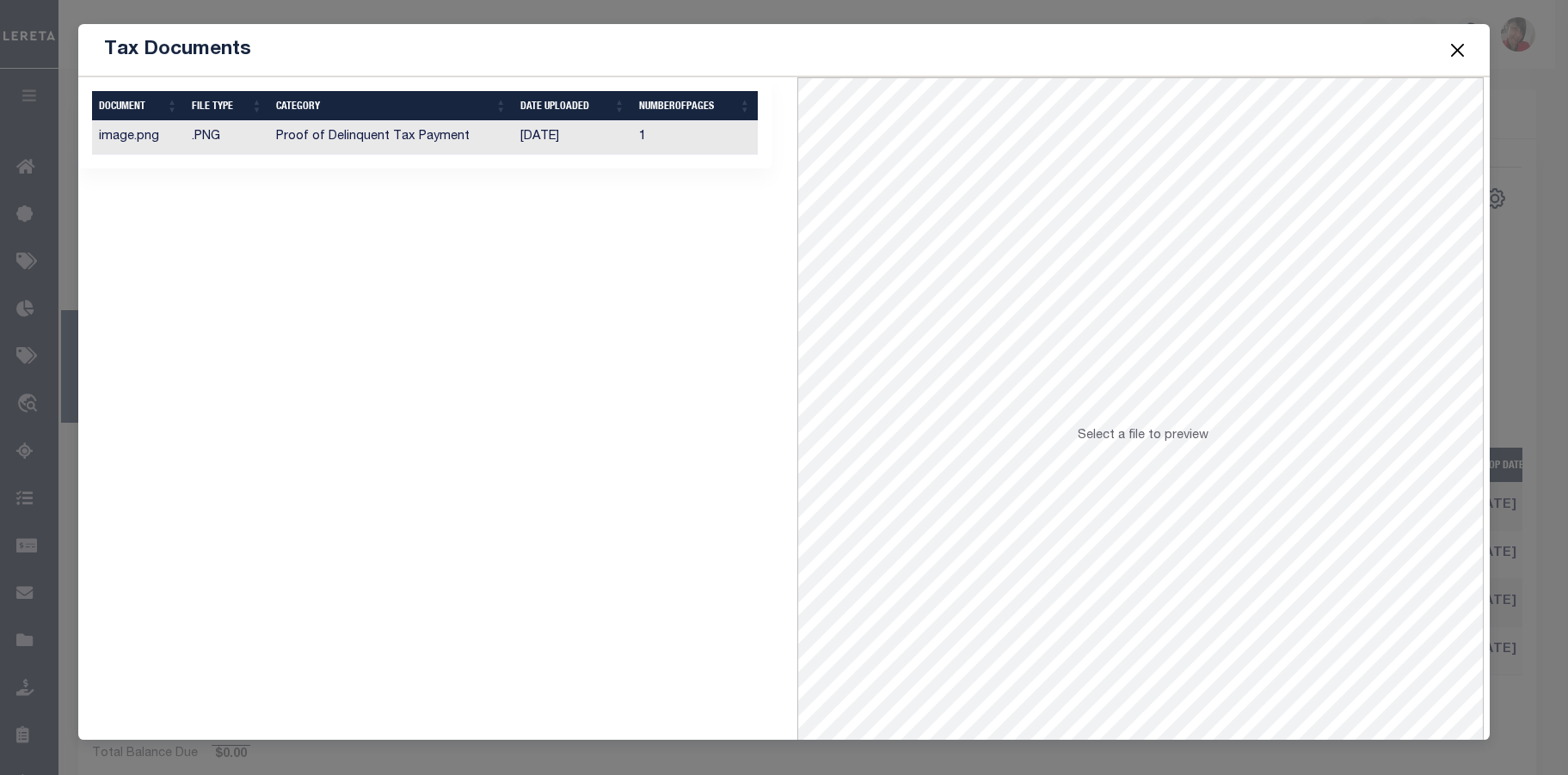
click at [546, 136] on td "08/14/2025" at bounding box center [572, 138] width 118 height 34
click at [1455, 44] on button "Close" at bounding box center [1457, 49] width 22 height 22
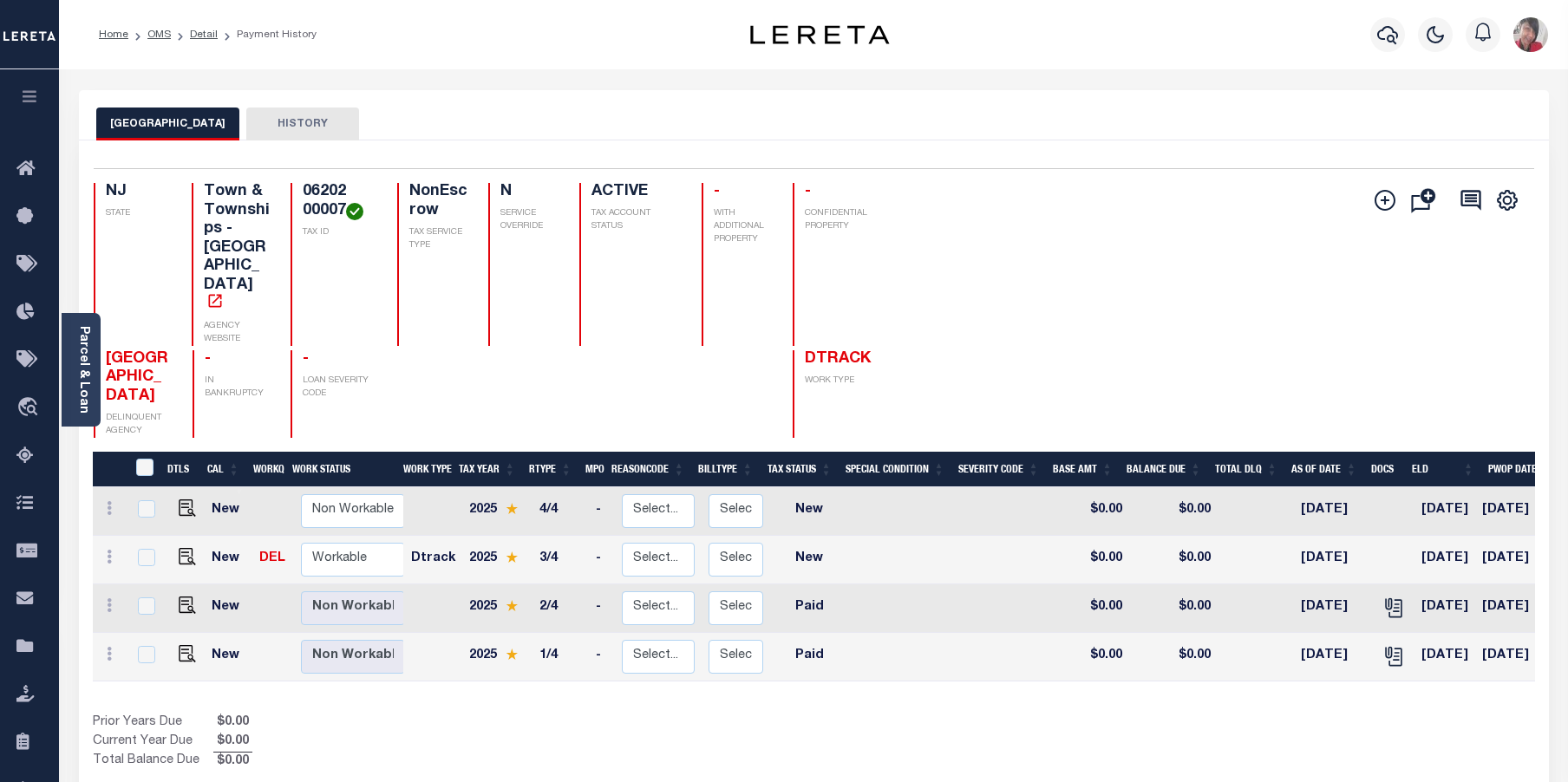
click at [881, 116] on div "MEDFORD TOWNSHIP HISTORY" at bounding box center [814, 123] width 1436 height 32
click at [179, 548] on img "" at bounding box center [187, 557] width 17 height 17
checkbox input "true"
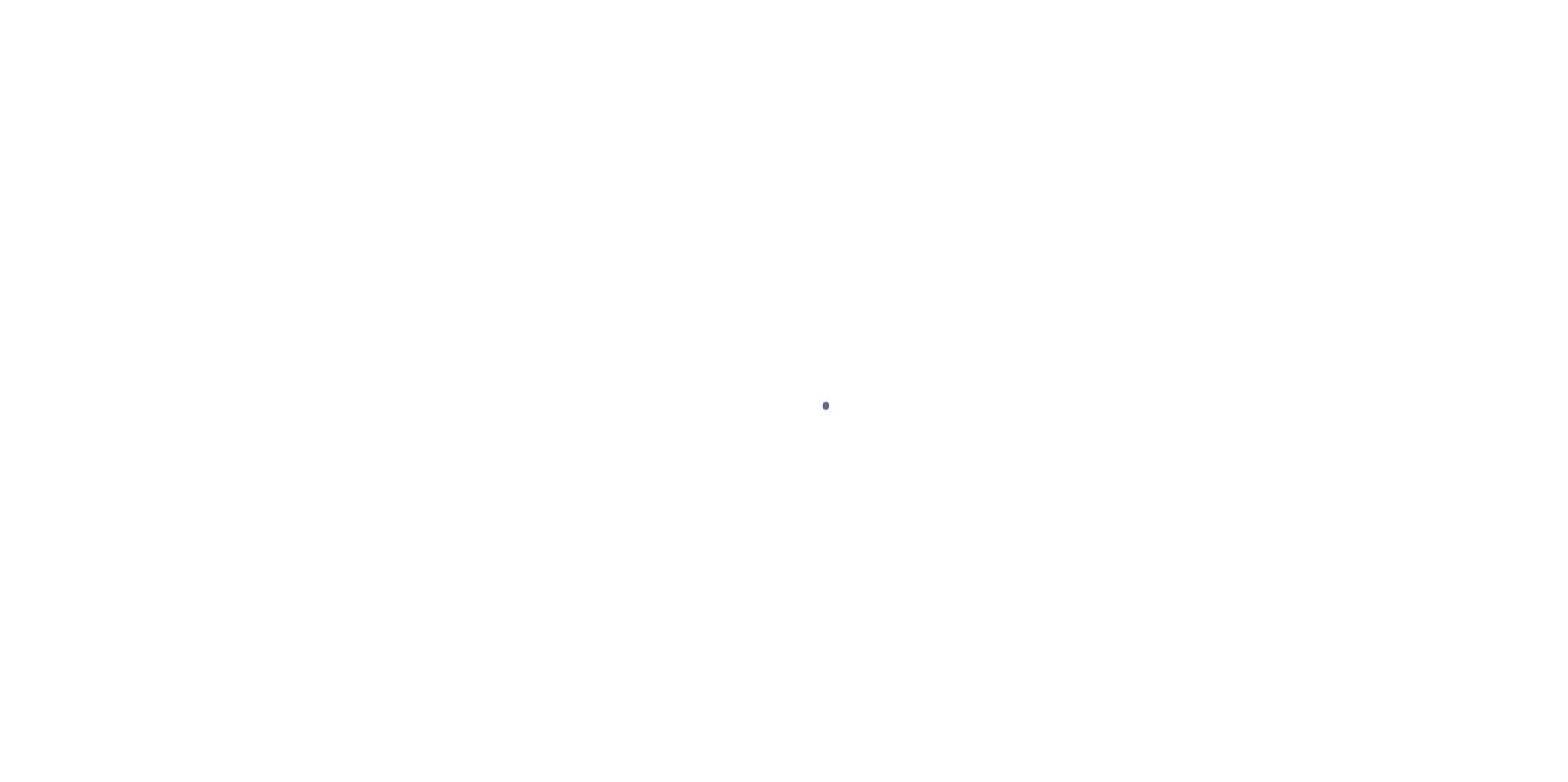
select select "NW2"
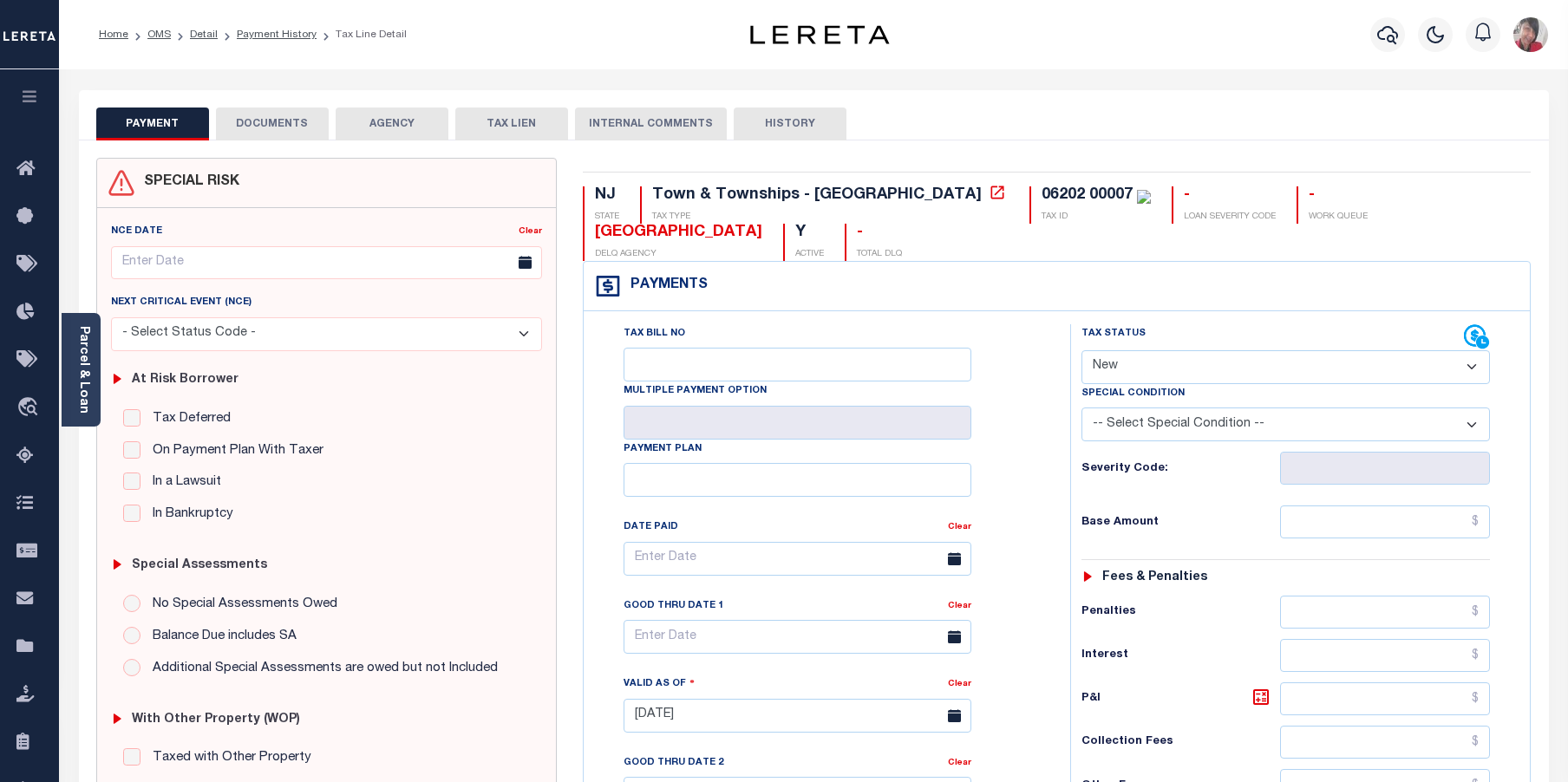
click at [282, 125] on button "DOCUMENTS" at bounding box center [272, 124] width 113 height 33
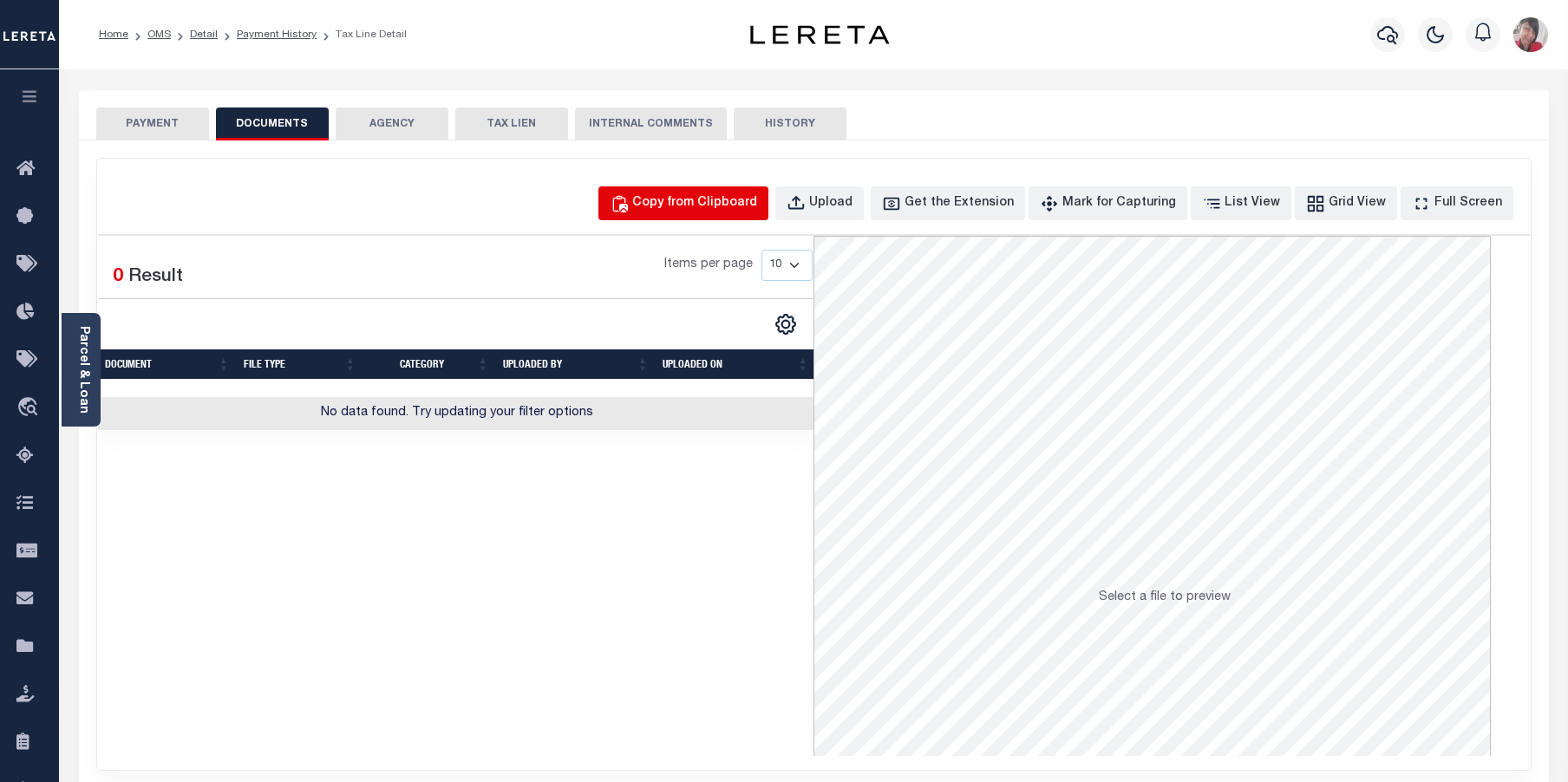
click at [747, 196] on div "Copy from Clipboard" at bounding box center [695, 204] width 125 height 19
select select "POP"
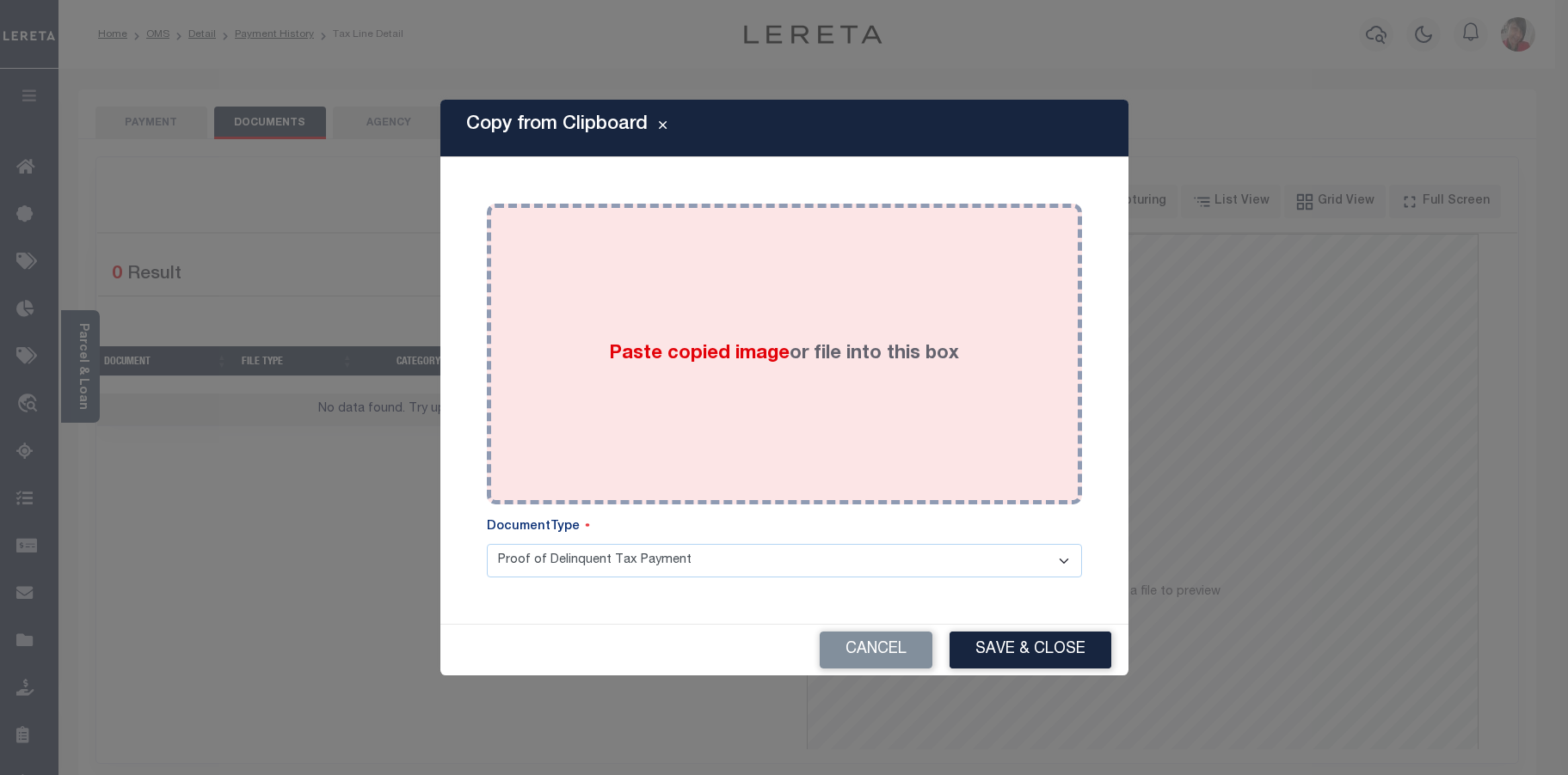
click at [706, 363] on span "Paste copied image" at bounding box center [698, 354] width 180 height 19
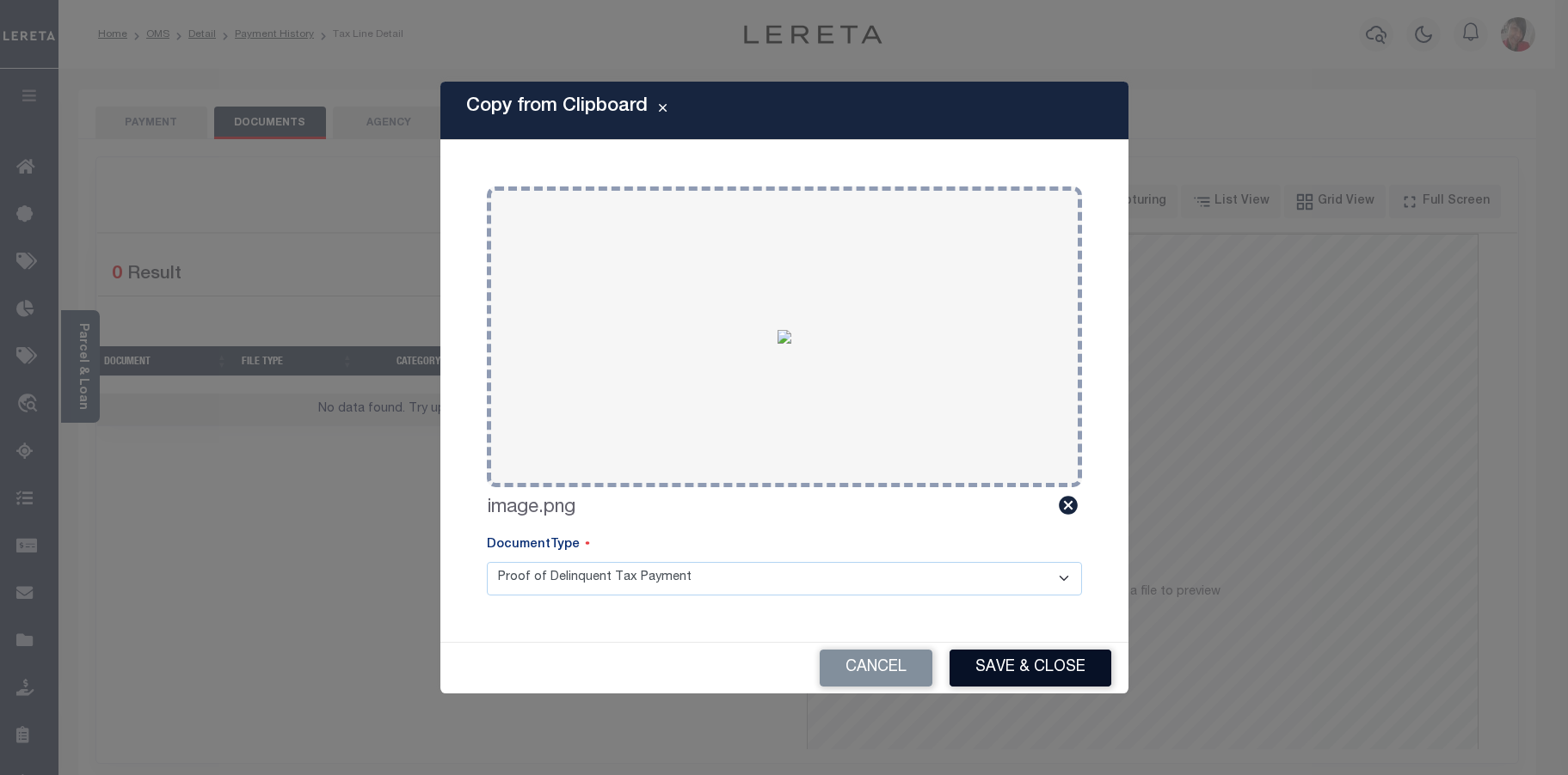
click at [1063, 660] on button "Save & Close" at bounding box center [1031, 668] width 162 height 37
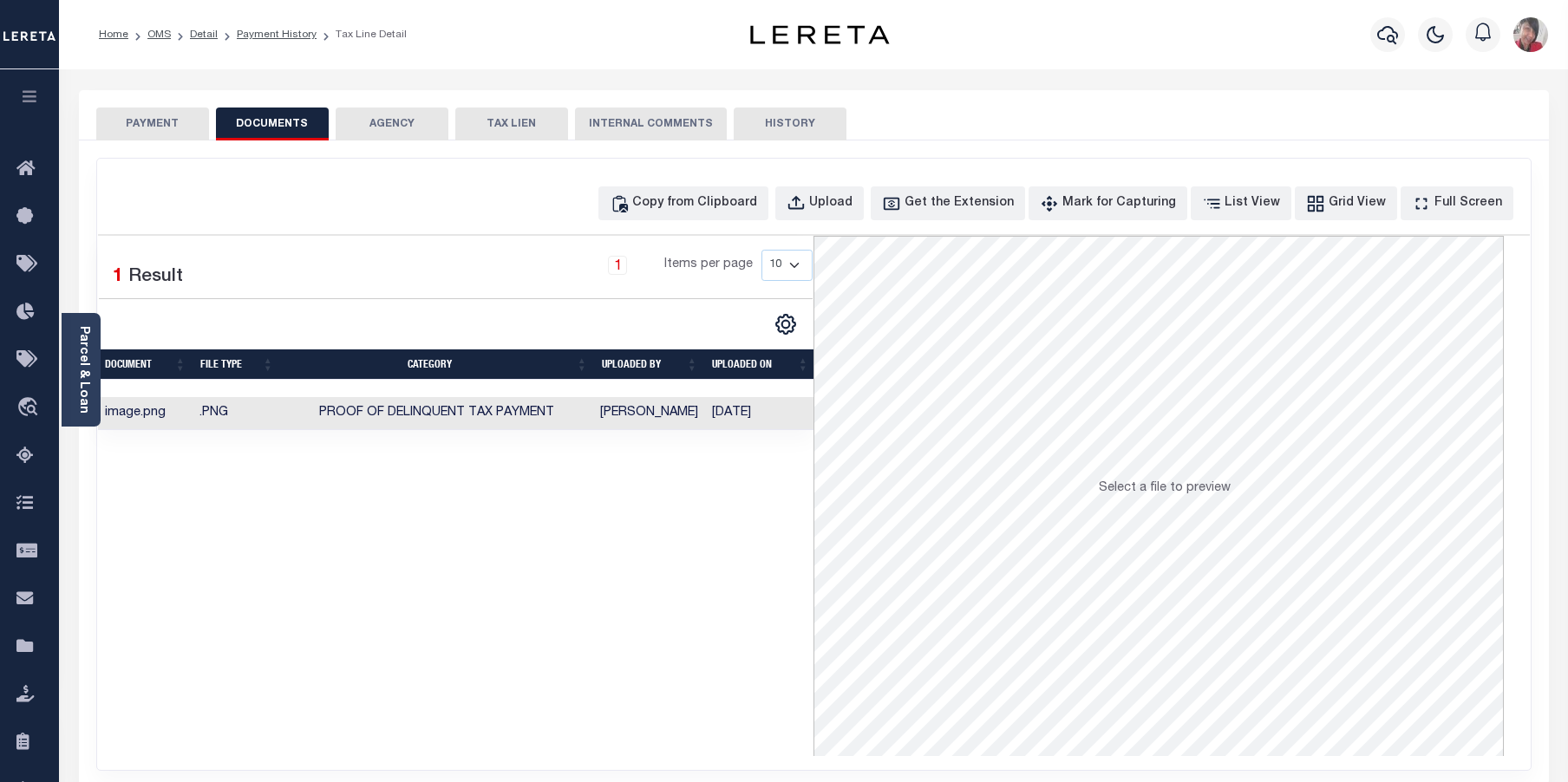
click at [179, 130] on button "PAYMENT" at bounding box center [153, 124] width 113 height 33
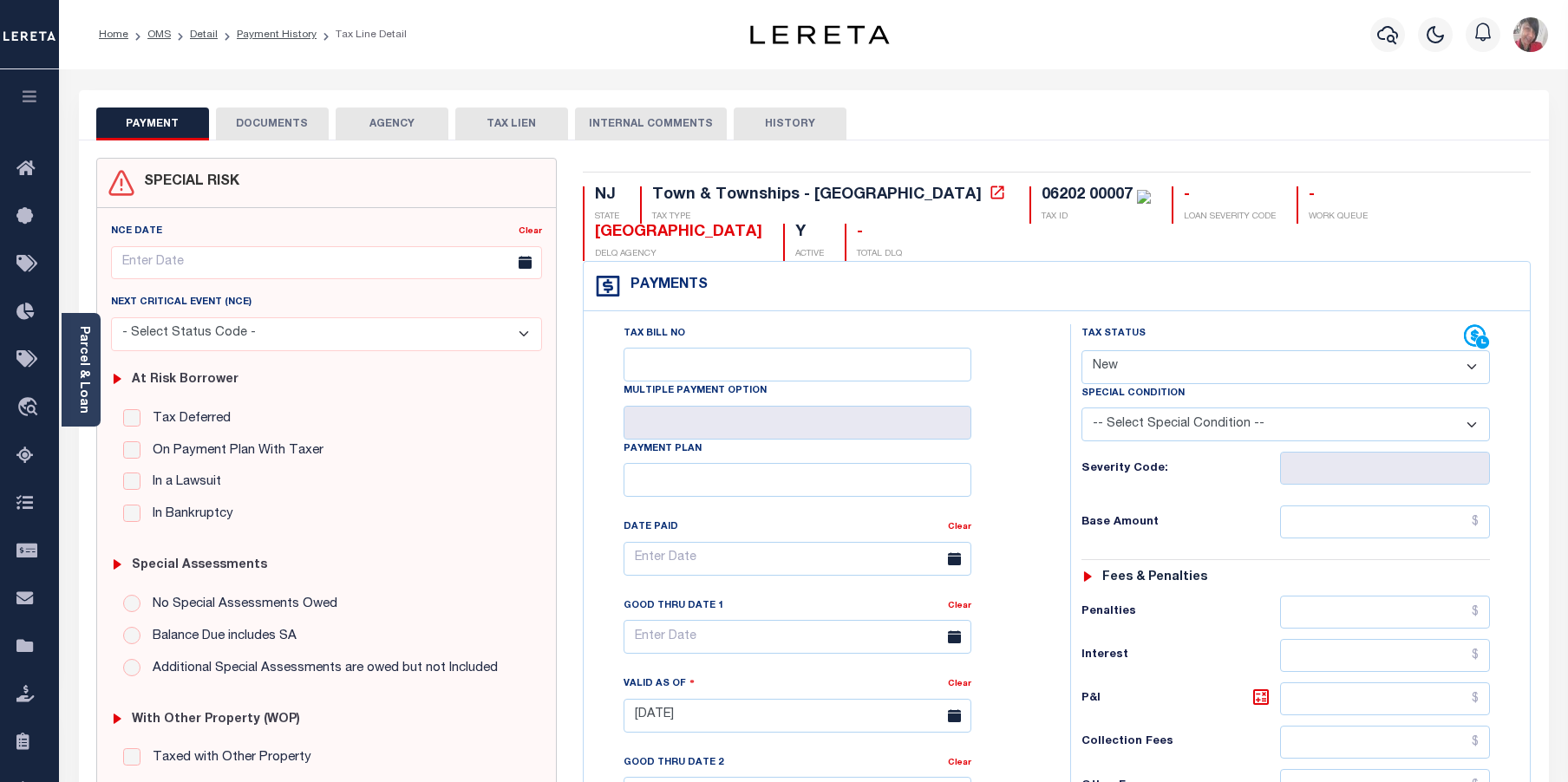
click at [83, 396] on link "Parcel & Loan" at bounding box center [83, 370] width 12 height 87
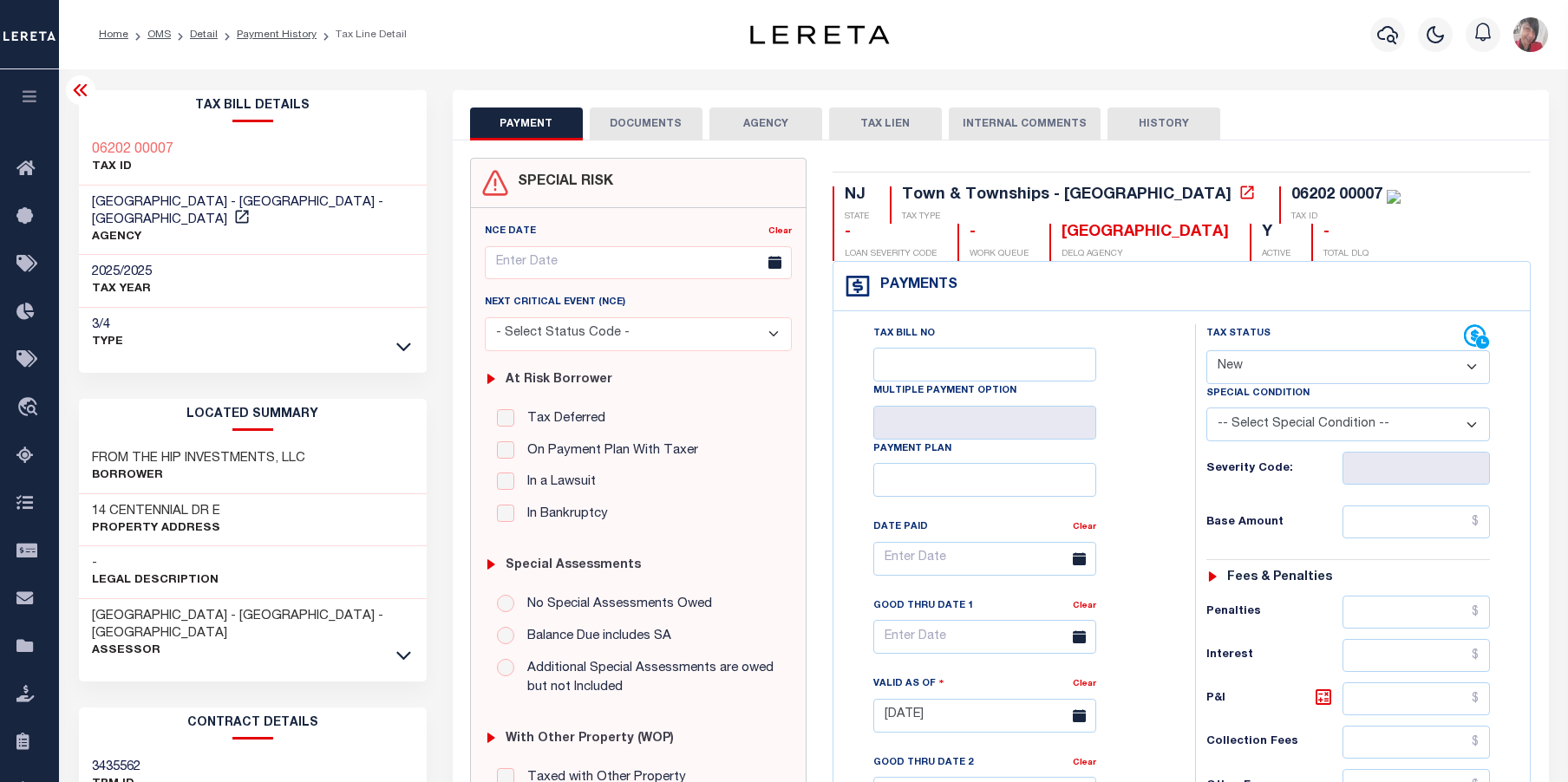
click at [1477, 362] on select "- Select Status Code - Open Due/Unpaid Paid Incomplete No Tax Due Internal Refu…" at bounding box center [1348, 367] width 285 height 34
select select "PYD"
click at [1207, 352] on select "- Select Status Code - Open Due/Unpaid Paid Incomplete No Tax Due Internal Refu…" at bounding box center [1348, 367] width 285 height 34
type input "[DATE]"
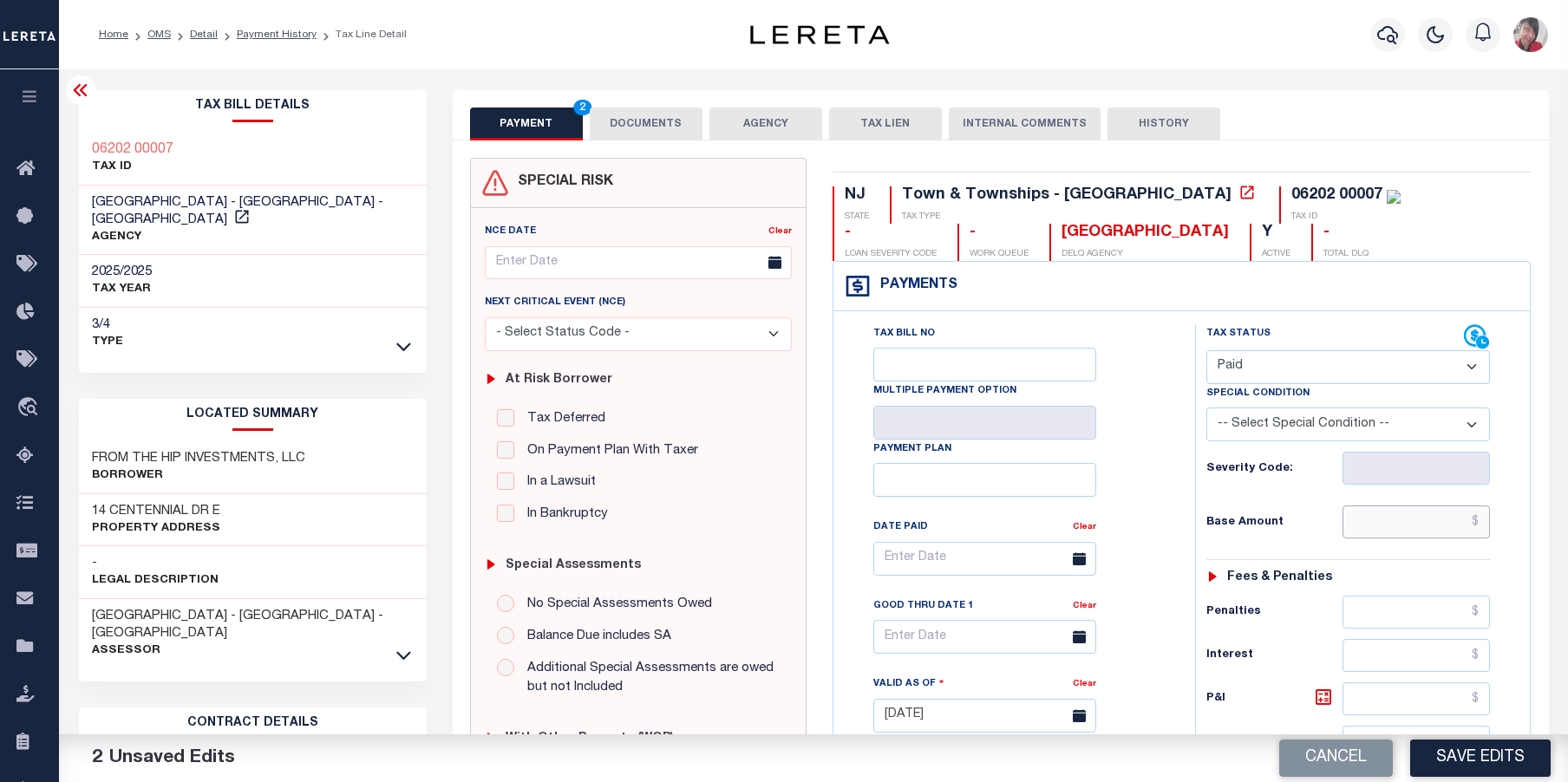
click at [1359, 527] on input "text" at bounding box center [1416, 523] width 149 height 33
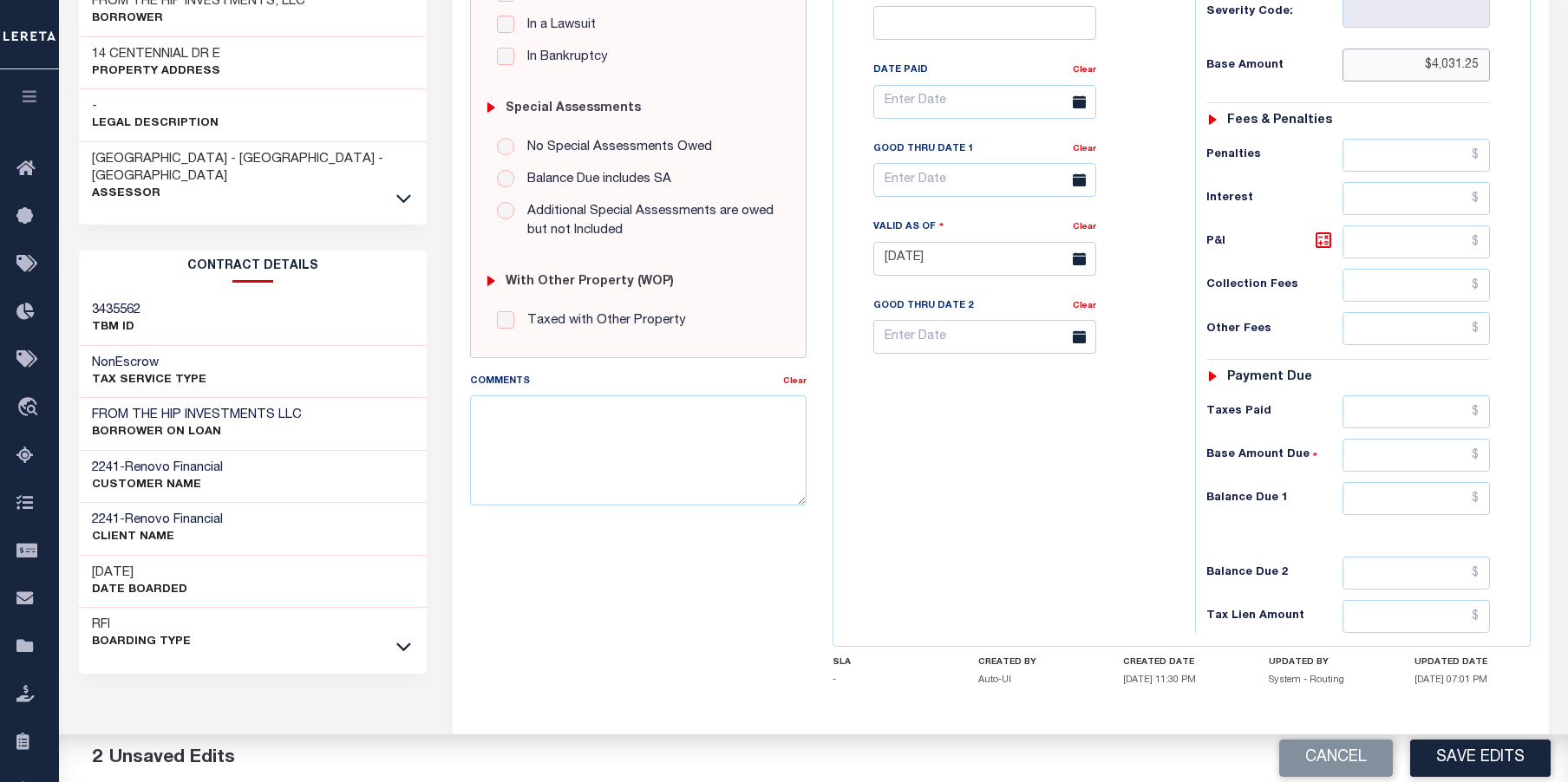
scroll to position [527, 0]
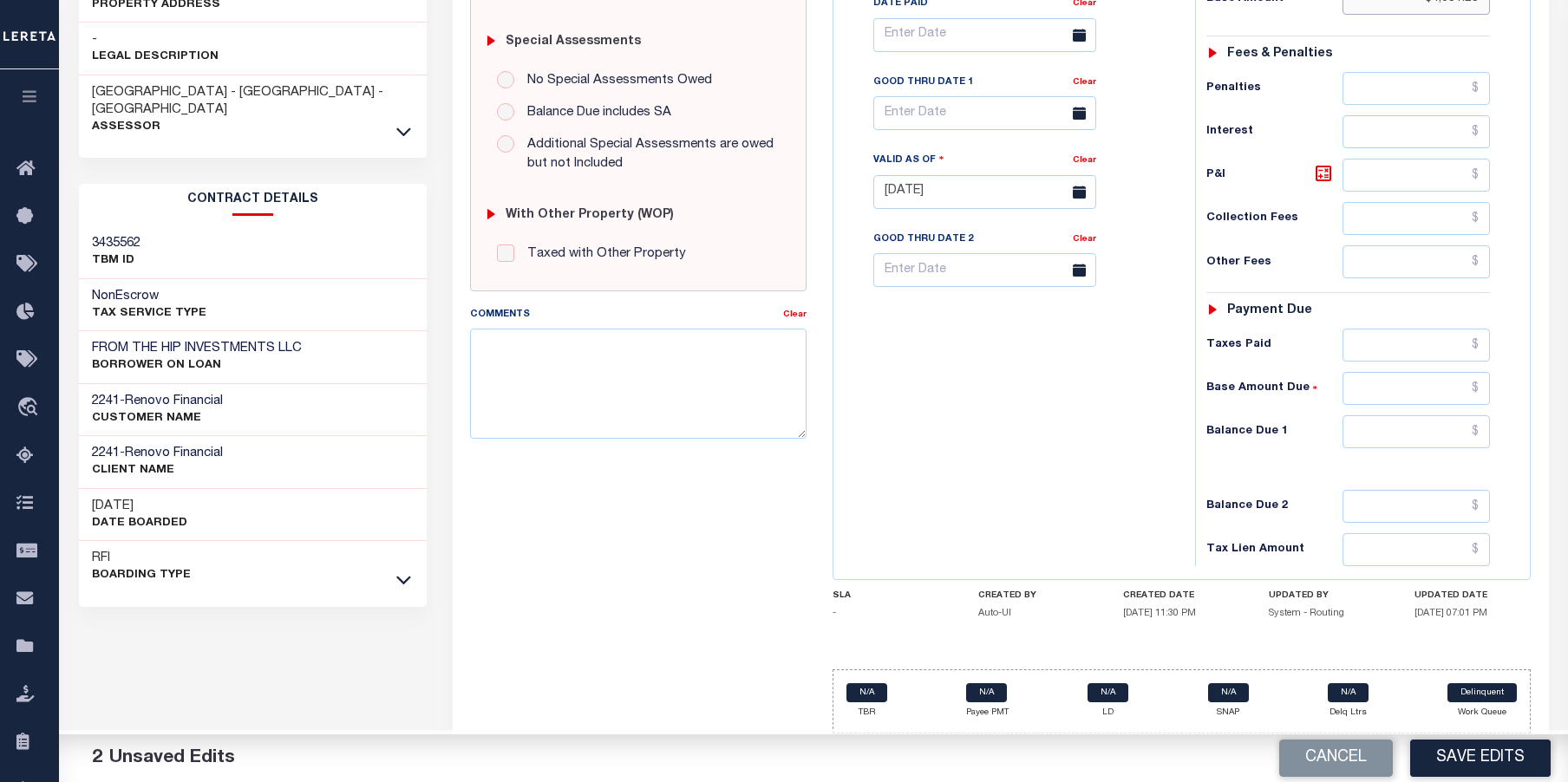
type input "$4,031.25"
click at [1408, 336] on input "text" at bounding box center [1416, 345] width 149 height 33
type input "$4,031.25"
click at [1385, 438] on input "text" at bounding box center [1416, 432] width 149 height 33
type input "$0.00"
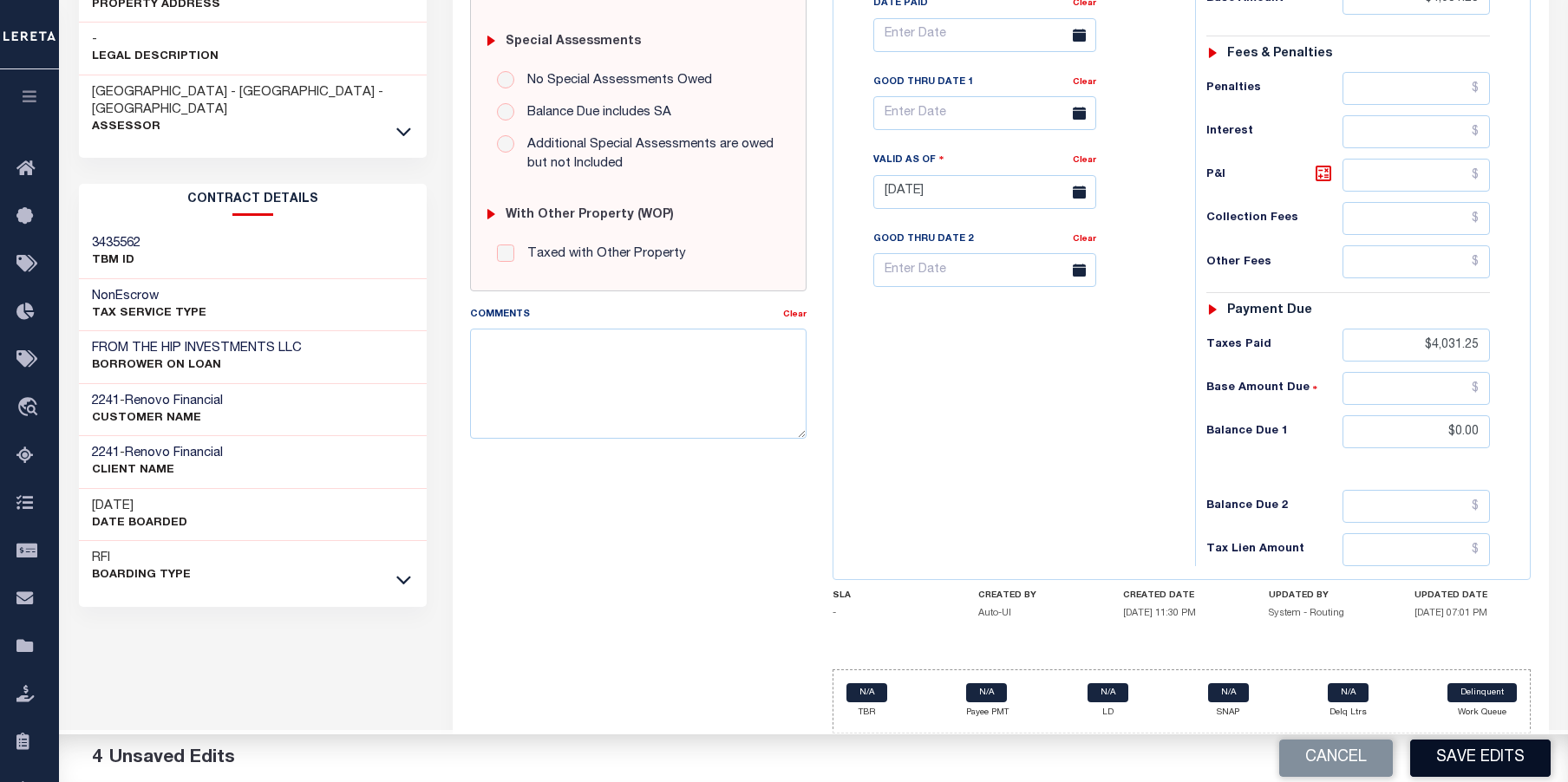
click at [1506, 756] on button "Save Edits" at bounding box center [1481, 759] width 141 height 37
checkbox input "false"
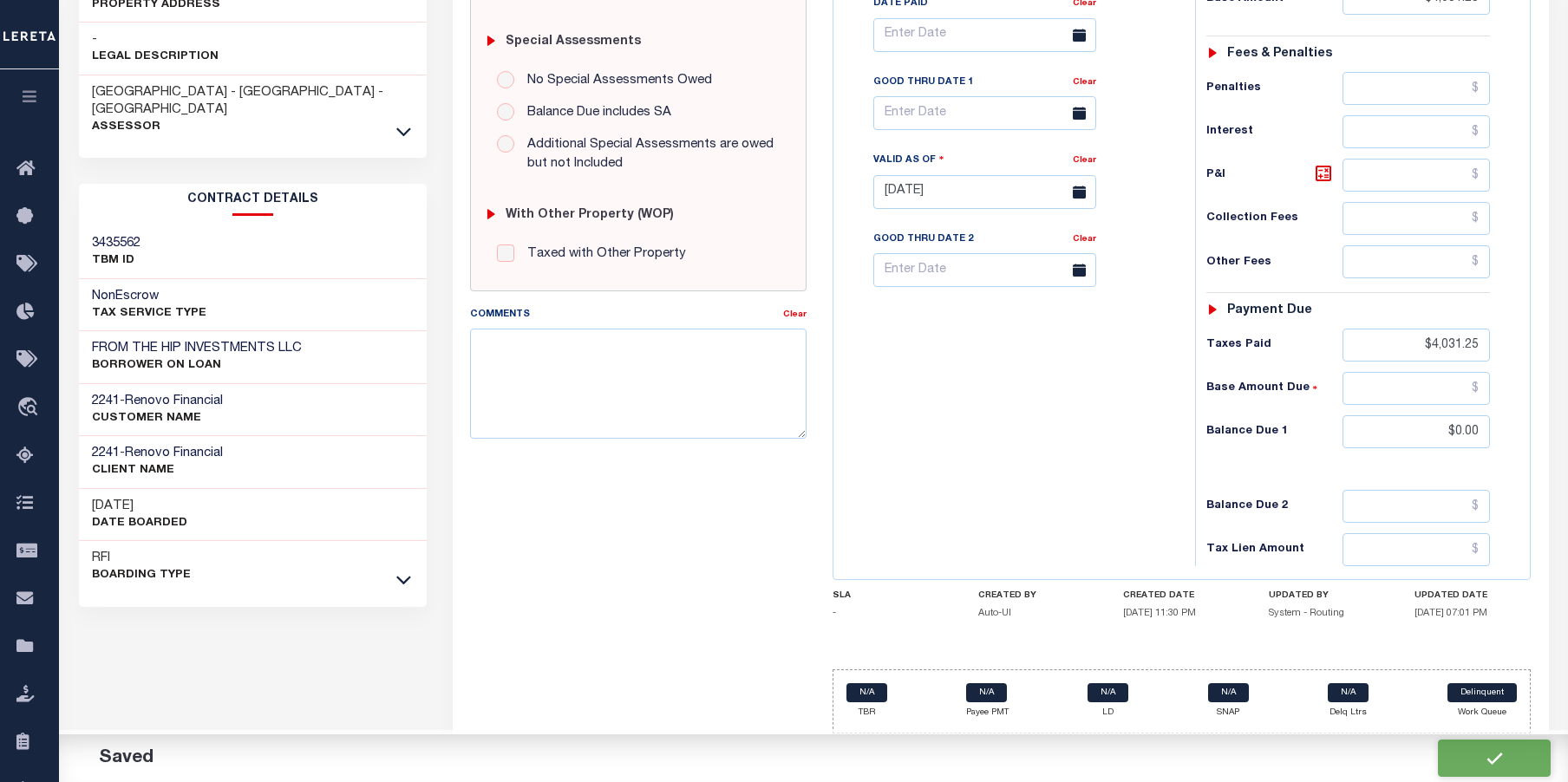
type input "$4,031.25"
type input "$0"
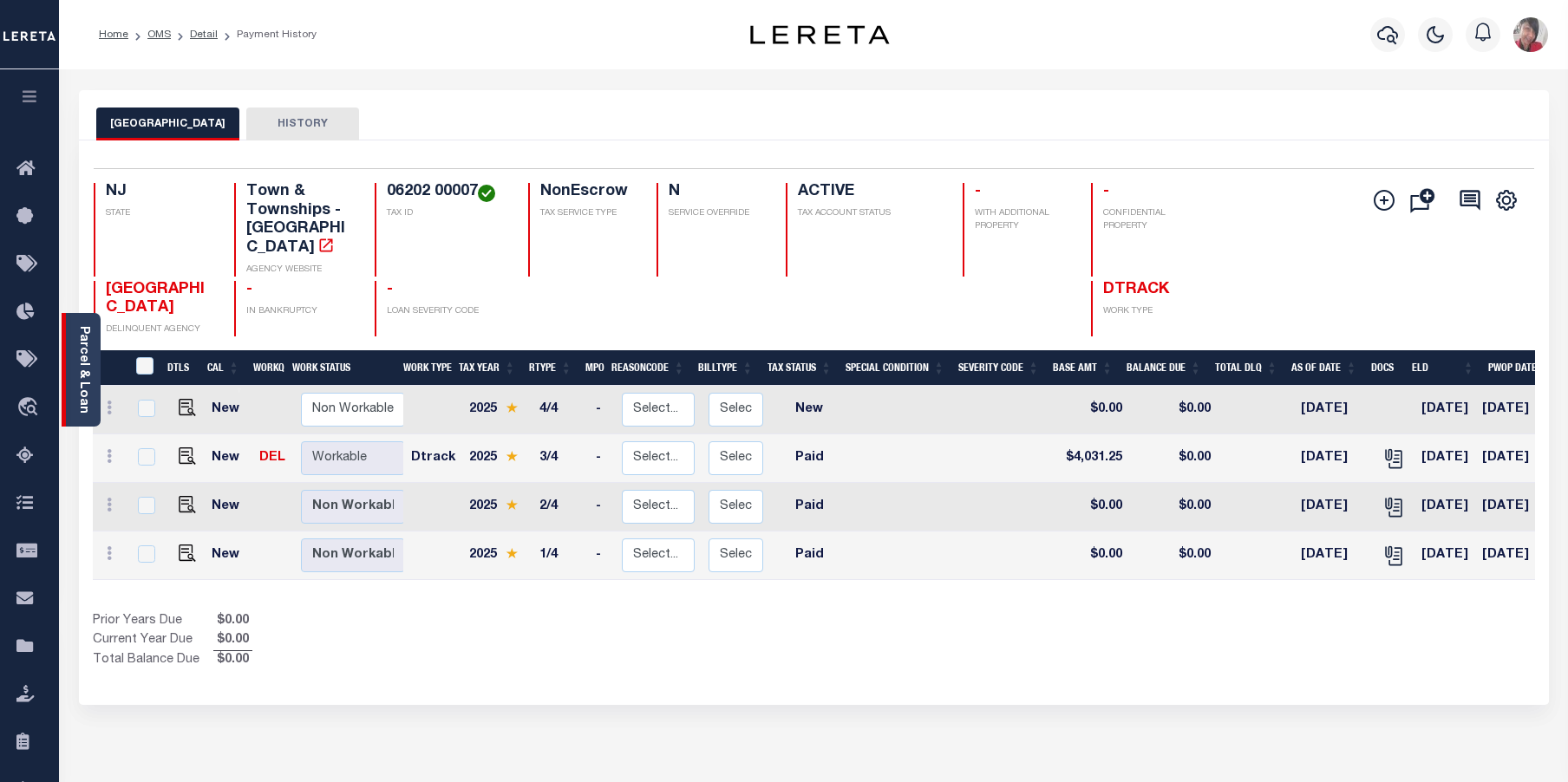
click at [81, 384] on link "Parcel & Loan" at bounding box center [83, 370] width 12 height 87
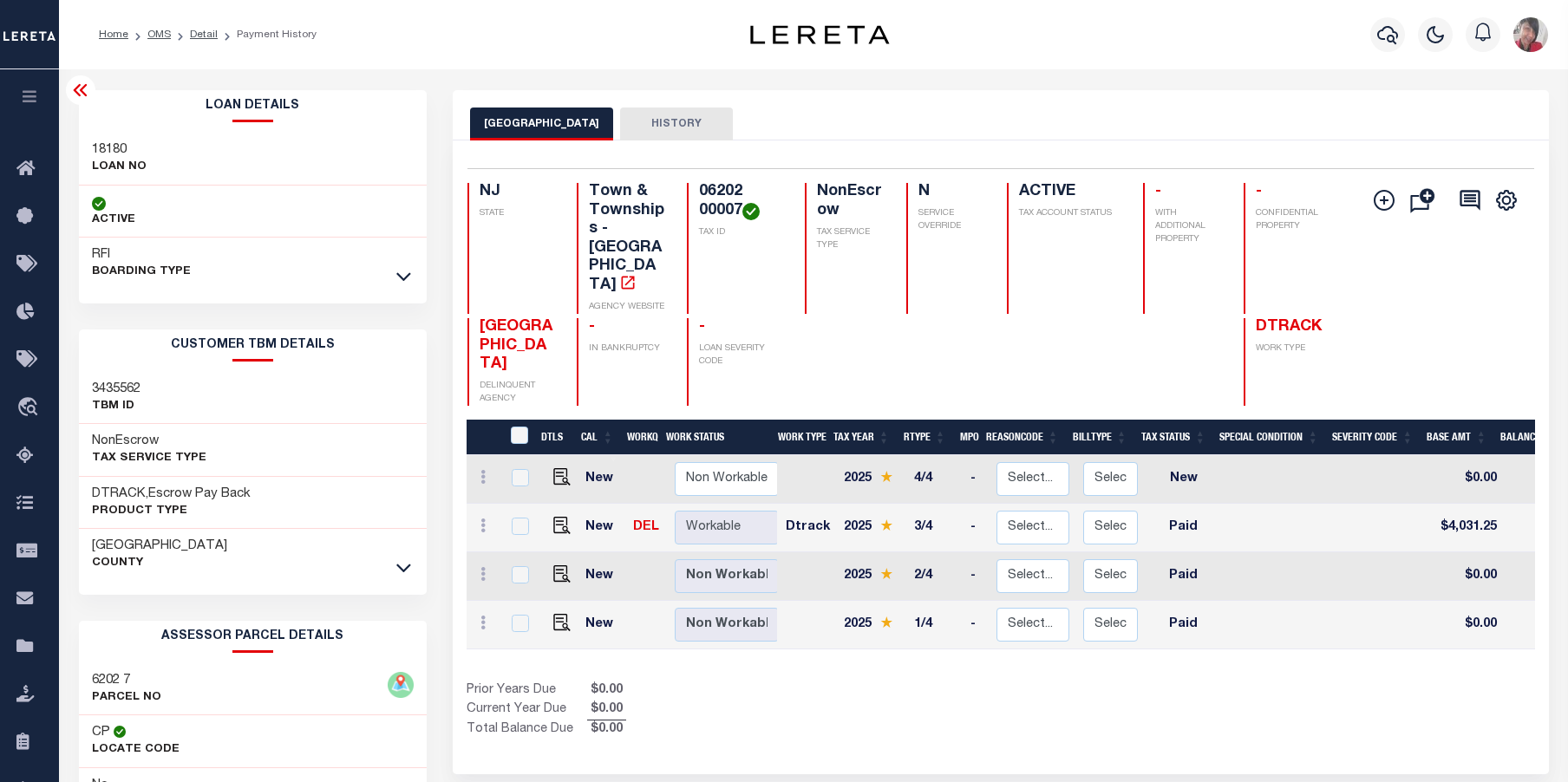
drag, startPoint x: 913, startPoint y: 125, endPoint x: 911, endPoint y: 106, distance: 19.1
click at [911, 115] on div "MEDFORD TOWNSHIP HISTORY" at bounding box center [1001, 123] width 1062 height 32
click at [26, 100] on icon "button" at bounding box center [30, 96] width 20 height 16
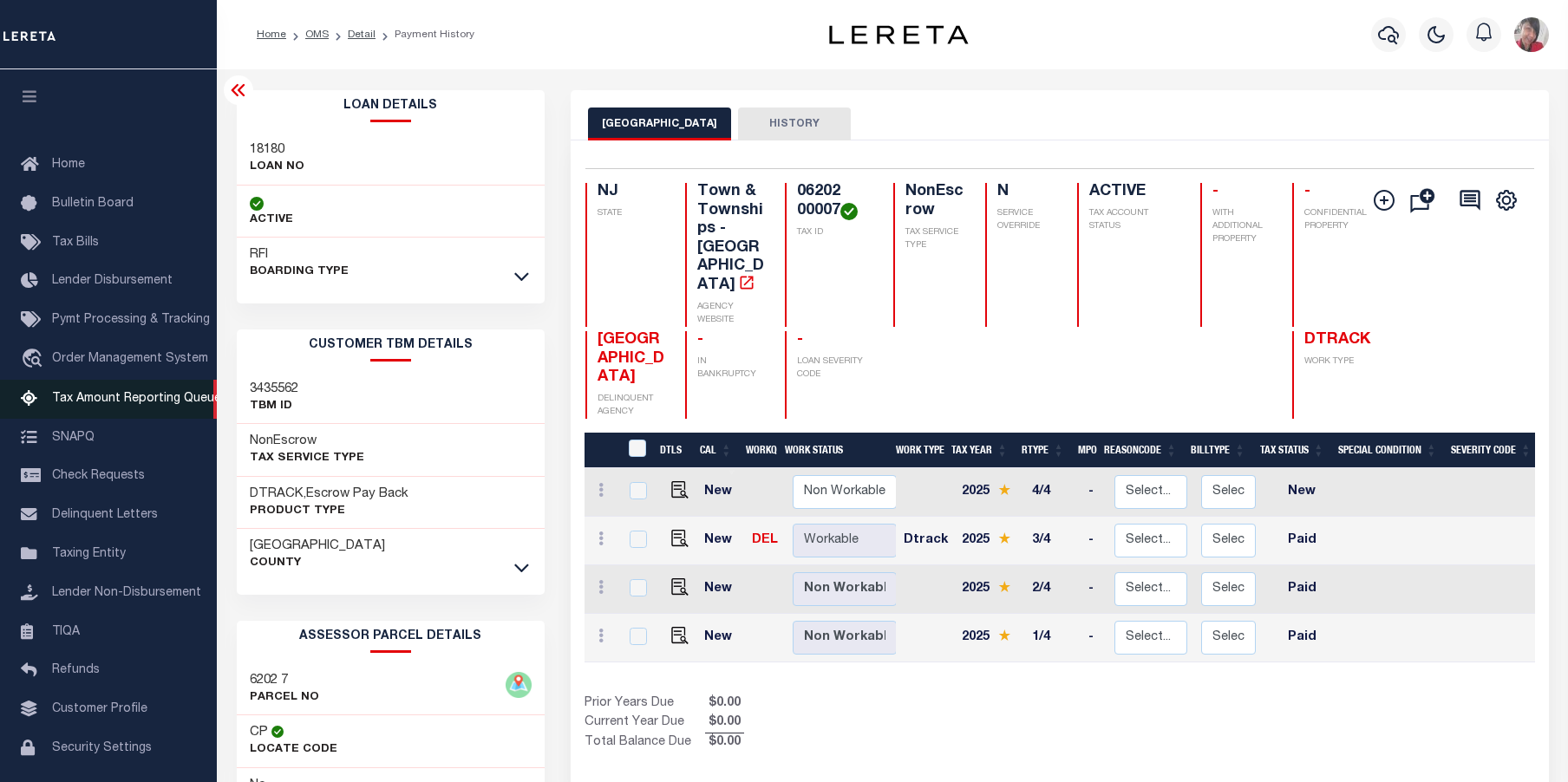
click at [114, 405] on span "Tax Amount Reporting Queue" at bounding box center [137, 398] width 169 height 12
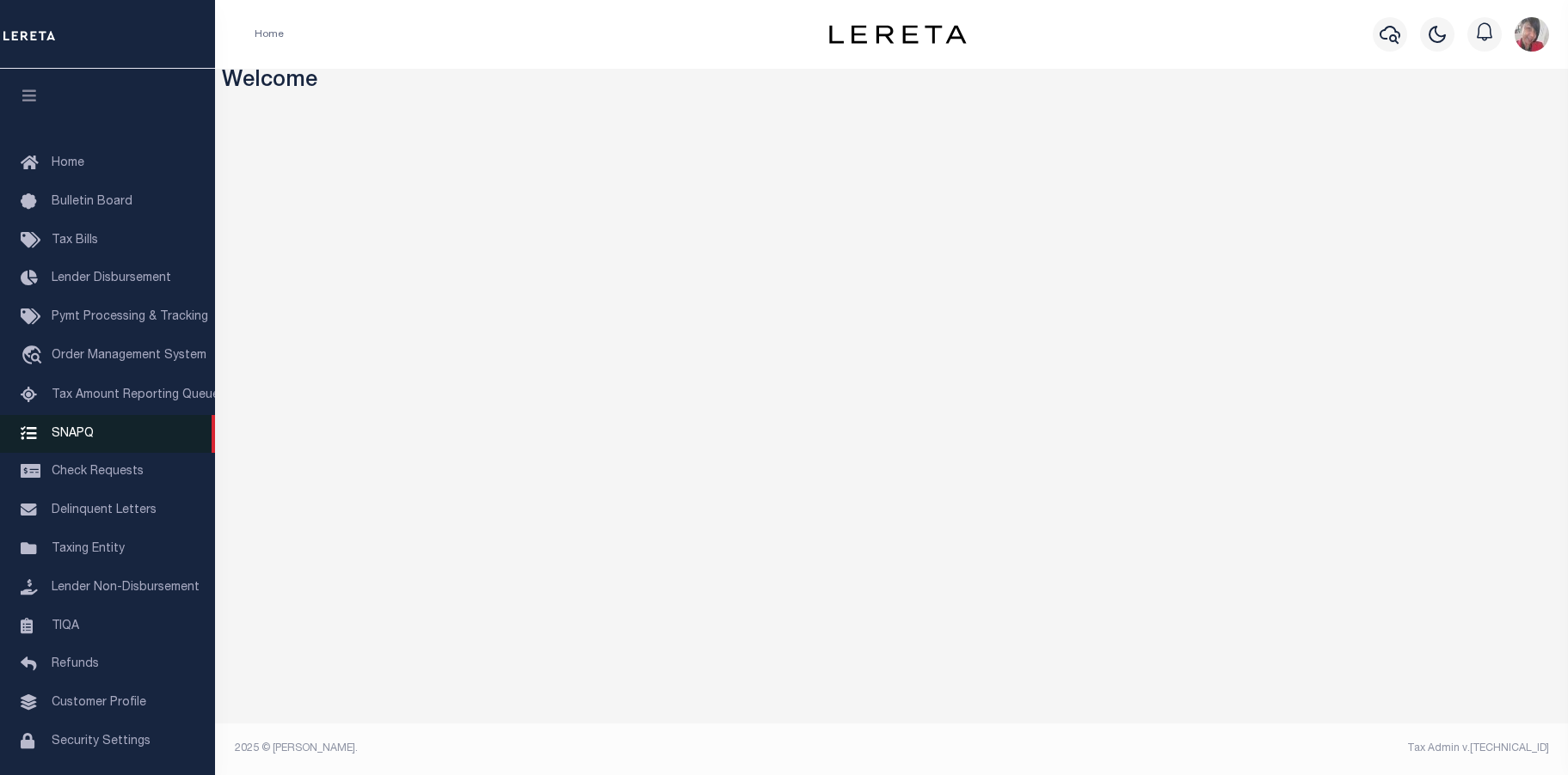
click at [76, 439] on span "SNAPQ" at bounding box center [73, 433] width 42 height 12
